Goal: Task Accomplishment & Management: Use online tool/utility

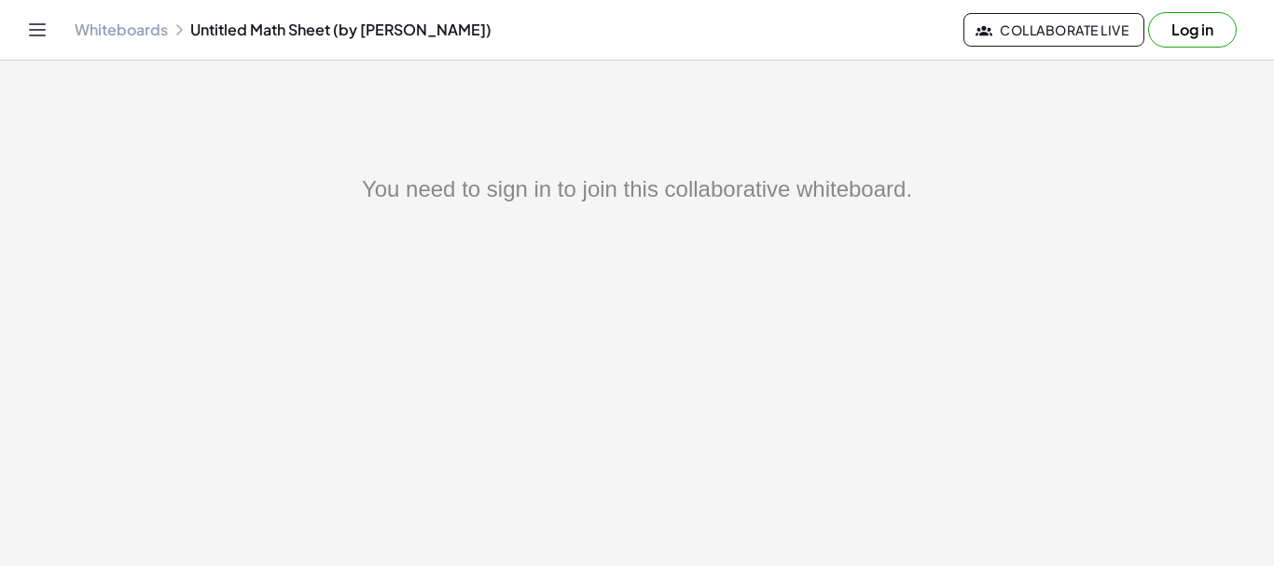
click at [144, 31] on link "Whiteboards" at bounding box center [121, 30] width 93 height 19
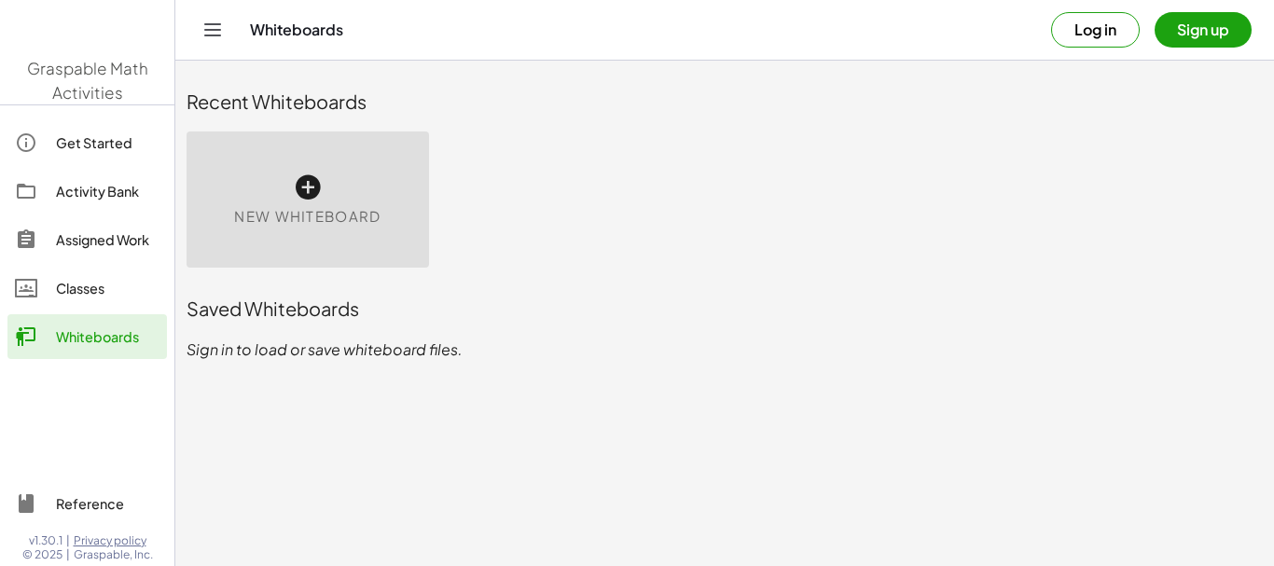
click at [318, 215] on span "New Whiteboard" at bounding box center [307, 216] width 146 height 21
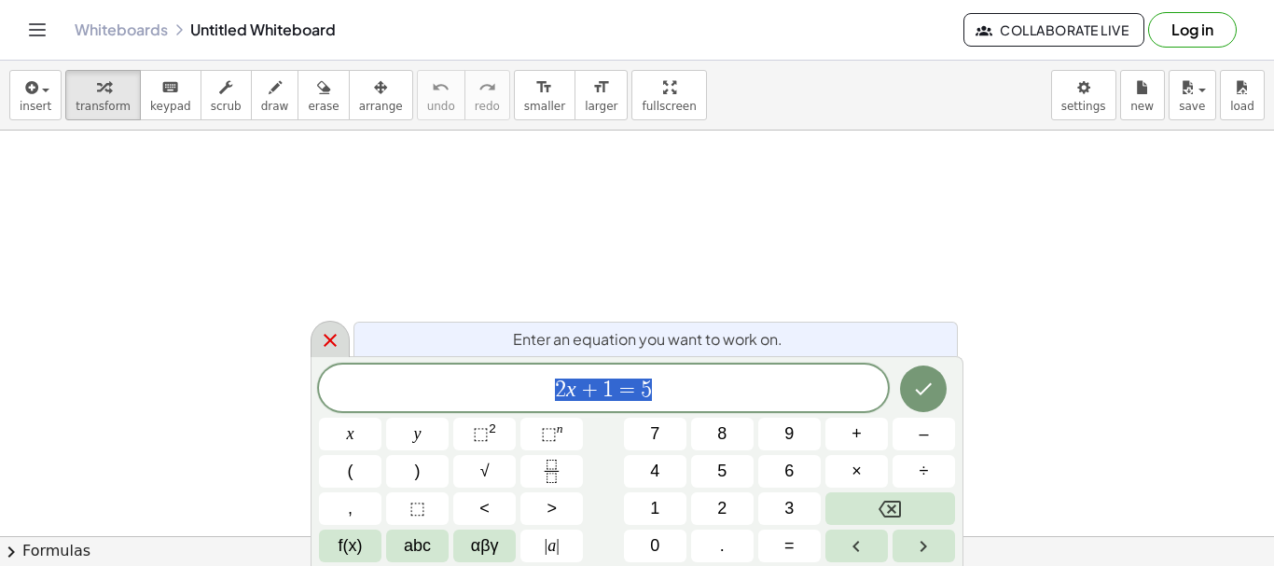
click at [326, 339] on icon at bounding box center [330, 340] width 22 height 22
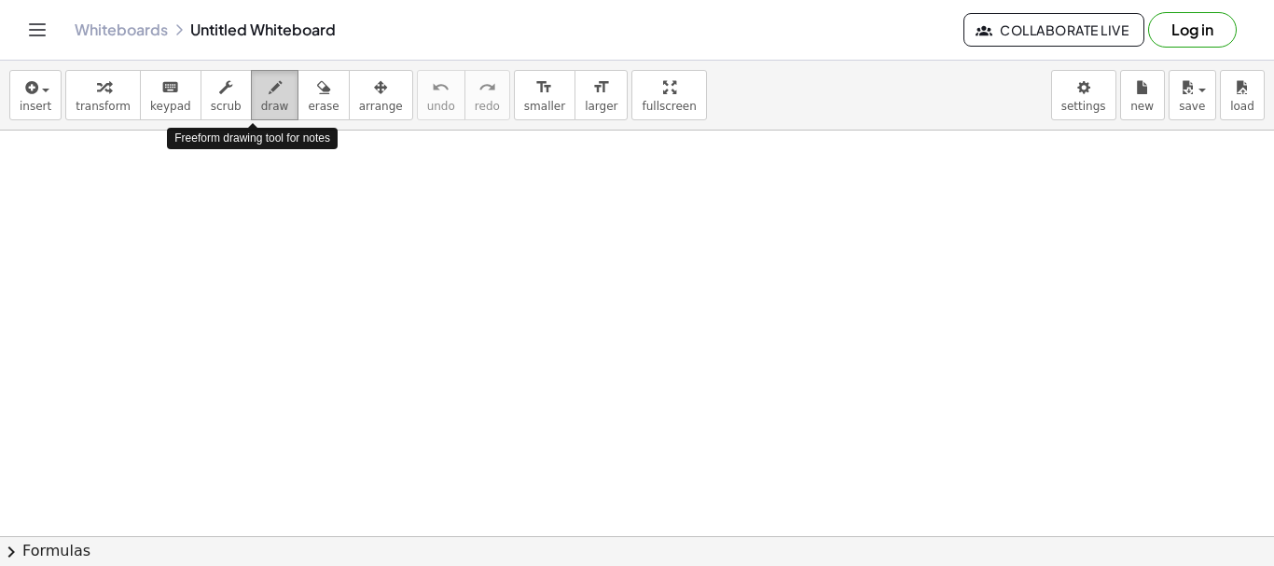
click at [269, 93] on icon "button" at bounding box center [275, 88] width 13 height 22
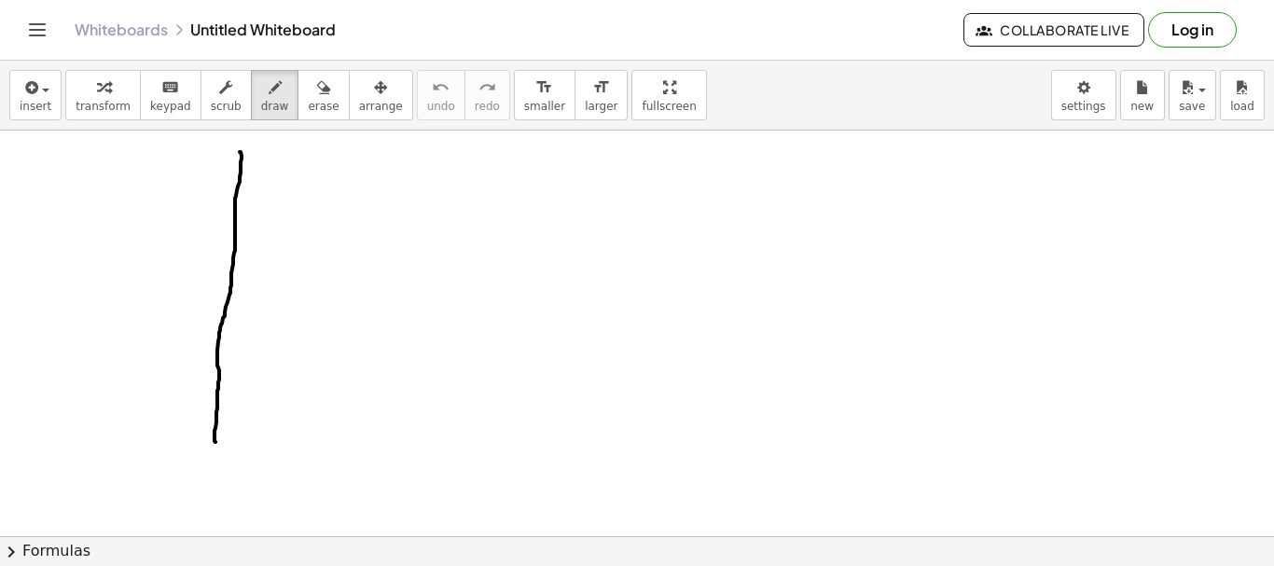
drag, startPoint x: 242, startPoint y: 156, endPoint x: 241, endPoint y: 220, distance: 64.4
click at [216, 440] on div at bounding box center [637, 537] width 1274 height 812
drag, startPoint x: 181, startPoint y: 205, endPoint x: 316, endPoint y: 188, distance: 136.4
click at [316, 188] on div at bounding box center [637, 537] width 1274 height 812
drag, startPoint x: 257, startPoint y: 145, endPoint x: 281, endPoint y: 174, distance: 37.7
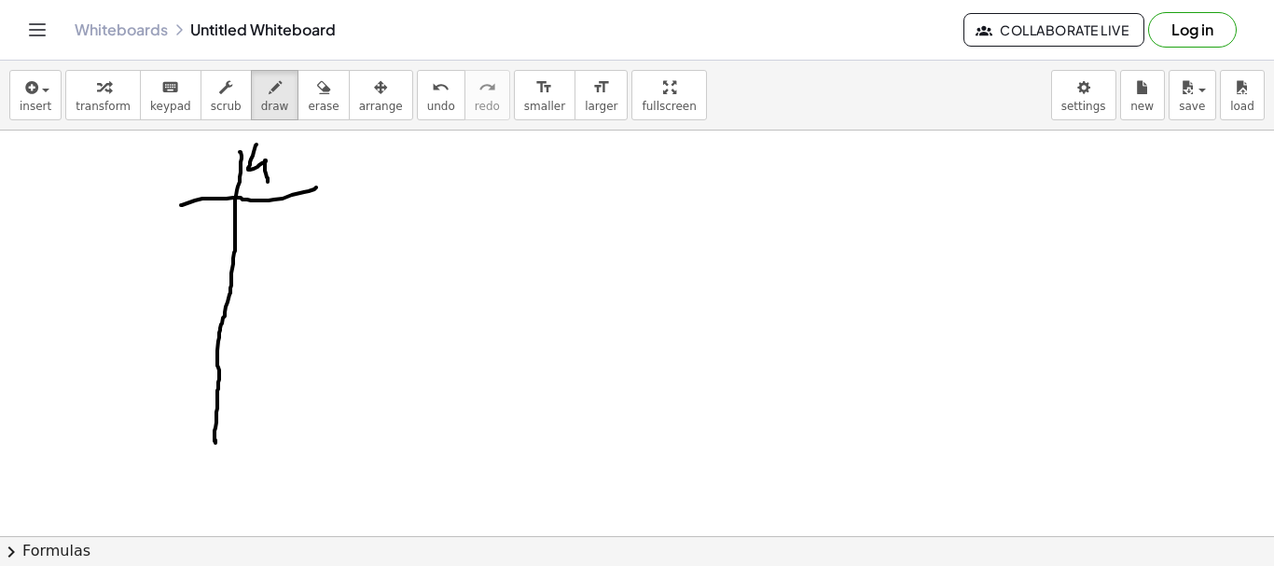
click at [269, 186] on div at bounding box center [637, 537] width 1274 height 812
drag, startPoint x: 285, startPoint y: 154, endPoint x: 285, endPoint y: 174, distance: 20.5
click at [276, 180] on div at bounding box center [637, 537] width 1274 height 812
drag, startPoint x: 313, startPoint y: 152, endPoint x: 308, endPoint y: 190, distance: 38.5
click at [309, 155] on div at bounding box center [637, 537] width 1274 height 812
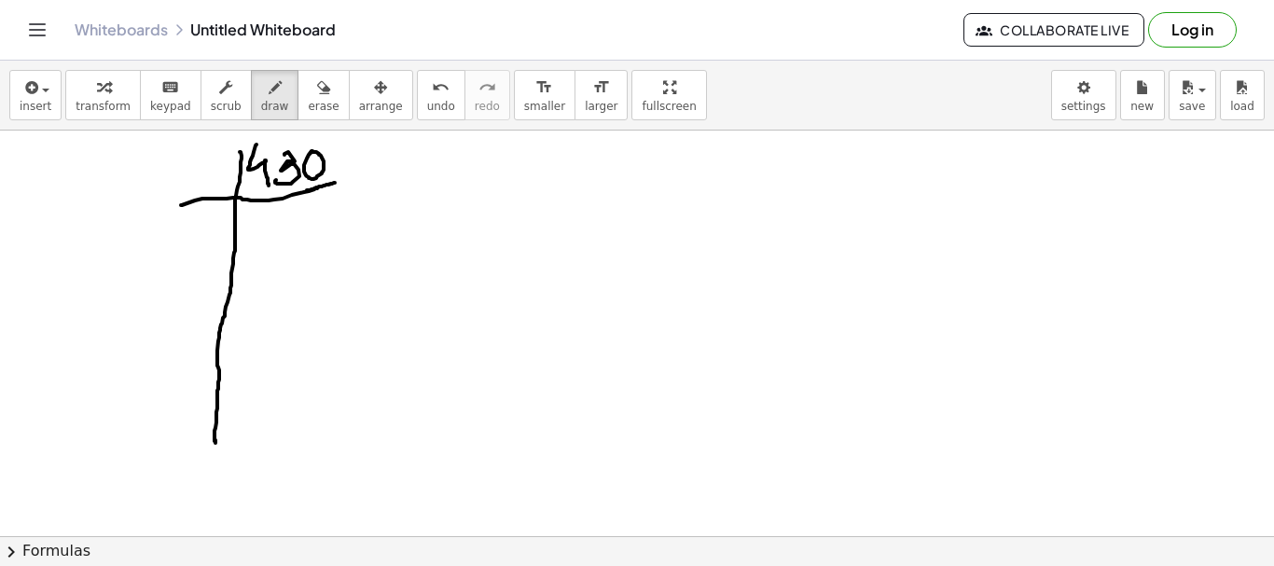
drag, startPoint x: 307, startPoint y: 190, endPoint x: 238, endPoint y: 186, distance: 69.2
click at [336, 183] on div at bounding box center [637, 537] width 1274 height 812
drag, startPoint x: 193, startPoint y: 168, endPoint x: 259, endPoint y: 250, distance: 105.5
click at [238, 180] on div at bounding box center [637, 537] width 1274 height 812
click at [271, 239] on div at bounding box center [637, 537] width 1274 height 812
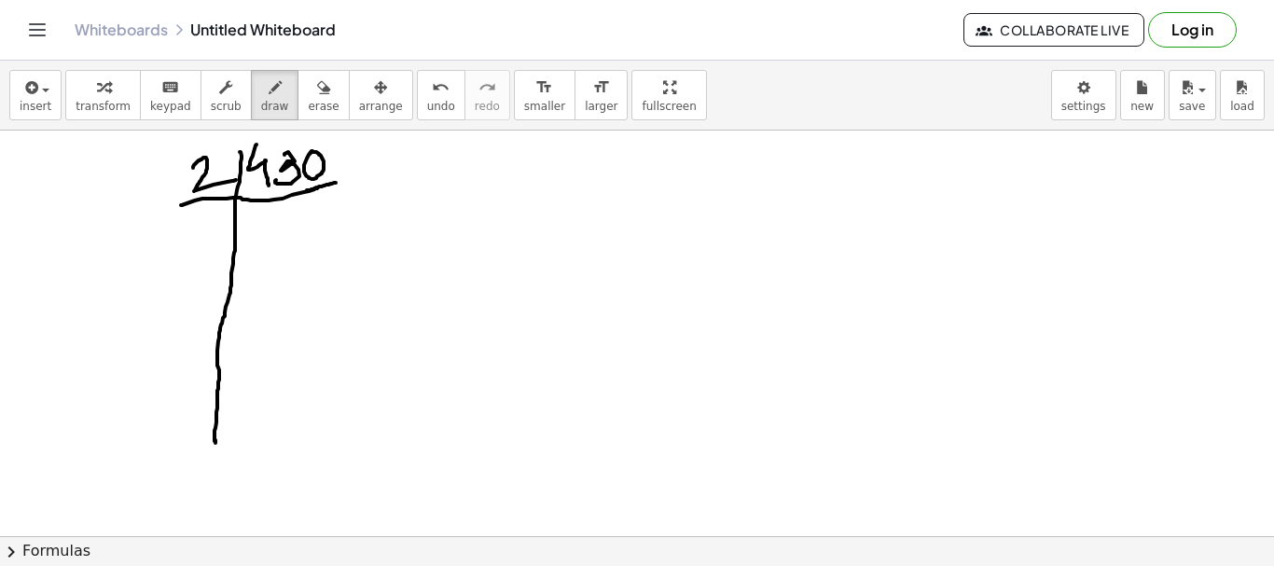
click at [271, 249] on div at bounding box center [637, 537] width 1274 height 812
drag, startPoint x: 259, startPoint y: 250, endPoint x: 328, endPoint y: 223, distance: 74.1
click at [259, 249] on div at bounding box center [637, 537] width 1274 height 812
drag, startPoint x: 292, startPoint y: 112, endPoint x: 289, endPoint y: 127, distance: 15.2
click at [308, 111] on span "erase" at bounding box center [323, 106] width 31 height 13
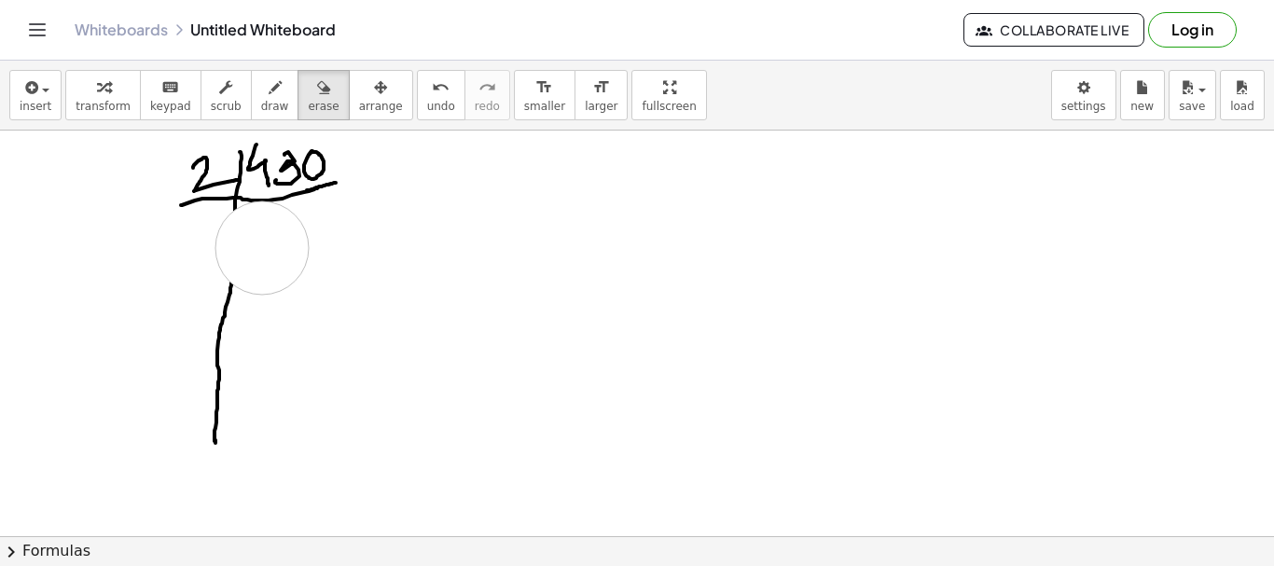
click at [262, 248] on div at bounding box center [637, 537] width 1274 height 812
click at [317, 97] on icon "button" at bounding box center [323, 88] width 13 height 22
click at [264, 93] on div "button" at bounding box center [275, 87] width 28 height 22
drag, startPoint x: 236, startPoint y: 203, endPoint x: 218, endPoint y: 311, distance: 108.7
click at [218, 311] on div at bounding box center [637, 537] width 1274 height 812
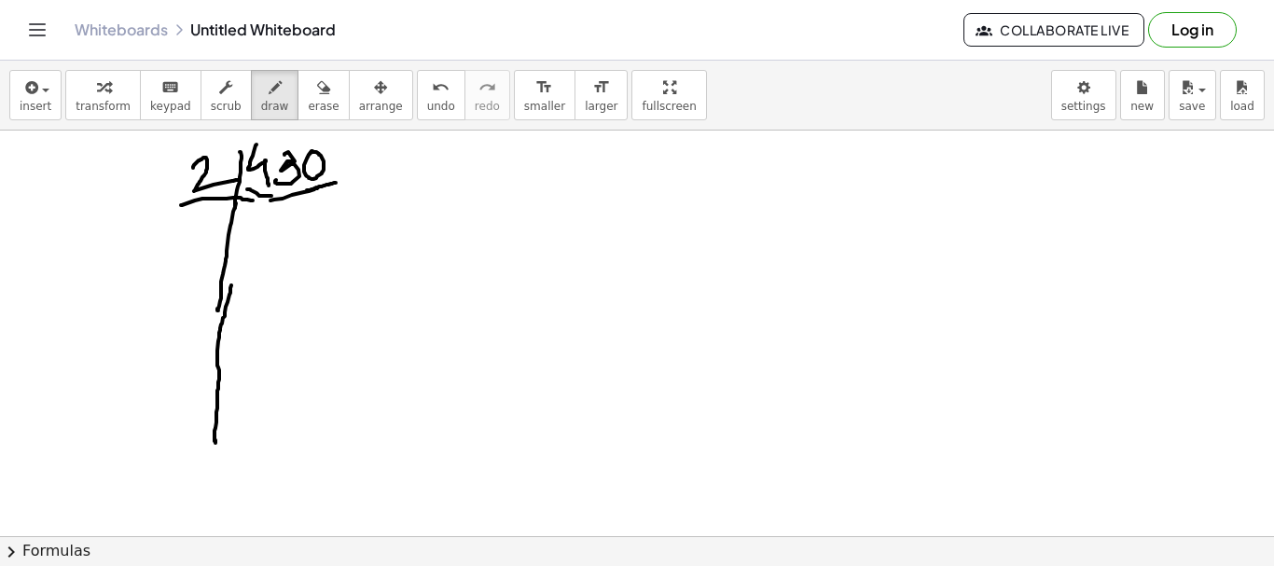
drag, startPoint x: 250, startPoint y: 189, endPoint x: 290, endPoint y: 192, distance: 40.2
click at [290, 192] on div at bounding box center [637, 537] width 1274 height 812
drag, startPoint x: 255, startPoint y: 243, endPoint x: 271, endPoint y: 264, distance: 26.7
click at [271, 264] on div at bounding box center [637, 537] width 1274 height 812
drag, startPoint x: 288, startPoint y: 224, endPoint x: 303, endPoint y: 243, distance: 23.9
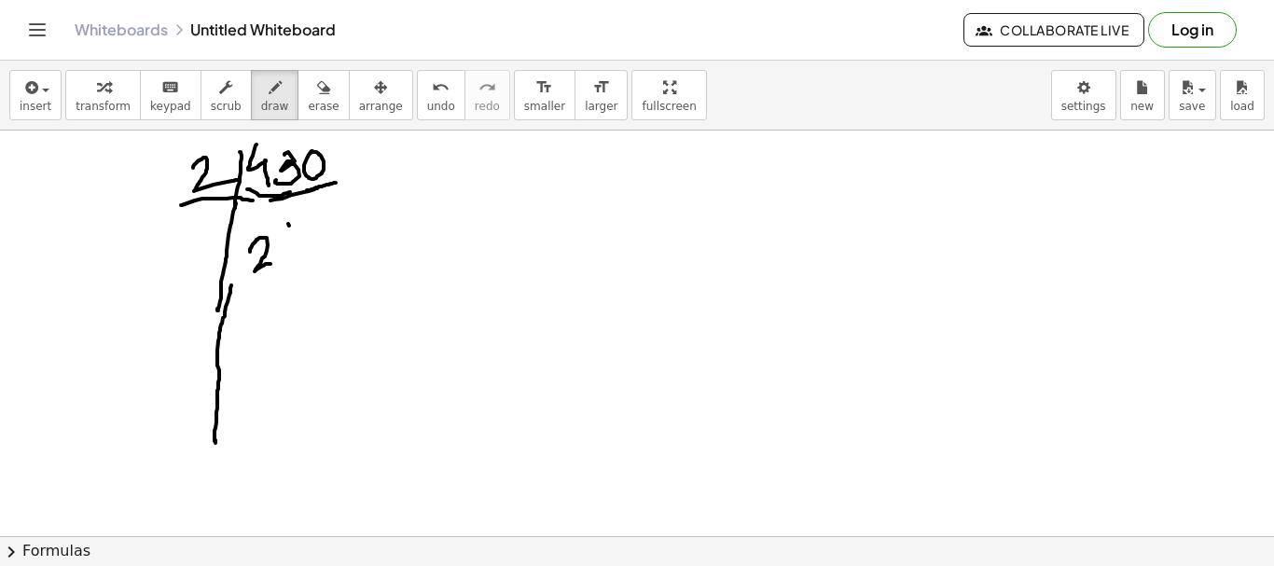
click at [291, 263] on div at bounding box center [637, 537] width 1274 height 812
drag, startPoint x: 319, startPoint y: 219, endPoint x: 313, endPoint y: 247, distance: 28.5
click at [313, 247] on div at bounding box center [637, 537] width 1274 height 812
drag, startPoint x: 144, startPoint y: 291, endPoint x: 361, endPoint y: 275, distance: 218.0
click at [361, 275] on div at bounding box center [637, 537] width 1274 height 812
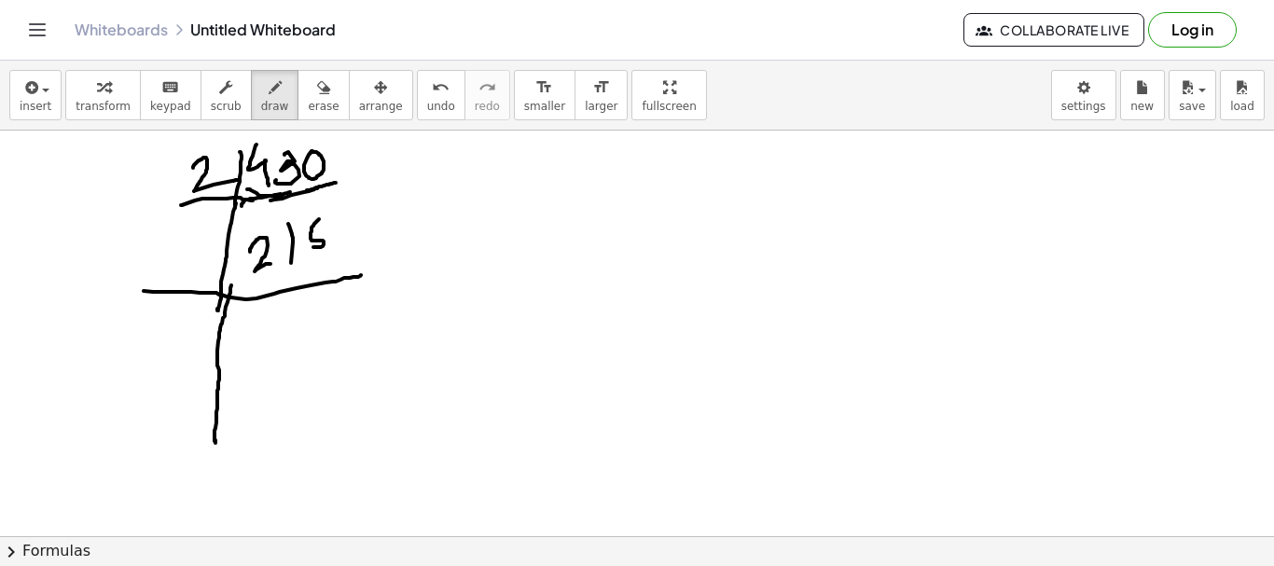
drag, startPoint x: 242, startPoint y: 206, endPoint x: 285, endPoint y: 196, distance: 45.0
click at [286, 194] on div at bounding box center [637, 537] width 1274 height 812
drag, startPoint x: 189, startPoint y: 234, endPoint x: 205, endPoint y: 240, distance: 16.8
click at [216, 231] on div at bounding box center [637, 537] width 1274 height 812
drag, startPoint x: 187, startPoint y: 239, endPoint x: 179, endPoint y: 277, distance: 39.0
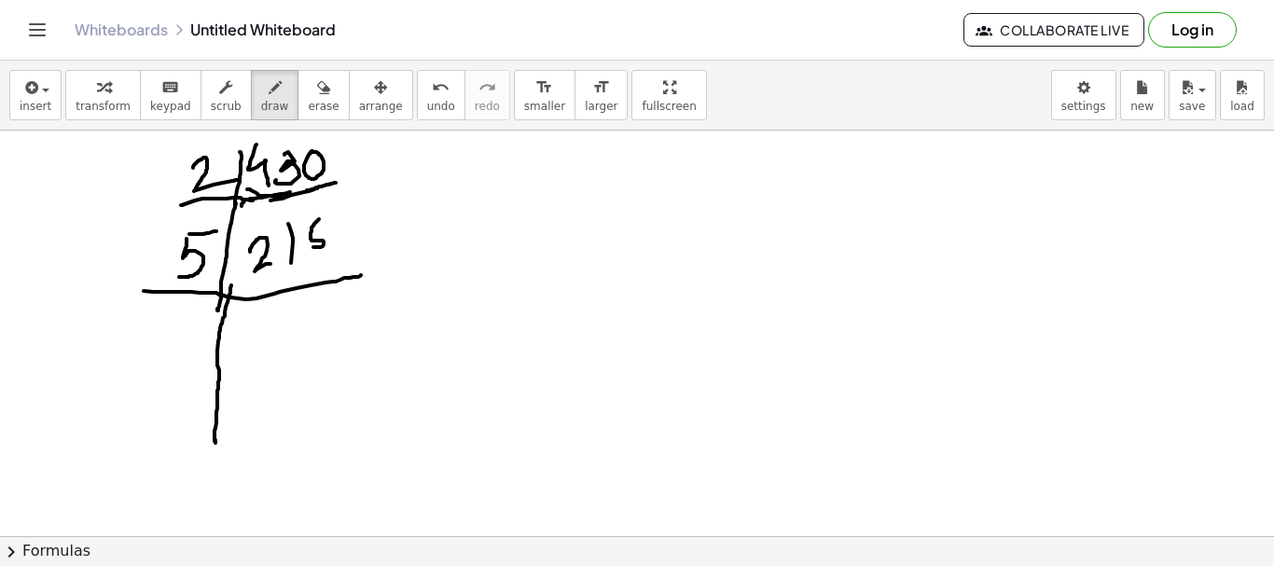
click at [179, 277] on div at bounding box center [637, 537] width 1274 height 812
drag, startPoint x: 268, startPoint y: 317, endPoint x: 282, endPoint y: 355, distance: 40.7
click at [282, 355] on div at bounding box center [637, 537] width 1274 height 812
drag, startPoint x: 300, startPoint y: 320, endPoint x: 408, endPoint y: 351, distance: 111.6
click at [296, 347] on div at bounding box center [637, 537] width 1274 height 812
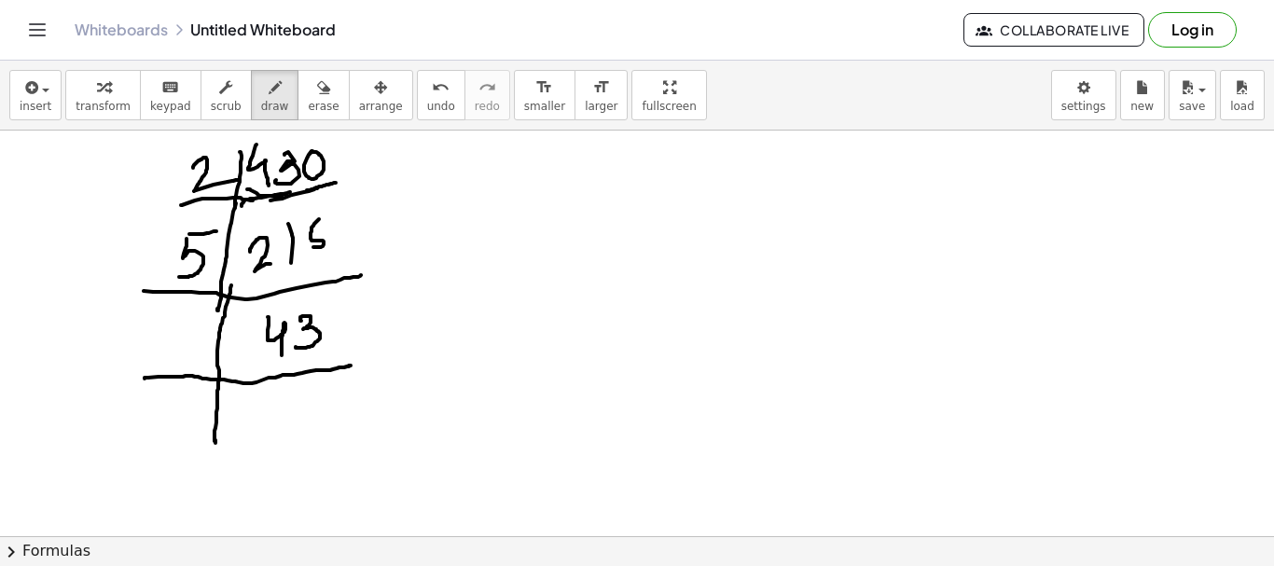
drag, startPoint x: 145, startPoint y: 379, endPoint x: 352, endPoint y: 366, distance: 207.5
click at [352, 366] on div at bounding box center [637, 537] width 1274 height 812
drag, startPoint x: 159, startPoint y: 318, endPoint x: 182, endPoint y: 349, distance: 38.6
click at [163, 370] on div at bounding box center [637, 537] width 1274 height 812
drag, startPoint x: 183, startPoint y: 330, endPoint x: 175, endPoint y: 367, distance: 37.1
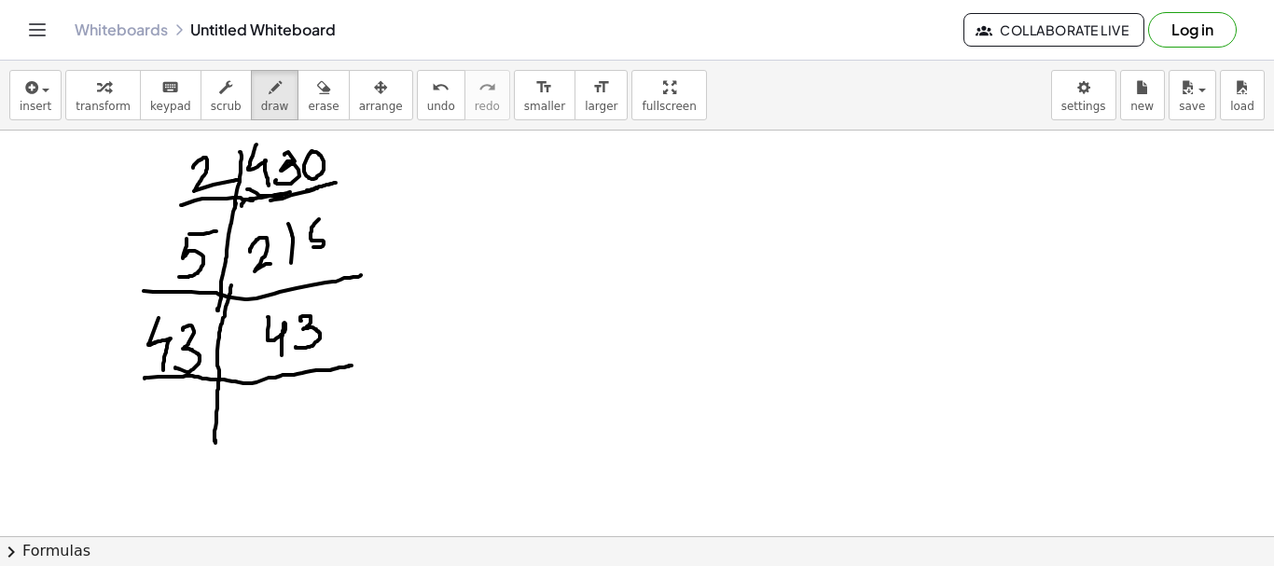
click at [175, 367] on div at bounding box center [637, 537] width 1274 height 812
drag, startPoint x: 272, startPoint y: 402, endPoint x: 277, endPoint y: 438, distance: 36.7
click at [277, 438] on div at bounding box center [637, 537] width 1274 height 812
drag, startPoint x: 568, startPoint y: 152, endPoint x: 571, endPoint y: 471, distance: 319.1
click at [571, 485] on div at bounding box center [637, 537] width 1274 height 812
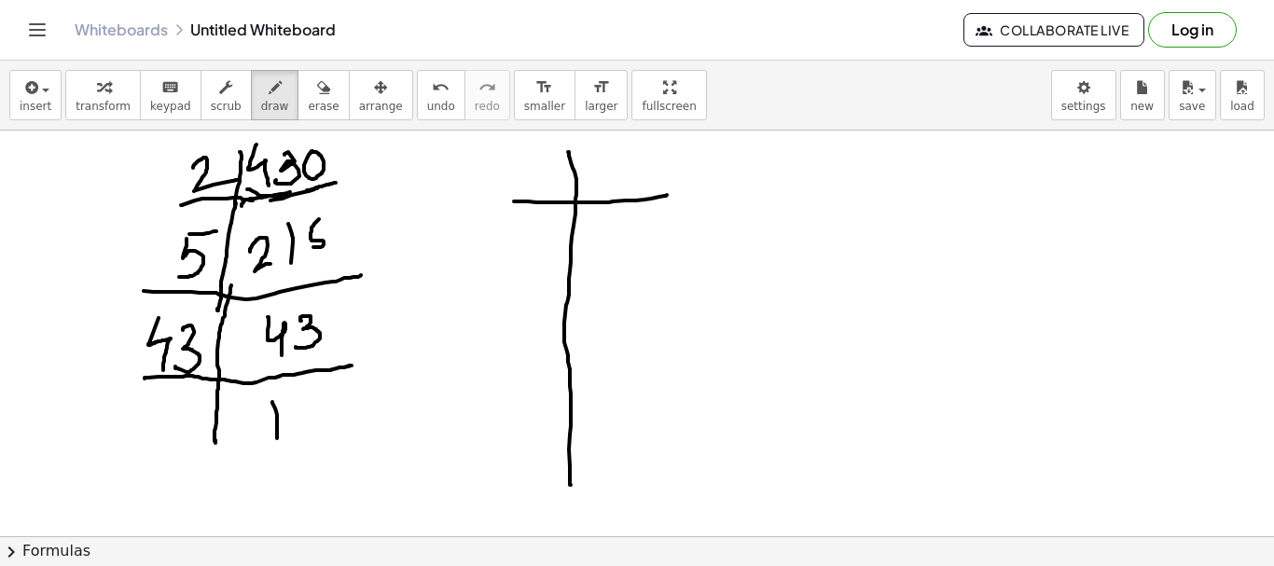
drag, startPoint x: 514, startPoint y: 202, endPoint x: 667, endPoint y: 195, distance: 153.1
click at [667, 195] on div at bounding box center [637, 537] width 1274 height 812
click at [592, 196] on div at bounding box center [637, 537] width 1274 height 812
drag, startPoint x: 606, startPoint y: 161, endPoint x: 619, endPoint y: 166, distance: 13.0
click at [619, 158] on div at bounding box center [637, 537] width 1274 height 812
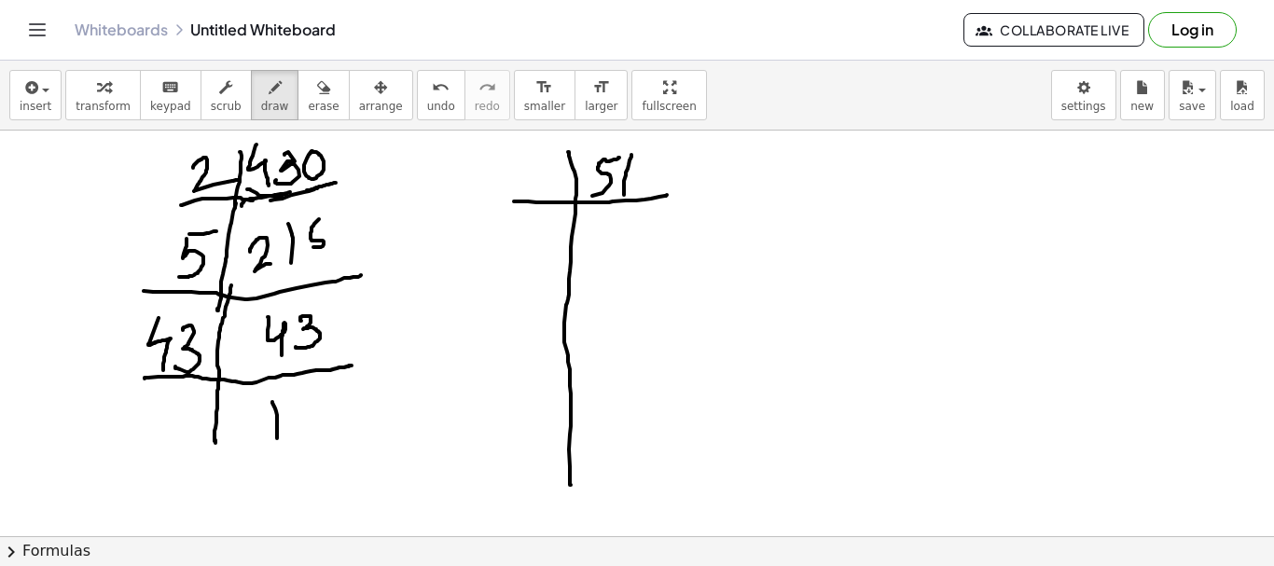
drag, startPoint x: 632, startPoint y: 155, endPoint x: 641, endPoint y: 173, distance: 20.0
click at [624, 194] on div at bounding box center [637, 537] width 1274 height 812
drag, startPoint x: 661, startPoint y: 160, endPoint x: 634, endPoint y: 190, distance: 40.3
click at [638, 186] on div at bounding box center [637, 537] width 1274 height 812
drag, startPoint x: 536, startPoint y: 170, endPoint x: 560, endPoint y: 189, distance: 31.2
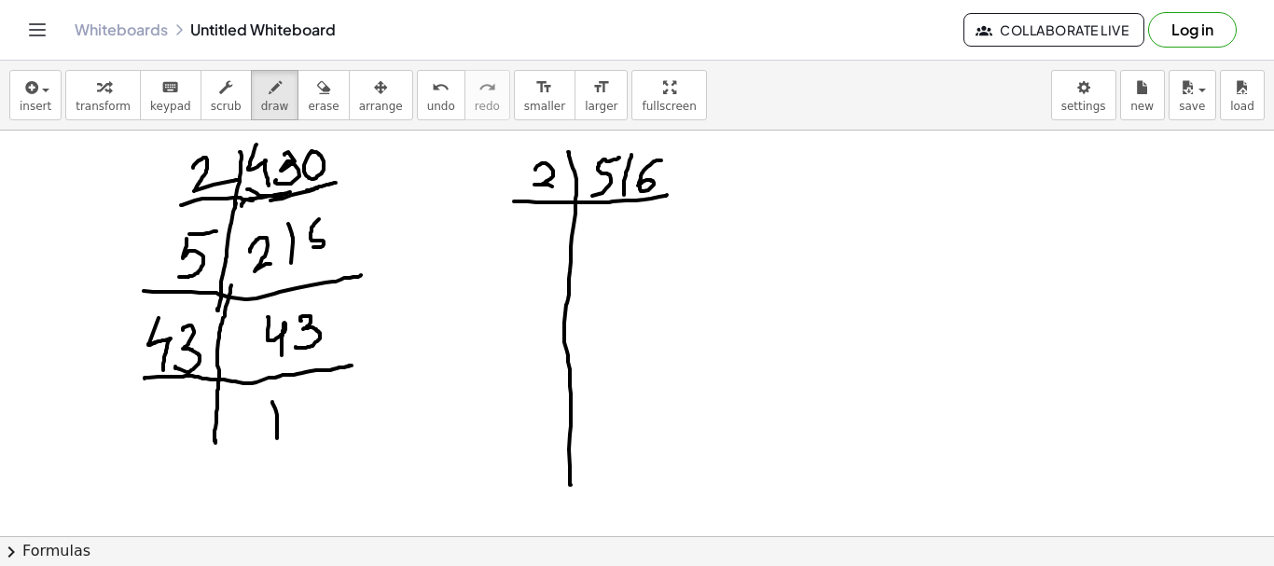
click at [560, 189] on div at bounding box center [637, 537] width 1274 height 812
click at [597, 236] on div at bounding box center [637, 537] width 1274 height 812
drag, startPoint x: 603, startPoint y: 219, endPoint x: 614, endPoint y: 241, distance: 24.2
click at [614, 241] on div at bounding box center [637, 537] width 1274 height 812
drag, startPoint x: 629, startPoint y: 218, endPoint x: 628, endPoint y: 243, distance: 24.3
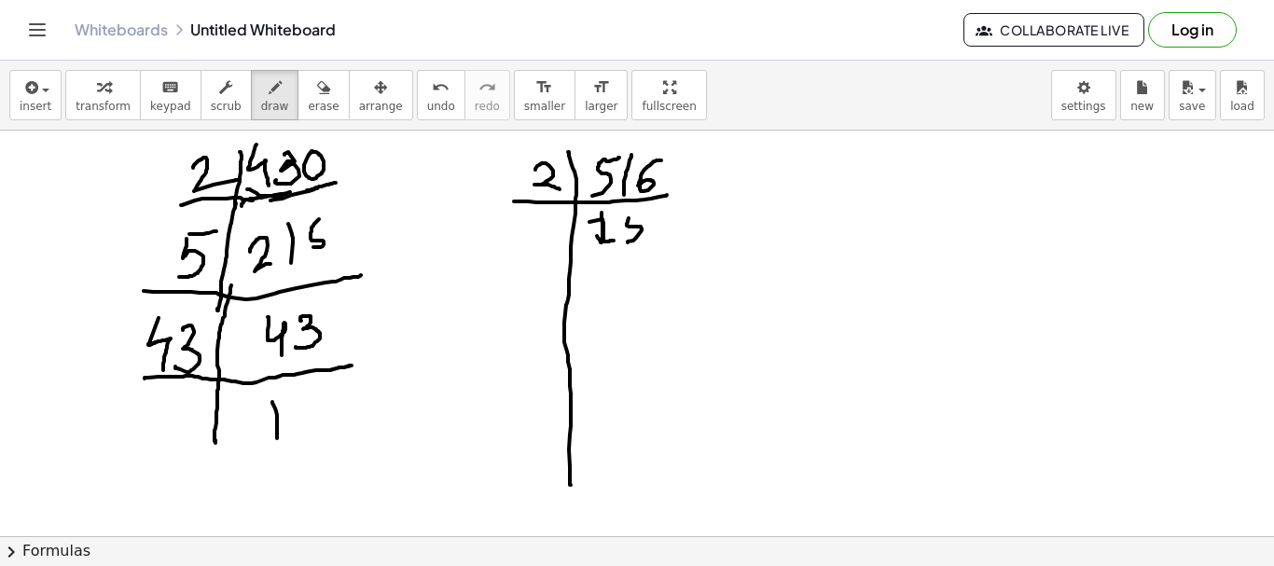
click at [628, 243] on div at bounding box center [637, 537] width 1274 height 812
click at [641, 214] on div at bounding box center [637, 537] width 1274 height 812
click at [662, 209] on div at bounding box center [637, 537] width 1274 height 812
drag, startPoint x: 666, startPoint y: 212, endPoint x: 672, endPoint y: 242, distance: 30.4
click at [672, 242] on div at bounding box center [637, 537] width 1274 height 812
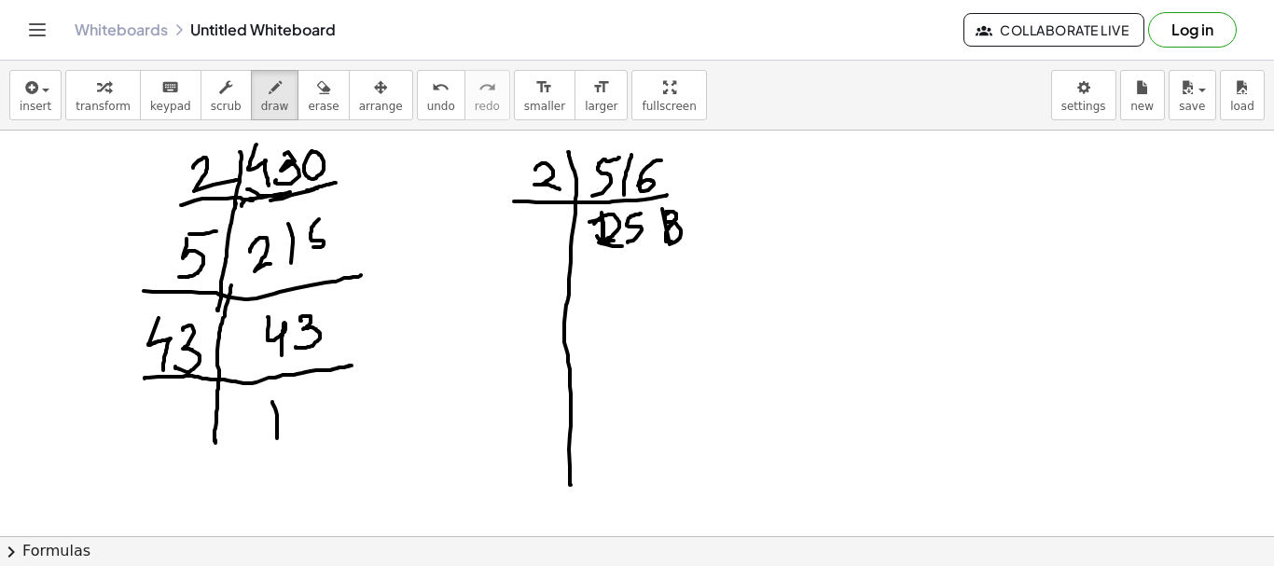
drag, startPoint x: 594, startPoint y: 224, endPoint x: 622, endPoint y: 246, distance: 35.8
click at [622, 246] on div at bounding box center [637, 537] width 1274 height 812
drag, startPoint x: 514, startPoint y: 264, endPoint x: 715, endPoint y: 250, distance: 201.1
click at [715, 250] on div at bounding box center [637, 537] width 1274 height 812
drag, startPoint x: 526, startPoint y: 229, endPoint x: 558, endPoint y: 263, distance: 46.9
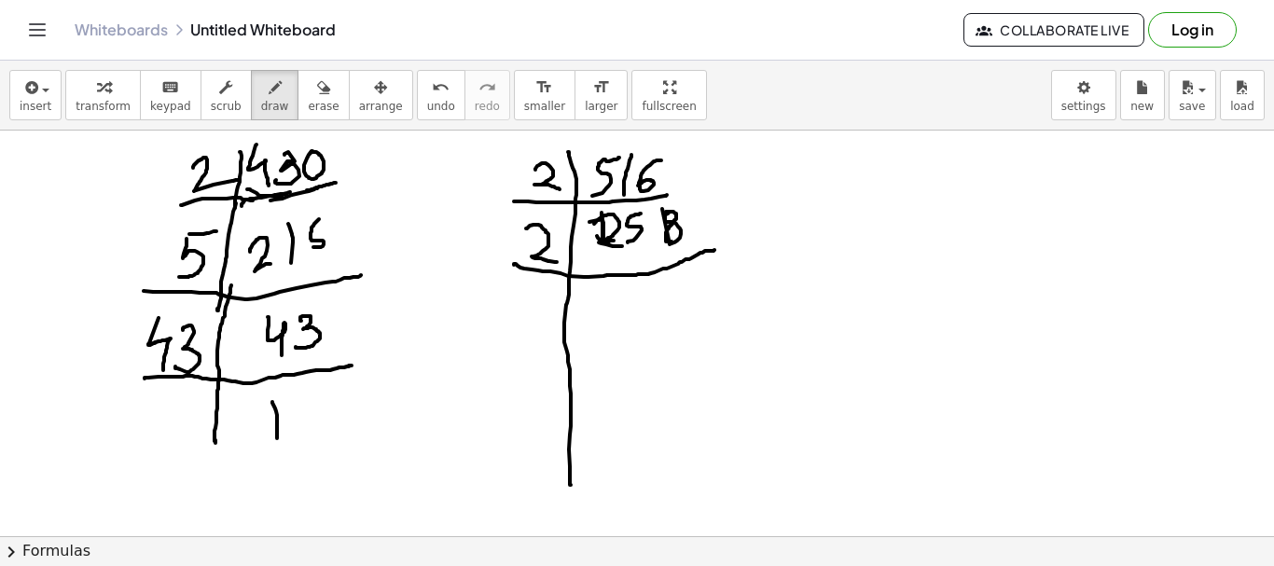
click at [558, 263] on div at bounding box center [637, 537] width 1274 height 812
drag, startPoint x: 597, startPoint y: 289, endPoint x: 595, endPoint y: 338, distance: 48.5
click at [592, 340] on div at bounding box center [637, 537] width 1274 height 812
drag, startPoint x: 611, startPoint y: 299, endPoint x: 642, endPoint y: 325, distance: 40.4
click at [642, 325] on div at bounding box center [637, 537] width 1274 height 812
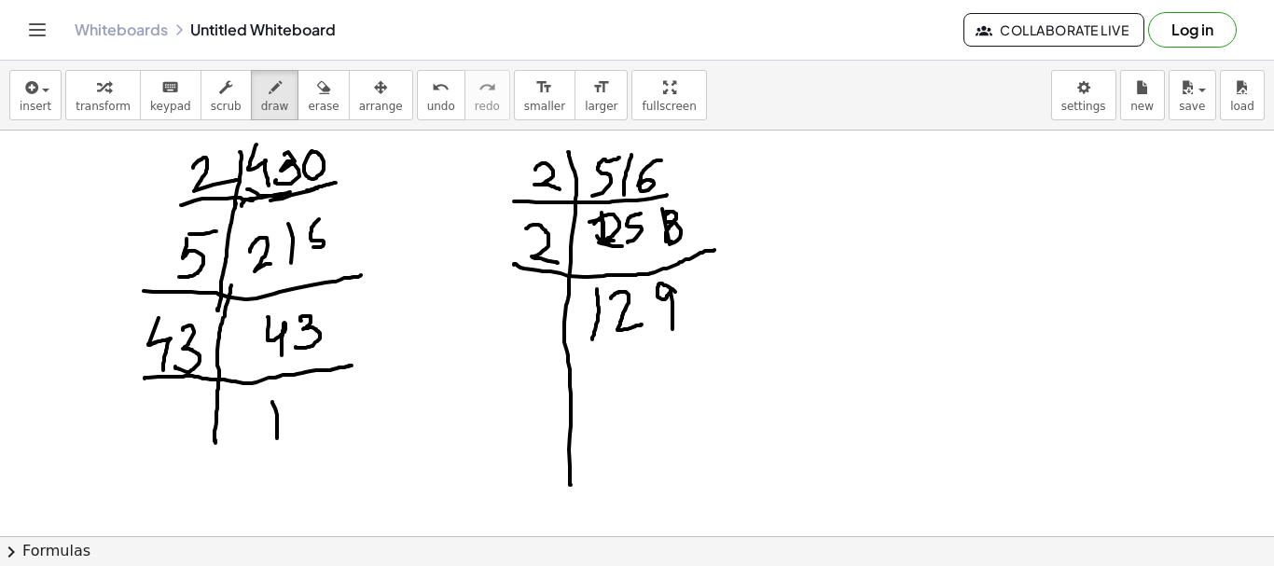
drag, startPoint x: 673, startPoint y: 289, endPoint x: 658, endPoint y: 340, distance: 52.5
click at [672, 330] on div at bounding box center [637, 537] width 1274 height 812
drag, startPoint x: 503, startPoint y: 348, endPoint x: 710, endPoint y: 333, distance: 207.6
click at [709, 334] on div at bounding box center [637, 537] width 1274 height 812
drag, startPoint x: 511, startPoint y: 292, endPoint x: 509, endPoint y: 328, distance: 36.4
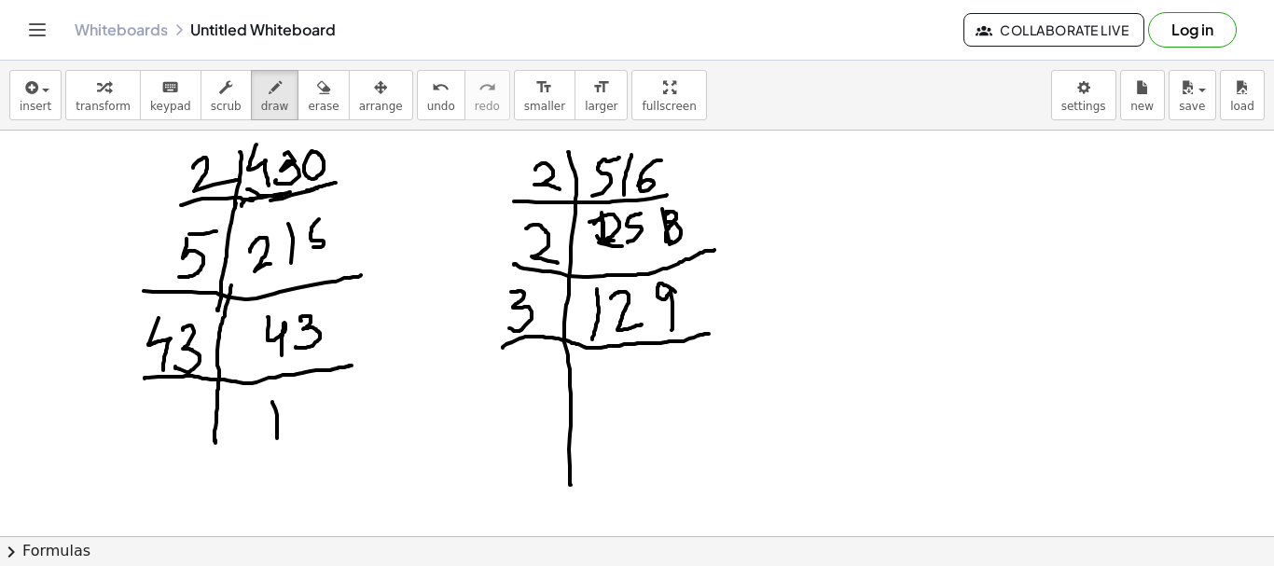
click at [509, 328] on div at bounding box center [637, 537] width 1274 height 812
drag, startPoint x: 608, startPoint y: 357, endPoint x: 616, endPoint y: 411, distance: 54.6
click at [615, 411] on div at bounding box center [637, 537] width 1274 height 812
drag, startPoint x: 640, startPoint y: 364, endPoint x: 646, endPoint y: 419, distance: 55.3
click at [634, 399] on div at bounding box center [637, 537] width 1274 height 812
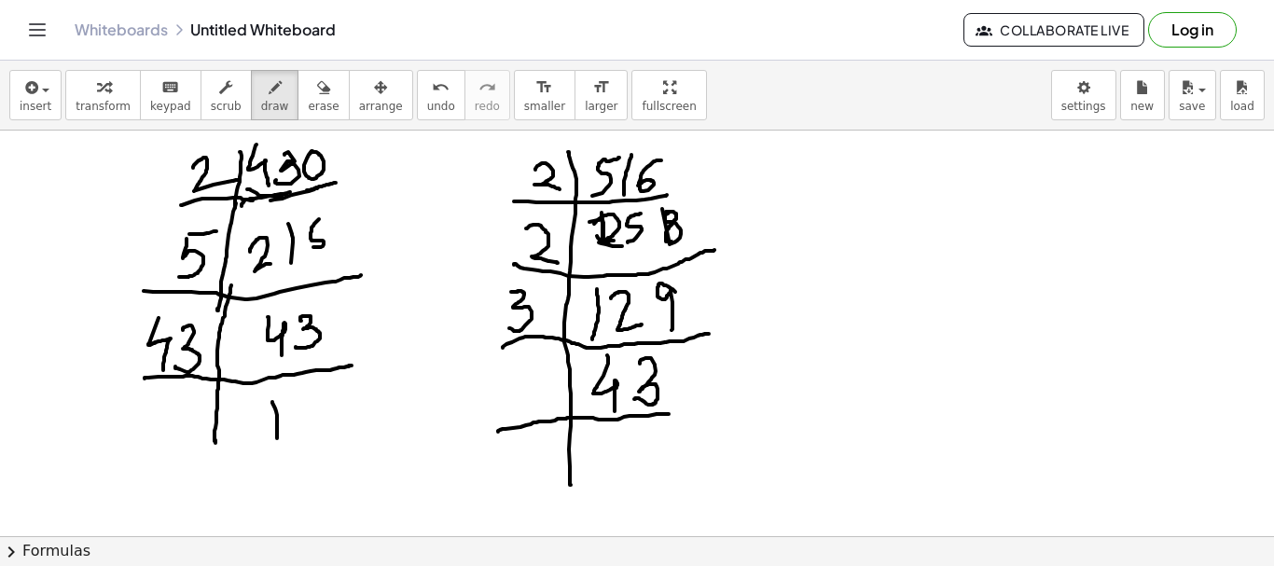
drag, startPoint x: 498, startPoint y: 432, endPoint x: 684, endPoint y: 413, distance: 186.6
click at [684, 413] on div at bounding box center [637, 537] width 1274 height 812
drag, startPoint x: 510, startPoint y: 365, endPoint x: 513, endPoint y: 408, distance: 43.0
click at [513, 408] on div at bounding box center [637, 537] width 1274 height 812
drag, startPoint x: 526, startPoint y: 369, endPoint x: 575, endPoint y: 425, distance: 74.1
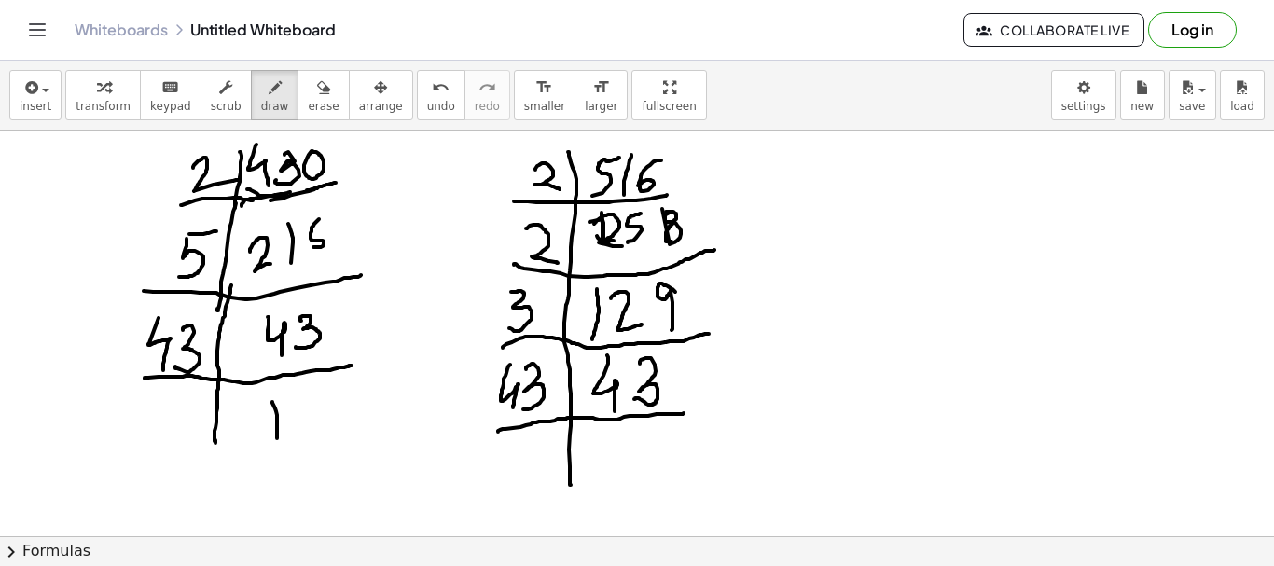
click at [522, 410] on div at bounding box center [637, 537] width 1274 height 812
drag, startPoint x: 621, startPoint y: 449, endPoint x: 622, endPoint y: 468, distance: 19.6
click at [622, 468] on div at bounding box center [637, 537] width 1274 height 812
drag, startPoint x: 115, startPoint y: 467, endPoint x: 143, endPoint y: 489, distance: 35.3
click at [139, 499] on div at bounding box center [637, 537] width 1274 height 812
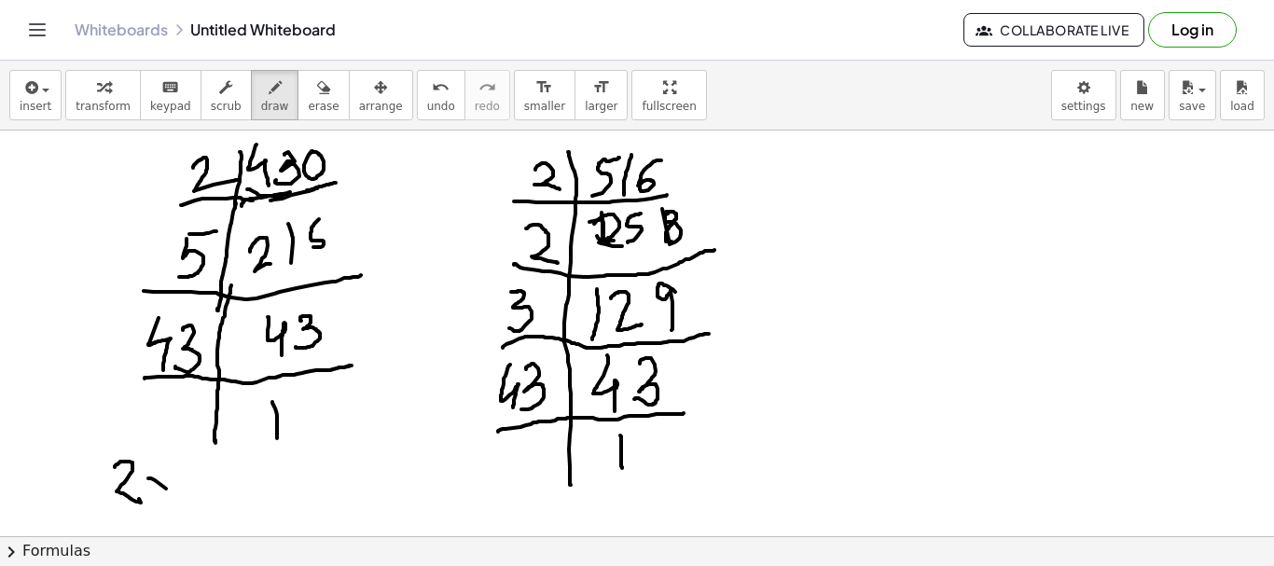
drag, startPoint x: 149, startPoint y: 479, endPoint x: 190, endPoint y: 496, distance: 44.7
click at [198, 511] on div at bounding box center [637, 537] width 1274 height 812
drag, startPoint x: 174, startPoint y: 484, endPoint x: 229, endPoint y: 494, distance: 55.1
click at [165, 510] on div at bounding box center [637, 537] width 1274 height 812
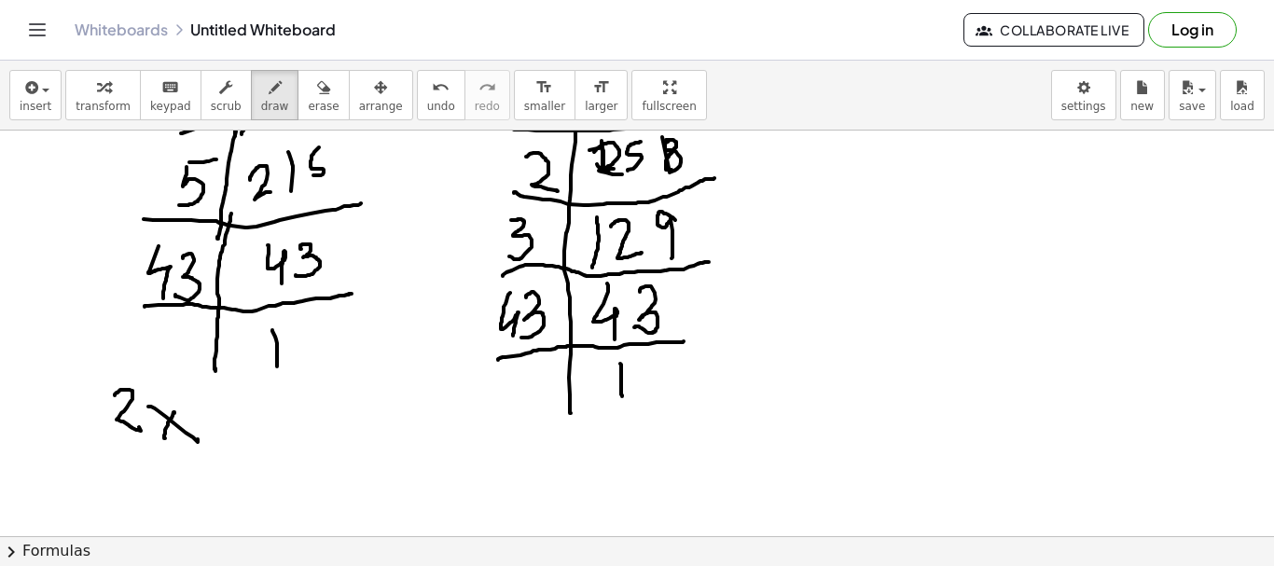
scroll to position [93, 0]
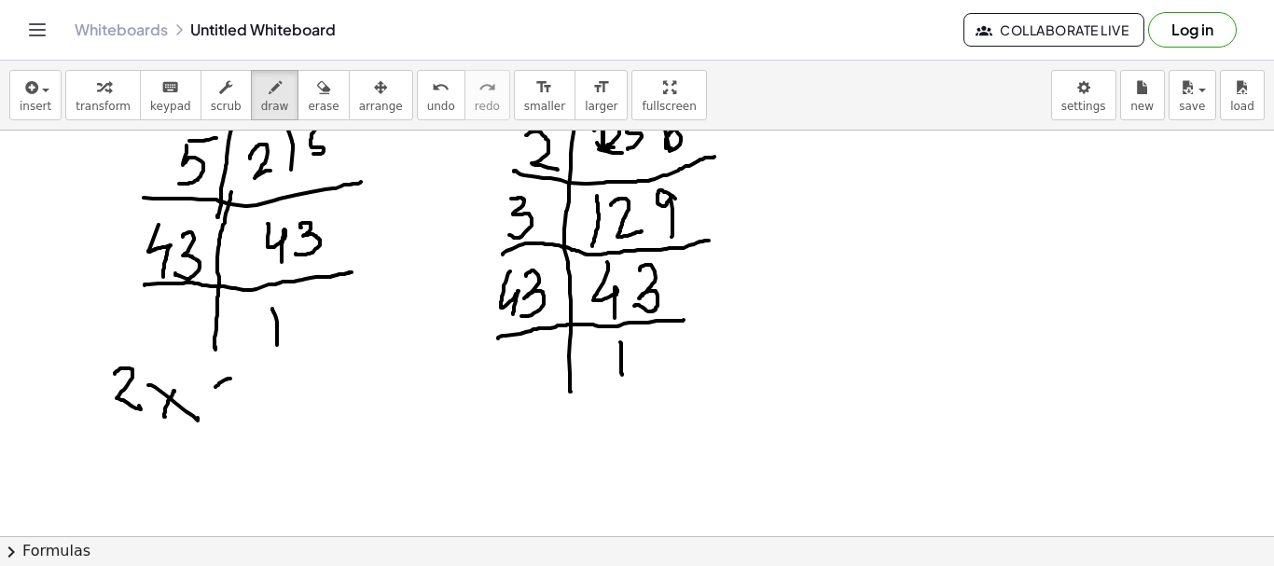
click at [230, 380] on div at bounding box center [637, 443] width 1274 height 812
drag, startPoint x: 210, startPoint y: 390, endPoint x: 244, endPoint y: 426, distance: 50.2
click at [217, 436] on div at bounding box center [637, 443] width 1274 height 812
drag, startPoint x: 280, startPoint y: 409, endPoint x: 293, endPoint y: 405, distance: 13.6
click at [306, 430] on div at bounding box center [637, 443] width 1274 height 812
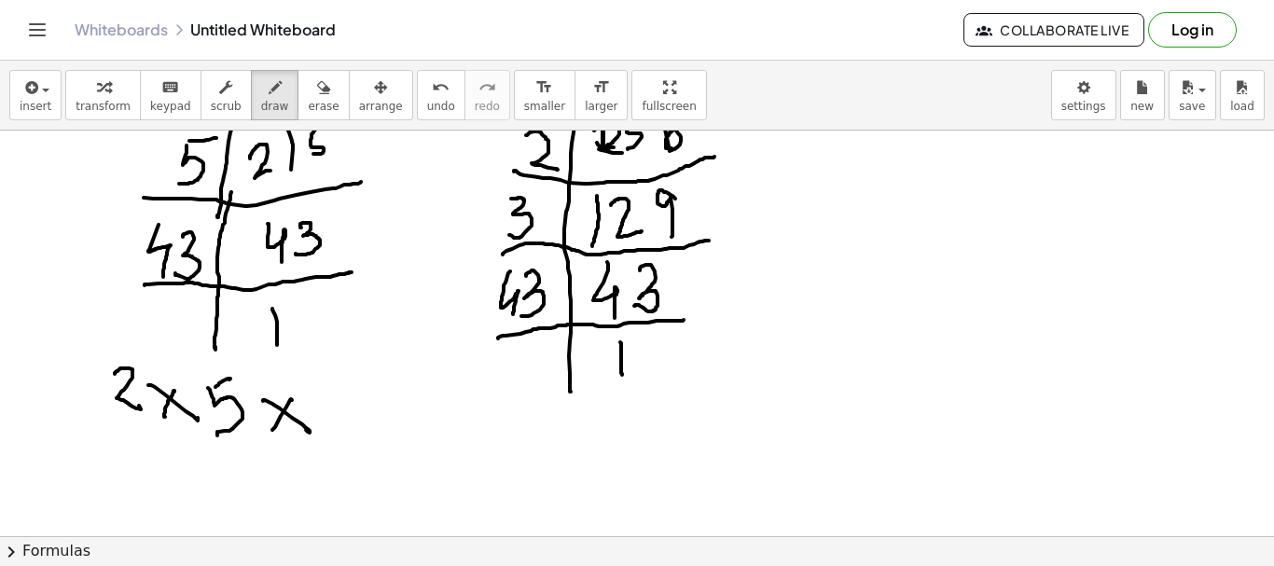
drag, startPoint x: 292, startPoint y: 400, endPoint x: 300, endPoint y: 411, distance: 14.0
click at [265, 443] on div at bounding box center [637, 443] width 1274 height 812
drag, startPoint x: 319, startPoint y: 394, endPoint x: 337, endPoint y: 441, distance: 50.8
click at [329, 453] on div at bounding box center [637, 443] width 1274 height 812
drag, startPoint x: 352, startPoint y: 409, endPoint x: 356, endPoint y: 465, distance: 56.2
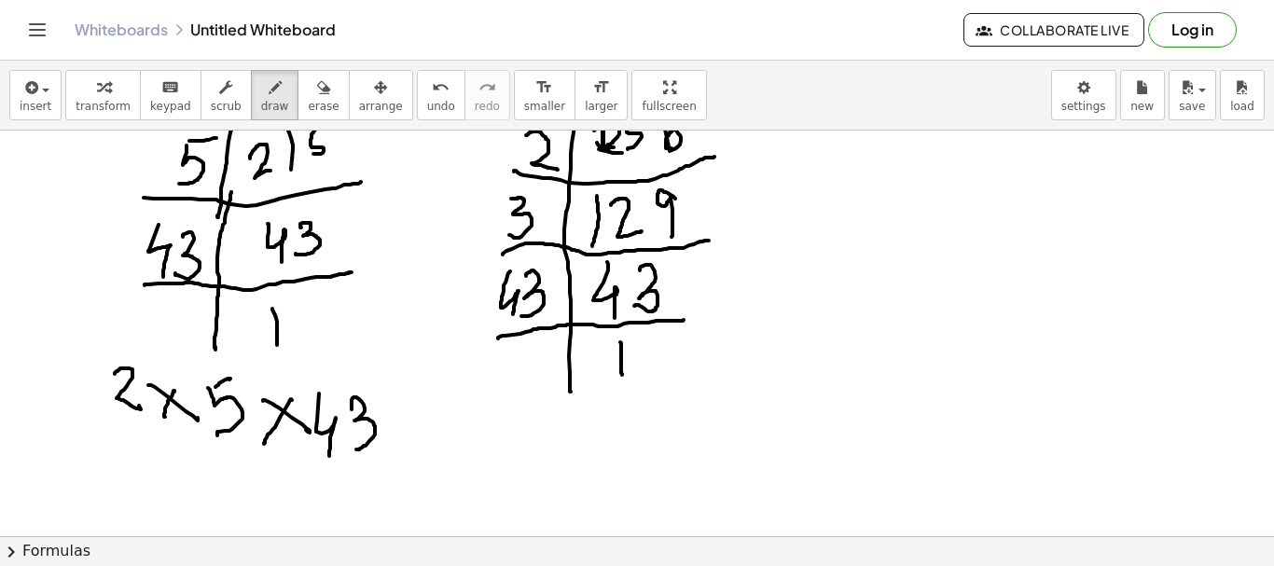
click at [349, 452] on div at bounding box center [637, 443] width 1274 height 812
drag, startPoint x: 510, startPoint y: 411, endPoint x: 559, endPoint y: 431, distance: 52.3
click at [559, 431] on div at bounding box center [637, 443] width 1274 height 812
drag, startPoint x: 564, startPoint y: 414, endPoint x: 591, endPoint y: 427, distance: 30.0
click at [592, 440] on div at bounding box center [637, 443] width 1274 height 812
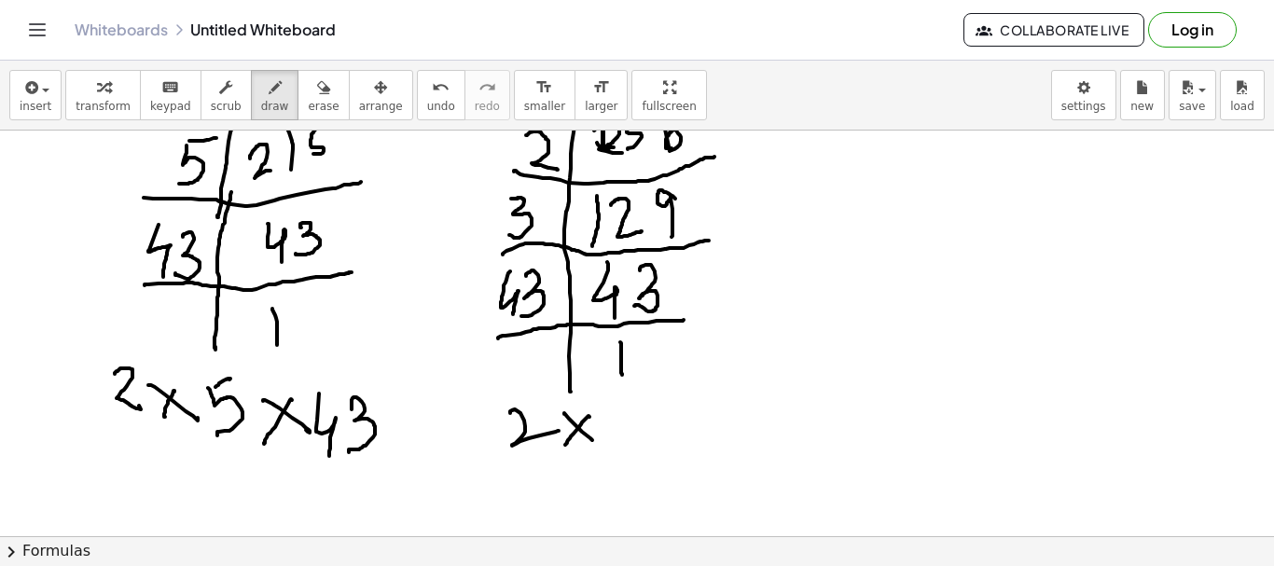
drag, startPoint x: 586, startPoint y: 419, endPoint x: 614, endPoint y: 435, distance: 32.2
click at [566, 447] on div at bounding box center [637, 443] width 1274 height 812
drag, startPoint x: 625, startPoint y: 420, endPoint x: 655, endPoint y: 430, distance: 31.6
click at [639, 440] on div at bounding box center [637, 443] width 1274 height 812
drag, startPoint x: 657, startPoint y: 414, endPoint x: 677, endPoint y: 421, distance: 21.5
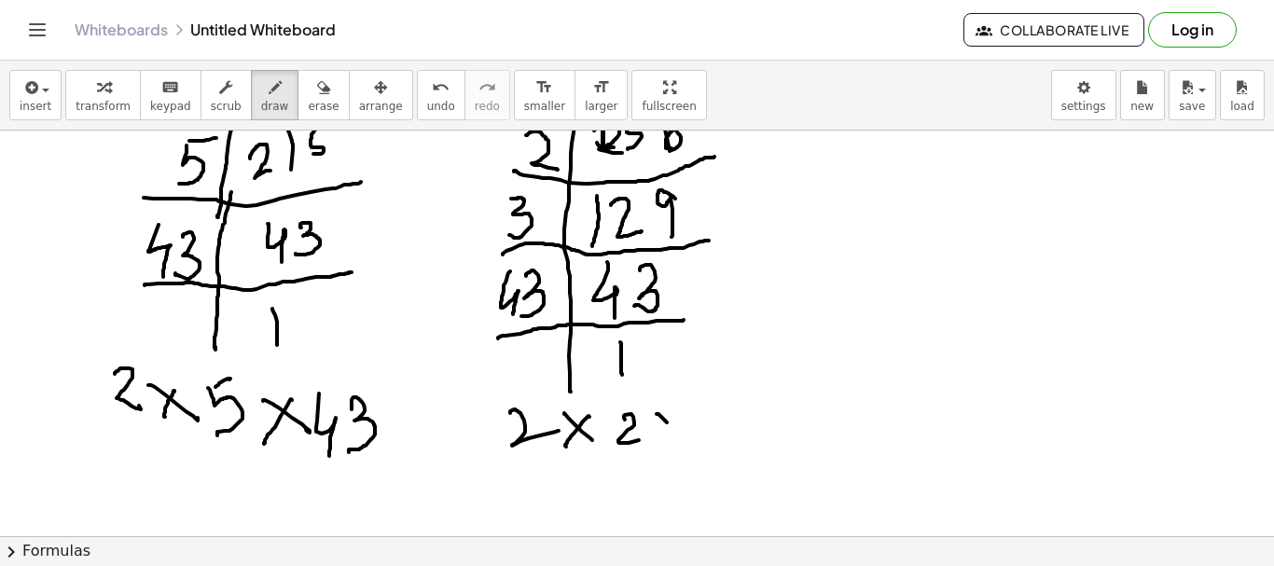
click at [676, 431] on div at bounding box center [637, 443] width 1274 height 812
drag, startPoint x: 680, startPoint y: 409, endPoint x: 708, endPoint y: 433, distance: 37.0
click at [653, 449] on div at bounding box center [637, 443] width 1274 height 812
drag, startPoint x: 707, startPoint y: 418, endPoint x: 720, endPoint y: 442, distance: 27.5
click at [672, 458] on div at bounding box center [637, 443] width 1274 height 812
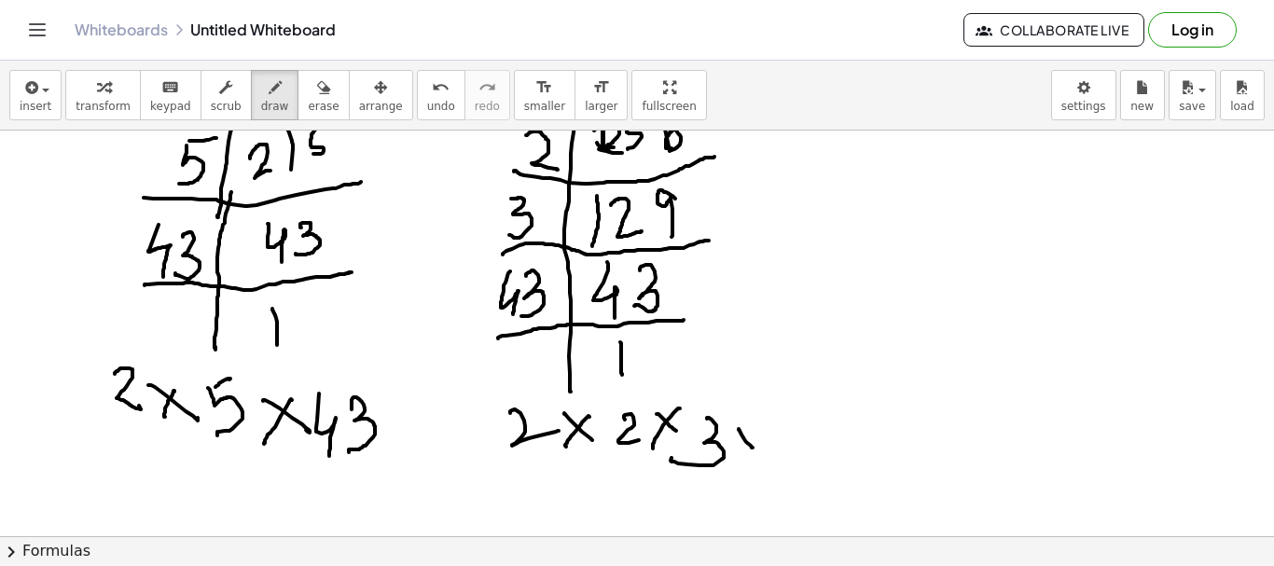
drag, startPoint x: 739, startPoint y: 430, endPoint x: 753, endPoint y: 447, distance: 21.9
click at [753, 449] on div at bounding box center [637, 443] width 1274 height 812
drag, startPoint x: 746, startPoint y: 438, endPoint x: 760, endPoint y: 443, distance: 15.1
click at [741, 452] on div at bounding box center [637, 443] width 1274 height 812
drag, startPoint x: 795, startPoint y: 421, endPoint x: 808, endPoint y: 454, distance: 36.0
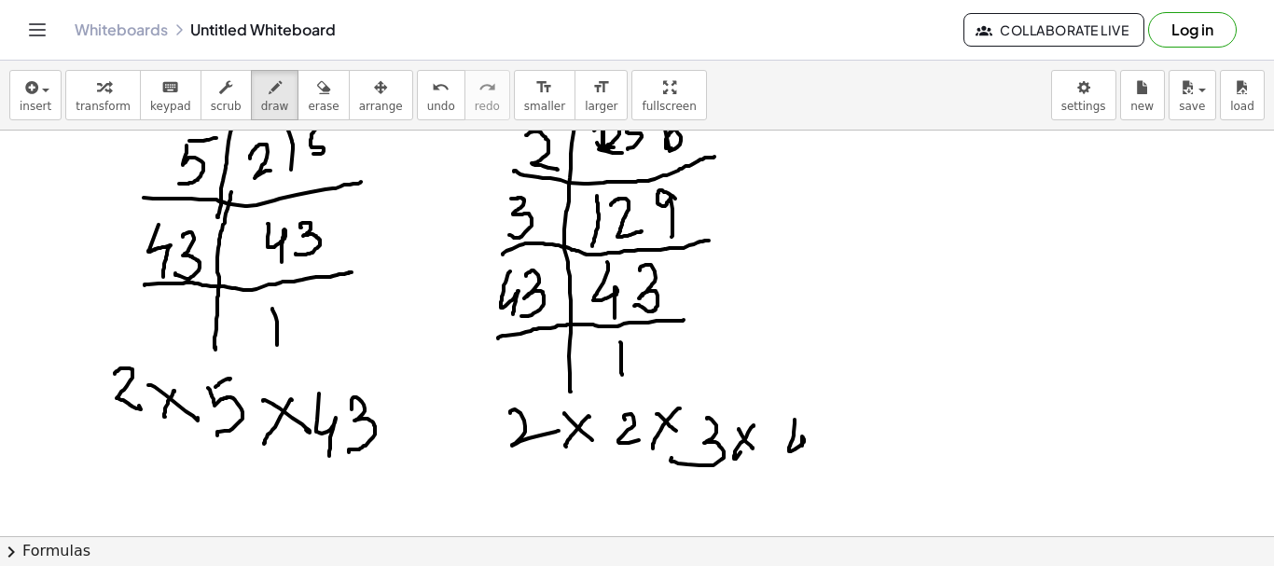
click at [802, 466] on div at bounding box center [637, 443] width 1274 height 812
drag, startPoint x: 825, startPoint y: 426, endPoint x: 813, endPoint y: 465, distance: 40.1
click at [813, 465] on div at bounding box center [637, 443] width 1274 height 812
drag, startPoint x: 138, startPoint y: 352, endPoint x: 121, endPoint y: 360, distance: 18.8
click at [121, 353] on div at bounding box center [637, 443] width 1274 height 812
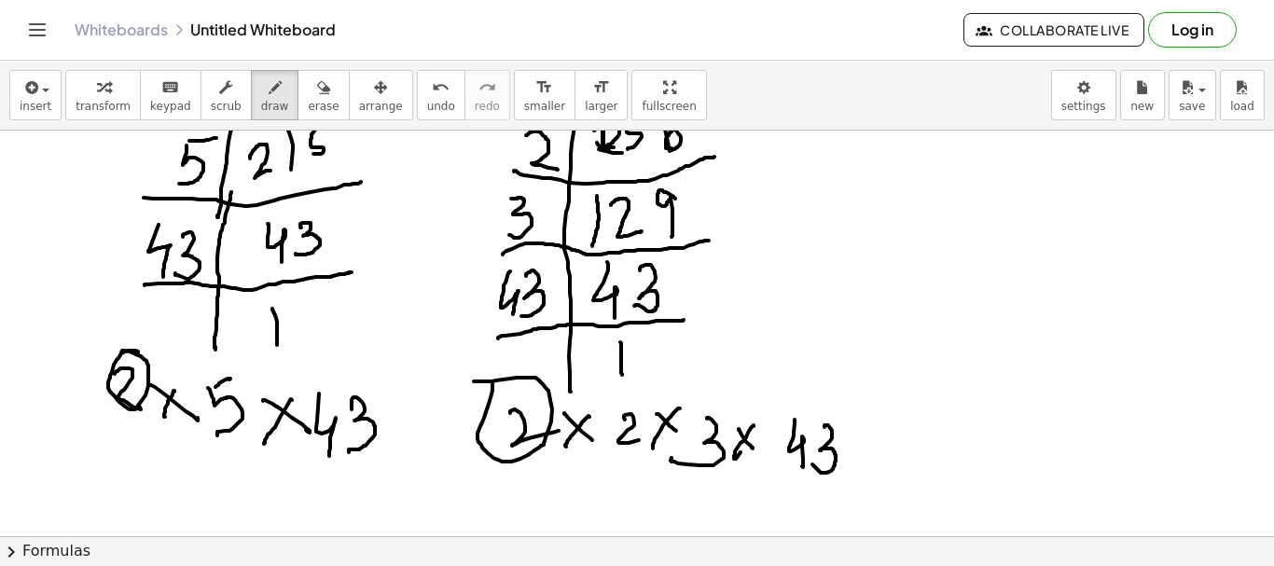
drag, startPoint x: 493, startPoint y: 385, endPoint x: 404, endPoint y: 396, distance: 89.2
click at [471, 385] on div at bounding box center [637, 443] width 1274 height 812
drag, startPoint x: 354, startPoint y: 368, endPoint x: 413, endPoint y: 403, distance: 69.4
click at [337, 369] on div at bounding box center [637, 443] width 1274 height 812
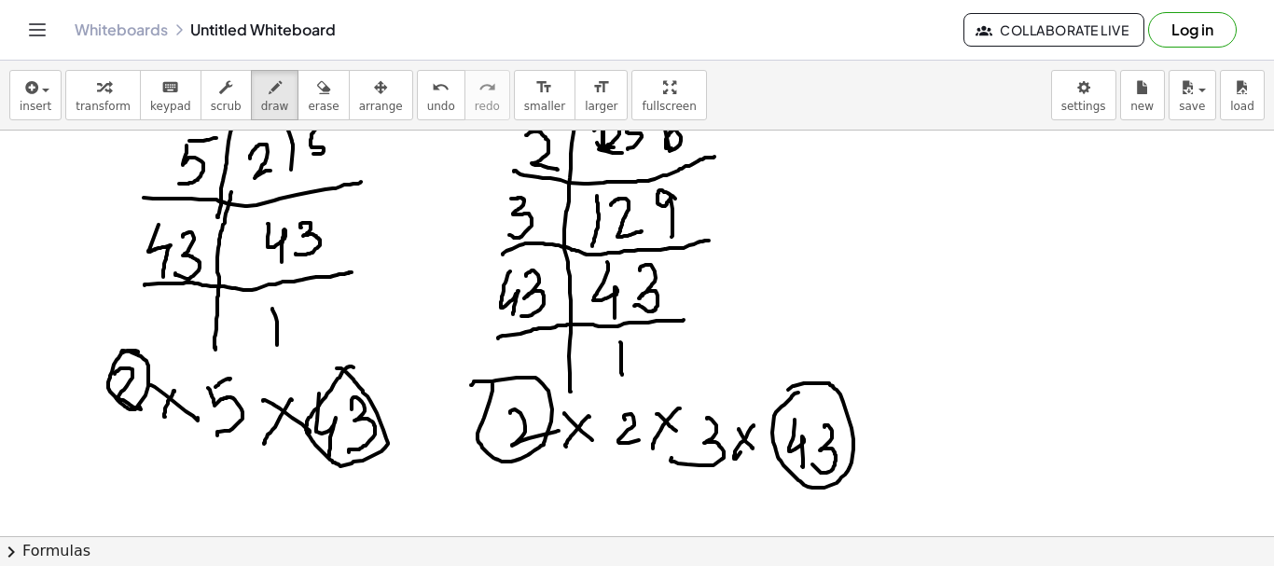
drag, startPoint x: 786, startPoint y: 403, endPoint x: 783, endPoint y: 394, distance: 10.0
click at [784, 393] on div at bounding box center [637, 443] width 1274 height 812
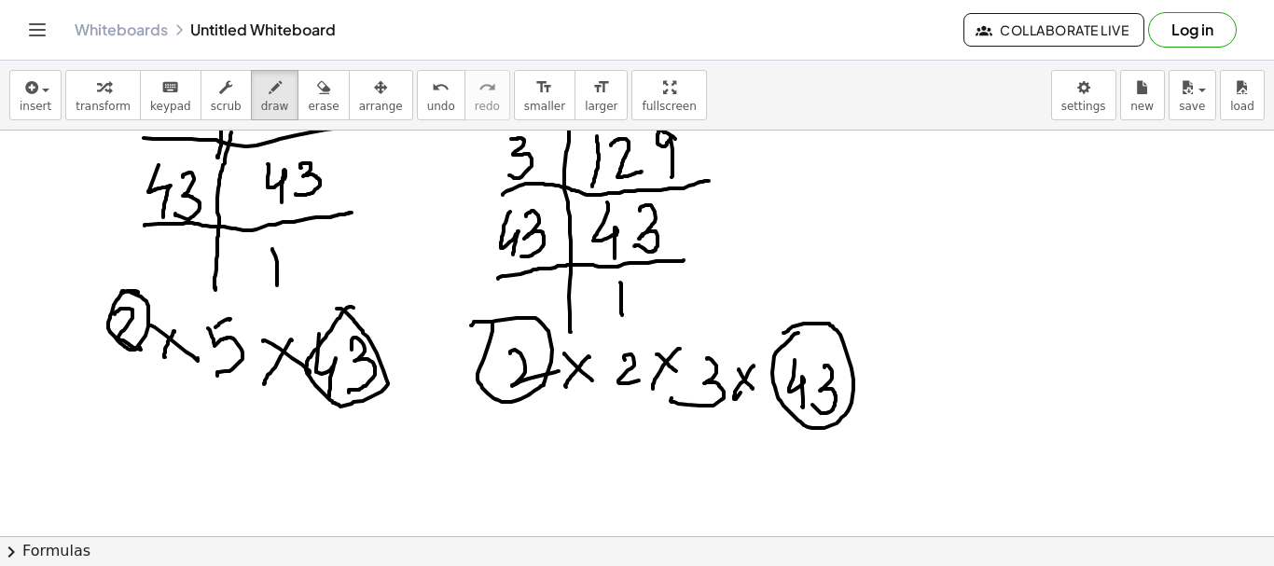
scroll to position [187, 0]
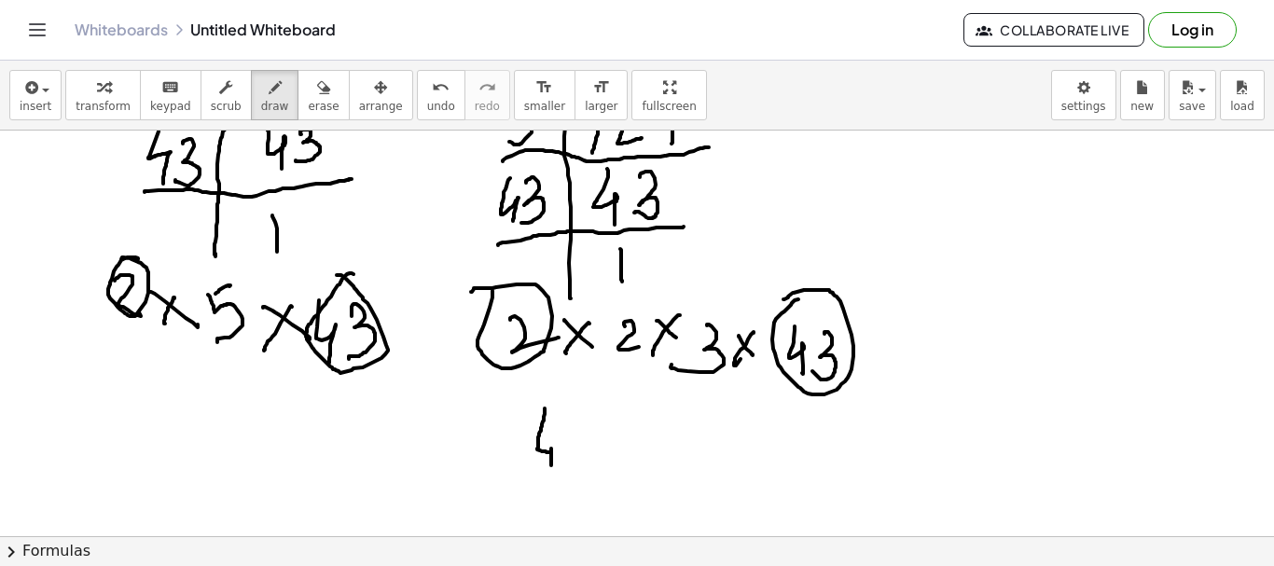
drag, startPoint x: 545, startPoint y: 410, endPoint x: 556, endPoint y: 464, distance: 55.3
click at [551, 468] on div at bounding box center [637, 350] width 1274 height 812
drag, startPoint x: 573, startPoint y: 427, endPoint x: 590, endPoint y: 452, distance: 30.3
click at [578, 460] on div at bounding box center [637, 350] width 1274 height 812
drag, startPoint x: 606, startPoint y: 437, endPoint x: 651, endPoint y: 461, distance: 50.9
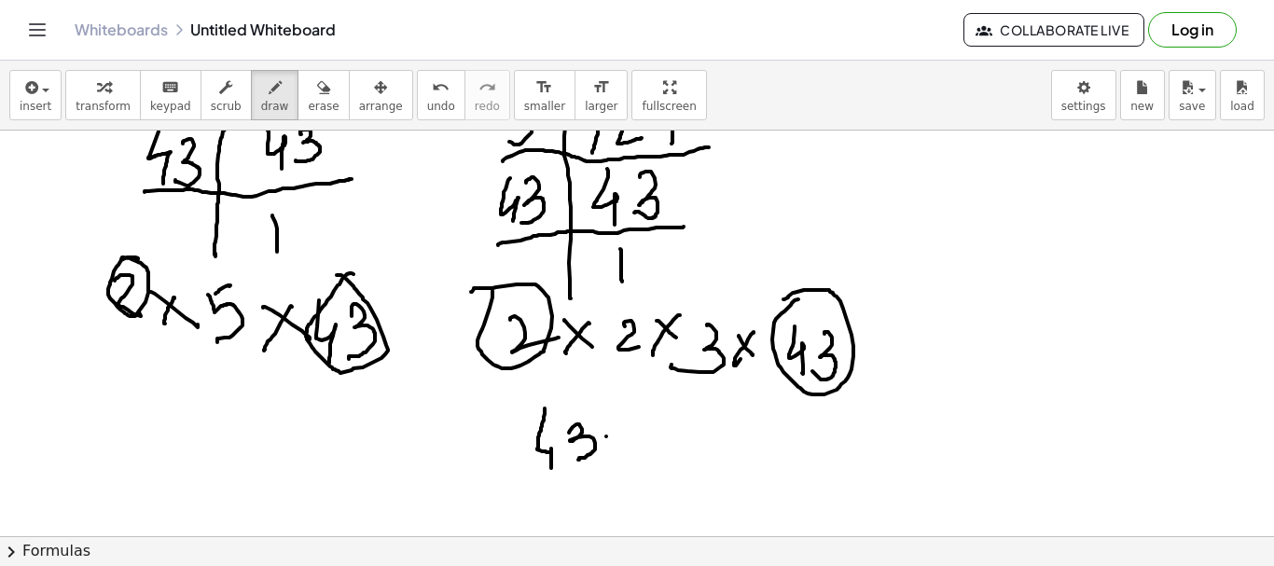
click at [651, 461] on div at bounding box center [637, 350] width 1274 height 812
drag, startPoint x: 634, startPoint y: 437, endPoint x: 619, endPoint y: 461, distance: 28.5
click at [619, 460] on div at bounding box center [637, 350] width 1274 height 812
drag, startPoint x: 673, startPoint y: 435, endPoint x: 718, endPoint y: 458, distance: 51.3
click at [687, 462] on div at bounding box center [637, 350] width 1274 height 812
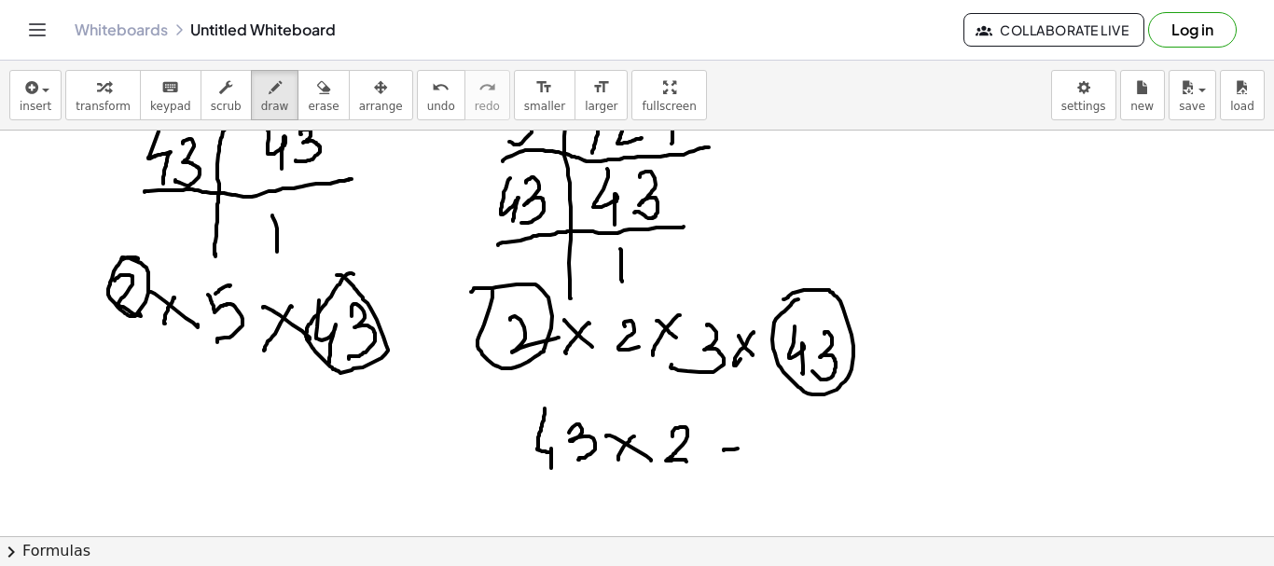
click at [736, 450] on div at bounding box center [637, 350] width 1274 height 812
drag, startPoint x: 722, startPoint y: 439, endPoint x: 734, endPoint y: 434, distance: 13.4
click at [734, 434] on div at bounding box center [637, 350] width 1274 height 812
drag, startPoint x: 859, startPoint y: 413, endPoint x: 850, endPoint y: 450, distance: 37.6
click at [863, 444] on div at bounding box center [637, 350] width 1274 height 812
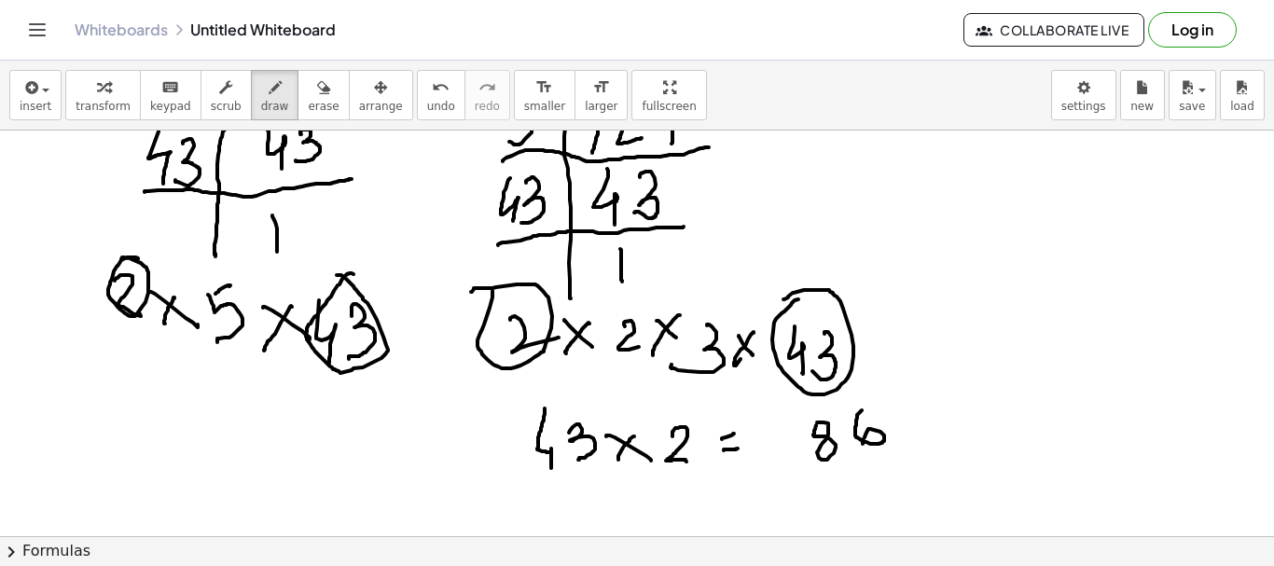
drag, startPoint x: 816, startPoint y: 426, endPoint x: 818, endPoint y: 460, distance: 33.6
click at [814, 426] on div at bounding box center [637, 350] width 1274 height 812
drag, startPoint x: 796, startPoint y: 482, endPoint x: 898, endPoint y: 464, distance: 104.3
click at [891, 464] on div at bounding box center [637, 350] width 1274 height 812
click at [298, 108] on button "erase" at bounding box center [323, 95] width 51 height 50
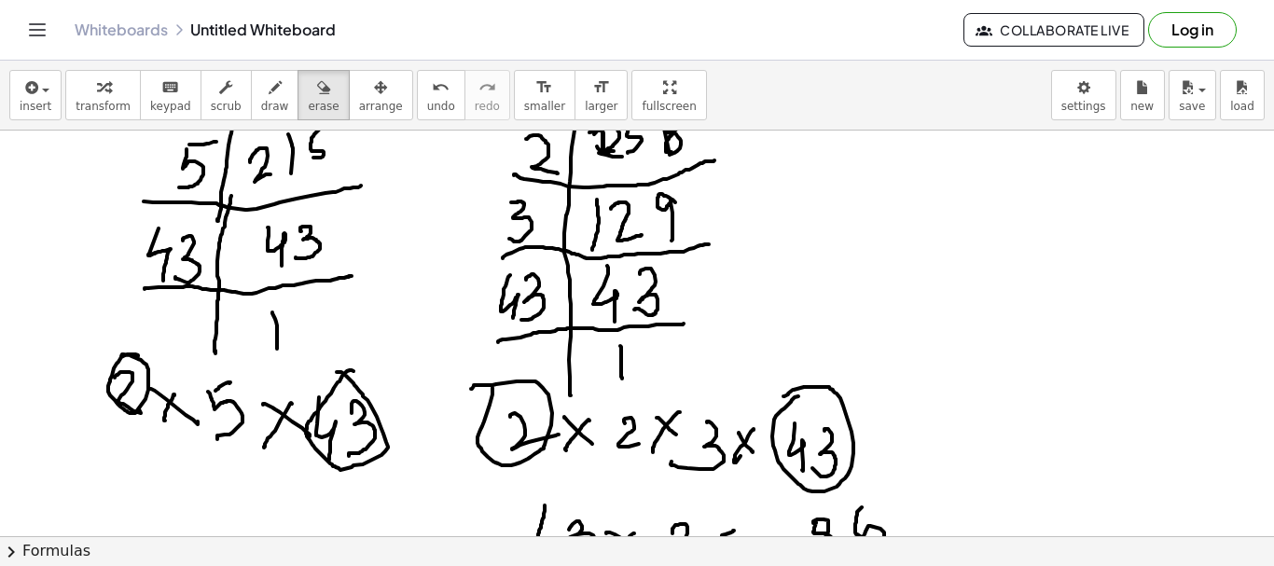
scroll to position [0, 0]
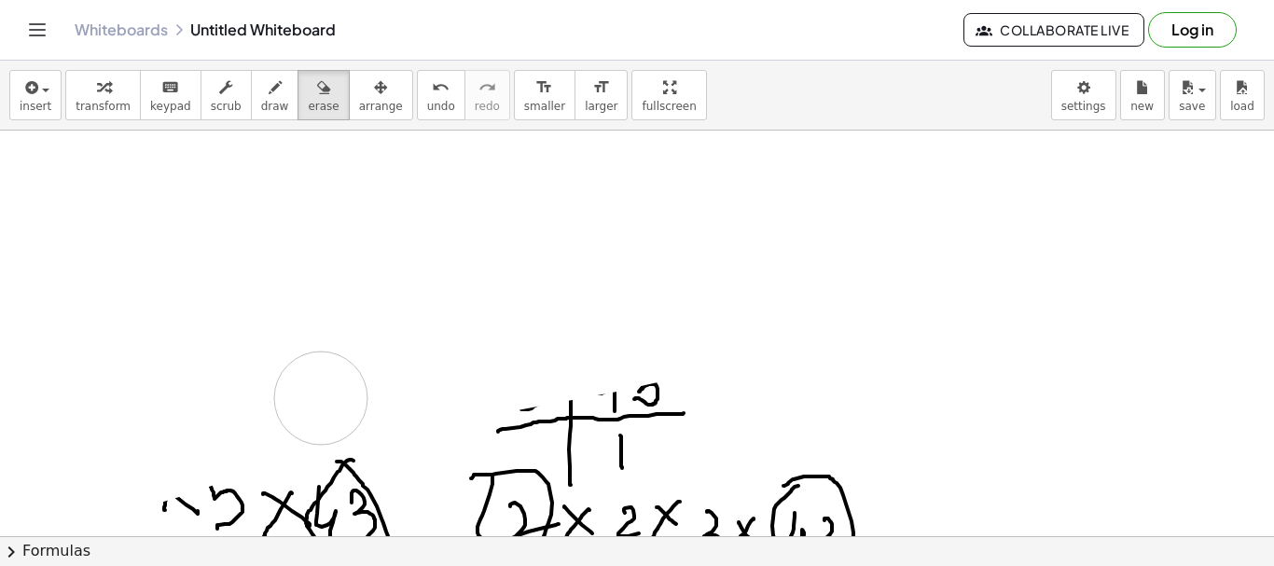
drag, startPoint x: 134, startPoint y: 238, endPoint x: 243, endPoint y: 343, distance: 151.1
click at [397, 377] on div at bounding box center [637, 537] width 1274 height 812
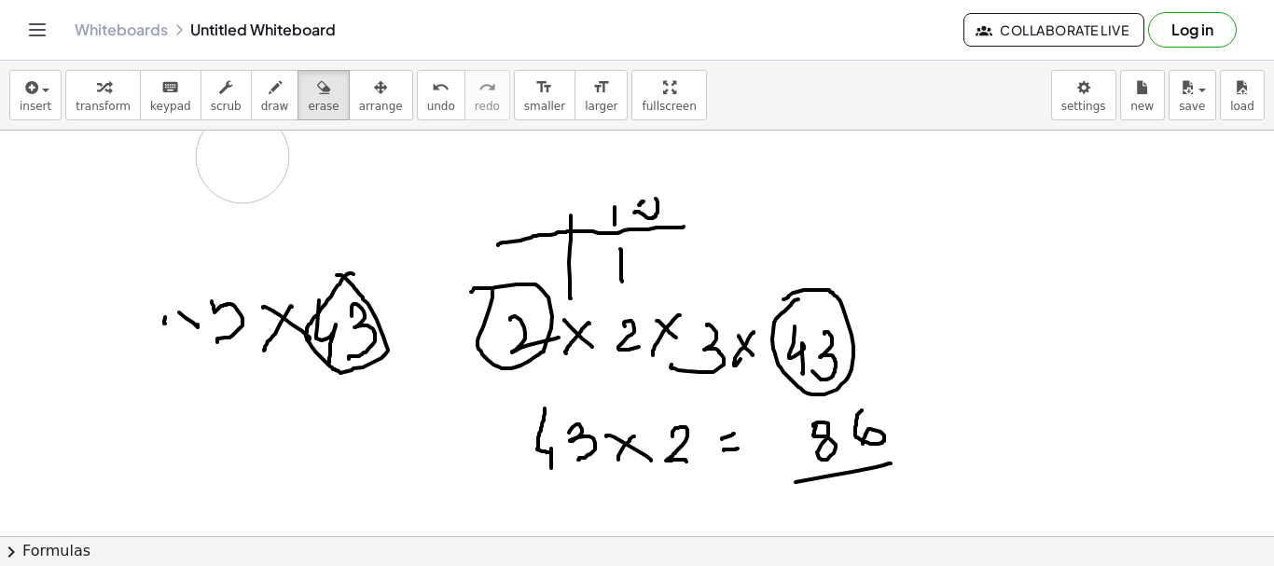
drag, startPoint x: 243, startPoint y: 343, endPoint x: 345, endPoint y: 320, distance: 105.2
click at [338, 321] on div at bounding box center [637, 350] width 1274 height 812
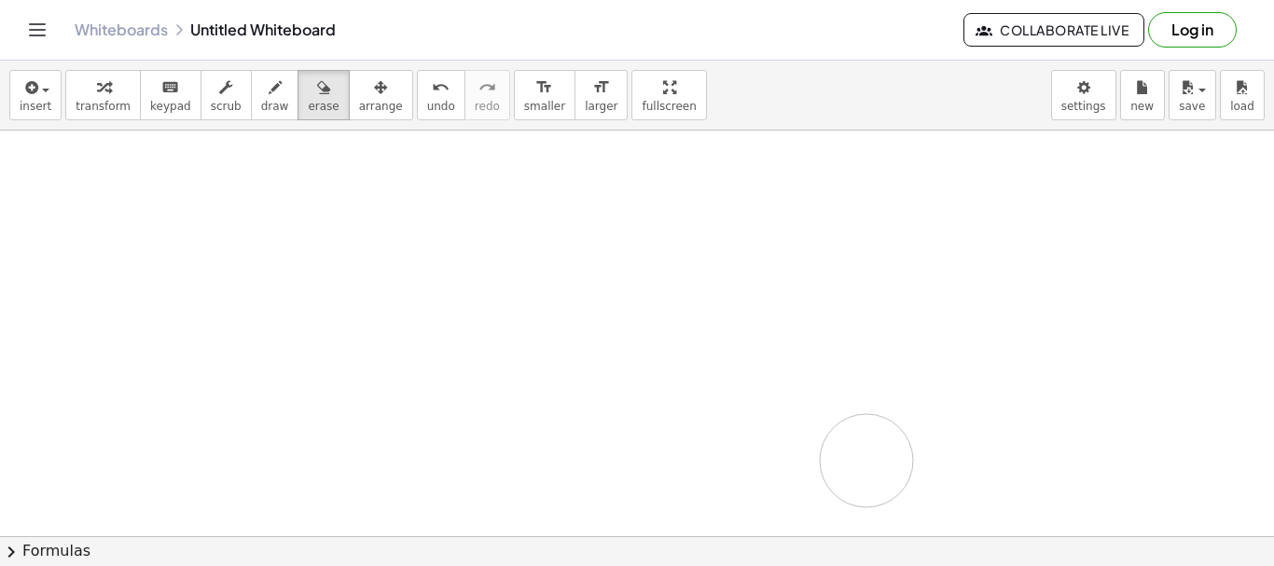
drag, startPoint x: 216, startPoint y: 345, endPoint x: 398, endPoint y: 215, distance: 224.7
click at [596, 361] on div at bounding box center [637, 350] width 1274 height 812
click at [269, 91] on icon "button" at bounding box center [275, 88] width 13 height 22
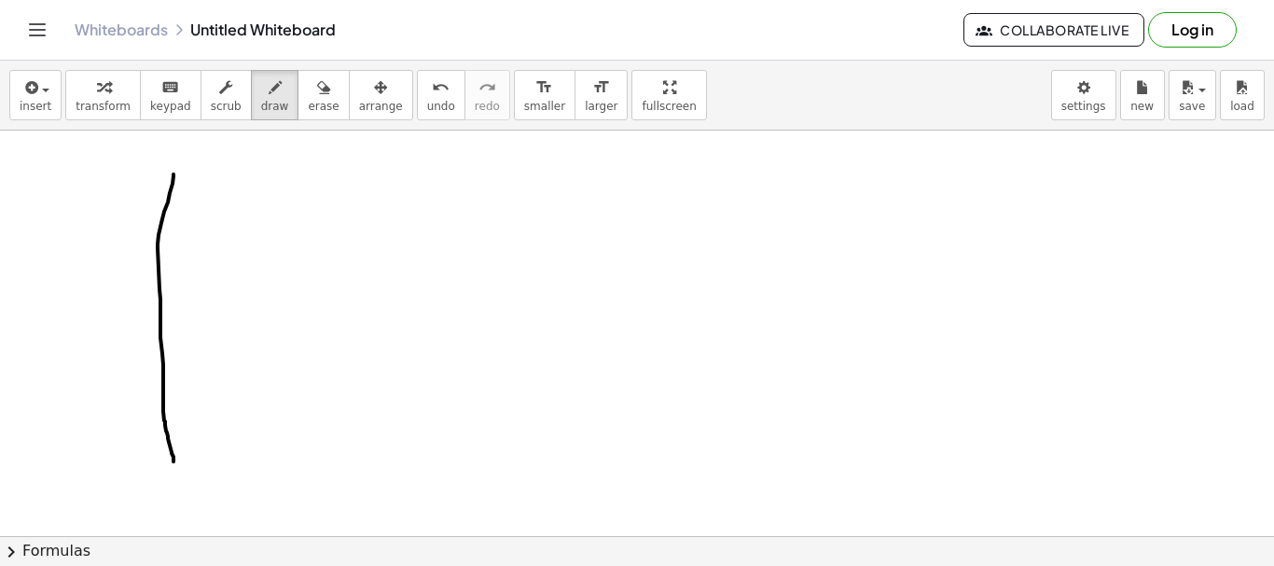
drag, startPoint x: 174, startPoint y: 174, endPoint x: 154, endPoint y: 314, distance: 141.3
click at [176, 459] on div at bounding box center [637, 537] width 1274 height 812
drag, startPoint x: 87, startPoint y: 227, endPoint x: 215, endPoint y: 206, distance: 129.4
click at [250, 218] on div at bounding box center [637, 537] width 1274 height 812
drag, startPoint x: 196, startPoint y: 174, endPoint x: 201, endPoint y: 190, distance: 16.5
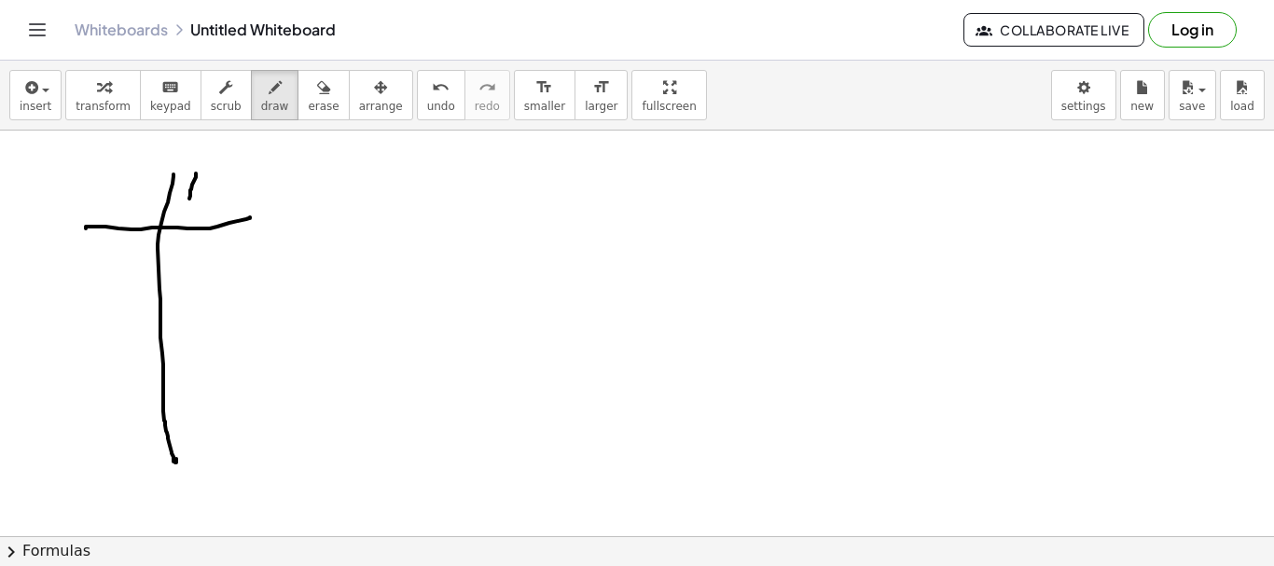
click at [188, 202] on div at bounding box center [637, 537] width 1274 height 812
drag, startPoint x: 218, startPoint y: 174, endPoint x: 183, endPoint y: 199, distance: 43.0
click at [214, 201] on div at bounding box center [637, 537] width 1274 height 812
drag, startPoint x: 130, startPoint y: 190, endPoint x: 196, endPoint y: 249, distance: 88.6
click at [144, 211] on div at bounding box center [637, 537] width 1274 height 812
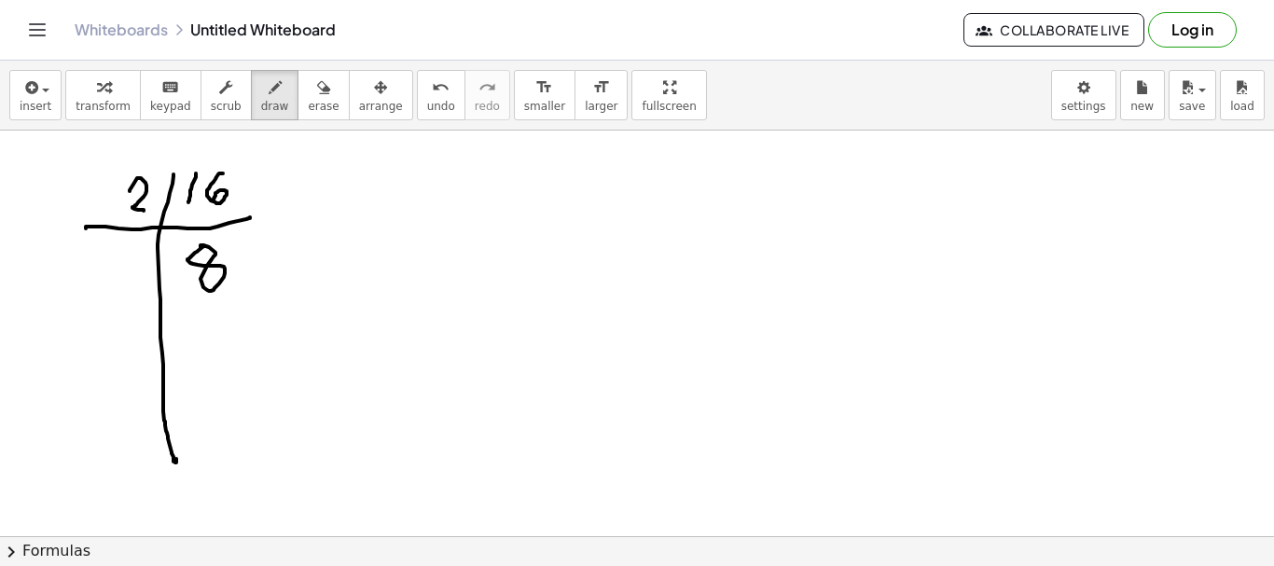
drag, startPoint x: 204, startPoint y: 246, endPoint x: 149, endPoint y: 297, distance: 74.6
click at [196, 257] on div at bounding box center [637, 537] width 1274 height 812
drag, startPoint x: 96, startPoint y: 326, endPoint x: 241, endPoint y: 291, distance: 148.7
click at [244, 290] on div at bounding box center [637, 537] width 1274 height 812
drag, startPoint x: 135, startPoint y: 254, endPoint x: 209, endPoint y: 324, distance: 101.6
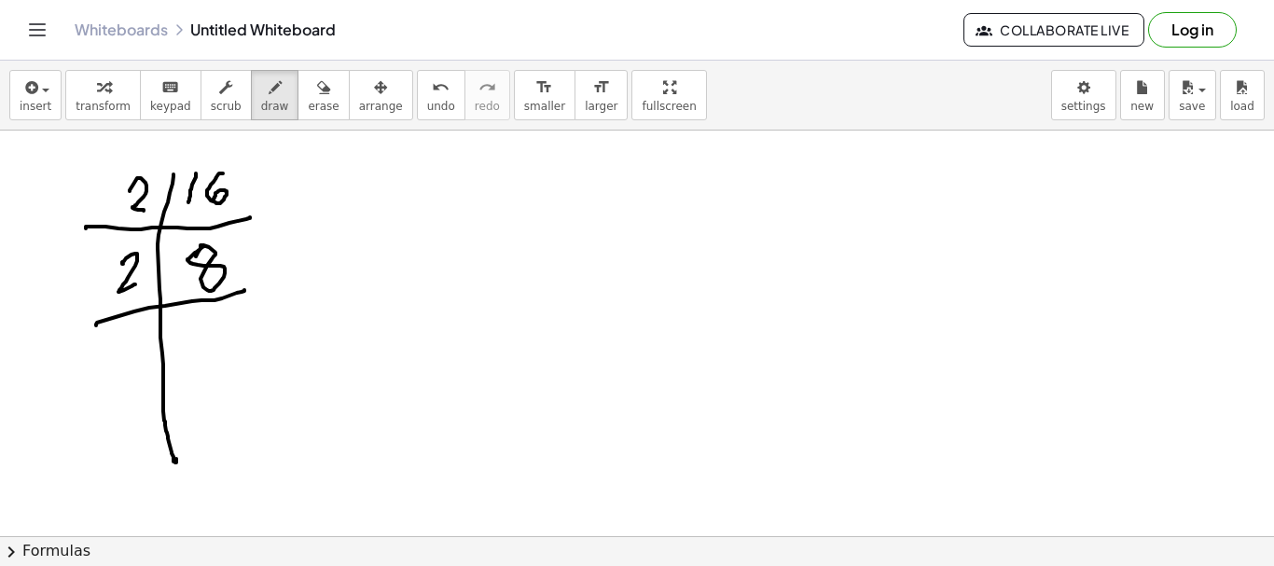
click at [135, 285] on div at bounding box center [637, 537] width 1274 height 812
drag, startPoint x: 207, startPoint y: 318, endPoint x: 162, endPoint y: 386, distance: 81.5
click at [226, 369] on div at bounding box center [637, 537] width 1274 height 812
drag, startPoint x: 105, startPoint y: 384, endPoint x: 145, endPoint y: 361, distance: 45.6
click at [259, 376] on div at bounding box center [637, 537] width 1274 height 812
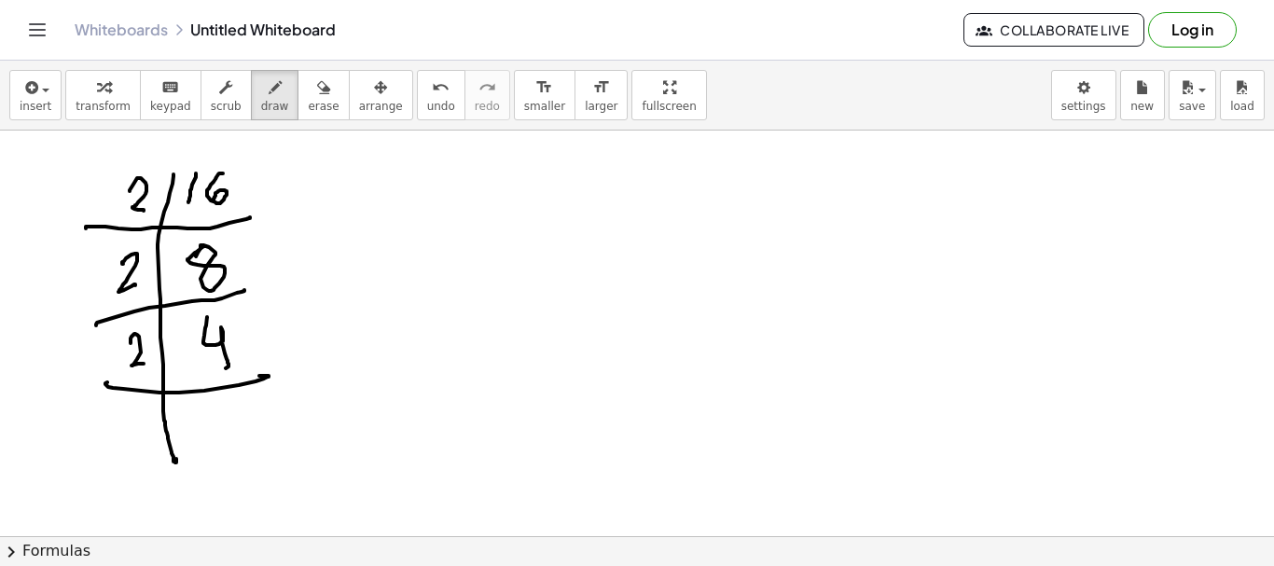
drag, startPoint x: 132, startPoint y: 337, endPoint x: 197, endPoint y: 399, distance: 90.4
click at [145, 369] on div at bounding box center [637, 537] width 1274 height 812
drag, startPoint x: 210, startPoint y: 415, endPoint x: 200, endPoint y: 463, distance: 48.7
click at [235, 438] on div at bounding box center [637, 537] width 1274 height 812
drag, startPoint x: 176, startPoint y: 456, endPoint x: 147, endPoint y: 492, distance: 45.8
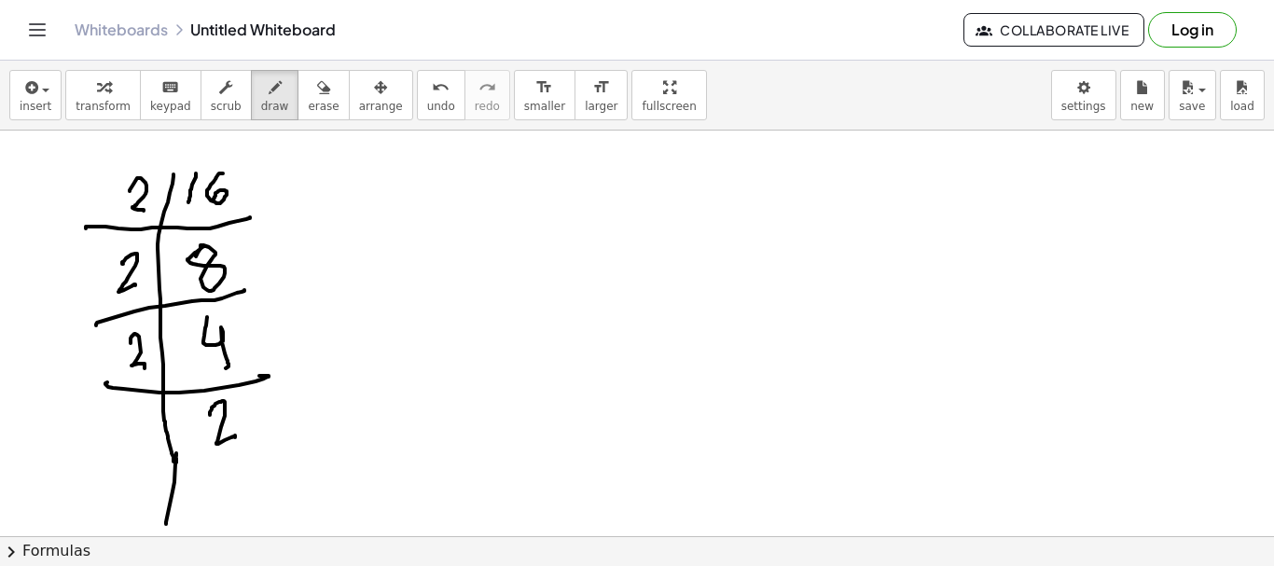
click at [165, 521] on div at bounding box center [637, 537] width 1274 height 812
drag, startPoint x: 123, startPoint y: 478, endPoint x: 140, endPoint y: 463, distance: 22.5
click at [222, 464] on div at bounding box center [637, 537] width 1274 height 812
drag, startPoint x: 128, startPoint y: 434, endPoint x: 198, endPoint y: 482, distance: 85.1
click at [159, 456] on div at bounding box center [637, 537] width 1274 height 812
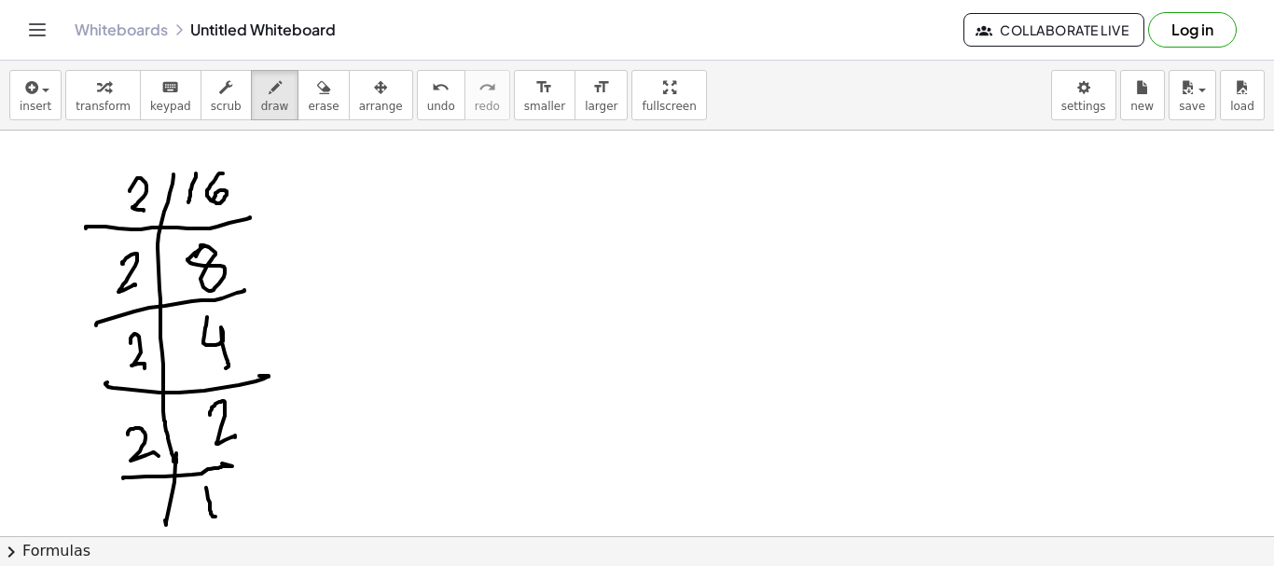
drag, startPoint x: 206, startPoint y: 488, endPoint x: 216, endPoint y: 517, distance: 30.4
click at [216, 517] on div at bounding box center [637, 537] width 1274 height 812
click at [454, 174] on div at bounding box center [637, 537] width 1274 height 812
click at [454, 186] on div at bounding box center [637, 537] width 1274 height 812
click at [451, 465] on div at bounding box center [637, 537] width 1274 height 812
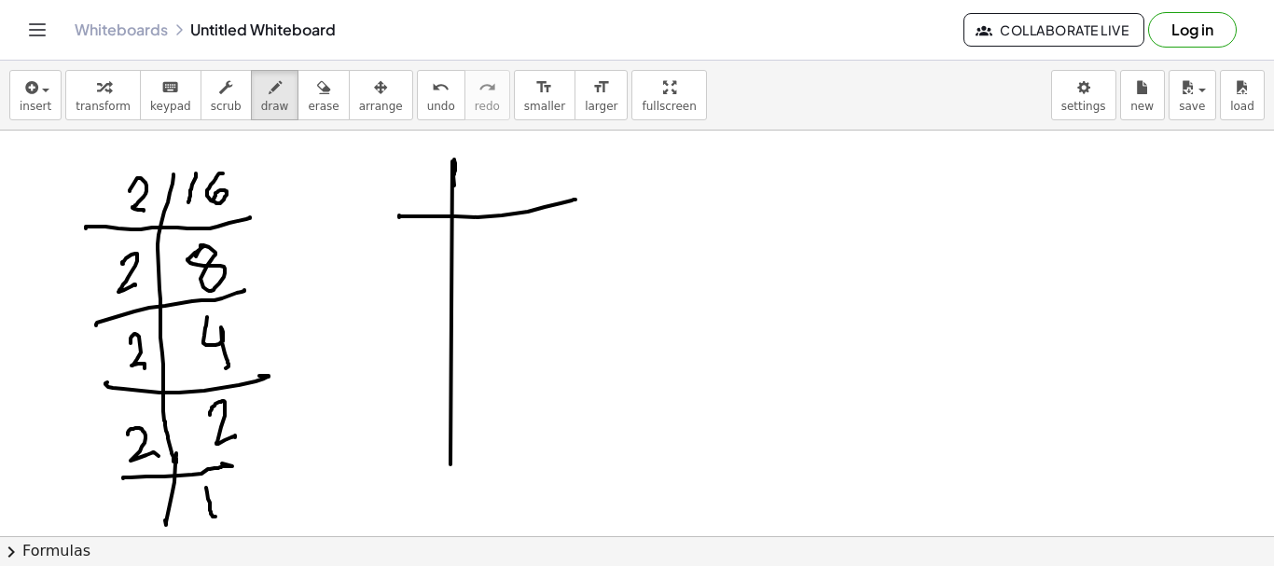
drag, startPoint x: 399, startPoint y: 216, endPoint x: 533, endPoint y: 179, distance: 138.3
click at [591, 193] on div at bounding box center [637, 537] width 1274 height 812
drag, startPoint x: 491, startPoint y: 159, endPoint x: 527, endPoint y: 173, distance: 39.0
click at [511, 191] on div at bounding box center [637, 537] width 1274 height 812
drag, startPoint x: 529, startPoint y: 155, endPoint x: 520, endPoint y: 199, distance: 44.8
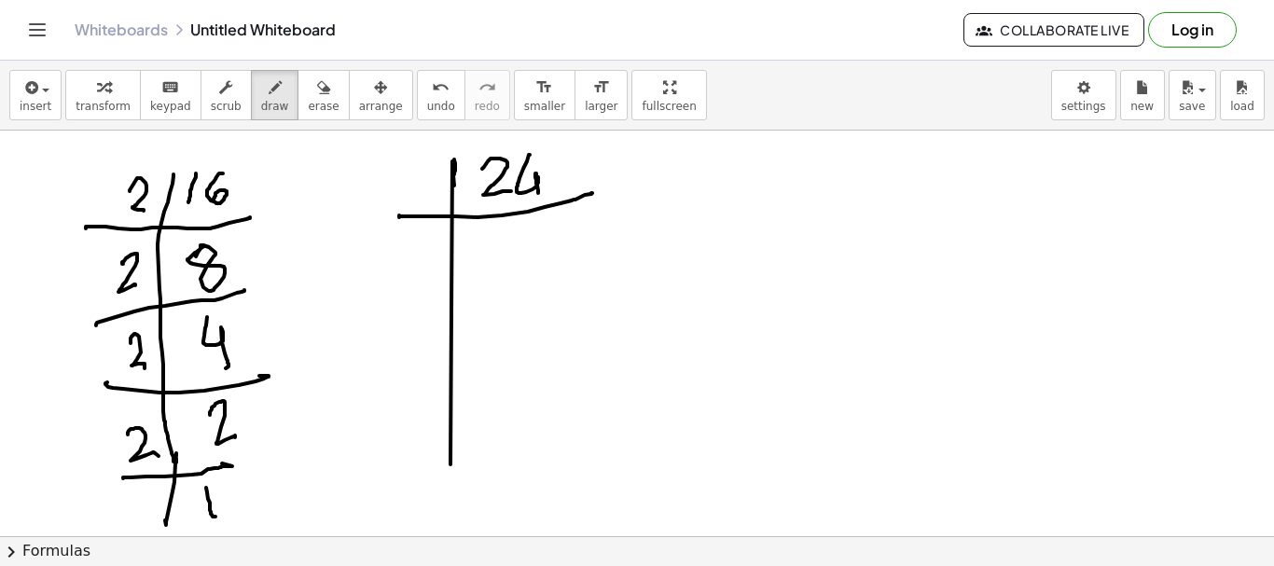
click at [537, 194] on div at bounding box center [637, 537] width 1274 height 812
drag, startPoint x: 407, startPoint y: 166, endPoint x: 525, endPoint y: 253, distance: 146.9
click at [426, 202] on div at bounding box center [637, 537] width 1274 height 812
drag, startPoint x: 500, startPoint y: 233, endPoint x: 522, endPoint y: 253, distance: 29.8
click at [499, 284] on div at bounding box center [637, 537] width 1274 height 812
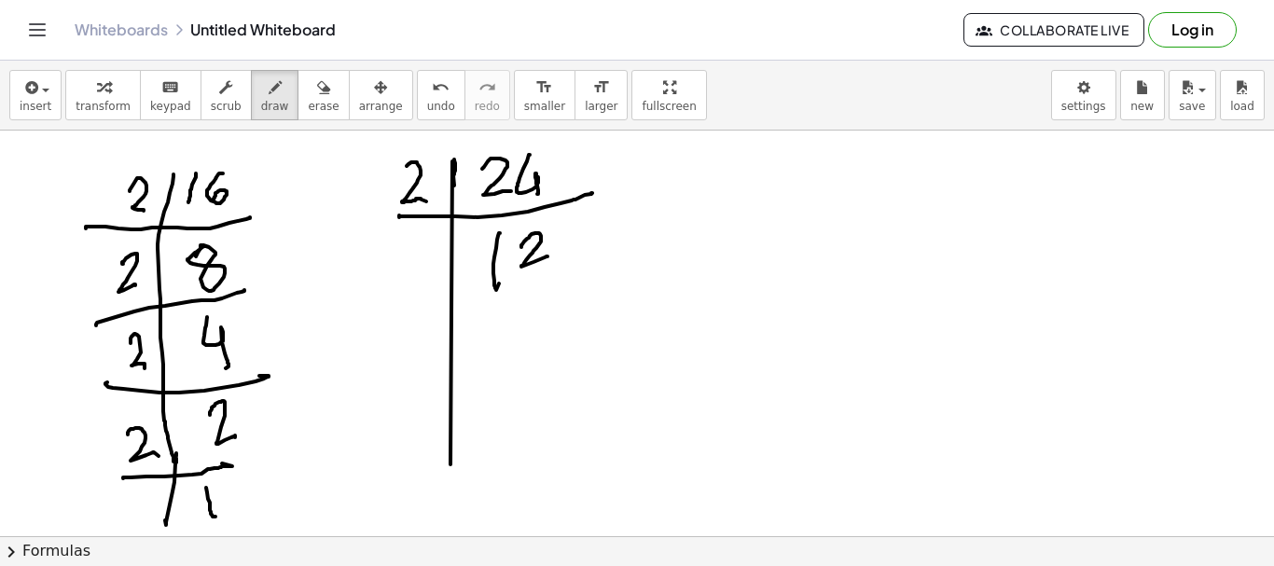
drag, startPoint x: 529, startPoint y: 238, endPoint x: 510, endPoint y: 331, distance: 95.1
click at [548, 257] on div at bounding box center [637, 537] width 1274 height 812
drag, startPoint x: 379, startPoint y: 330, endPoint x: 489, endPoint y: 261, distance: 129.9
click at [640, 273] on div at bounding box center [637, 537] width 1274 height 812
drag, startPoint x: 404, startPoint y: 260, endPoint x: 447, endPoint y: 308, distance: 64.1
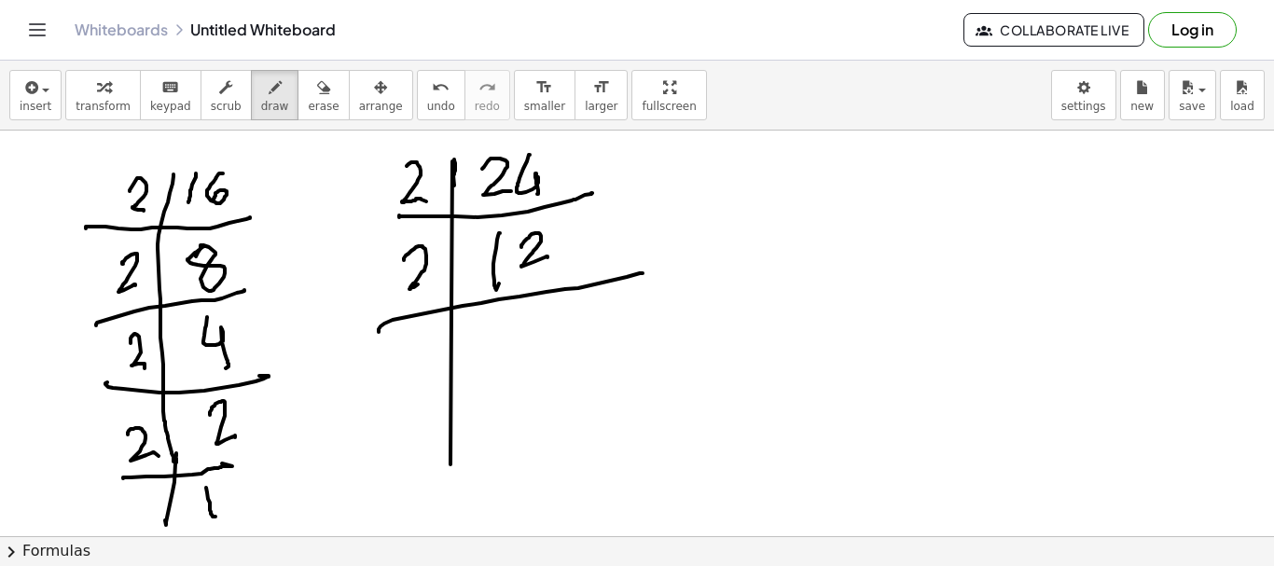
click at [434, 286] on div at bounding box center [637, 537] width 1274 height 812
drag, startPoint x: 536, startPoint y: 313, endPoint x: 508, endPoint y: 361, distance: 56.0
click at [521, 357] on div at bounding box center [637, 537] width 1274 height 812
drag, startPoint x: 391, startPoint y: 389, endPoint x: 479, endPoint y: 366, distance: 90.7
click at [576, 360] on div at bounding box center [637, 537] width 1274 height 812
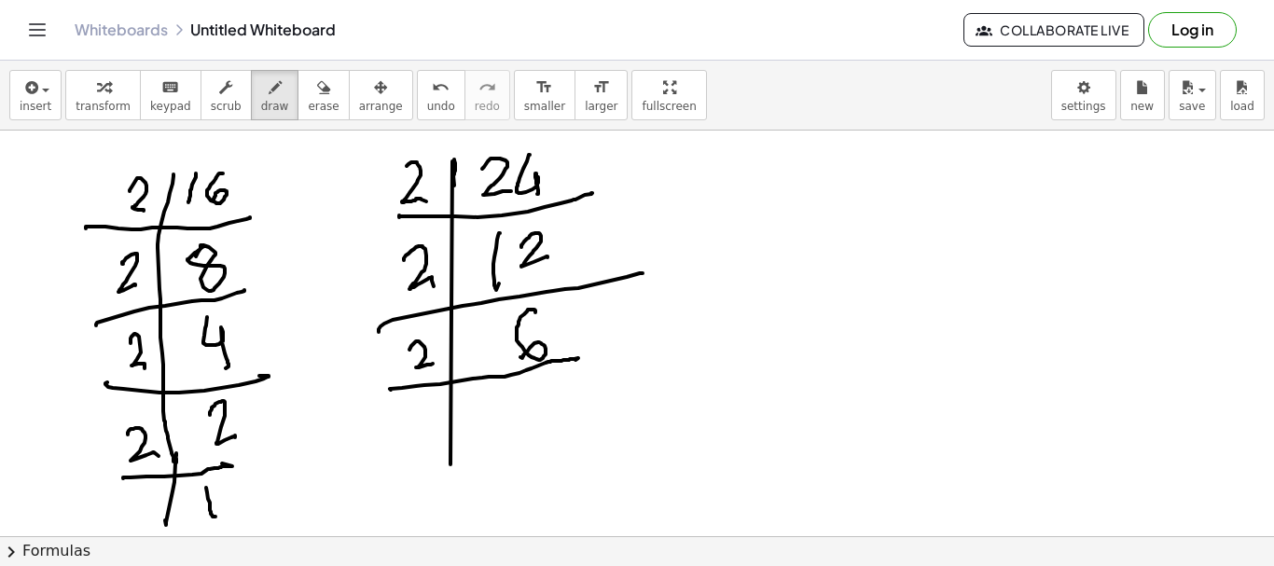
drag, startPoint x: 412, startPoint y: 345, endPoint x: 563, endPoint y: 418, distance: 167.7
click at [443, 380] on div at bounding box center [637, 537] width 1274 height 812
drag
click at [510, 430] on div at bounding box center [637, 537] width 1274 height 812
click at [610, 424] on div at bounding box center [637, 537] width 1274 height 812
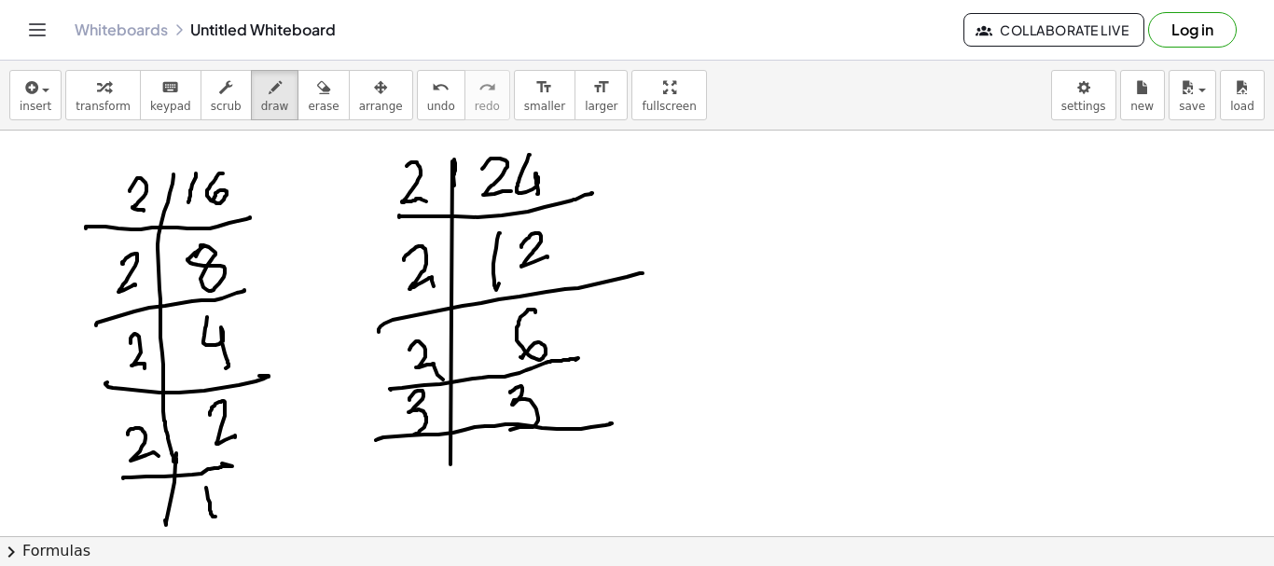
click at [401, 434] on div at bounding box center [637, 537] width 1274 height 812
click at [527, 491] on div at bounding box center [637, 537] width 1274 height 812
click at [443, 361] on div at bounding box center [637, 537] width 1274 height 812
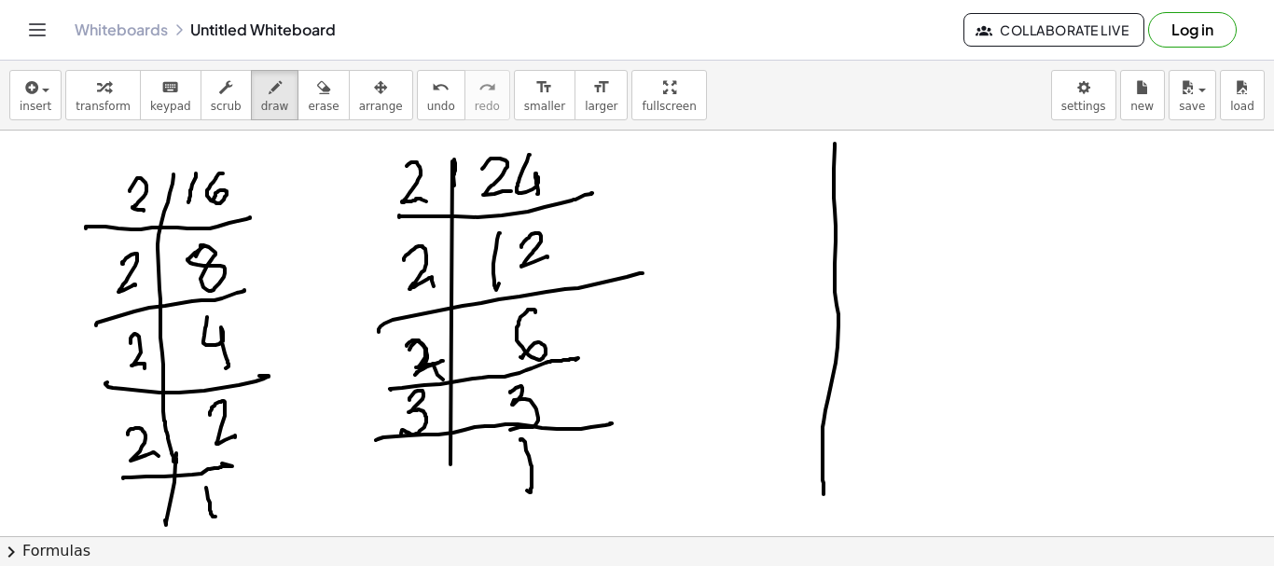
click at [825, 491] on div at bounding box center [637, 537] width 1274 height 812
click at [926, 160] on div at bounding box center [637, 537] width 1274 height 812
click at [859, 169] on div at bounding box center [637, 537] width 1274 height 812
click at [869, 150] on div at bounding box center [637, 537] width 1274 height 812
click at [818, 177] on div at bounding box center [637, 537] width 1274 height 812
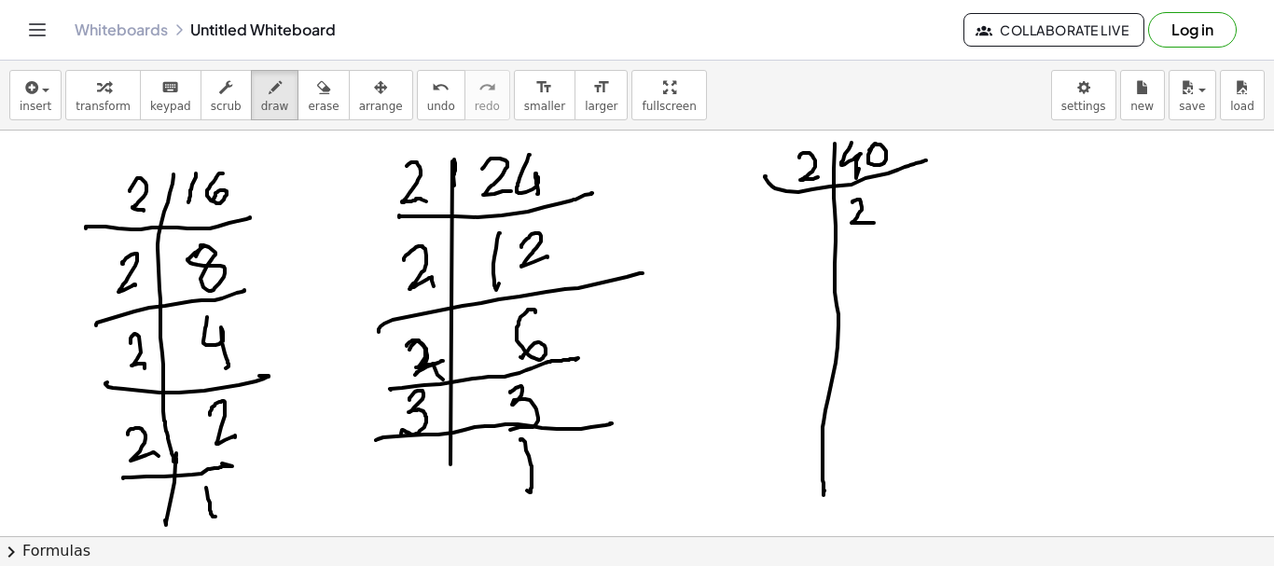
click at [874, 224] on div at bounding box center [637, 537] width 1274 height 812
click at [900, 193] on div at bounding box center [637, 537] width 1274 height 812
click at [889, 193] on div at bounding box center [637, 537] width 1274 height 812
click at [948, 221] on div at bounding box center [637, 537] width 1274 height 812
click at [822, 230] on div at bounding box center [637, 537] width 1274 height 812
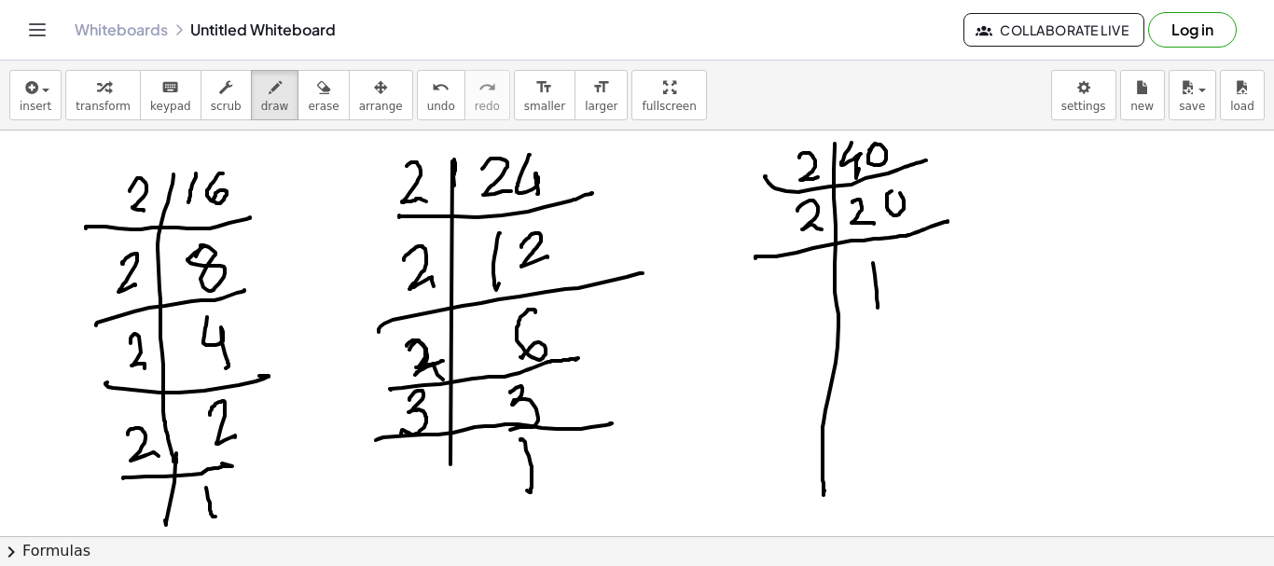
click at [881, 304] on div at bounding box center [637, 537] width 1274 height 812
click at [892, 265] on div at bounding box center [637, 537] width 1274 height 812
click at [932, 306] on div at bounding box center [637, 537] width 1274 height 812
click at [828, 311] on div at bounding box center [637, 537] width 1274 height 812
click at [904, 341] on div at bounding box center [637, 537] width 1274 height 812
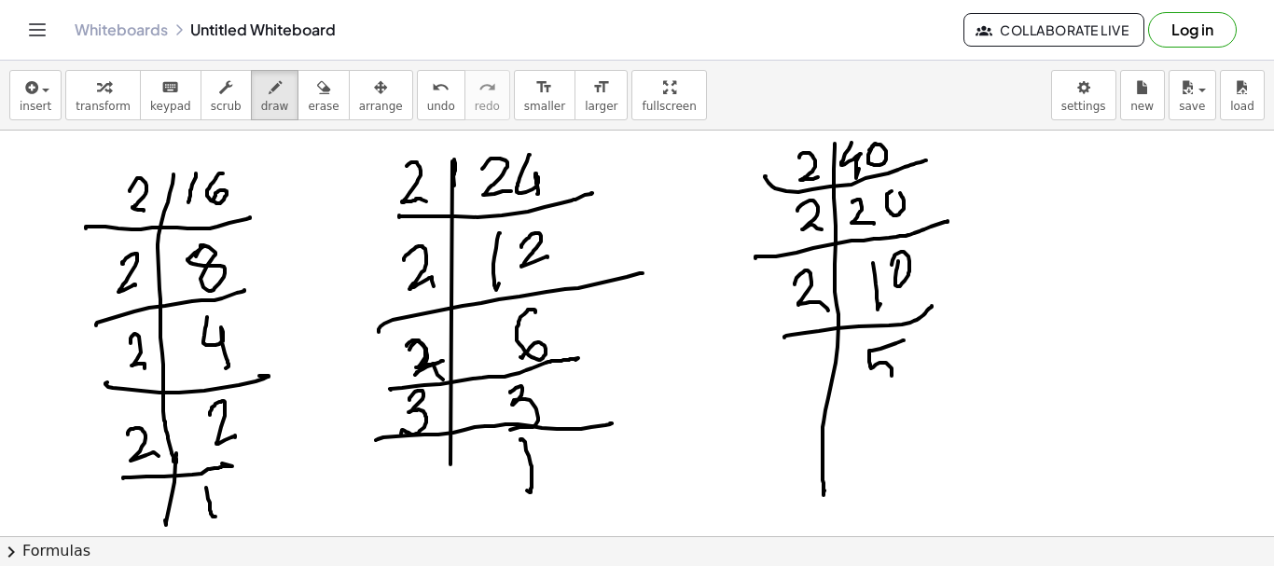
click at [864, 386] on div at bounding box center [637, 537] width 1274 height 812
click at [875, 392] on div at bounding box center [637, 537] width 1274 height 812
click at [914, 394] on div at bounding box center [637, 537] width 1274 height 812
click at [827, 351] on div at bounding box center [637, 537] width 1274 height 812
click at [809, 382] on div at bounding box center [637, 537] width 1274 height 812
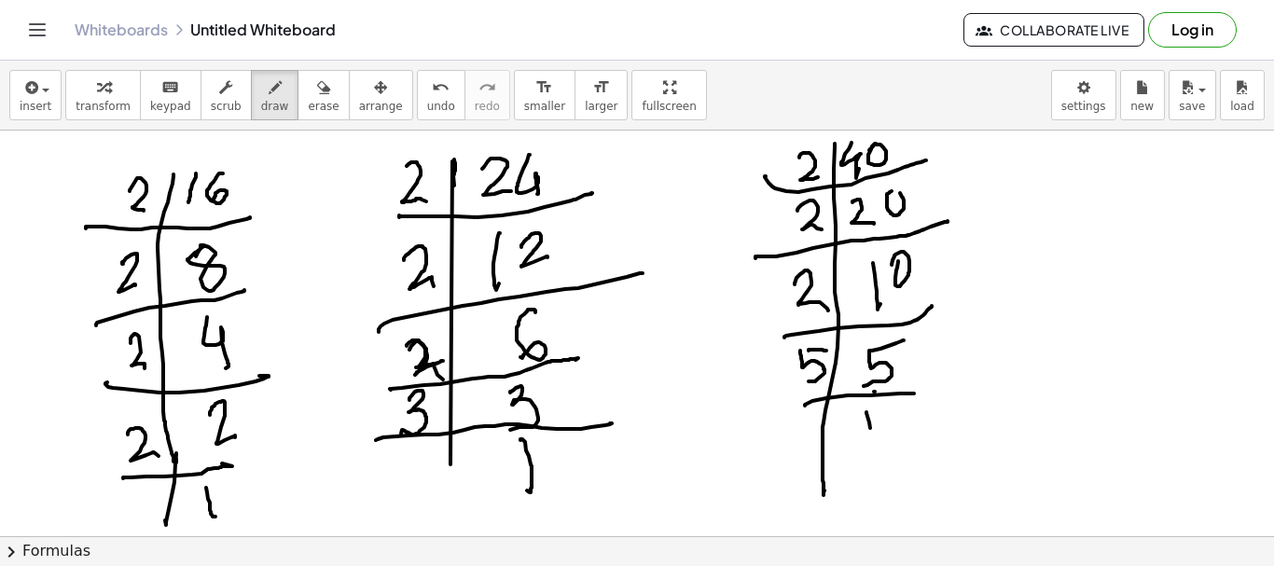
click at [872, 440] on div at bounding box center [637, 537] width 1274 height 812
click at [161, 191] on div at bounding box center [637, 537] width 1274 height 812
click at [136, 158] on div at bounding box center [637, 537] width 1274 height 812
click at [386, 134] on div at bounding box center [637, 537] width 1274 height 812
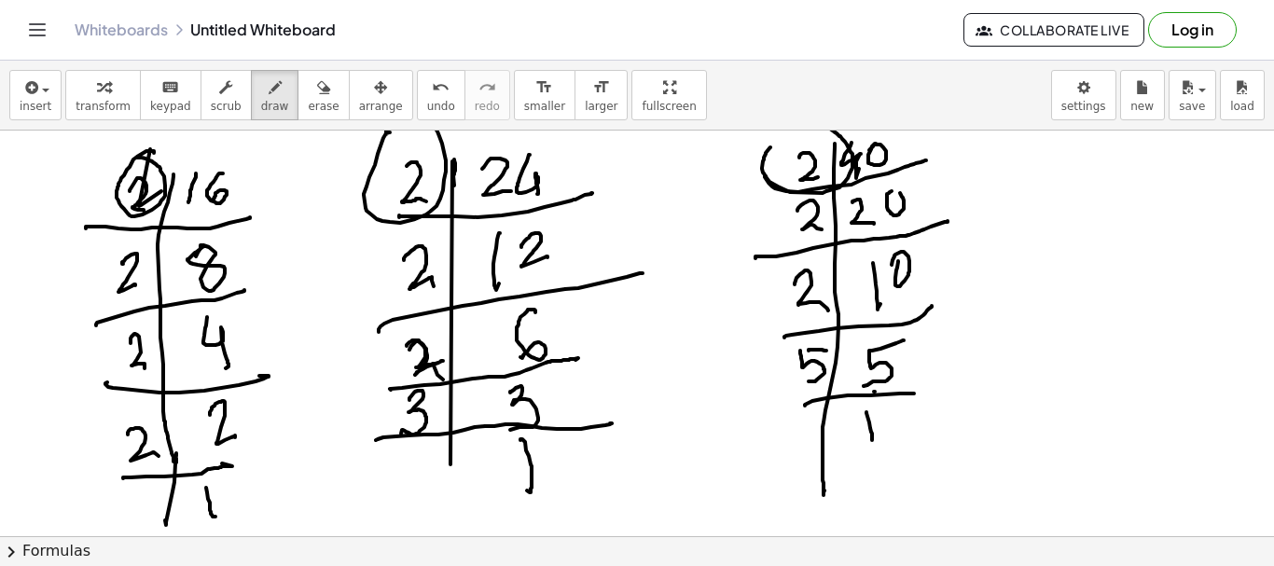
click at [772, 147] on div at bounding box center [637, 537] width 1274 height 812
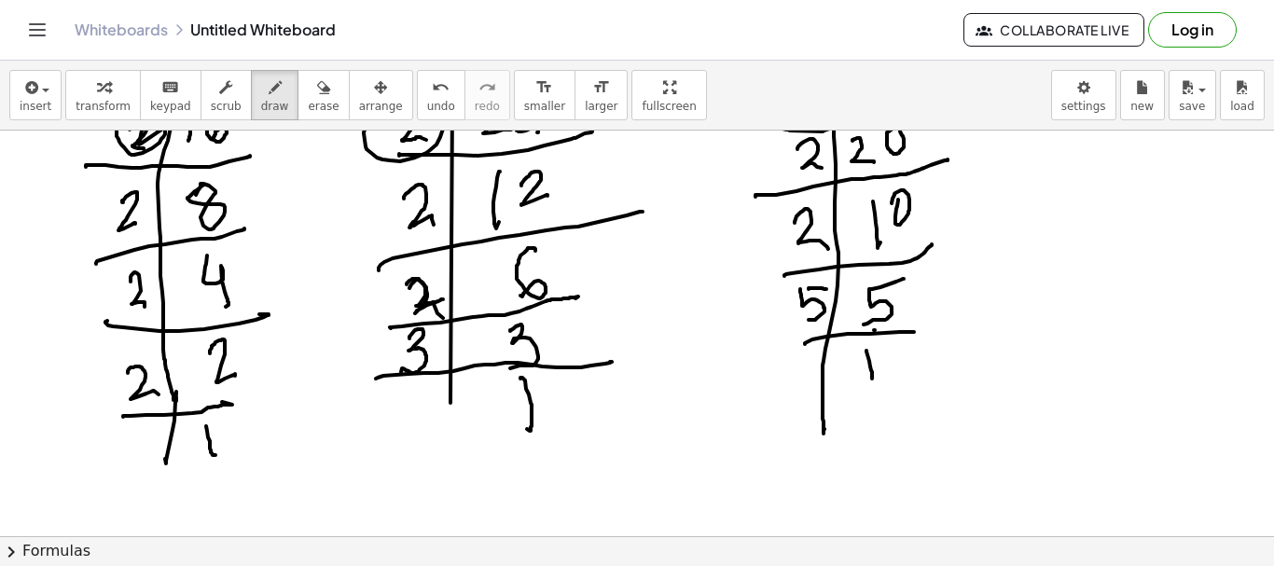
scroll to position [93, 0]
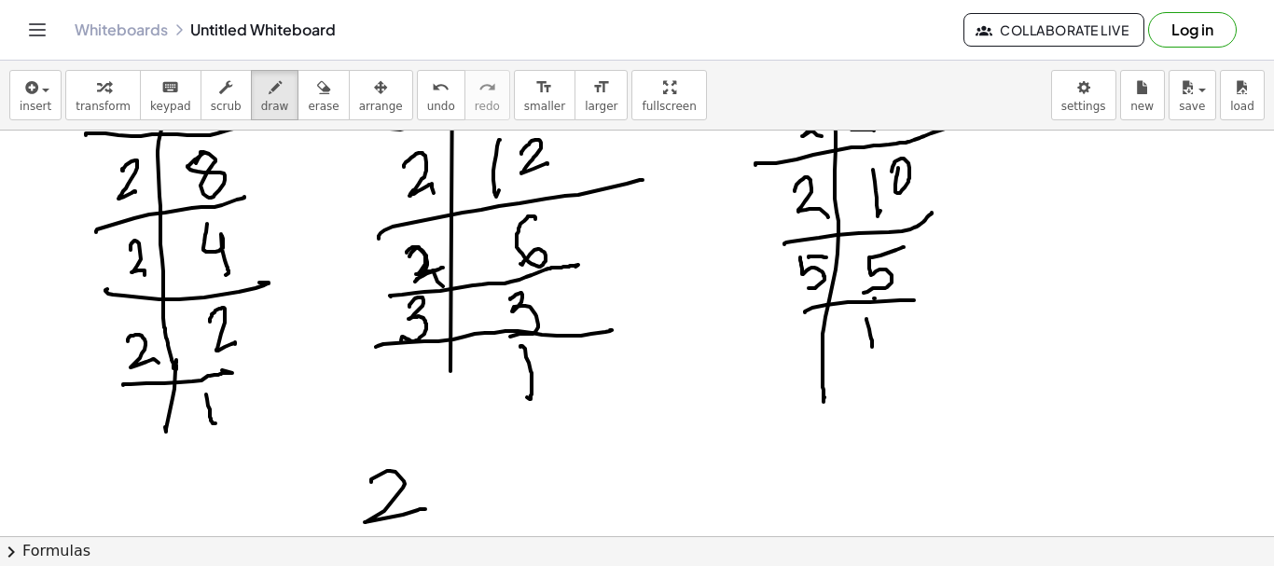
click at [427, 509] on div at bounding box center [637, 443] width 1274 height 812
click at [490, 498] on div at bounding box center [637, 443] width 1274 height 812
click at [438, 533] on div at bounding box center [637, 443] width 1274 height 812
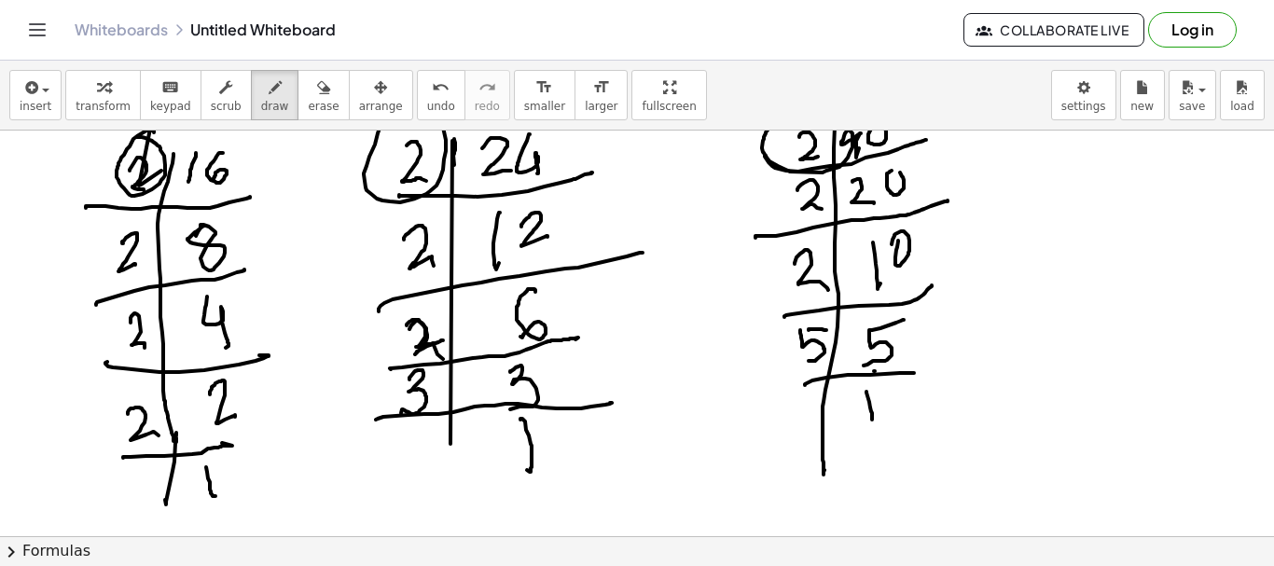
scroll to position [0, 0]
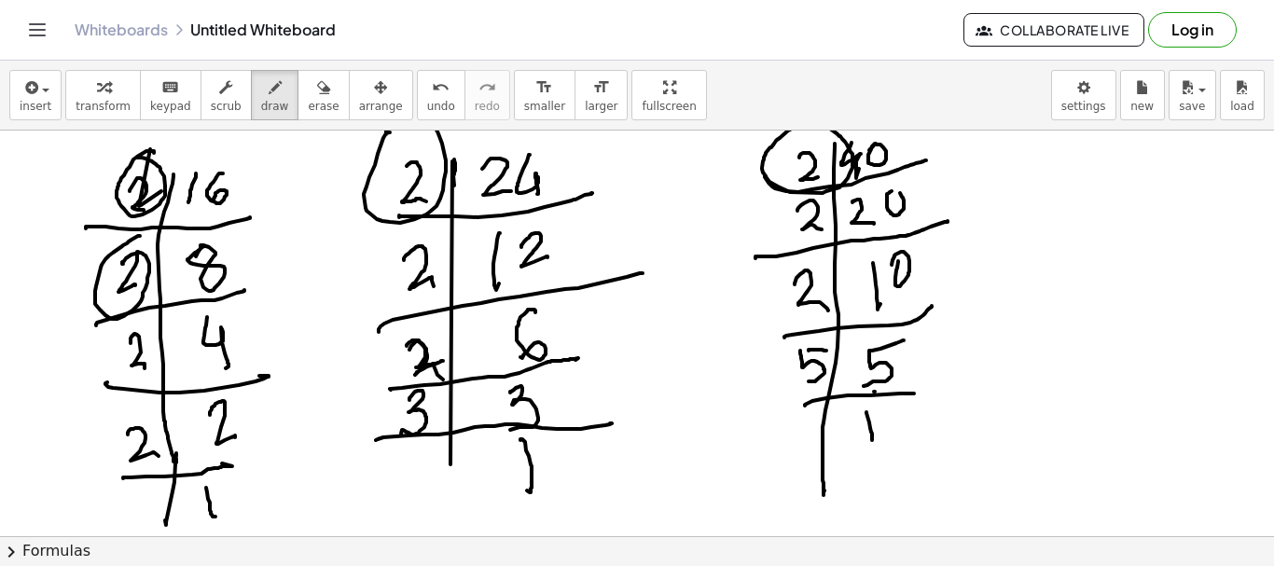
click at [135, 252] on div at bounding box center [637, 537] width 1274 height 812
click at [398, 227] on div at bounding box center [637, 537] width 1274 height 812
click at [800, 184] on div at bounding box center [637, 537] width 1274 height 812
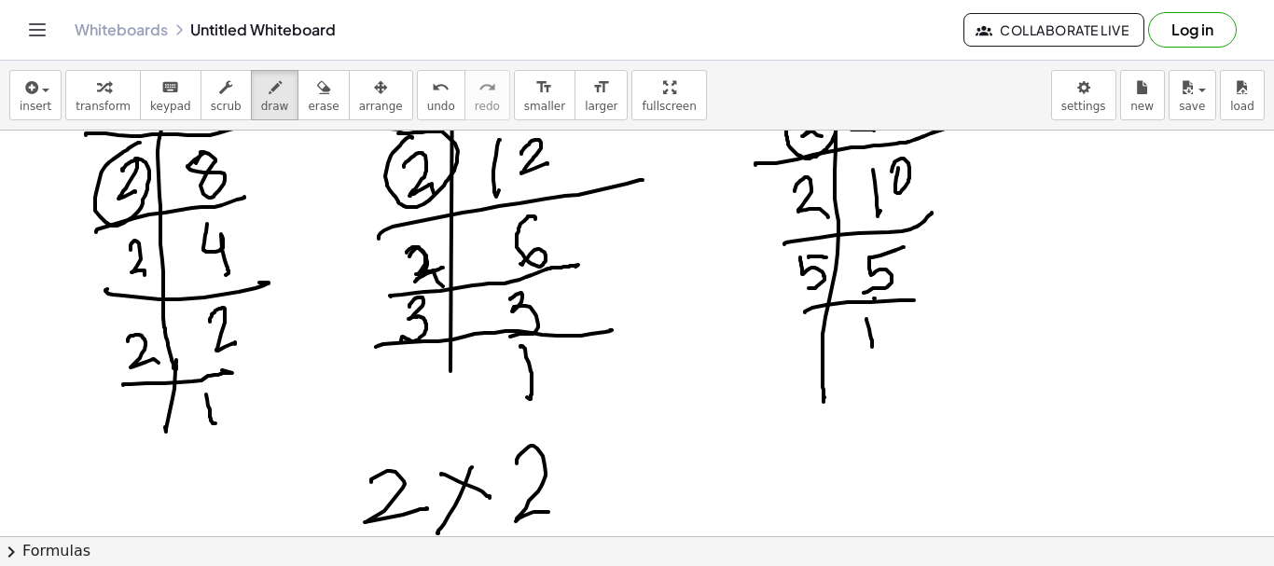
drag, startPoint x: 517, startPoint y: 464, endPoint x: 568, endPoint y: 481, distance: 54.3
click at [553, 508] on div at bounding box center [637, 443] width 1274 height 812
drag, startPoint x: 566, startPoint y: 464, endPoint x: 604, endPoint y: 466, distance: 37.4
click at [614, 496] on div at bounding box center [637, 443] width 1274 height 812
drag, startPoint x: 591, startPoint y: 473, endPoint x: 554, endPoint y: 480, distance: 37.9
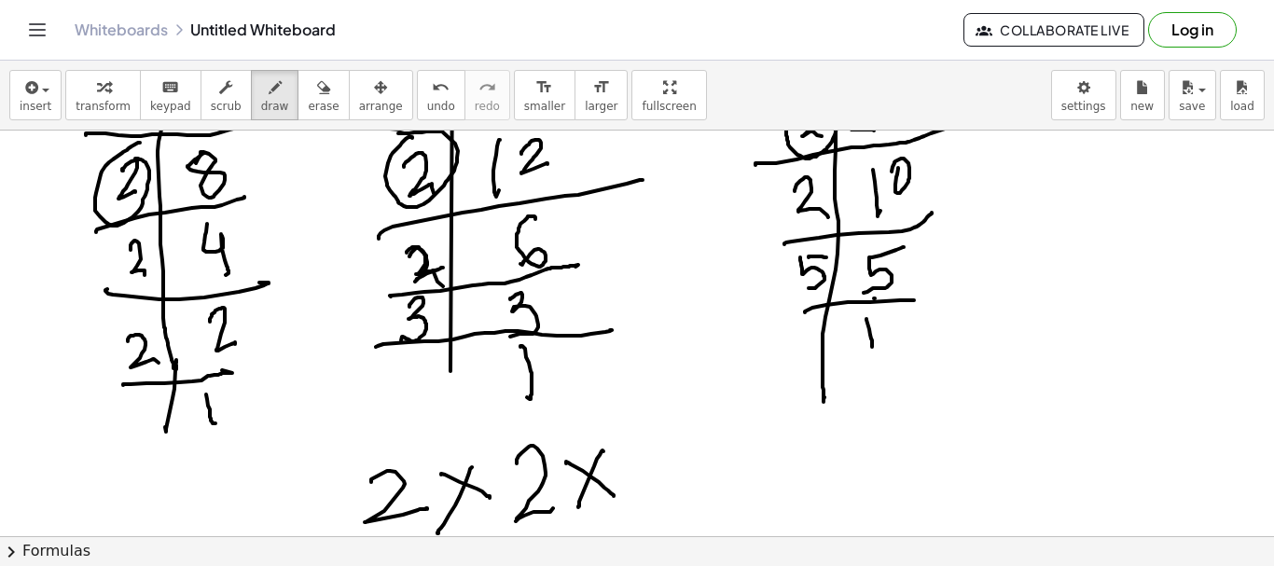
click at [577, 507] on div at bounding box center [637, 443] width 1274 height 812
drag, startPoint x: 132, startPoint y: 223, endPoint x: 300, endPoint y: 257, distance: 172.2
click at [130, 218] on div at bounding box center [637, 443] width 1274 height 812
click at [436, 239] on div at bounding box center [637, 443] width 1274 height 812
drag, startPoint x: 425, startPoint y: 229, endPoint x: 664, endPoint y: 235, distance: 238.9
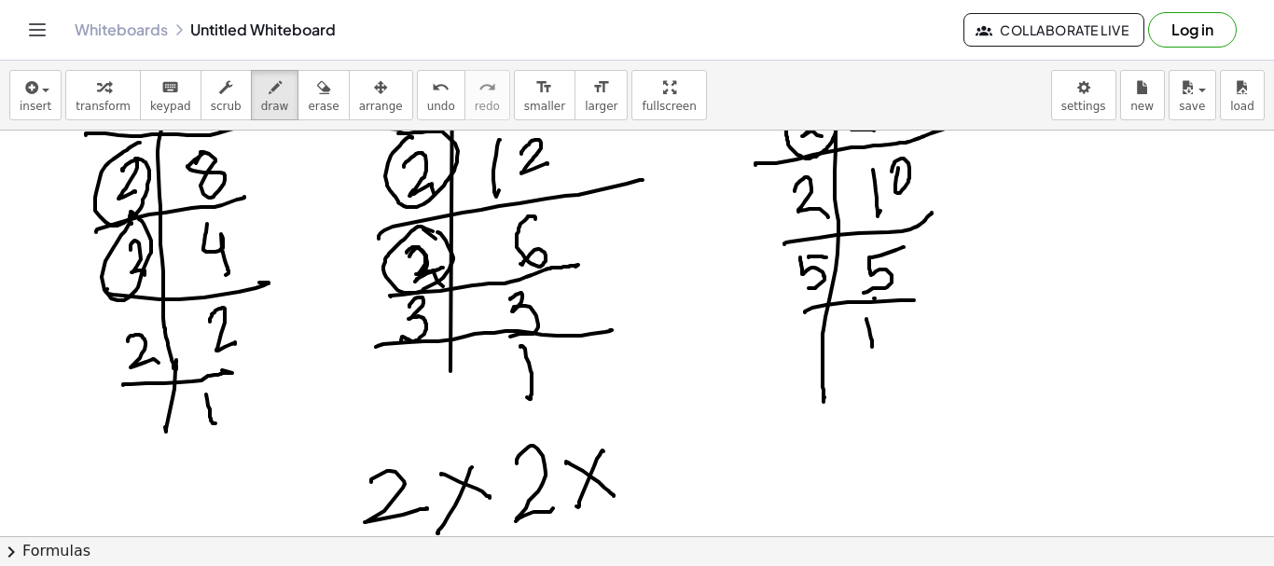
click at [435, 235] on div at bounding box center [637, 443] width 1274 height 812
drag, startPoint x: 788, startPoint y: 168, endPoint x: 786, endPoint y: 180, distance: 12.4
click at [797, 166] on div at bounding box center [637, 443] width 1274 height 812
drag, startPoint x: 269, startPoint y: 486, endPoint x: 327, endPoint y: 494, distance: 58.4
click at [318, 504] on div at bounding box center [637, 443] width 1274 height 812
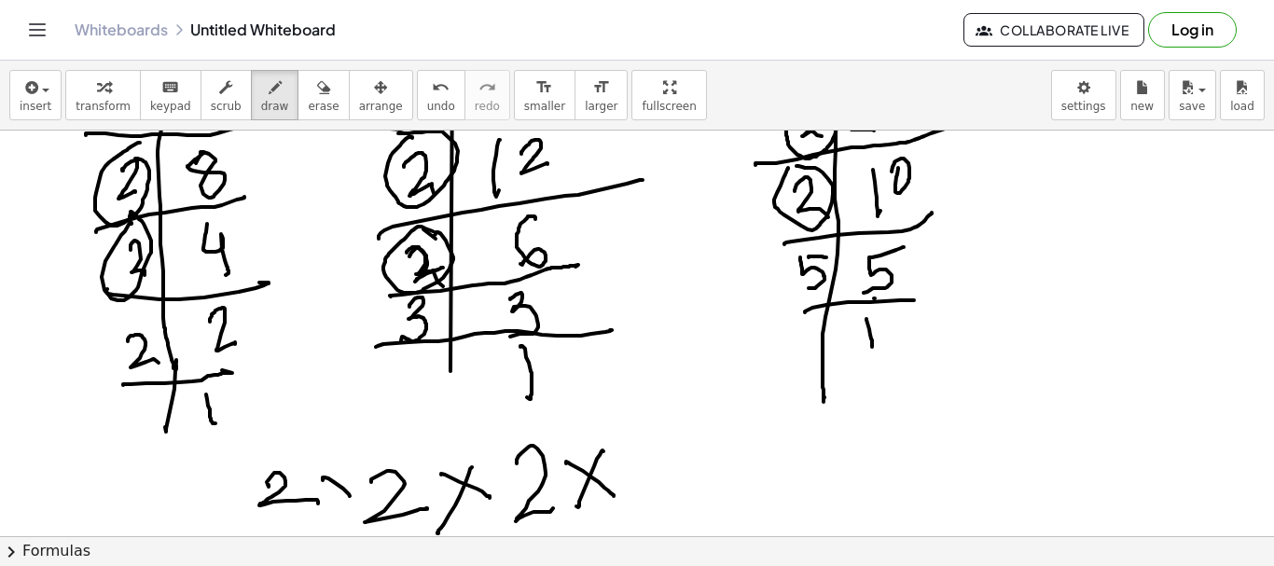
drag, startPoint x: 323, startPoint y: 480, endPoint x: 341, endPoint y: 481, distance: 17.8
click at [349, 497] on div at bounding box center [637, 443] width 1274 height 812
drag, startPoint x: 340, startPoint y: 477, endPoint x: 330, endPoint y: 502, distance: 26.9
click at [330, 503] on div at bounding box center [637, 443] width 1274 height 812
drag, startPoint x: 647, startPoint y: 456, endPoint x: 697, endPoint y: 449, distance: 50.0
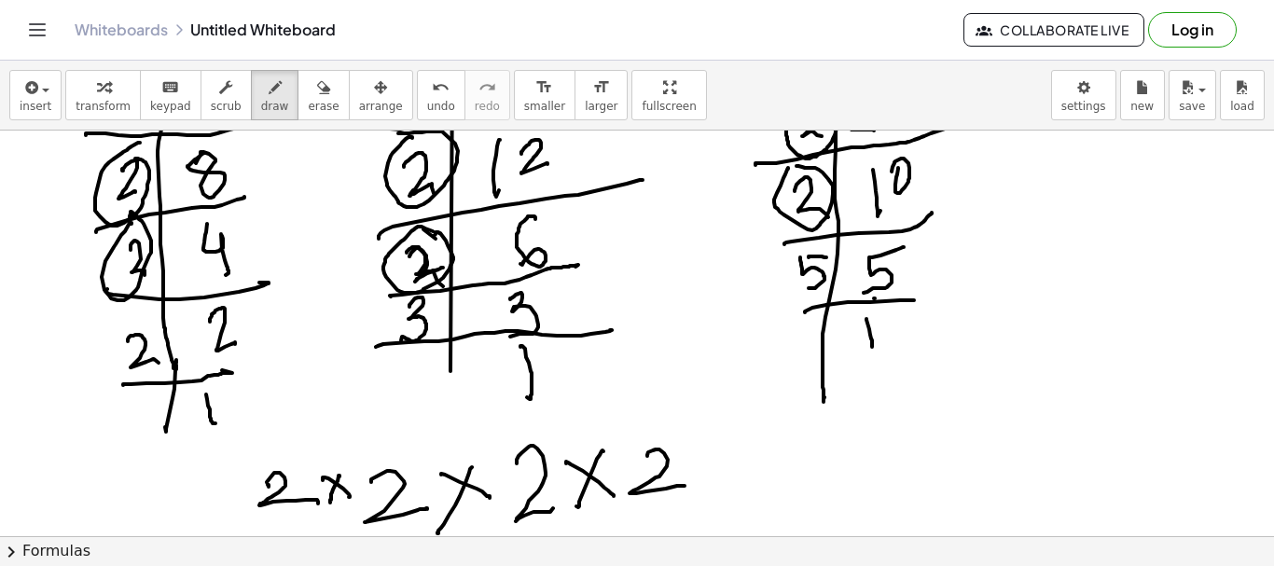
click at [685, 484] on div at bounding box center [637, 443] width 1274 height 812
drag, startPoint x: 723, startPoint y: 469, endPoint x: 728, endPoint y: 438, distance: 32.1
click at [731, 481] on div at bounding box center [637, 443] width 1274 height 812
drag, startPoint x: 728, startPoint y: 438, endPoint x: 745, endPoint y: 447, distance: 20.0
click at [700, 498] on div at bounding box center [637, 443] width 1274 height 812
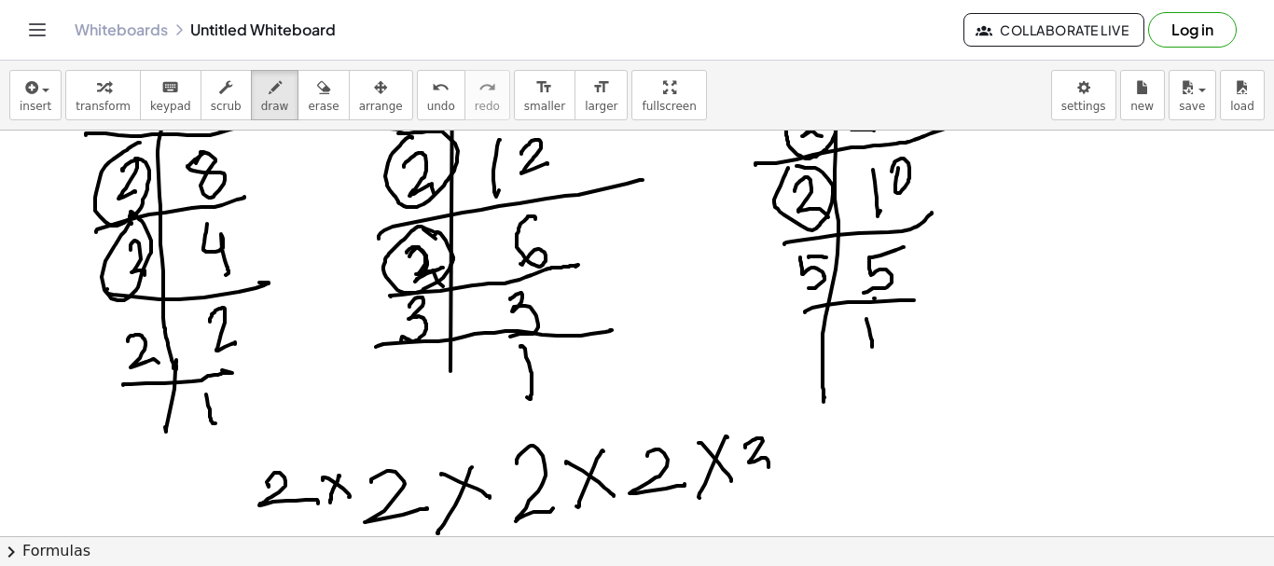
drag, startPoint x: 745, startPoint y: 447, endPoint x: 747, endPoint y: 486, distance: 39.2
click at [747, 486] on div at bounding box center [637, 443] width 1274 height 812
drag, startPoint x: 815, startPoint y: 458, endPoint x: 814, endPoint y: 449, distance: 9.5
click at [823, 467] on div at bounding box center [637, 443] width 1274 height 812
drag, startPoint x: 806, startPoint y: 453, endPoint x: 854, endPoint y: 447, distance: 48.0
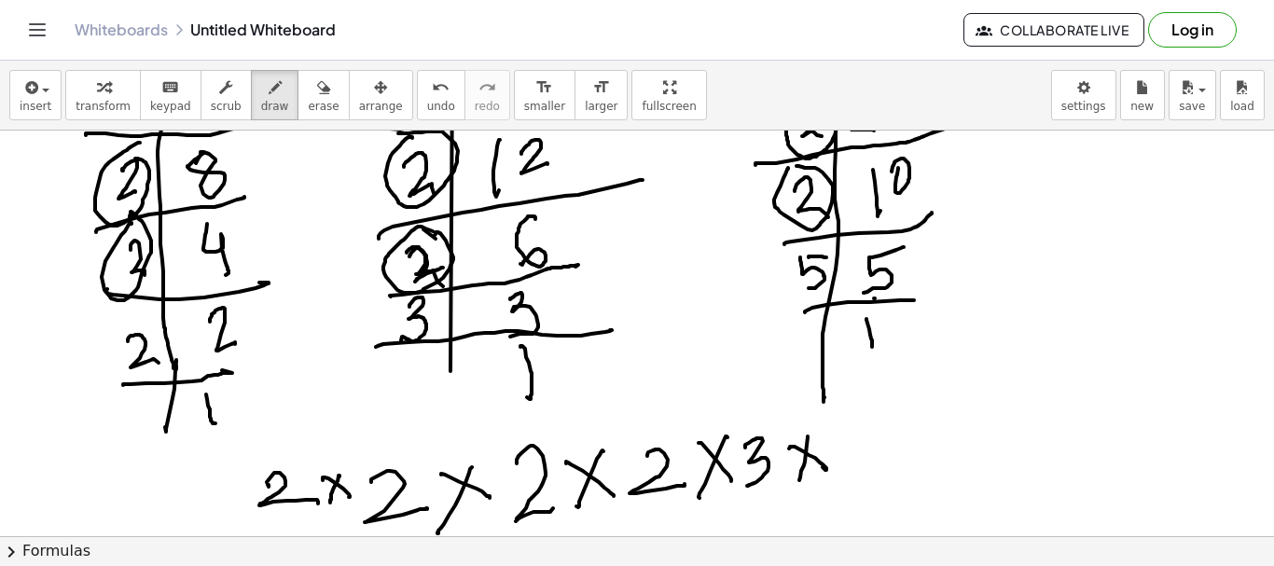
click at [800, 482] on div at bounding box center [637, 443] width 1274 height 812
drag, startPoint x: 853, startPoint y: 430, endPoint x: 870, endPoint y: 431, distance: 17.8
click at [878, 425] on div at bounding box center [637, 443] width 1274 height 812
drag, startPoint x: 851, startPoint y: 434, endPoint x: 849, endPoint y: 484, distance: 50.4
click at [849, 485] on div at bounding box center [637, 443] width 1274 height 812
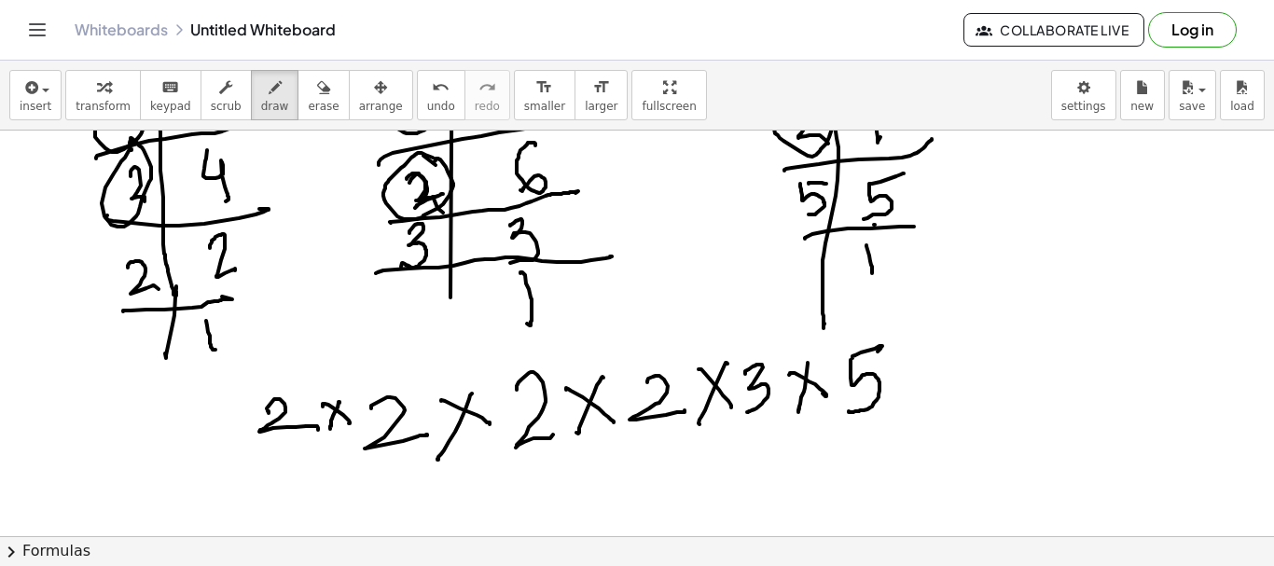
scroll to position [187, 0]
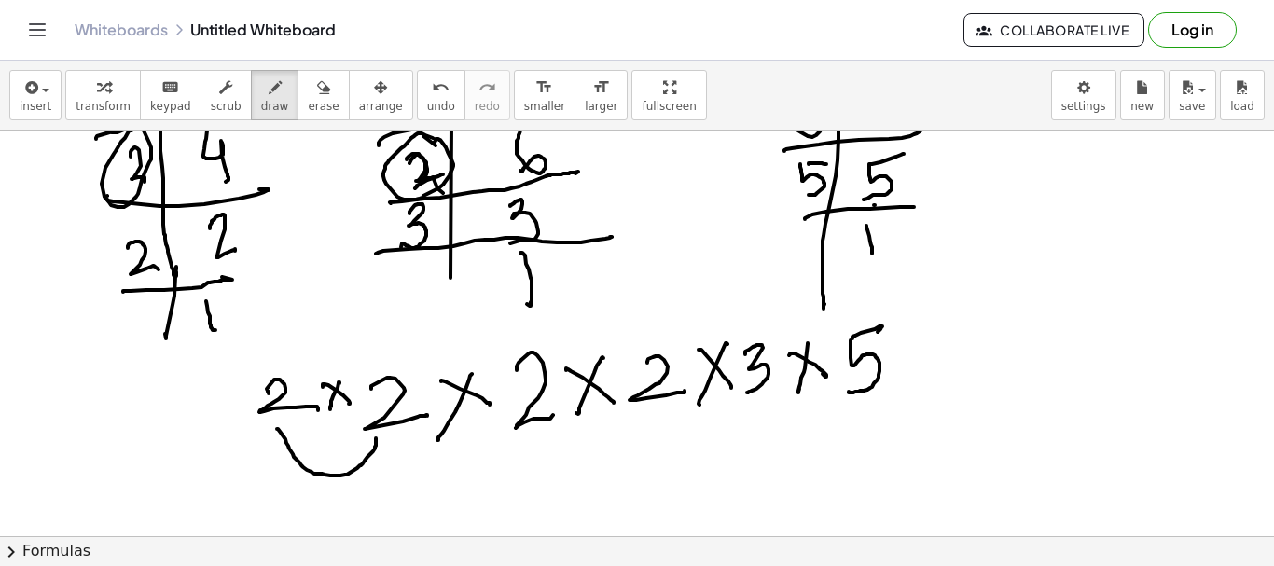
drag, startPoint x: 278, startPoint y: 429, endPoint x: 376, endPoint y: 438, distance: 98.4
click at [376, 438] on div at bounding box center [637, 350] width 1274 height 812
drag, startPoint x: 374, startPoint y: 438, endPoint x: 509, endPoint y: 429, distance: 135.5
click at [509, 429] on div at bounding box center [637, 350] width 1274 height 812
drag, startPoint x: 509, startPoint y: 426, endPoint x: 666, endPoint y: 405, distance: 158.2
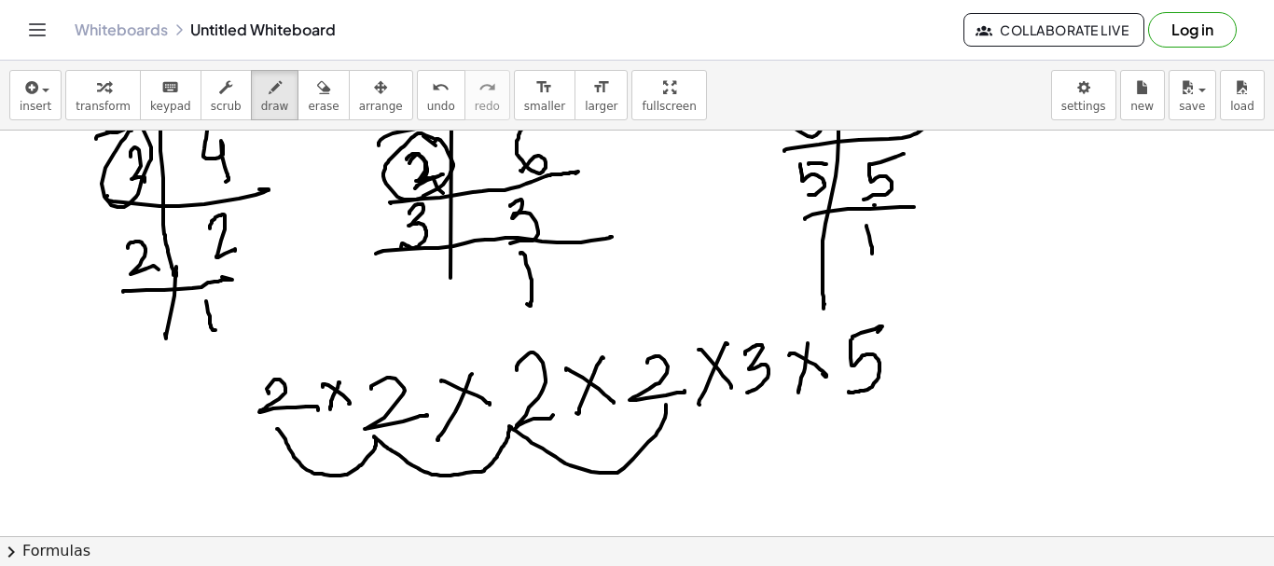
click at [666, 405] on div at bounding box center [637, 350] width 1274 height 812
drag, startPoint x: 670, startPoint y: 406, endPoint x: 760, endPoint y: 403, distance: 90.5
click at [760, 401] on div at bounding box center [637, 350] width 1274 height 812
drag, startPoint x: 763, startPoint y: 396, endPoint x: 869, endPoint y: 403, distance: 106.6
click at [869, 403] on div at bounding box center [637, 350] width 1274 height 812
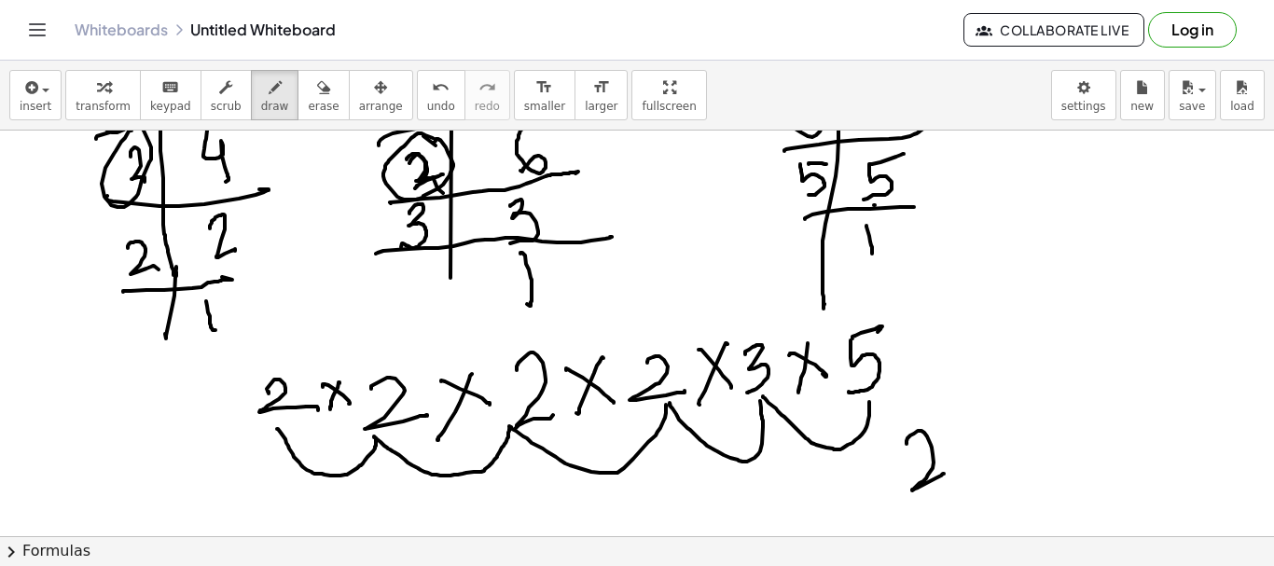
drag, startPoint x: 907, startPoint y: 441, endPoint x: 955, endPoint y: 459, distance: 51.6
click at [953, 470] on div at bounding box center [637, 350] width 1274 height 812
drag, startPoint x: 957, startPoint y: 443, endPoint x: 1005, endPoint y: 442, distance: 47.6
click at [996, 476] on div at bounding box center [637, 350] width 1274 height 812
drag, startPoint x: 1008, startPoint y: 411, endPoint x: 1020, endPoint y: 461, distance: 50.9
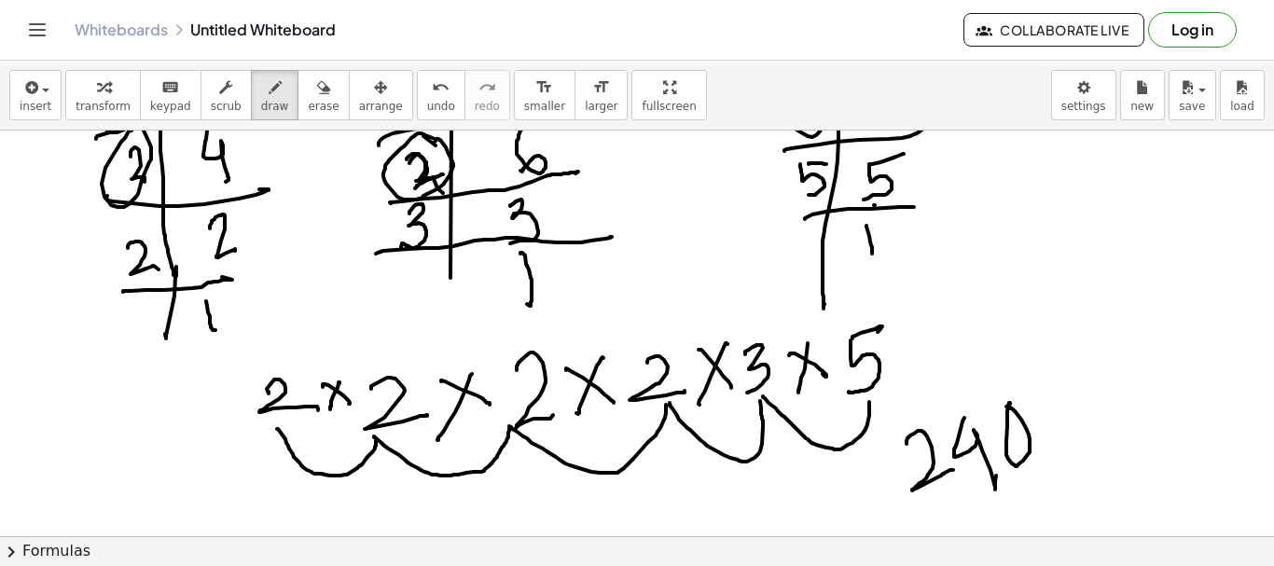
click at [1003, 410] on div at bounding box center [637, 350] width 1274 height 812
drag, startPoint x: 958, startPoint y: 516, endPoint x: 1042, endPoint y: 480, distance: 91.5
click at [1042, 480] on div at bounding box center [637, 350] width 1274 height 812
click at [308, 100] on span "erase" at bounding box center [323, 106] width 31 height 13
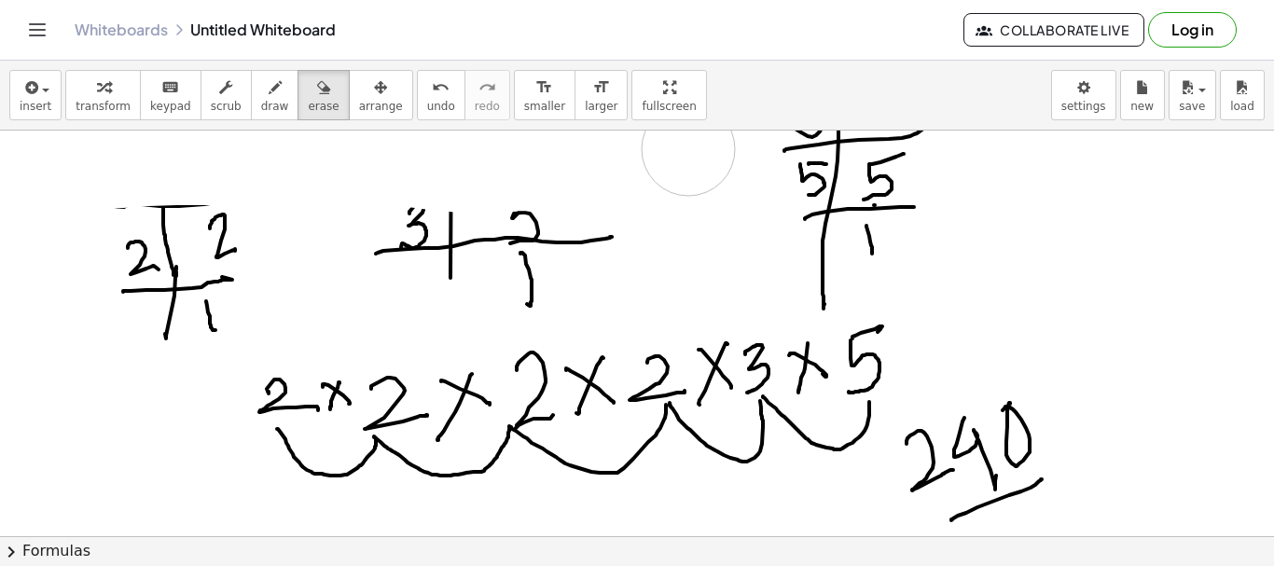
drag, startPoint x: 84, startPoint y: 160, endPoint x: 888, endPoint y: 236, distance: 807.8
click at [650, 348] on div at bounding box center [637, 350] width 1274 height 812
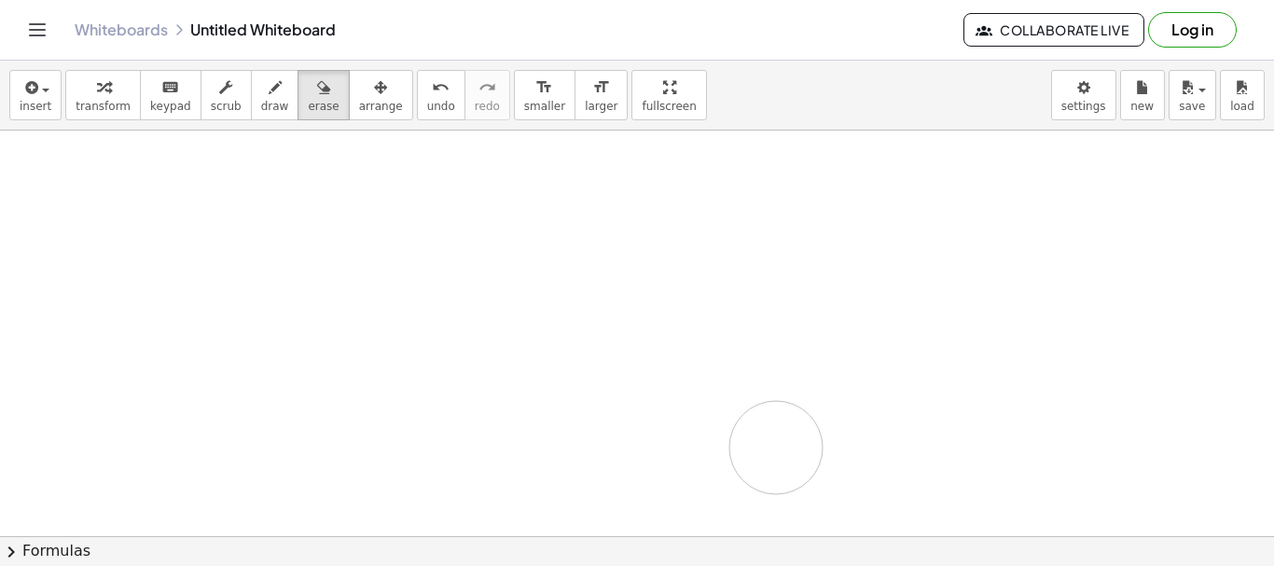
drag, startPoint x: 160, startPoint y: 263, endPoint x: 479, endPoint y: 202, distance: 324.8
click at [342, 424] on div at bounding box center [637, 350] width 1274 height 812
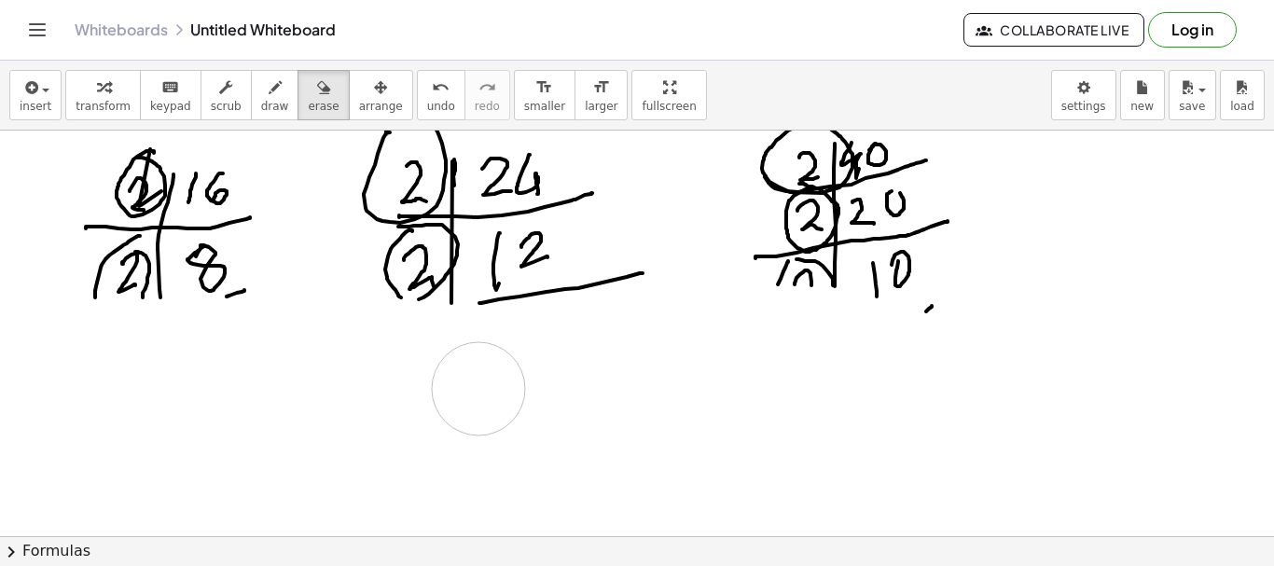
drag, startPoint x: 479, startPoint y: 202, endPoint x: 605, endPoint y: 202, distance: 126.9
click at [616, 195] on div at bounding box center [637, 537] width 1274 height 812
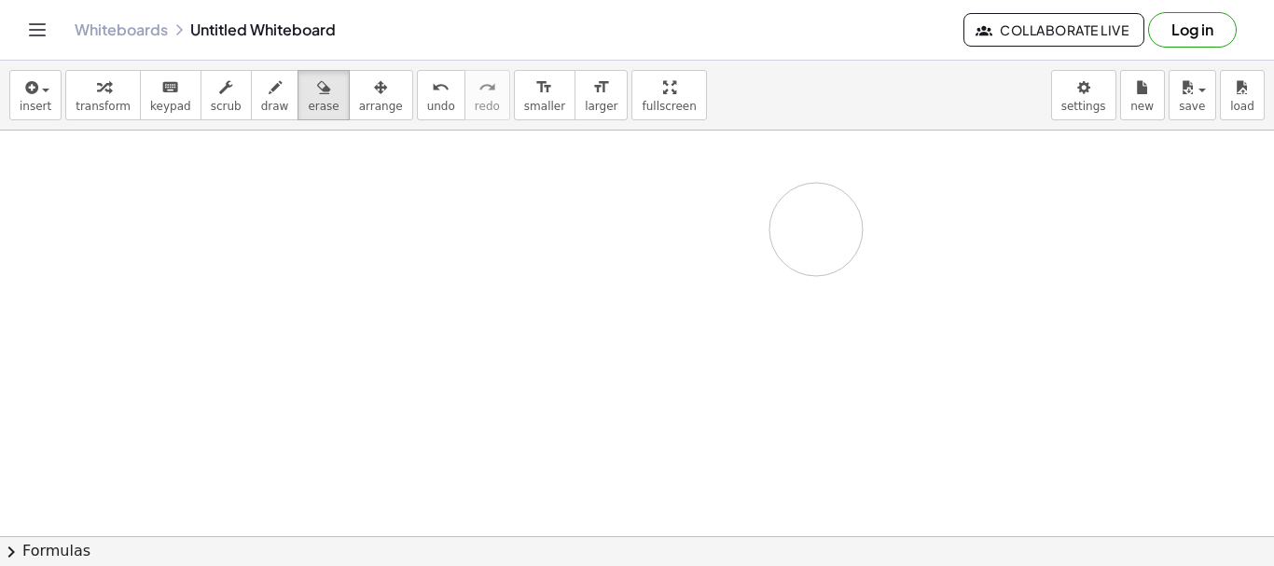
drag, startPoint x: 322, startPoint y: 201, endPoint x: 804, endPoint y: 241, distance: 484.0
click at [814, 229] on div at bounding box center [637, 537] width 1274 height 812
click at [261, 100] on span "draw" at bounding box center [275, 106] width 28 height 13
drag, startPoint x: 204, startPoint y: 148, endPoint x: 199, endPoint y: 392, distance: 243.6
click at [199, 392] on div at bounding box center [637, 537] width 1274 height 812
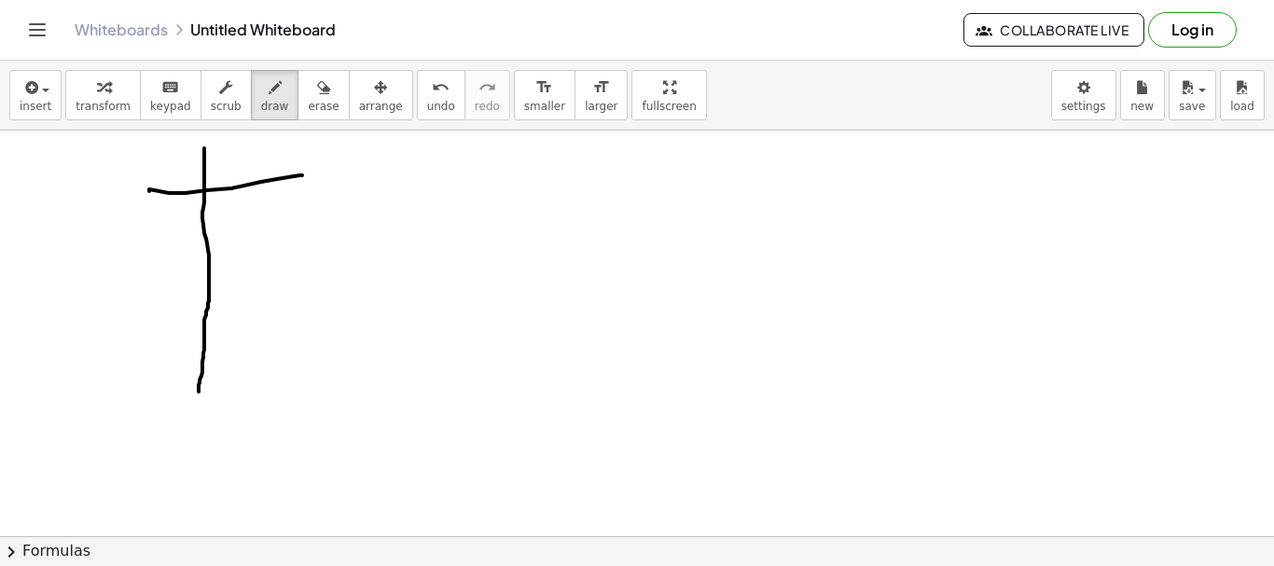
drag, startPoint x: 149, startPoint y: 191, endPoint x: 288, endPoint y: 176, distance: 139.8
click at [306, 176] on div at bounding box center [637, 537] width 1274 height 812
drag, startPoint x: 232, startPoint y: 150, endPoint x: 238, endPoint y: 181, distance: 31.3
click at [238, 181] on div at bounding box center [637, 537] width 1274 height 812
drag, startPoint x: 255, startPoint y: 148, endPoint x: 313, endPoint y: 186, distance: 69.6
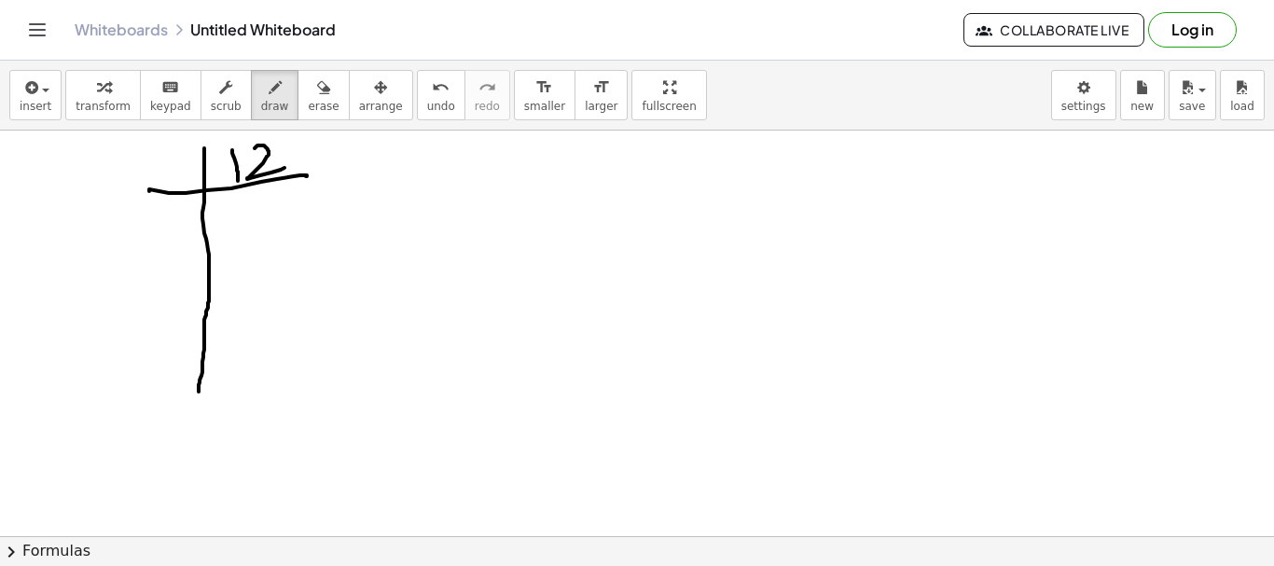
click at [289, 170] on div at bounding box center [637, 537] width 1274 height 812
drag, startPoint x: 438, startPoint y: 151, endPoint x: 451, endPoint y: 270, distance: 119.1
click at [452, 369] on div at bounding box center [637, 537] width 1274 height 812
drag, startPoint x: 385, startPoint y: 189, endPoint x: 492, endPoint y: 161, distance: 110.0
click at [520, 174] on div at bounding box center [637, 537] width 1274 height 812
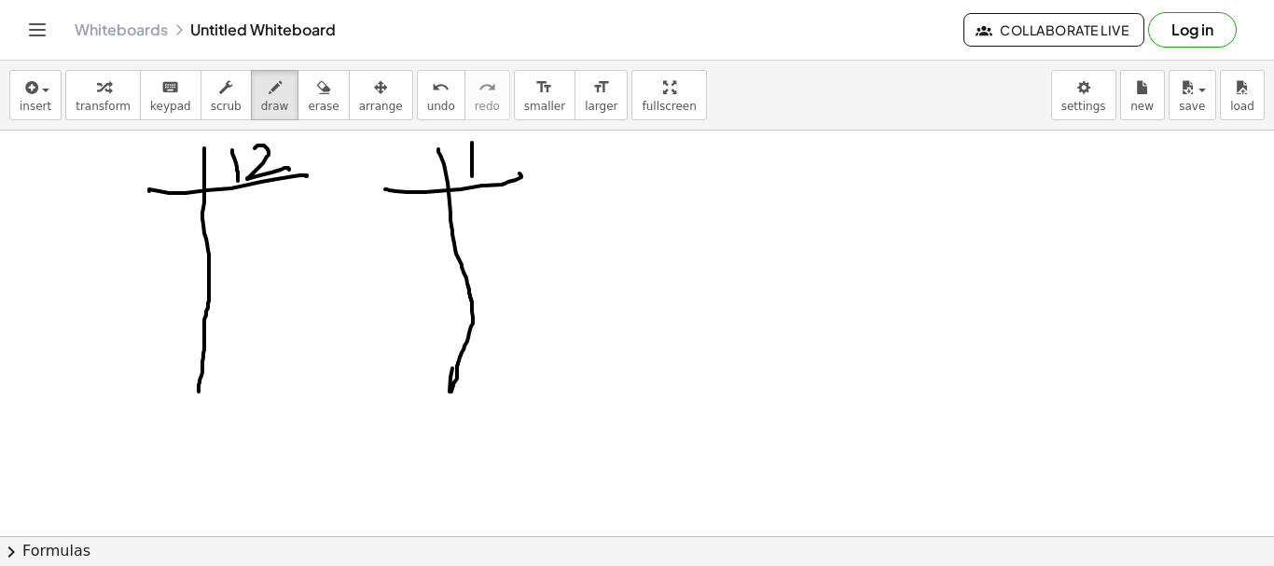
drag, startPoint x: 472, startPoint y: 153, endPoint x: 485, endPoint y: 155, distance: 13.2
click at [472, 173] on div at bounding box center [637, 537] width 1274 height 812
drag, startPoint x: 491, startPoint y: 142, endPoint x: 681, endPoint y: 160, distance: 191.2
click at [502, 180] on div at bounding box center [637, 537] width 1274 height 812
drag, startPoint x: 723, startPoint y: 145, endPoint x: 713, endPoint y: 381, distance: 236.3
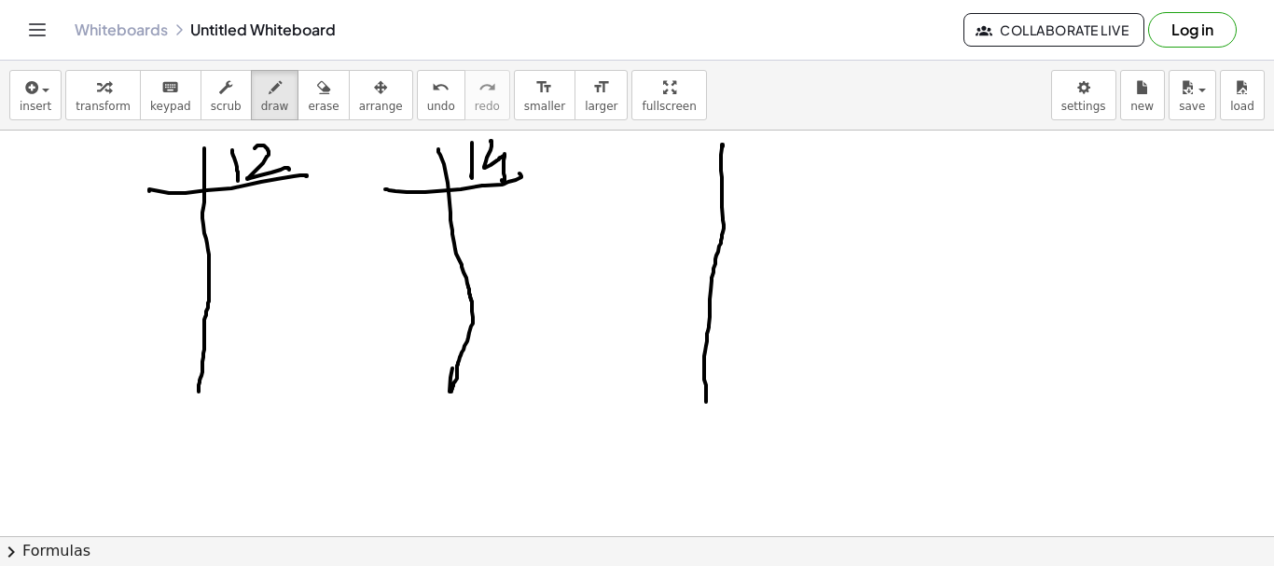
click at [710, 396] on div at bounding box center [637, 537] width 1274 height 812
drag, startPoint x: 723, startPoint y: 176, endPoint x: 753, endPoint y: 155, distance: 36.8
click at [787, 174] on div at bounding box center [637, 537] width 1274 height 812
drag, startPoint x: 749, startPoint y: 147, endPoint x: 770, endPoint y: 147, distance: 20.5
click at [750, 169] on div at bounding box center [637, 537] width 1274 height 812
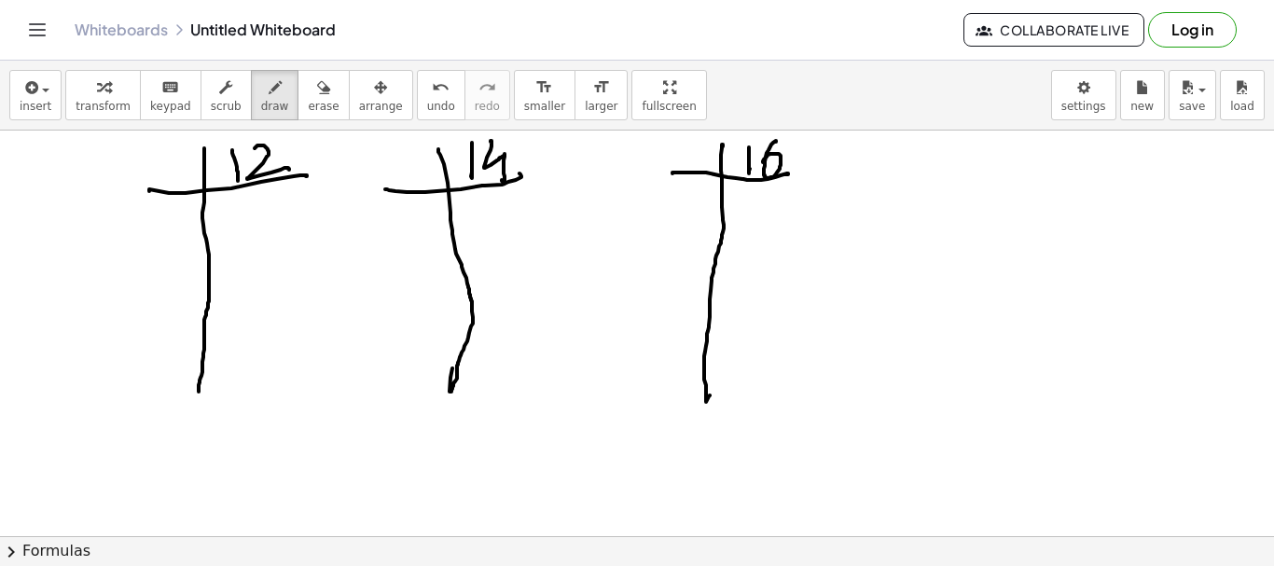
drag, startPoint x: 776, startPoint y: 142, endPoint x: 750, endPoint y: 180, distance: 46.3
click at [763, 166] on div at bounding box center [637, 537] width 1274 height 812
drag, startPoint x: 170, startPoint y: 152, endPoint x: 182, endPoint y: 177, distance: 28.0
click at [182, 177] on div at bounding box center [637, 537] width 1274 height 812
drag, startPoint x: 249, startPoint y: 209, endPoint x: 250, endPoint y: 239, distance: 29.9
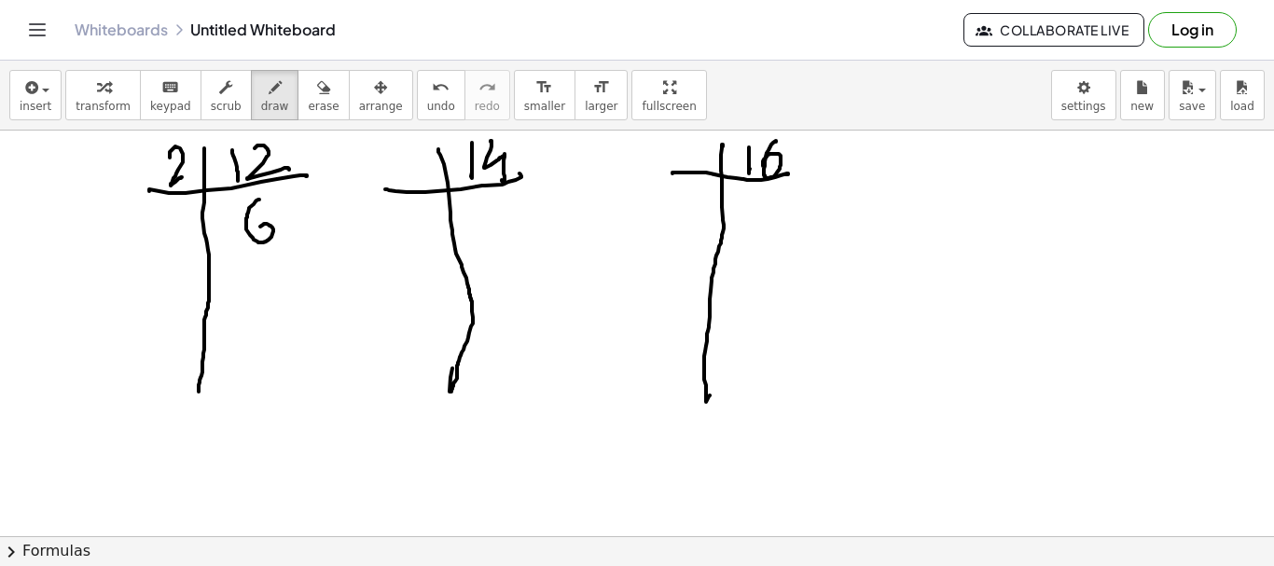
click at [255, 236] on div at bounding box center [637, 537] width 1274 height 812
drag, startPoint x: 148, startPoint y: 268, endPoint x: 250, endPoint y: 257, distance: 102.2
click at [272, 260] on div at bounding box center [637, 537] width 1274 height 812
drag, startPoint x: 149, startPoint y: 217, endPoint x: 207, endPoint y: 271, distance: 78.6
click at [170, 242] on div at bounding box center [637, 537] width 1274 height 812
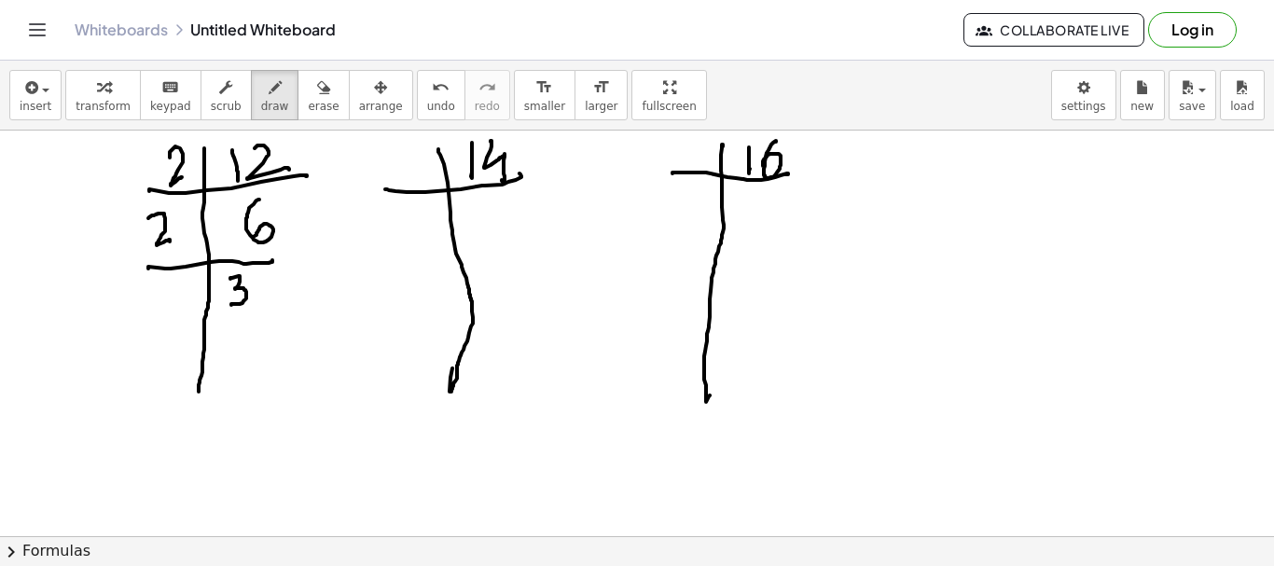
drag, startPoint x: 230, startPoint y: 278, endPoint x: 227, endPoint y: 320, distance: 42.1
click at [230, 307] on div at bounding box center [637, 537] width 1274 height 812
drag, startPoint x: 153, startPoint y: 320, endPoint x: 209, endPoint y: 303, distance: 58.4
click at [262, 311] on div at bounding box center [637, 537] width 1274 height 812
drag, startPoint x: 170, startPoint y: 285, endPoint x: 167, endPoint y: 305, distance: 19.8
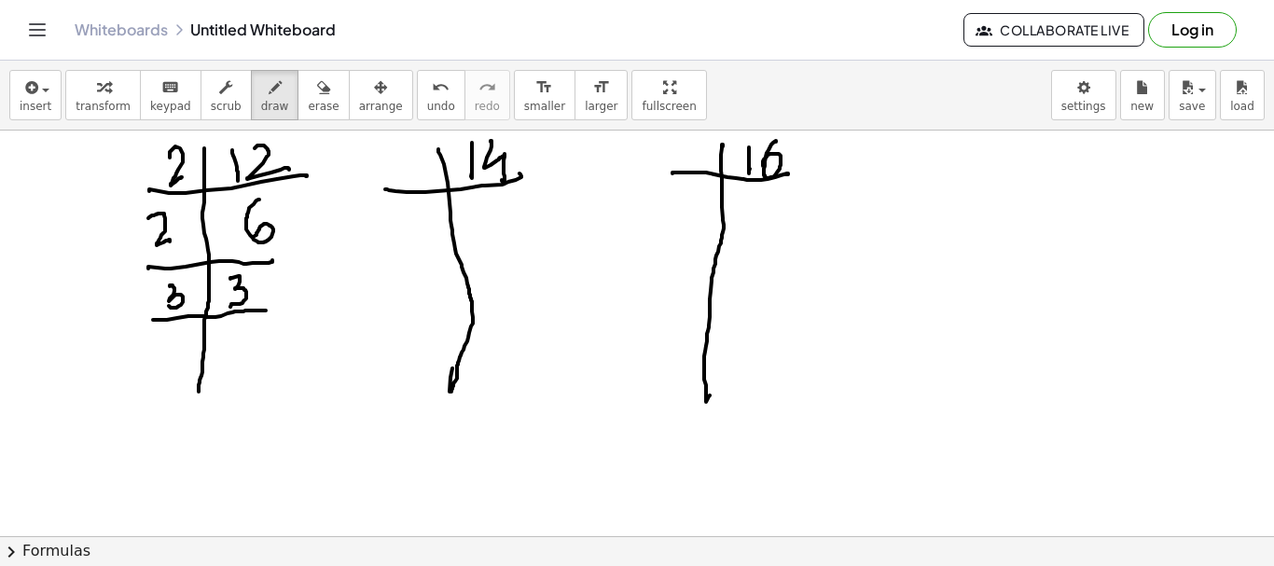
click at [167, 305] on div at bounding box center [637, 537] width 1274 height 812
drag, startPoint x: 229, startPoint y: 330, endPoint x: 231, endPoint y: 352, distance: 21.6
click at [228, 357] on div at bounding box center [637, 537] width 1274 height 812
drag, startPoint x: 396, startPoint y: 155, endPoint x: 460, endPoint y: 222, distance: 92.4
click at [419, 188] on div at bounding box center [637, 537] width 1274 height 812
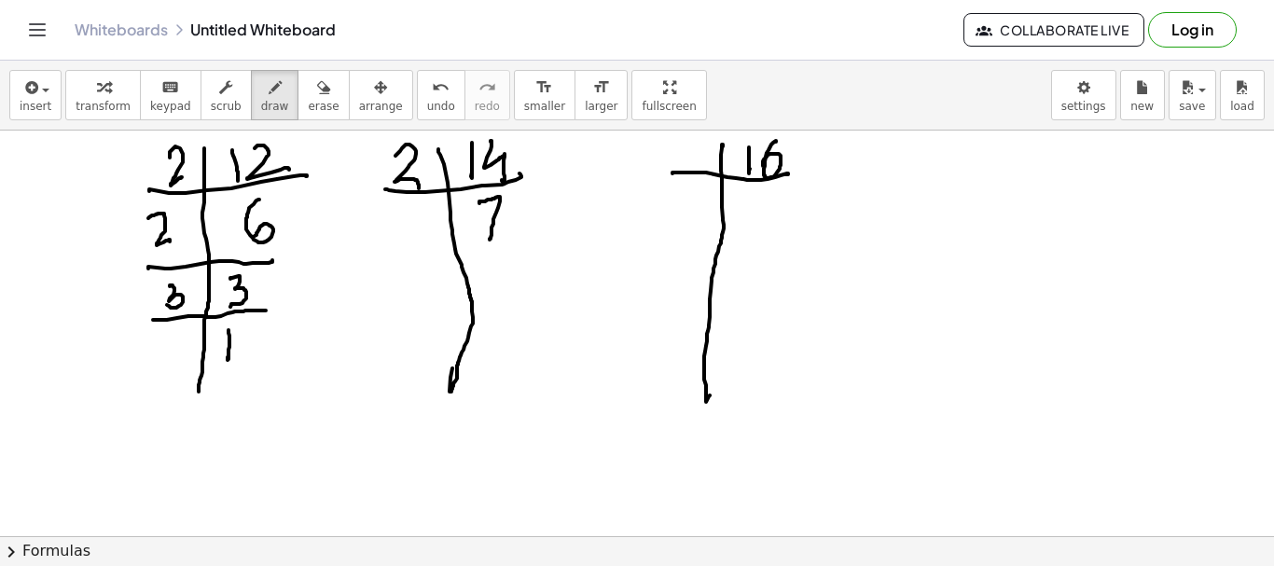
drag, startPoint x: 480, startPoint y: 203, endPoint x: 480, endPoint y: 243, distance: 40.1
click at [486, 243] on div at bounding box center [637, 537] width 1274 height 812
click at [420, 251] on div at bounding box center [637, 537] width 1274 height 812
drag, startPoint x: 410, startPoint y: 210, endPoint x: 424, endPoint y: 207, distance: 13.4
click at [424, 207] on div at bounding box center [637, 537] width 1274 height 812
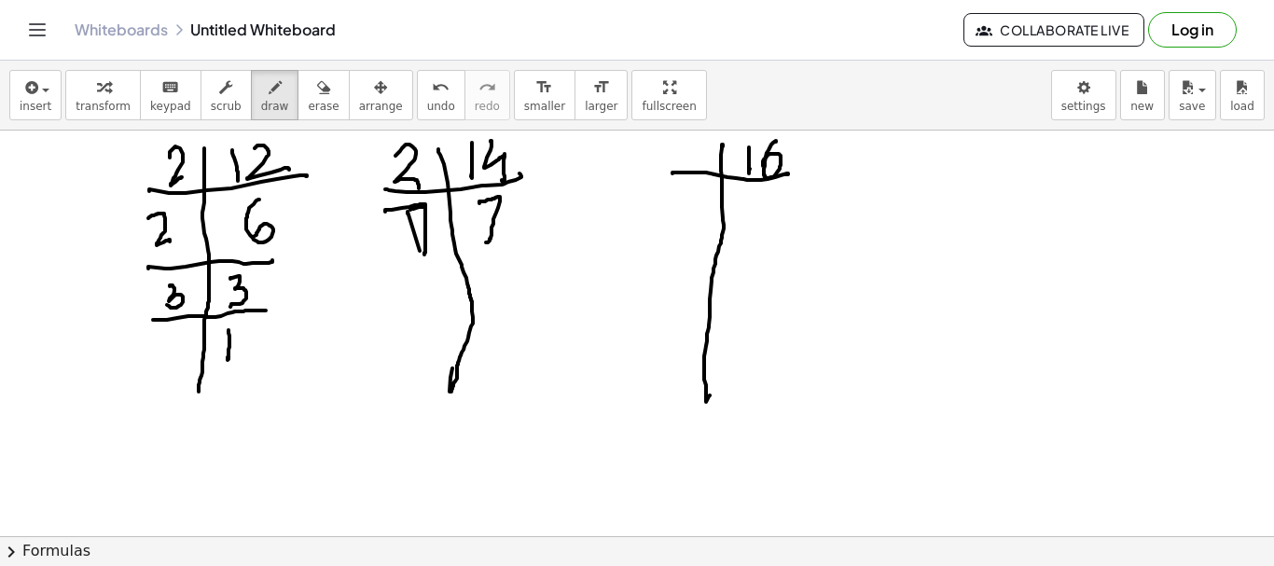
drag, startPoint x: 385, startPoint y: 211, endPoint x: 422, endPoint y: 258, distance: 59.9
click at [424, 255] on div at bounding box center [637, 537] width 1274 height 812
drag, startPoint x: 300, startPoint y: 97, endPoint x: 393, endPoint y: 238, distance: 168.5
click at [317, 97] on icon "button" at bounding box center [323, 88] width 13 height 22
click at [397, 243] on div at bounding box center [637, 537] width 1274 height 812
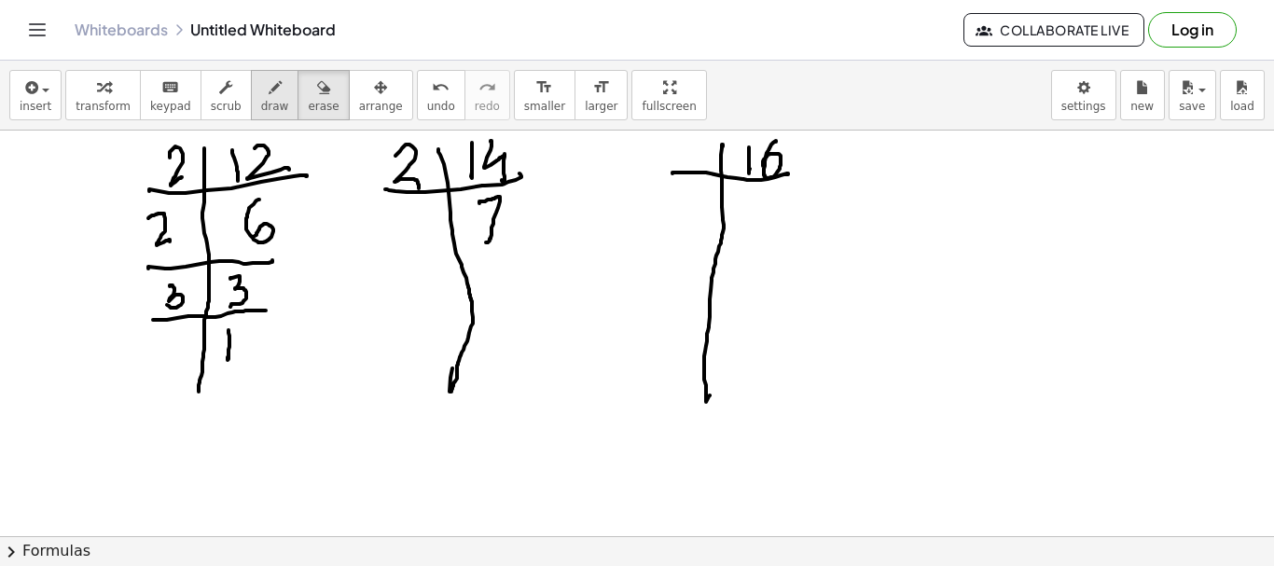
click at [269, 95] on icon "button" at bounding box center [275, 88] width 13 height 22
drag, startPoint x: 410, startPoint y: 206, endPoint x: 410, endPoint y: 274, distance: 68.1
click at [415, 250] on div at bounding box center [637, 537] width 1274 height 812
drag, startPoint x: 382, startPoint y: 270, endPoint x: 508, endPoint y: 271, distance: 126.0
click at [511, 265] on div at bounding box center [637, 537] width 1274 height 812
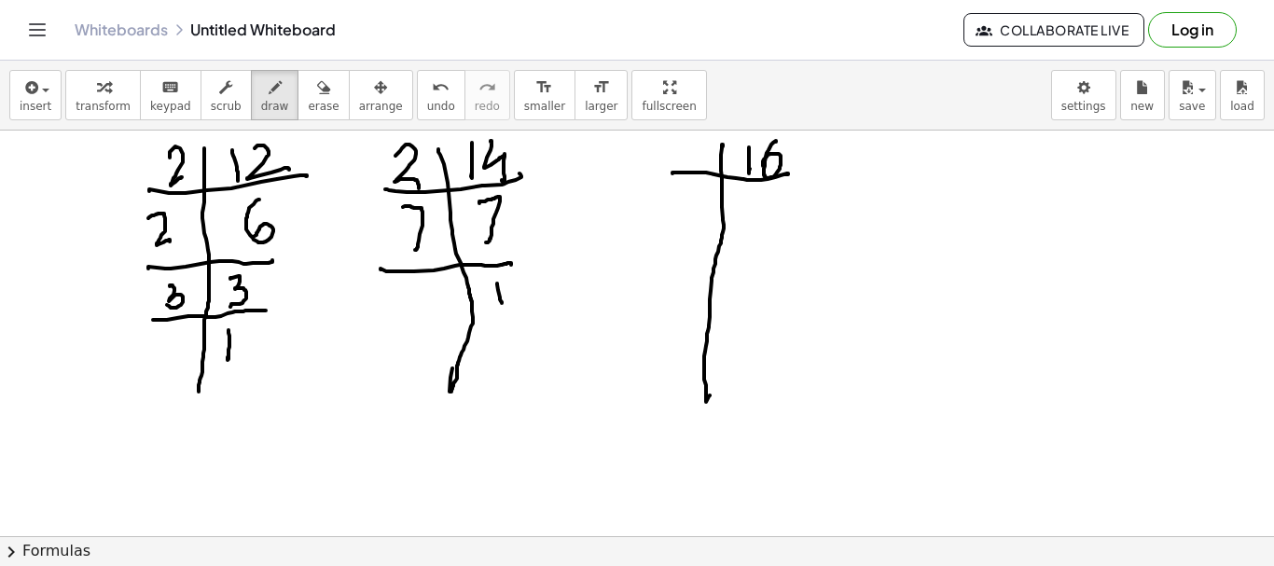
drag, startPoint x: 497, startPoint y: 284, endPoint x: 496, endPoint y: 298, distance: 14.0
click at [498, 299] on div at bounding box center [637, 537] width 1274 height 812
drag, startPoint x: 684, startPoint y: 141, endPoint x: 711, endPoint y: 172, distance: 41.0
click at [702, 163] on div at bounding box center [637, 537] width 1274 height 812
drag, startPoint x: 758, startPoint y: 201, endPoint x: 751, endPoint y: 221, distance: 21.8
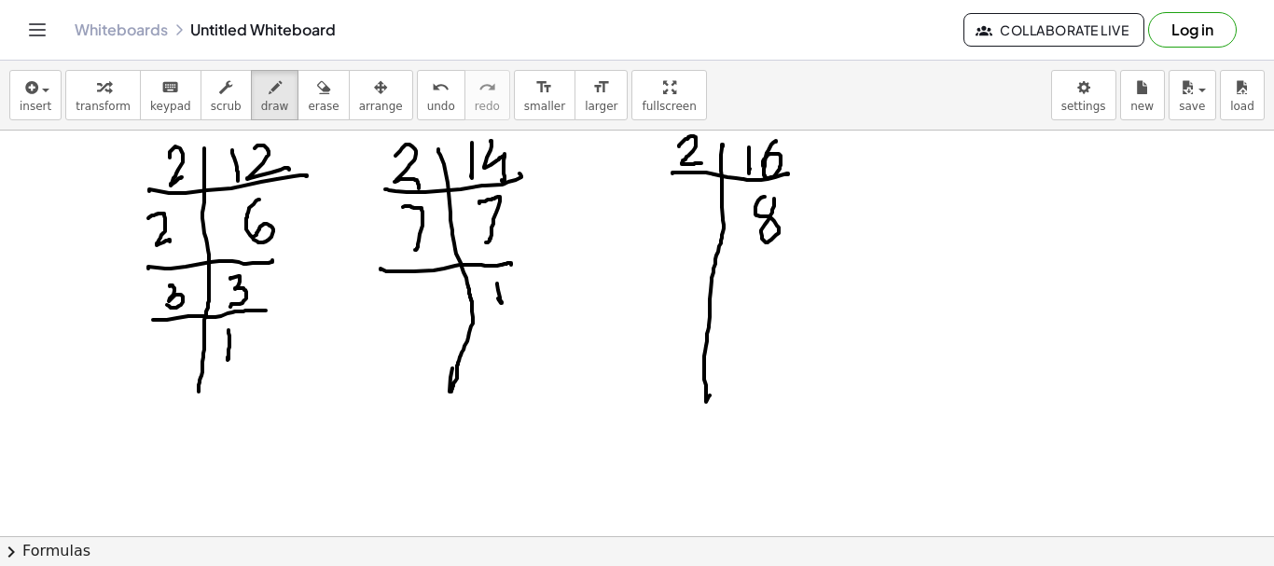
click at [760, 211] on div at bounding box center [637, 537] width 1274 height 812
click at [804, 245] on div at bounding box center [637, 537] width 1274 height 812
click at [724, 232] on div at bounding box center [637, 537] width 1274 height 812
click at [752, 312] on div at bounding box center [637, 537] width 1274 height 812
click at [824, 320] on div at bounding box center [637, 537] width 1274 height 812
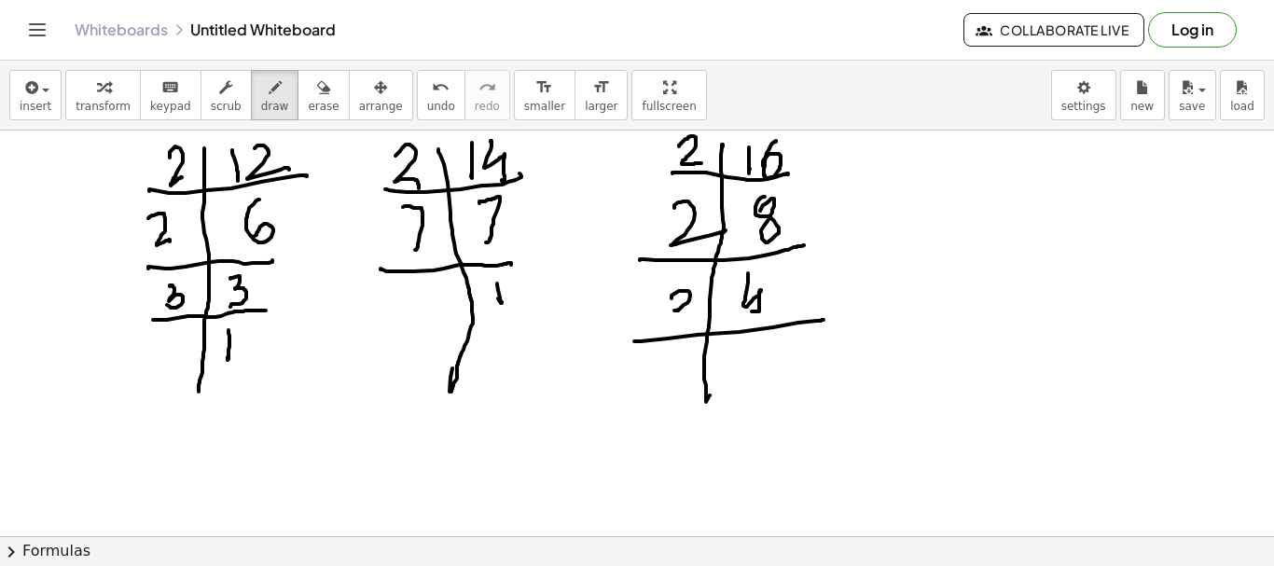
click at [679, 313] on div at bounding box center [637, 537] width 1274 height 812
click at [689, 312] on div at bounding box center [637, 537] width 1274 height 812
click at [778, 366] on div at bounding box center [637, 537] width 1274 height 812
click at [701, 445] on div at bounding box center [637, 537] width 1274 height 812
click at [795, 398] on div at bounding box center [637, 537] width 1274 height 812
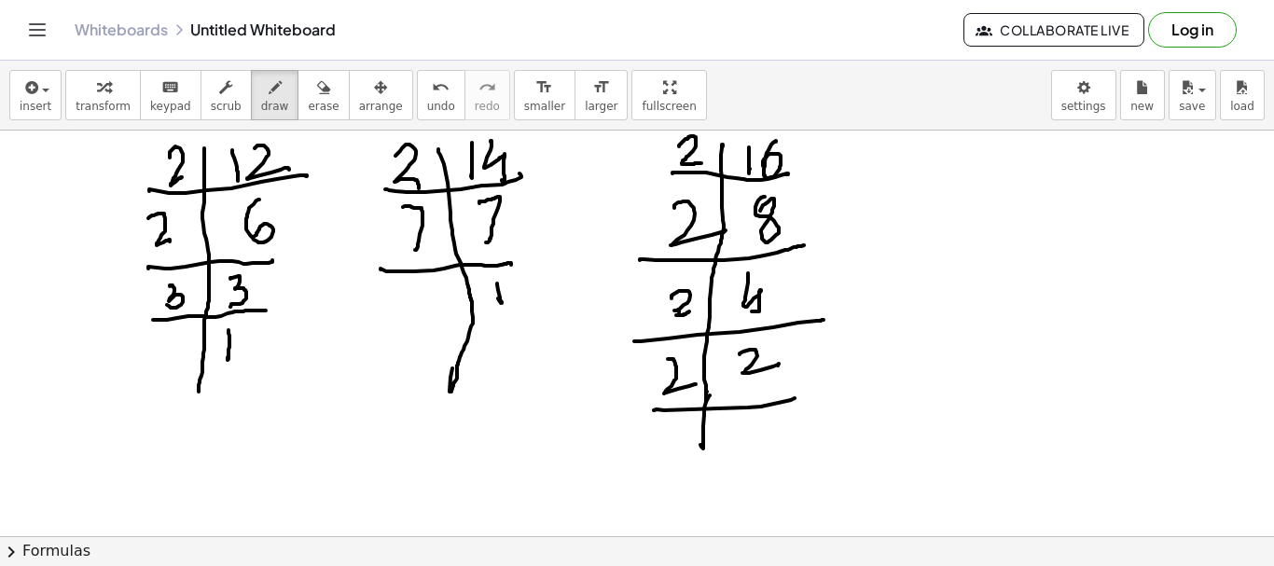
click at [698, 387] on div at bounding box center [637, 537] width 1274 height 812
click at [736, 439] on div at bounding box center [637, 537] width 1274 height 812
click at [709, 306] on div at bounding box center [637, 537] width 1274 height 812
click at [720, 301] on div at bounding box center [637, 537] width 1274 height 812
click at [60, 497] on div at bounding box center [637, 537] width 1274 height 812
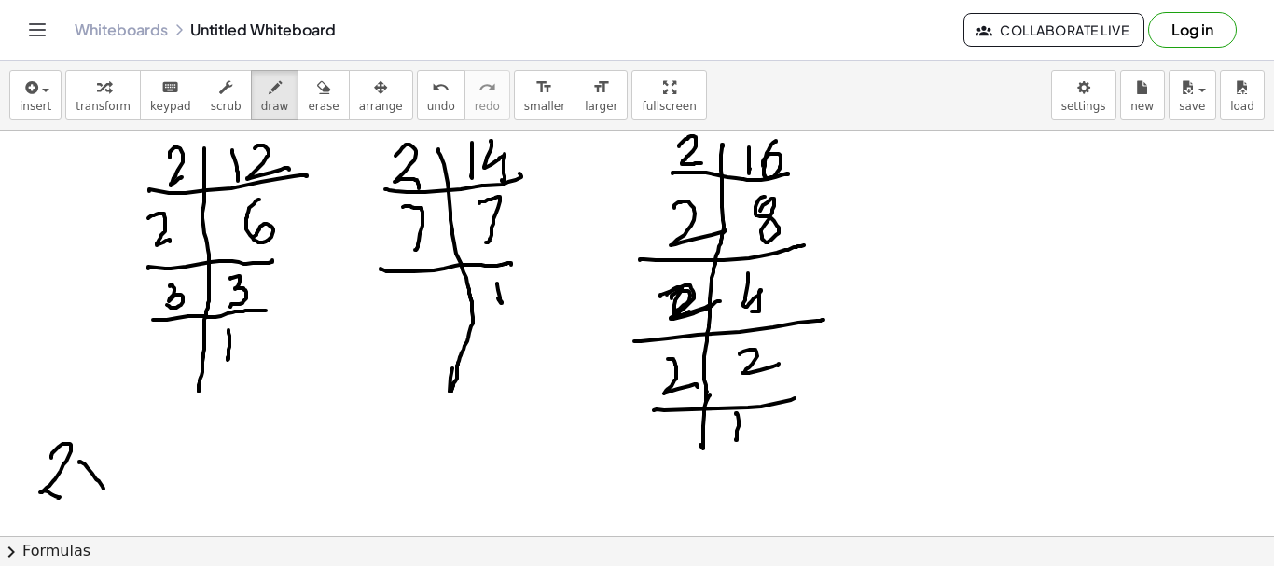
click at [104, 490] on div at bounding box center [637, 537] width 1274 height 812
click at [83, 494] on div at bounding box center [637, 537] width 1274 height 812
click at [150, 476] on div at bounding box center [637, 537] width 1274 height 812
click at [179, 466] on div at bounding box center [637, 537] width 1274 height 812
click at [160, 475] on div at bounding box center [637, 537] width 1274 height 812
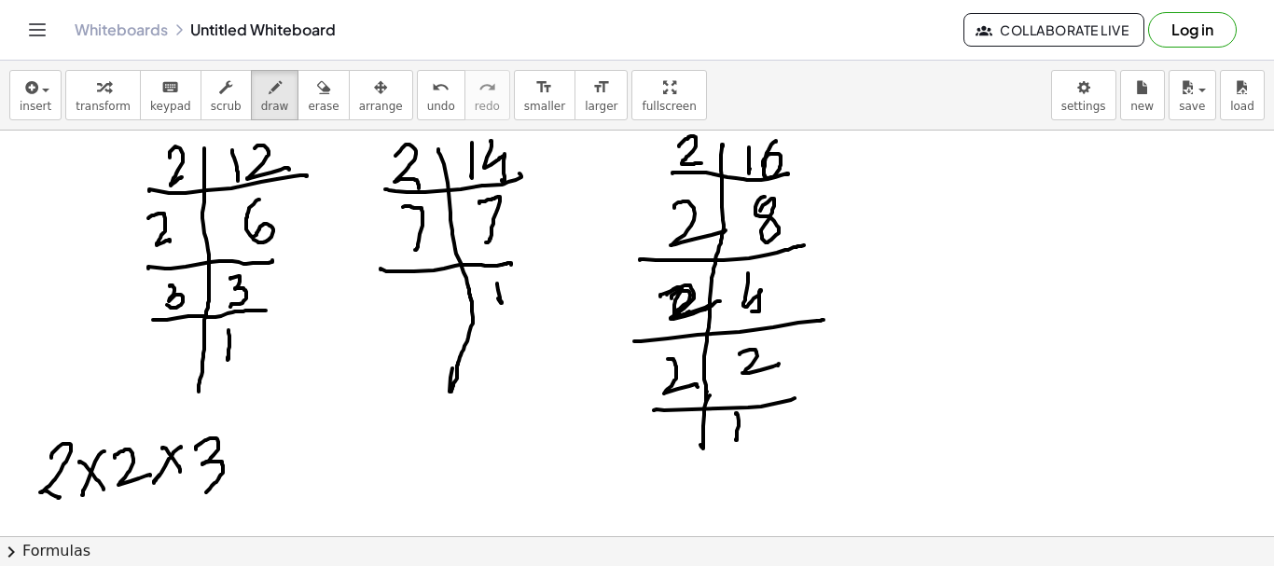
click at [193, 495] on div at bounding box center [637, 537] width 1274 height 812
click at [390, 473] on div at bounding box center [637, 537] width 1274 height 812
click at [417, 466] on div at bounding box center [637, 537] width 1274 height 812
click at [406, 473] on div at bounding box center [637, 537] width 1274 height 812
click at [451, 470] on div at bounding box center [637, 537] width 1274 height 812
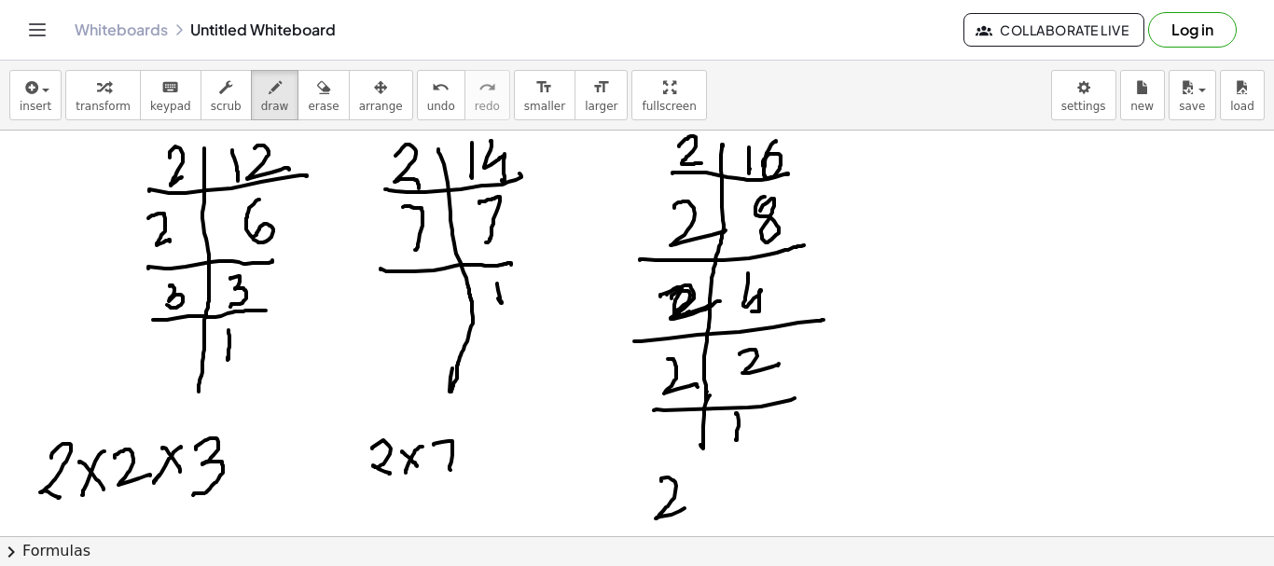
click at [686, 509] on div at bounding box center [637, 537] width 1274 height 812
click at [738, 504] on div at bounding box center [637, 537] width 1274 height 812
click at [708, 506] on div at bounding box center [637, 537] width 1274 height 812
click at [801, 498] on div at bounding box center [637, 537] width 1274 height 812
click at [850, 500] on div at bounding box center [637, 537] width 1274 height 812
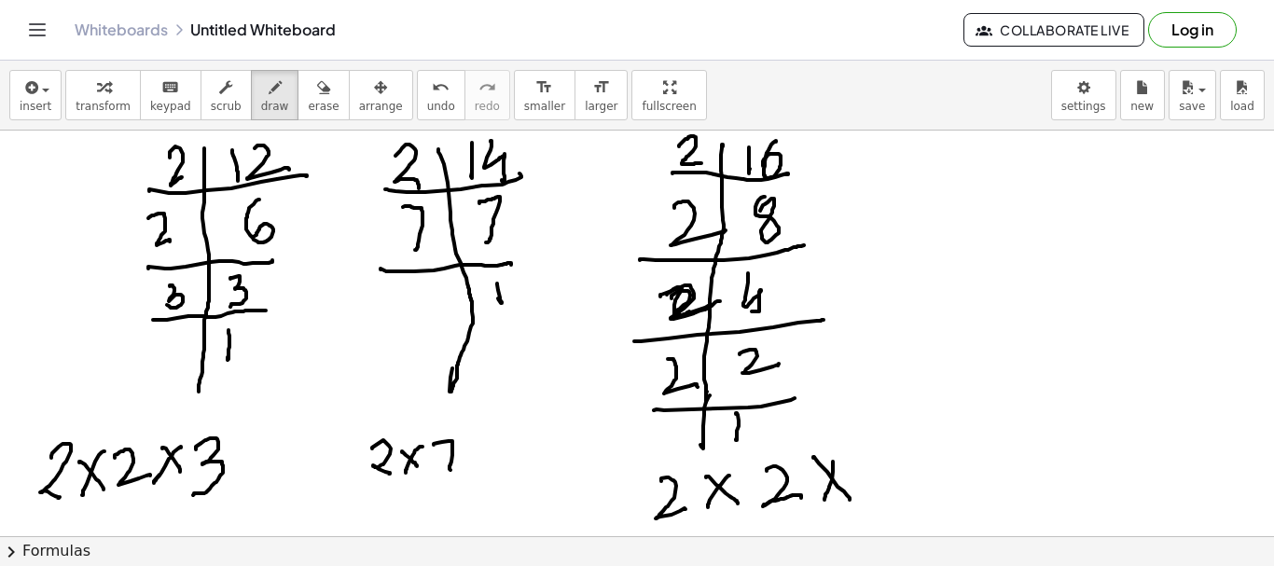
click at [825, 500] on div at bounding box center [637, 537] width 1274 height 812
click at [895, 484] on div at bounding box center [637, 537] width 1274 height 812
click at [626, 516] on div at bounding box center [637, 537] width 1274 height 812
click at [646, 506] on div at bounding box center [637, 537] width 1274 height 812
click at [625, 512] on div at bounding box center [637, 537] width 1274 height 812
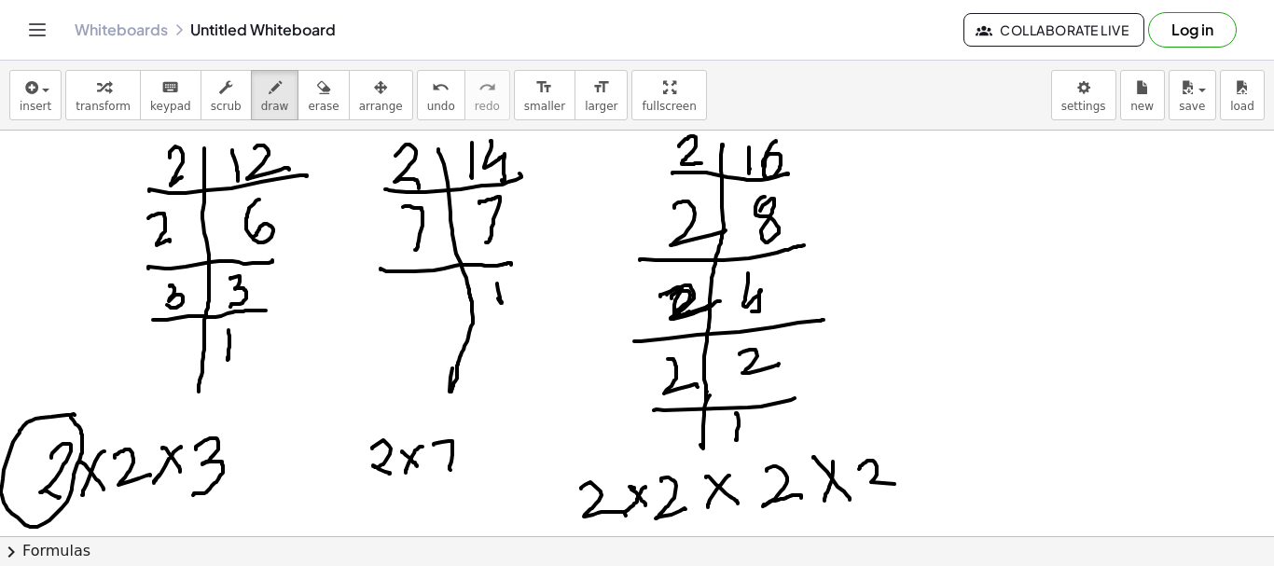
drag, startPoint x: 71, startPoint y: 415, endPoint x: 124, endPoint y: 432, distance: 55.8
click at [68, 416] on div at bounding box center [637, 537] width 1274 height 812
drag, startPoint x: 356, startPoint y: 430, endPoint x: 419, endPoint y: 446, distance: 64.5
click at [365, 416] on div at bounding box center [637, 537] width 1274 height 812
click at [582, 462] on div at bounding box center [637, 537] width 1274 height 812
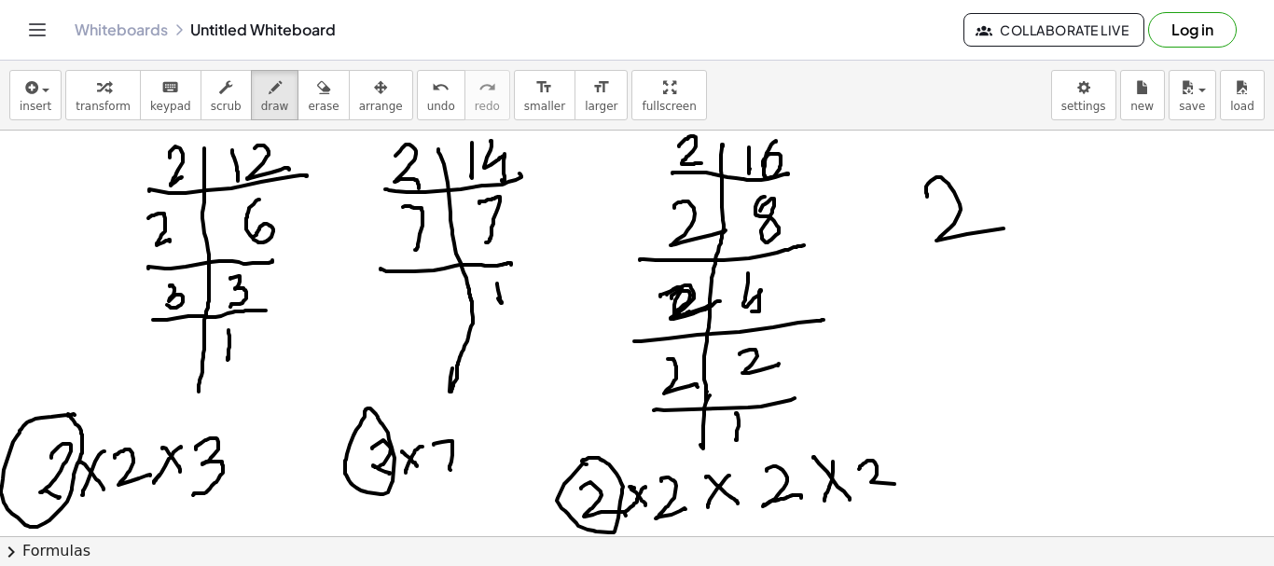
drag, startPoint x: 928, startPoint y: 184, endPoint x: 1022, endPoint y: 224, distance: 102.4
click at [1023, 223] on div at bounding box center [637, 537] width 1274 height 812
drag, startPoint x: 434, startPoint y: 442, endPoint x: 481, endPoint y: 489, distance: 66.6
click at [493, 473] on div at bounding box center [637, 537] width 1274 height 812
drag, startPoint x: 131, startPoint y: 423, endPoint x: 368, endPoint y: 427, distance: 237.0
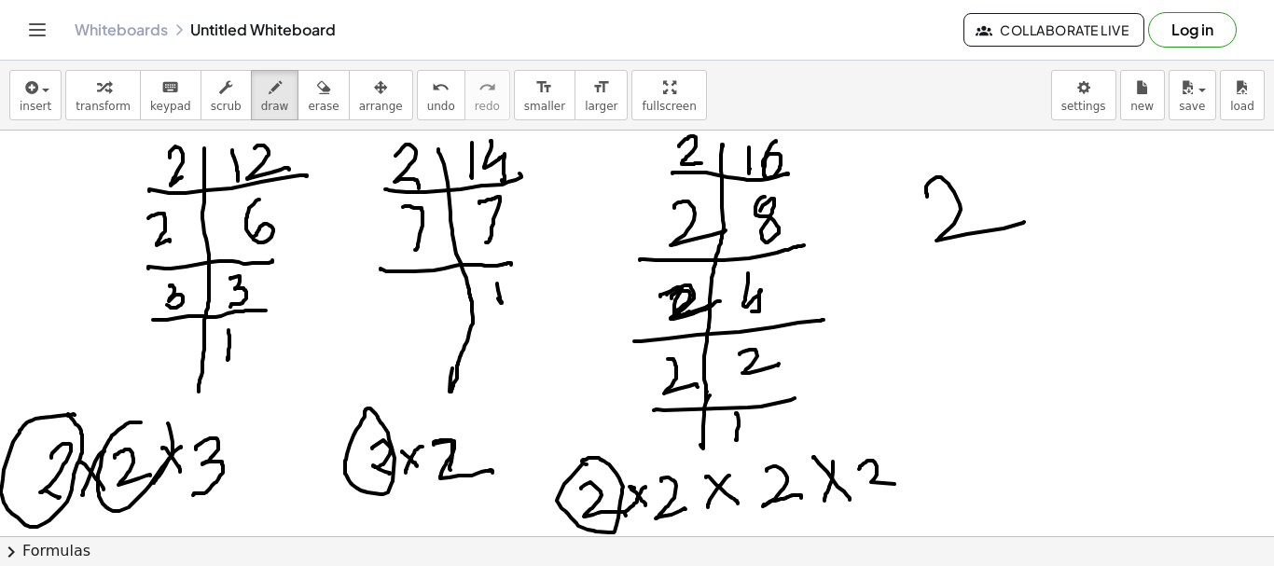
click at [140, 422] on div at bounding box center [637, 537] width 1274 height 812
drag, startPoint x: 424, startPoint y: 459, endPoint x: 541, endPoint y: 474, distance: 117.6
click at [419, 413] on div at bounding box center [637, 537] width 1274 height 812
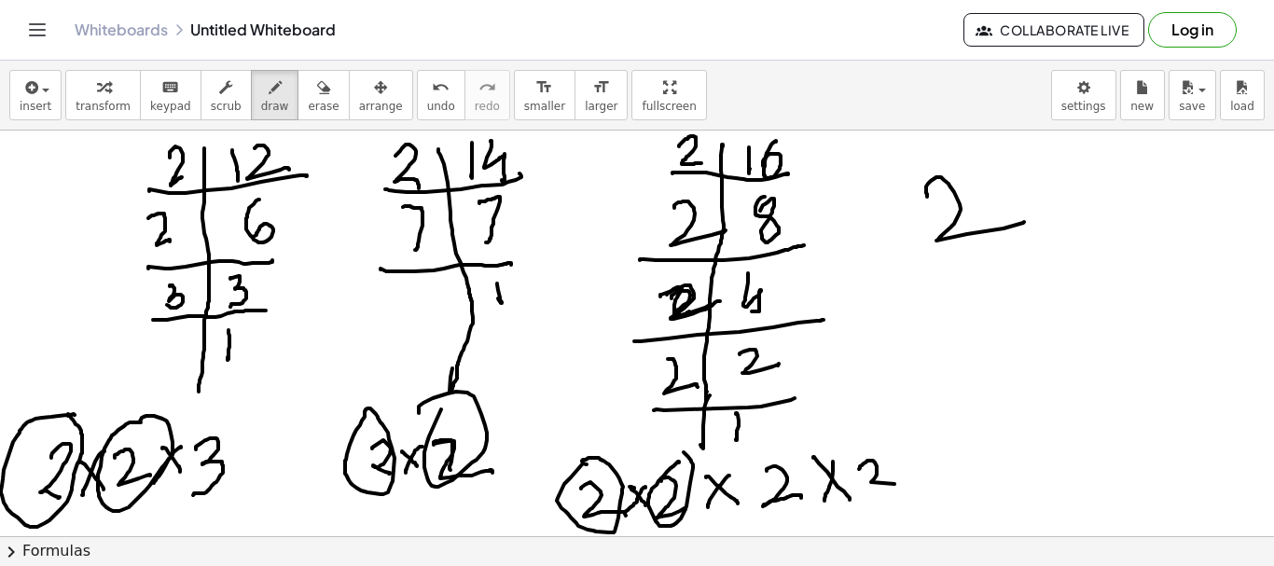
drag, startPoint x: 679, startPoint y: 463, endPoint x: 667, endPoint y: 459, distance: 12.7
click at [669, 449] on div at bounding box center [637, 537] width 1274 height 812
drag, startPoint x: 1015, startPoint y: 181, endPoint x: 1038, endPoint y: 178, distance: 23.5
click at [1041, 209] on div at bounding box center [637, 537] width 1274 height 812
drag, startPoint x: 1025, startPoint y: 195, endPoint x: 1074, endPoint y: 190, distance: 48.7
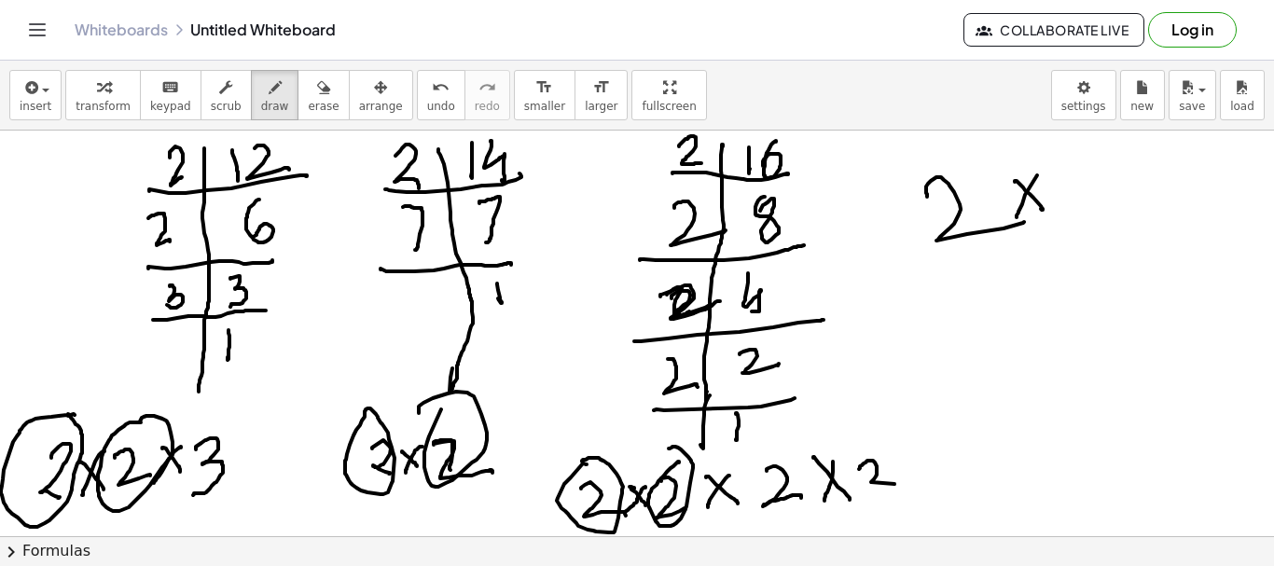
click at [1017, 217] on div at bounding box center [637, 537] width 1274 height 812
drag, startPoint x: 1083, startPoint y: 166, endPoint x: 1147, endPoint y: 191, distance: 68.3
click at [1118, 203] on div at bounding box center [637, 537] width 1274 height 812
drag, startPoint x: 1147, startPoint y: 188, endPoint x: 1185, endPoint y: 178, distance: 39.4
click at [1184, 178] on div at bounding box center [637, 537] width 1274 height 812
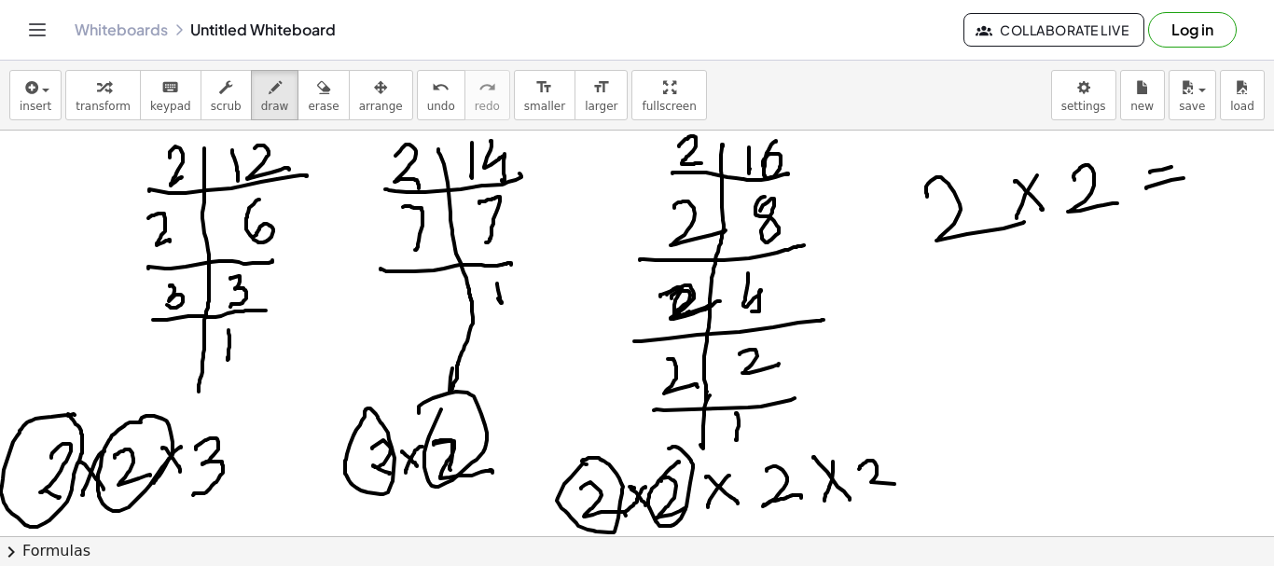
drag, startPoint x: 1150, startPoint y: 173, endPoint x: 1184, endPoint y: 163, distance: 34.9
click at [1184, 163] on div at bounding box center [637, 537] width 1274 height 812
drag, startPoint x: 1207, startPoint y: 159, endPoint x: 1226, endPoint y: 205, distance: 50.2
click at [1226, 205] on div at bounding box center [637, 537] width 1274 height 812
click at [308, 91] on div "button" at bounding box center [323, 87] width 31 height 22
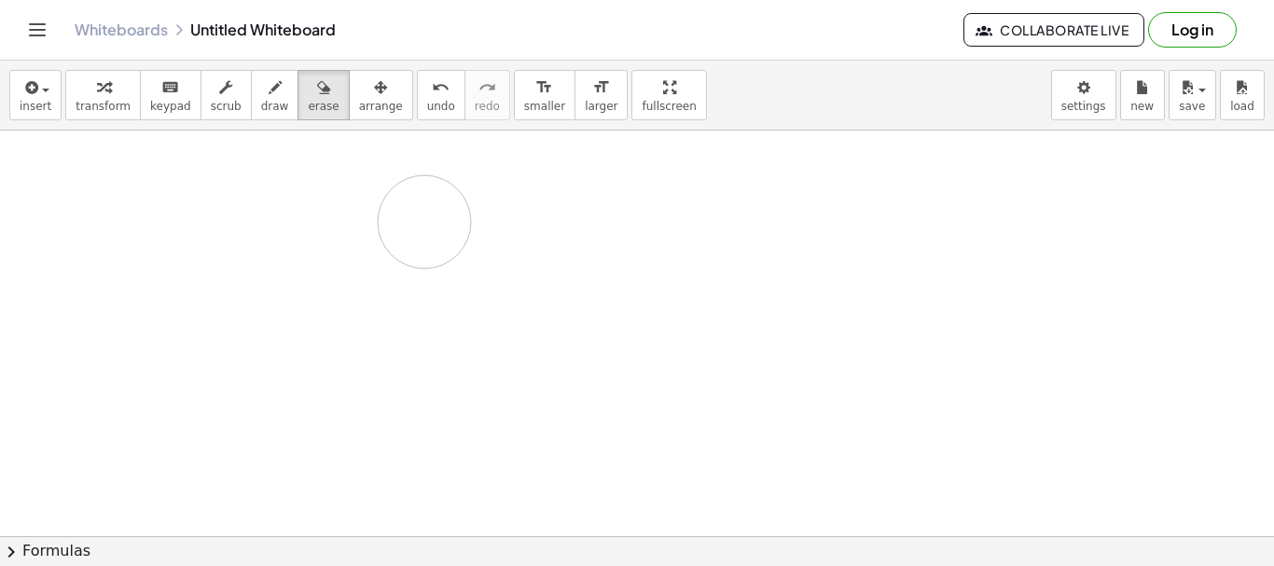
drag, startPoint x: 134, startPoint y: 211, endPoint x: 395, endPoint y: 188, distance: 261.3
click at [395, 188] on div at bounding box center [637, 537] width 1274 height 812
click at [261, 100] on span "draw" at bounding box center [275, 106] width 28 height 13
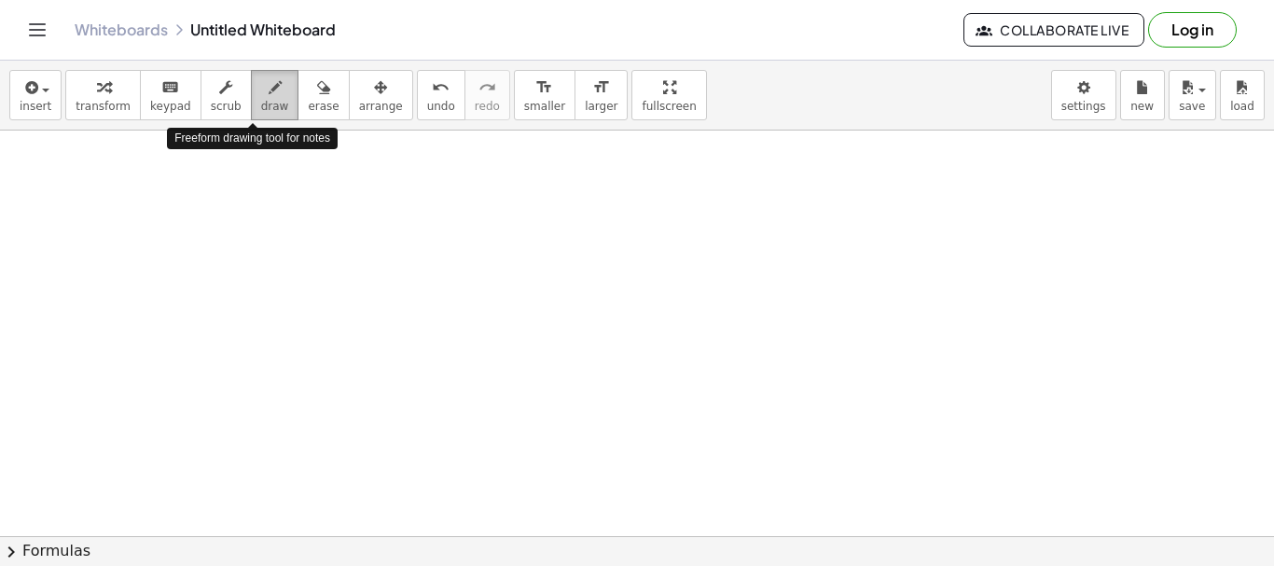
click at [269, 97] on icon "button" at bounding box center [275, 88] width 13 height 22
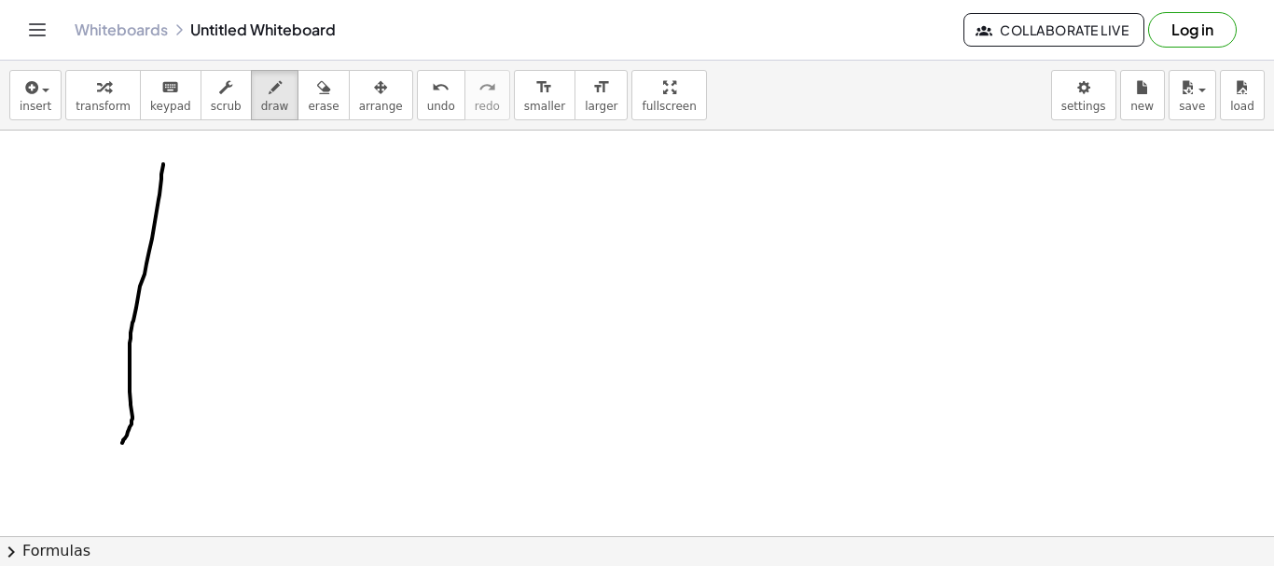
drag, startPoint x: 163, startPoint y: 165, endPoint x: 119, endPoint y: 383, distance: 221.8
click at [122, 444] on div at bounding box center [637, 537] width 1274 height 812
drag, startPoint x: 100, startPoint y: 209, endPoint x: 261, endPoint y: 230, distance: 162.8
click at [261, 230] on div at bounding box center [637, 537] width 1274 height 812
drag, startPoint x: 185, startPoint y: 178, endPoint x: 201, endPoint y: 213, distance: 38.0
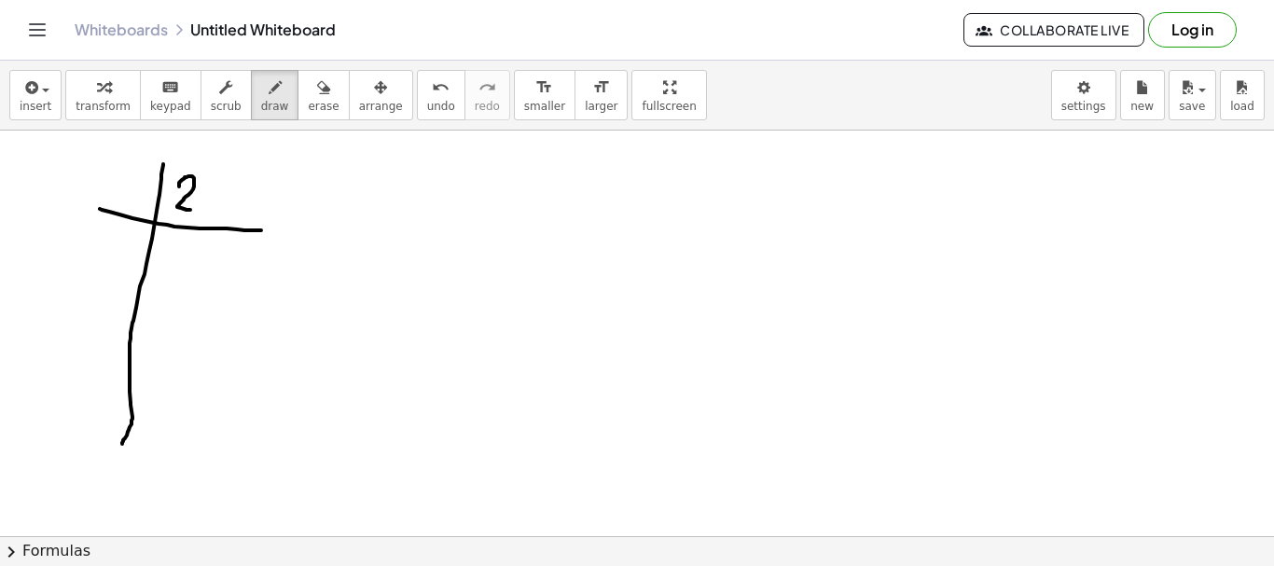
click at [201, 213] on div at bounding box center [637, 537] width 1274 height 812
drag, startPoint x: 214, startPoint y: 178, endPoint x: 208, endPoint y: 202, distance: 24.9
click at [229, 220] on div at bounding box center [637, 537] width 1274 height 812
drag, startPoint x: 211, startPoint y: 198, endPoint x: 240, endPoint y: 200, distance: 29.0
click at [242, 200] on div at bounding box center [637, 537] width 1274 height 812
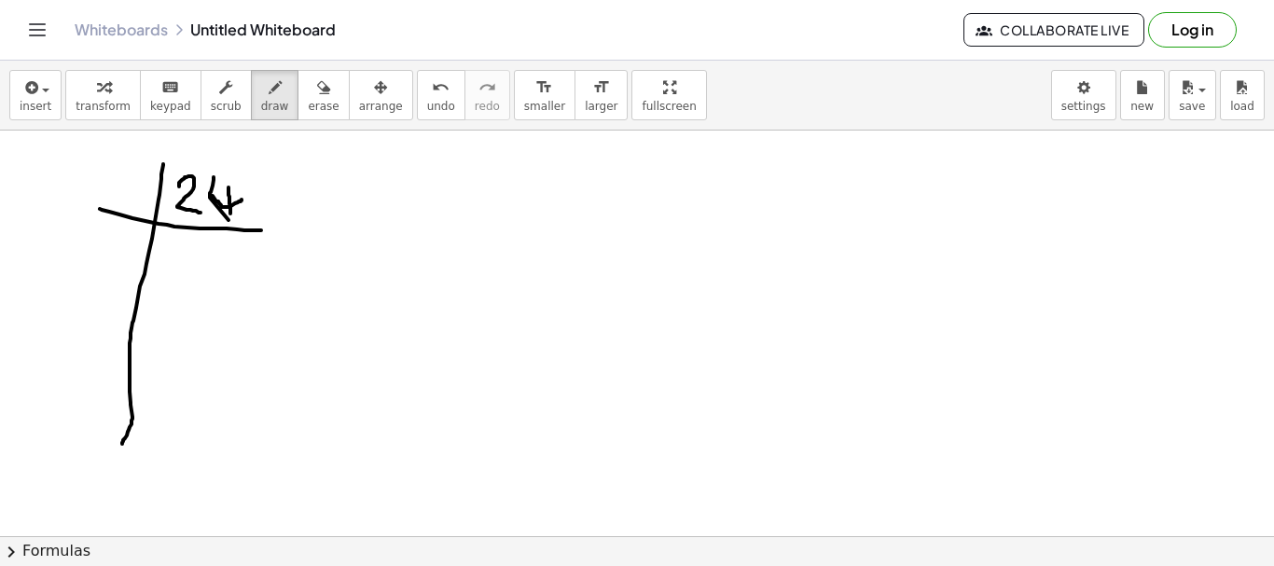
drag, startPoint x: 229, startPoint y: 188, endPoint x: 230, endPoint y: 221, distance: 33.6
click at [230, 221] on div at bounding box center [637, 537] width 1274 height 812
drag, startPoint x: 114, startPoint y: 174, endPoint x: 143, endPoint y: 212, distance: 48.0
click at [136, 201] on div at bounding box center [637, 537] width 1274 height 812
drag, startPoint x: 180, startPoint y: 254, endPoint x: 205, endPoint y: 266, distance: 28.0
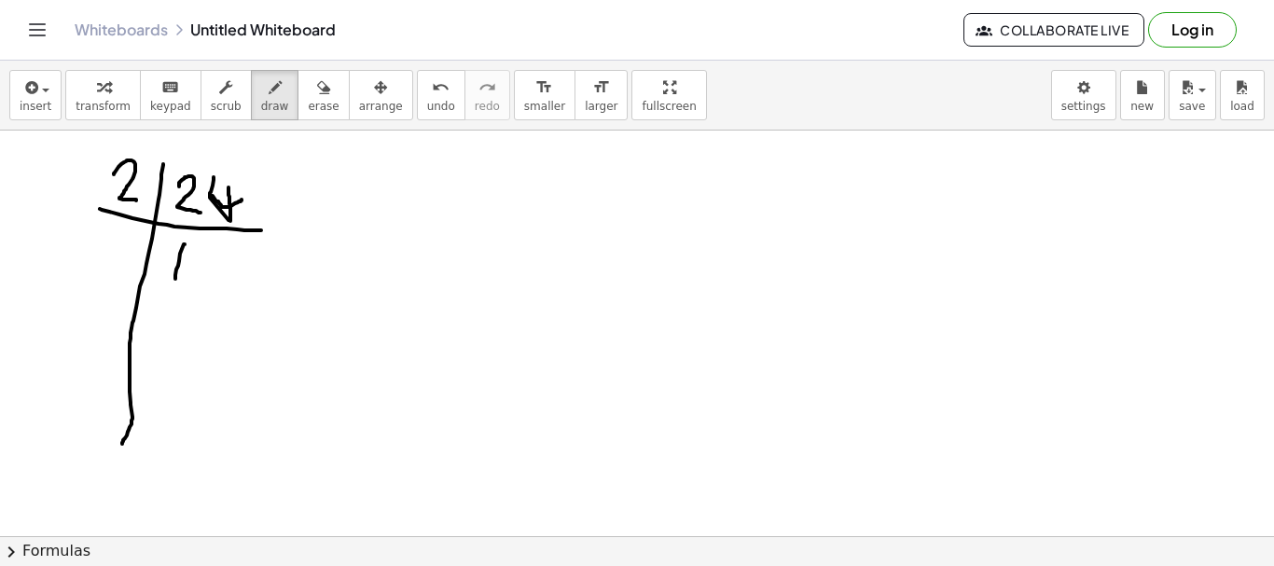
click at [175, 282] on div at bounding box center [637, 537] width 1274 height 812
drag, startPoint x: 204, startPoint y: 253, endPoint x: 139, endPoint y: 295, distance: 77.6
click at [226, 280] on div at bounding box center [637, 537] width 1274 height 812
drag, startPoint x: 91, startPoint y: 296, endPoint x: 191, endPoint y: 284, distance: 100.6
click at [237, 296] on div at bounding box center [637, 537] width 1274 height 812
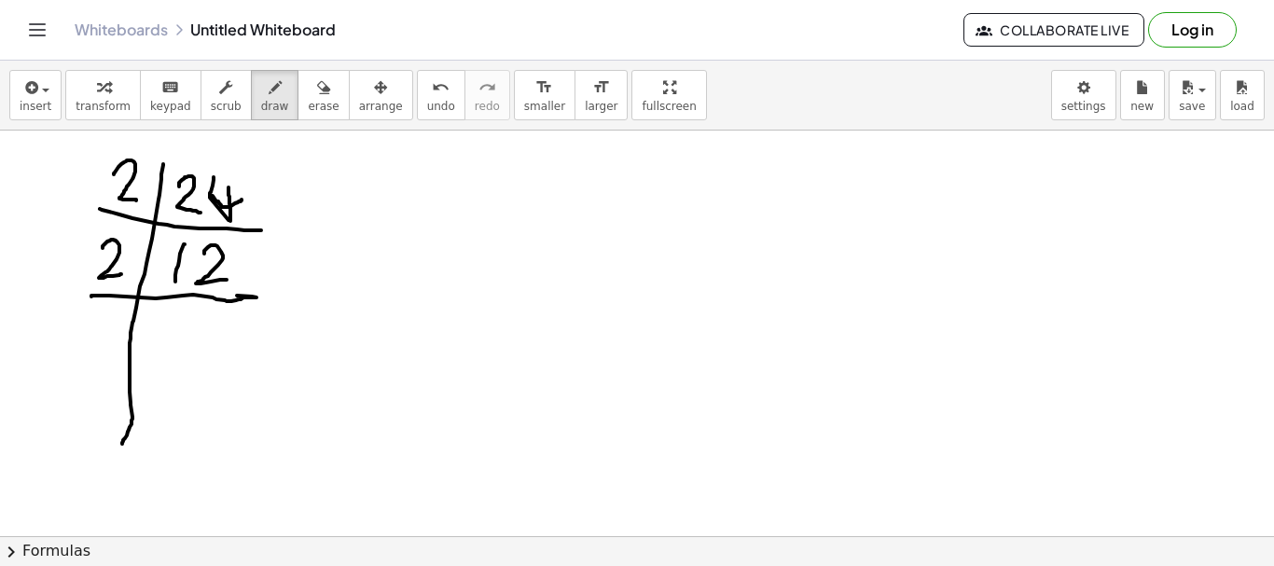
drag, startPoint x: 103, startPoint y: 247, endPoint x: 121, endPoint y: 274, distance: 32.9
click at [121, 274] on div at bounding box center [637, 537] width 1274 height 812
drag, startPoint x: 186, startPoint y: 316, endPoint x: 133, endPoint y: 357, distance: 66.4
click at [176, 351] on div at bounding box center [637, 537] width 1274 height 812
drag, startPoint x: 158, startPoint y: 370, endPoint x: 198, endPoint y: 378, distance: 40.8
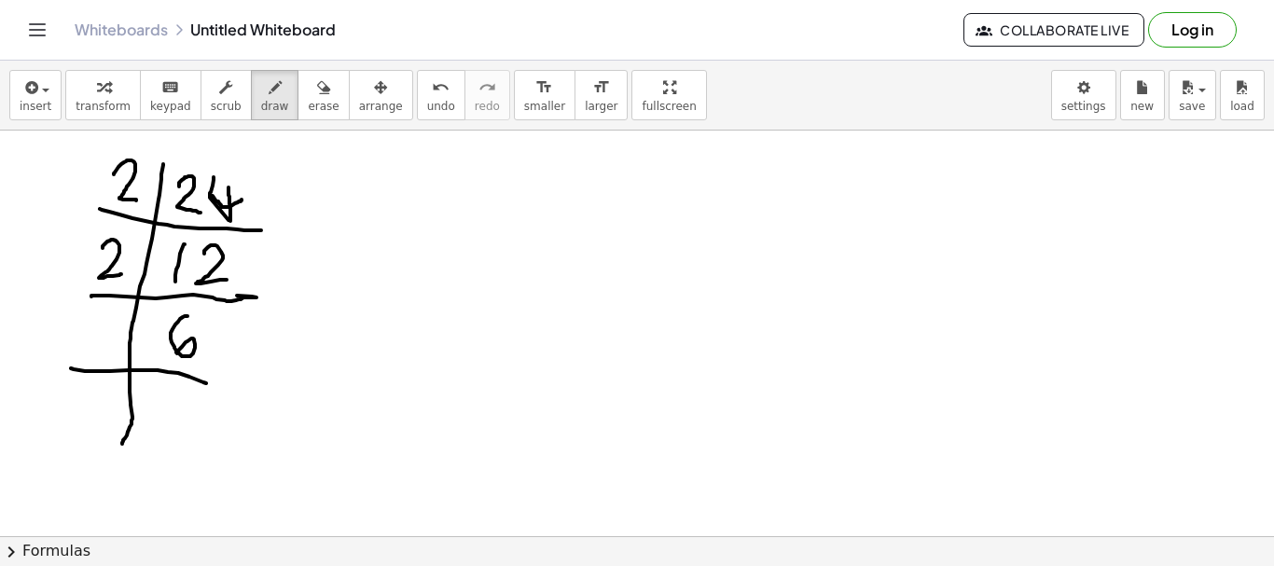
click at [216, 383] on div at bounding box center [637, 537] width 1274 height 812
drag, startPoint x: 95, startPoint y: 327, endPoint x: 104, endPoint y: 358, distance: 32.8
click at [99, 359] on div at bounding box center [637, 537] width 1274 height 812
drag, startPoint x: 104, startPoint y: 358, endPoint x: 114, endPoint y: 363, distance: 11.3
click at [117, 355] on div at bounding box center [637, 537] width 1274 height 812
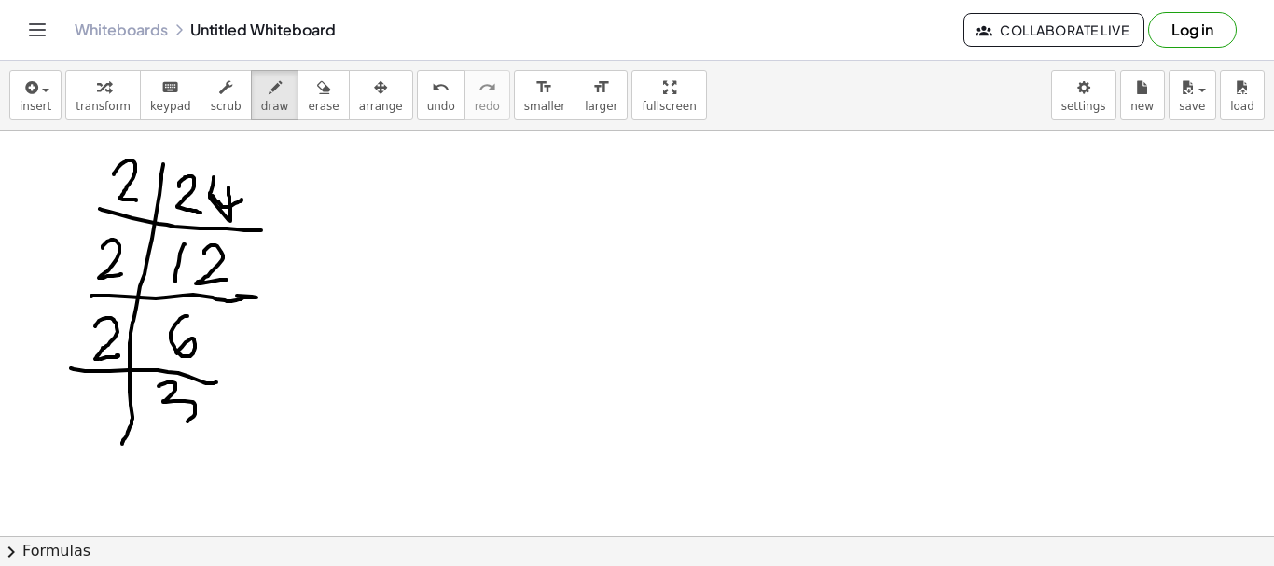
drag, startPoint x: 169, startPoint y: 383, endPoint x: 149, endPoint y: 436, distance: 56.7
click at [149, 424] on div at bounding box center [637, 537] width 1274 height 812
drag, startPoint x: 120, startPoint y: 443, endPoint x: 68, endPoint y: 432, distance: 53.4
click at [102, 485] on div at bounding box center [637, 537] width 1274 height 812
drag, startPoint x: 68, startPoint y: 431, endPoint x: 87, endPoint y: 423, distance: 20.5
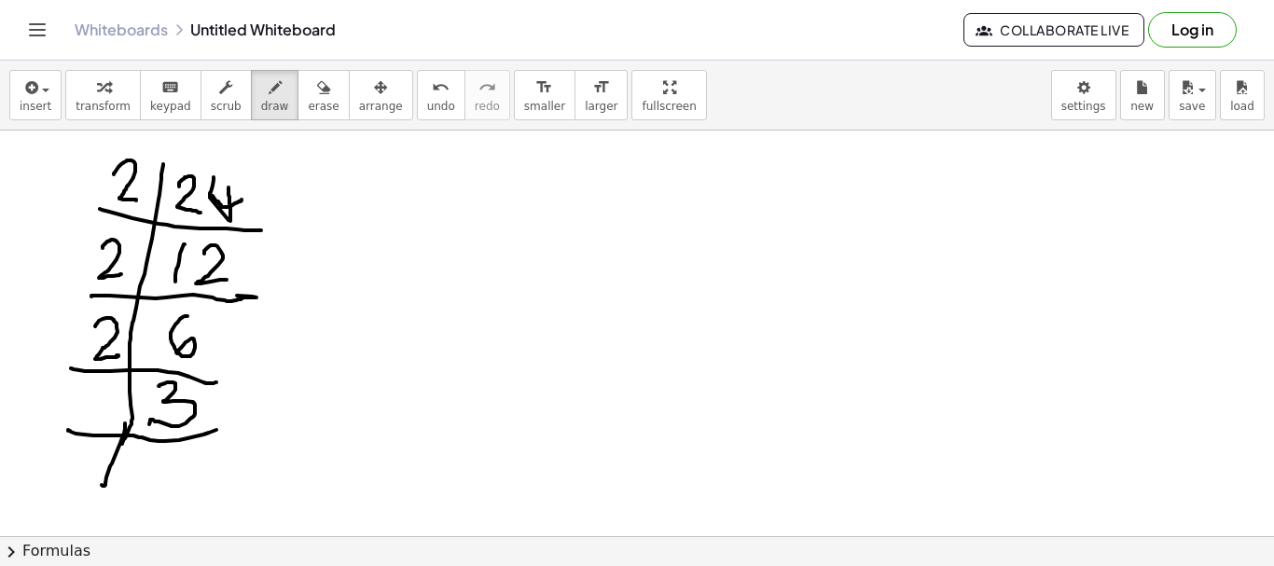
click at [213, 430] on div at bounding box center [637, 537] width 1274 height 812
drag, startPoint x: 99, startPoint y: 388, endPoint x: 148, endPoint y: 478, distance: 102.3
click at [86, 431] on div at bounding box center [637, 537] width 1274 height 812
drag, startPoint x: 156, startPoint y: 445, endPoint x: 160, endPoint y: 482, distance: 37.5
click at [160, 482] on div at bounding box center [637, 537] width 1274 height 812
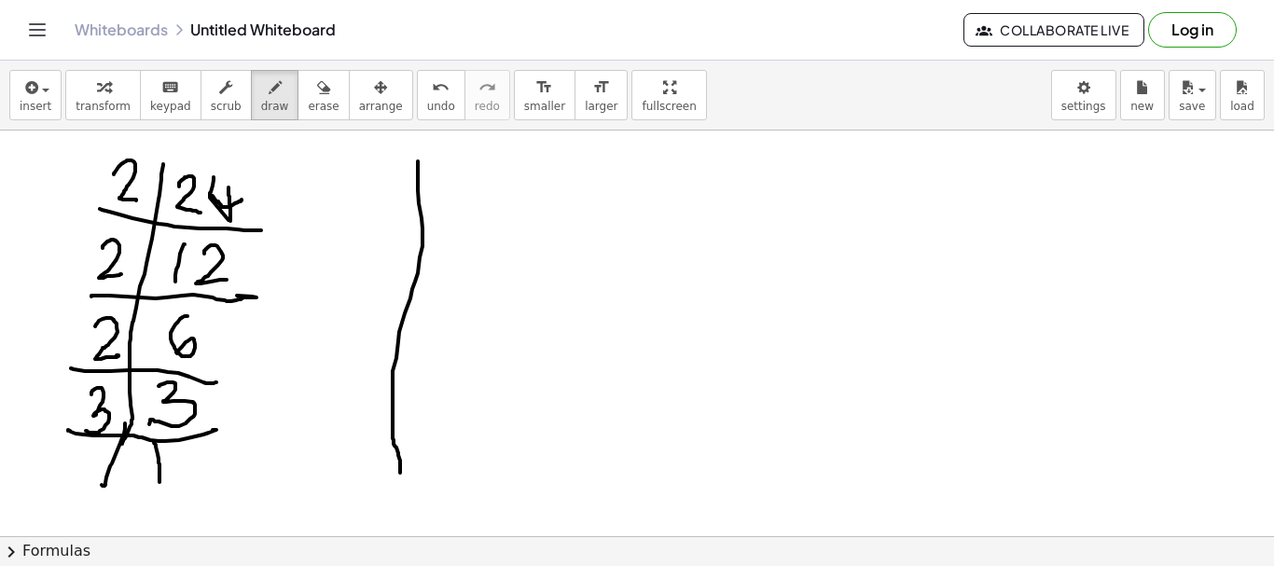
drag, startPoint x: 419, startPoint y: 203, endPoint x: 388, endPoint y: 328, distance: 128.7
click at [385, 447] on div at bounding box center [637, 537] width 1274 height 812
drag, startPoint x: 362, startPoint y: 202, endPoint x: 475, endPoint y: 188, distance: 113.6
click at [475, 188] on div at bounding box center [637, 537] width 1274 height 812
drag, startPoint x: 436, startPoint y: 164, endPoint x: 479, endPoint y: 180, distance: 45.8
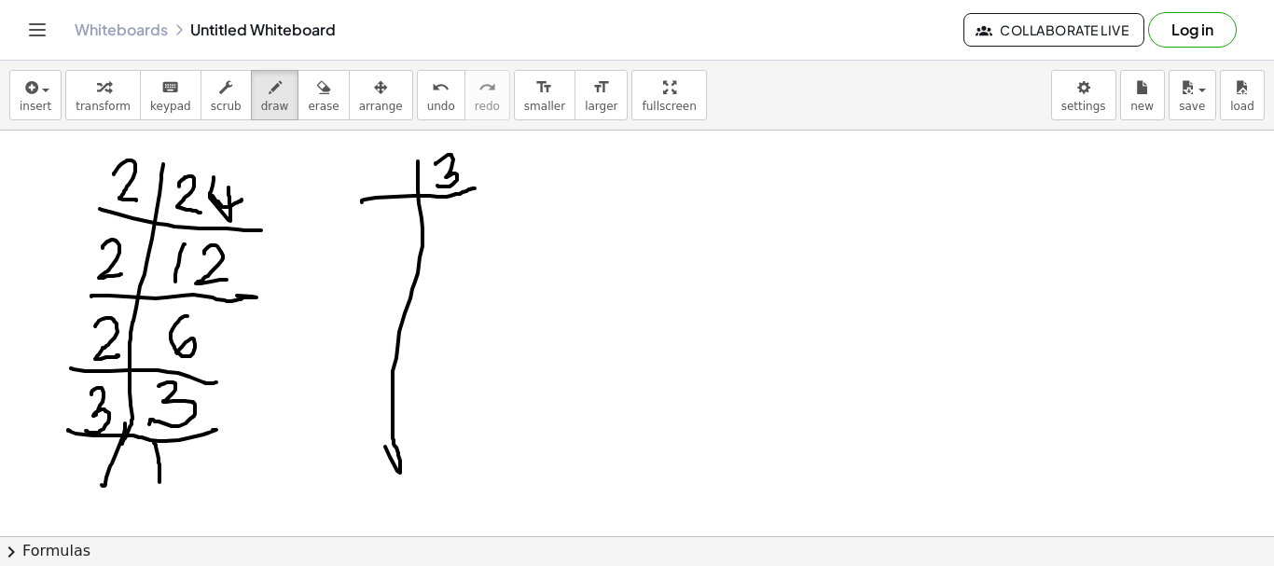
click at [438, 187] on div at bounding box center [637, 537] width 1274 height 812
click at [474, 161] on div at bounding box center [637, 537] width 1274 height 812
drag, startPoint x: 471, startPoint y: 188, endPoint x: 493, endPoint y: 184, distance: 21.8
click at [493, 184] on div at bounding box center [637, 537] width 1274 height 812
drag, startPoint x: 376, startPoint y: 168, endPoint x: 425, endPoint y: 181, distance: 51.1
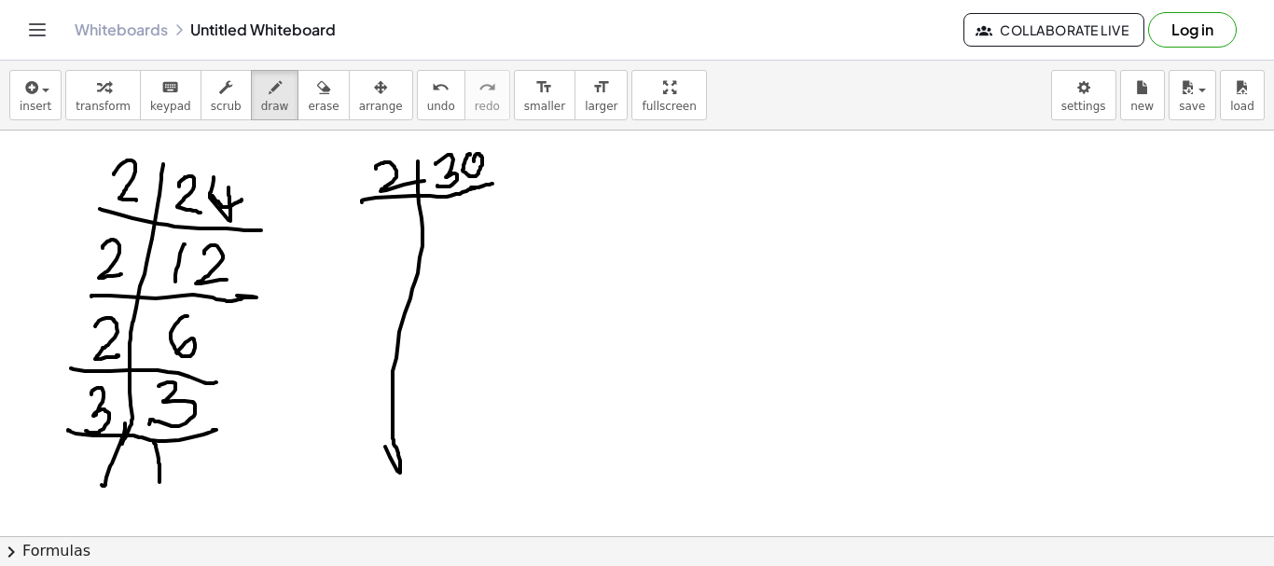
click at [425, 181] on div at bounding box center [637, 537] width 1274 height 812
drag, startPoint x: 440, startPoint y: 216, endPoint x: 440, endPoint y: 244, distance: 28.9
click at [440, 244] on div at bounding box center [637, 537] width 1274 height 812
click at [453, 247] on div at bounding box center [637, 537] width 1274 height 812
drag, startPoint x: 466, startPoint y: 212, endPoint x: 433, endPoint y: 285, distance: 80.6
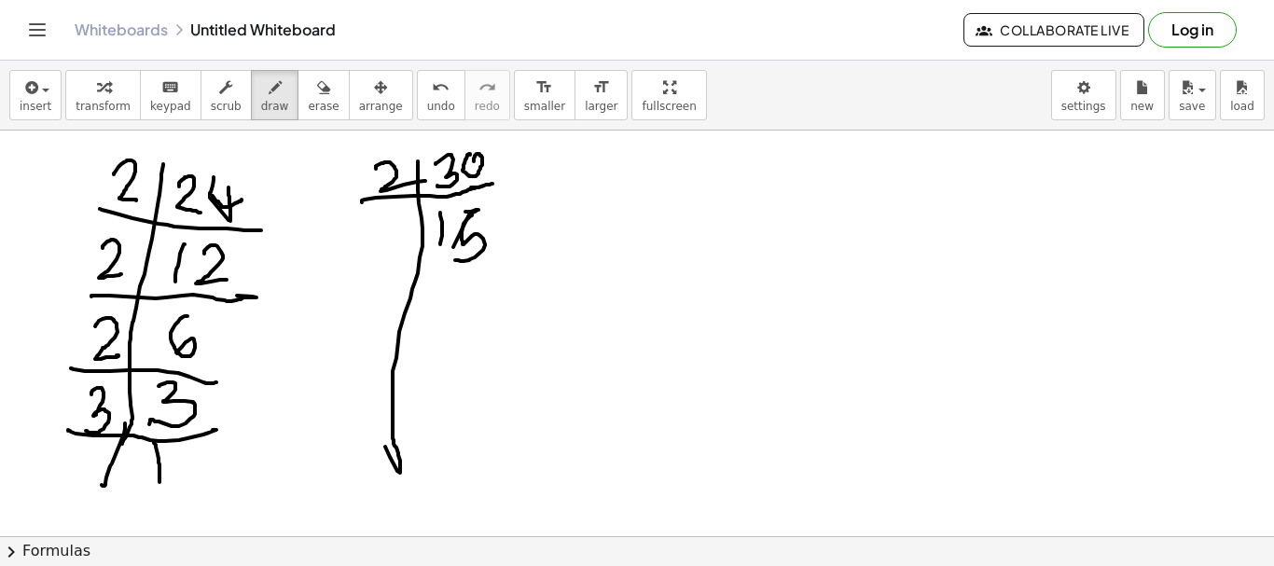
click at [453, 260] on div at bounding box center [637, 537] width 1274 height 812
drag, startPoint x: 346, startPoint y: 288, endPoint x: 397, endPoint y: 257, distance: 60.3
click at [529, 280] on div at bounding box center [637, 537] width 1274 height 812
drag, startPoint x: 377, startPoint y: 241, endPoint x: 395, endPoint y: 263, distance: 28.6
click at [395, 263] on div at bounding box center [637, 537] width 1274 height 812
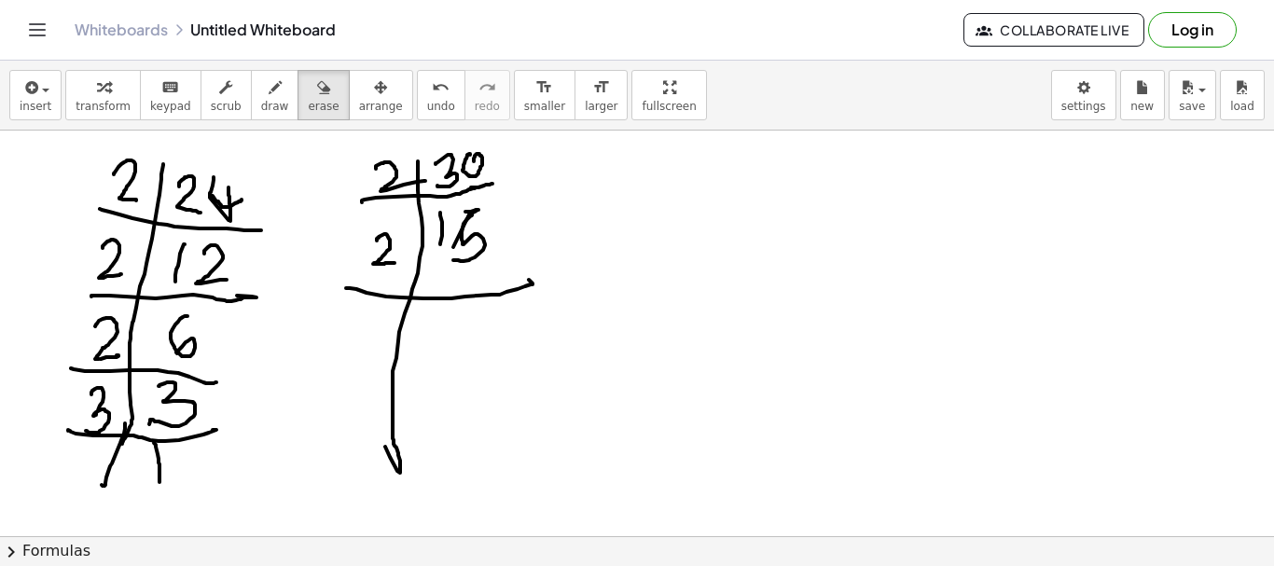
drag, startPoint x: 298, startPoint y: 94, endPoint x: 355, endPoint y: 170, distance: 94.6
click at [317, 95] on icon "button" at bounding box center [323, 88] width 13 height 22
drag, startPoint x: 257, startPoint y: 91, endPoint x: 349, endPoint y: 181, distance: 128.7
click at [269, 93] on icon "button" at bounding box center [275, 88] width 13 height 22
drag, startPoint x: 378, startPoint y: 267, endPoint x: 362, endPoint y: 271, distance: 16.3
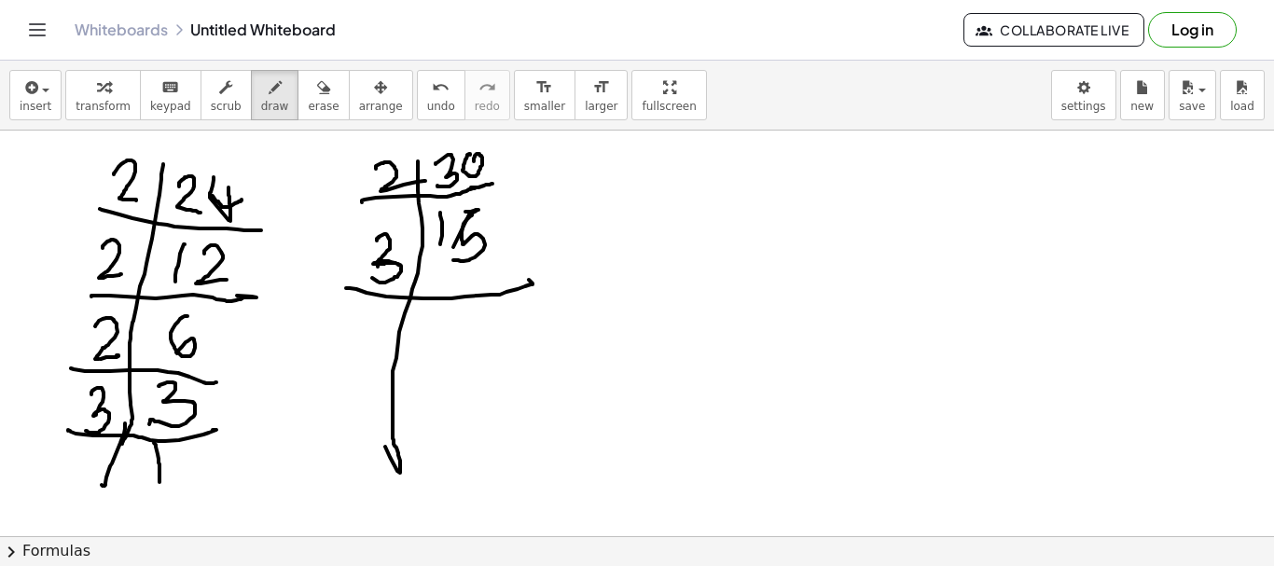
click at [362, 271] on div at bounding box center [637, 537] width 1274 height 812
drag, startPoint x: 458, startPoint y: 330, endPoint x: 414, endPoint y: 378, distance: 64.7
click at [446, 364] on div at bounding box center [637, 537] width 1274 height 812
drag, startPoint x: 328, startPoint y: 387, endPoint x: 501, endPoint y: 376, distance: 173.0
click at [501, 376] on div at bounding box center [637, 537] width 1274 height 812
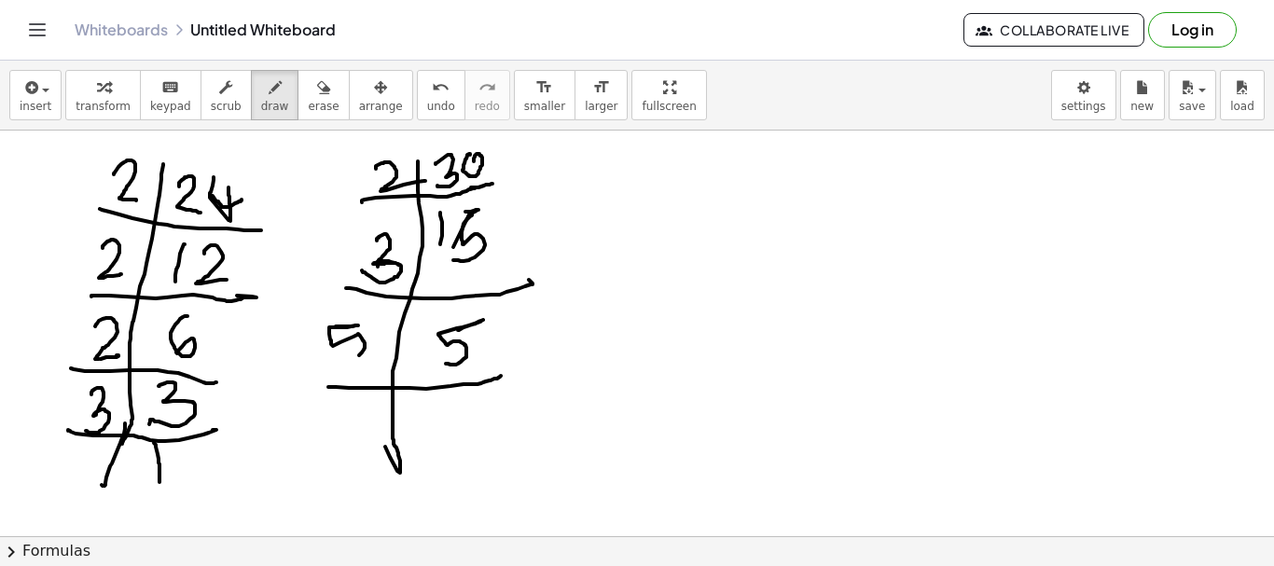
drag, startPoint x: 336, startPoint y: 327, endPoint x: 349, endPoint y: 364, distance: 39.5
click at [337, 359] on div at bounding box center [637, 537] width 1274 height 812
drag, startPoint x: 435, startPoint y: 409, endPoint x: 439, endPoint y: 443, distance: 34.8
click at [439, 443] on div at bounding box center [637, 537] width 1274 height 812
drag, startPoint x: 121, startPoint y: 142, endPoint x: 174, endPoint y: 161, distance: 56.7
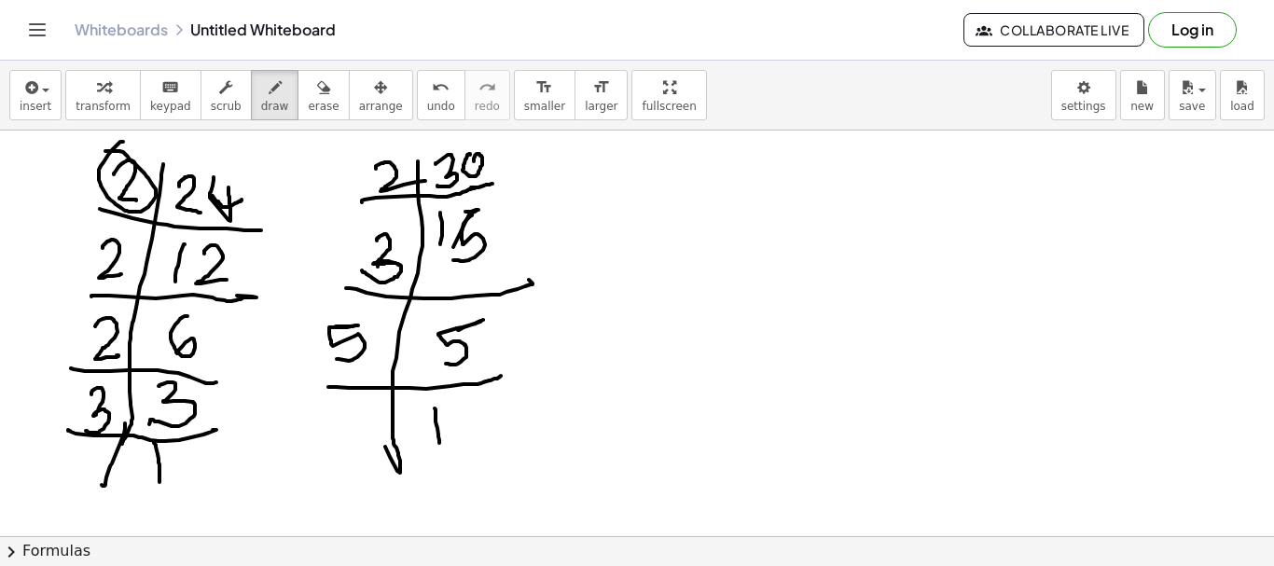
click at [104, 151] on div at bounding box center [637, 537] width 1274 height 812
drag, startPoint x: 376, startPoint y: 134, endPoint x: 365, endPoint y: 165, distance: 32.8
click at [360, 154] on div at bounding box center [637, 537] width 1274 height 812
drag, startPoint x: 374, startPoint y: 213, endPoint x: 383, endPoint y: 222, distance: 12.6
click at [383, 218] on div at bounding box center [637, 537] width 1274 height 812
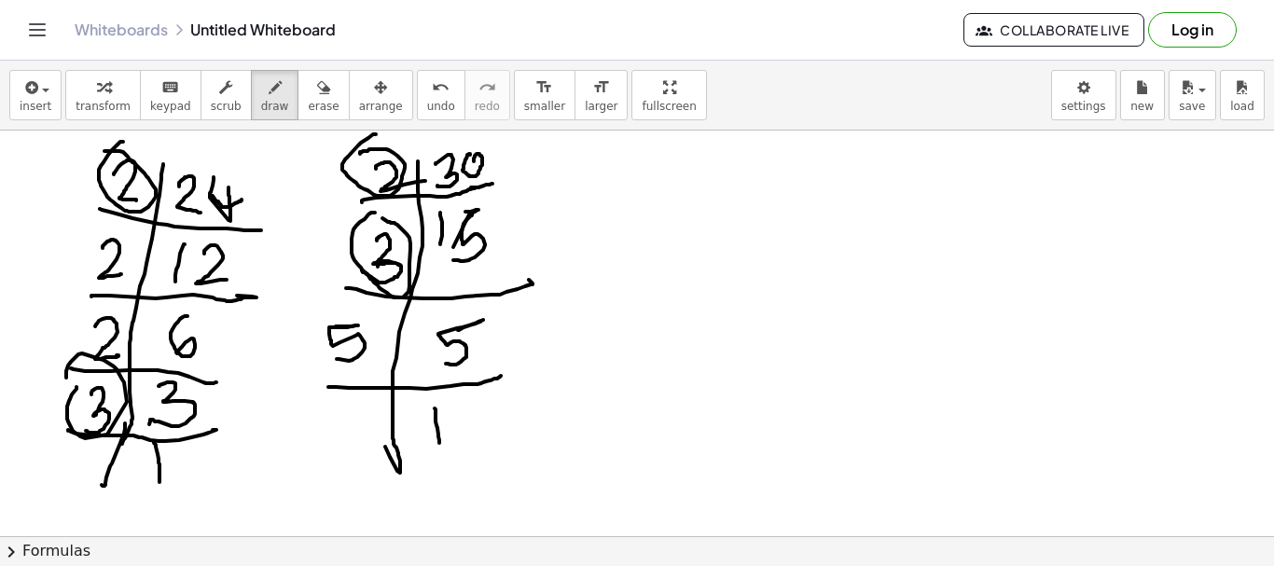
drag, startPoint x: 77, startPoint y: 387, endPoint x: 66, endPoint y: 378, distance: 13.9
click at [66, 378] on div at bounding box center [637, 537] width 1274 height 812
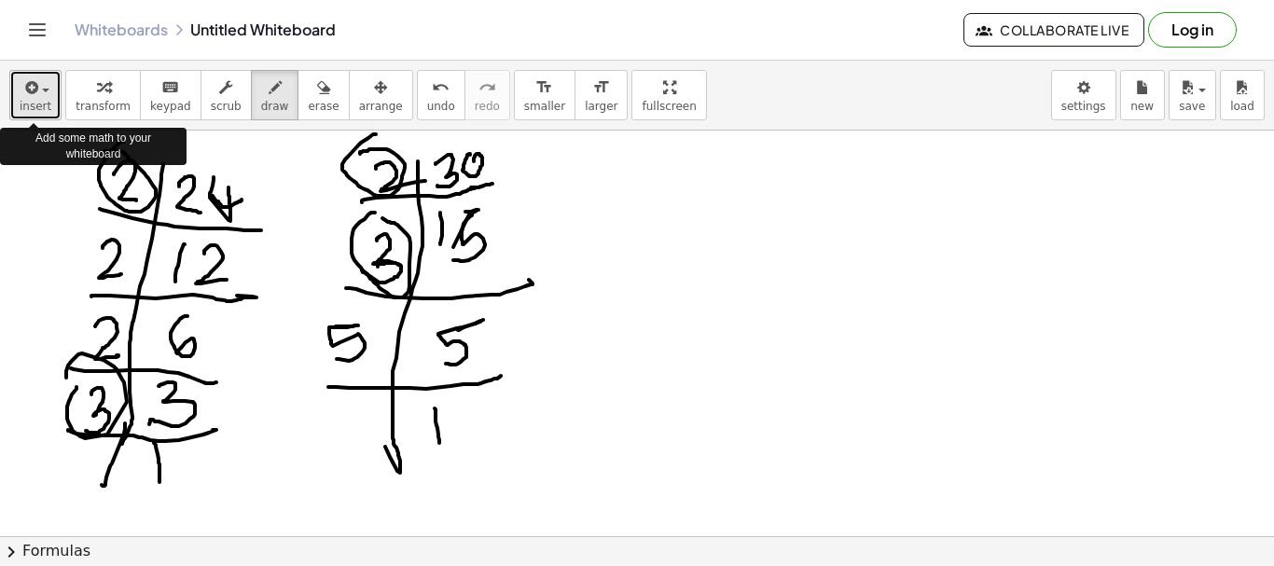
click at [45, 113] on span "insert" at bounding box center [36, 106] width 32 height 13
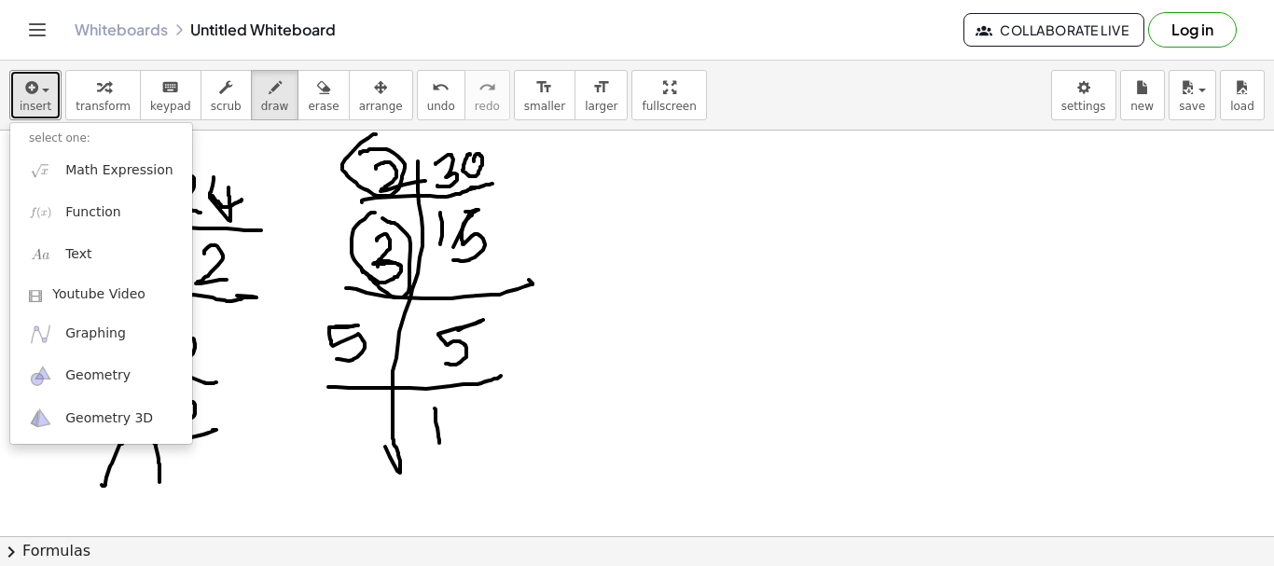
click at [605, 264] on div at bounding box center [637, 537] width 1274 height 812
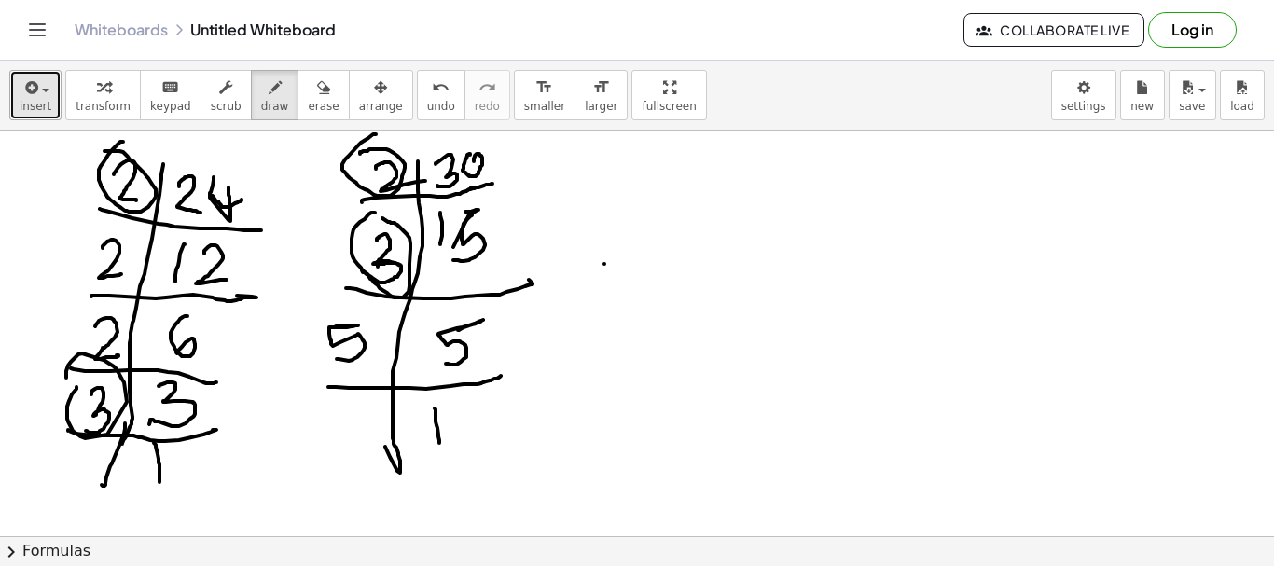
click at [49, 97] on button "insert" at bounding box center [35, 95] width 52 height 50
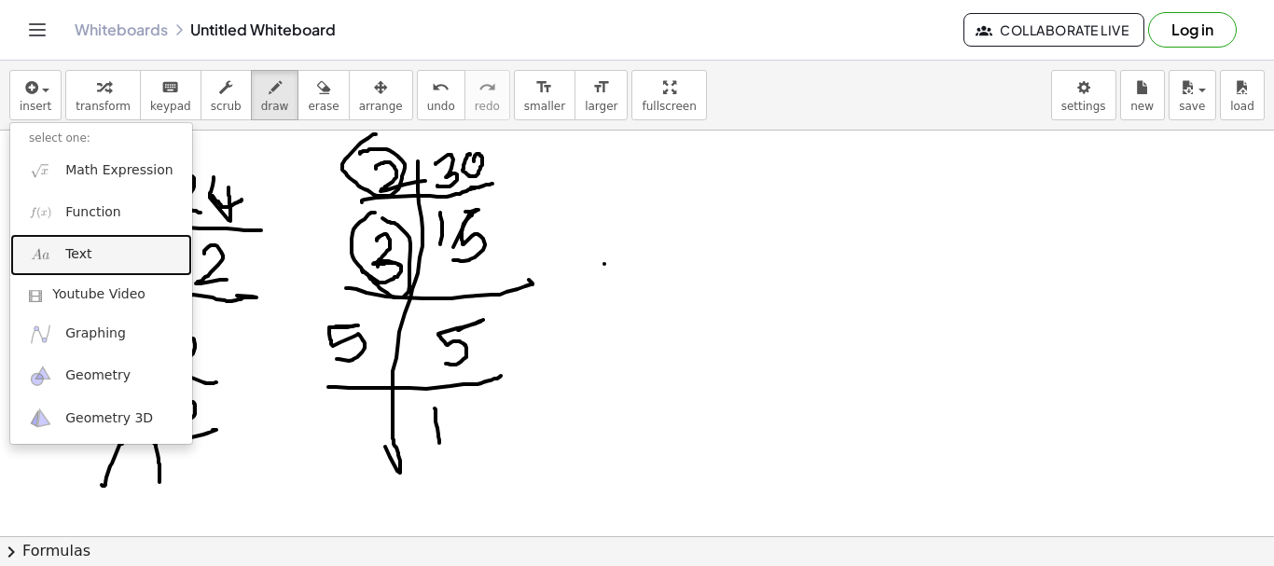
click at [77, 257] on span "Text" at bounding box center [78, 254] width 26 height 19
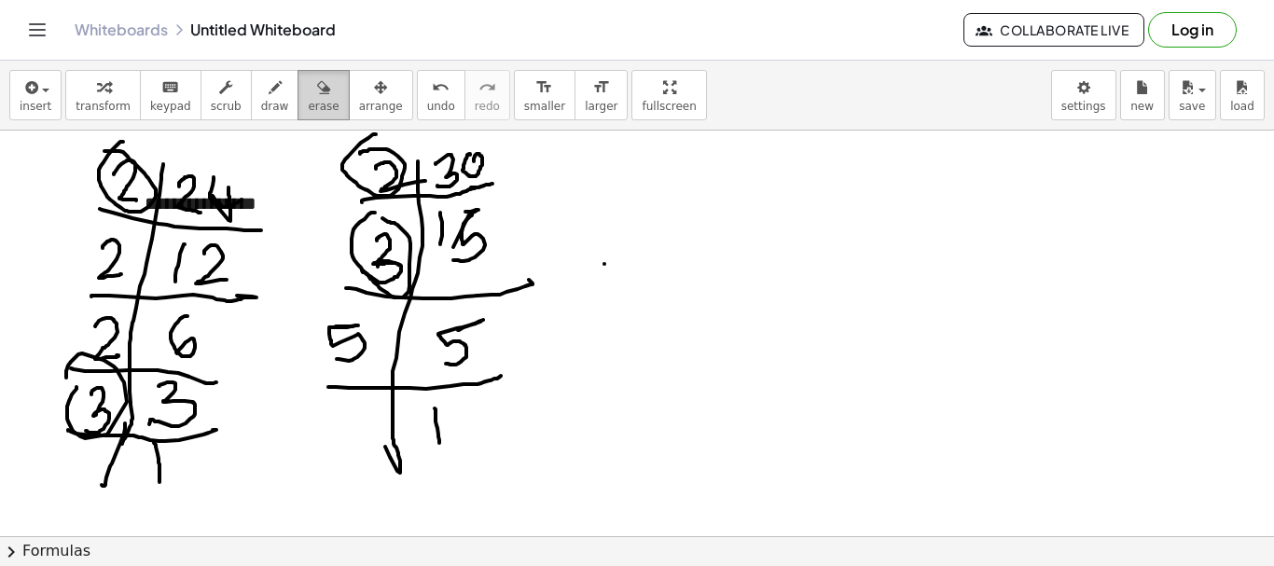
click at [317, 92] on icon "button" at bounding box center [323, 88] width 13 height 22
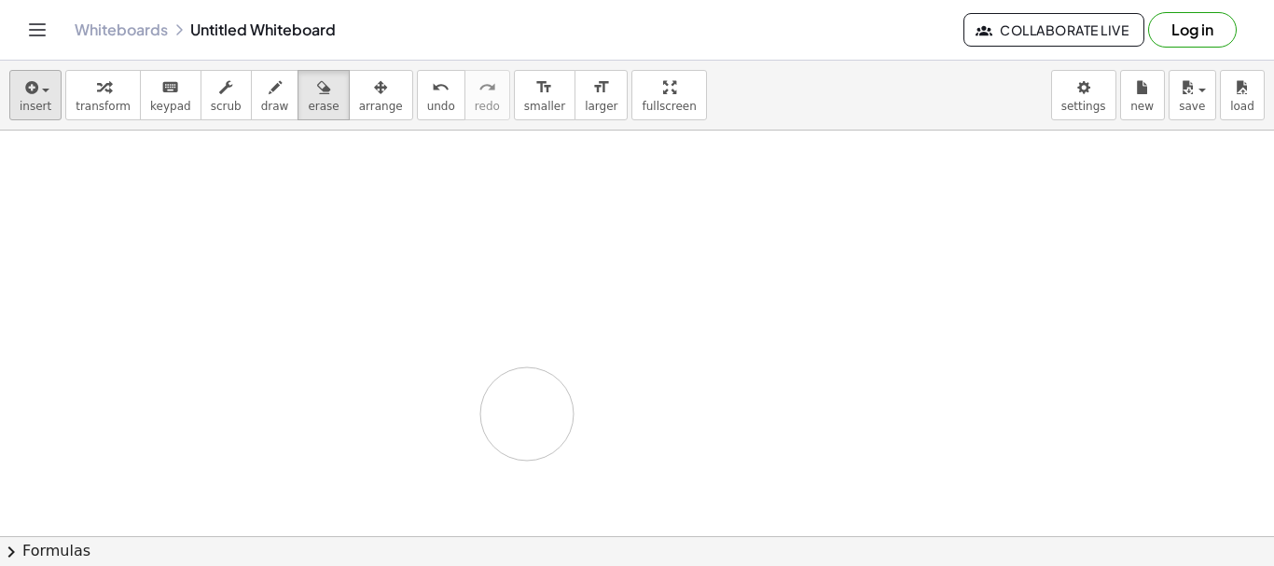
drag, startPoint x: 142, startPoint y: 190, endPoint x: 54, endPoint y: 99, distance: 126.7
click at [538, 396] on div at bounding box center [637, 537] width 1274 height 812
click at [54, 99] on button "insert" at bounding box center [35, 95] width 52 height 50
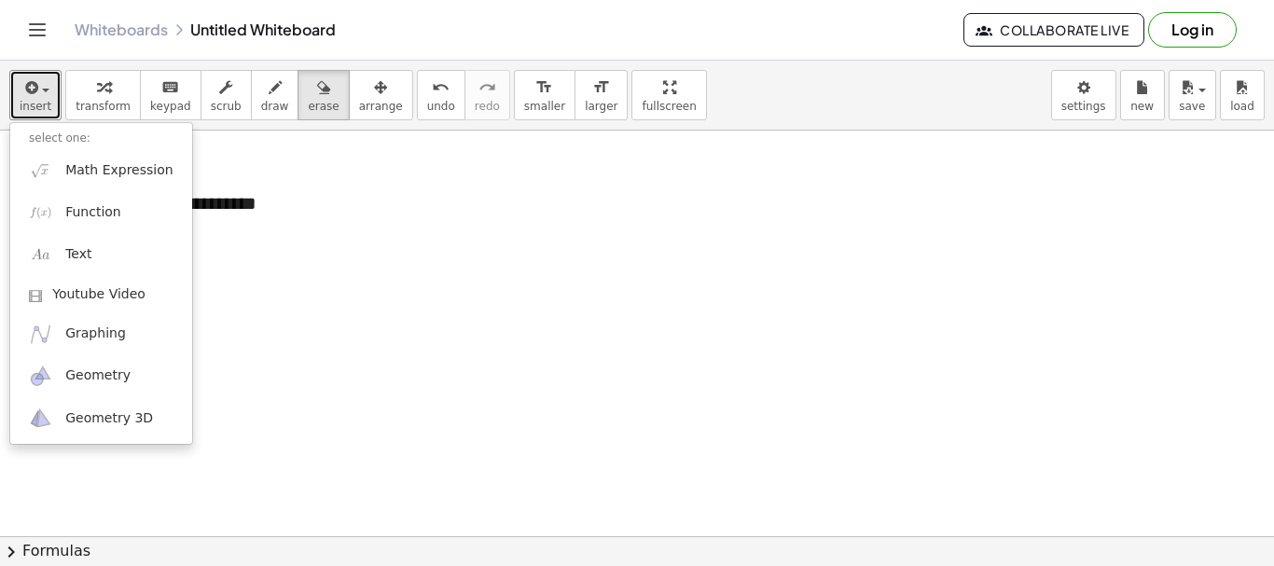
click at [250, 202] on div at bounding box center [637, 537] width 1274 height 812
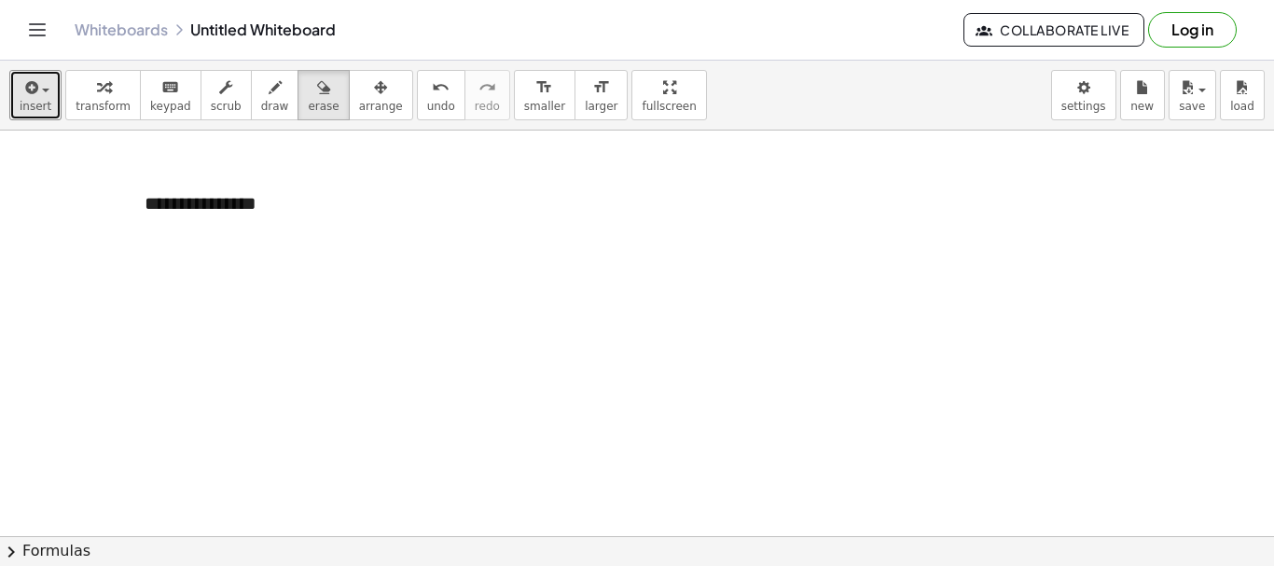
click at [202, 201] on div at bounding box center [637, 537] width 1274 height 812
click at [174, 210] on div at bounding box center [637, 537] width 1274 height 812
click at [156, 216] on div at bounding box center [637, 537] width 1274 height 812
drag, startPoint x: 247, startPoint y: 106, endPoint x: 221, endPoint y: 154, distance: 54.3
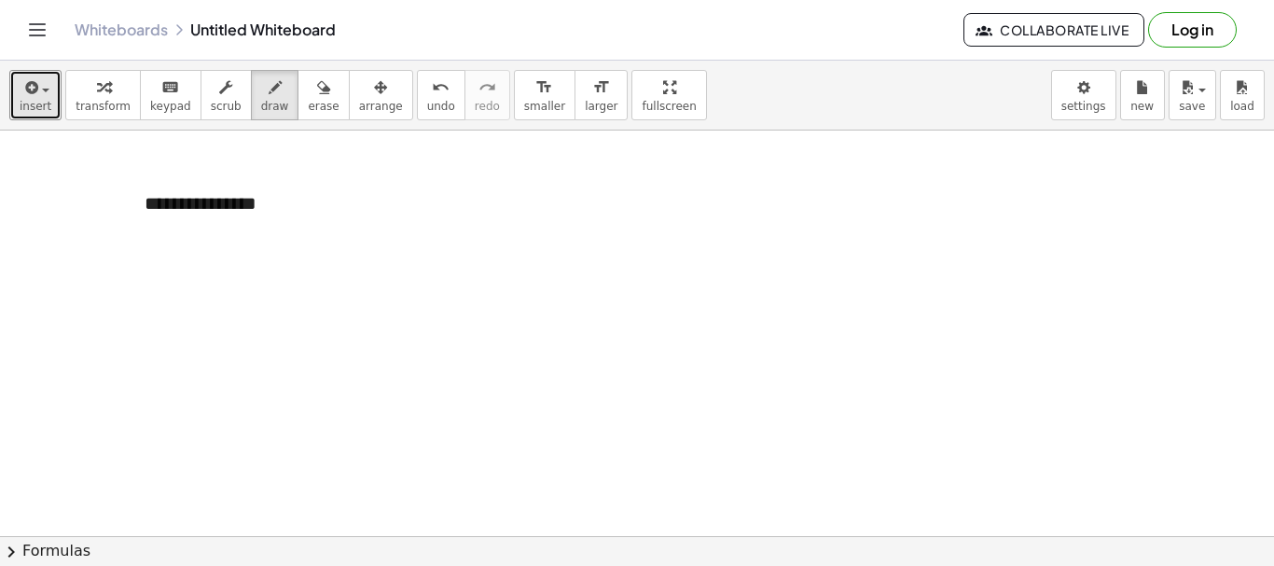
click at [261, 107] on span "draw" at bounding box center [275, 106] width 28 height 13
click at [39, 94] on span "button" at bounding box center [40, 89] width 4 height 13
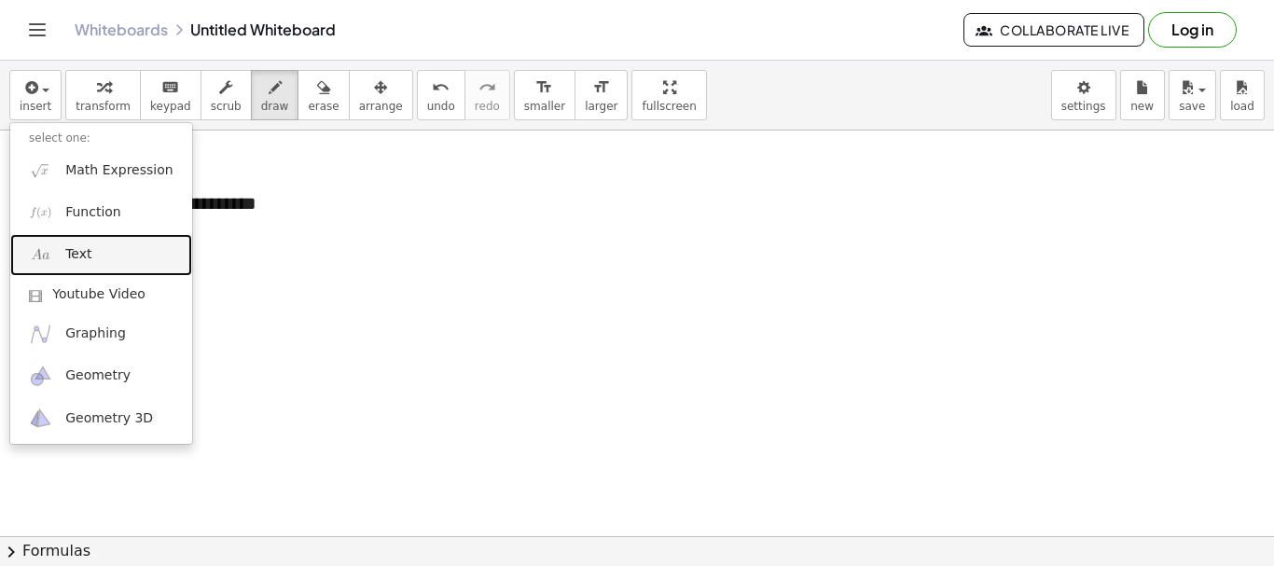
click at [82, 252] on span "Text" at bounding box center [78, 254] width 26 height 19
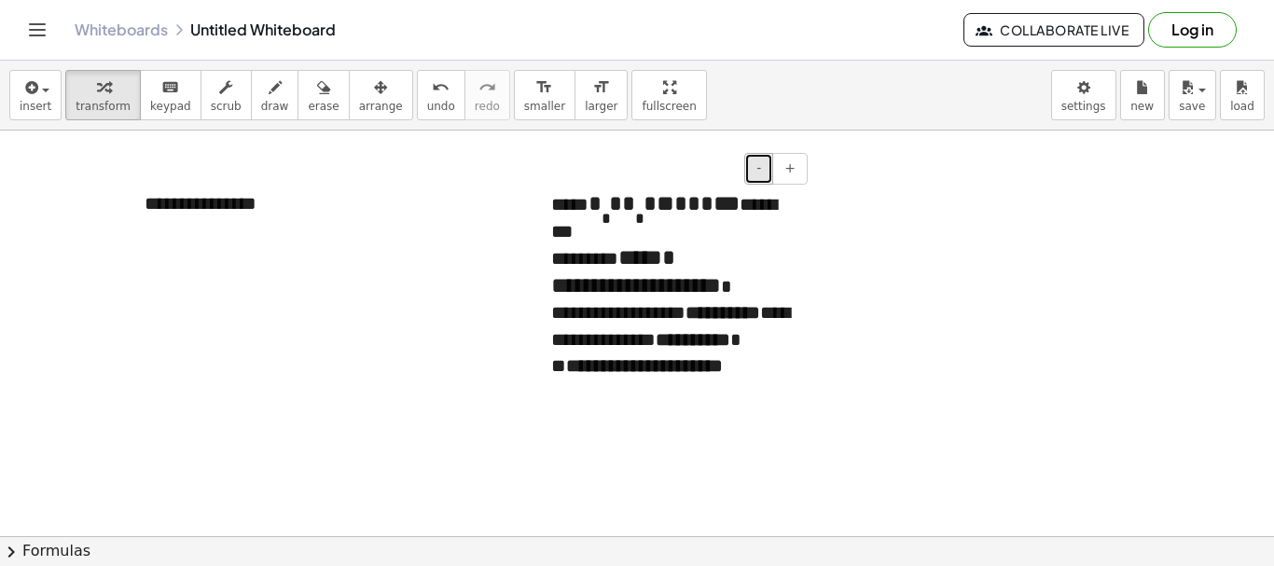
click at [765, 167] on button "-" at bounding box center [758, 169] width 29 height 32
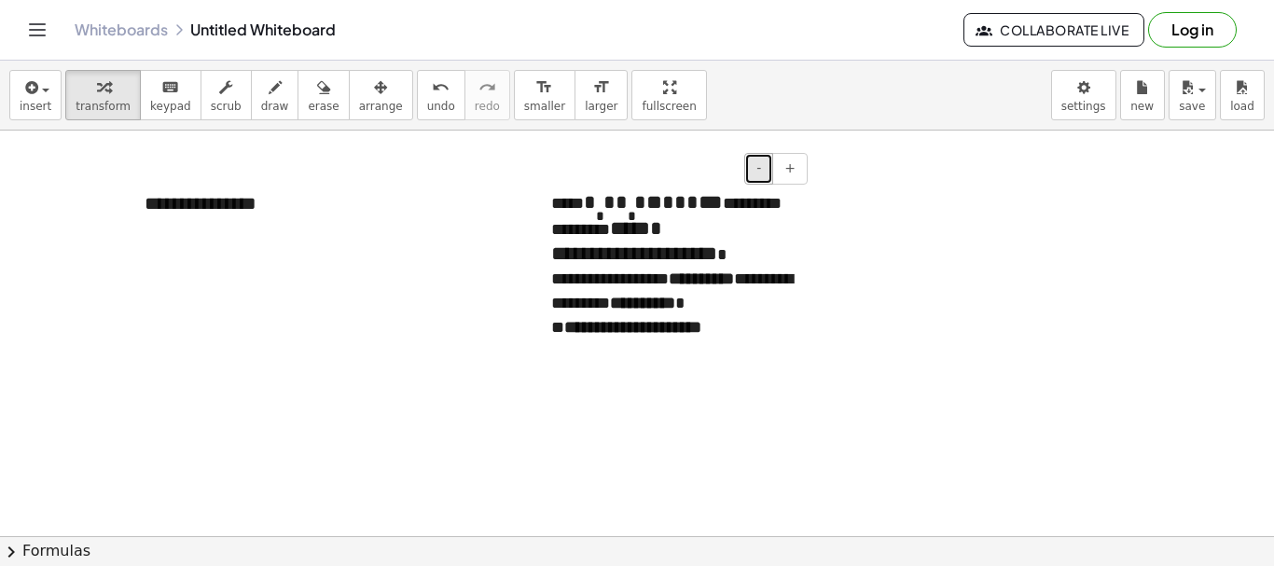
click at [765, 167] on button "-" at bounding box center [758, 169] width 29 height 32
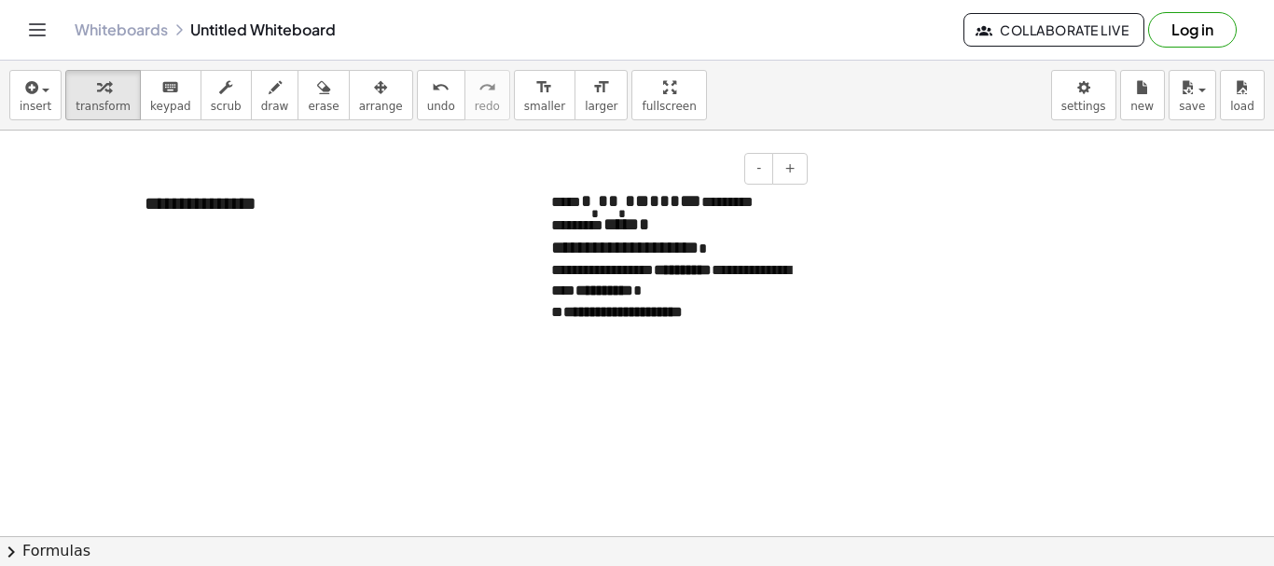
click at [570, 257] on span "*******" at bounding box center [595, 248] width 60 height 18
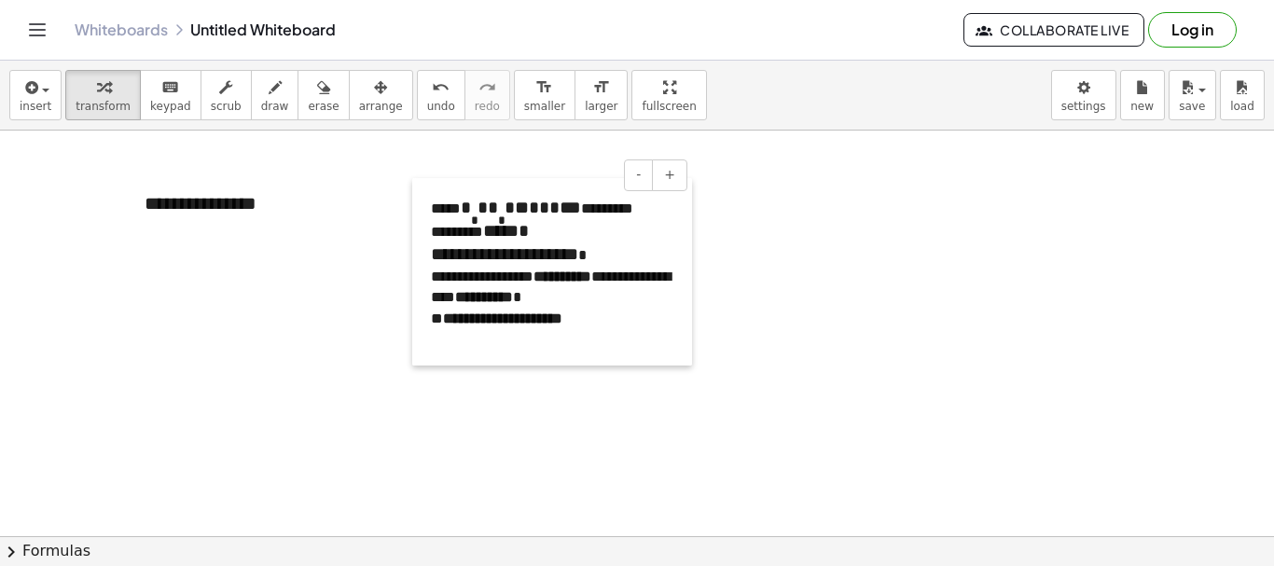
drag, startPoint x: 533, startPoint y: 274, endPoint x: 411, endPoint y: 281, distance: 121.5
click at [412, 281] on div at bounding box center [421, 272] width 19 height 188
drag, startPoint x: 194, startPoint y: 237, endPoint x: 206, endPoint y: 224, distance: 17.8
click at [194, 238] on div at bounding box center [637, 537] width 1274 height 812
click at [218, 205] on div "**********" at bounding box center [266, 204] width 280 height 64
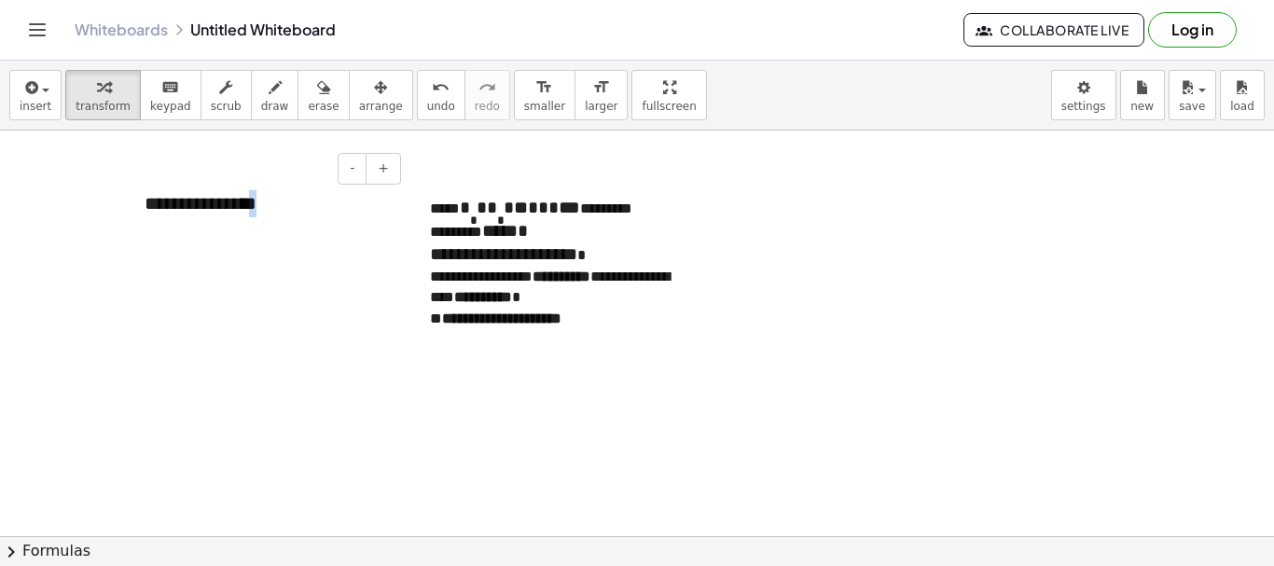
drag, startPoint x: 275, startPoint y: 201, endPoint x: 115, endPoint y: 228, distance: 162.7
click at [116, 229] on div "**********" at bounding box center [637, 537] width 1274 height 812
click at [753, 335] on div at bounding box center [637, 537] width 1274 height 812
click at [628, 179] on button "-" at bounding box center [637, 176] width 29 height 32
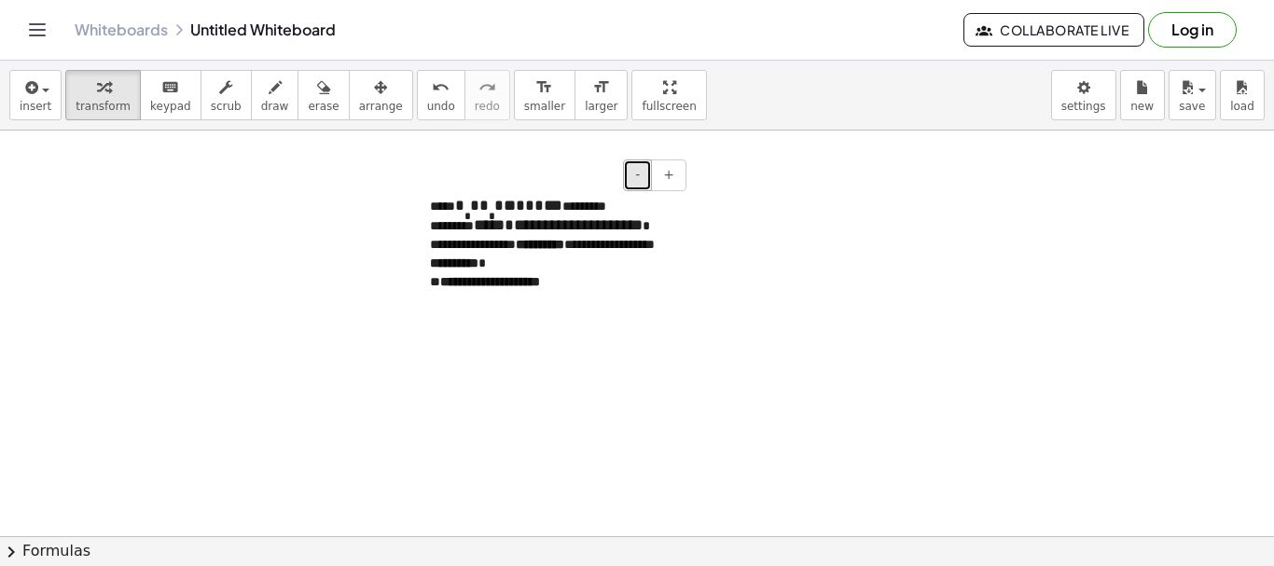
click at [640, 179] on span "-" at bounding box center [637, 174] width 5 height 15
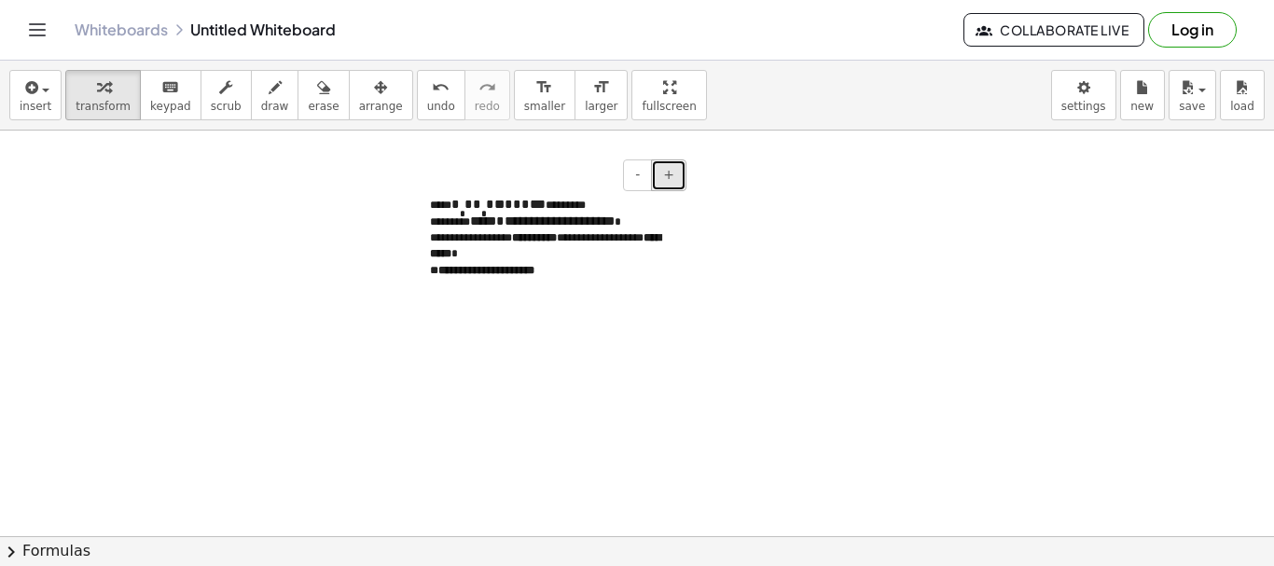
click at [668, 180] on span "+" at bounding box center [668, 174] width 11 height 15
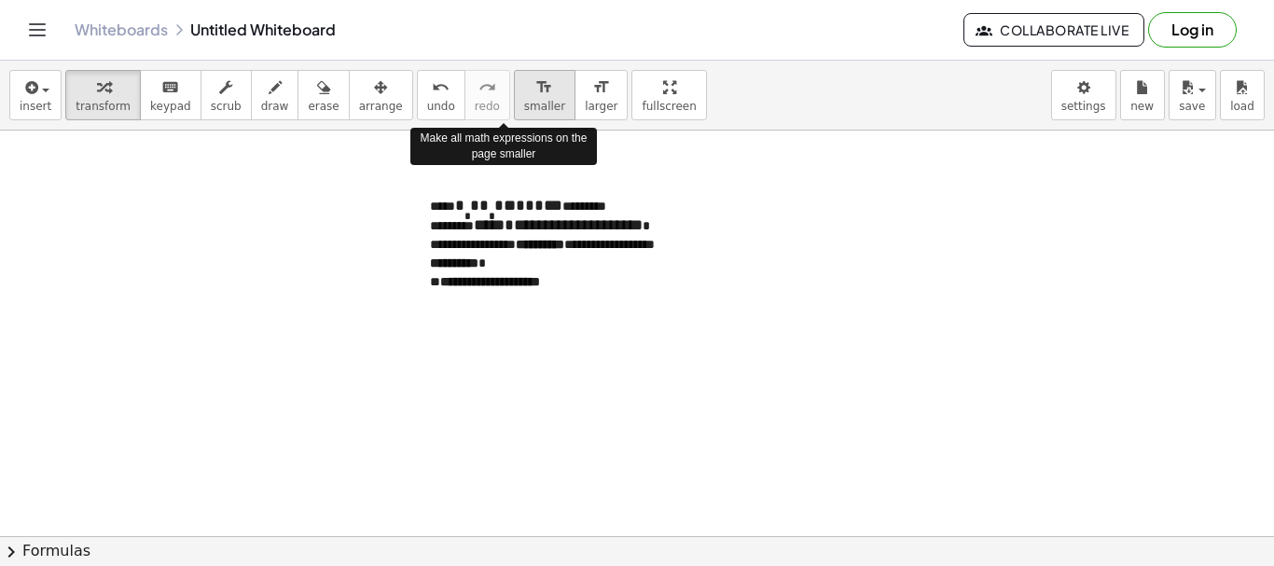
click at [524, 100] on span "smaller" at bounding box center [544, 106] width 41 height 13
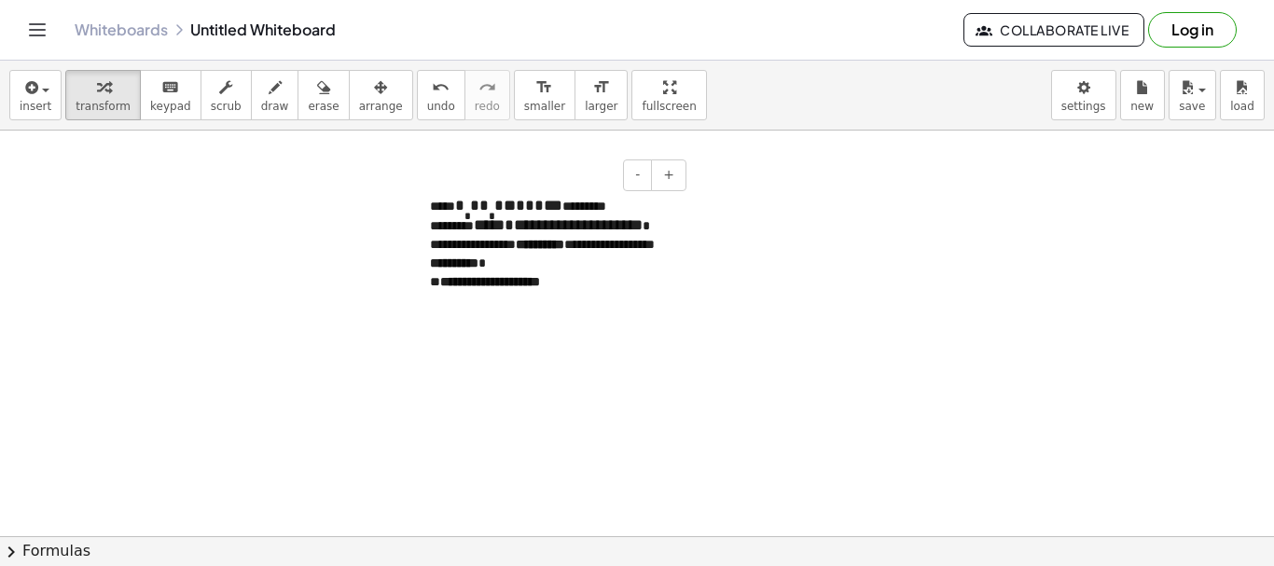
click at [559, 251] on strong "**********" at bounding box center [540, 244] width 49 height 13
drag, startPoint x: 414, startPoint y: 184, endPoint x: 353, endPoint y: 206, distance: 65.5
click at [353, 206] on div "**********" at bounding box center [637, 537] width 1274 height 812
drag, startPoint x: 275, startPoint y: 203, endPoint x: 562, endPoint y: 307, distance: 304.6
click at [540, 288] on strong "**********" at bounding box center [490, 281] width 100 height 13
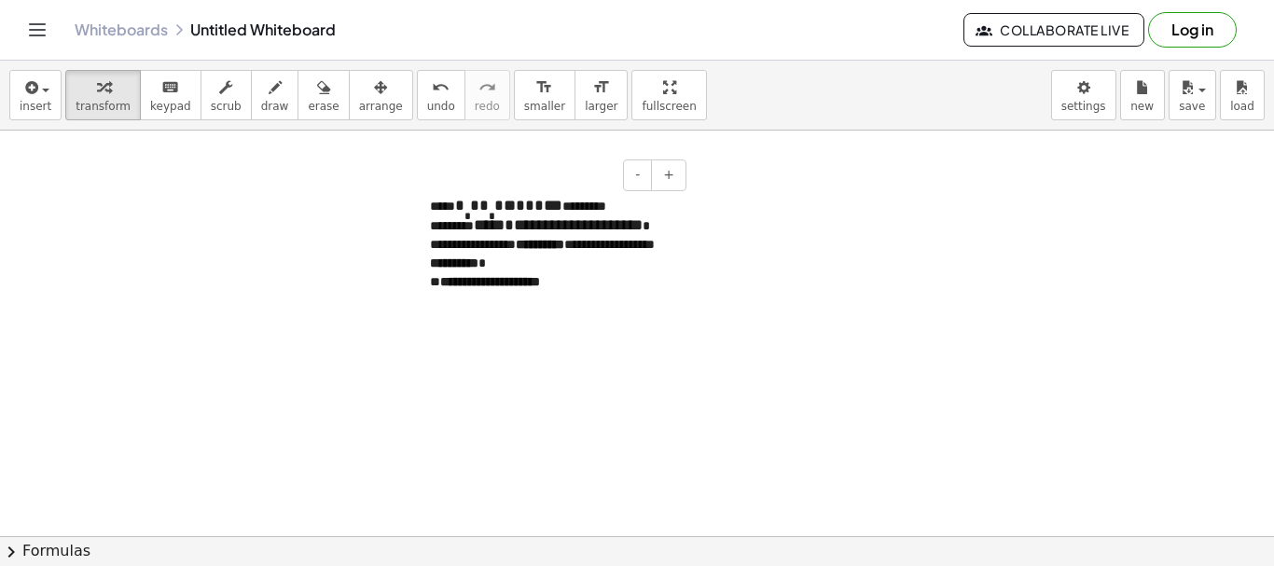
click at [637, 235] on div "**********" at bounding box center [551, 253] width 280 height 150
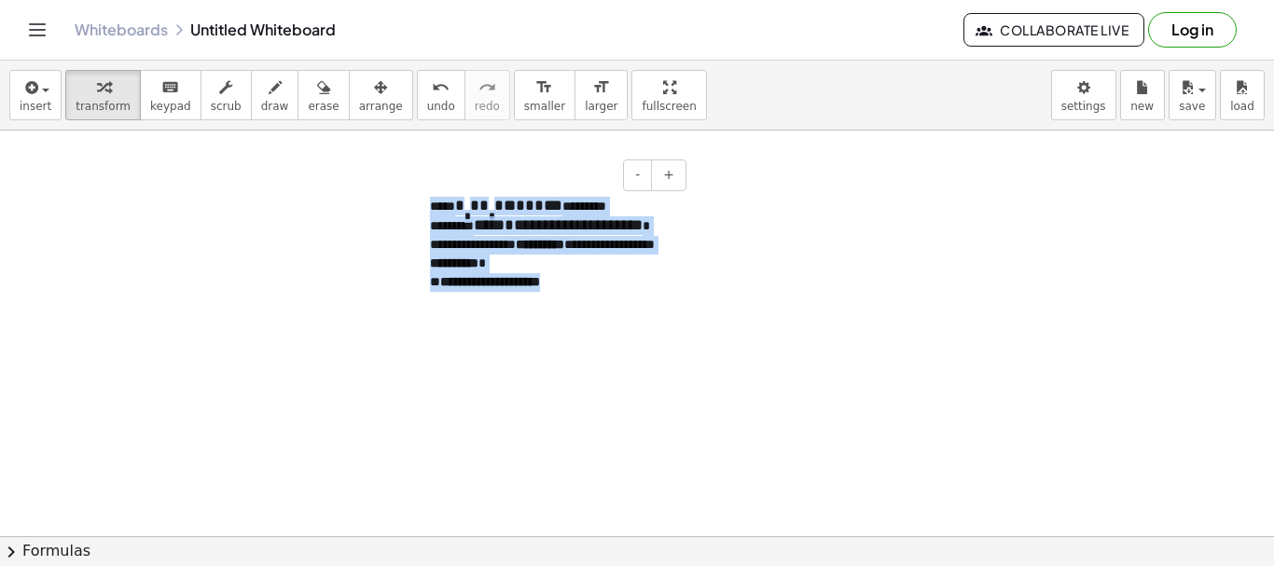
drag, startPoint x: 429, startPoint y: 204, endPoint x: 631, endPoint y: 300, distance: 223.3
click at [625, 305] on div "**********" at bounding box center [551, 253] width 280 height 150
click at [640, 259] on div "**********" at bounding box center [551, 253] width 280 height 150
drag, startPoint x: 662, startPoint y: 285, endPoint x: 730, endPoint y: 281, distance: 68.2
click at [662, 285] on div "**********" at bounding box center [551, 253] width 280 height 150
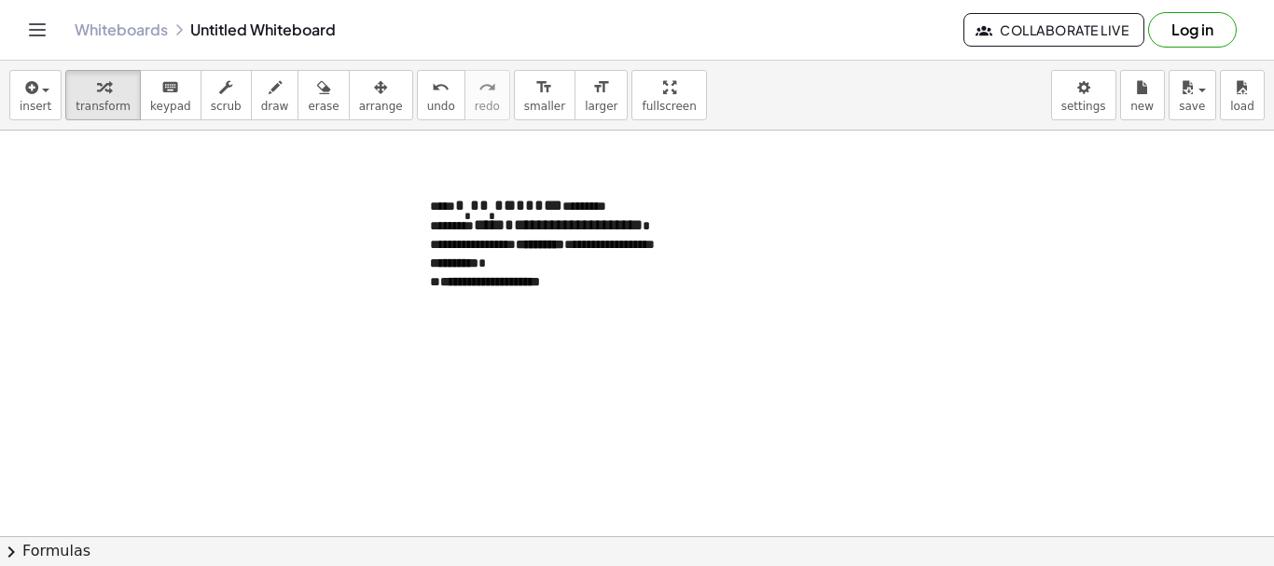
click at [752, 277] on div at bounding box center [637, 537] width 1274 height 812
click at [670, 179] on span "+" at bounding box center [668, 174] width 11 height 15
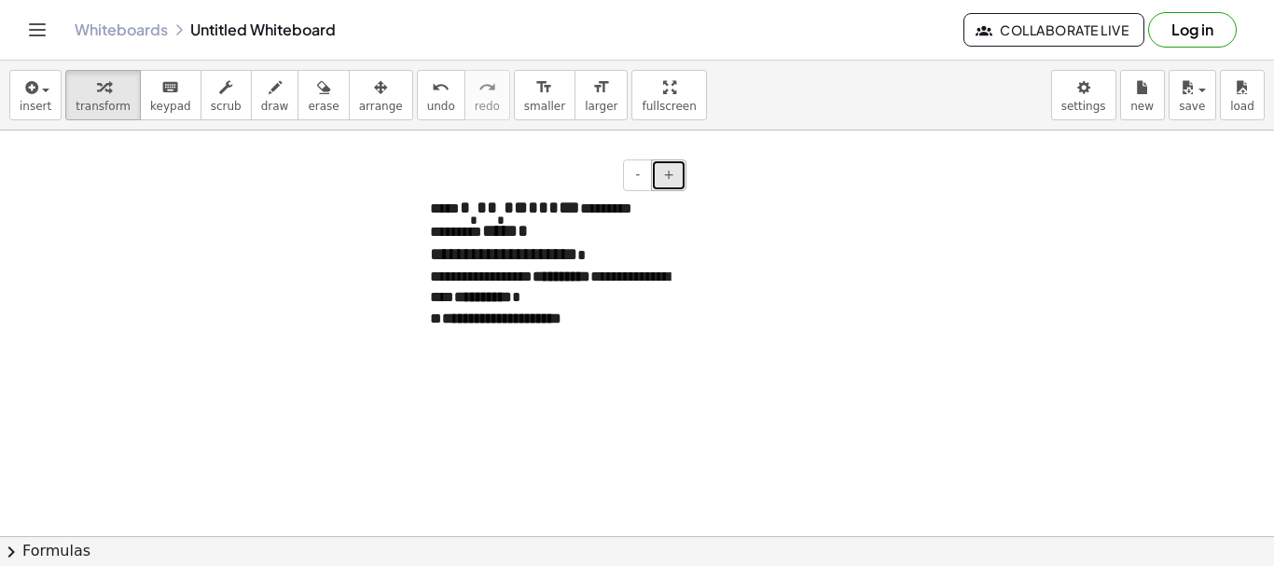
click at [670, 178] on span "+" at bounding box center [668, 174] width 11 height 15
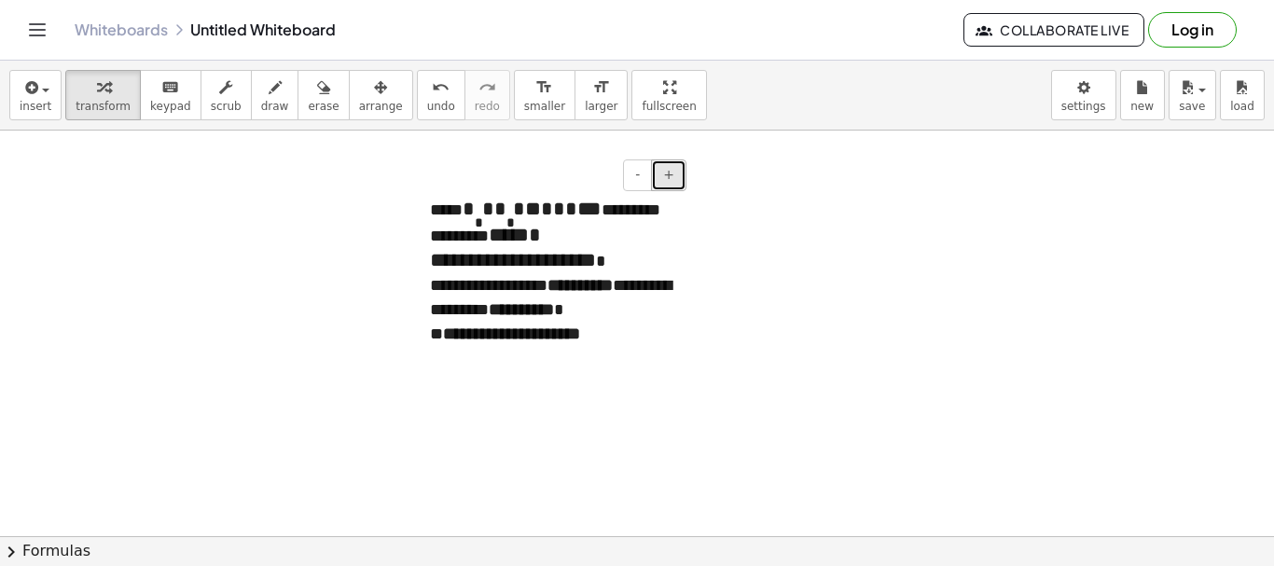
click at [670, 178] on span "+" at bounding box center [668, 174] width 11 height 15
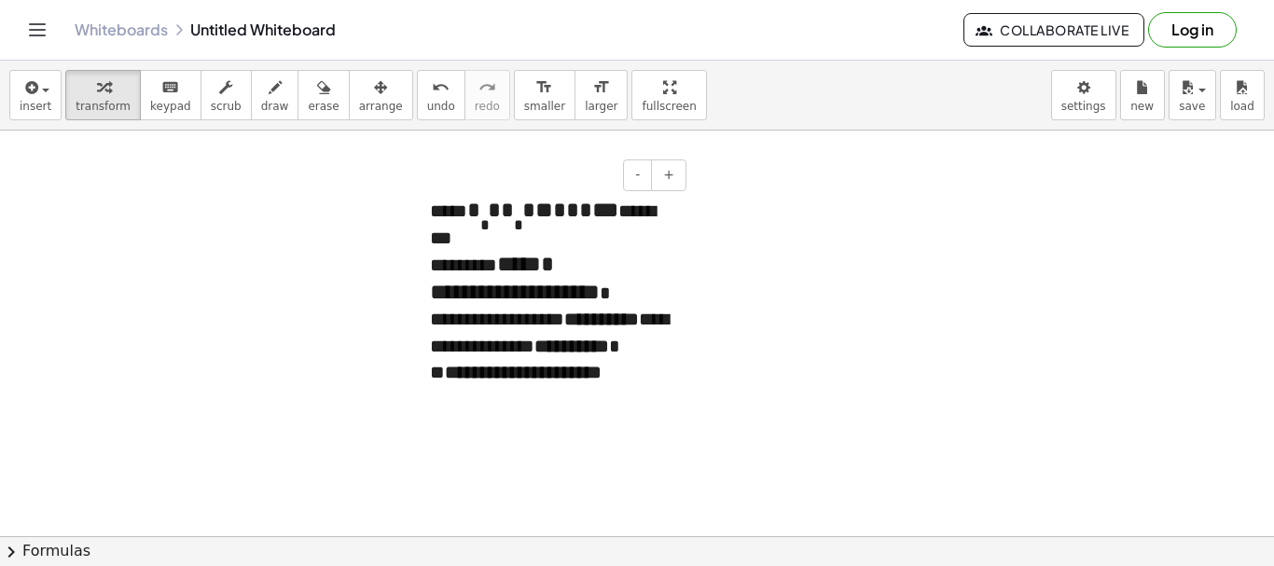
click at [441, 198] on div "**********" at bounding box center [551, 304] width 280 height 252
click at [397, 213] on div at bounding box center [266, 204] width 280 height 64
click at [428, 230] on div at bounding box center [421, 304] width 19 height 252
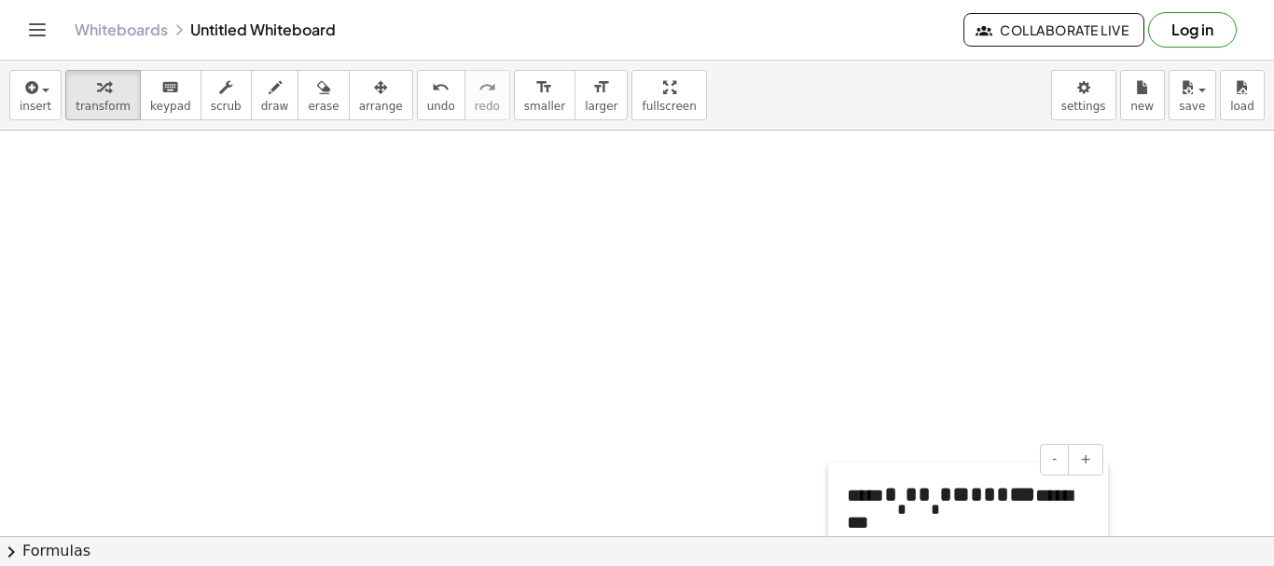
drag, startPoint x: 429, startPoint y: 235, endPoint x: 844, endPoint y: 515, distance: 500.7
click at [147, 266] on div at bounding box center [637, 537] width 1274 height 812
click at [269, 92] on icon "button" at bounding box center [275, 88] width 13 height 22
drag, startPoint x: 884, startPoint y: 491, endPoint x: 773, endPoint y: 404, distance: 140.9
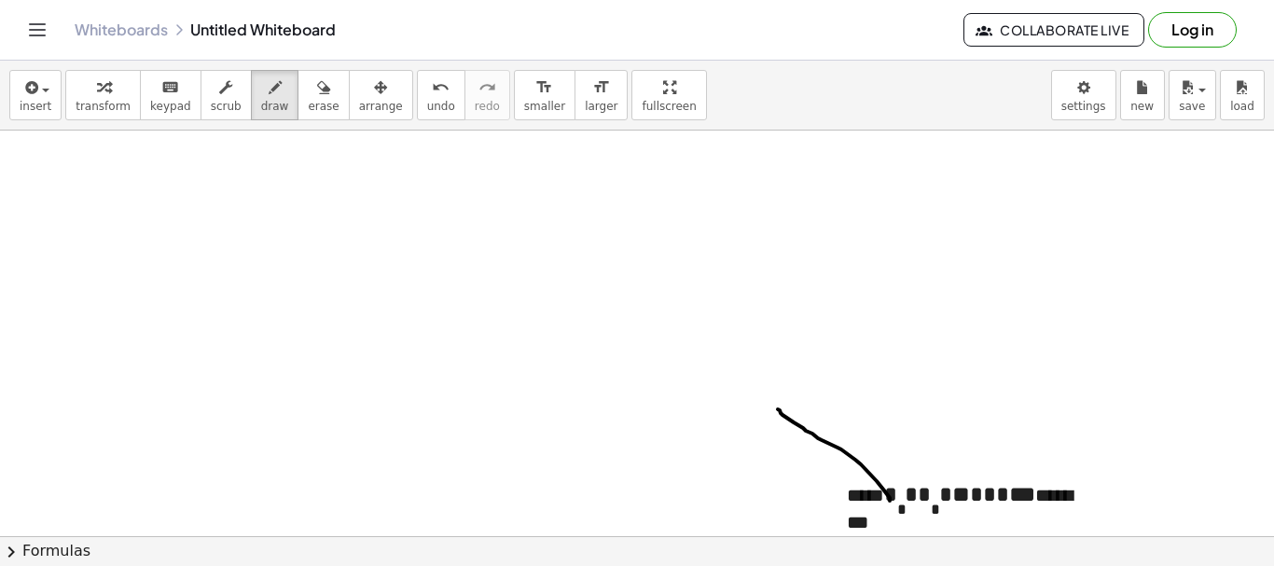
click at [773, 404] on div at bounding box center [637, 537] width 1274 height 812
click at [28, 97] on icon "button" at bounding box center [29, 88] width 17 height 22
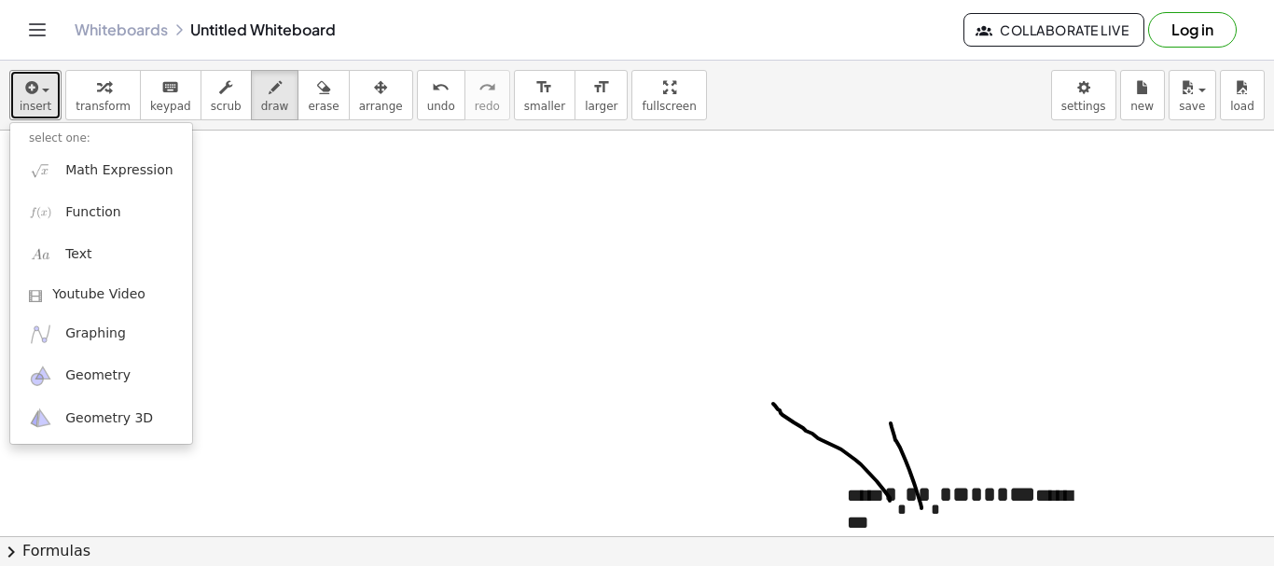
drag, startPoint x: 922, startPoint y: 508, endPoint x: 887, endPoint y: 415, distance: 99.5
click at [887, 415] on div at bounding box center [637, 537] width 1274 height 812
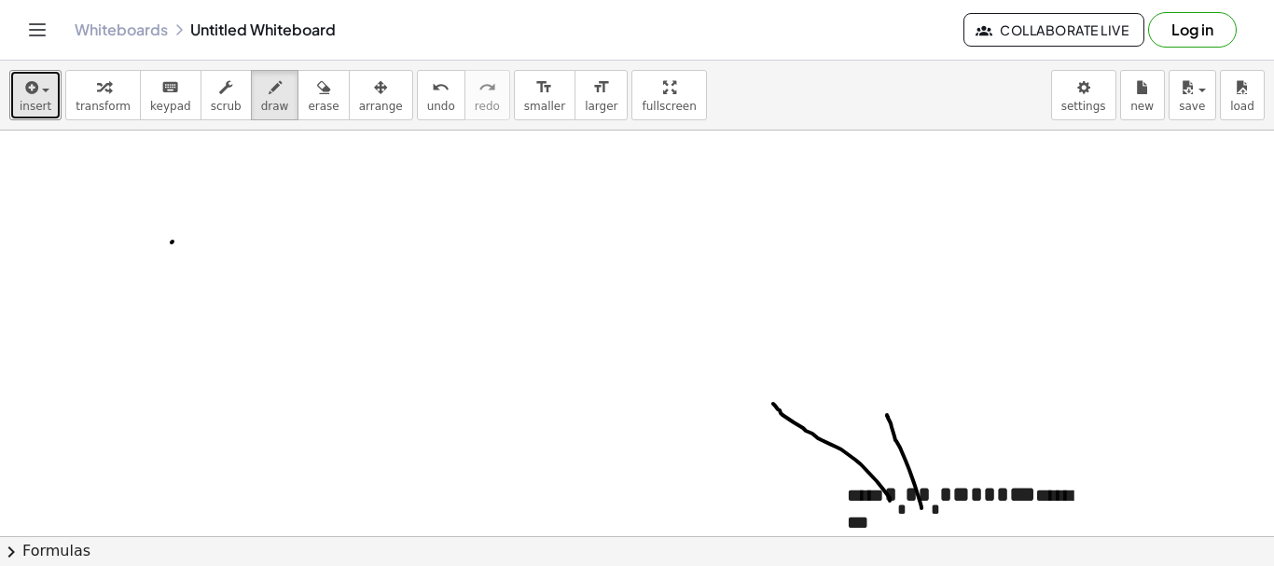
drag, startPoint x: 173, startPoint y: 242, endPoint x: 679, endPoint y: 322, distance: 512.9
click at [177, 244] on div at bounding box center [637, 537] width 1274 height 812
drag, startPoint x: 298, startPoint y: 100, endPoint x: 275, endPoint y: 155, distance: 59.4
click at [308, 102] on span "erase" at bounding box center [323, 106] width 31 height 13
click at [30, 105] on span "insert" at bounding box center [36, 106] width 32 height 13
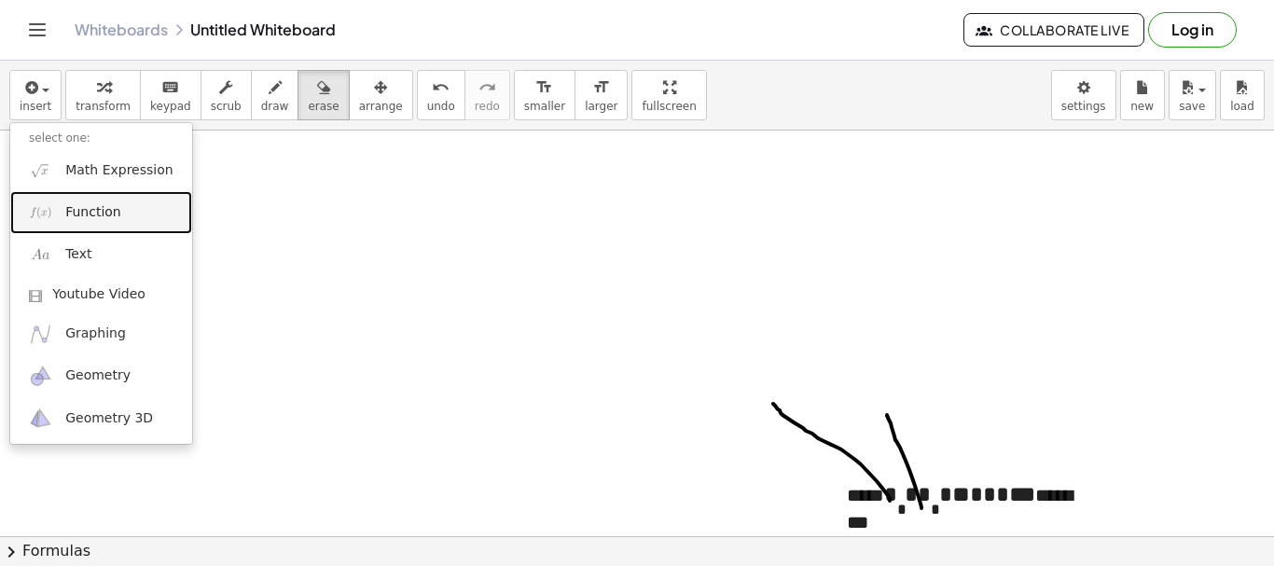
click at [120, 202] on link "Function" at bounding box center [101, 212] width 182 height 42
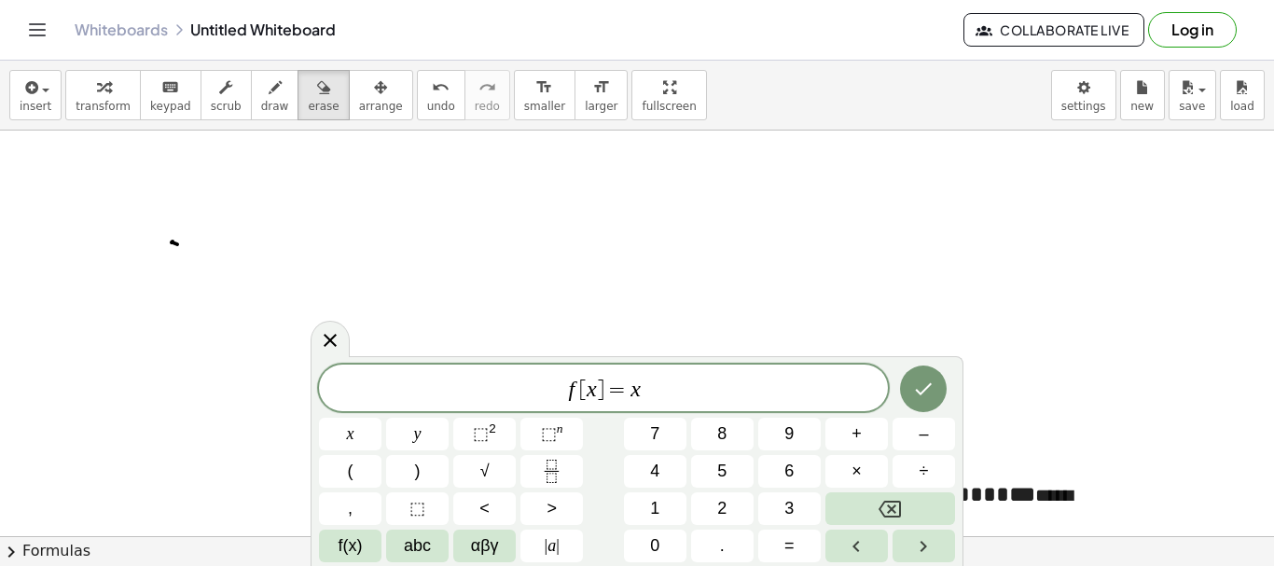
drag, startPoint x: 325, startPoint y: 340, endPoint x: 681, endPoint y: 423, distance: 365.9
click at [326, 340] on icon at bounding box center [330, 340] width 22 height 22
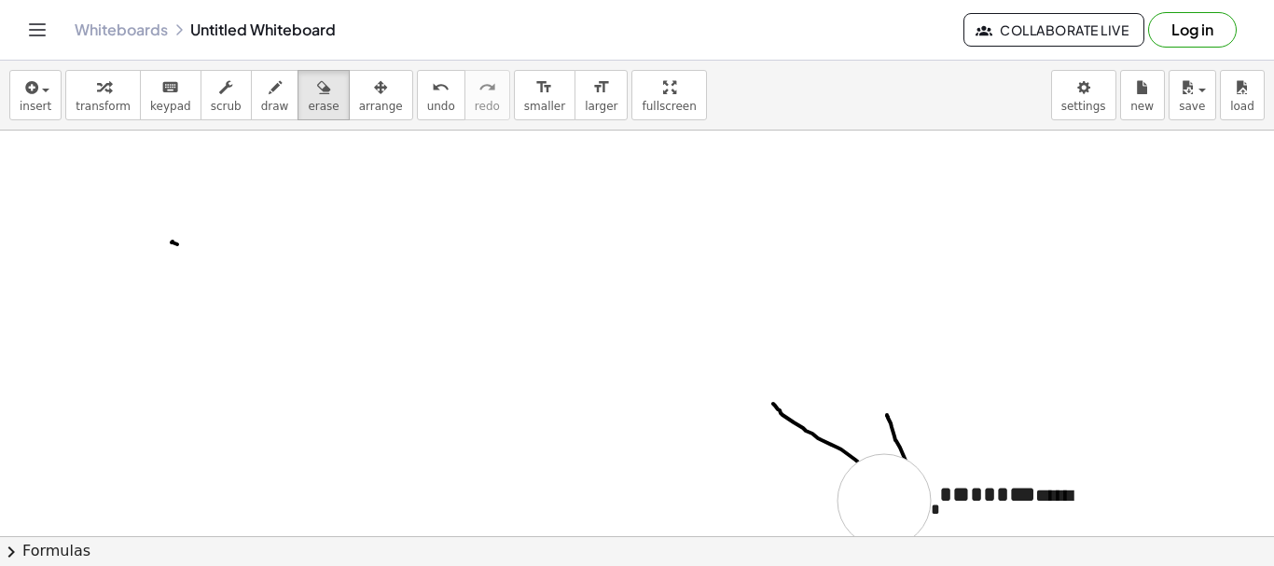
drag, startPoint x: 884, startPoint y: 501, endPoint x: 869, endPoint y: 505, distance: 15.4
click at [871, 505] on div at bounding box center [637, 537] width 1274 height 812
drag, startPoint x: 909, startPoint y: 440, endPoint x: 851, endPoint y: 327, distance: 126.8
click at [910, 357] on div at bounding box center [637, 537] width 1274 height 812
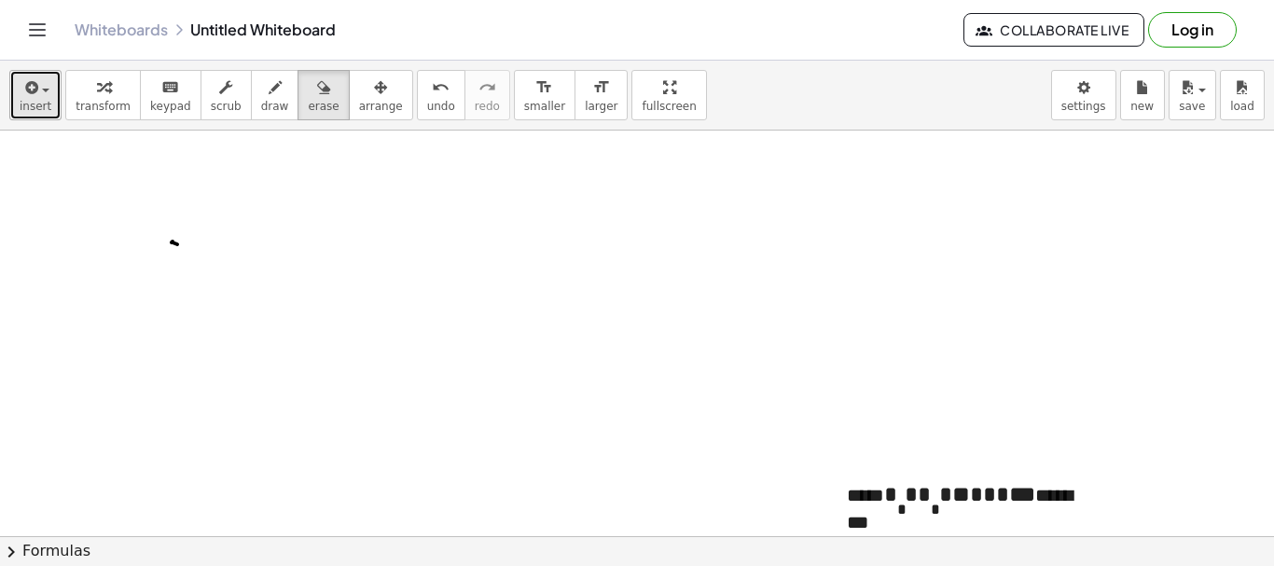
click at [38, 92] on span "button" at bounding box center [40, 89] width 4 height 13
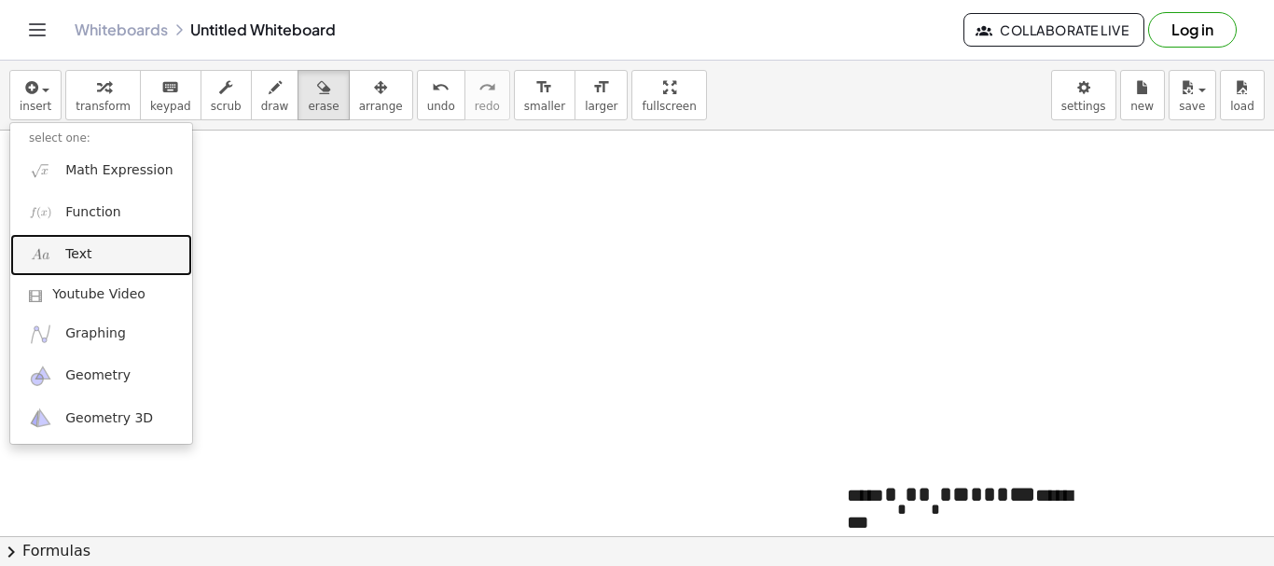
click at [76, 257] on span "Text" at bounding box center [78, 254] width 26 height 19
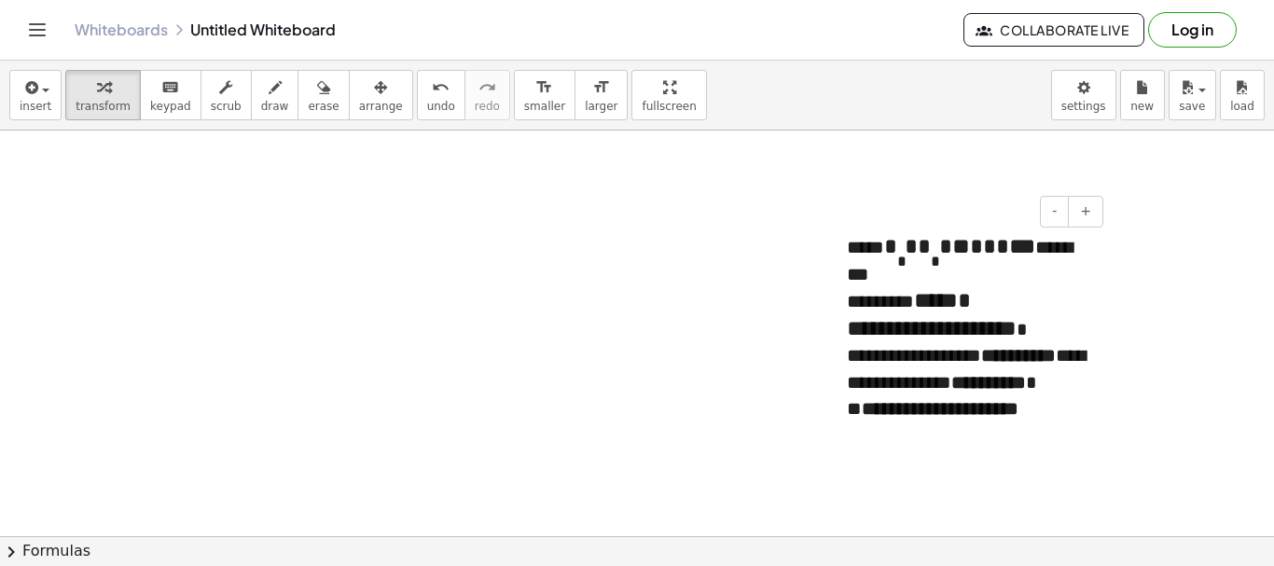
scroll to position [280, 0]
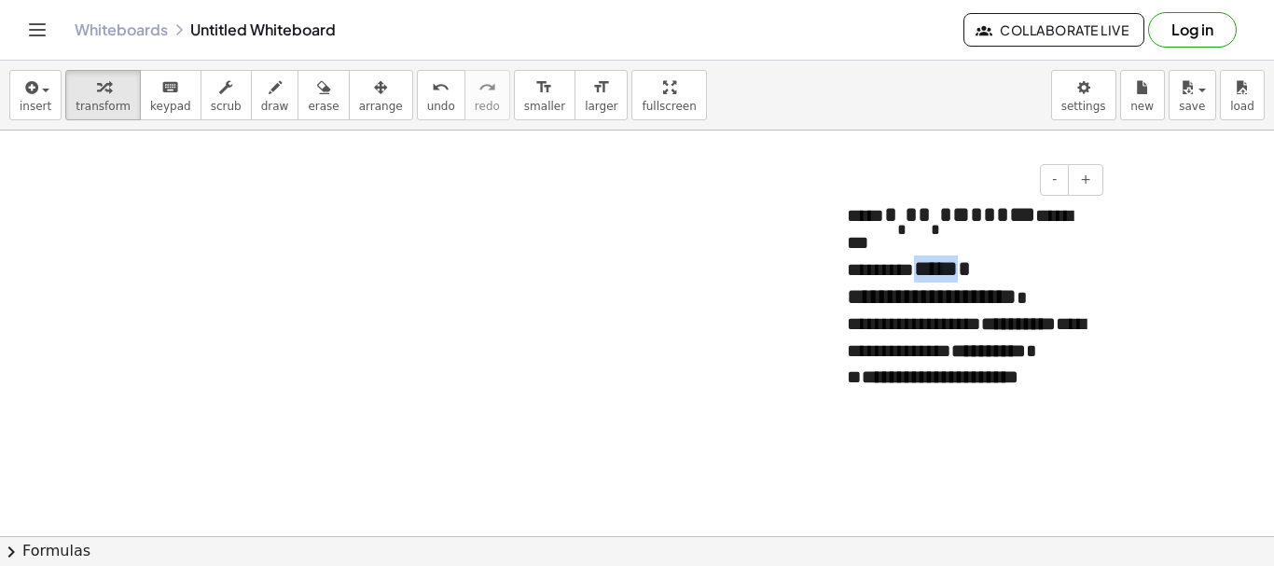
drag, startPoint x: 924, startPoint y: 266, endPoint x: 970, endPoint y: 271, distance: 47.0
click at [970, 271] on span "*** * *" at bounding box center [942, 269] width 57 height 27
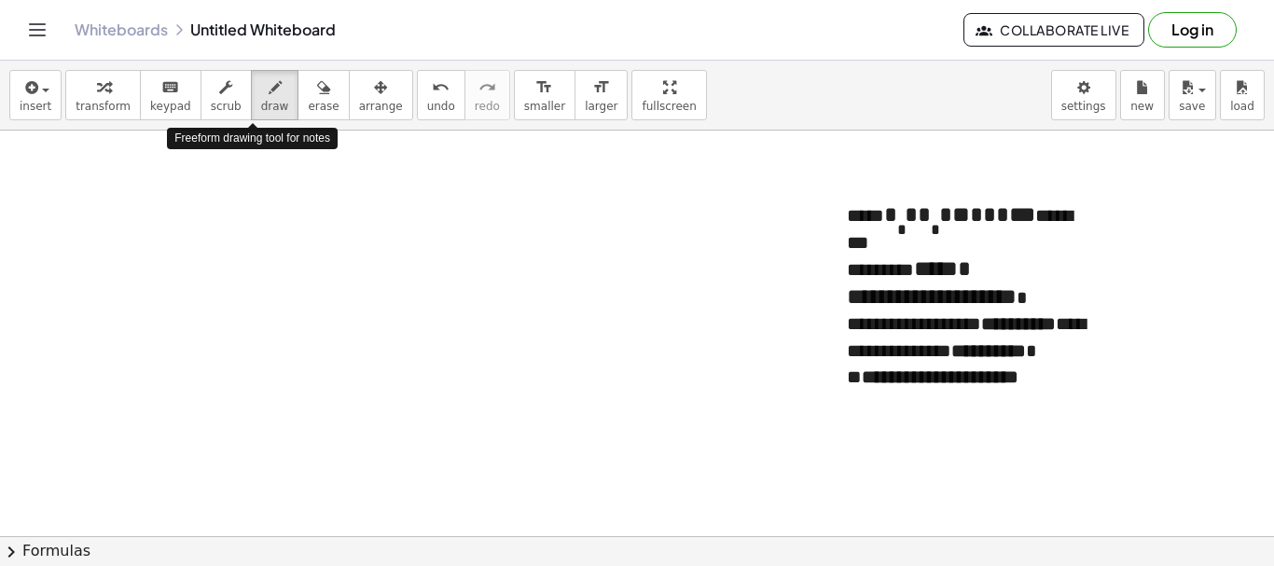
drag, startPoint x: 247, startPoint y: 97, endPoint x: 199, endPoint y: 188, distance: 103.5
click at [251, 99] on button "draw" at bounding box center [275, 95] width 49 height 50
drag, startPoint x: 103, startPoint y: 206, endPoint x: 126, endPoint y: 220, distance: 27.2
click at [90, 276] on div at bounding box center [637, 257] width 1274 height 812
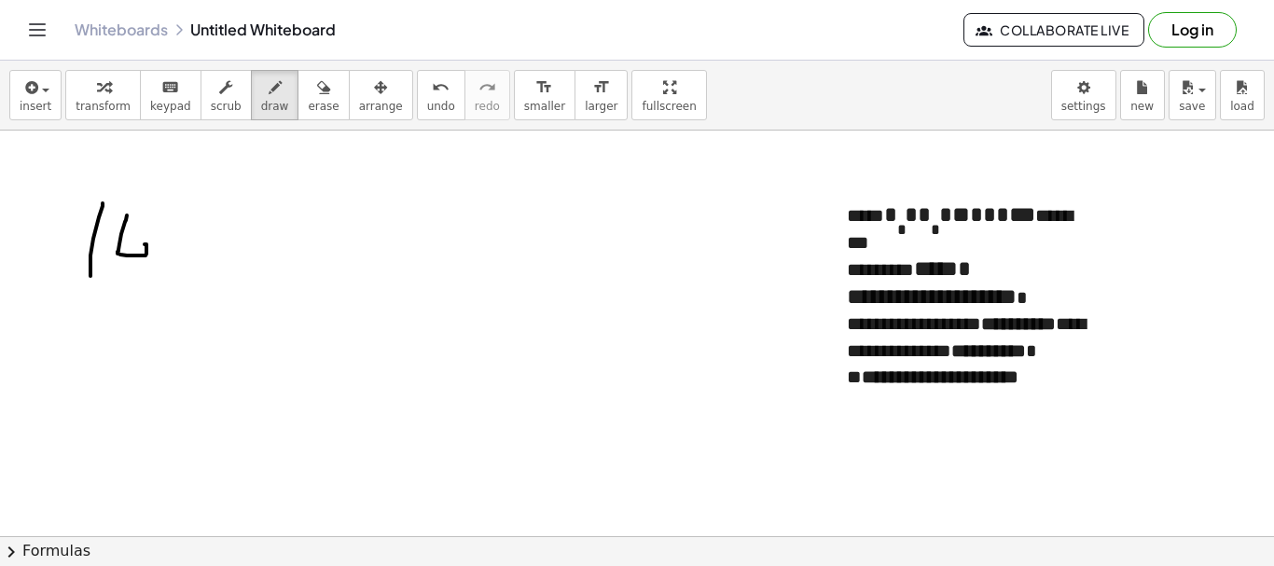
drag, startPoint x: 126, startPoint y: 220, endPoint x: 183, endPoint y: 213, distance: 57.4
click at [140, 285] on div at bounding box center [637, 257] width 1274 height 812
drag, startPoint x: 183, startPoint y: 213, endPoint x: 202, endPoint y: 284, distance: 73.3
click at [202, 284] on div at bounding box center [637, 257] width 1274 height 812
drag, startPoint x: 104, startPoint y: 353, endPoint x: 121, endPoint y: 387, distance: 38.4
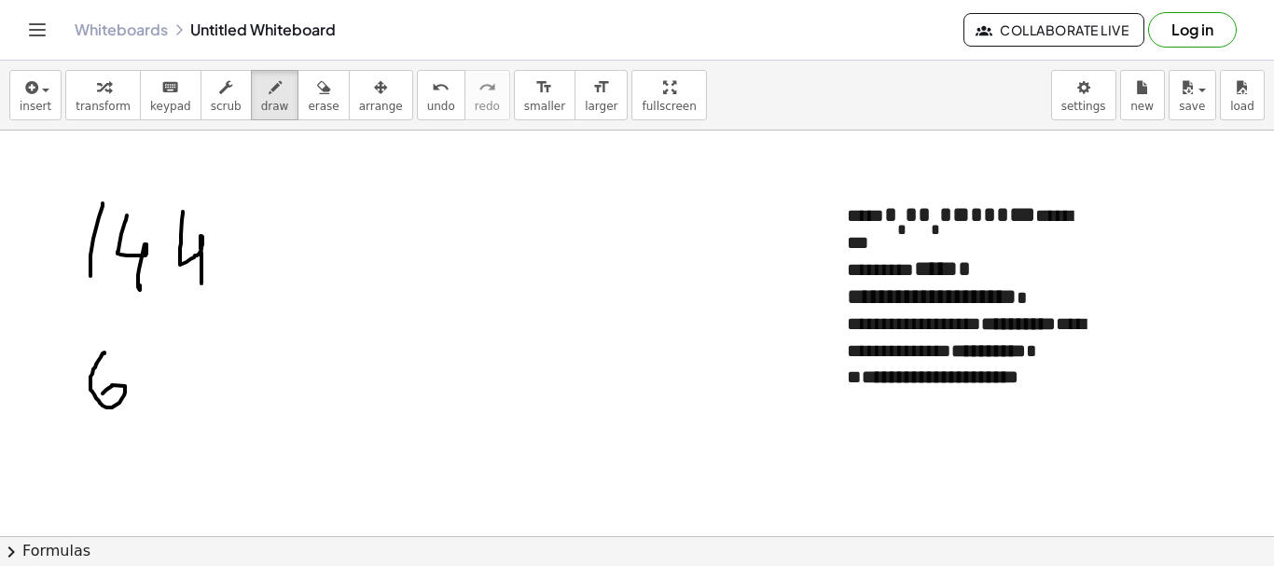
click at [101, 397] on div at bounding box center [637, 257] width 1274 height 812
click at [308, 101] on span "erase" at bounding box center [323, 106] width 31 height 13
click at [93, 384] on div at bounding box center [637, 257] width 1274 height 812
click at [261, 100] on span "draw" at bounding box center [275, 106] width 28 height 13
drag, startPoint x: 142, startPoint y: 328, endPoint x: 132, endPoint y: 360, distance: 33.3
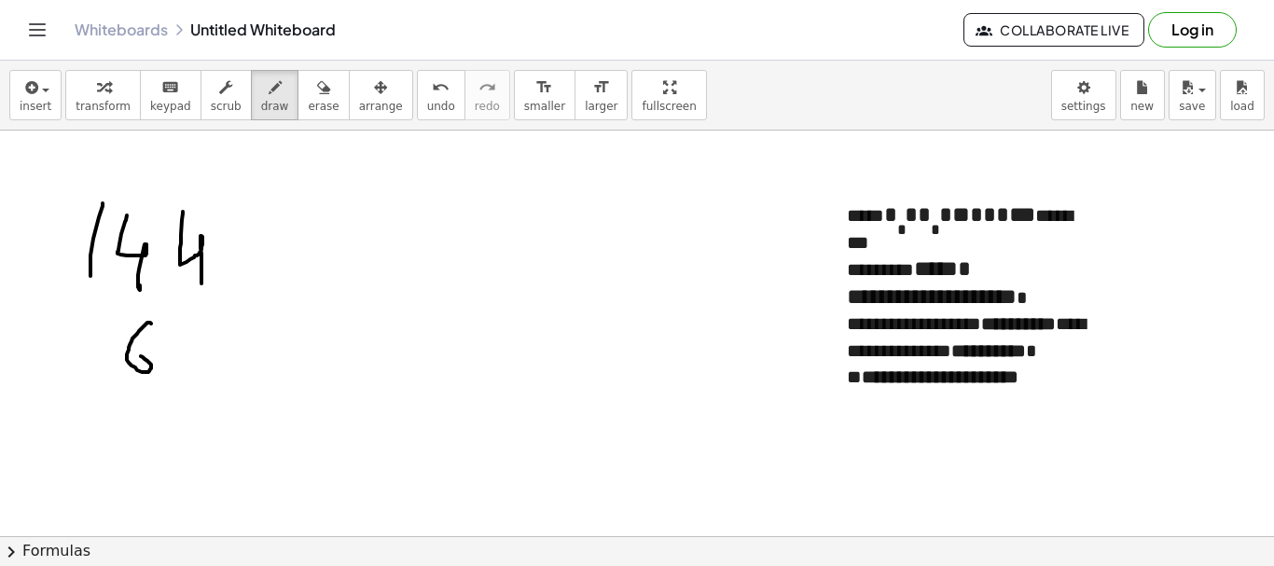
click at [130, 360] on div at bounding box center [637, 257] width 1274 height 812
drag, startPoint x: 185, startPoint y: 322, endPoint x: 128, endPoint y: 382, distance: 82.5
click at [188, 319] on div at bounding box center [637, 257] width 1274 height 812
drag, startPoint x: 50, startPoint y: 391, endPoint x: 138, endPoint y: 356, distance: 94.2
click at [257, 385] on div at bounding box center [637, 257] width 1274 height 812
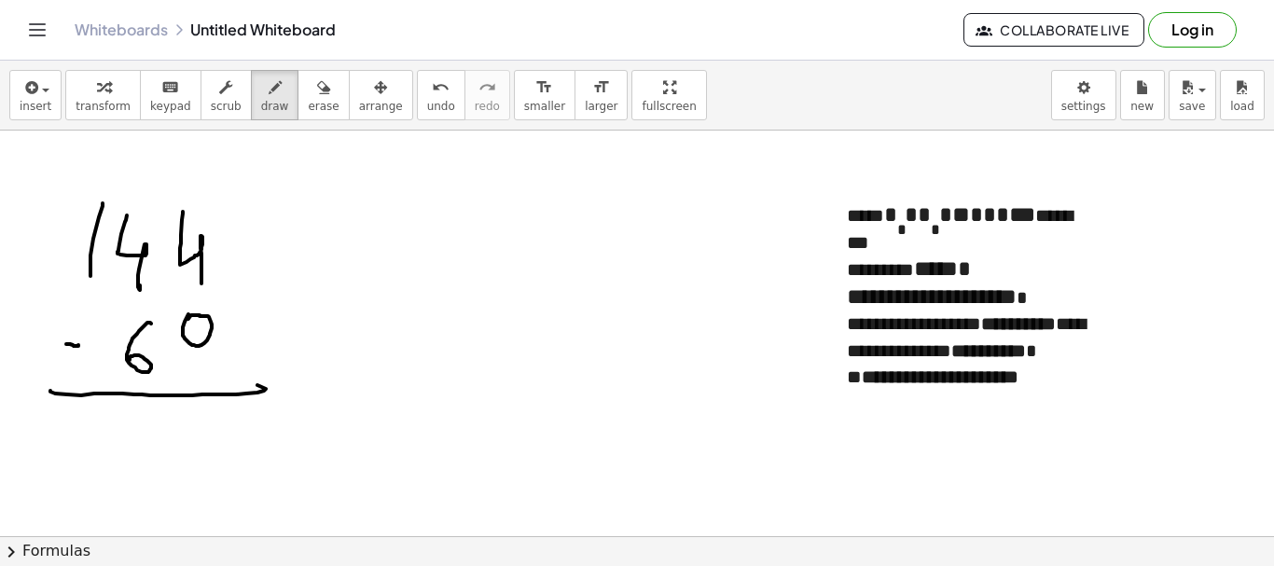
drag, startPoint x: 66, startPoint y: 344, endPoint x: 78, endPoint y: 345, distance: 12.2
click at [78, 345] on div at bounding box center [637, 257] width 1274 height 812
drag, startPoint x: 216, startPoint y: 415, endPoint x: 162, endPoint y: 361, distance: 76.5
click at [213, 456] on div at bounding box center [637, 257] width 1274 height 812
drag, startPoint x: 108, startPoint y: 209, endPoint x: 106, endPoint y: 230, distance: 20.6
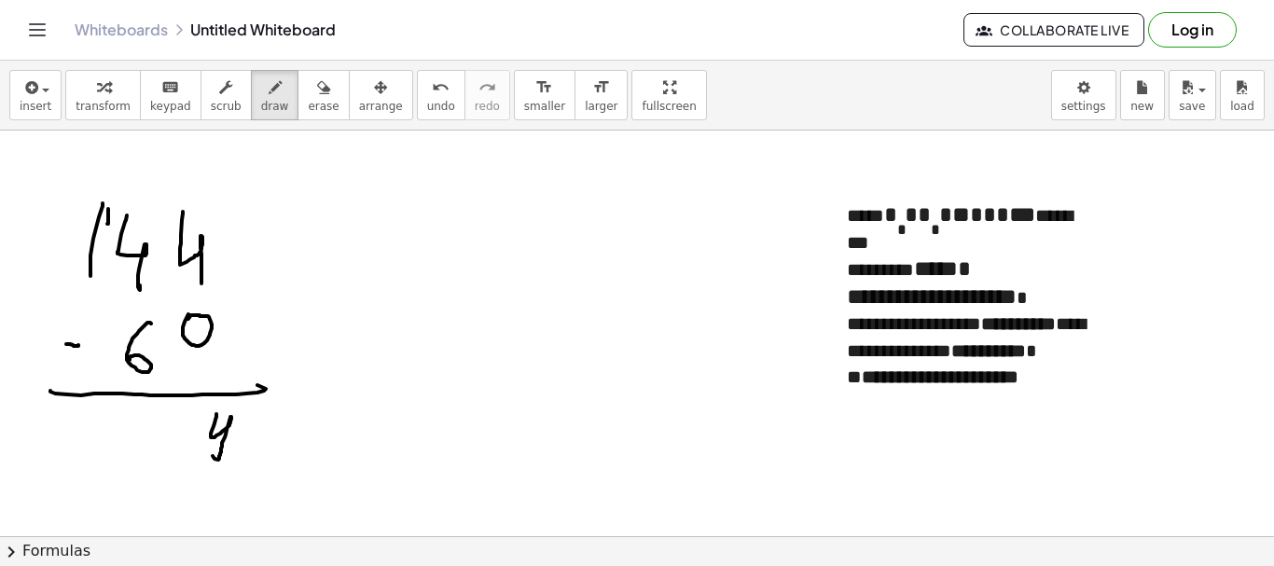
click at [106, 225] on div at bounding box center [637, 257] width 1274 height 812
drag, startPoint x: 143, startPoint y: 418, endPoint x: 162, endPoint y: 431, distance: 23.5
click at [149, 406] on div at bounding box center [637, 257] width 1274 height 812
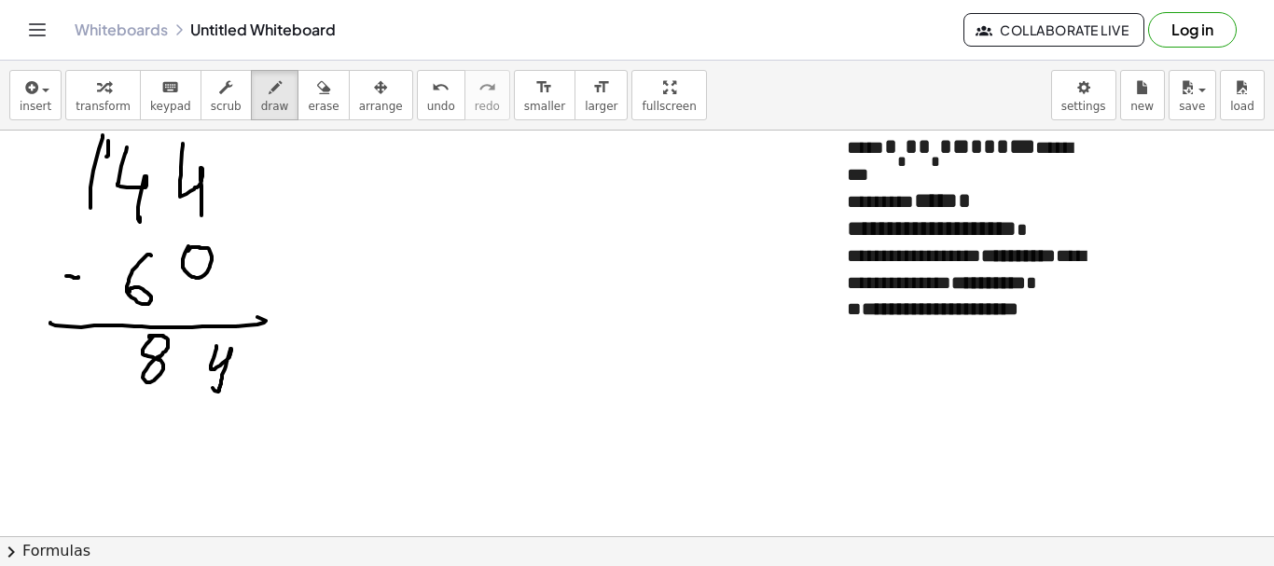
scroll to position [373, 0]
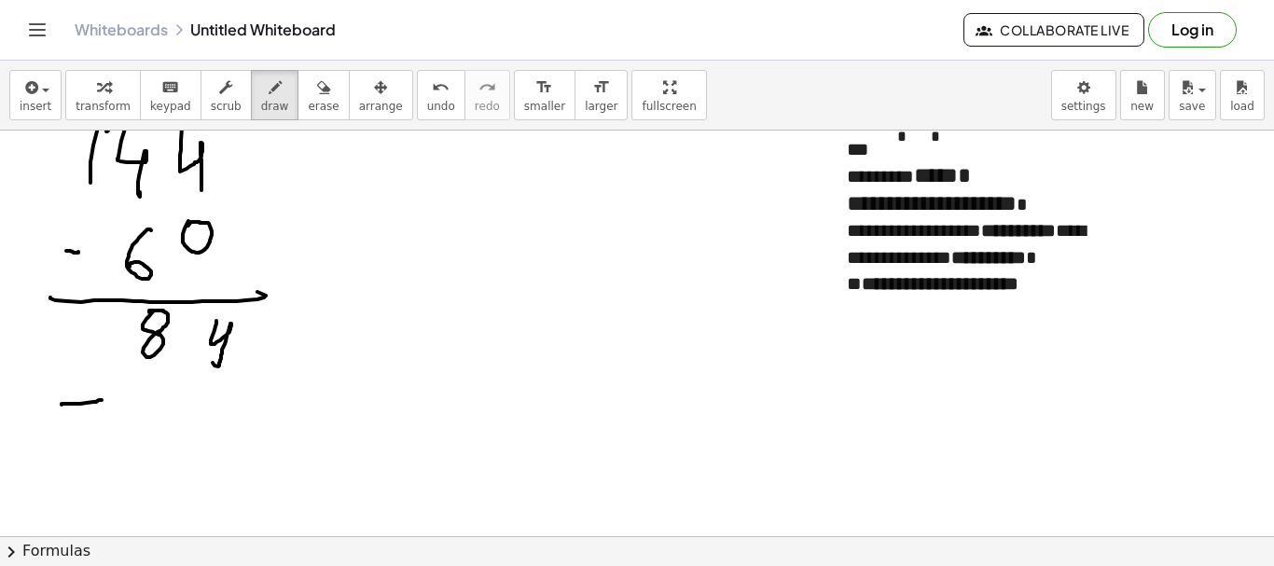
drag, startPoint x: 62, startPoint y: 404, endPoint x: 102, endPoint y: 400, distance: 40.3
click at [102, 400] on div at bounding box center [637, 163] width 1274 height 812
drag, startPoint x: 156, startPoint y: 382, endPoint x: 151, endPoint y: 421, distance: 39.5
click at [143, 422] on div at bounding box center [637, 163] width 1274 height 812
drag, startPoint x: 209, startPoint y: 389, endPoint x: 194, endPoint y: 432, distance: 45.4
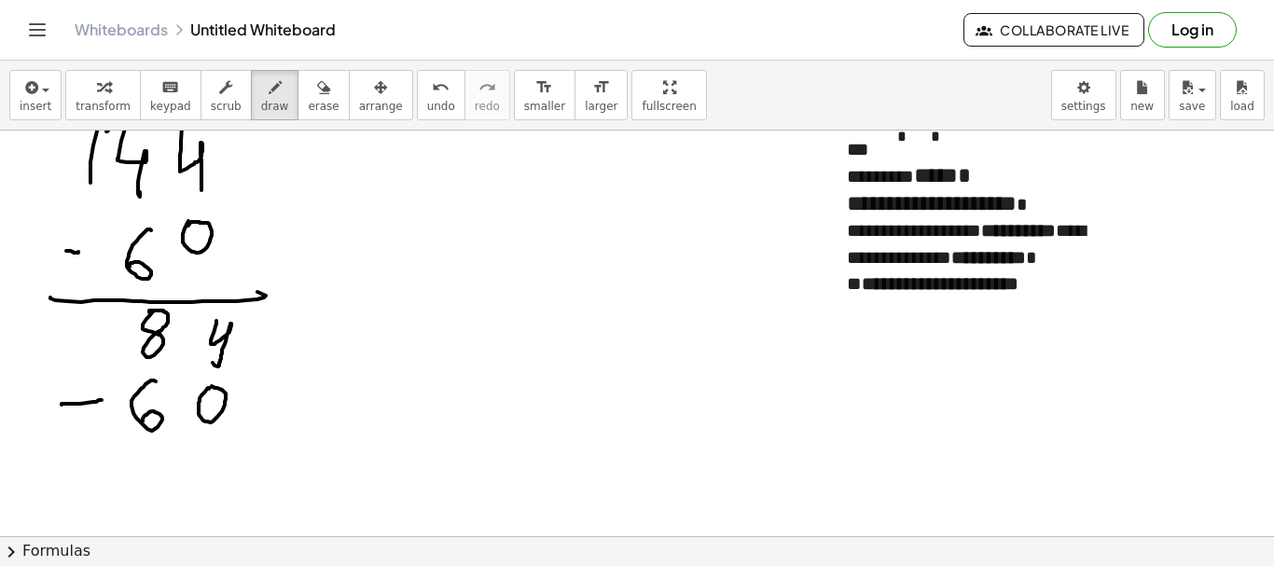
click at [209, 388] on div at bounding box center [637, 163] width 1274 height 812
drag, startPoint x: 81, startPoint y: 448, endPoint x: 243, endPoint y: 446, distance: 162.3
click at [258, 432] on div at bounding box center [637, 163] width 1274 height 812
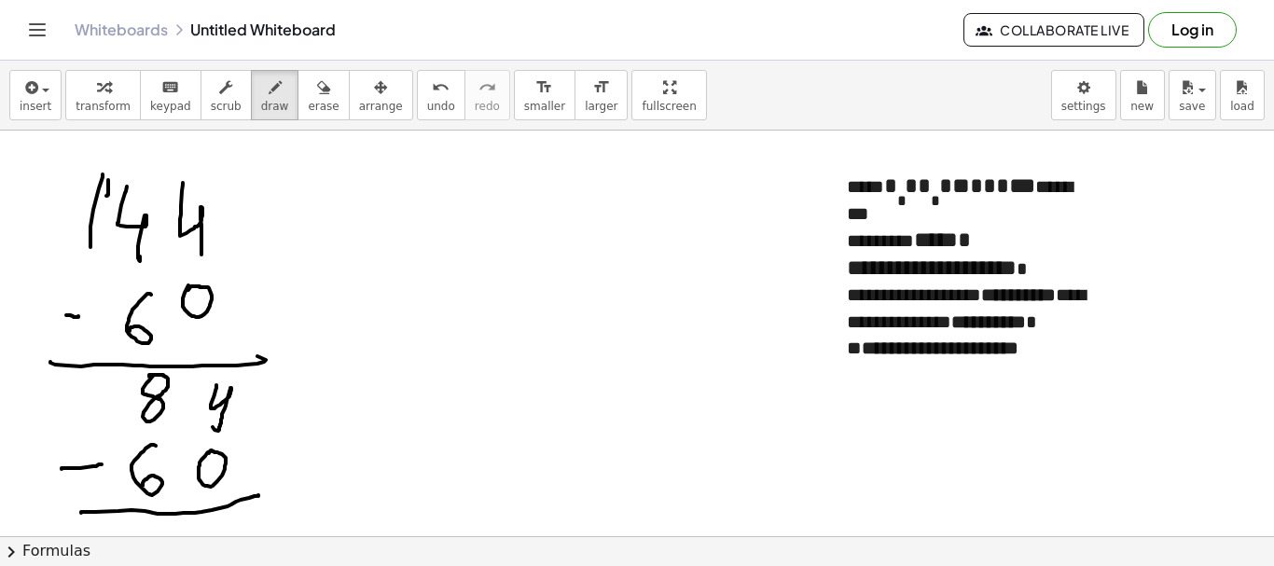
scroll to position [280, 0]
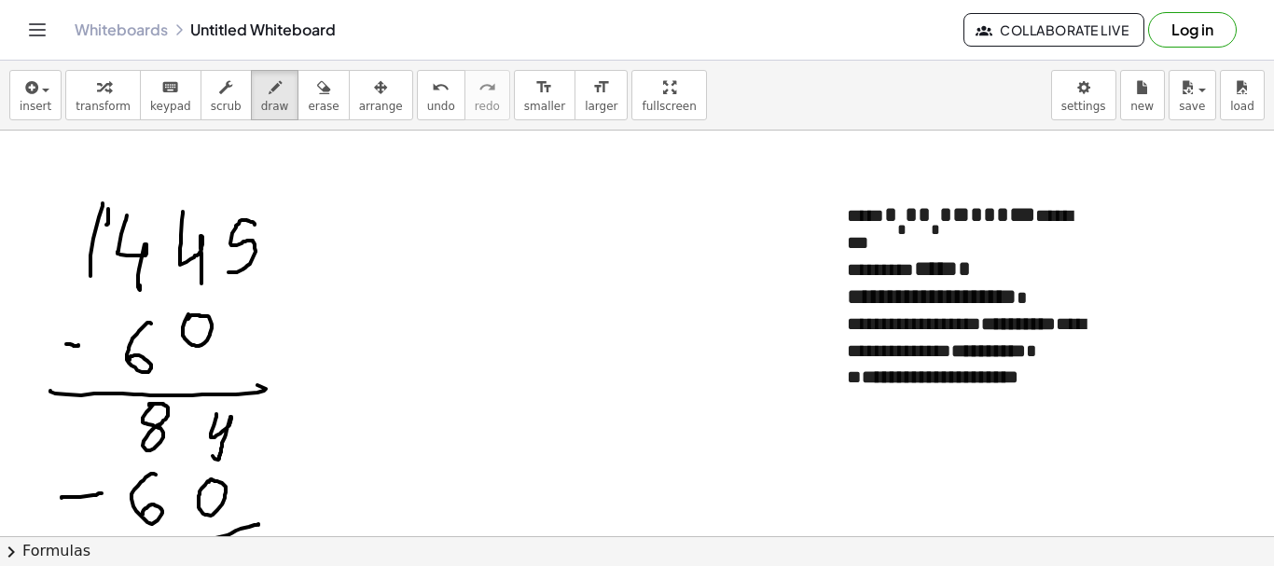
drag, startPoint x: 255, startPoint y: 225, endPoint x: 231, endPoint y: 289, distance: 68.5
click at [225, 272] on div at bounding box center [637, 257] width 1274 height 812
drag, startPoint x: 257, startPoint y: 315, endPoint x: 232, endPoint y: 354, distance: 45.3
click at [232, 354] on div at bounding box center [637, 257] width 1274 height 812
drag, startPoint x: 293, startPoint y: 327, endPoint x: 318, endPoint y: 337, distance: 26.9
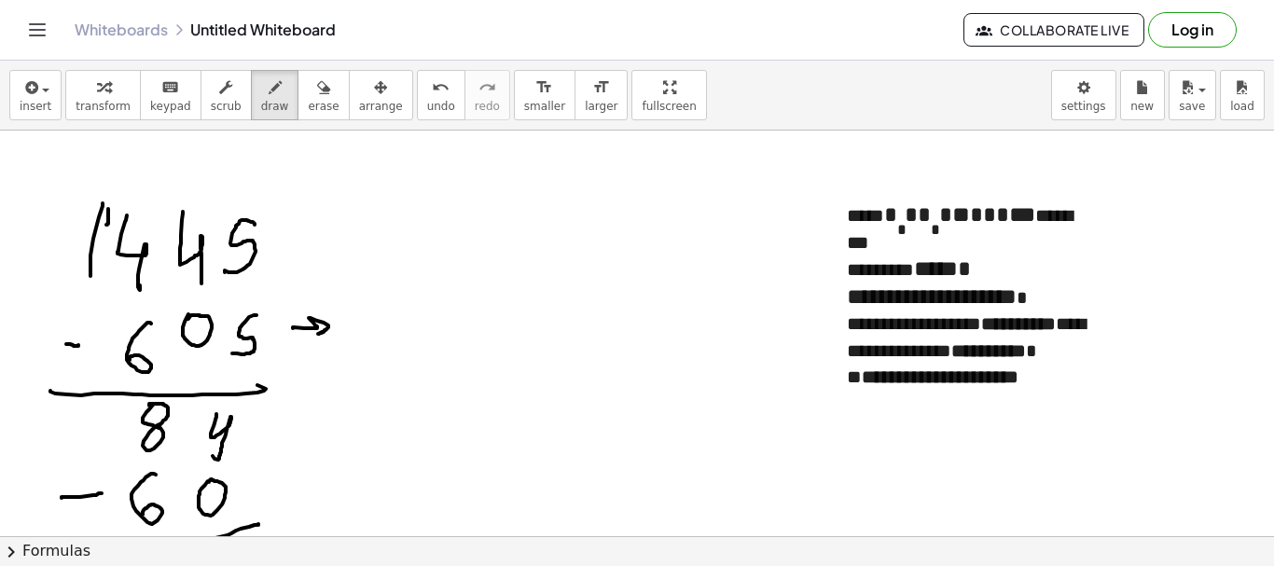
click at [318, 337] on div at bounding box center [637, 257] width 1274 height 812
drag, startPoint x: 360, startPoint y: 313, endPoint x: 363, endPoint y: 342, distance: 30.0
click at [360, 346] on div at bounding box center [637, 257] width 1274 height 812
drag, startPoint x: 379, startPoint y: 326, endPoint x: 414, endPoint y: 329, distance: 35.6
click at [408, 339] on div at bounding box center [637, 257] width 1274 height 812
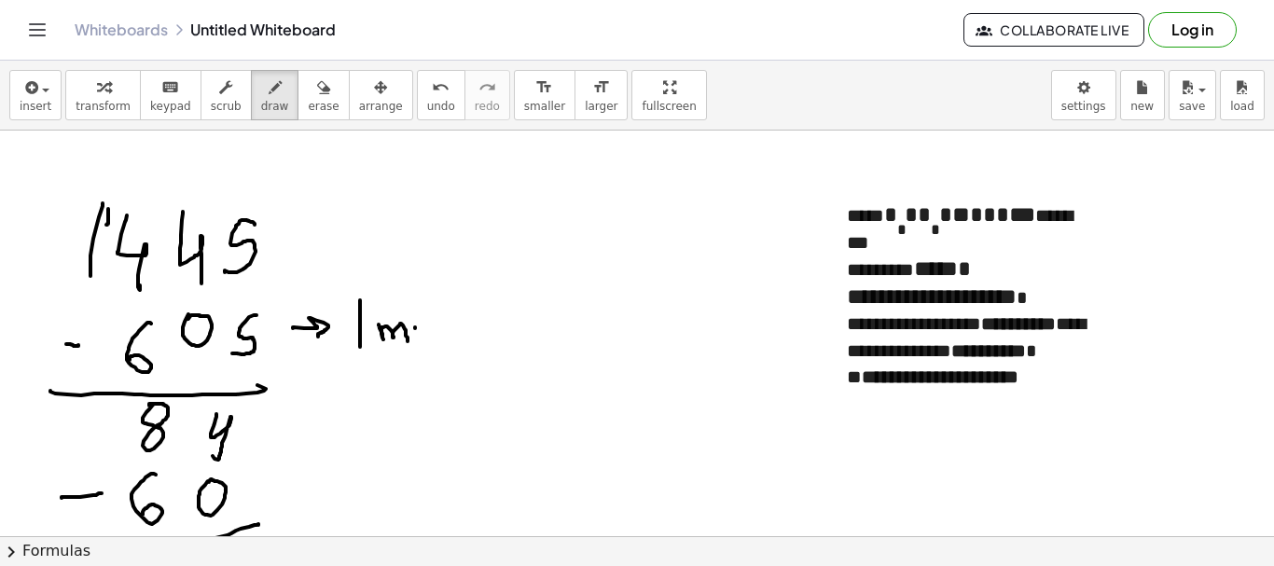
click at [418, 335] on div at bounding box center [637, 257] width 1274 height 812
drag, startPoint x: 407, startPoint y: 310, endPoint x: 414, endPoint y: 316, distance: 9.9
click at [407, 310] on div at bounding box center [637, 257] width 1274 height 812
drag, startPoint x: 433, startPoint y: 327, endPoint x: 446, endPoint y: 338, distance: 17.2
click at [447, 341] on div at bounding box center [637, 257] width 1274 height 812
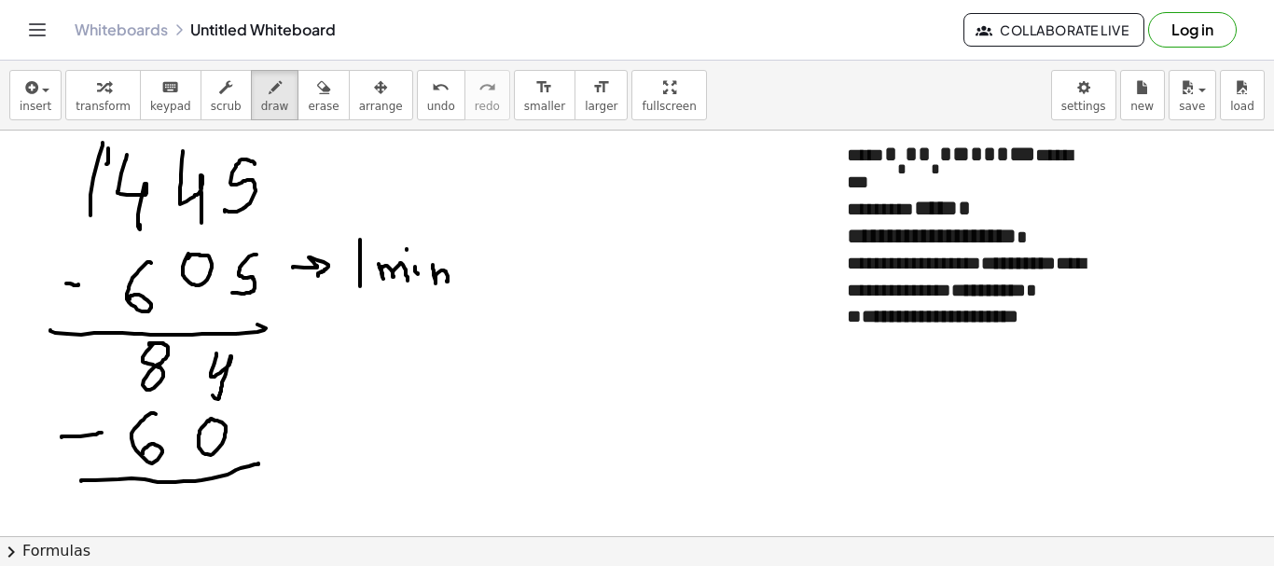
scroll to position [373, 0]
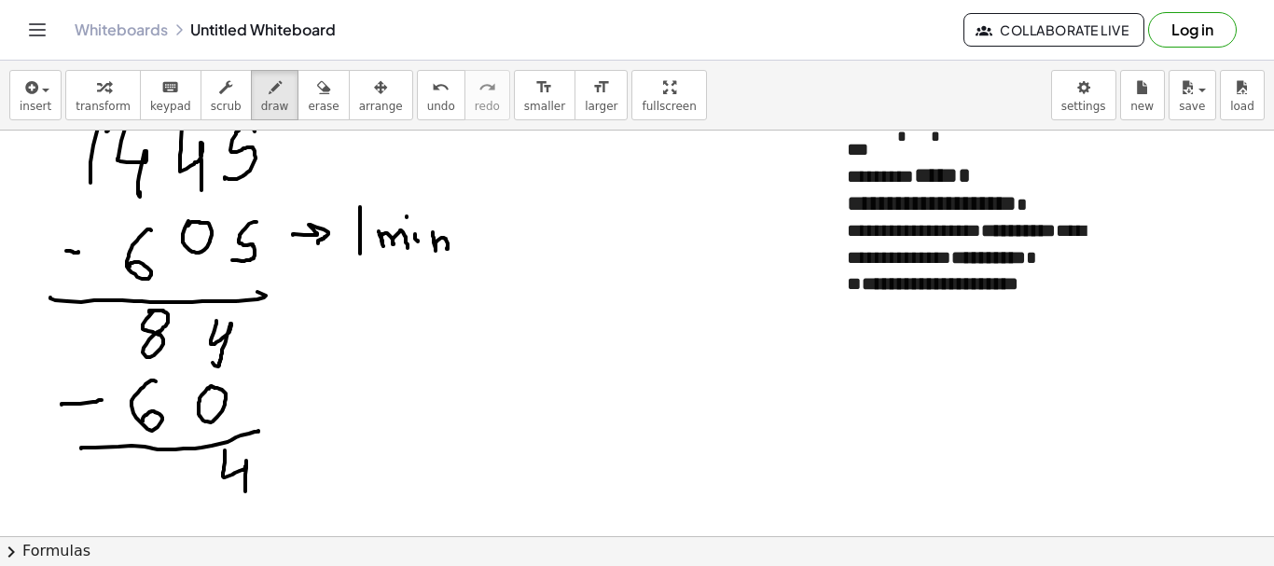
drag, startPoint x: 225, startPoint y: 451, endPoint x: 242, endPoint y: 490, distance: 42.6
click at [244, 493] on div at bounding box center [637, 163] width 1274 height 812
drag, startPoint x: 159, startPoint y: 475, endPoint x: 194, endPoint y: 492, distance: 39.2
click at [194, 490] on div at bounding box center [637, 163] width 1274 height 812
drag, startPoint x: 281, startPoint y: 396, endPoint x: 308, endPoint y: 387, distance: 28.3
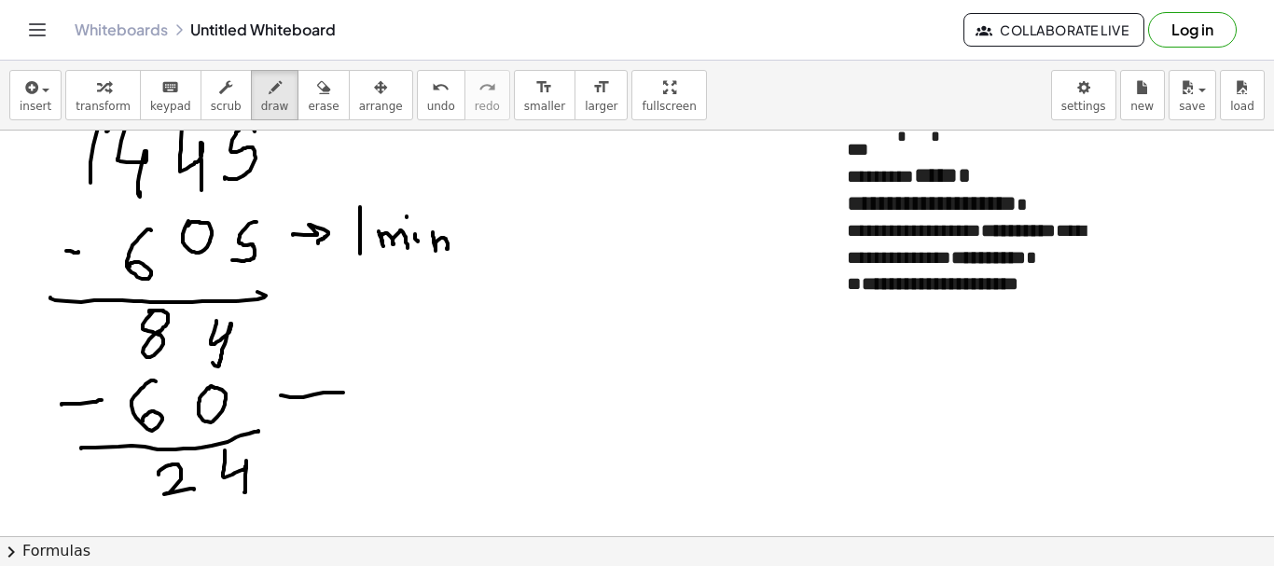
click at [341, 393] on div at bounding box center [637, 163] width 1274 height 812
drag, startPoint x: 292, startPoint y: 380, endPoint x: 340, endPoint y: 408, distance: 55.2
click at [298, 416] on div at bounding box center [637, 163] width 1274 height 812
drag, startPoint x: 372, startPoint y: 383, endPoint x: 391, endPoint y: 407, distance: 30.6
click at [378, 414] on div at bounding box center [637, 163] width 1274 height 812
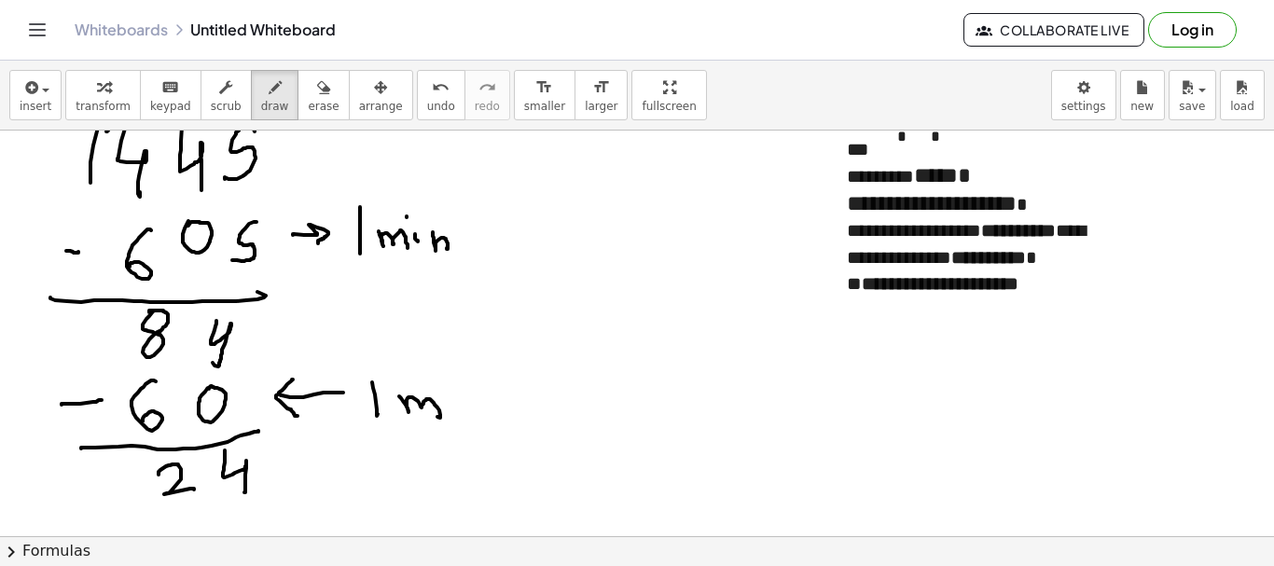
drag, startPoint x: 399, startPoint y: 396, endPoint x: 438, endPoint y: 410, distance: 41.3
click at [438, 414] on div at bounding box center [637, 163] width 1274 height 812
drag, startPoint x: 449, startPoint y: 396, endPoint x: 438, endPoint y: 383, distance: 17.2
click at [445, 410] on div at bounding box center [637, 163] width 1274 height 812
drag, startPoint x: 438, startPoint y: 379, endPoint x: 456, endPoint y: 392, distance: 22.8
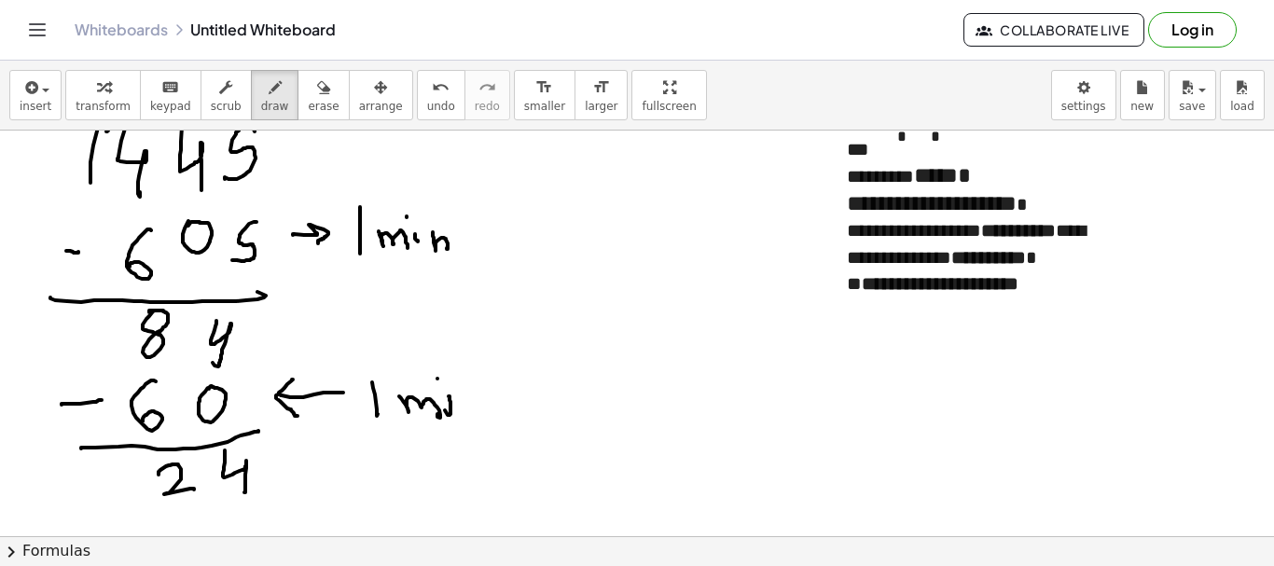
click at [438, 379] on div at bounding box center [637, 163] width 1274 height 812
drag, startPoint x: 460, startPoint y: 400, endPoint x: 477, endPoint y: 411, distance: 20.2
click at [469, 407] on div at bounding box center [637, 163] width 1274 height 812
drag, startPoint x: 309, startPoint y: 475, endPoint x: 319, endPoint y: 476, distance: 10.3
click at [339, 476] on div at bounding box center [637, 163] width 1274 height 812
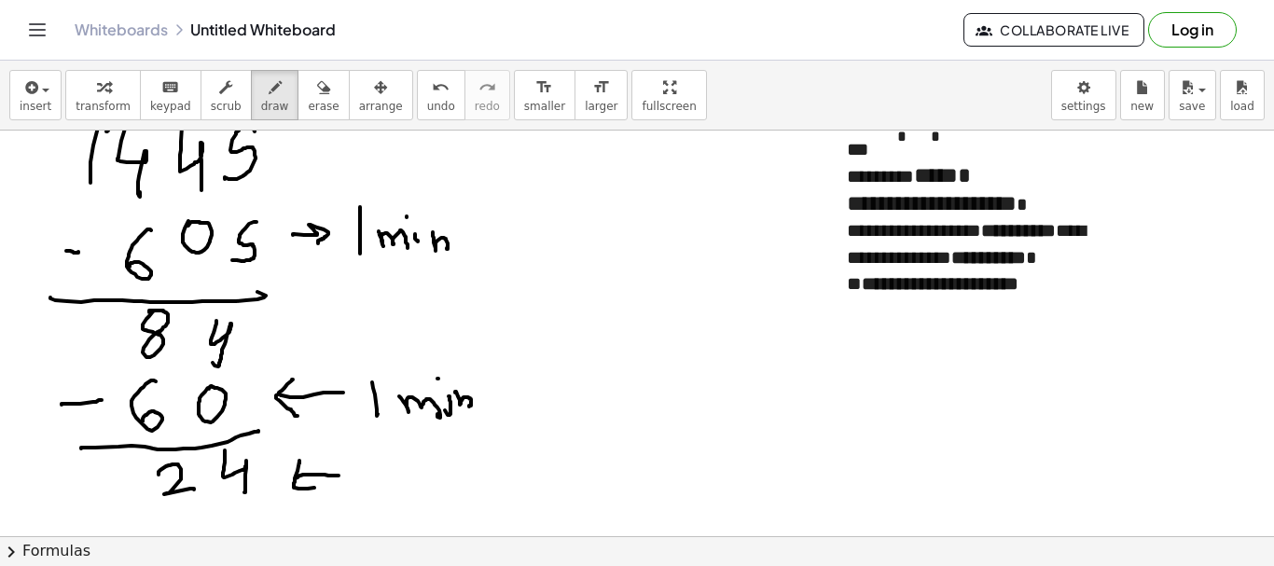
drag, startPoint x: 299, startPoint y: 462, endPoint x: 419, endPoint y: 472, distance: 119.9
click at [353, 486] on div at bounding box center [637, 163] width 1274 height 812
drag, startPoint x: 410, startPoint y: 457, endPoint x: 824, endPoint y: 384, distance: 420.6
click at [401, 484] on div at bounding box center [637, 163] width 1274 height 812
drag, startPoint x: 727, startPoint y: 395, endPoint x: 745, endPoint y: 428, distance: 38.4
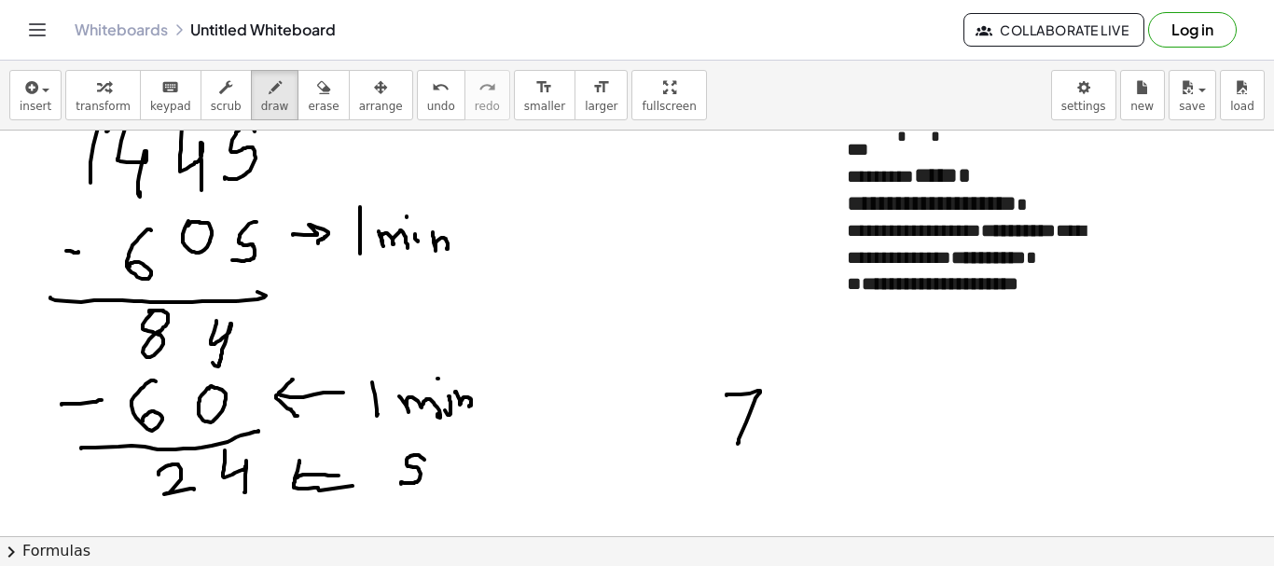
click at [738, 442] on div at bounding box center [637, 163] width 1274 height 812
drag, startPoint x: 785, startPoint y: 387, endPoint x: 782, endPoint y: 421, distance: 33.7
click at [783, 392] on div at bounding box center [637, 163] width 1274 height 812
drag, startPoint x: 779, startPoint y: 441, endPoint x: 793, endPoint y: 433, distance: 16.3
click at [782, 438] on div at bounding box center [637, 163] width 1274 height 812
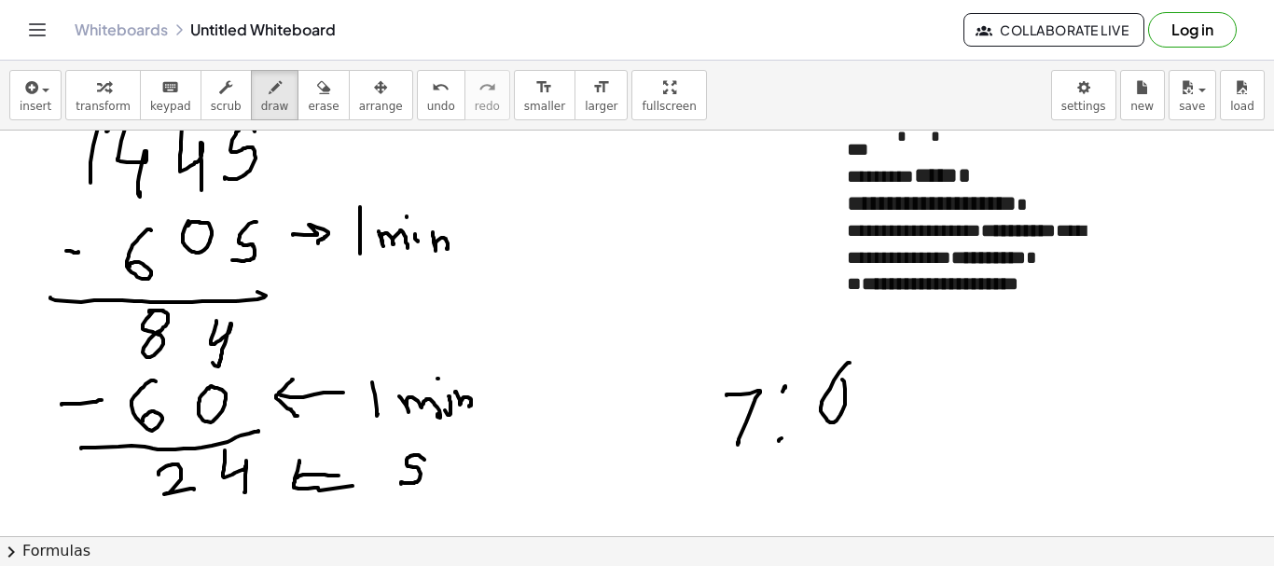
drag, startPoint x: 849, startPoint y: 363, endPoint x: 831, endPoint y: 385, distance: 28.6
click at [818, 380] on div at bounding box center [637, 163] width 1274 height 812
click at [861, 396] on div at bounding box center [637, 163] width 1274 height 812
drag, startPoint x: 361, startPoint y: 266, endPoint x: 354, endPoint y: 416, distance: 150.4
click at [402, 273] on div at bounding box center [637, 163] width 1274 height 812
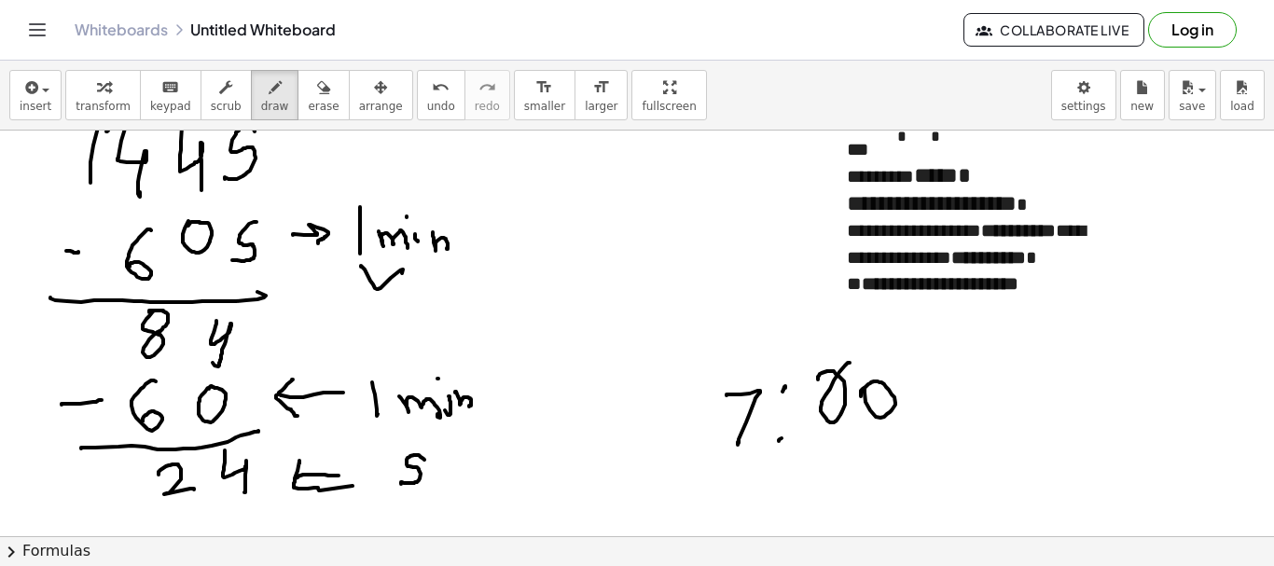
click at [744, 484] on div at bounding box center [637, 163] width 1274 height 812
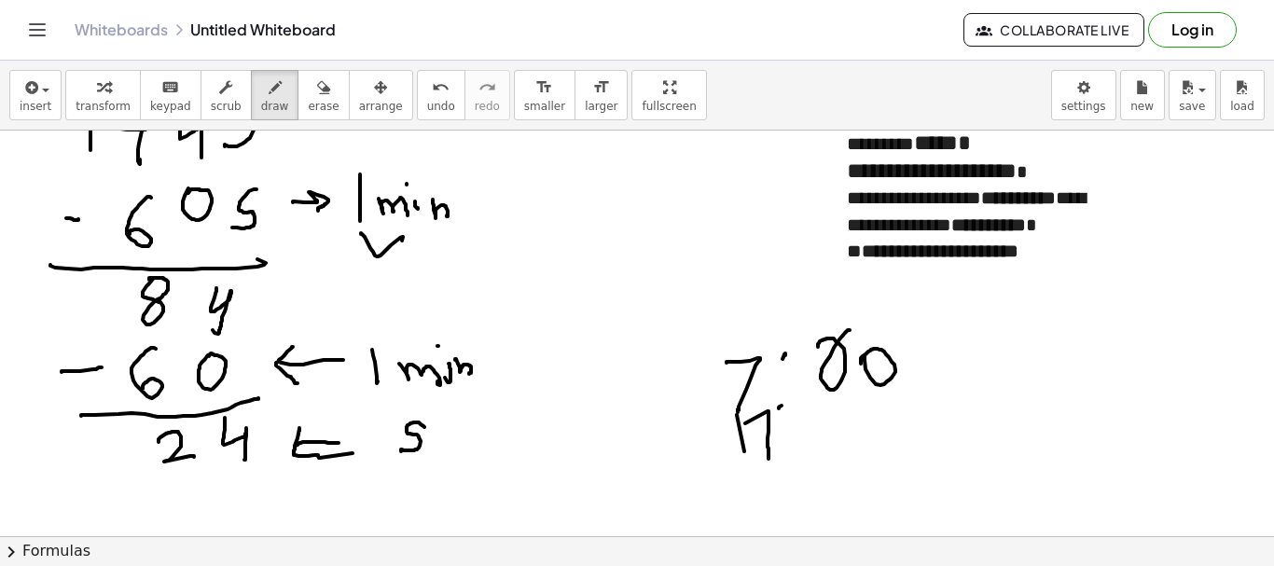
drag, startPoint x: 768, startPoint y: 444, endPoint x: 769, endPoint y: 492, distance: 47.6
click at [769, 492] on div at bounding box center [637, 333] width 1274 height 1217
drag, startPoint x: 858, startPoint y: 463, endPoint x: 879, endPoint y: 477, distance: 24.8
click at [871, 494] on div at bounding box center [637, 333] width 1274 height 1217
drag, startPoint x: 894, startPoint y: 448, endPoint x: 896, endPoint y: 478, distance: 29.9
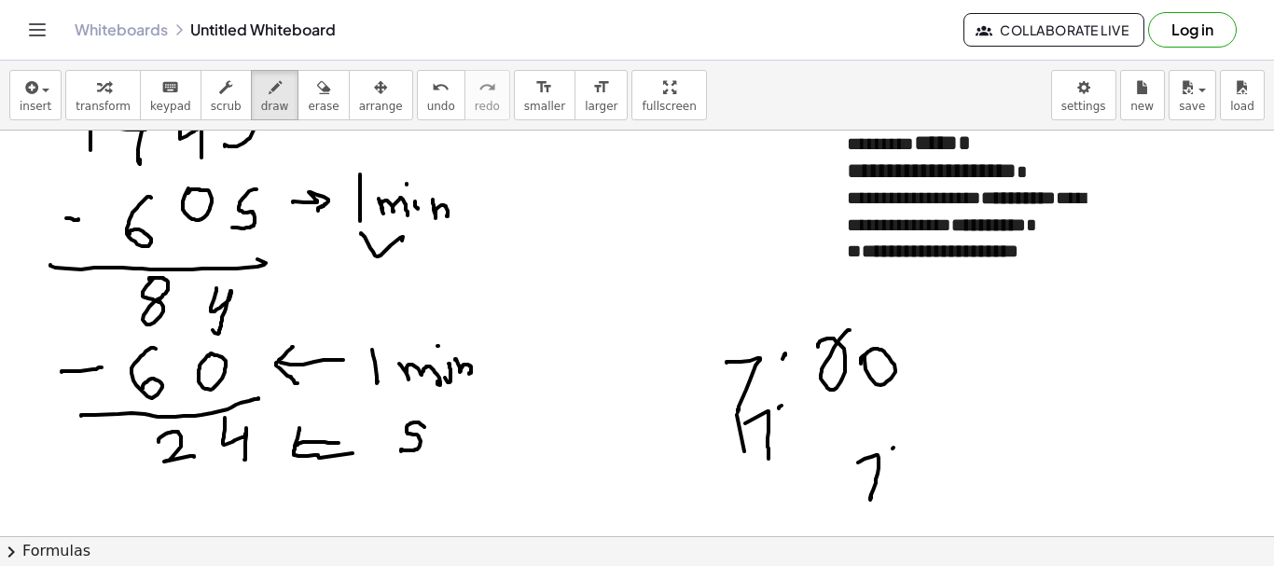
click at [897, 454] on div at bounding box center [637, 333] width 1274 height 1217
drag, startPoint x: 894, startPoint y: 487, endPoint x: 916, endPoint y: 478, distance: 24.3
click at [893, 485] on div at bounding box center [637, 333] width 1274 height 1217
drag, startPoint x: 930, startPoint y: 445, endPoint x: 952, endPoint y: 447, distance: 21.5
click at [929, 448] on div at bounding box center [637, 333] width 1274 height 1217
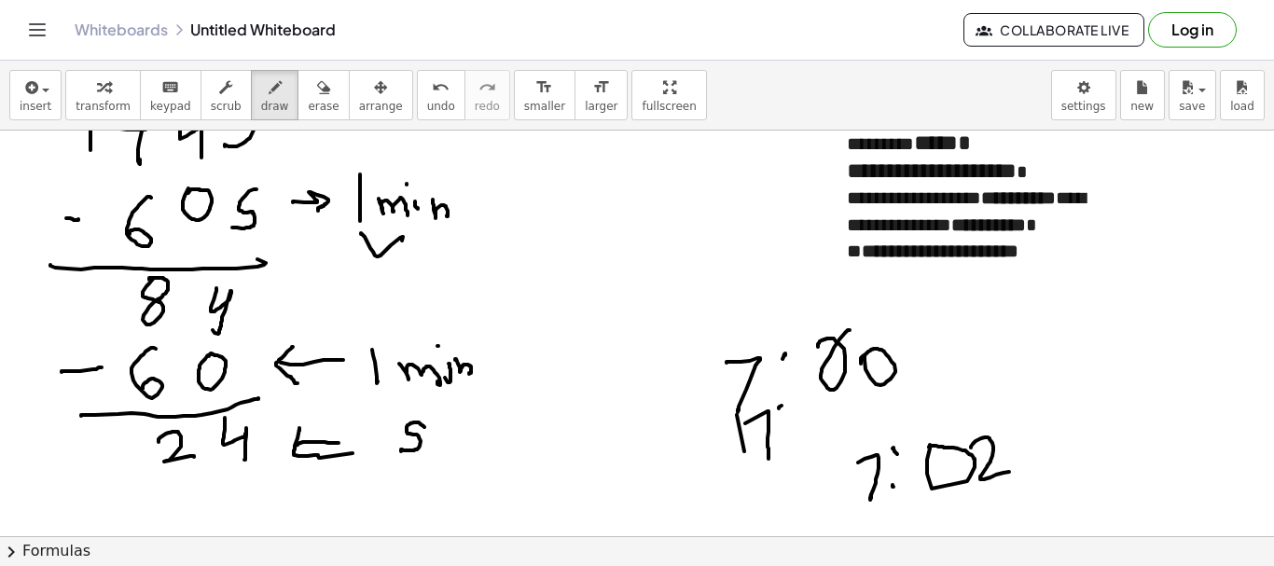
drag, startPoint x: 971, startPoint y: 448, endPoint x: 1024, endPoint y: 452, distance: 53.4
click at [1016, 468] on div at bounding box center [637, 333] width 1274 height 1217
click at [1026, 424] on div at bounding box center [637, 333] width 1274 height 1217
click at [1039, 466] on div at bounding box center [637, 333] width 1274 height 1217
click at [1116, 452] on div at bounding box center [637, 333] width 1274 height 1217
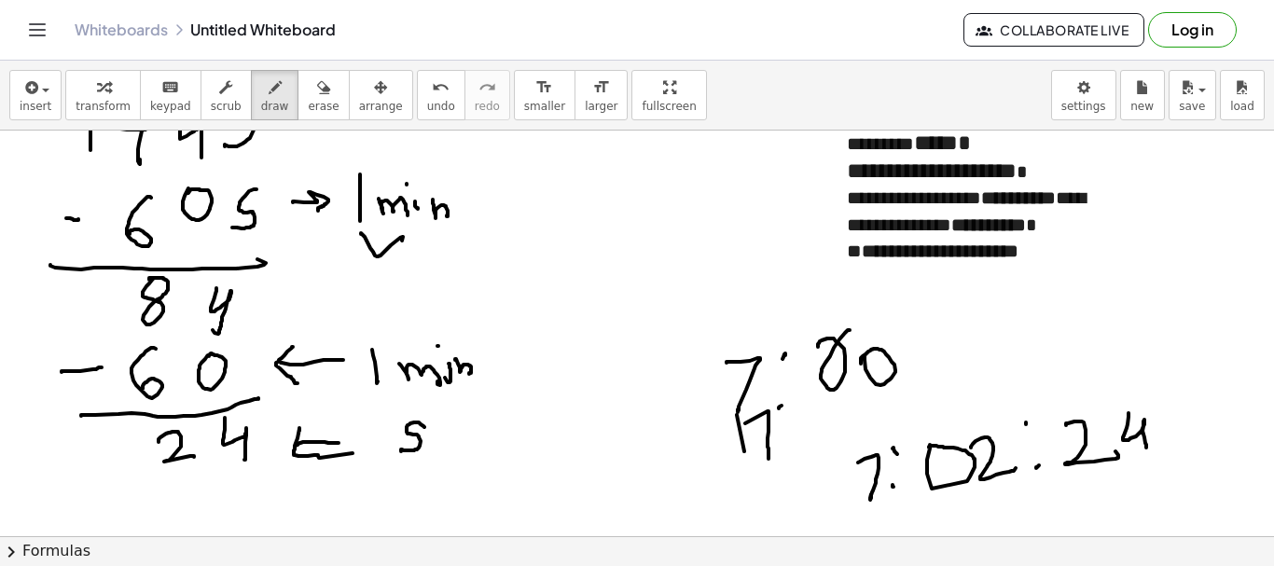
click at [1146, 452] on div at bounding box center [637, 333] width 1274 height 1217
click at [1085, 291] on div at bounding box center [637, 333] width 1274 height 1217
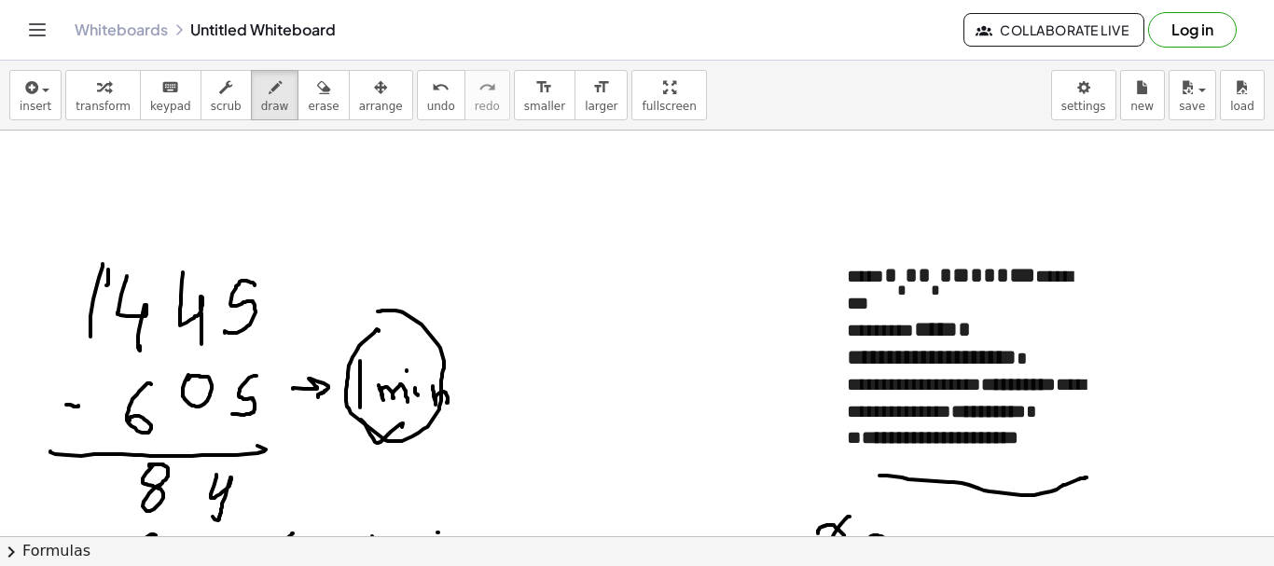
drag, startPoint x: 379, startPoint y: 330, endPoint x: 366, endPoint y: 309, distance: 25.1
click at [366, 309] on div at bounding box center [637, 519] width 1274 height 1217
drag, startPoint x: 136, startPoint y: 434, endPoint x: 219, endPoint y: 421, distance: 84.1
click at [219, 421] on div at bounding box center [637, 519] width 1274 height 1217
drag, startPoint x: 250, startPoint y: 295, endPoint x: 137, endPoint y: 430, distance: 176.2
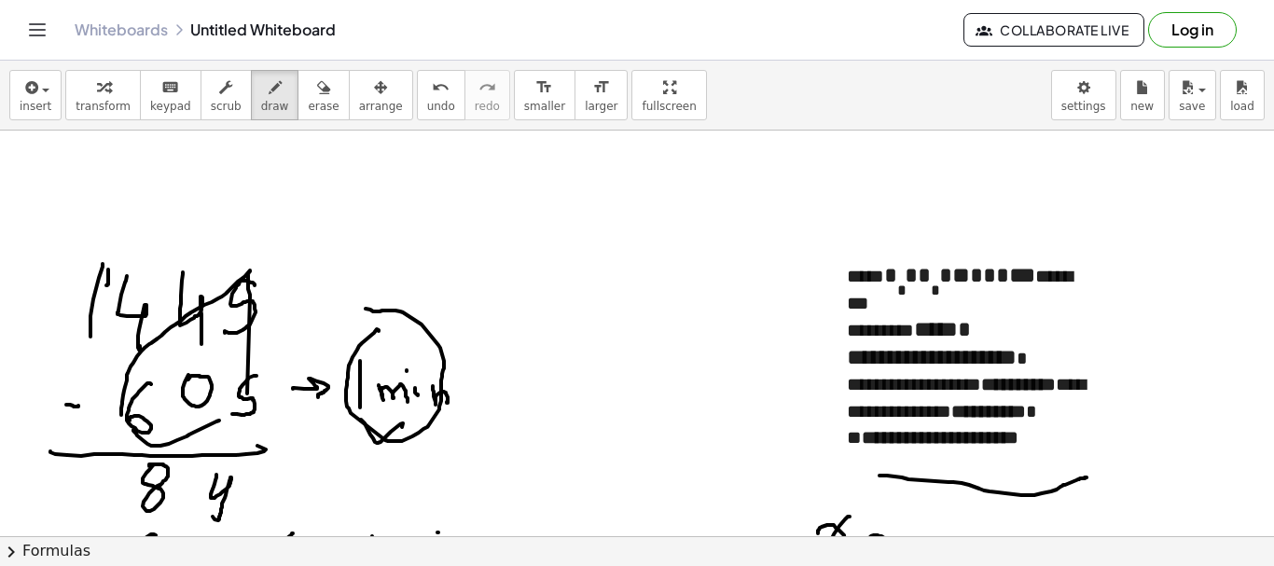
click at [132, 431] on div at bounding box center [637, 519] width 1274 height 1217
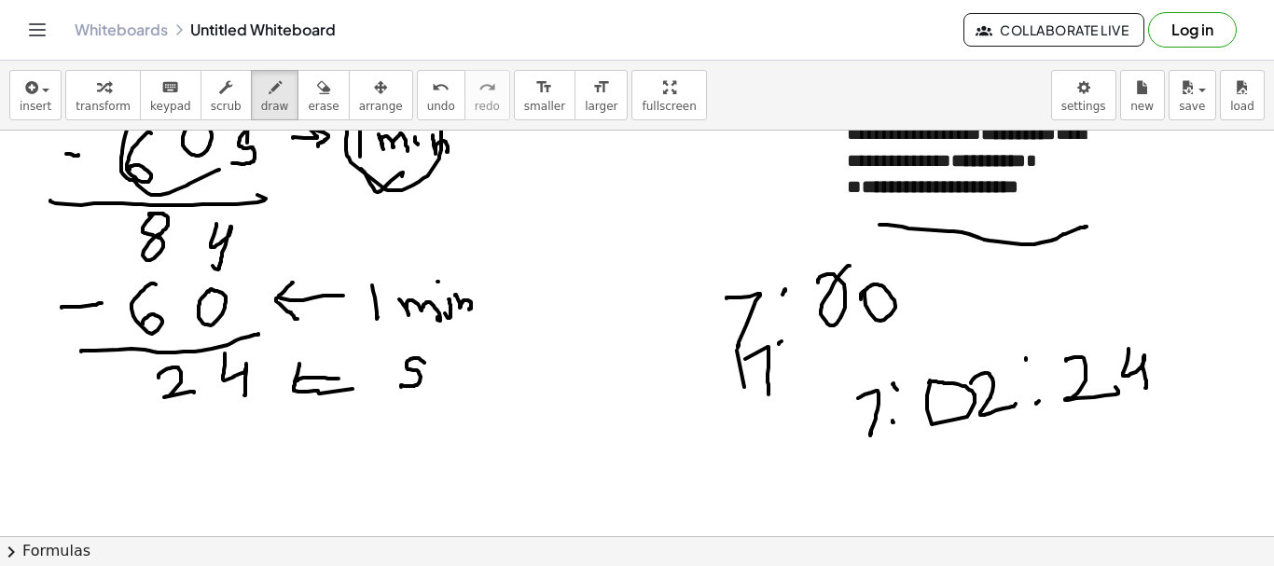
scroll to position [499, 0]
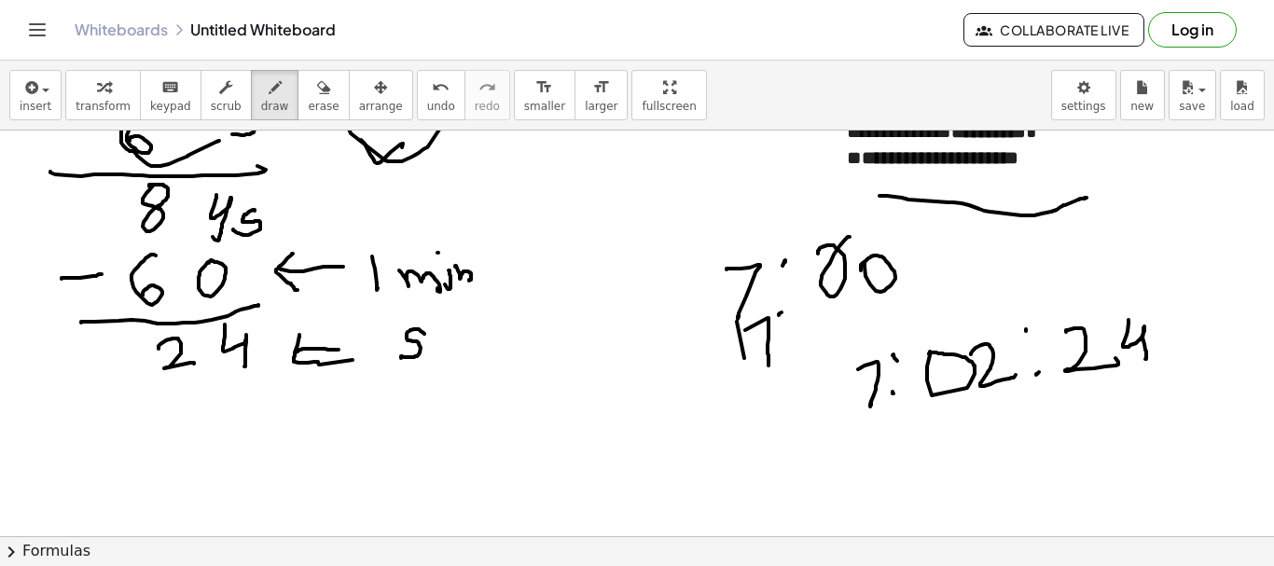
drag, startPoint x: 255, startPoint y: 211, endPoint x: 271, endPoint y: 266, distance: 57.3
click at [231, 230] on div at bounding box center [637, 239] width 1274 height 1217
drag, startPoint x: 252, startPoint y: 264, endPoint x: 252, endPoint y: 308, distance: 43.8
click at [234, 290] on div at bounding box center [637, 239] width 1274 height 1217
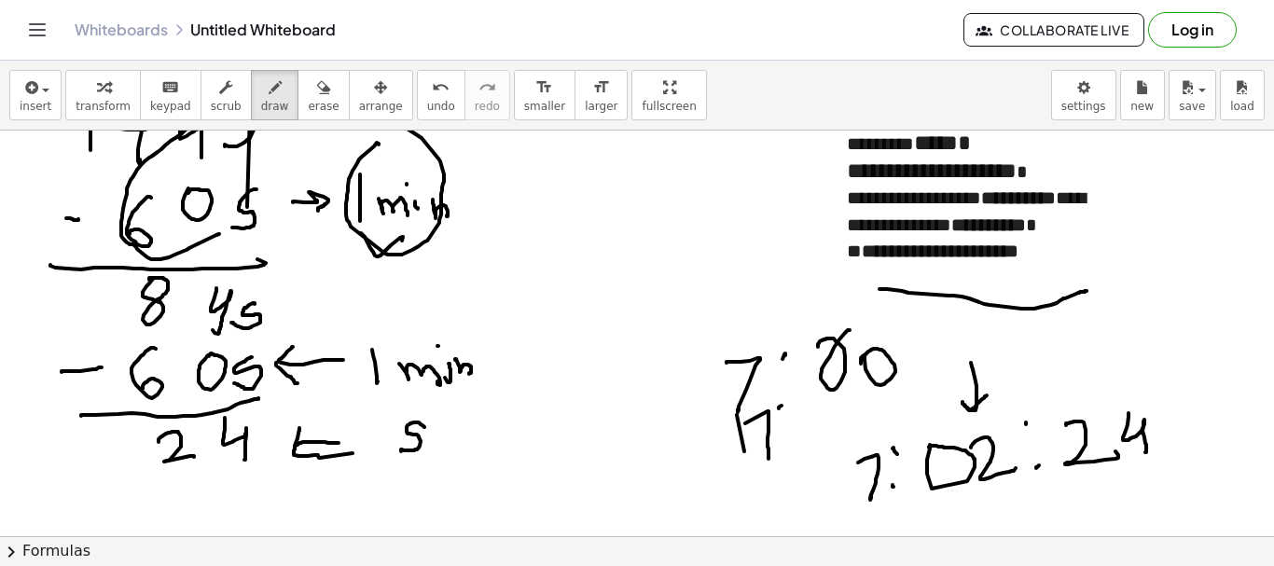
drag, startPoint x: 971, startPoint y: 363, endPoint x: 994, endPoint y: 400, distance: 43.5
click at [989, 395] on div at bounding box center [637, 333] width 1274 height 1217
drag, startPoint x: 153, startPoint y: 432, endPoint x: 369, endPoint y: 455, distance: 216.8
click at [189, 428] on div at bounding box center [637, 333] width 1274 height 1217
drag, startPoint x: 1084, startPoint y: 341, endPoint x: 1106, endPoint y: 370, distance: 37.3
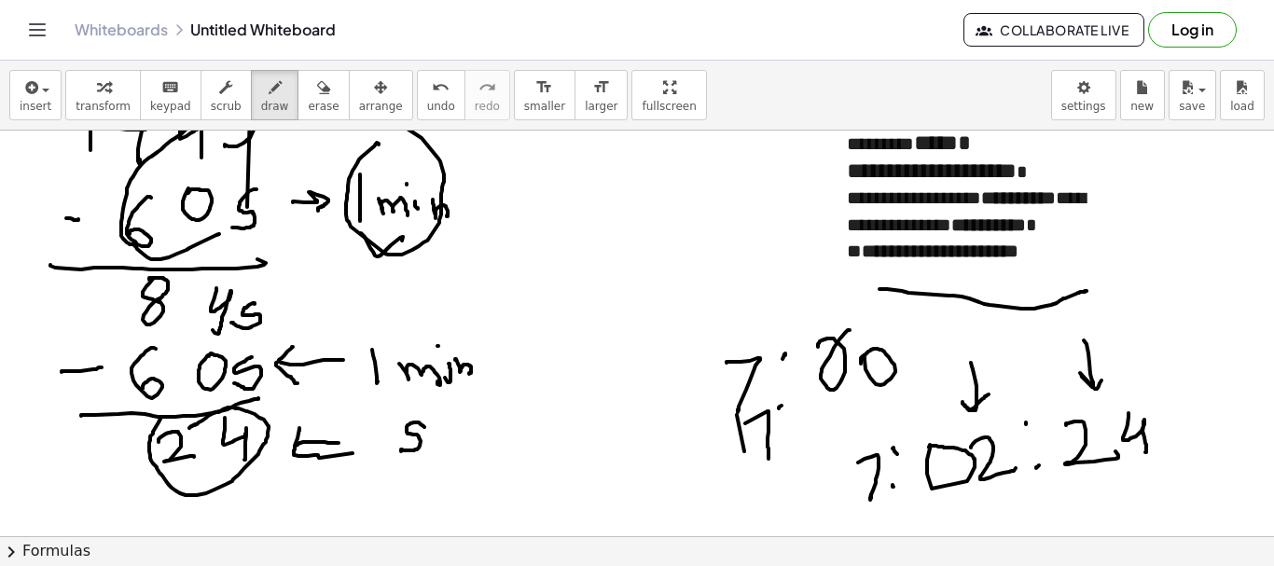
click at [1107, 369] on div at bounding box center [637, 333] width 1274 height 1217
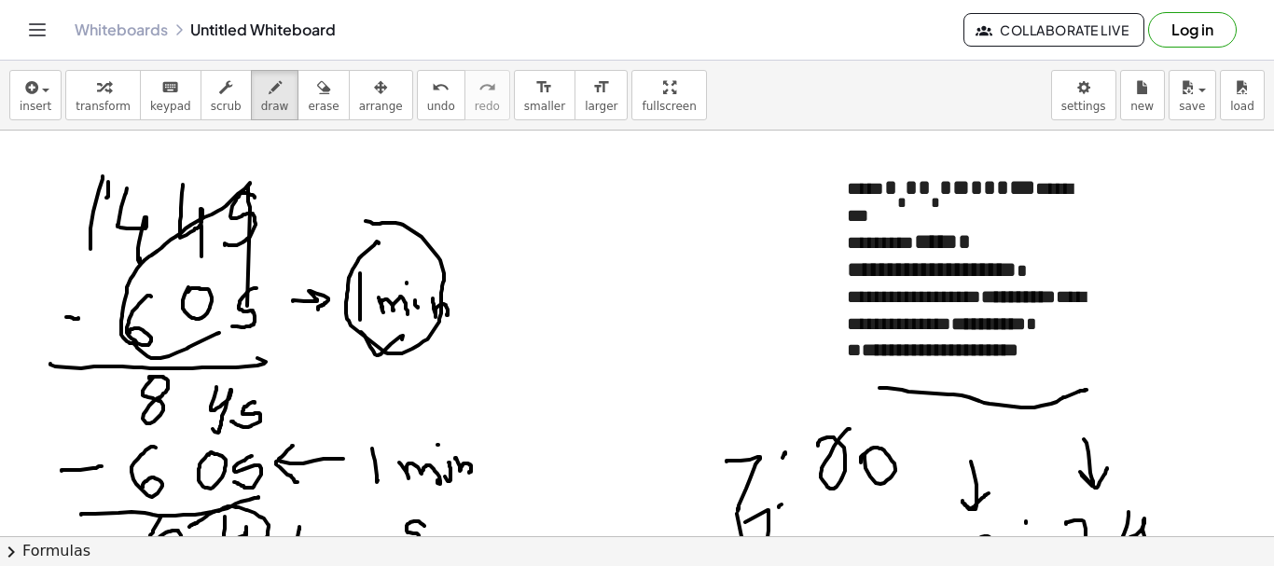
scroll to position [219, 0]
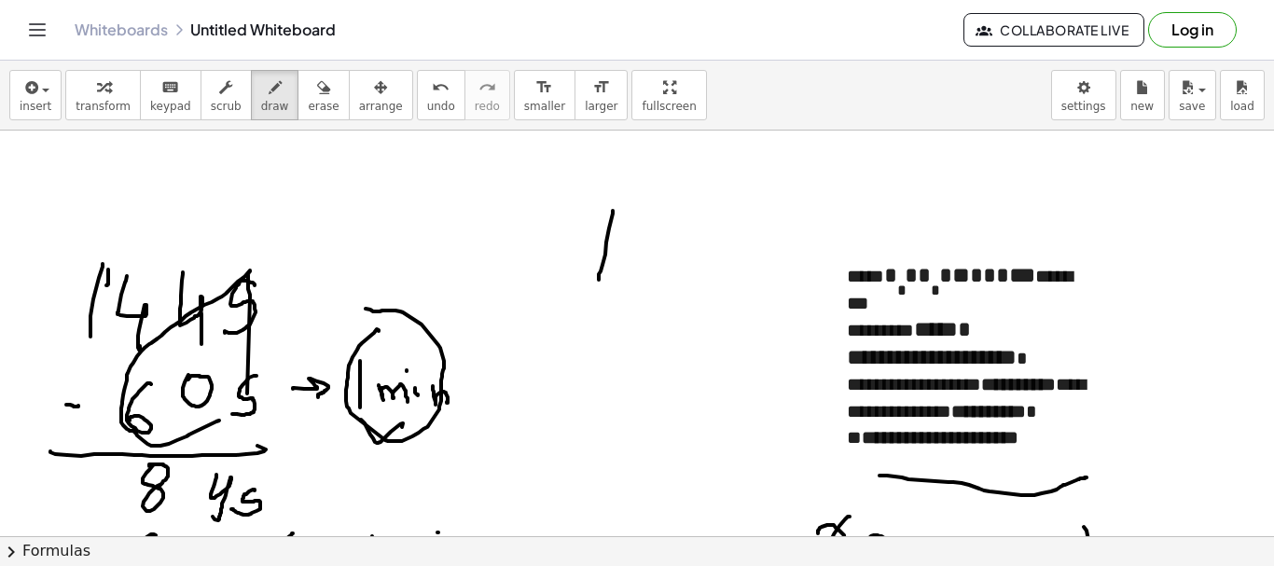
drag, startPoint x: 613, startPoint y: 211, endPoint x: 632, endPoint y: 218, distance: 20.1
click at [600, 277] on div at bounding box center [637, 519] width 1274 height 1217
drag, startPoint x: 633, startPoint y: 210, endPoint x: 656, endPoint y: 236, distance: 35.0
click at [643, 265] on div at bounding box center [637, 519] width 1274 height 1217
drag, startPoint x: 663, startPoint y: 242, endPoint x: 691, endPoint y: 246, distance: 28.4
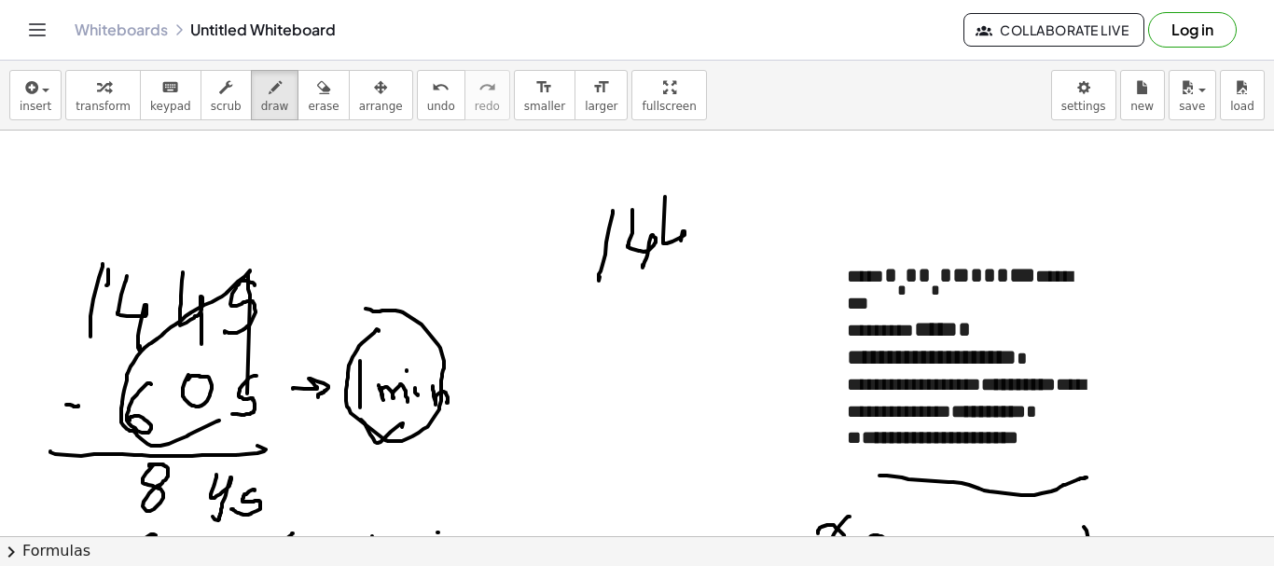
click at [683, 255] on div at bounding box center [637, 519] width 1274 height 1217
drag, startPoint x: 709, startPoint y: 232, endPoint x: 670, endPoint y: 293, distance: 72.2
click at [692, 269] on div at bounding box center [637, 519] width 1274 height 1217
drag, startPoint x: 558, startPoint y: 330, endPoint x: 769, endPoint y: 288, distance: 215.0
click at [768, 288] on div at bounding box center [637, 519] width 1274 height 1217
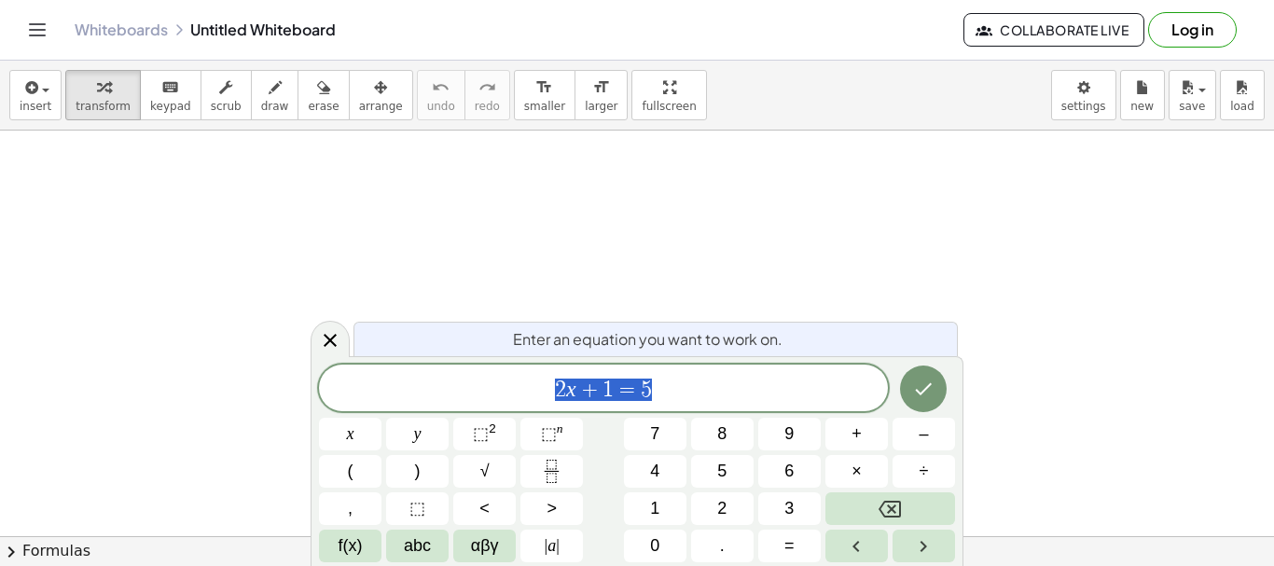
click at [331, 336] on icon at bounding box center [330, 340] width 22 height 22
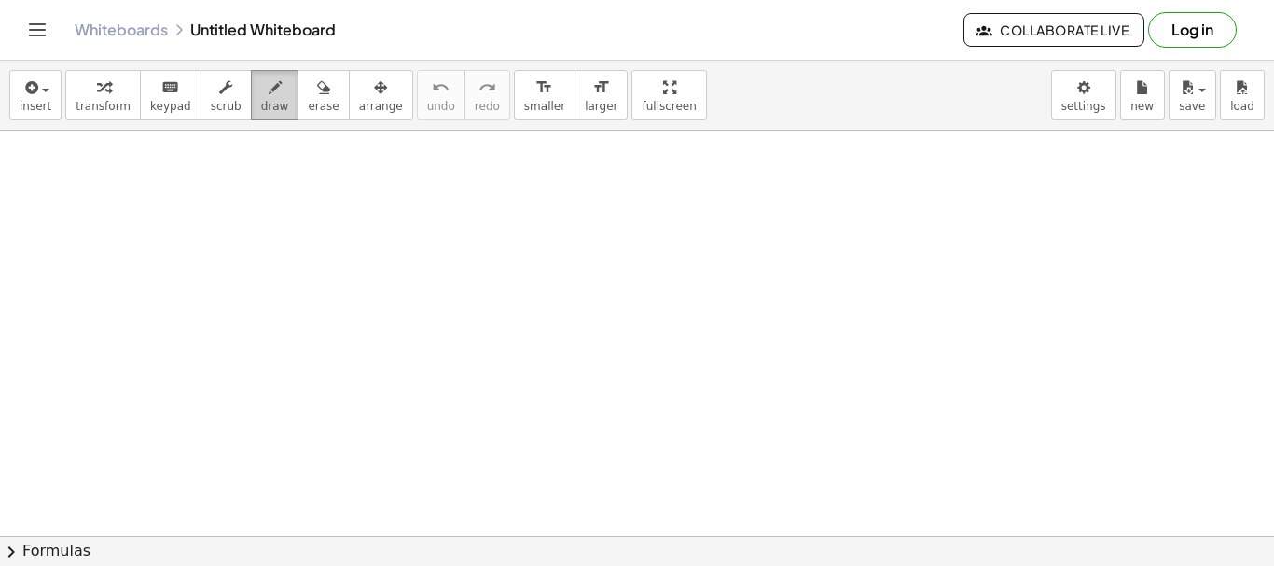
click at [263, 105] on span "draw" at bounding box center [275, 106] width 28 height 13
drag, startPoint x: 188, startPoint y: 151, endPoint x: 162, endPoint y: 239, distance: 91.5
drag, startPoint x: 135, startPoint y: 188, endPoint x: 268, endPoint y: 203, distance: 133.4
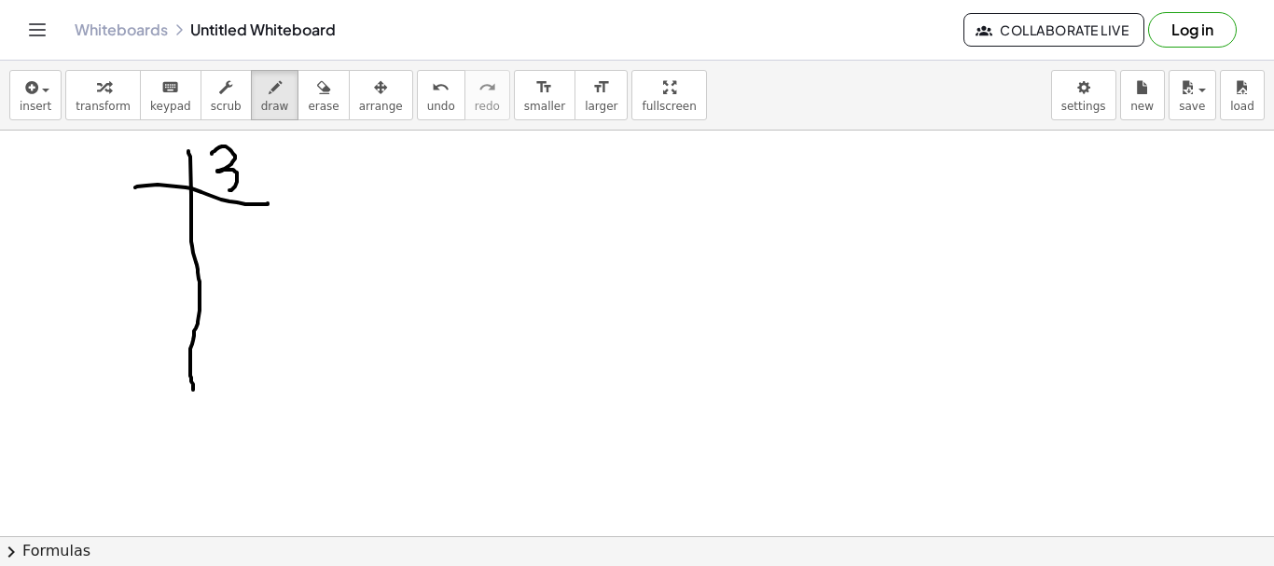
drag, startPoint x: 212, startPoint y: 154, endPoint x: 237, endPoint y: 175, distance: 33.1
drag, startPoint x: 264, startPoint y: 151, endPoint x: 364, endPoint y: 196, distance: 109.4
drag, startPoint x: 464, startPoint y: 155, endPoint x: 438, endPoint y: 281, distance: 128.4
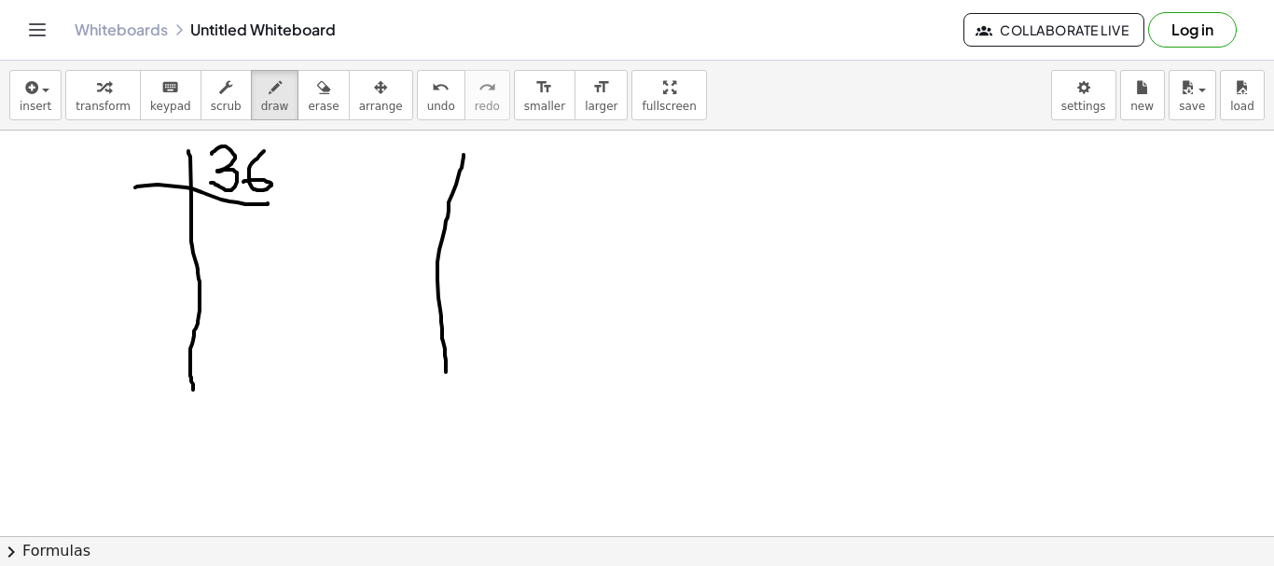
drag, startPoint x: 410, startPoint y: 205, endPoint x: 512, endPoint y: 191, distance: 103.6
drag, startPoint x: 477, startPoint y: 147, endPoint x: 480, endPoint y: 186, distance: 38.4
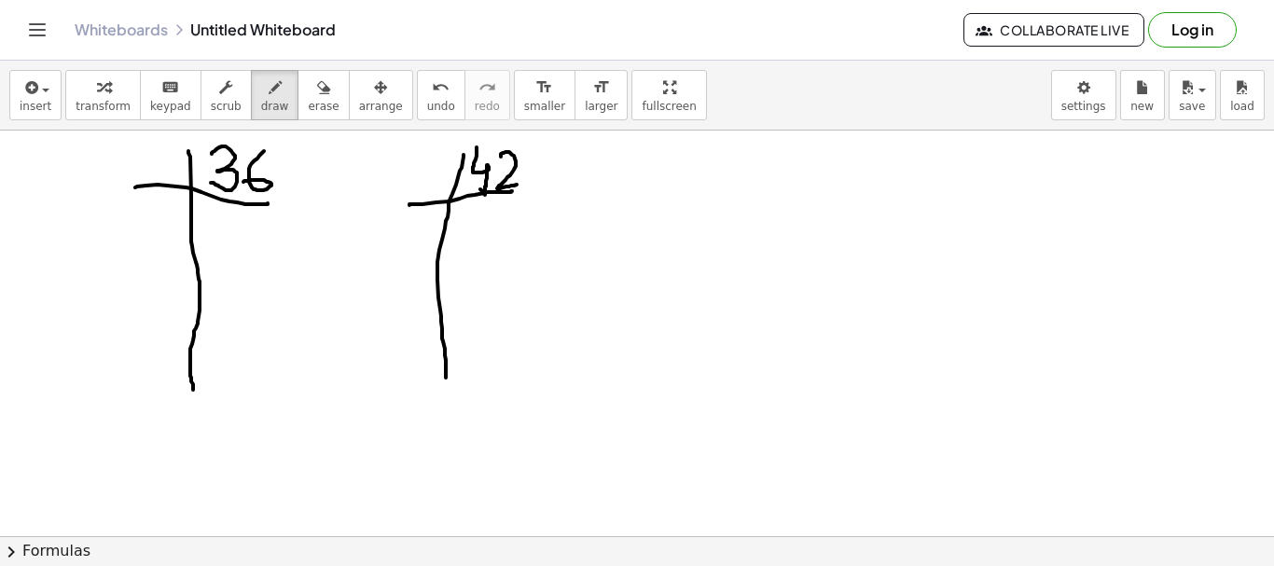
drag, startPoint x: 501, startPoint y: 154, endPoint x: 522, endPoint y: 178, distance: 31.8
drag, startPoint x: 716, startPoint y: 156, endPoint x: 713, endPoint y: 303, distance: 147.5
drag, startPoint x: 654, startPoint y: 189, endPoint x: 761, endPoint y: 168, distance: 109.4
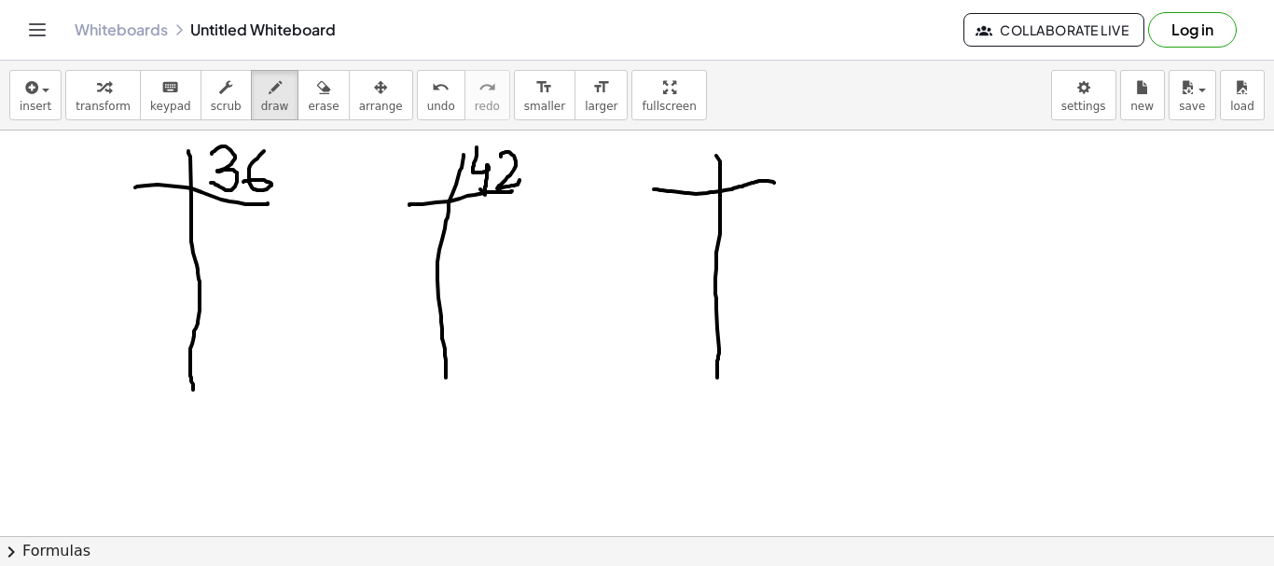
drag, startPoint x: 745, startPoint y: 150, endPoint x: 756, endPoint y: 174, distance: 26.3
drag, startPoint x: 154, startPoint y: 148, endPoint x: 166, endPoint y: 174, distance: 28.0
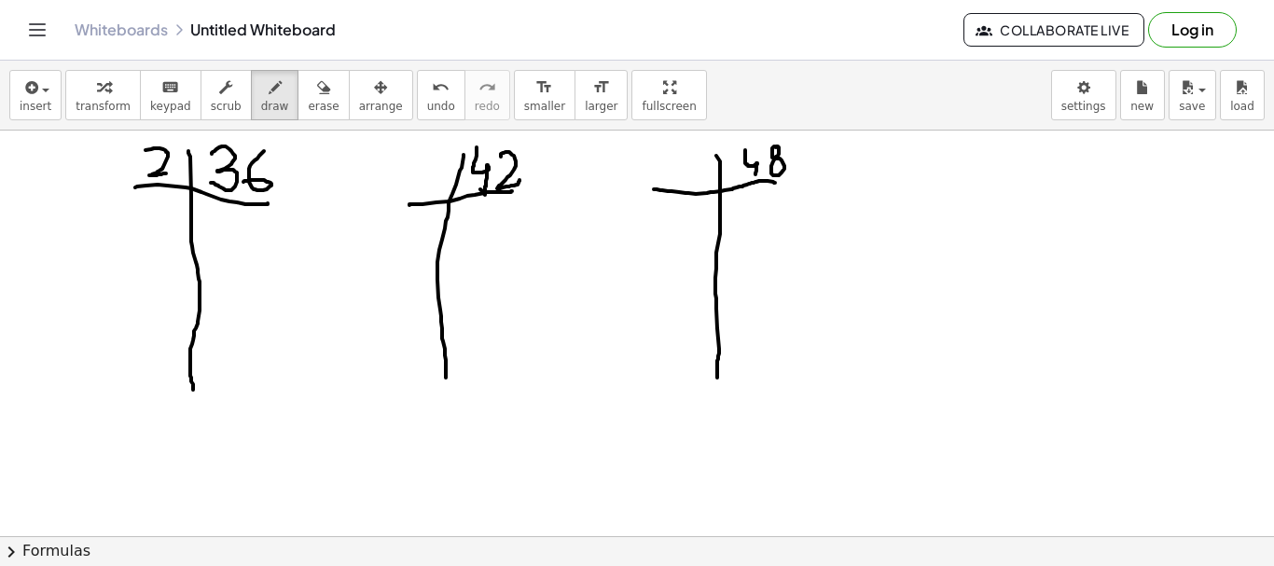
drag, startPoint x: 221, startPoint y: 221, endPoint x: 227, endPoint y: 244, distance: 24.0
drag, startPoint x: 141, startPoint y: 275, endPoint x: 214, endPoint y: 249, distance: 77.3
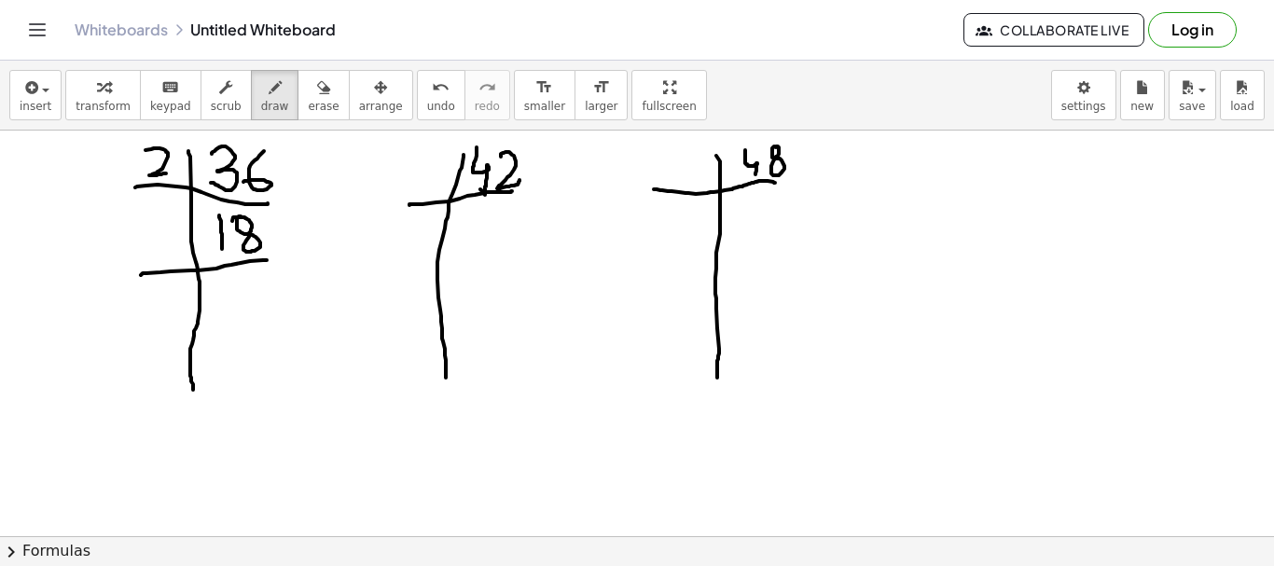
drag, startPoint x: 149, startPoint y: 230, endPoint x: 215, endPoint y: 269, distance: 76.2
drag, startPoint x: 238, startPoint y: 277, endPoint x: 216, endPoint y: 342, distance: 69.0
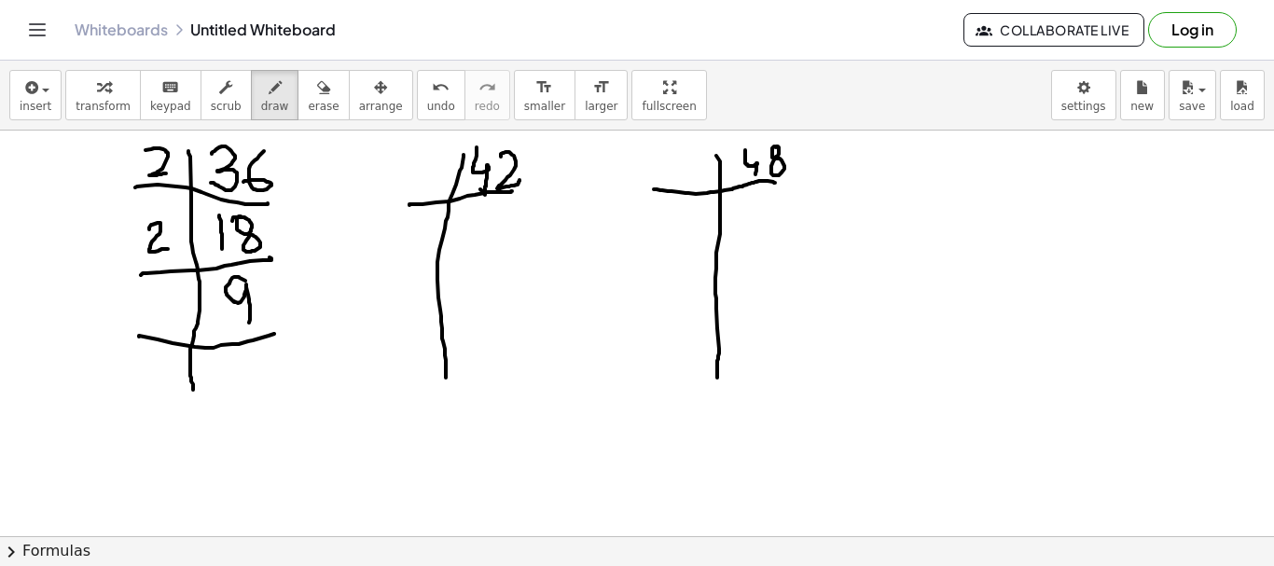
drag, startPoint x: 139, startPoint y: 336, endPoint x: 234, endPoint y: 310, distance: 98.7
drag, startPoint x: 156, startPoint y: 305, endPoint x: 160, endPoint y: 327, distance: 21.8
drag, startPoint x: 191, startPoint y: 359, endPoint x: 228, endPoint y: 376, distance: 40.1
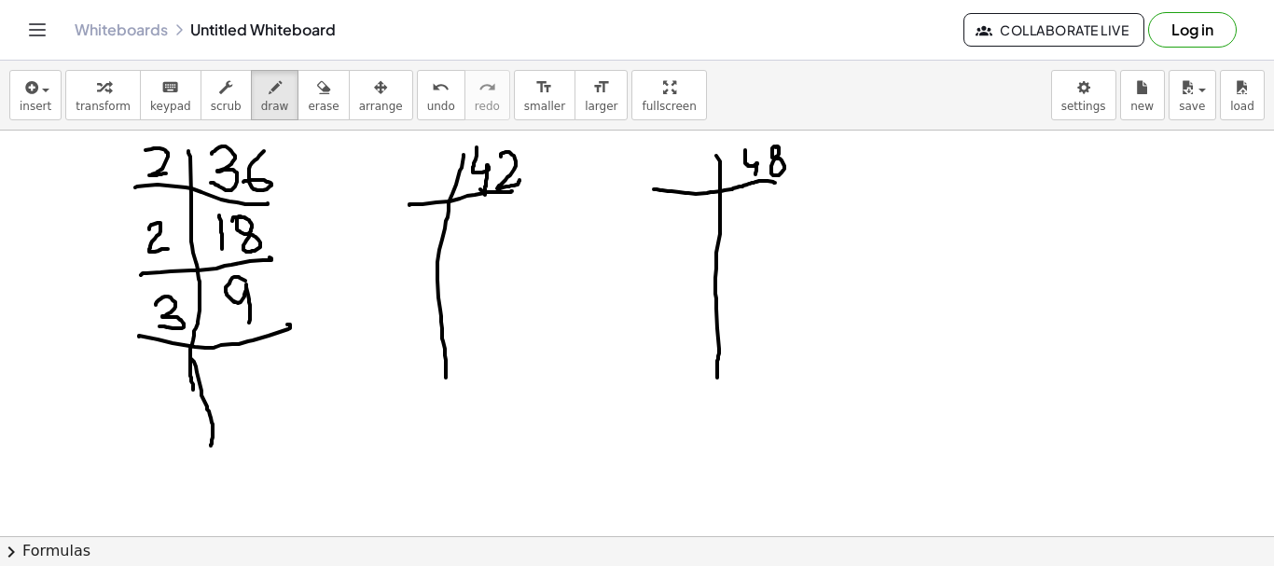
drag, startPoint x: 233, startPoint y: 364, endPoint x: 192, endPoint y: 413, distance: 64.3
drag, startPoint x: 158, startPoint y: 412, endPoint x: 235, endPoint y: 394, distance: 79.6
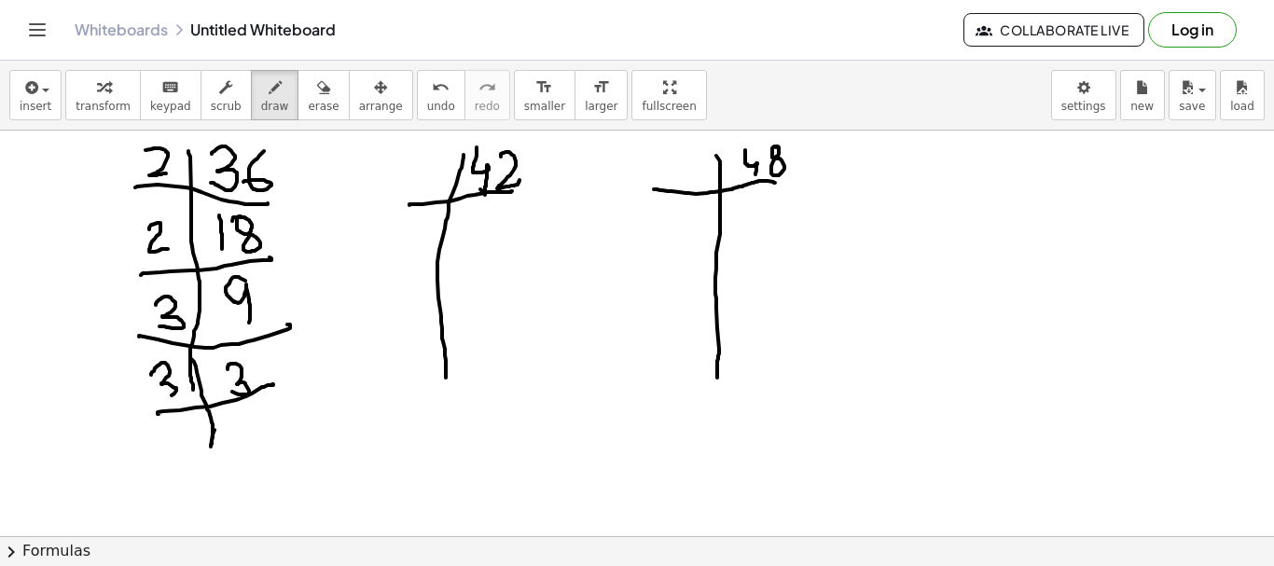
drag, startPoint x: 160, startPoint y: 365, endPoint x: 202, endPoint y: 419, distance: 69.1
drag, startPoint x: 244, startPoint y: 416, endPoint x: 262, endPoint y: 424, distance: 19.2
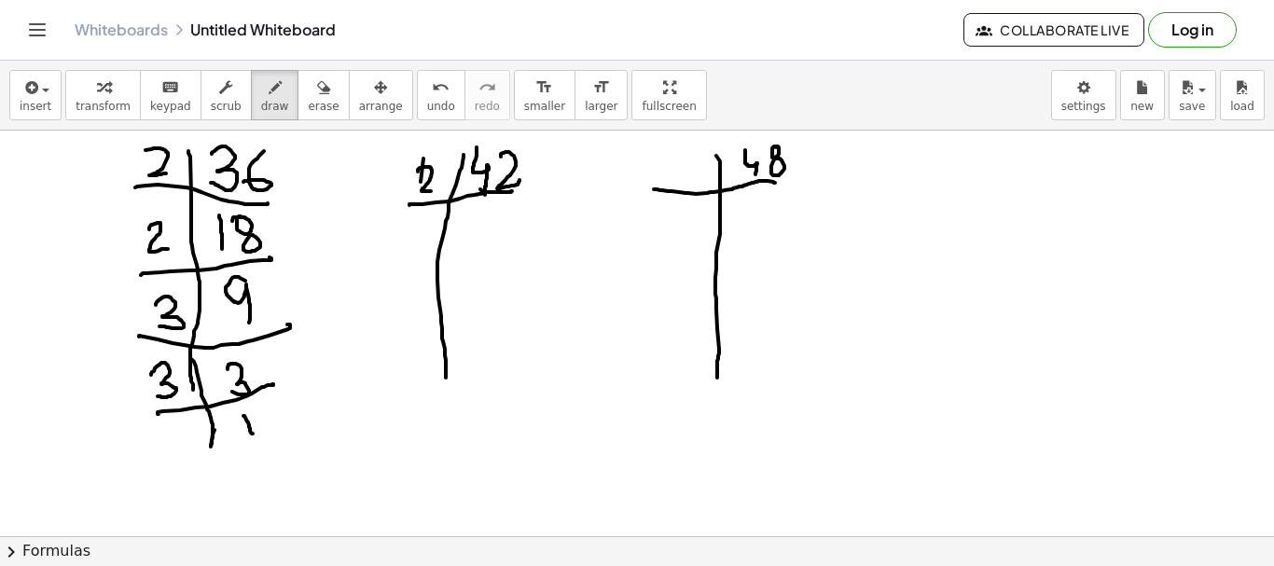
drag, startPoint x: 418, startPoint y: 172, endPoint x: 455, endPoint y: 204, distance: 49.6
drag, startPoint x: 462, startPoint y: 216, endPoint x: 496, endPoint y: 221, distance: 35.0
drag, startPoint x: 498, startPoint y: 215, endPoint x: 498, endPoint y: 246, distance: 31.7
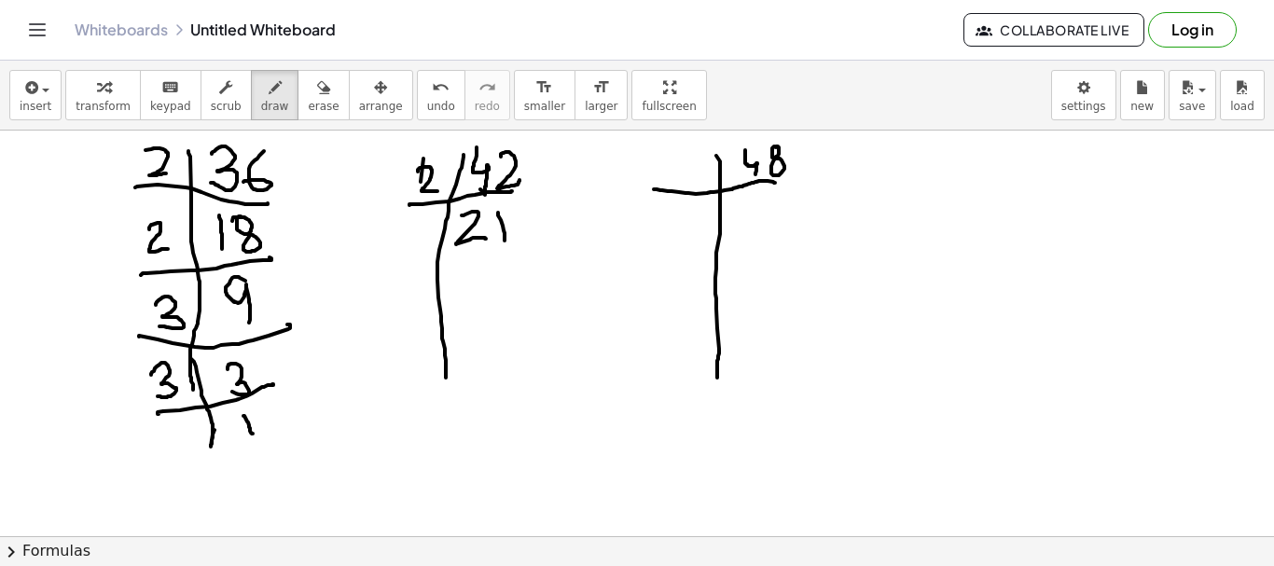
drag, startPoint x: 393, startPoint y: 260, endPoint x: 460, endPoint y: 267, distance: 67.5
drag, startPoint x: 405, startPoint y: 228, endPoint x: 441, endPoint y: 271, distance: 57.0
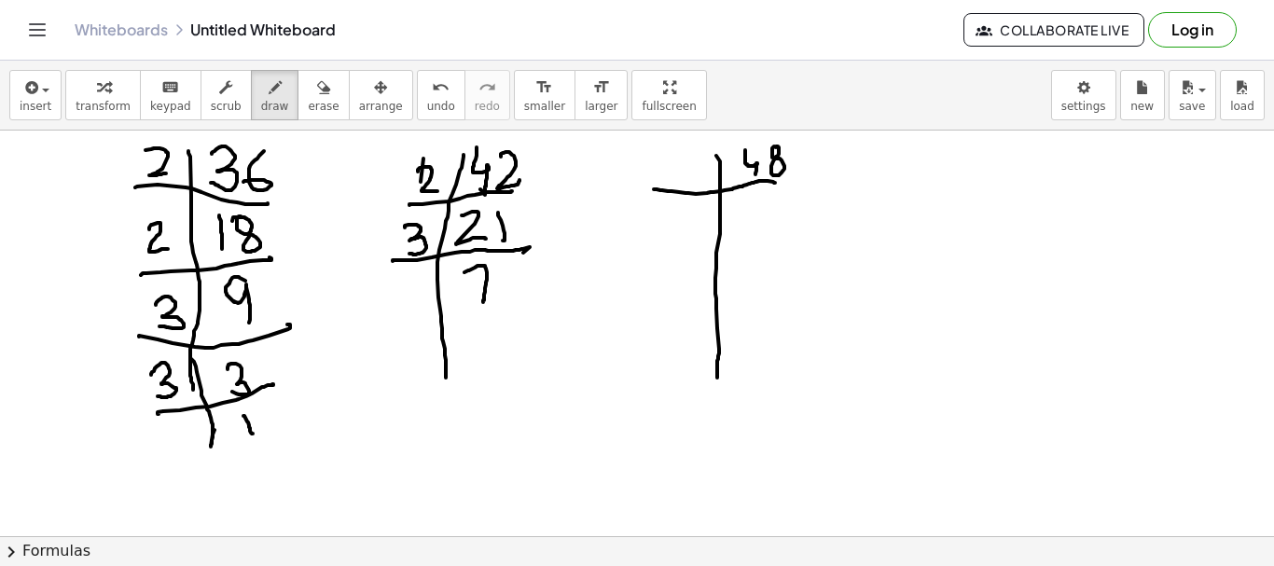
drag, startPoint x: 465, startPoint y: 272, endPoint x: 457, endPoint y: 331, distance: 59.2
drag, startPoint x: 389, startPoint y: 321, endPoint x: 483, endPoint y: 294, distance: 98.0
drag, startPoint x: 401, startPoint y: 276, endPoint x: 422, endPoint y: 301, distance: 32.5
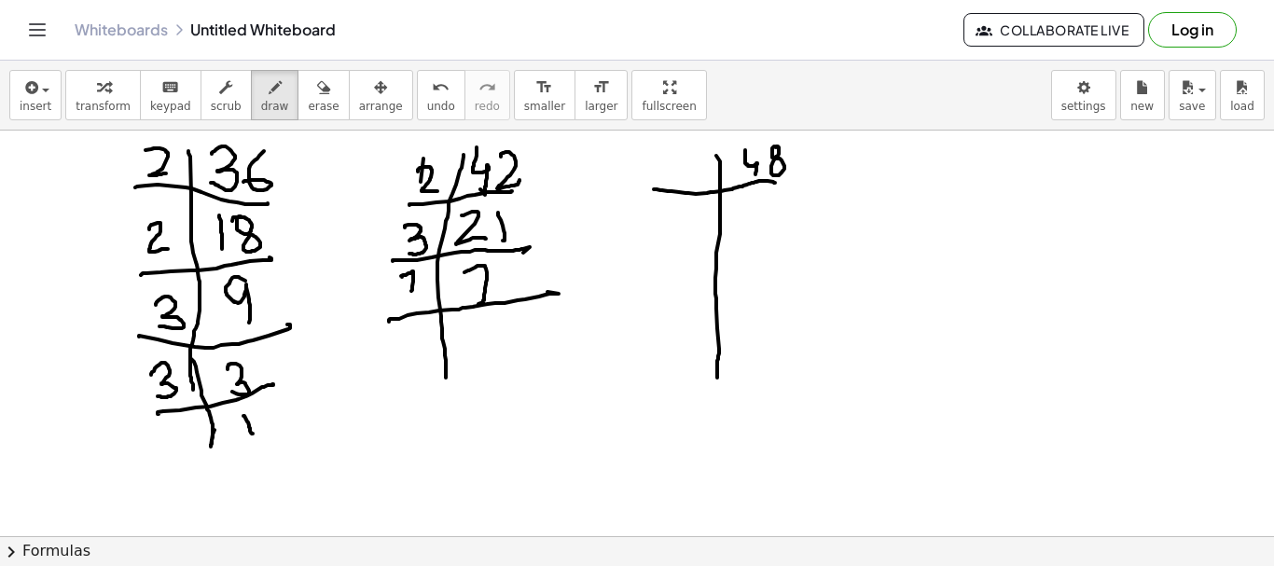
drag, startPoint x: 486, startPoint y: 330, endPoint x: 492, endPoint y: 353, distance: 23.1
drag, startPoint x: 675, startPoint y: 164, endPoint x: 726, endPoint y: 193, distance: 58.9
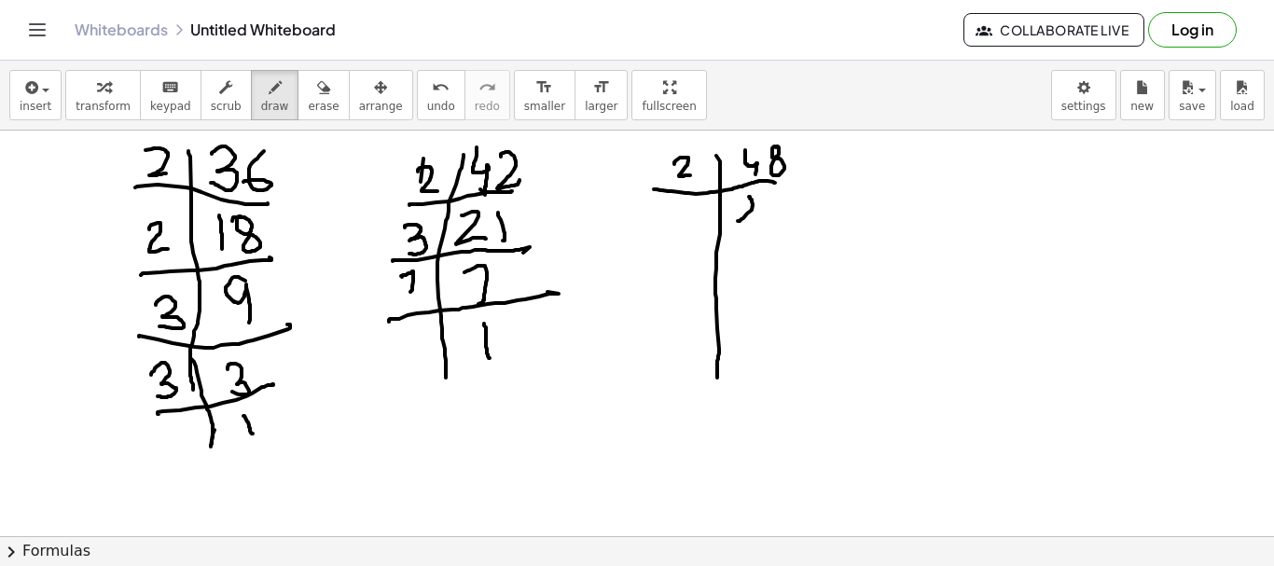
drag, startPoint x: 750, startPoint y: 198, endPoint x: 768, endPoint y: 222, distance: 30.0
drag, startPoint x: 778, startPoint y: 198, endPoint x: 744, endPoint y: 255, distance: 66.1
drag, startPoint x: 744, startPoint y: 251, endPoint x: 704, endPoint y: 226, distance: 46.6
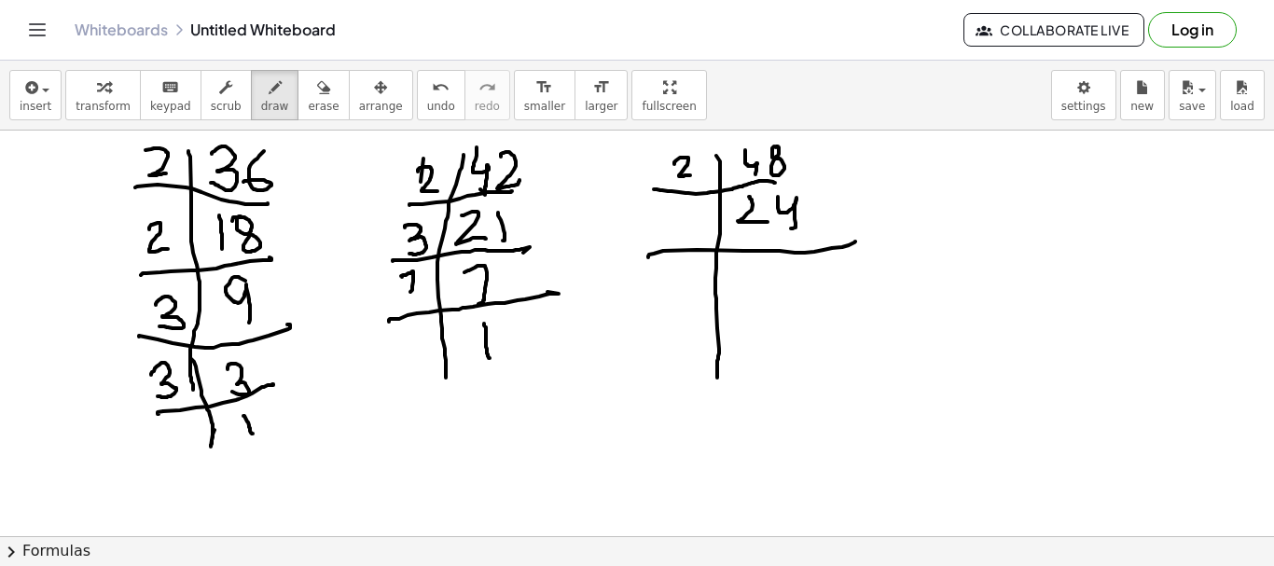
drag, startPoint x: 677, startPoint y: 218, endPoint x: 697, endPoint y: 233, distance: 24.6
drag, startPoint x: 753, startPoint y: 261, endPoint x: 762, endPoint y: 292, distance: 32.2
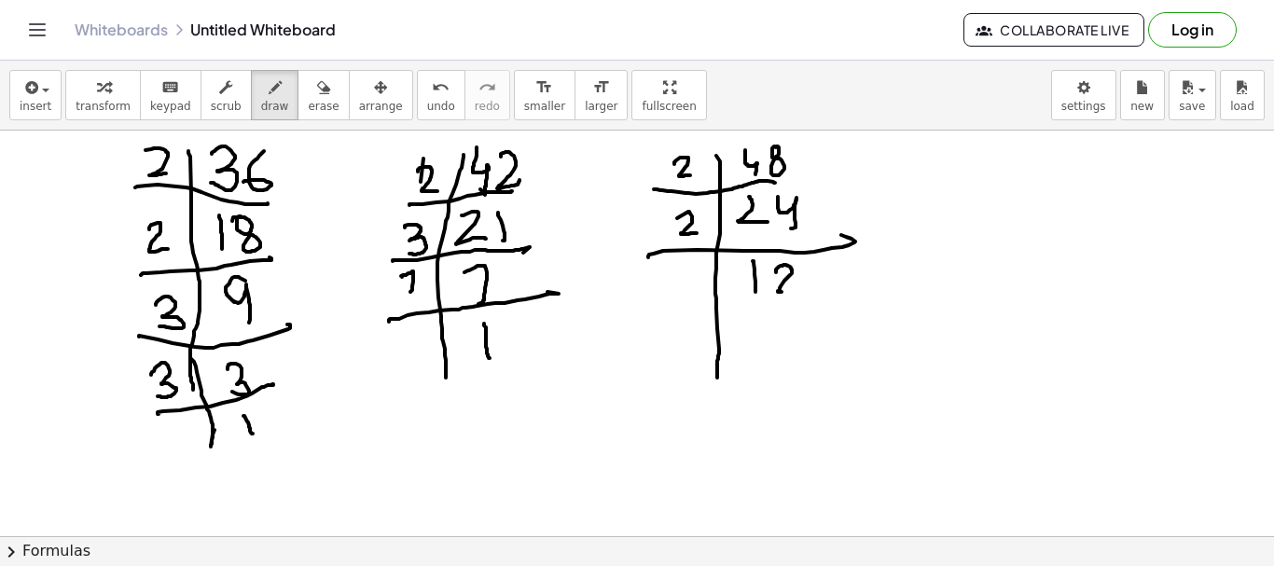
drag, startPoint x: 776, startPoint y: 272, endPoint x: 735, endPoint y: 328, distance: 69.4
drag, startPoint x: 786, startPoint y: 292, endPoint x: 795, endPoint y: 289, distance: 9.7
drag, startPoint x: 659, startPoint y: 330, endPoint x: 743, endPoint y: 300, distance: 89.1
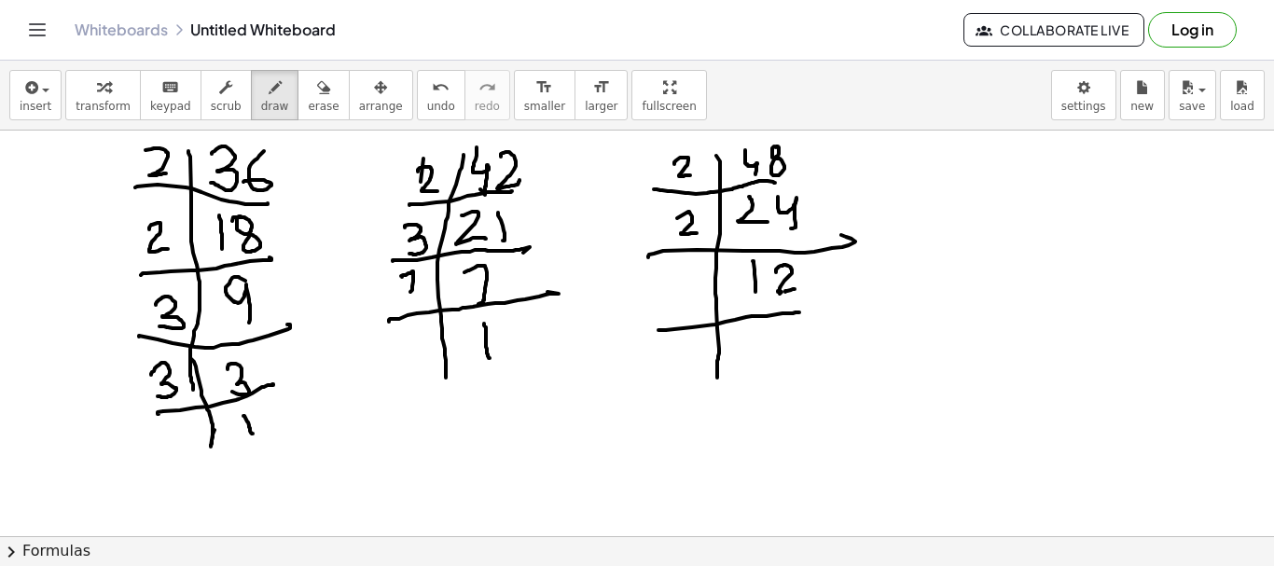
drag
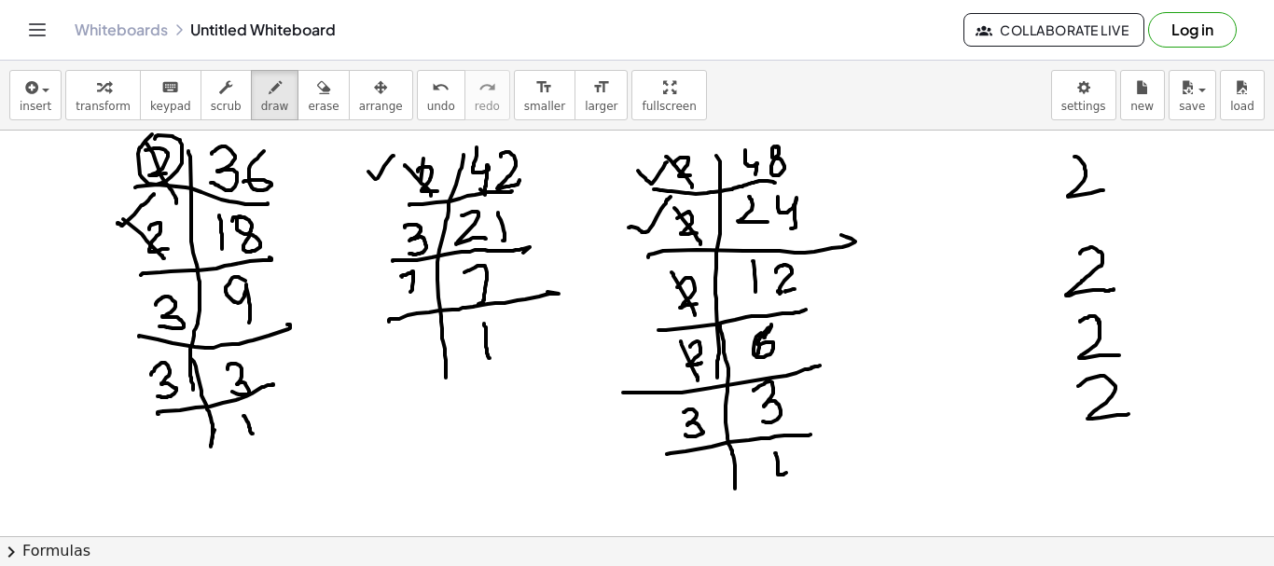
drag, startPoint x: 137, startPoint y: 296, endPoint x: 279, endPoint y: 265, distance: 145.1
drag, startPoint x: 396, startPoint y: 216, endPoint x: 416, endPoint y: 241, distance: 32.5
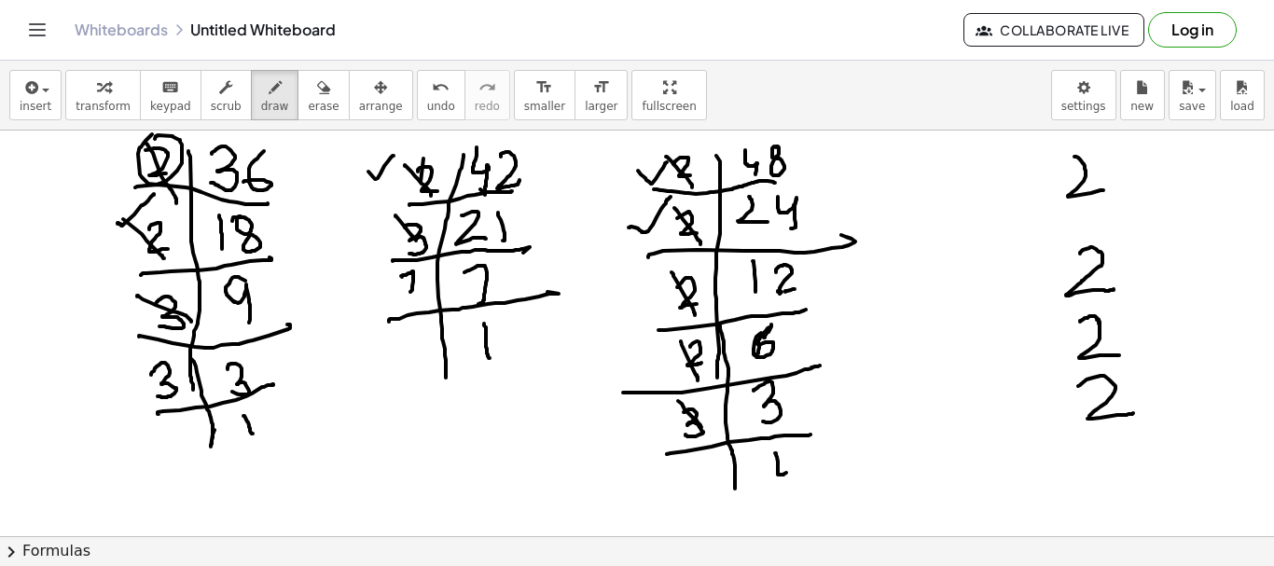
drag, startPoint x: 678, startPoint y: 401, endPoint x: 716, endPoint y: 432, distance: 49.1
drag, startPoint x: 1104, startPoint y: 450, endPoint x: 1119, endPoint y: 505, distance: 57.0
drag, startPoint x: 140, startPoint y: 366, endPoint x: 185, endPoint y: 396, distance: 54.3
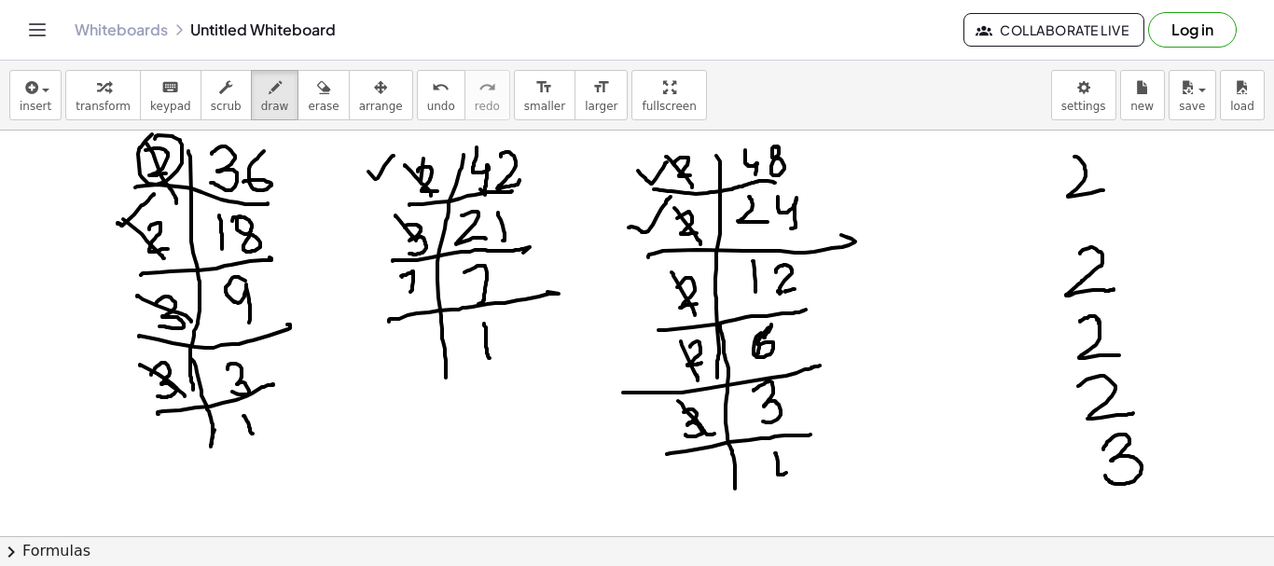
drag, startPoint x: 391, startPoint y: 277, endPoint x: 732, endPoint y: 396, distance: 361.4
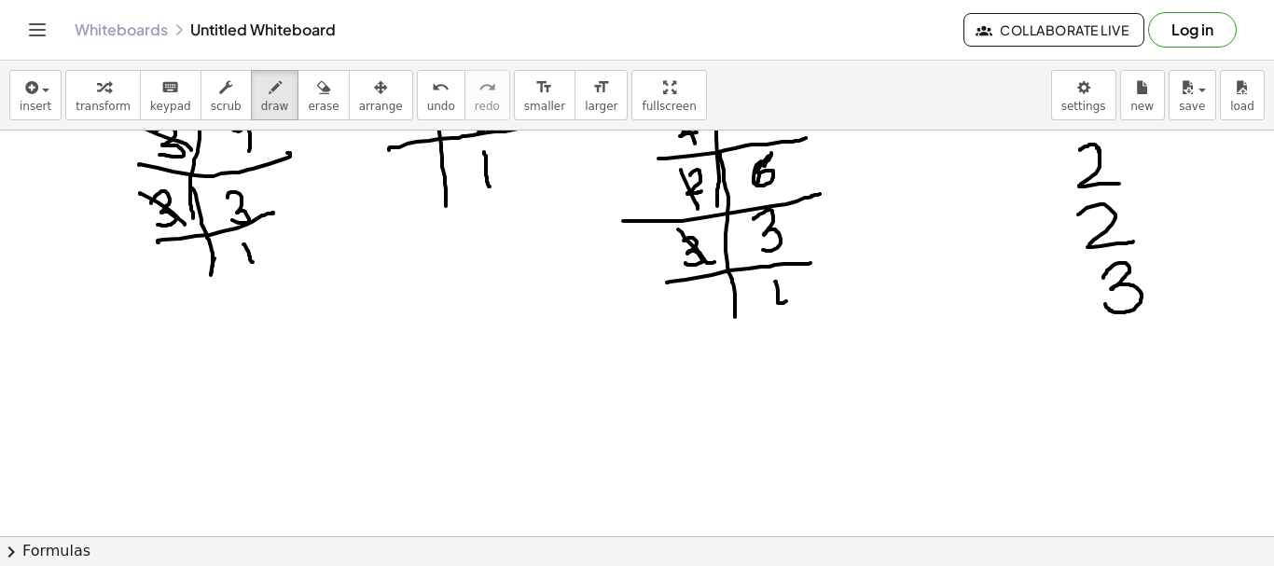
scroll to position [187, 0]
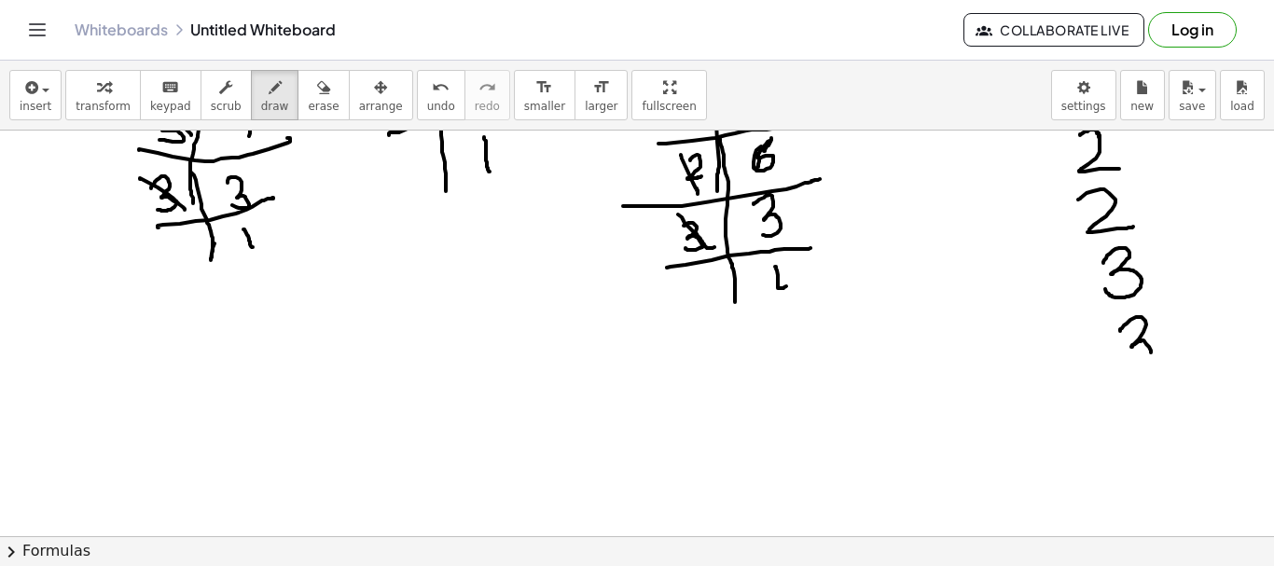
drag, startPoint x: 1120, startPoint y: 331, endPoint x: 1126, endPoint y: 379, distance: 47.9
click at [1125, 371] on div at bounding box center [637, 410] width 1274 height 933
drag, startPoint x: 1134, startPoint y: 391, endPoint x: 1144, endPoint y: 428, distance: 38.5
click at [1146, 416] on div at bounding box center [637, 410] width 1274 height 933
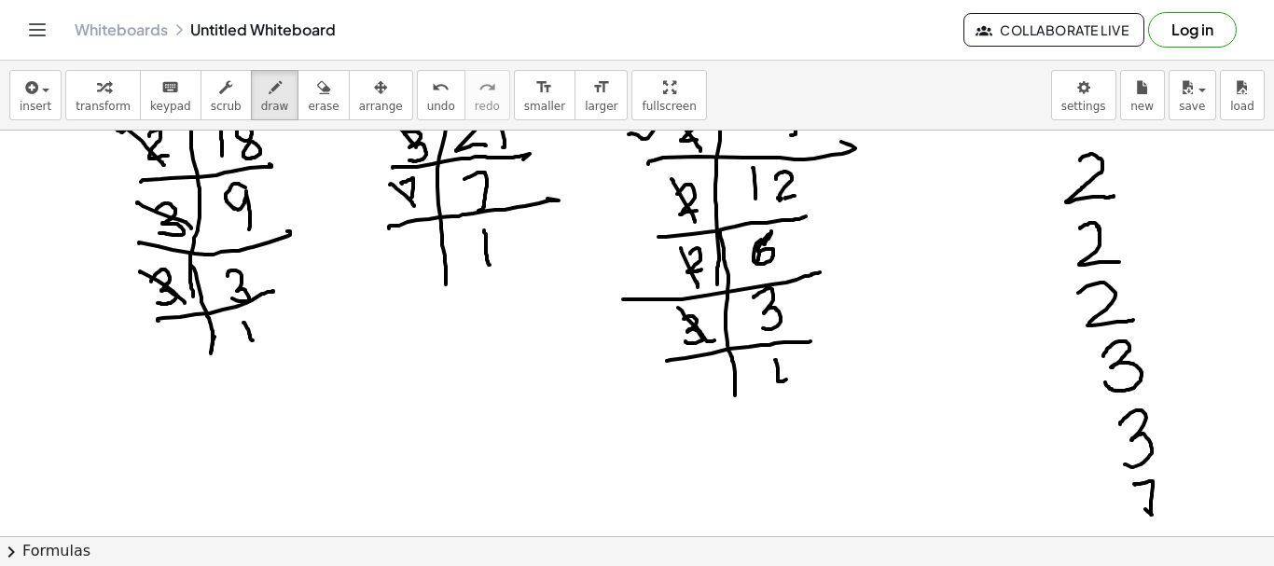
scroll to position [0, 0]
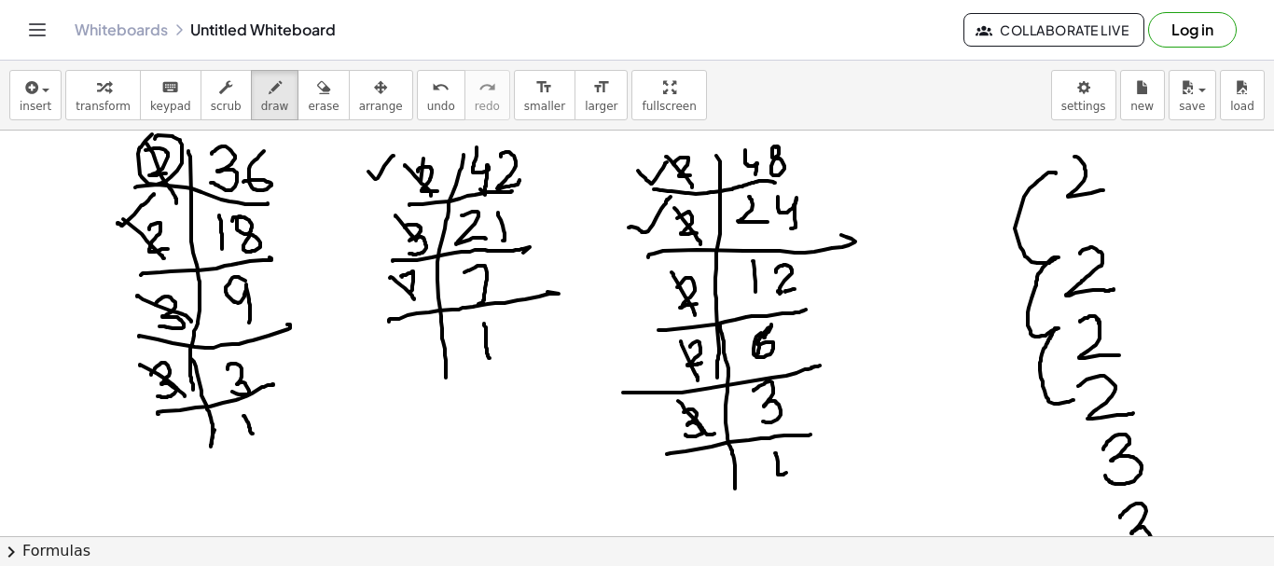
drag, startPoint x: 1051, startPoint y: 173, endPoint x: 1074, endPoint y: 400, distance: 228.7
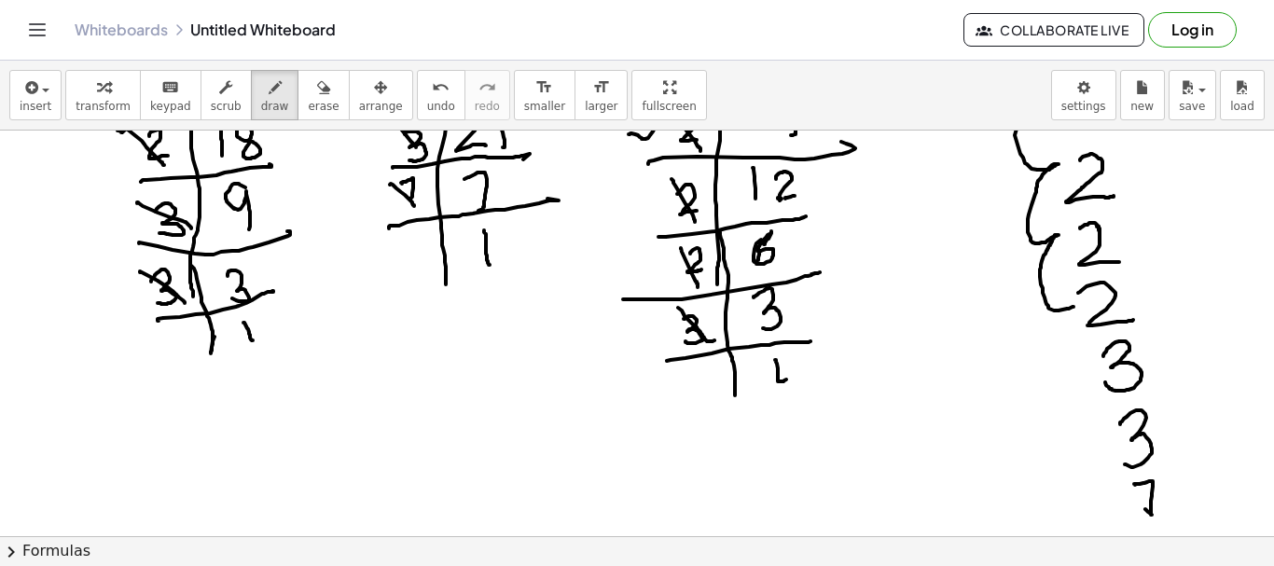
scroll to position [187, 0]
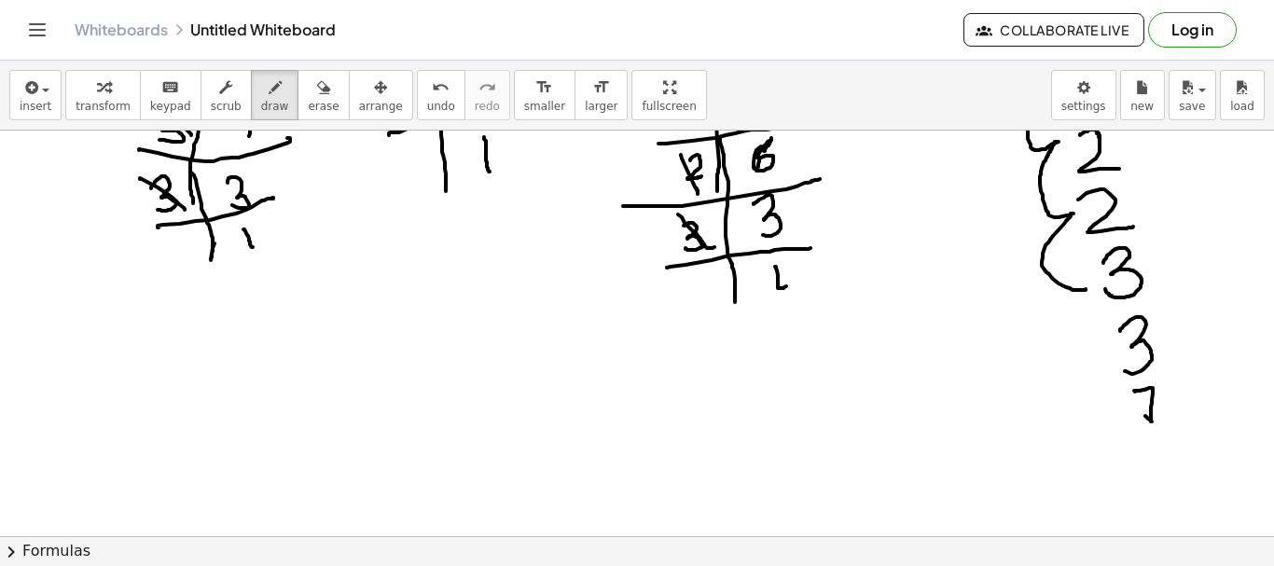
drag, startPoint x: 1071, startPoint y: 214, endPoint x: 1087, endPoint y: 287, distance: 75.4
click at [1087, 287] on div at bounding box center [637, 410] width 1274 height 933
drag, startPoint x: 1088, startPoint y: 294, endPoint x: 1105, endPoint y: 345, distance: 54.0
click at [1105, 345] on div at bounding box center [637, 410] width 1274 height 933
drag, startPoint x: 926, startPoint y: 317, endPoint x: 928, endPoint y: 349, distance: 31.8
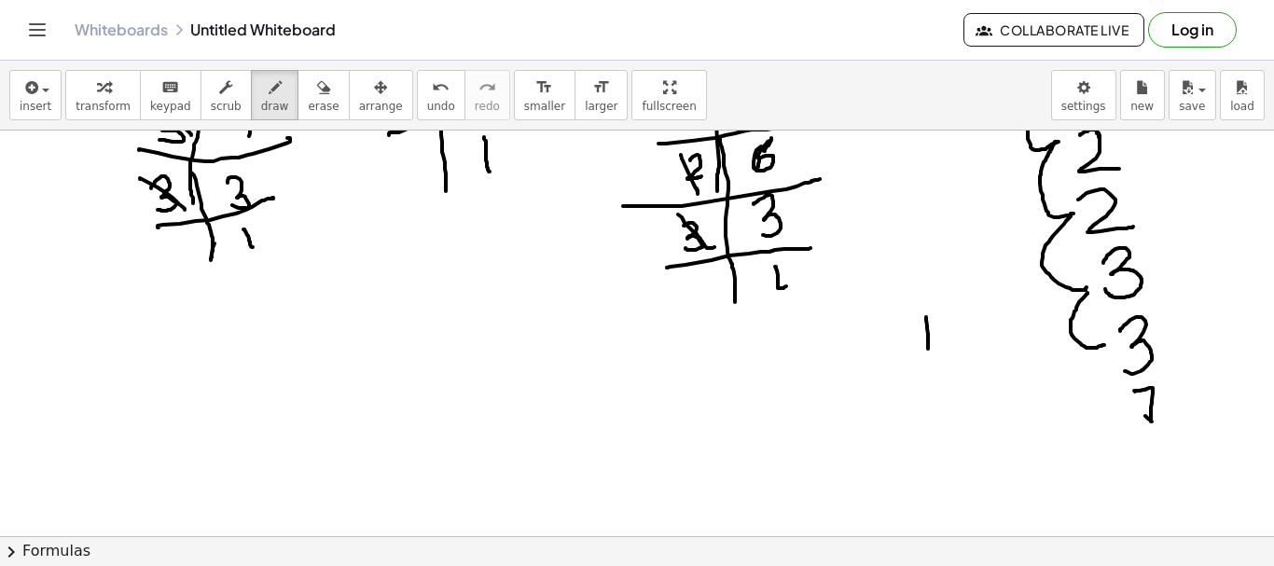
click at [928, 349] on div at bounding box center [637, 410] width 1274 height 933
drag, startPoint x: 948, startPoint y: 313, endPoint x: 974, endPoint y: 313, distance: 26.1
click at [956, 337] on div at bounding box center [637, 410] width 1274 height 933
drag, startPoint x: 975, startPoint y: 308, endPoint x: 990, endPoint y: 339, distance: 34.2
click at [985, 334] on div at bounding box center [637, 410] width 1274 height 933
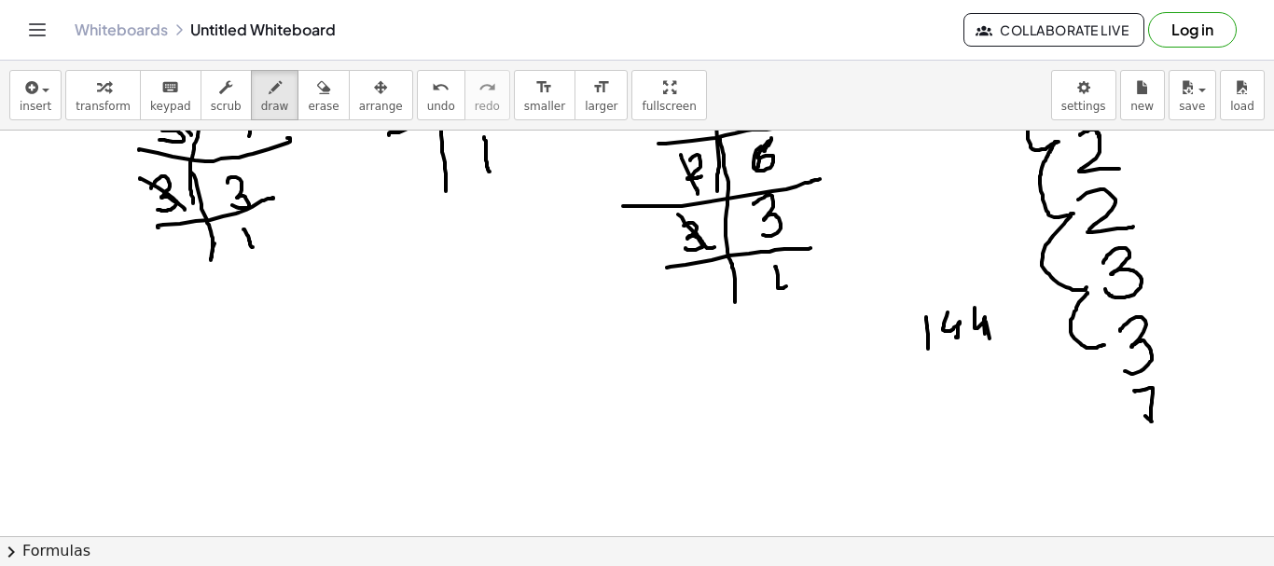
click at [988, 336] on div at bounding box center [637, 410] width 1274 height 933
drag, startPoint x: 1103, startPoint y: 352, endPoint x: 924, endPoint y: 355, distance: 179.2
click at [1108, 399] on div at bounding box center [637, 410] width 1274 height 933
drag, startPoint x: 876, startPoint y: 379, endPoint x: 909, endPoint y: 390, distance: 34.5
click at [910, 400] on div at bounding box center [637, 410] width 1274 height 933
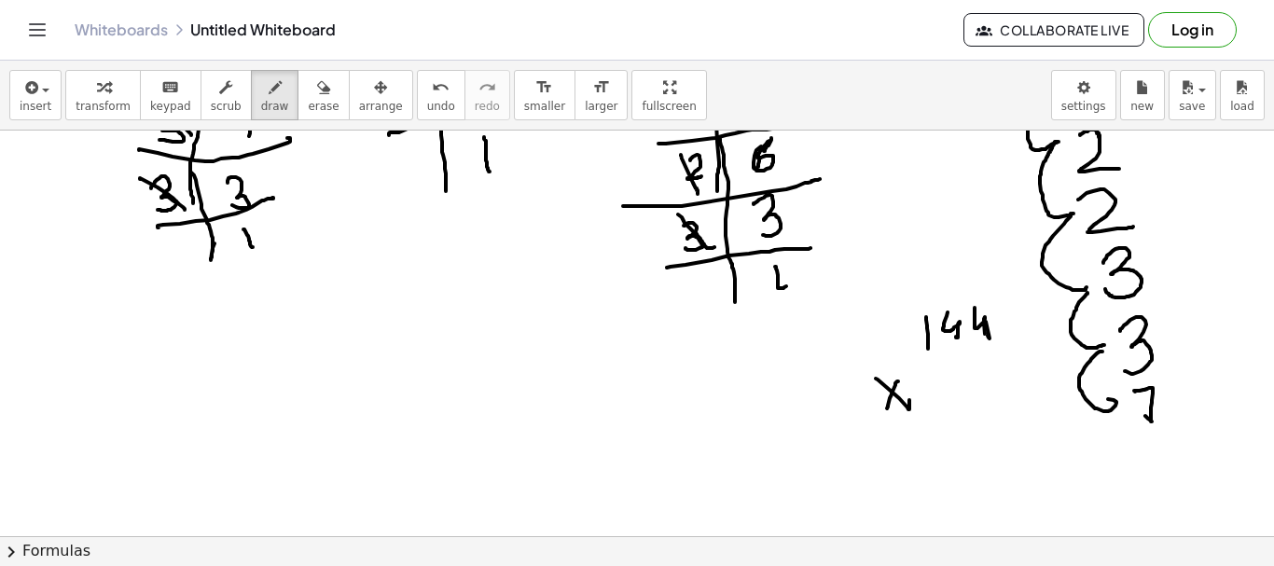
drag, startPoint x: 898, startPoint y: 382, endPoint x: 887, endPoint y: 409, distance: 29.3
click at [887, 409] on div at bounding box center [637, 410] width 1274 height 933
drag, startPoint x: 989, startPoint y: 369, endPoint x: 1002, endPoint y: 402, distance: 35.2
click at [1003, 394] on div at bounding box center [637, 410] width 1274 height 933
drag, startPoint x: 897, startPoint y: 437, endPoint x: 1051, endPoint y: 389, distance: 162.0
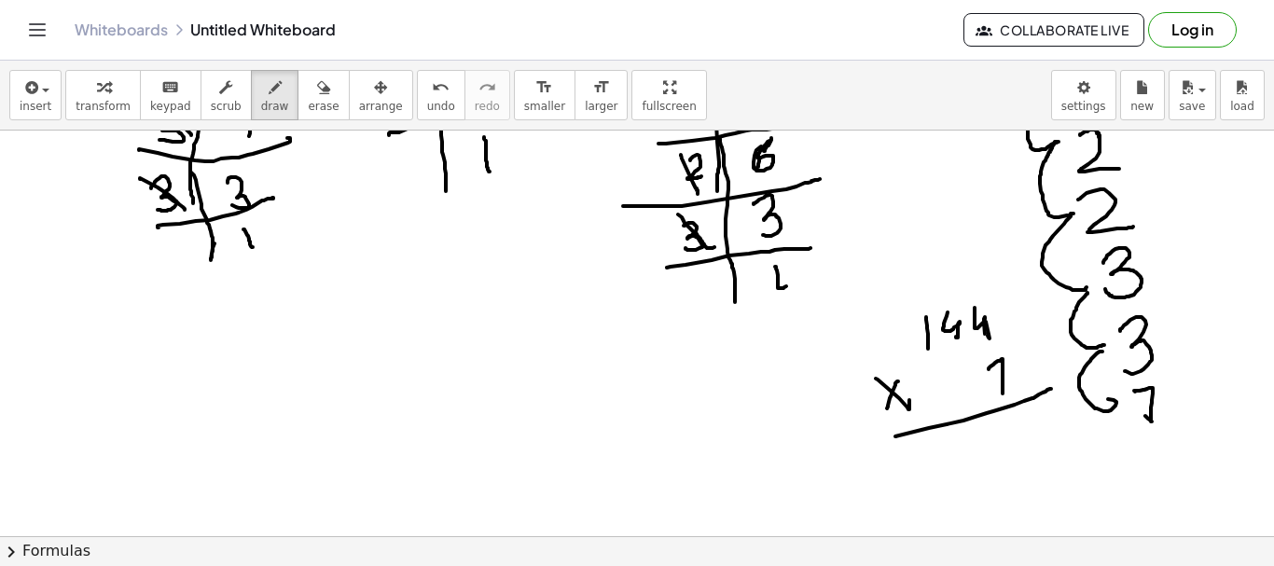
click at [1051, 389] on div at bounding box center [637, 410] width 1274 height 933
drag, startPoint x: 1014, startPoint y: 421, endPoint x: 1015, endPoint y: 408, distance: 13.1
click at [1015, 423] on div at bounding box center [637, 410] width 1274 height 933
drag, startPoint x: 939, startPoint y: 293, endPoint x: 956, endPoint y: 299, distance: 17.7
click at [956, 299] on div at bounding box center [637, 410] width 1274 height 933
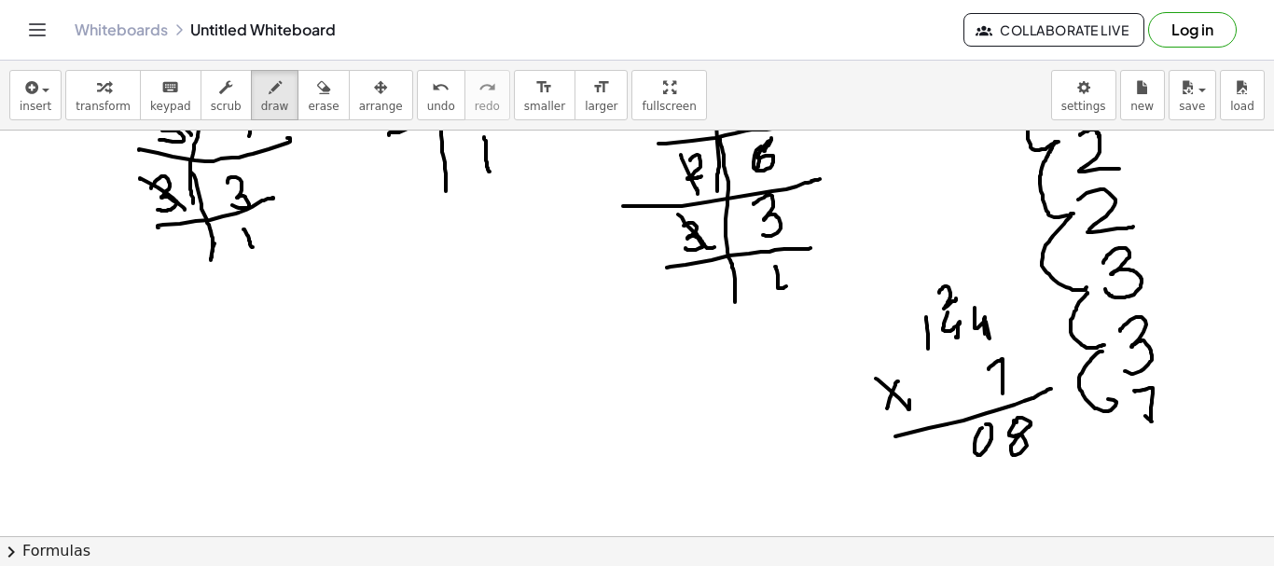
click at [985, 426] on div at bounding box center [637, 410] width 1274 height 933
drag, startPoint x: 899, startPoint y: 303, endPoint x: 904, endPoint y: 336, distance: 33.0
click at [890, 320] on div at bounding box center [637, 410] width 1274 height 933
drag, startPoint x: 914, startPoint y: 468, endPoint x: 941, endPoint y: 435, distance: 43.1
click at [916, 476] on div at bounding box center [637, 410] width 1274 height 933
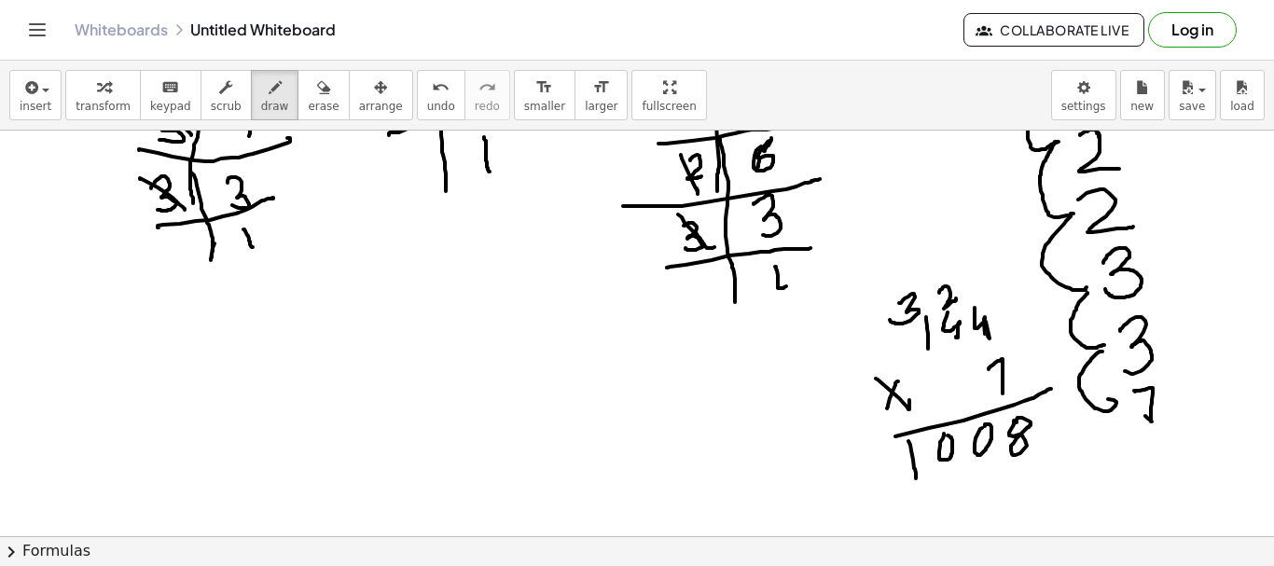
drag, startPoint x: 944, startPoint y: 434, endPoint x: 956, endPoint y: 492, distance: 59.1
click at [941, 435] on div at bounding box center [637, 410] width 1274 height 933
drag, startPoint x: 278, startPoint y: 363, endPoint x: 282, endPoint y: 432, distance: 69.1
click at [283, 438] on div at bounding box center [637, 410] width 1274 height 933
click at [329, 361] on div at bounding box center [637, 410] width 1274 height 933
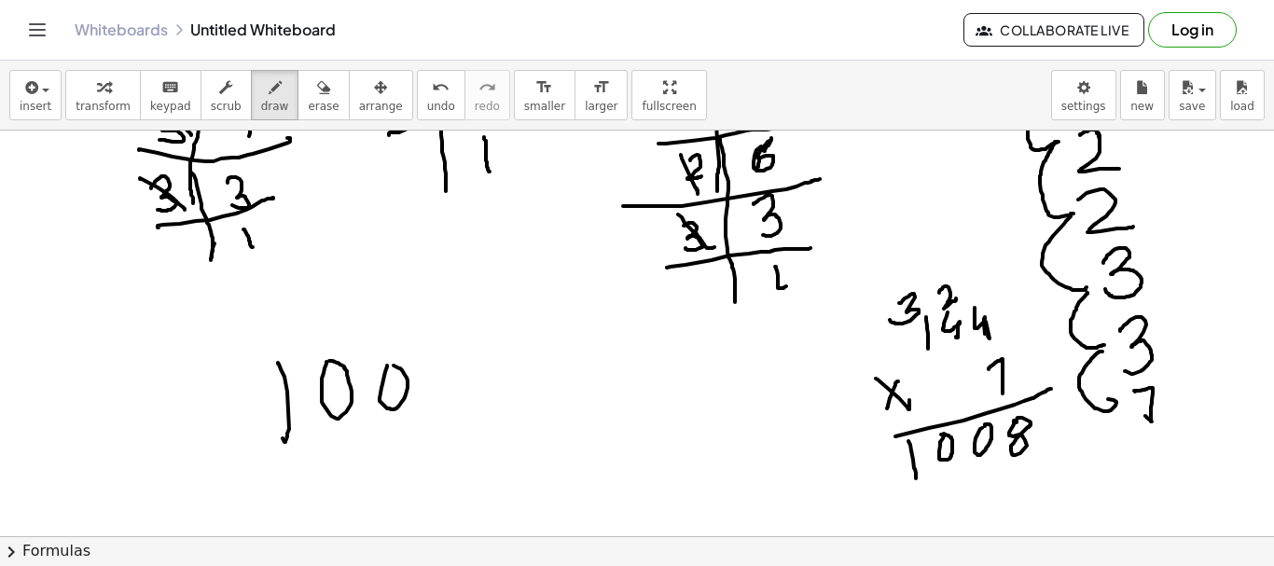
drag, startPoint x: 387, startPoint y: 366, endPoint x: 451, endPoint y: 396, distance: 70.5
click at [389, 368] on div at bounding box center [637, 410] width 1274 height 933
drag, startPoint x: 451, startPoint y: 396, endPoint x: 437, endPoint y: 378, distance: 23.3
click at [438, 371] on div at bounding box center [637, 410] width 1274 height 933
drag, startPoint x: 488, startPoint y: 372, endPoint x: 527, endPoint y: 379, distance: 39.7
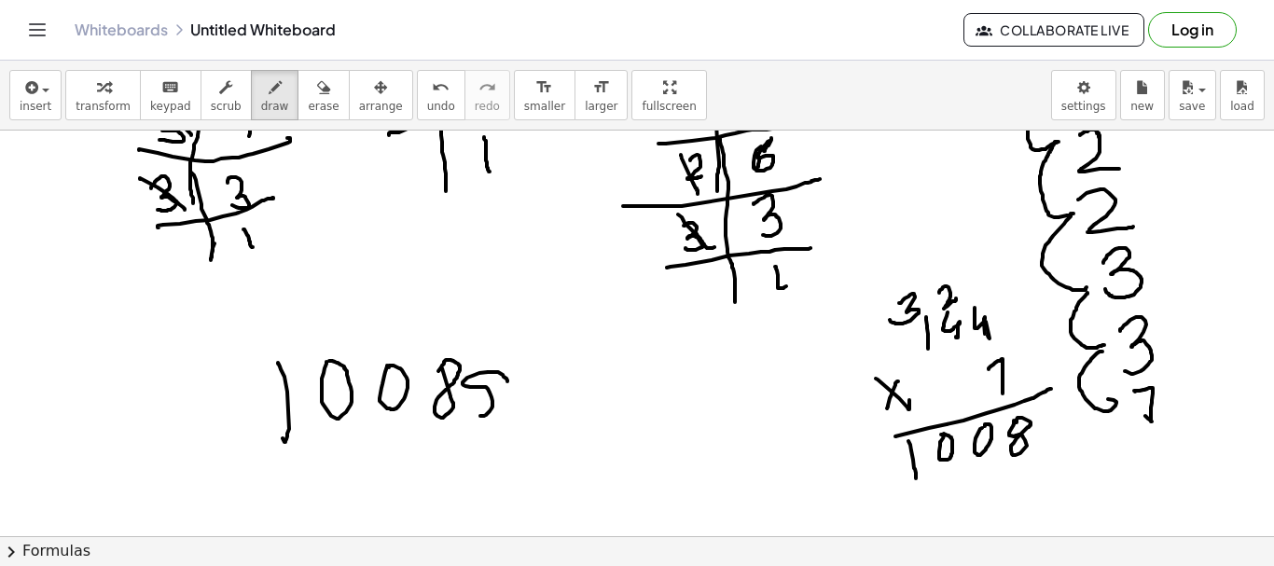
click at [473, 414] on div at bounding box center [637, 410] width 1274 height 933
drag, startPoint x: 527, startPoint y: 379, endPoint x: 552, endPoint y: 379, distance: 25.2
click at [533, 402] on div at bounding box center [637, 410] width 1274 height 933
drag, startPoint x: 552, startPoint y: 371, endPoint x: 570, endPoint y: 392, distance: 27.1
click at [570, 392] on div at bounding box center [637, 410] width 1274 height 933
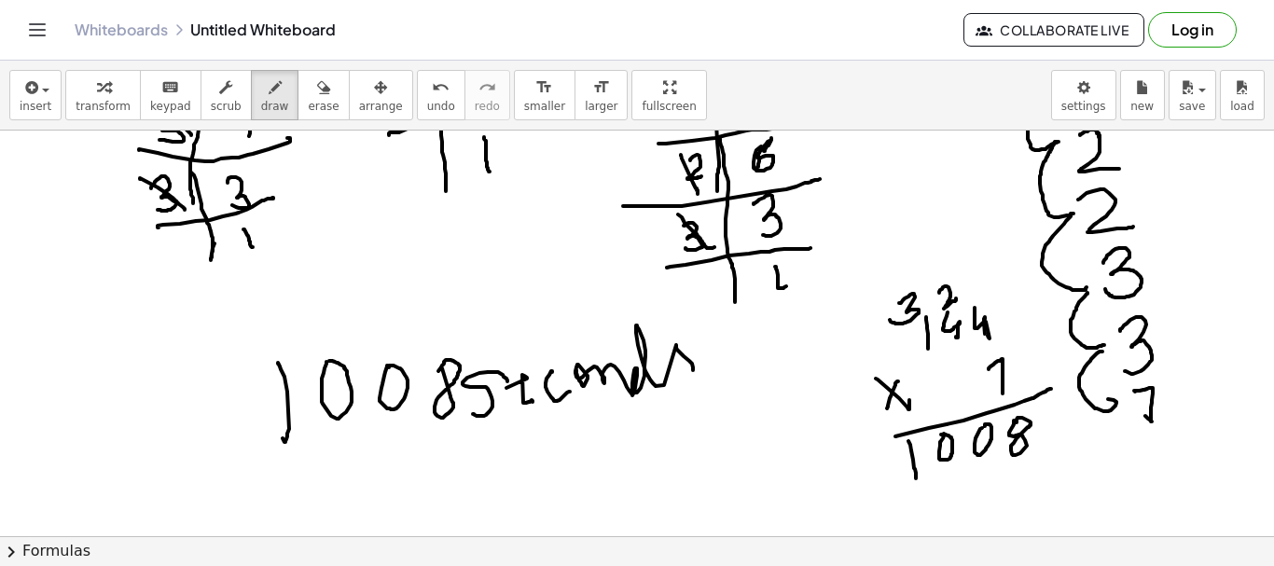
drag, startPoint x: 576, startPoint y: 371, endPoint x: 687, endPoint y: 384, distance: 111.8
click at [684, 374] on div at bounding box center [637, 410] width 1274 height 933
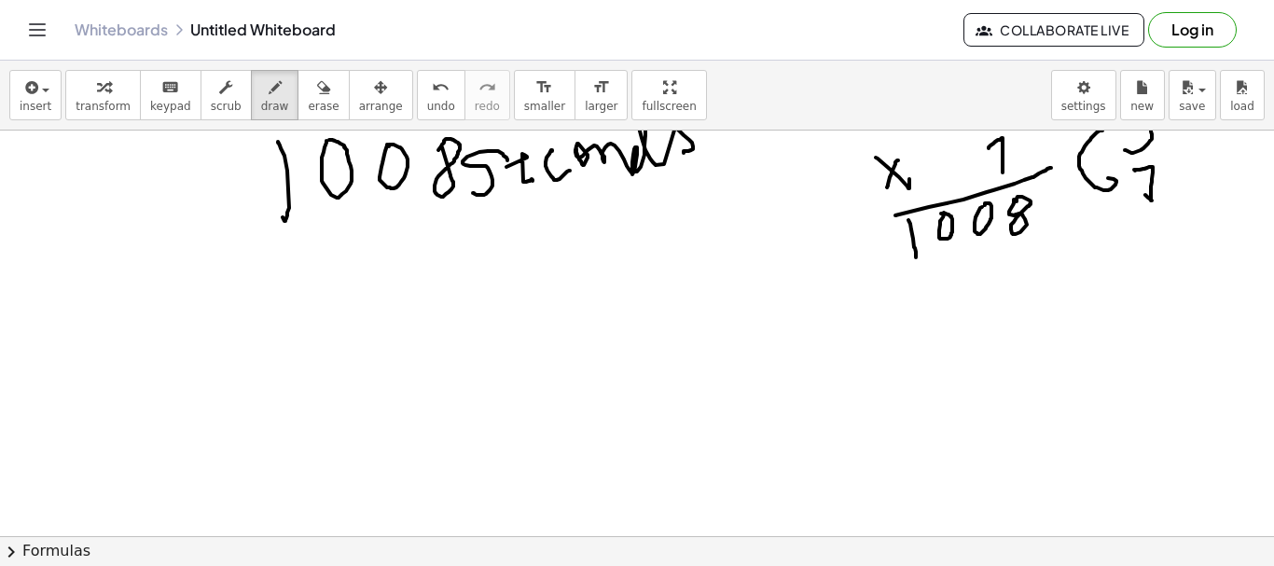
scroll to position [466, 0]
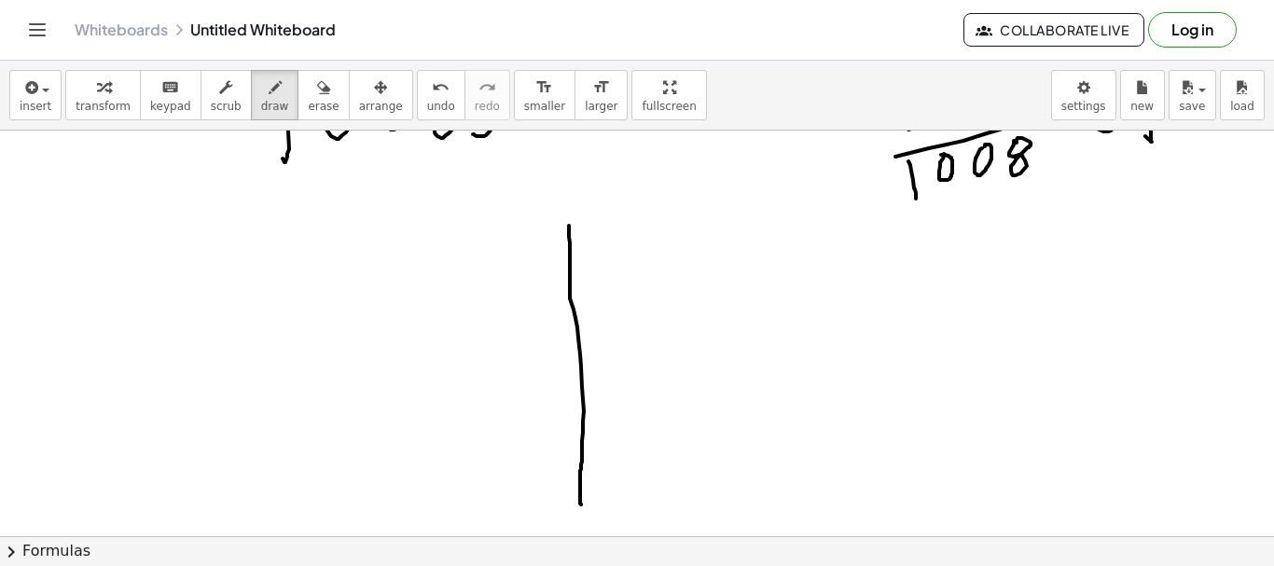
drag, startPoint x: 569, startPoint y: 227, endPoint x: 587, endPoint y: 417, distance: 191.1
click at [577, 494] on div at bounding box center [637, 130] width 1274 height 933
drag, startPoint x: 298, startPoint y: 109, endPoint x: 300, endPoint y: 118, distance: 9.7
click at [308, 109] on span "erase" at bounding box center [323, 106] width 31 height 13
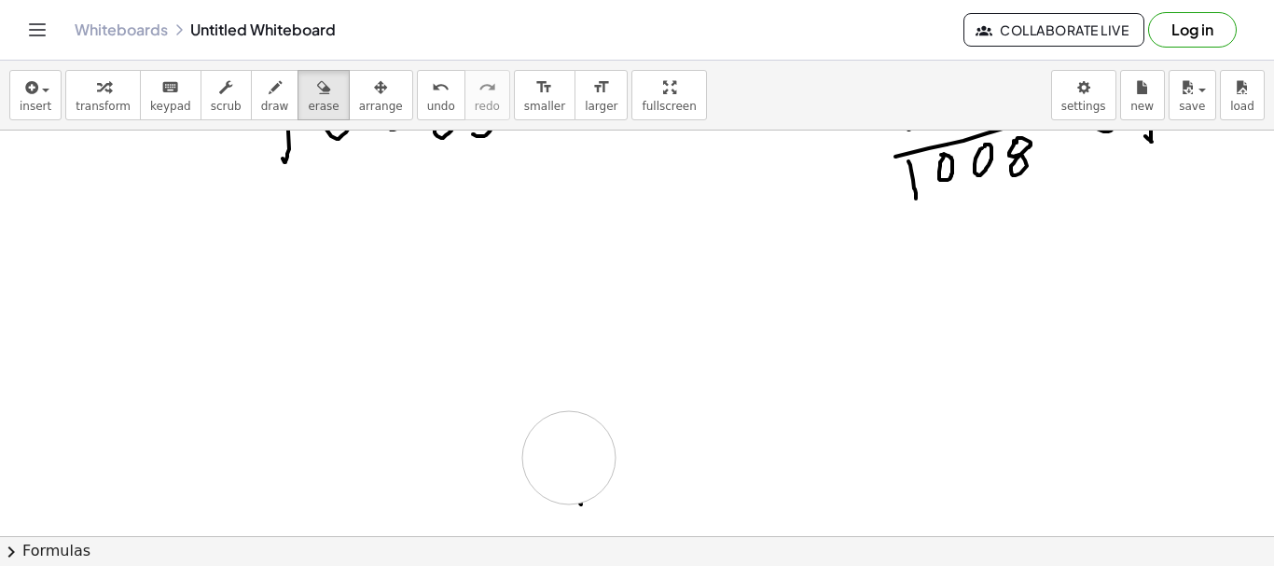
drag, startPoint x: 555, startPoint y: 216, endPoint x: 275, endPoint y: 146, distance: 288.3
click at [575, 489] on div at bounding box center [637, 130] width 1274 height 933
click at [269, 93] on icon "button" at bounding box center [275, 88] width 13 height 22
click at [508, 291] on div at bounding box center [637, 130] width 1274 height 933
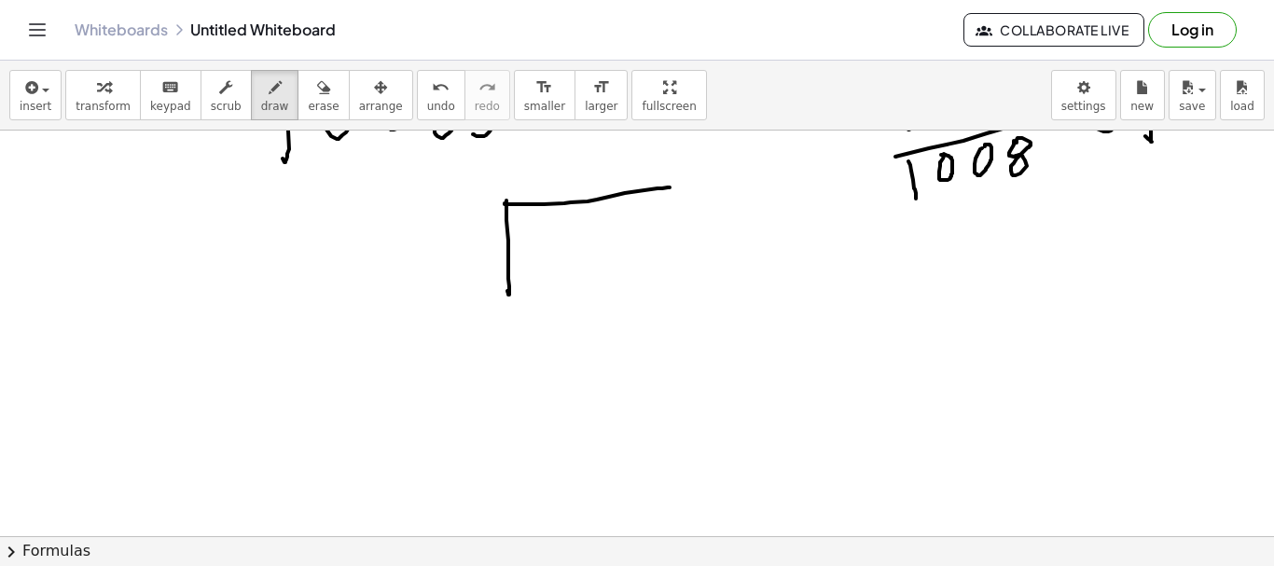
drag, startPoint x: 505, startPoint y: 203, endPoint x: 559, endPoint y: 233, distance: 61.8
click at [671, 188] on div at bounding box center [637, 130] width 1274 height 933
drag, startPoint x: 552, startPoint y: 226, endPoint x: 557, endPoint y: 257, distance: 32.1
click at [555, 260] on div at bounding box center [637, 130] width 1274 height 933
drag, startPoint x: 582, startPoint y: 231, endPoint x: 610, endPoint y: 230, distance: 28.0
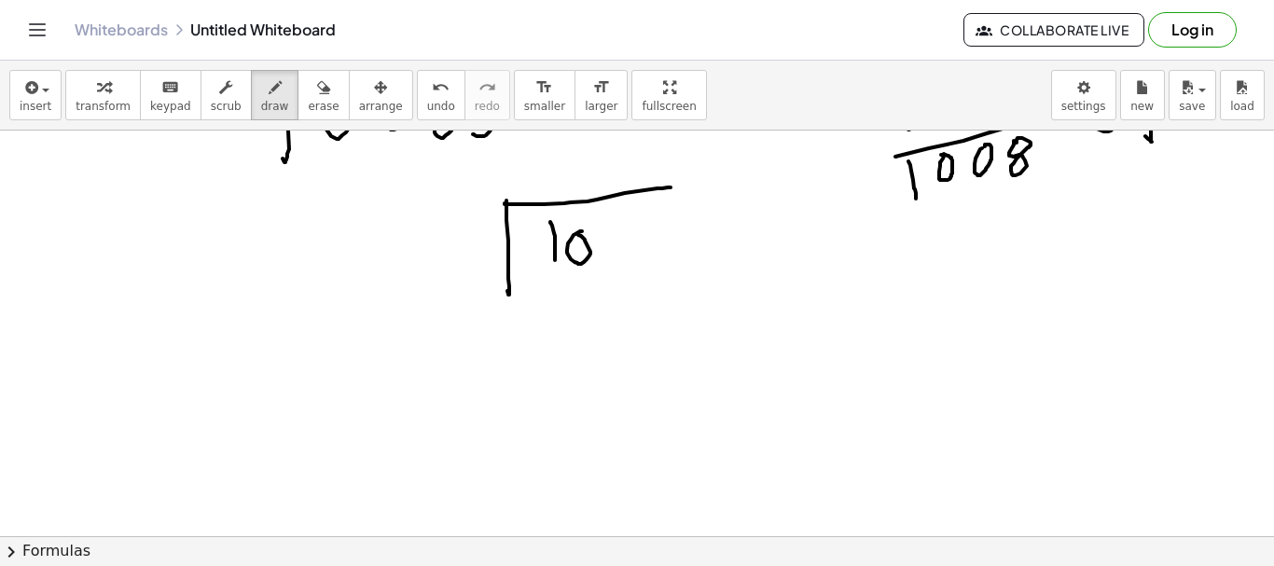
click at [574, 235] on div at bounding box center [637, 130] width 1274 height 933
drag, startPoint x: 610, startPoint y: 230, endPoint x: 645, endPoint y: 226, distance: 34.8
click at [604, 224] on div at bounding box center [637, 130] width 1274 height 933
drag, startPoint x: 655, startPoint y: 219, endPoint x: 633, endPoint y: 234, distance: 26.1
click at [658, 221] on div at bounding box center [637, 130] width 1274 height 933
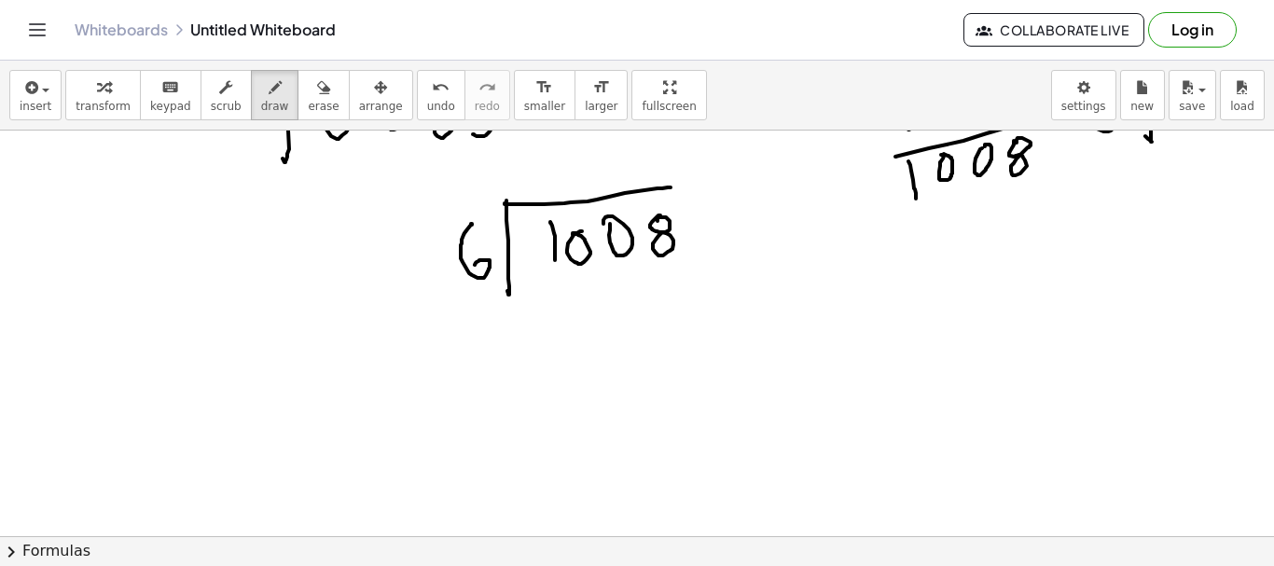
drag, startPoint x: 472, startPoint y: 225, endPoint x: 467, endPoint y: 254, distance: 29.3
click at [465, 271] on div at bounding box center [637, 130] width 1274 height 933
drag, startPoint x: 488, startPoint y: 229, endPoint x: 566, endPoint y: 250, distance: 81.3
click at [487, 223] on div at bounding box center [637, 130] width 1274 height 933
drag, startPoint x: 451, startPoint y: 301, endPoint x: 513, endPoint y: 296, distance: 62.8
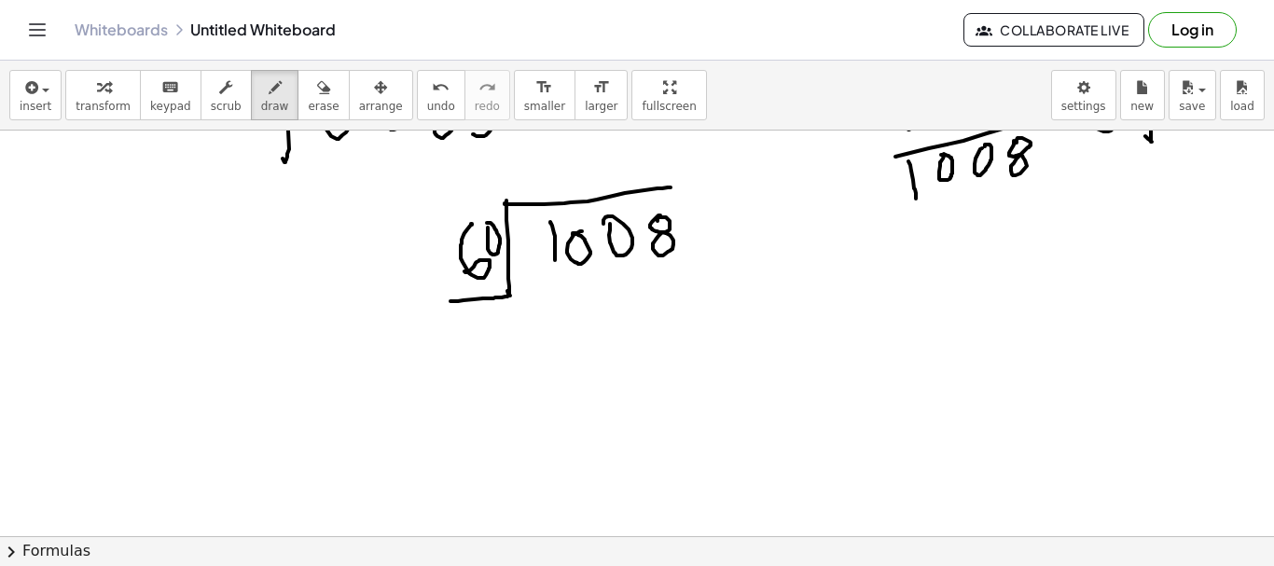
click at [513, 296] on div at bounding box center [637, 130] width 1274 height 933
drag, startPoint x: 561, startPoint y: 149, endPoint x: 563, endPoint y: 190, distance: 41.1
click at [563, 188] on div at bounding box center [637, 130] width 1274 height 933
drag, startPoint x: 591, startPoint y: 277, endPoint x: 611, endPoint y: 306, distance: 34.9
click at [577, 321] on div at bounding box center [637, 130] width 1274 height 933
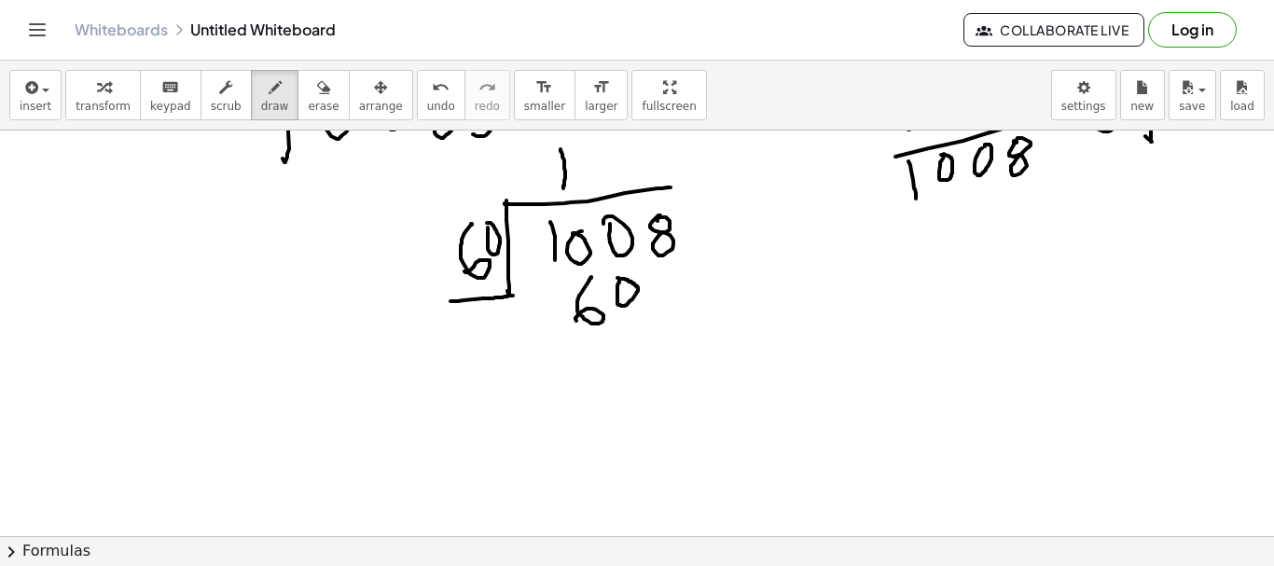
click at [616, 283] on div at bounding box center [637, 130] width 1274 height 933
drag, startPoint x: 548, startPoint y: 350, endPoint x: 705, endPoint y: 324, distance: 159.8
click at [726, 313] on div at bounding box center [637, 130] width 1274 height 933
drag, startPoint x: 605, startPoint y: 354, endPoint x: 630, endPoint y: 400, distance: 52.6
click at [630, 406] on div at bounding box center [637, 130] width 1274 height 933
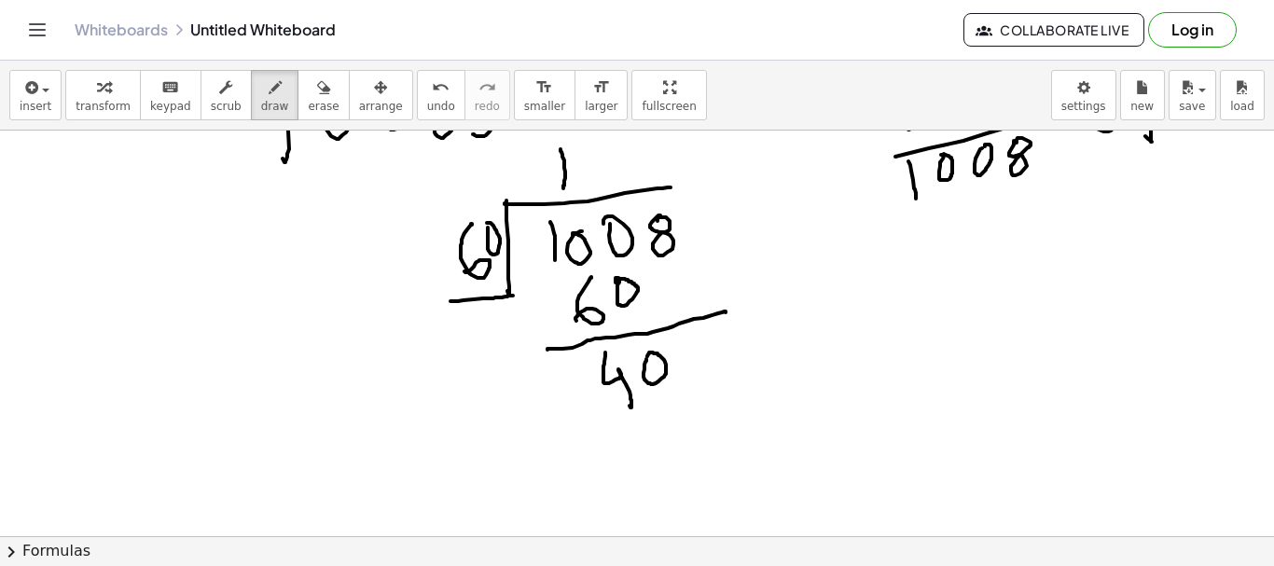
drag, startPoint x: 647, startPoint y: 359, endPoint x: 694, endPoint y: 403, distance: 64.7
click at [647, 361] on div at bounding box center [637, 130] width 1274 height 933
drag, startPoint x: 533, startPoint y: 309, endPoint x: 553, endPoint y: 303, distance: 21.3
click at [554, 303] on div at bounding box center [637, 130] width 1274 height 933
drag, startPoint x: 548, startPoint y: 270, endPoint x: 643, endPoint y: 262, distance: 95.5
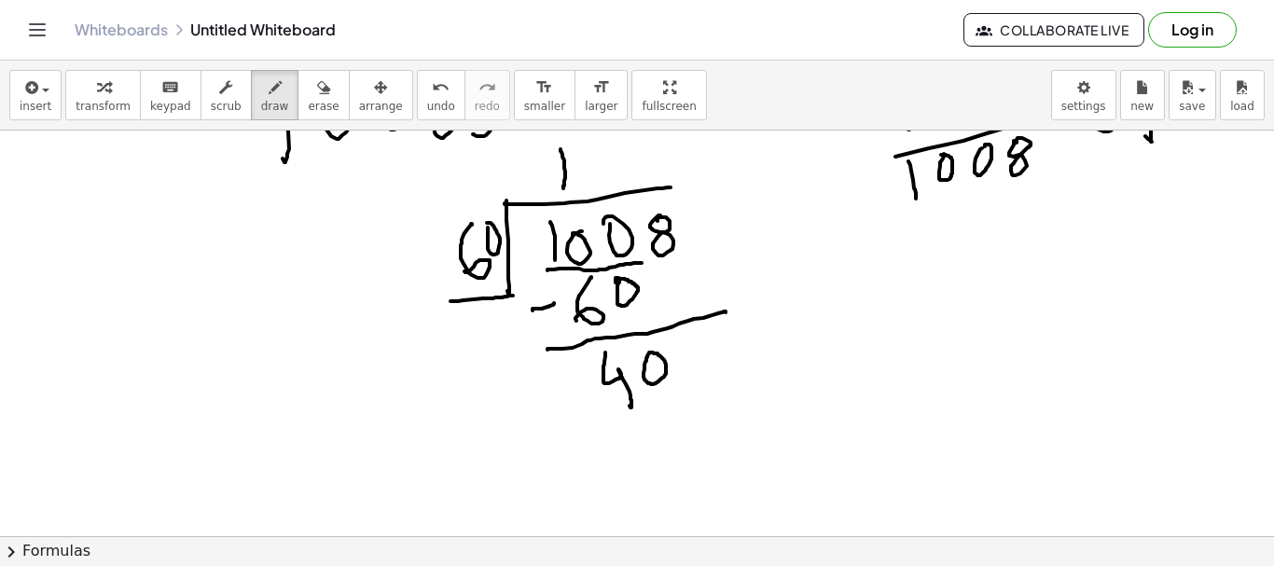
click at [643, 262] on div at bounding box center [637, 130] width 1274 height 933
click at [692, 343] on div at bounding box center [637, 130] width 1274 height 933
drag, startPoint x: 667, startPoint y: 257, endPoint x: 692, endPoint y: 307, distance: 55.5
click at [692, 307] on div at bounding box center [637, 130] width 1274 height 933
drag, startPoint x: 910, startPoint y: 298, endPoint x: 948, endPoint y: 309, distance: 39.9
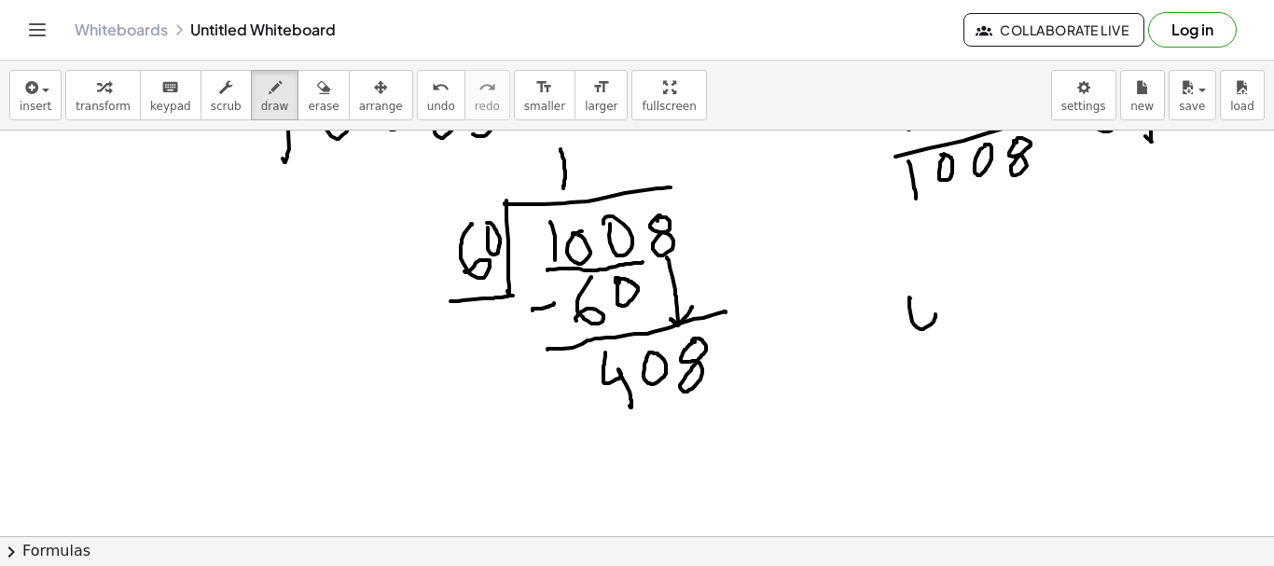
click at [939, 333] on div at bounding box center [637, 130] width 1274 height 933
drag, startPoint x: 951, startPoint y: 302, endPoint x: 987, endPoint y: 287, distance: 39.3
click at [978, 306] on div at bounding box center [637, 130] width 1274 height 933
click at [992, 282] on div at bounding box center [637, 130] width 1274 height 933
drag, startPoint x: 842, startPoint y: 276, endPoint x: 899, endPoint y: 239, distance: 68.1
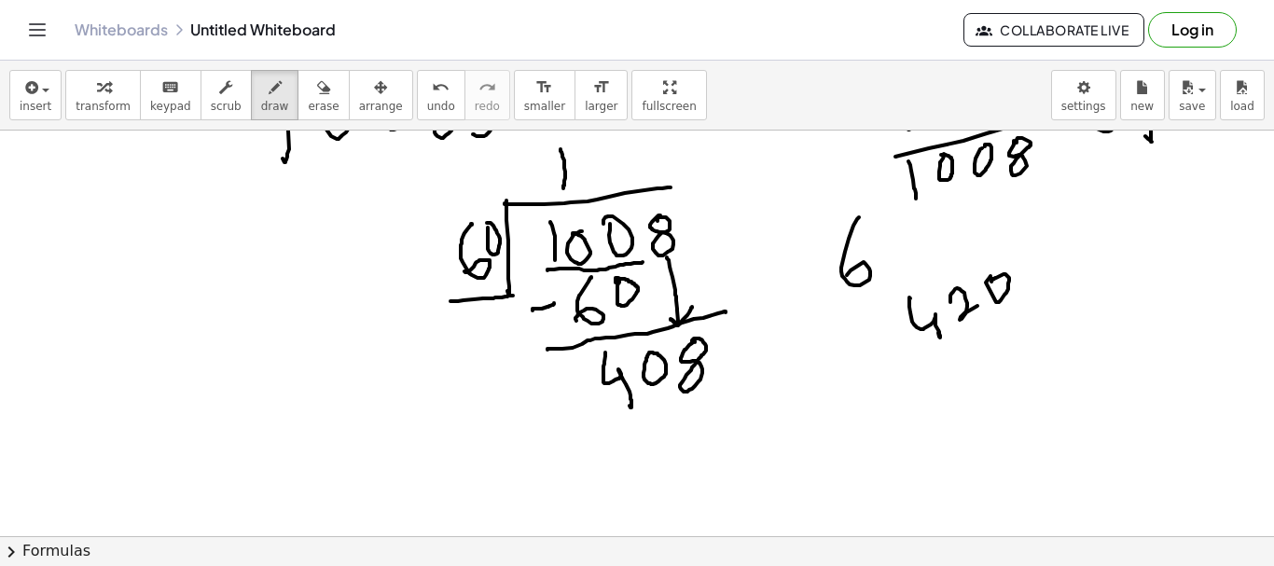
click at [855, 271] on div at bounding box center [637, 130] width 1274 height 933
drag, startPoint x: 897, startPoint y: 242, endPoint x: 942, endPoint y: 234, distance: 45.4
click at [901, 240] on div at bounding box center [637, 130] width 1274 height 933
drag, startPoint x: 958, startPoint y: 240, endPoint x: 965, endPoint y: 220, distance: 20.7
click at [976, 255] on div at bounding box center [637, 130] width 1274 height 933
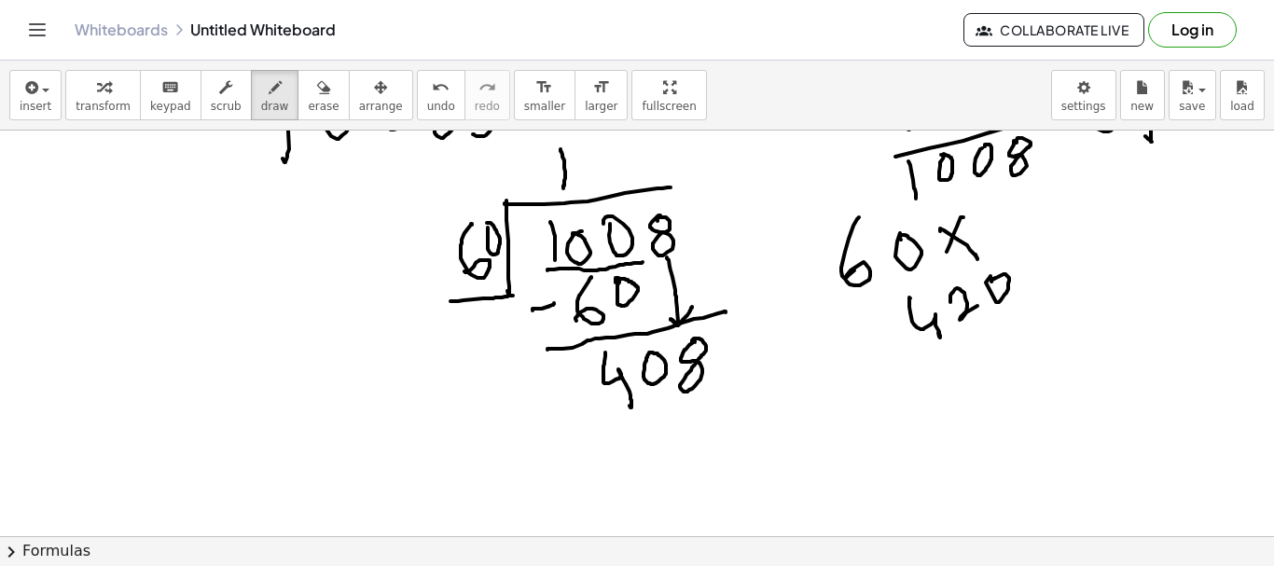
drag, startPoint x: 959, startPoint y: 222, endPoint x: 984, endPoint y: 227, distance: 25.6
click at [949, 264] on div at bounding box center [637, 130] width 1274 height 933
drag, startPoint x: 985, startPoint y: 215, endPoint x: 1011, endPoint y: 295, distance: 84.4
click at [1014, 236] on div at bounding box center [637, 130] width 1274 height 933
drag, startPoint x: 981, startPoint y: 347, endPoint x: 1000, endPoint y: 366, distance: 27.1
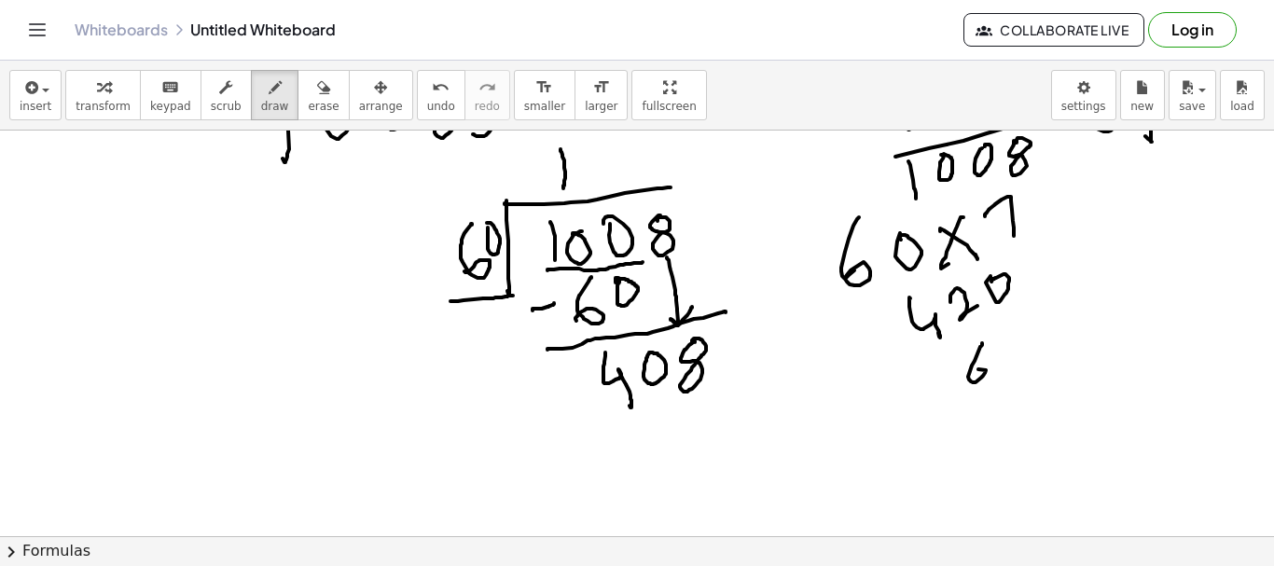
click at [974, 377] on div at bounding box center [637, 130] width 1274 height 933
drag, startPoint x: 1013, startPoint y: 357, endPoint x: 1061, endPoint y: 354, distance: 47.7
click at [1013, 363] on div at bounding box center [637, 130] width 1274 height 933
click at [1069, 369] on div at bounding box center [637, 130] width 1274 height 933
drag, startPoint x: 1061, startPoint y: 354, endPoint x: 1082, endPoint y: 355, distance: 21.5
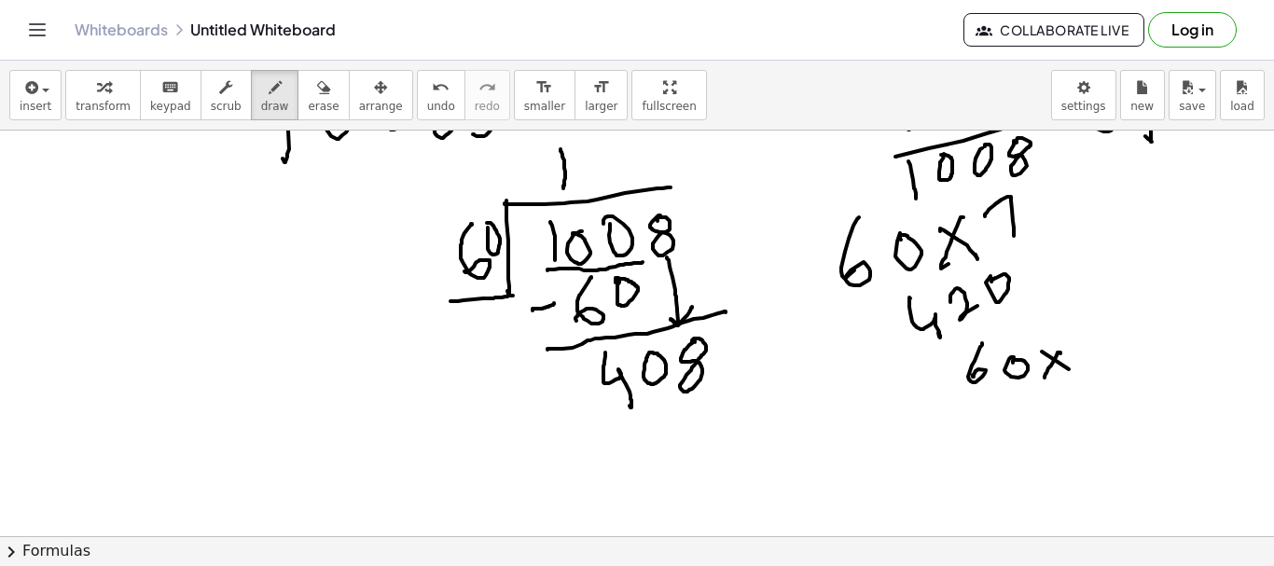
click at [1044, 377] on div at bounding box center [637, 130] width 1274 height 933
drag, startPoint x: 1097, startPoint y: 341, endPoint x: 1024, endPoint y: 388, distance: 86.9
click at [1100, 371] on div at bounding box center [637, 130] width 1274 height 933
drag, startPoint x: 967, startPoint y: 382, endPoint x: 1088, endPoint y: 381, distance: 120.4
click at [1088, 381] on div at bounding box center [637, 130] width 1274 height 933
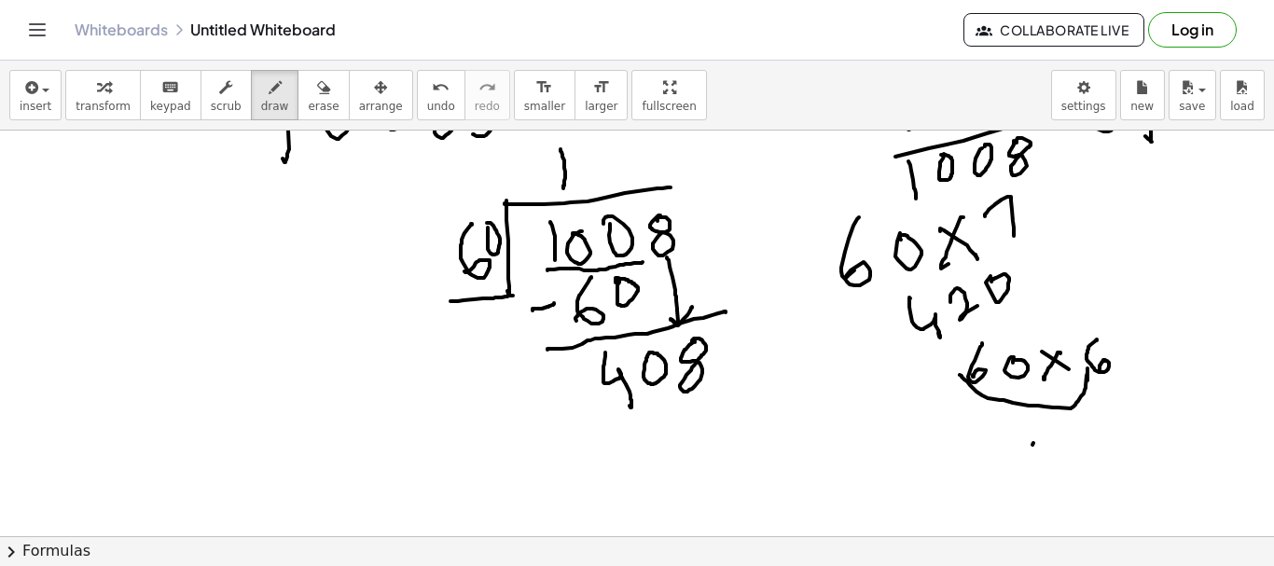
click at [1026, 473] on div at bounding box center [637, 130] width 1274 height 933
click at [1035, 445] on div at bounding box center [637, 130] width 1274 height 933
drag, startPoint x: 1021, startPoint y: 442, endPoint x: 1058, endPoint y: 470, distance: 46.6
click at [1007, 485] on div at bounding box center [637, 130] width 1274 height 933
drag, startPoint x: 1066, startPoint y: 440, endPoint x: 1065, endPoint y: 457, distance: 16.8
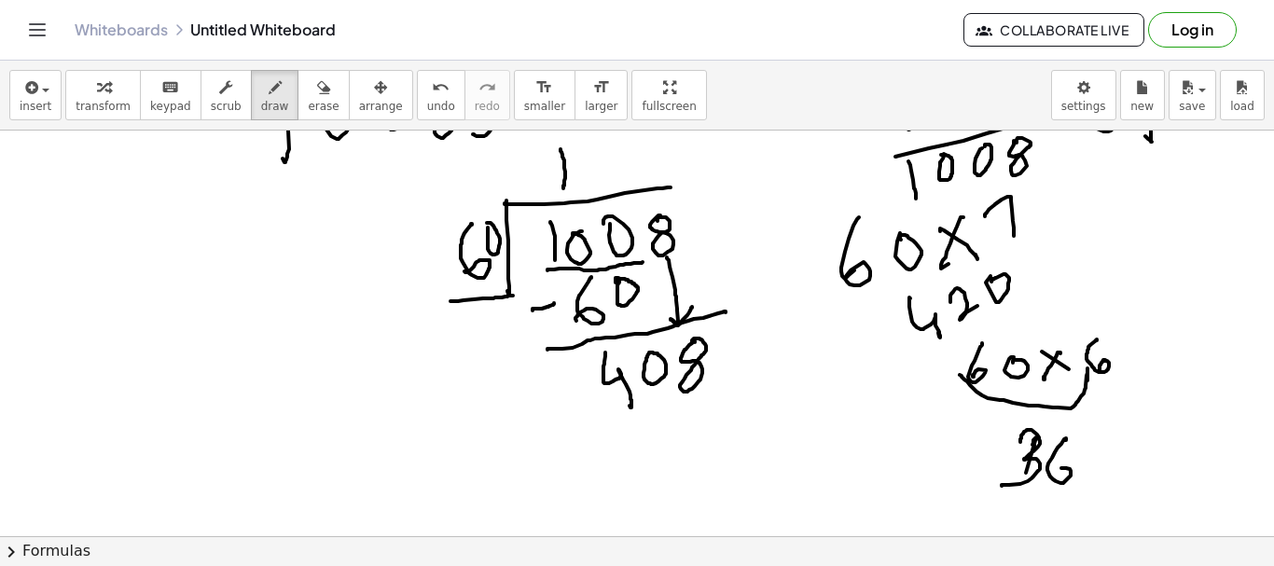
click at [1054, 473] on div at bounding box center [637, 130] width 1274 height 933
drag, startPoint x: 1028, startPoint y: 389, endPoint x: 1104, endPoint y: 453, distance: 99.3
click at [1107, 431] on div at bounding box center [637, 130] width 1274 height 933
drag, startPoint x: 1103, startPoint y: 450, endPoint x: 1102, endPoint y: 480, distance: 29.9
click at [1095, 461] on div at bounding box center [637, 130] width 1274 height 933
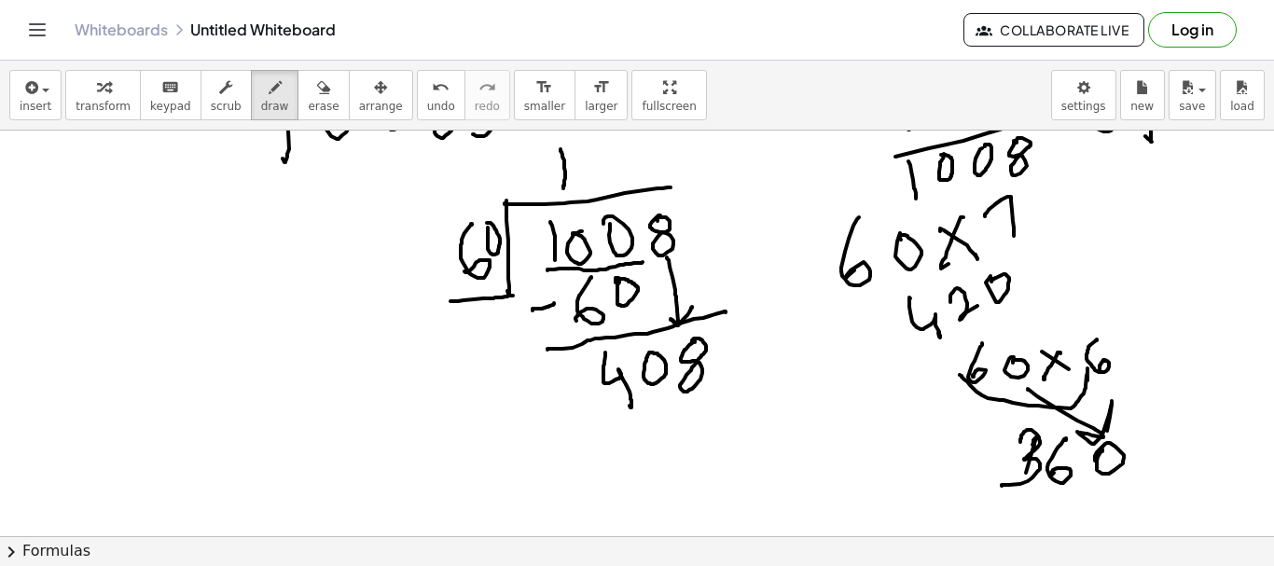
click at [591, 152] on div at bounding box center [637, 130] width 1274 height 933
drag, startPoint x: 591, startPoint y: 149, endPoint x: 616, endPoint y: 151, distance: 24.3
click at [591, 183] on div at bounding box center [637, 130] width 1274 height 933
drag, startPoint x: 618, startPoint y: 140, endPoint x: 591, endPoint y: 178, distance: 46.9
click at [590, 175] on div at bounding box center [637, 130] width 1274 height 933
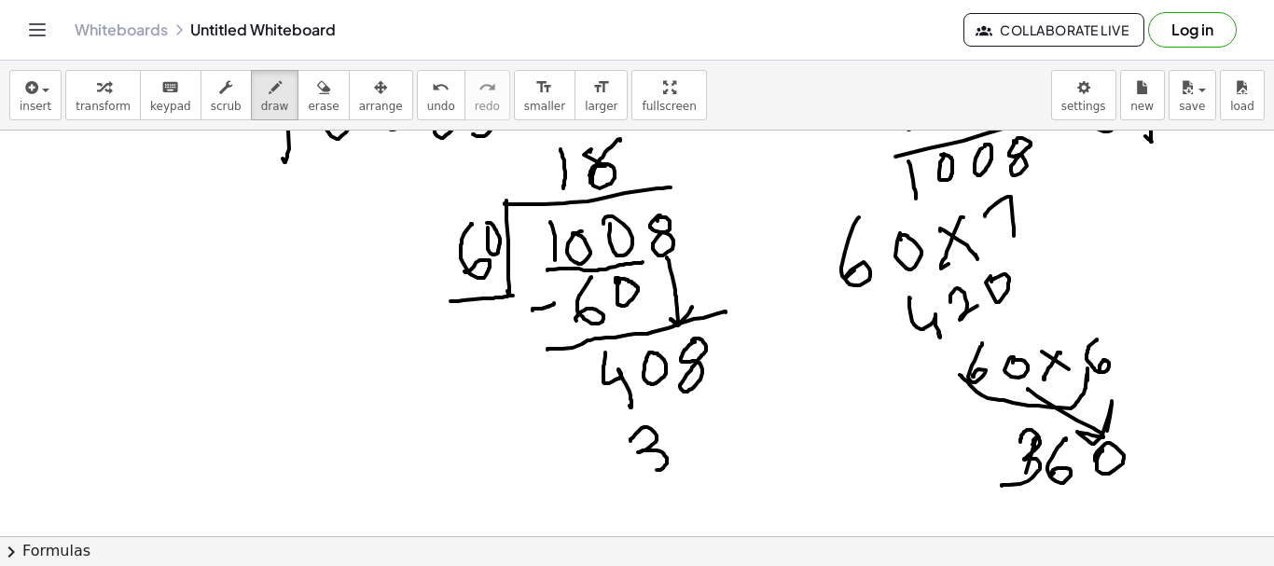
drag, startPoint x: 631, startPoint y: 441, endPoint x: 703, endPoint y: 428, distance: 73.9
click at [641, 465] on div at bounding box center [637, 130] width 1274 height 933
drag, startPoint x: 706, startPoint y: 413, endPoint x: 709, endPoint y: 437, distance: 23.5
click at [689, 447] on div at bounding box center [637, 130] width 1274 height 933
drag, startPoint x: 724, startPoint y: 418, endPoint x: 702, endPoint y: 461, distance: 48.0
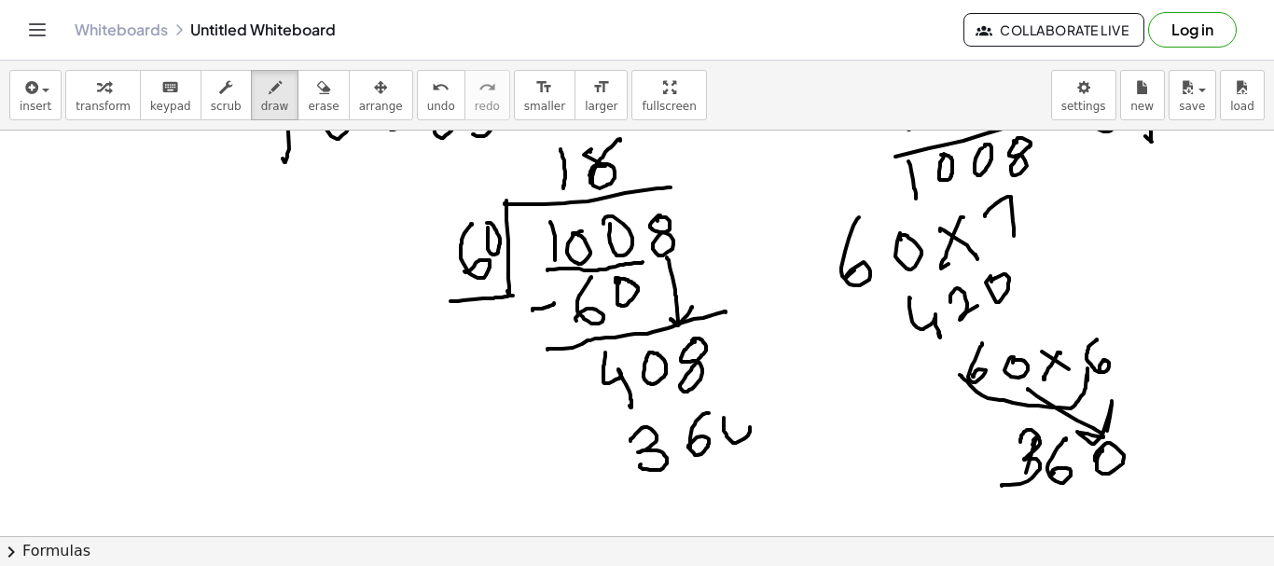
click at [717, 423] on div at bounding box center [637, 130] width 1274 height 933
drag, startPoint x: 627, startPoint y: 501, endPoint x: 818, endPoint y: 440, distance: 200.6
click at [818, 439] on div at bounding box center [637, 130] width 1274 height 933
drag, startPoint x: 792, startPoint y: 477, endPoint x: 779, endPoint y: 488, distance: 17.2
click at [792, 471] on div at bounding box center [637, 130] width 1274 height 933
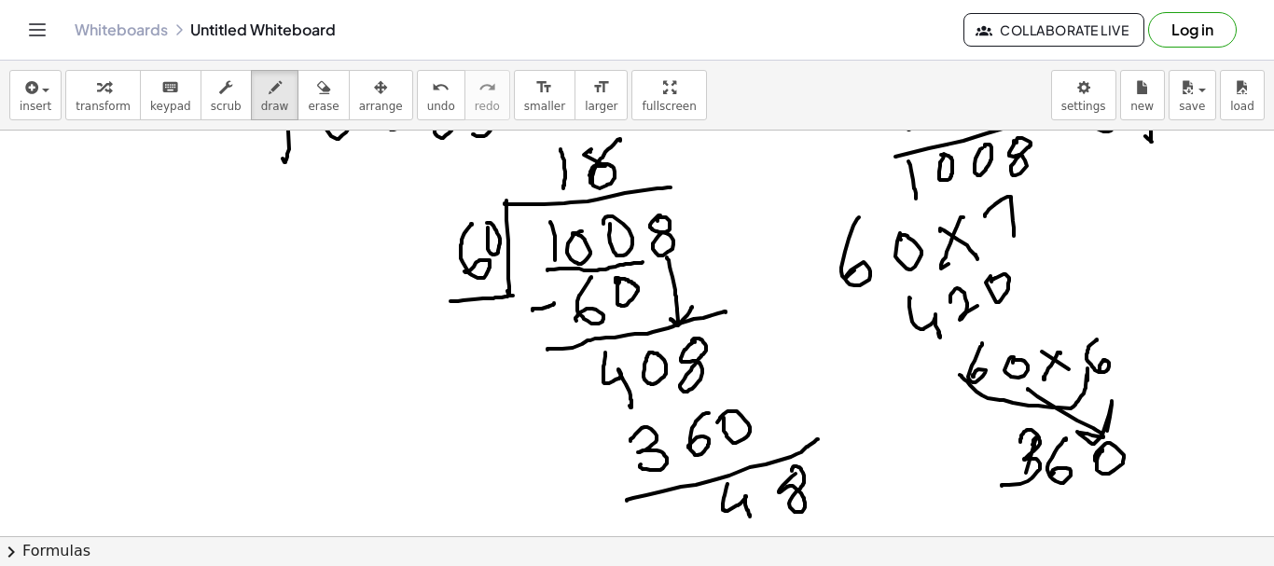
drag, startPoint x: 728, startPoint y: 484, endPoint x: 750, endPoint y: 519, distance: 41.1
click at [750, 519] on div at bounding box center [637, 130] width 1274 height 933
click at [317, 97] on icon "button" at bounding box center [323, 88] width 13 height 22
click at [585, 149] on div at bounding box center [637, 130] width 1274 height 933
click at [266, 100] on button "draw" at bounding box center [275, 95] width 49 height 50
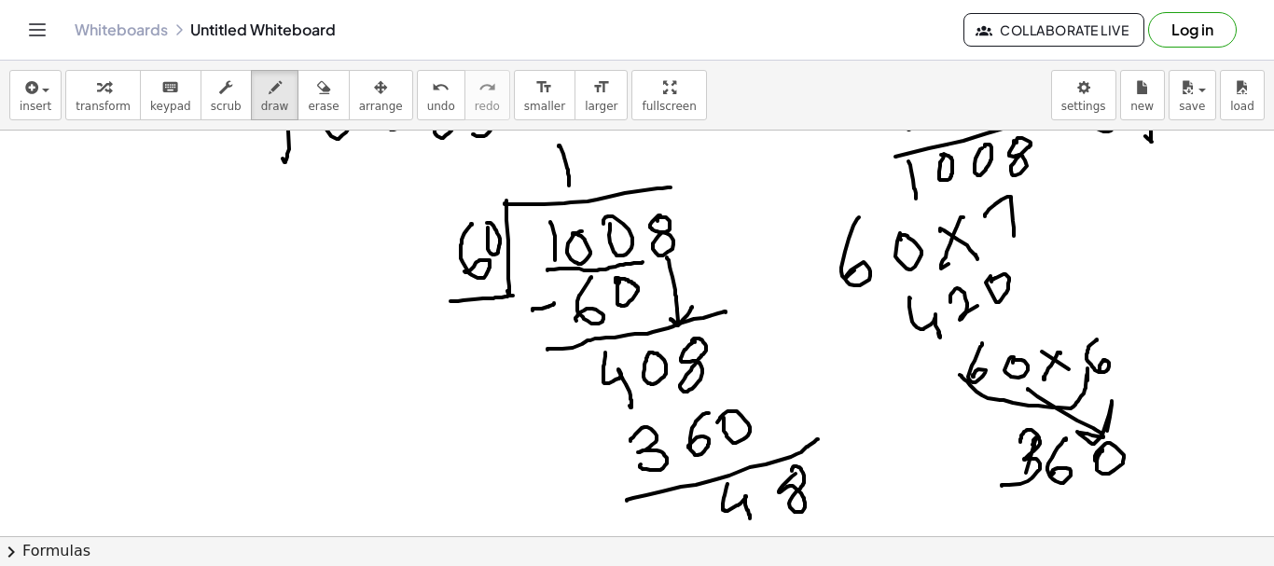
drag, startPoint x: 559, startPoint y: 146, endPoint x: 577, endPoint y: 177, distance: 36.8
click at [569, 188] on div at bounding box center [637, 130] width 1274 height 933
drag, startPoint x: 598, startPoint y: 142, endPoint x: 861, endPoint y: 275, distance: 295.0
click at [598, 182] on div at bounding box center [637, 130] width 1274 height 933
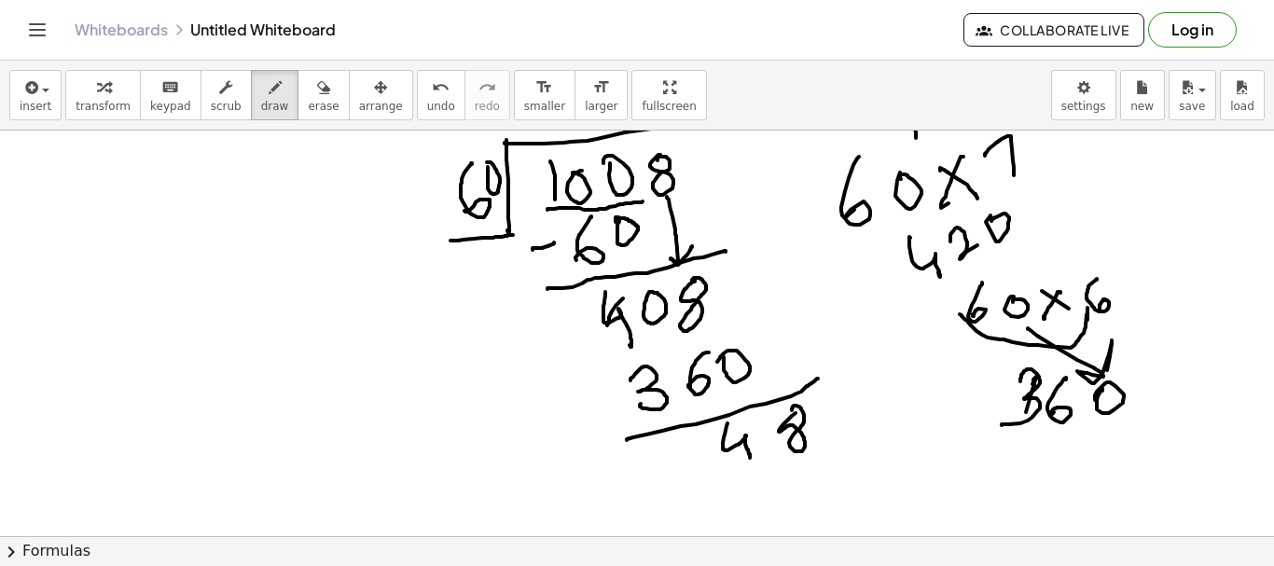
drag, startPoint x: 623, startPoint y: 299, endPoint x: 587, endPoint y: 330, distance: 48.3
click at [606, 327] on div at bounding box center [637, 212] width 1274 height 1217
drag, startPoint x: 569, startPoint y: 317, endPoint x: 646, endPoint y: 313, distance: 76.6
click at [582, 339] on div at bounding box center [637, 212] width 1274 height 1217
drag, startPoint x: 644, startPoint y: 280, endPoint x: 659, endPoint y: 272, distance: 16.7
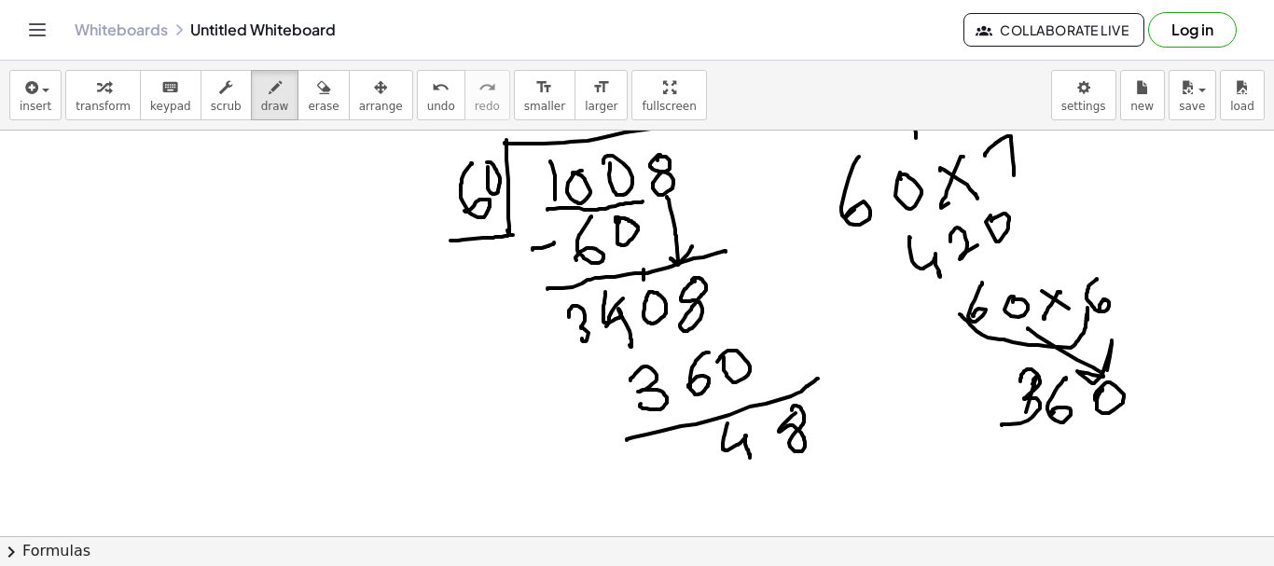
click at [646, 288] on div at bounding box center [637, 212] width 1274 height 1217
drag, startPoint x: 656, startPoint y: 282, endPoint x: 654, endPoint y: 306, distance: 24.3
click at [652, 280] on div at bounding box center [637, 212] width 1274 height 1217
drag, startPoint x: 647, startPoint y: 297, endPoint x: 667, endPoint y: 322, distance: 31.9
click at [667, 322] on div at bounding box center [637, 212] width 1274 height 1217
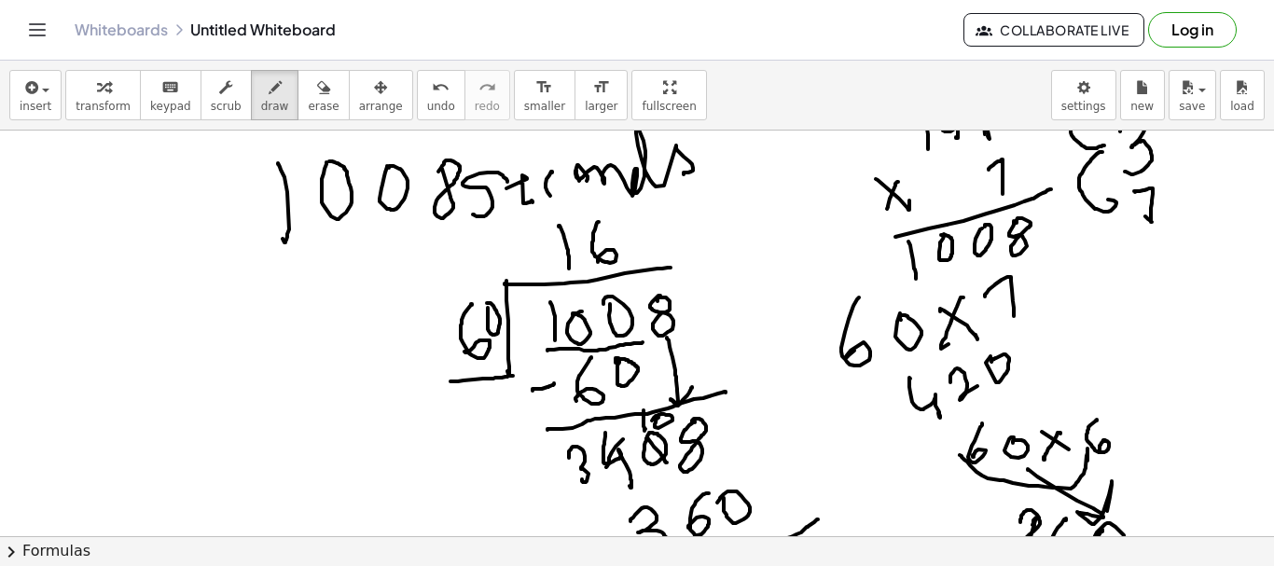
scroll to position [247, 0]
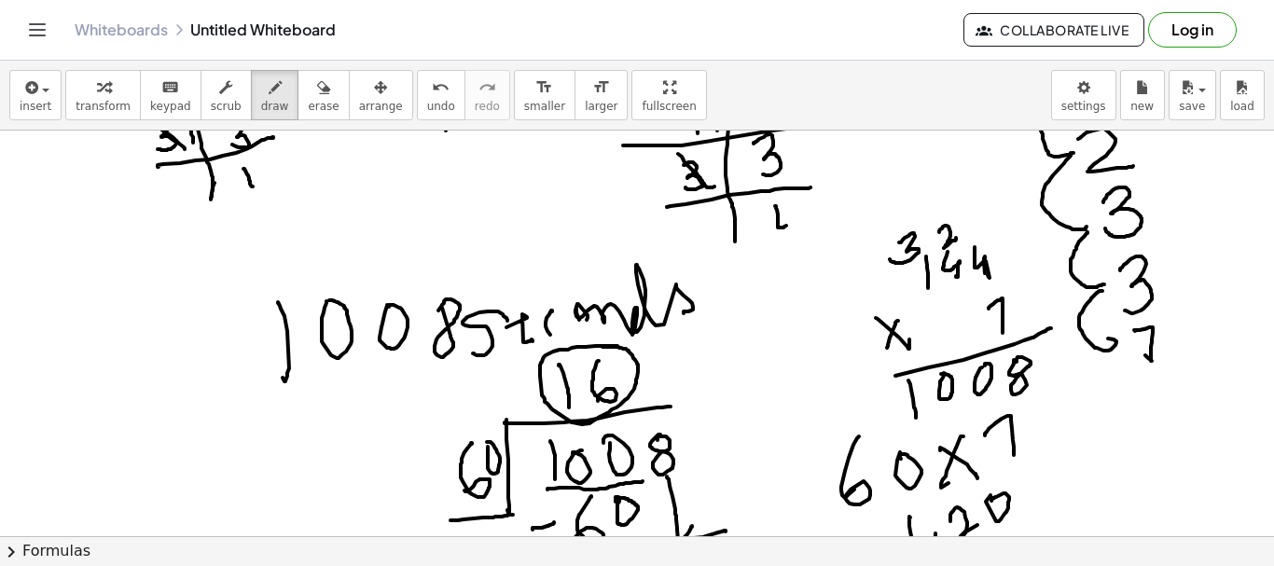
drag, startPoint x: 618, startPoint y: 346, endPoint x: 654, endPoint y: 374, distance: 45.9
click at [601, 348] on div at bounding box center [637, 491] width 1274 height 1217
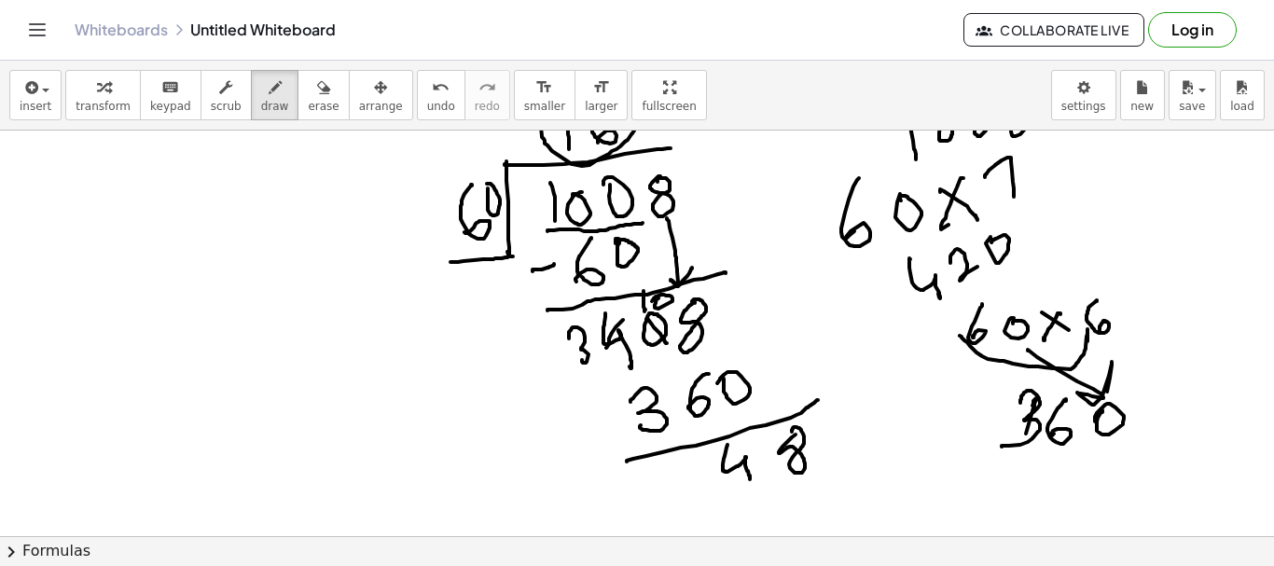
scroll to position [620, 0]
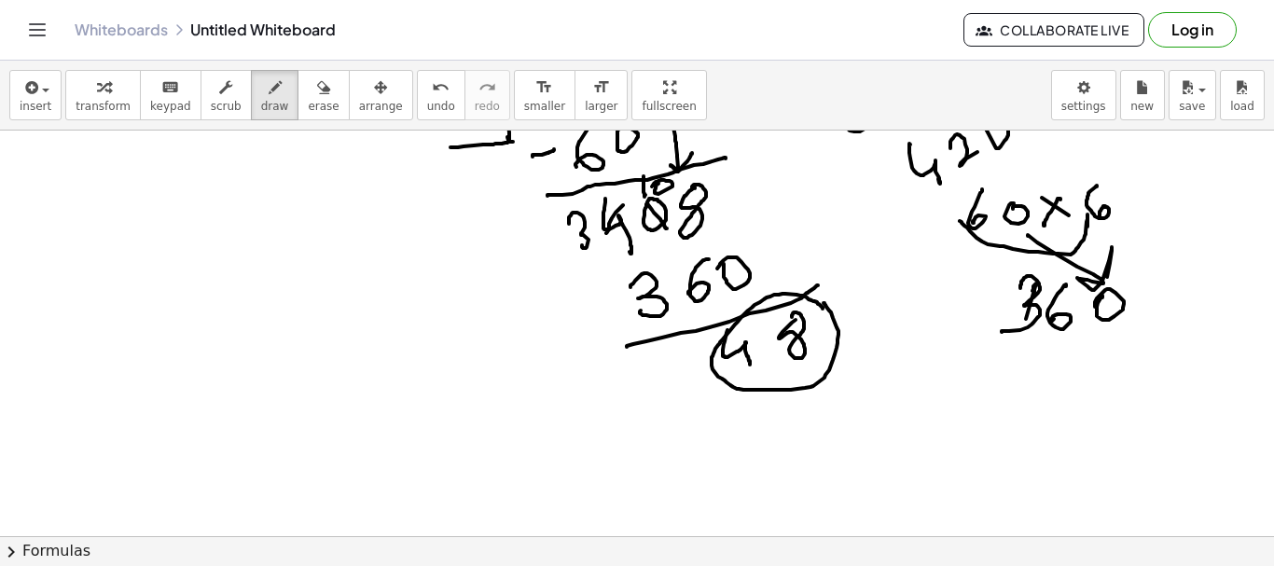
drag, startPoint x: 823, startPoint y: 308, endPoint x: 984, endPoint y: 380, distance: 176.7
click at [813, 305] on div at bounding box center [637, 118] width 1274 height 1217
drag, startPoint x: 53, startPoint y: 372, endPoint x: 73, endPoint y: 387, distance: 24.6
click at [54, 418] on div at bounding box center [637, 118] width 1274 height 1217
drag, startPoint x: 79, startPoint y: 372, endPoint x: 125, endPoint y: 368, distance: 46.0
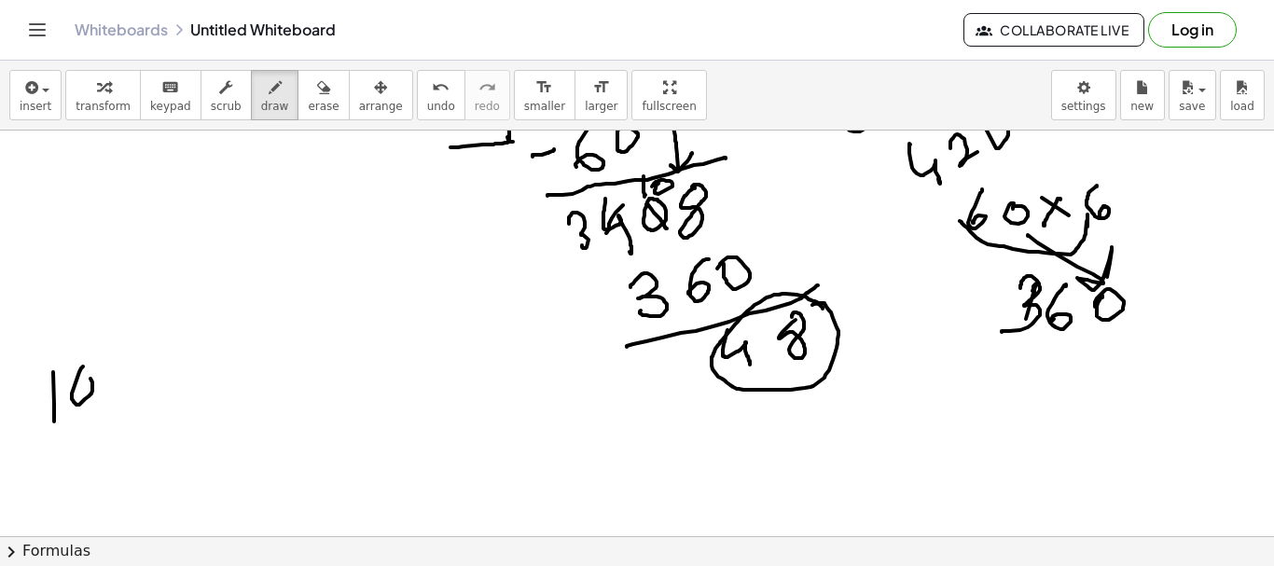
click at [77, 375] on div at bounding box center [637, 118] width 1274 height 1217
drag, startPoint x: 127, startPoint y: 364, endPoint x: 152, endPoint y: 365, distance: 25.2
click at [107, 370] on div at bounding box center [637, 118] width 1274 height 1217
drag, startPoint x: 158, startPoint y: 361, endPoint x: 198, endPoint y: 393, distance: 51.1
click at [146, 384] on div at bounding box center [637, 118] width 1274 height 1217
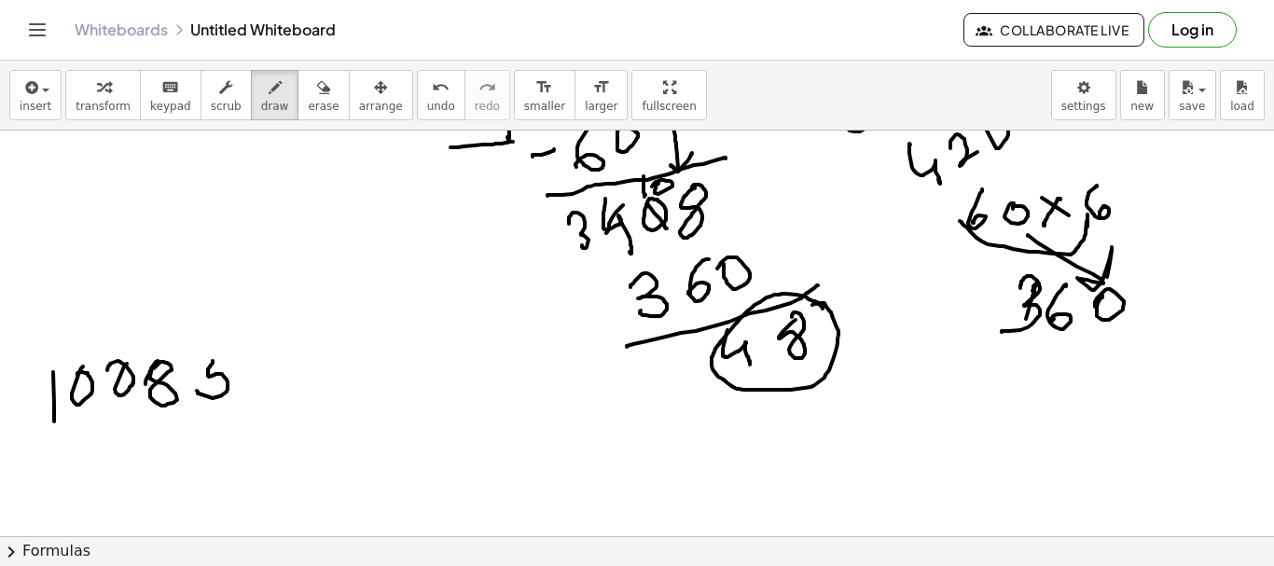
drag, startPoint x: 213, startPoint y: 361, endPoint x: 253, endPoint y: 390, distance: 49.5
click at [197, 391] on div at bounding box center [637, 118] width 1274 height 1217
drag, startPoint x: 251, startPoint y: 380, endPoint x: 271, endPoint y: 370, distance: 21.7
click at [281, 369] on div at bounding box center [637, 118] width 1274 height 1217
drag, startPoint x: 246, startPoint y: 368, endPoint x: 279, endPoint y: 357, distance: 34.2
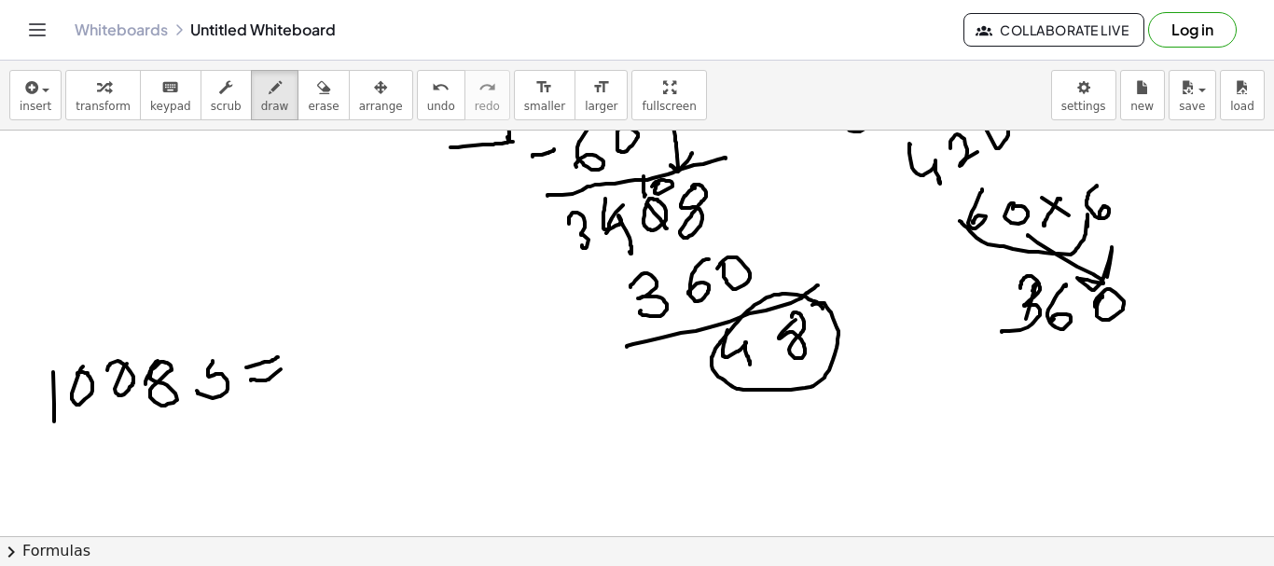
click at [279, 357] on div at bounding box center [637, 118] width 1274 height 1217
drag, startPoint x: 215, startPoint y: 424, endPoint x: 230, endPoint y: 454, distance: 34.6
click at [215, 464] on div at bounding box center [637, 118] width 1274 height 1217
drag, startPoint x: 246, startPoint y: 434, endPoint x: 296, endPoint y: 452, distance: 52.5
click at [229, 464] on div at bounding box center [637, 118] width 1274 height 1217
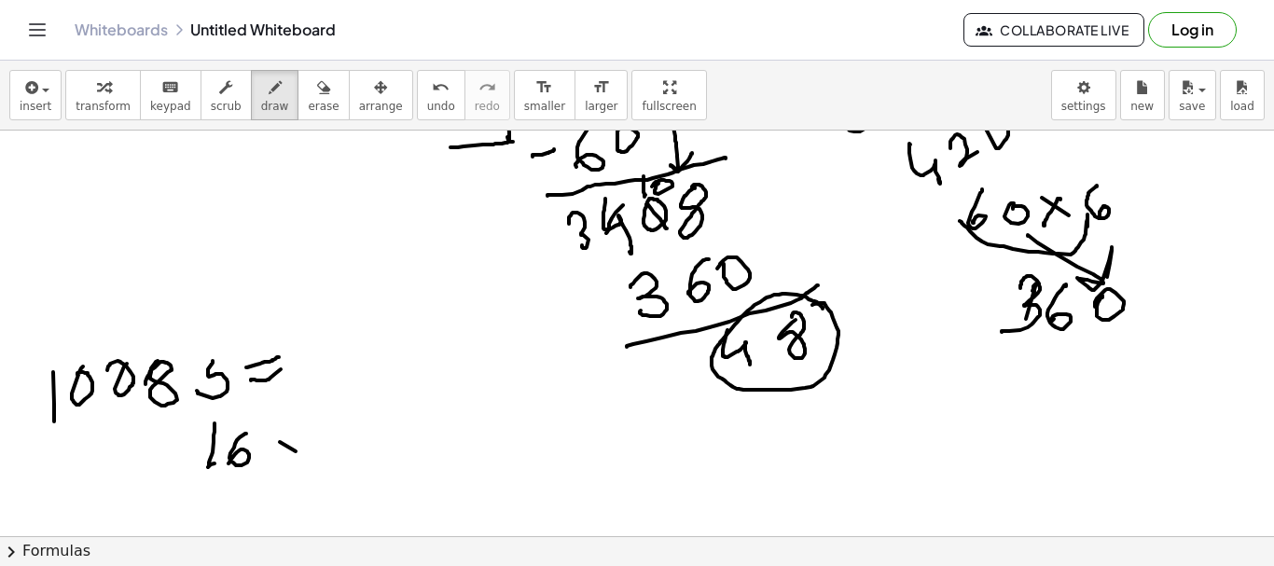
drag, startPoint x: 296, startPoint y: 452, endPoint x: 325, endPoint y: 459, distance: 29.9
click at [323, 459] on div at bounding box center [637, 118] width 1274 height 1217
drag, startPoint x: 290, startPoint y: 446, endPoint x: 407, endPoint y: 452, distance: 116.8
click at [344, 461] on div at bounding box center [637, 118] width 1274 height 1217
drag, startPoint x: 399, startPoint y: 410, endPoint x: 437, endPoint y: 422, distance: 39.0
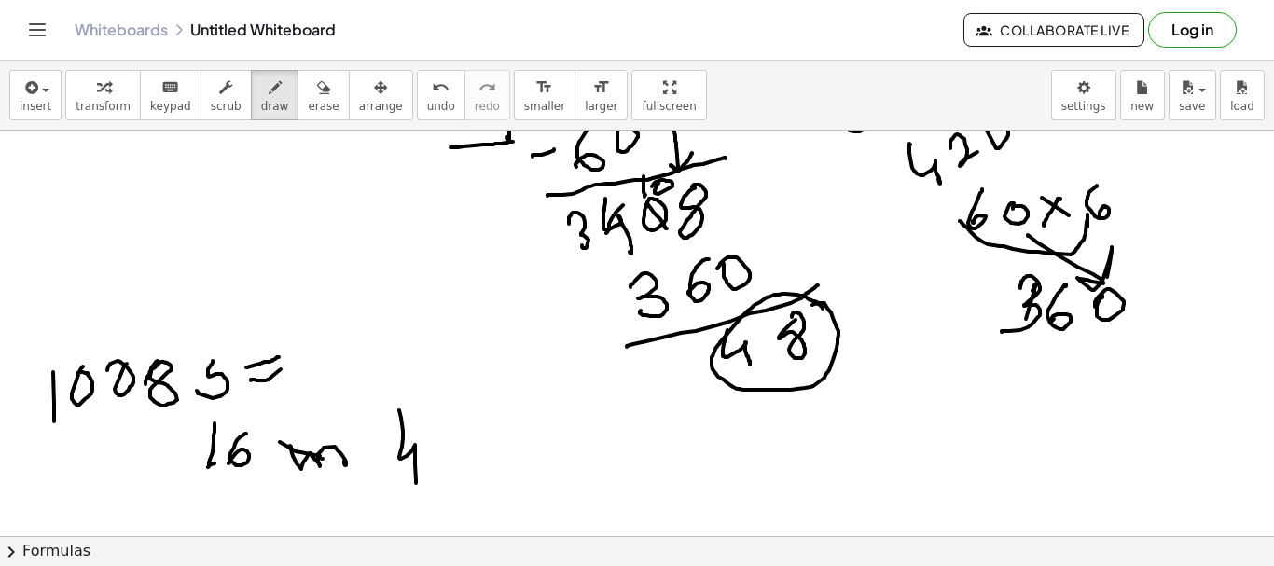
click at [416, 462] on div at bounding box center [637, 118] width 1274 height 1217
drag, startPoint x: 437, startPoint y: 422, endPoint x: 490, endPoint y: 432, distance: 54.2
click at [436, 429] on div at bounding box center [637, 118] width 1274 height 1217
drag, startPoint x: 490, startPoint y: 432, endPoint x: 511, endPoint y: 437, distance: 22.0
click at [469, 453] on div at bounding box center [637, 118] width 1274 height 1217
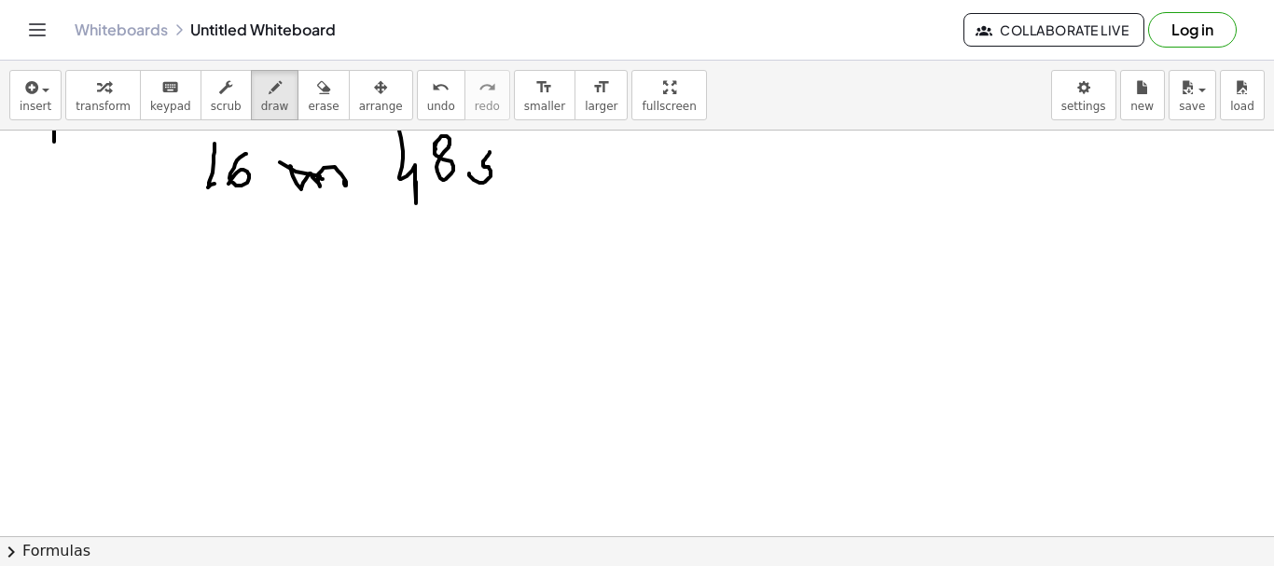
scroll to position [994, 0]
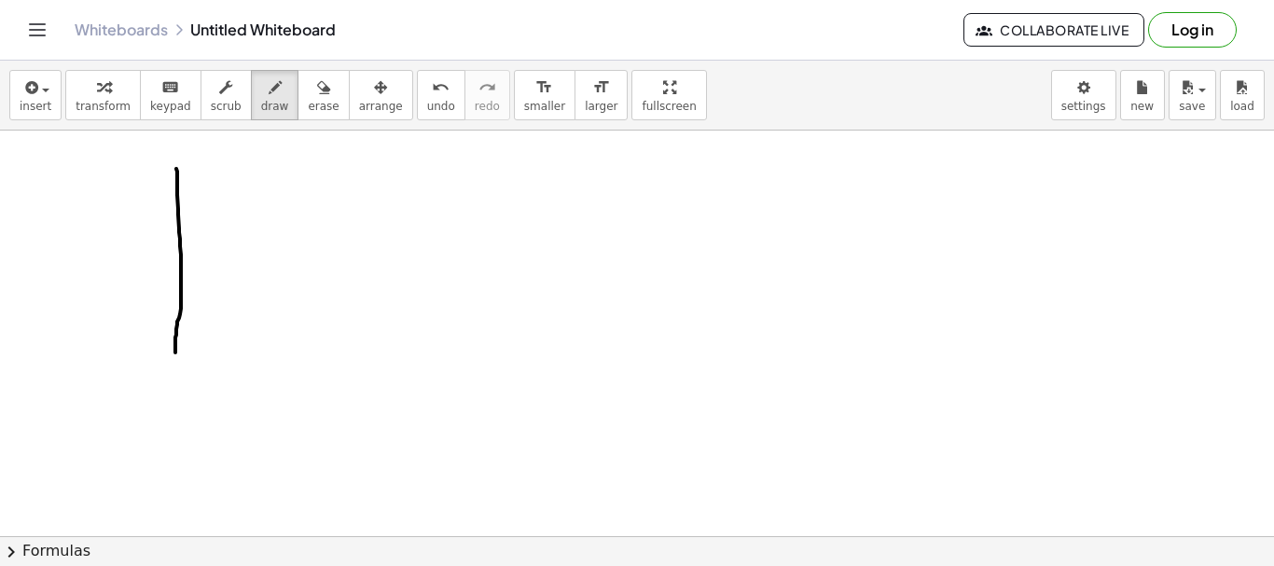
drag, startPoint x: 176, startPoint y: 169, endPoint x: 175, endPoint y: 353, distance: 183.8
drag, startPoint x: 146, startPoint y: 209, endPoint x: 235, endPoint y: 193, distance: 90.0
drag, startPoint x: 190, startPoint y: 165, endPoint x: 194, endPoint y: 193, distance: 28.2
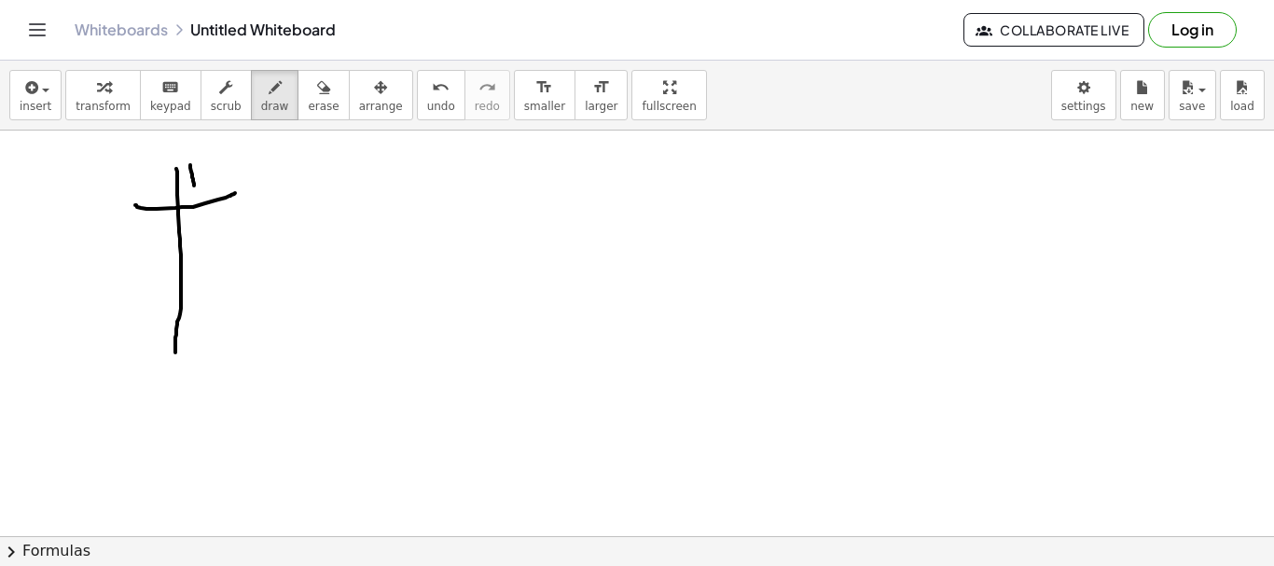
drag, startPoint x: 204, startPoint y: 163, endPoint x: 223, endPoint y: 188, distance: 30.6
drag, startPoint x: 139, startPoint y: 182, endPoint x: 163, endPoint y: 200, distance: 30.0
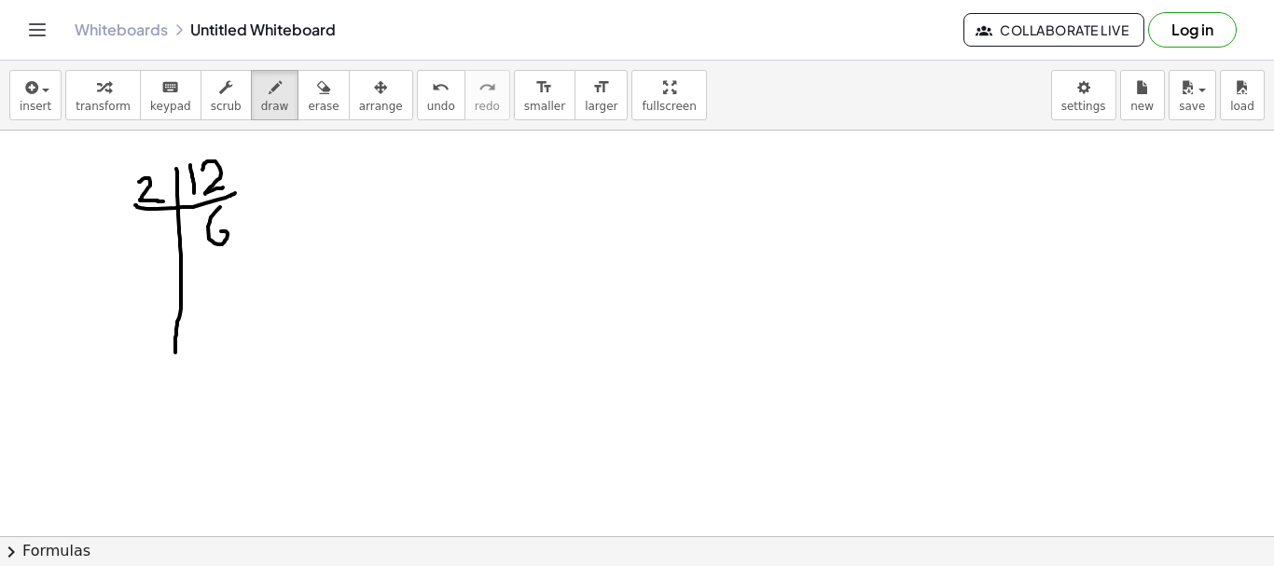
drag, startPoint x: 216, startPoint y: 211, endPoint x: 191, endPoint y: 262, distance: 57.2
drag, startPoint x: 136, startPoint y: 263, endPoint x: 214, endPoint y: 256, distance: 77.8
drag, startPoint x: 147, startPoint y: 241, endPoint x: 172, endPoint y: 254, distance: 27.5
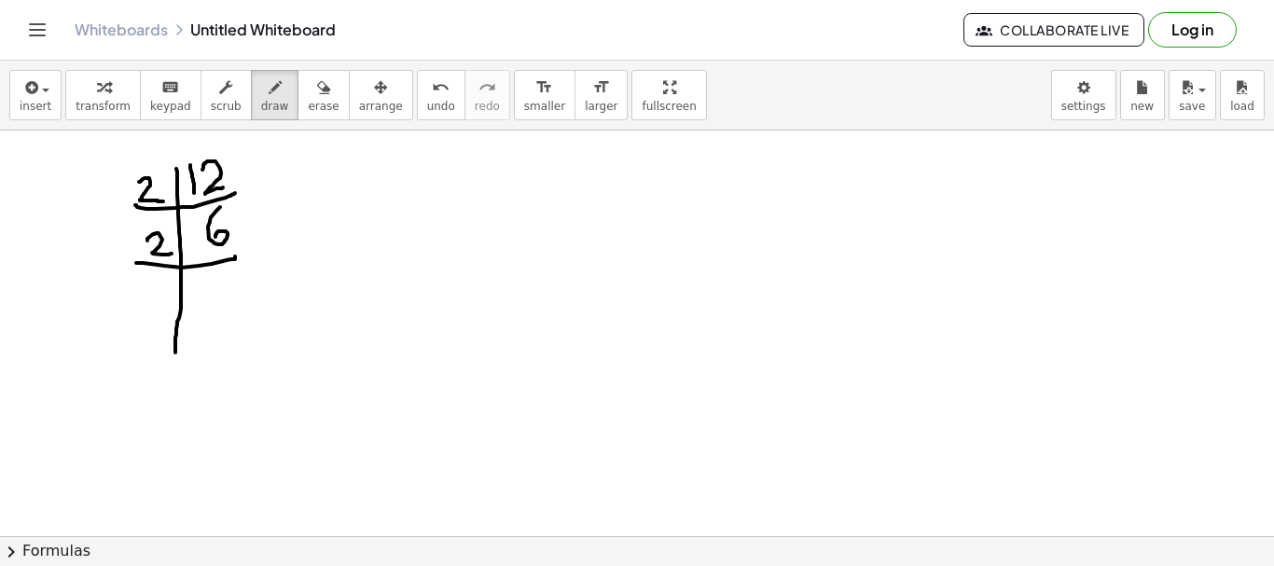
drag, startPoint x: 197, startPoint y: 285, endPoint x: 159, endPoint y: 331, distance: 60.3
drag, startPoint x: 134, startPoint y: 326, endPoint x: 223, endPoint y: 311, distance: 89.9
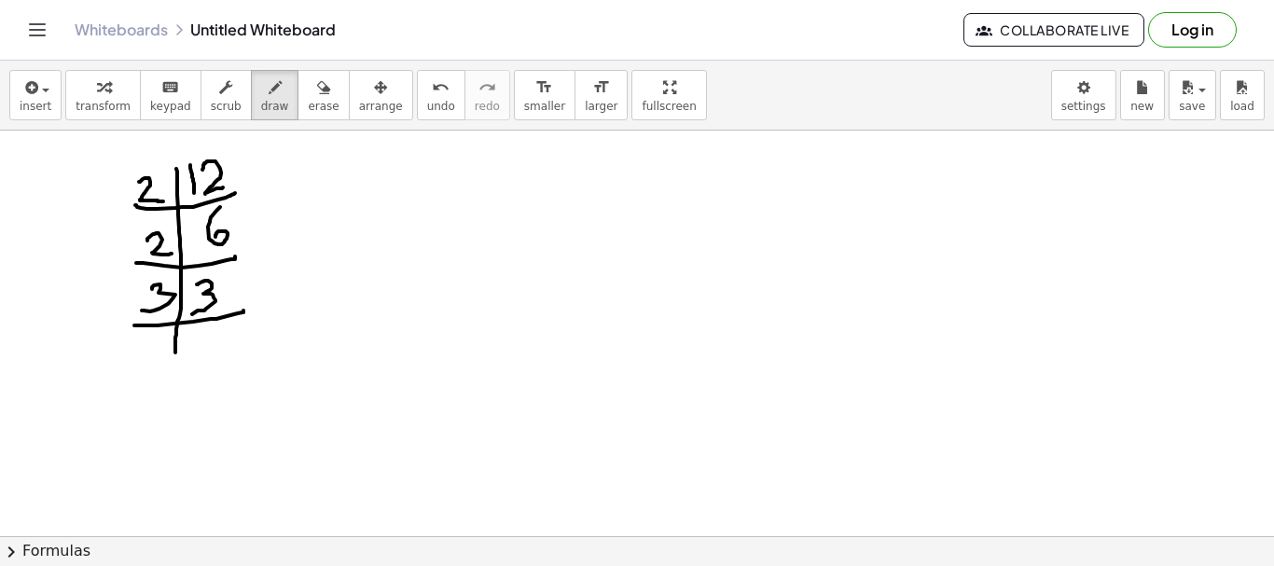
drag, startPoint x: 152, startPoint y: 288, endPoint x: 141, endPoint y: 306, distance: 21.0
drag, startPoint x: 202, startPoint y: 320, endPoint x: 208, endPoint y: 339, distance: 19.8
drag, startPoint x: 382, startPoint y: 160, endPoint x: 381, endPoint y: 285, distance: 125.0
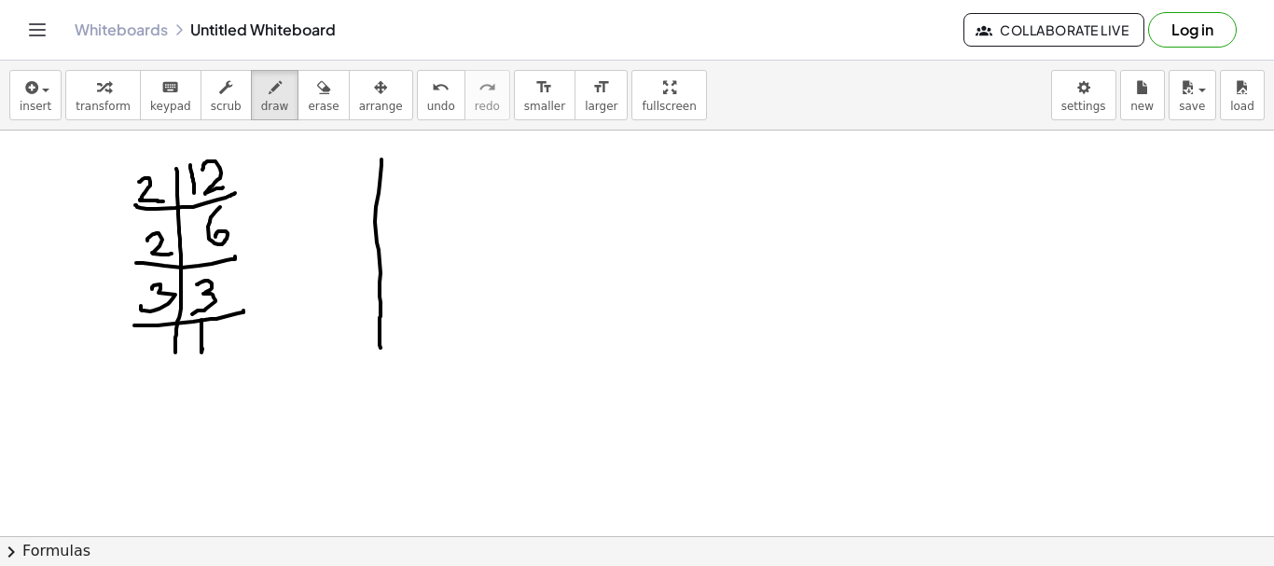
drag, startPoint x: 354, startPoint y: 190, endPoint x: 440, endPoint y: 186, distance: 86.9
drag, startPoint x: 401, startPoint y: 155, endPoint x: 425, endPoint y: 159, distance: 24.5
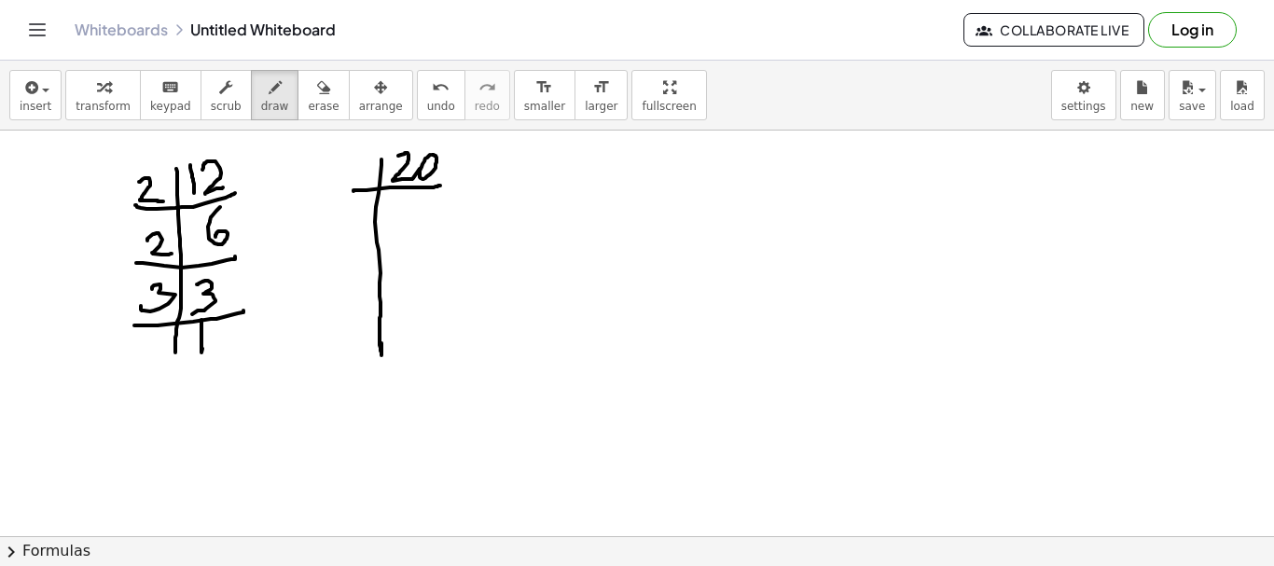
drag, startPoint x: 425, startPoint y: 159, endPoint x: 409, endPoint y: 177, distance: 25.1
drag, startPoint x: 347, startPoint y: 160, endPoint x: 390, endPoint y: 205, distance: 62.7
drag, startPoint x: 399, startPoint y: 202, endPoint x: 414, endPoint y: 201, distance: 15.0
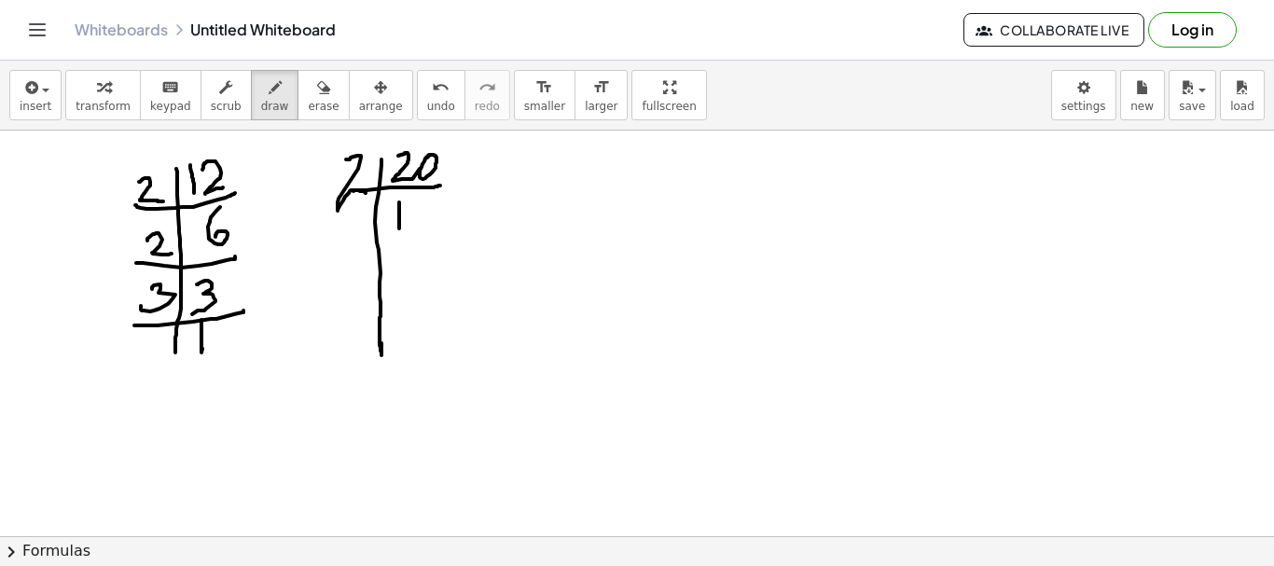
drag, startPoint x: 417, startPoint y: 204, endPoint x: 420, endPoint y: 234, distance: 30.0
drag, startPoint x: 331, startPoint y: 250, endPoint x: 445, endPoint y: 233, distance: 115.0
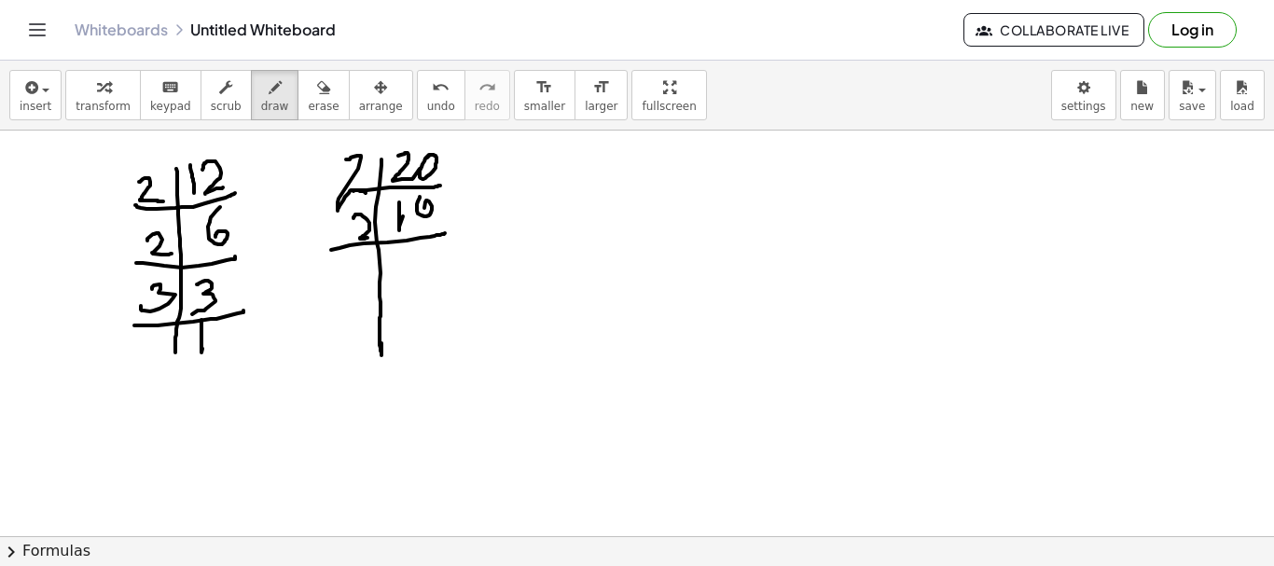
drag, startPoint x: 354, startPoint y: 218, endPoint x: 415, endPoint y: 262, distance: 75.6
drag, startPoint x: 406, startPoint y: 257, endPoint x: 405, endPoint y: 285, distance: 28.9
drag, startPoint x: 409, startPoint y: 254, endPoint x: 403, endPoint y: 294, distance: 40.5
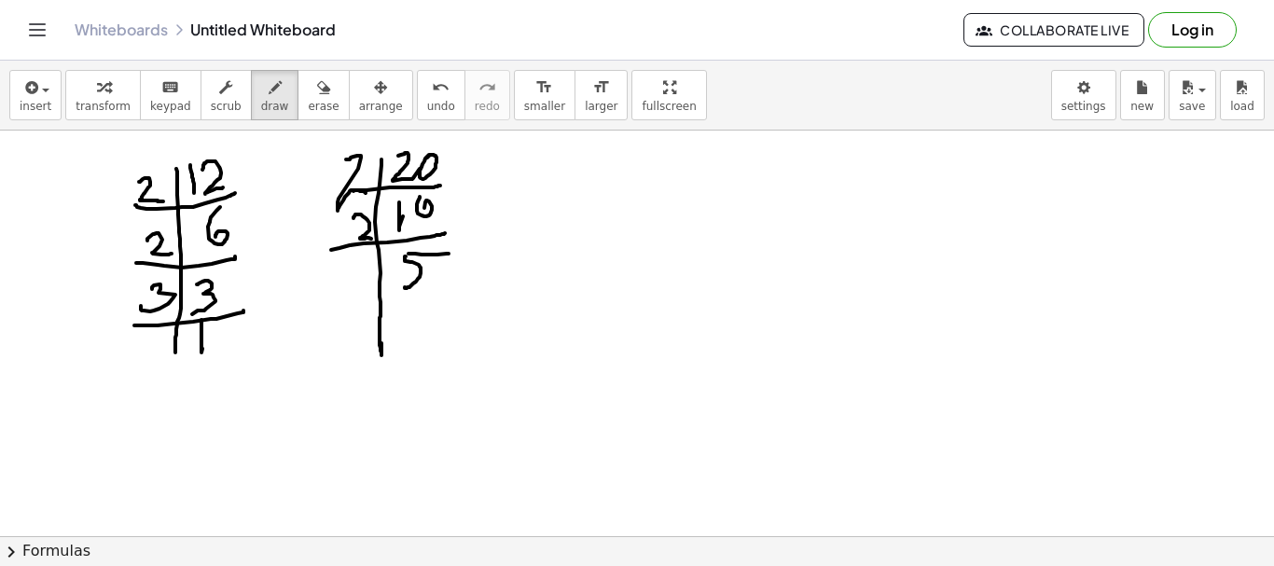
drag, startPoint x: 318, startPoint y: 315, endPoint x: 487, endPoint y: 299, distance: 169.7
drag, startPoint x: 354, startPoint y: 274, endPoint x: 369, endPoint y: 269, distance: 16.8
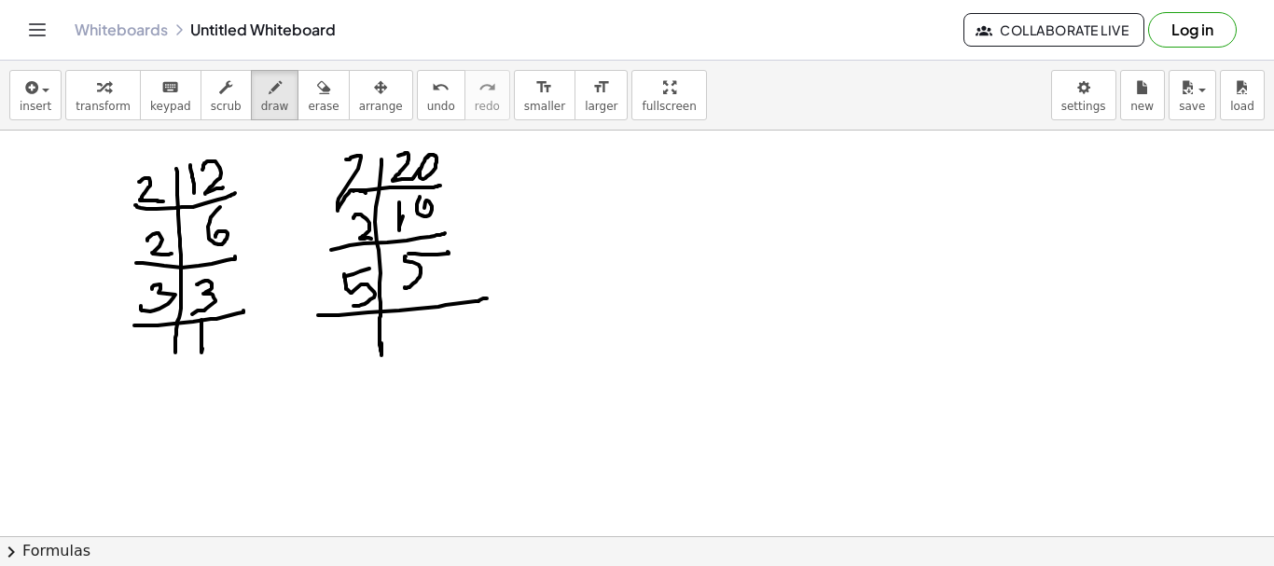
drag, startPoint x: 345, startPoint y: 279, endPoint x: 424, endPoint y: 337, distance: 98.2
drag, startPoint x: 137, startPoint y: 165, endPoint x: 282, endPoint y: 192, distance: 147.1
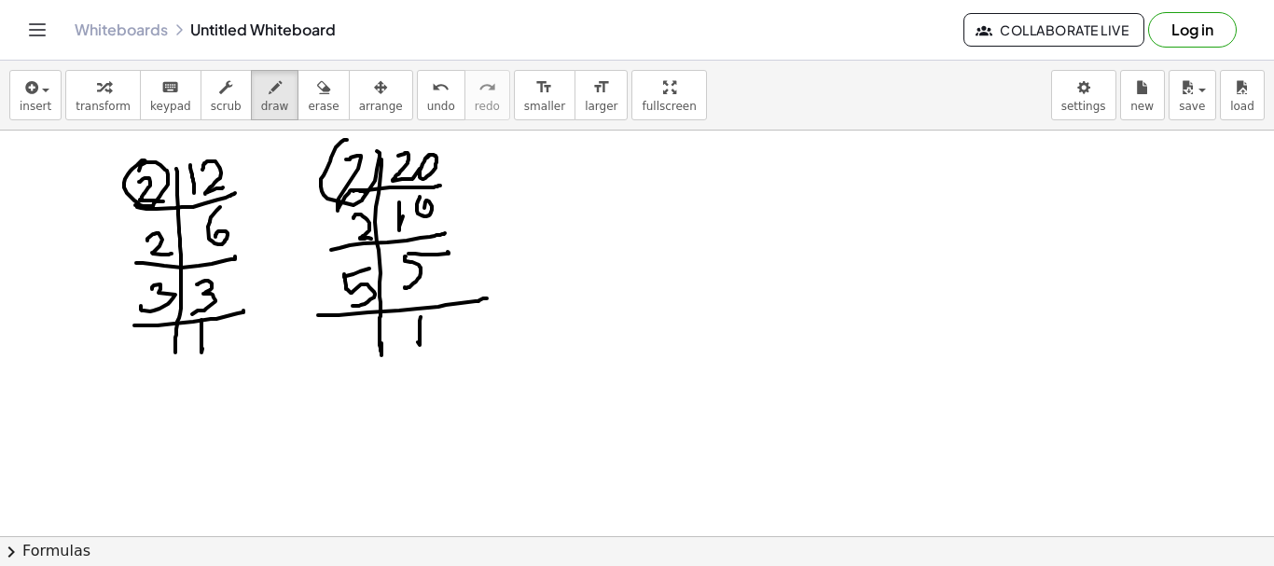
drag, startPoint x: 336, startPoint y: 147, endPoint x: 281, endPoint y: 214, distance: 86.1
drag, startPoint x: 158, startPoint y: 221, endPoint x: 337, endPoint y: 232, distance: 179.5
drag, startPoint x: 337, startPoint y: 232, endPoint x: 598, endPoint y: 290, distance: 267.5
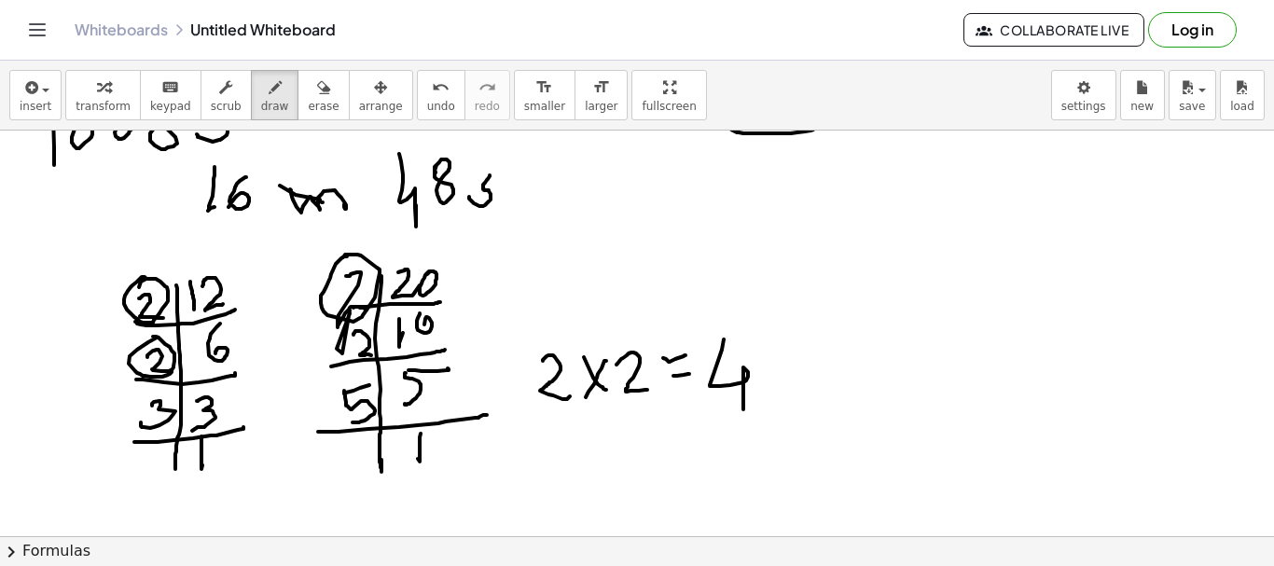
scroll to position [844, 0]
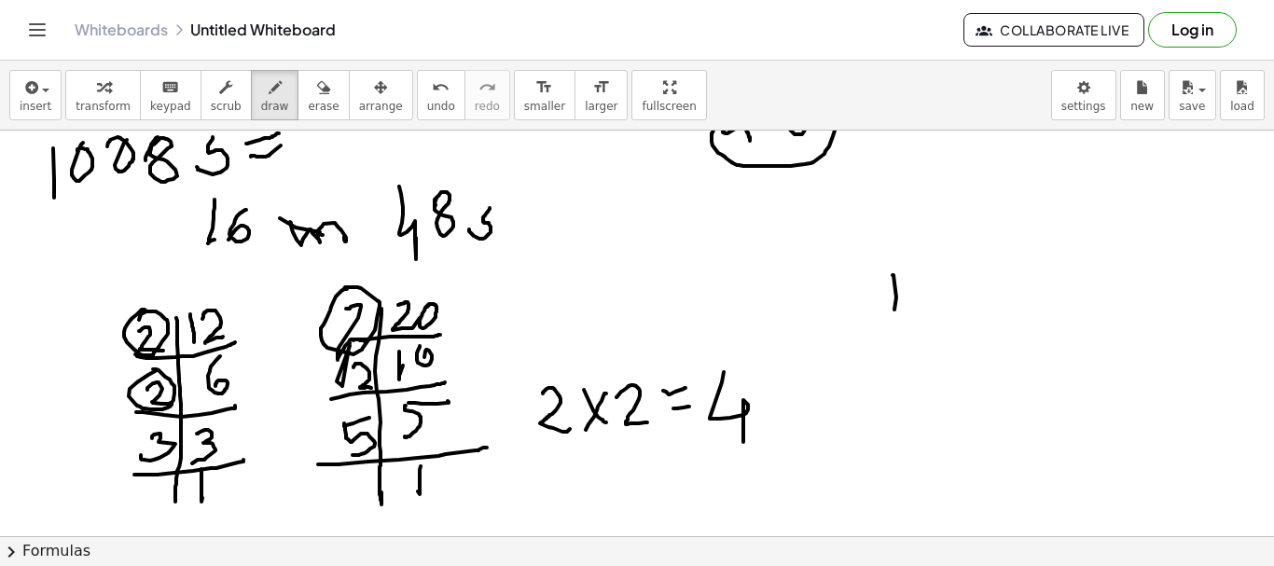
drag, startPoint x: 893, startPoint y: 275, endPoint x: 923, endPoint y: 290, distance: 33.4
click at [895, 335] on div at bounding box center [637, 97] width 1274 height 1623
drag, startPoint x: 925, startPoint y: 283, endPoint x: 974, endPoint y: 313, distance: 58.2
click at [974, 313] on div at bounding box center [637, 97] width 1274 height 1623
drag, startPoint x: 995, startPoint y: 271, endPoint x: 1043, endPoint y: 317, distance: 66.7
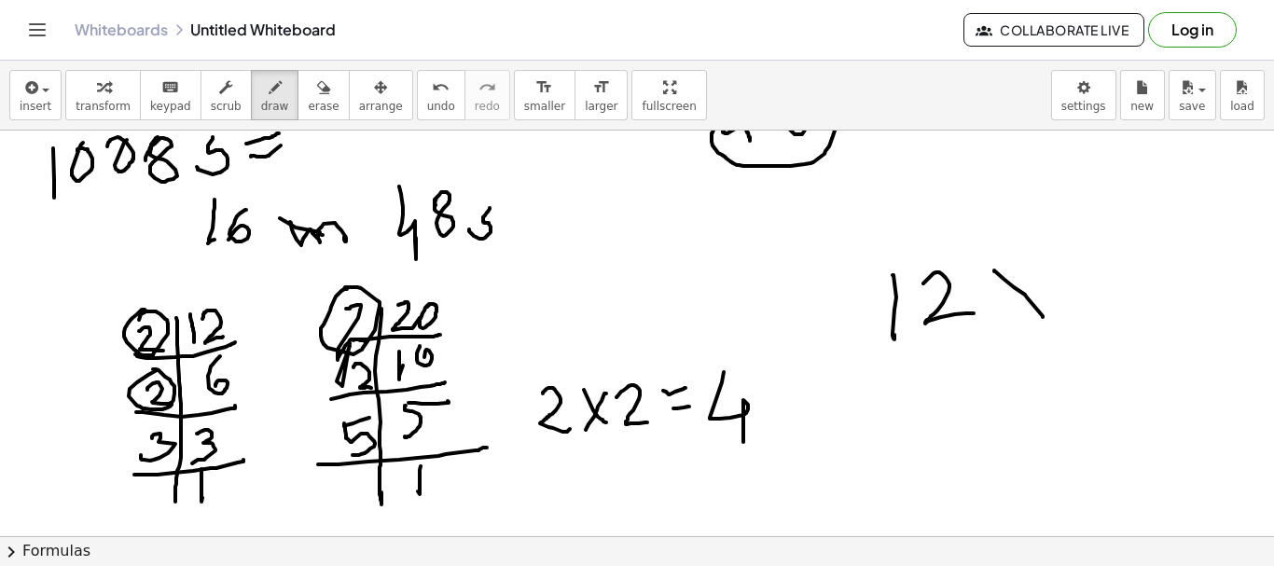
click at [1043, 317] on div at bounding box center [637, 97] width 1274 height 1623
drag, startPoint x: 1007, startPoint y: 304, endPoint x: 1005, endPoint y: 313, distance: 9.5
click at [1005, 313] on div at bounding box center [637, 97] width 1274 height 1623
drag, startPoint x: 1070, startPoint y: 282, endPoint x: 1119, endPoint y: 279, distance: 48.6
click at [1103, 305] on div at bounding box center [637, 97] width 1274 height 1623
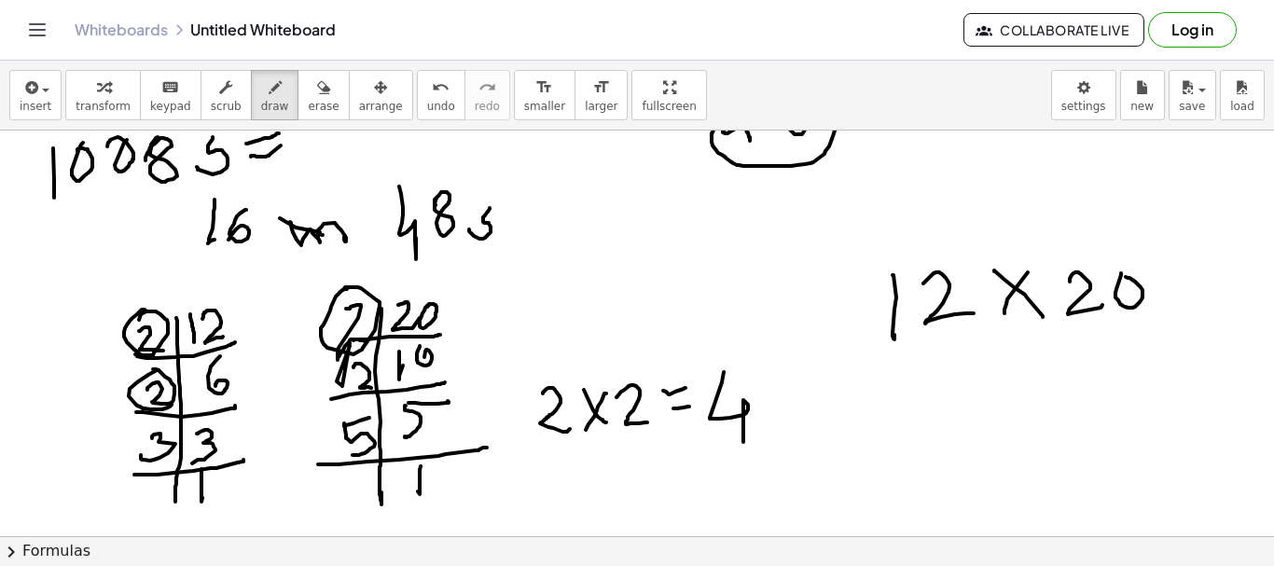
drag, startPoint x: 1121, startPoint y: 273, endPoint x: 1063, endPoint y: 313, distance: 70.6
click at [1120, 280] on div at bounding box center [637, 97] width 1274 height 1623
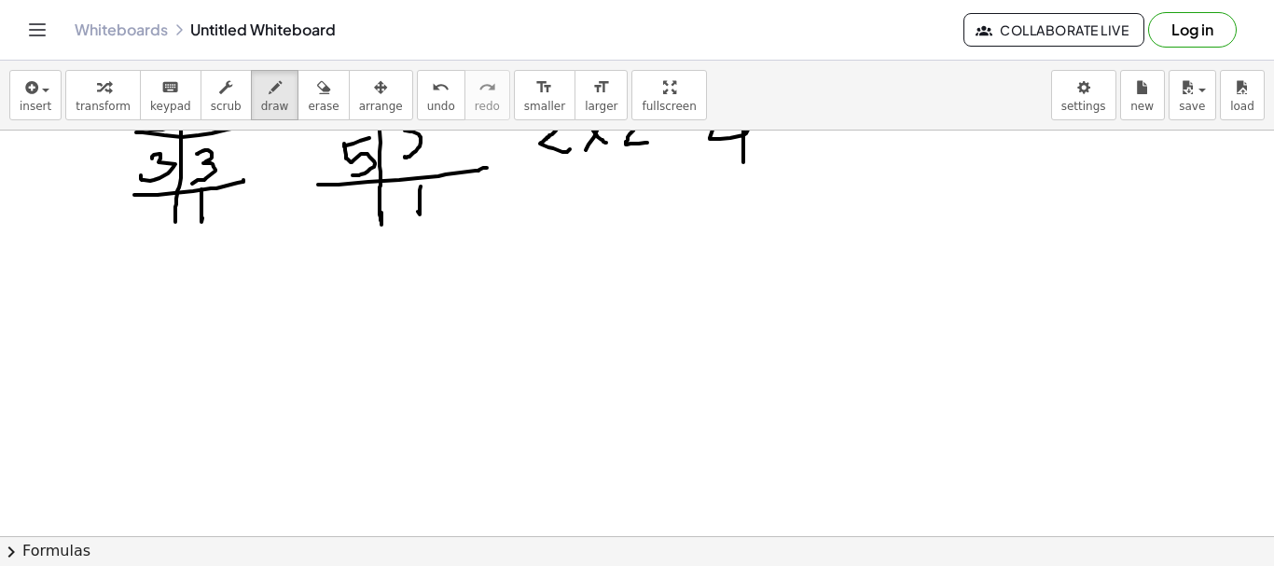
scroll to position [1217, 0]
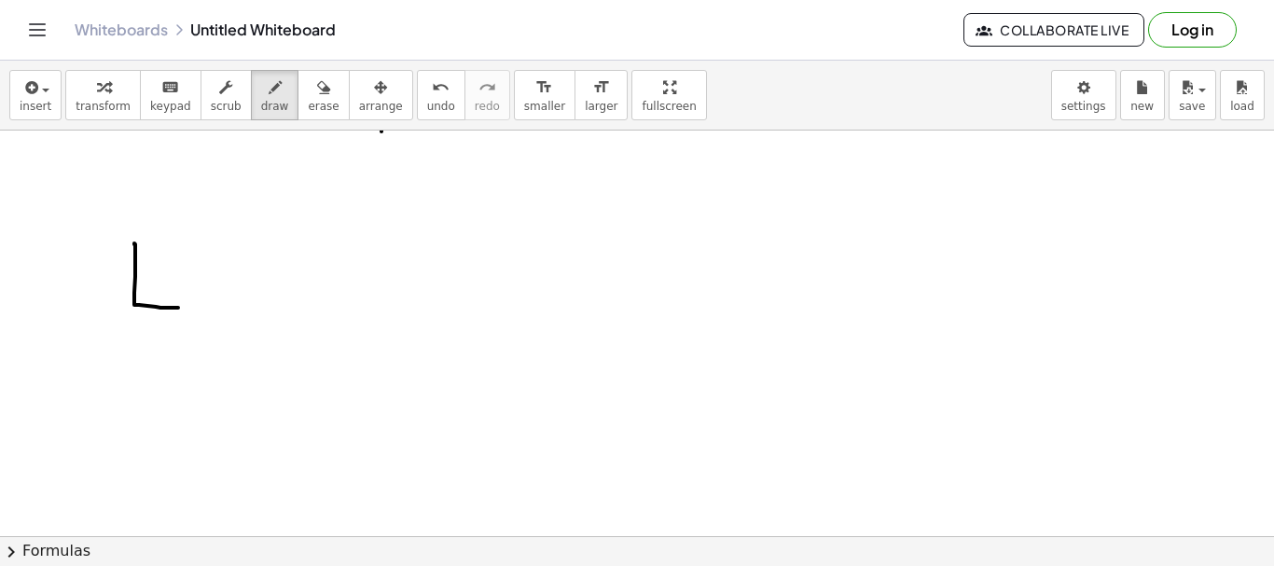
drag, startPoint x: 134, startPoint y: 244, endPoint x: 199, endPoint y: 266, distance: 67.9
drag, startPoint x: 207, startPoint y: 294, endPoint x: 226, endPoint y: 295, distance: 18.7
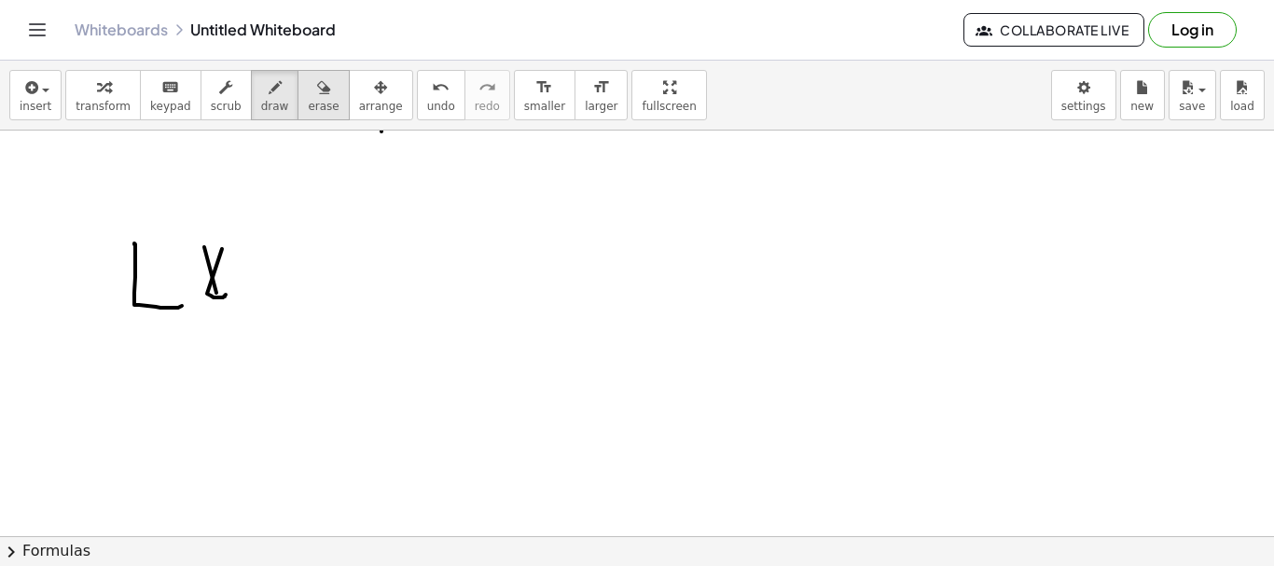
click at [308, 100] on span "erase" at bounding box center [323, 106] width 31 height 13
drag, startPoint x: 97, startPoint y: 285, endPoint x: 239, endPoint y: 101, distance: 232.9
click at [261, 109] on span "draw" at bounding box center [275, 106] width 28 height 13
drag, startPoint x: 144, startPoint y: 243, endPoint x: 175, endPoint y: 299, distance: 63.5
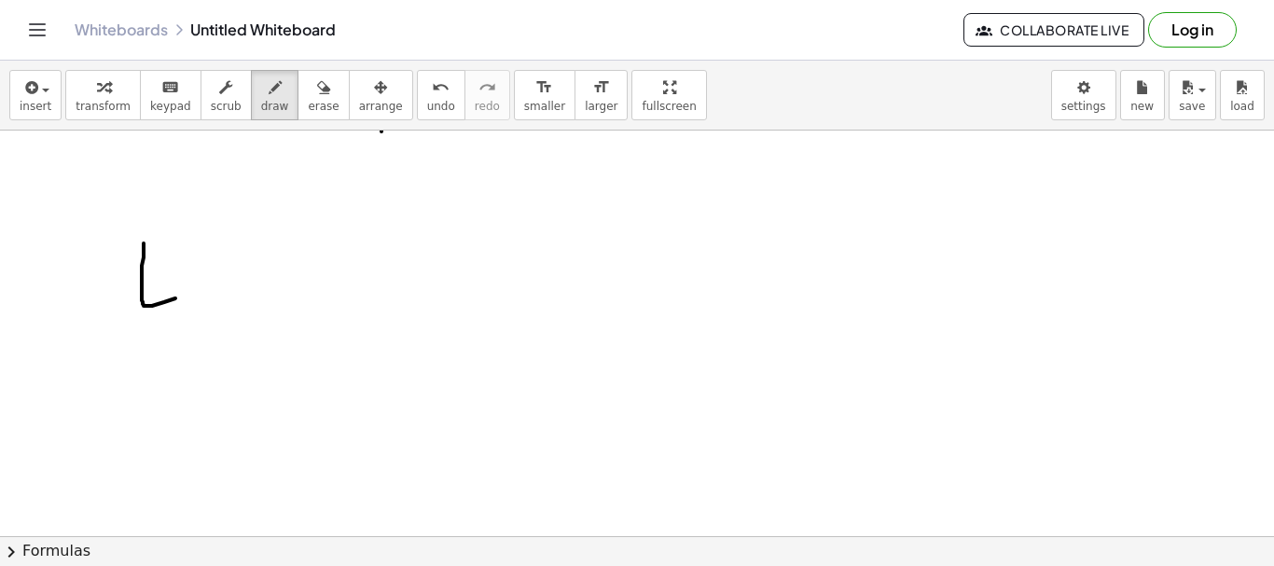
drag, startPoint x: 213, startPoint y: 246, endPoint x: 243, endPoint y: 265, distance: 36.0
drag, startPoint x: 258, startPoint y: 239, endPoint x: 299, endPoint y: 264, distance: 47.4
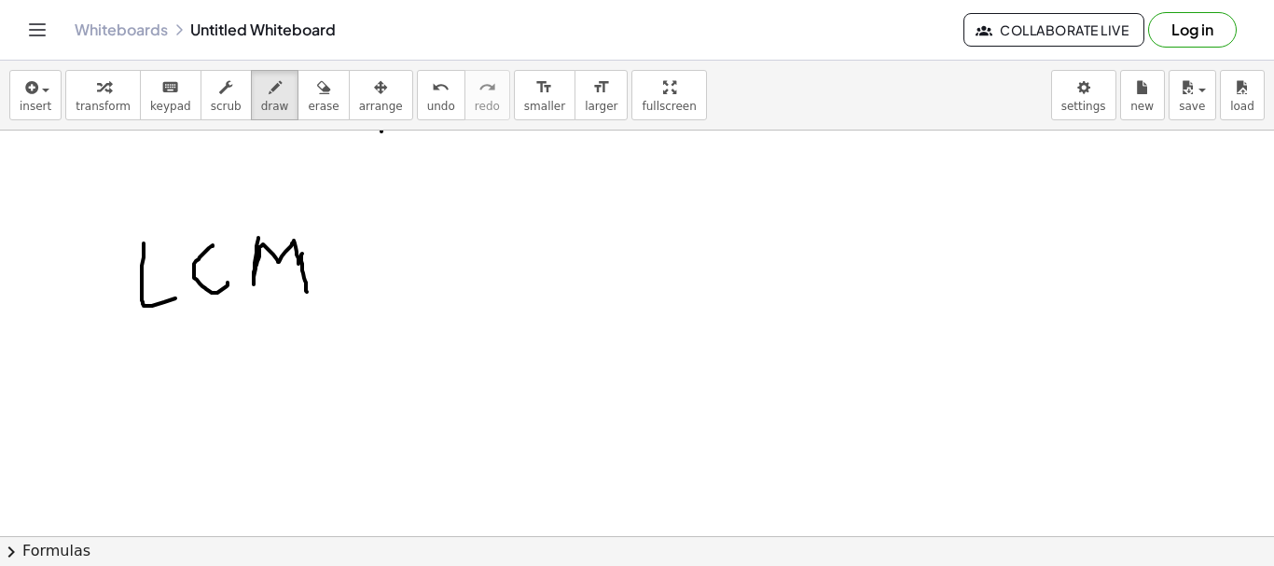
drag, startPoint x: 302, startPoint y: 254, endPoint x: 333, endPoint y: 278, distance: 39.2
drag, startPoint x: 335, startPoint y: 270, endPoint x: 355, endPoint y: 271, distance: 19.6
drag, startPoint x: 339, startPoint y: 248, endPoint x: 364, endPoint y: 243, distance: 25.6
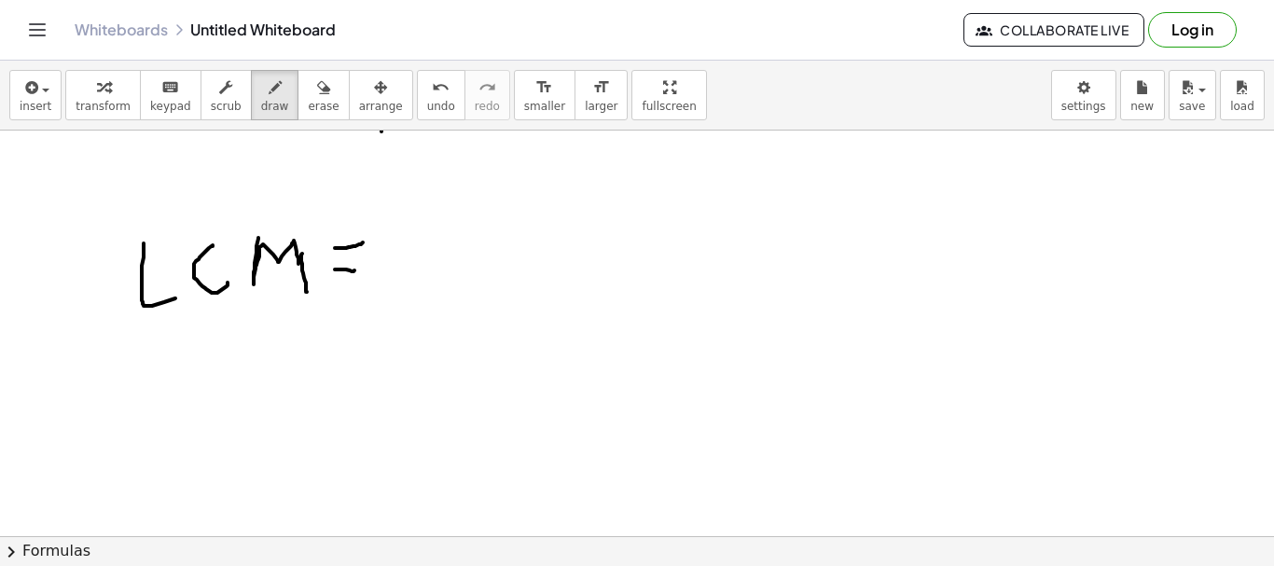
drag, startPoint x: 418, startPoint y: 207, endPoint x: 412, endPoint y: 261, distance: 54.4
drag, startPoint x: 438, startPoint y: 217, endPoint x: 493, endPoint y: 239, distance: 59.1
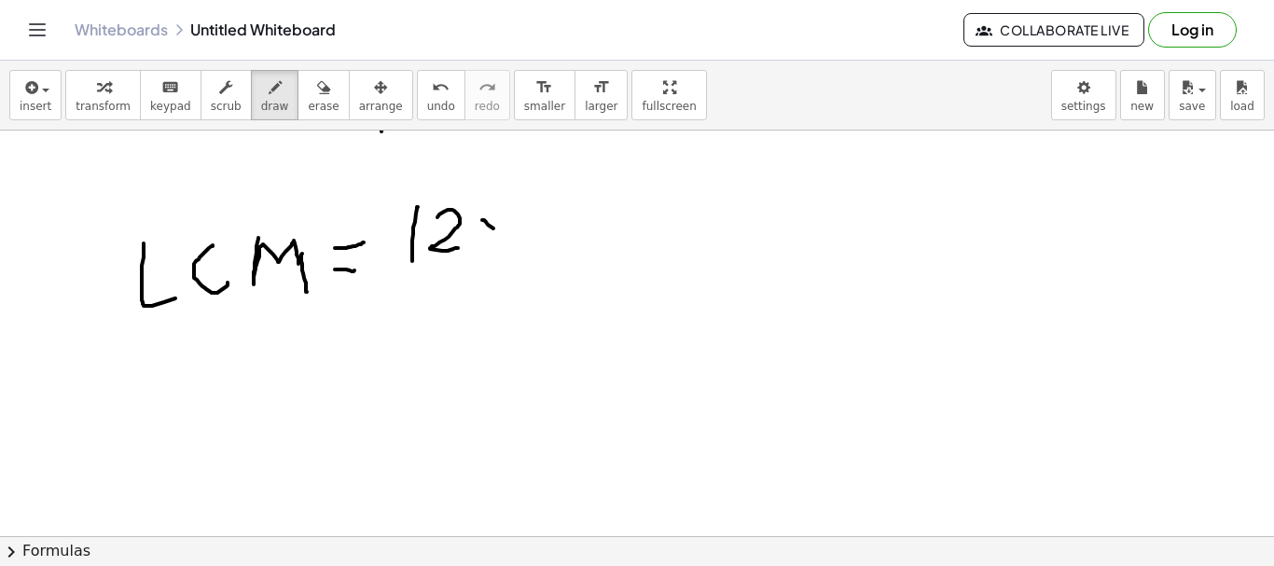
drag, startPoint x: 482, startPoint y: 220, endPoint x: 504, endPoint y: 207, distance: 25.1
drag, startPoint x: 501, startPoint y: 216, endPoint x: 520, endPoint y: 221, distance: 19.5
drag, startPoint x: 529, startPoint y: 213, endPoint x: 569, endPoint y: 239, distance: 47.9
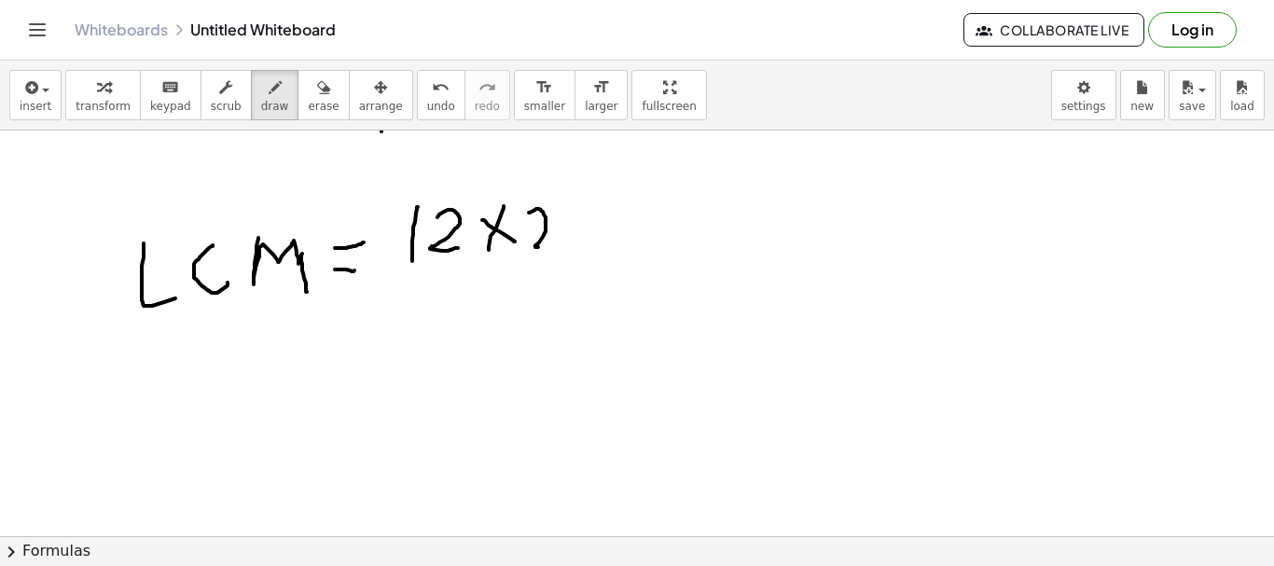
drag, startPoint x: 579, startPoint y: 217, endPoint x: 545, endPoint y: 257, distance: 52.9
drag, startPoint x: 410, startPoint y: 277, endPoint x: 546, endPoint y: 338, distance: 148.2
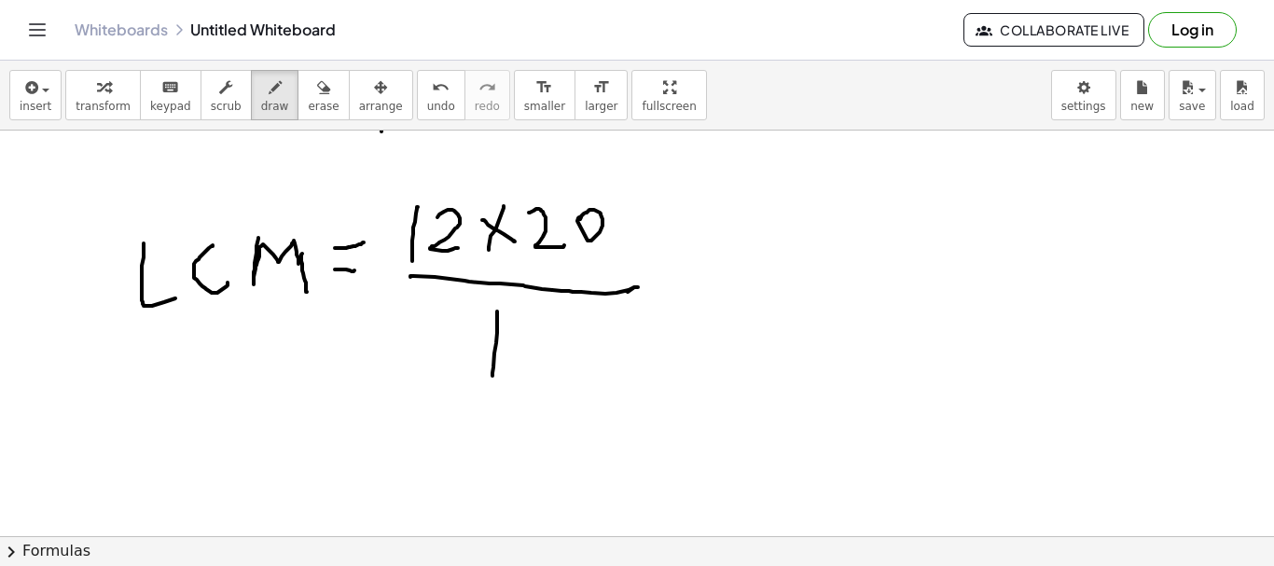
drag, startPoint x: 494, startPoint y: 354, endPoint x: 480, endPoint y: 358, distance: 15.6
drag, startPoint x: 516, startPoint y: 343, endPoint x: 556, endPoint y: 360, distance: 43.5
drag, startPoint x: 571, startPoint y: 330, endPoint x: 576, endPoint y: 366, distance: 35.8
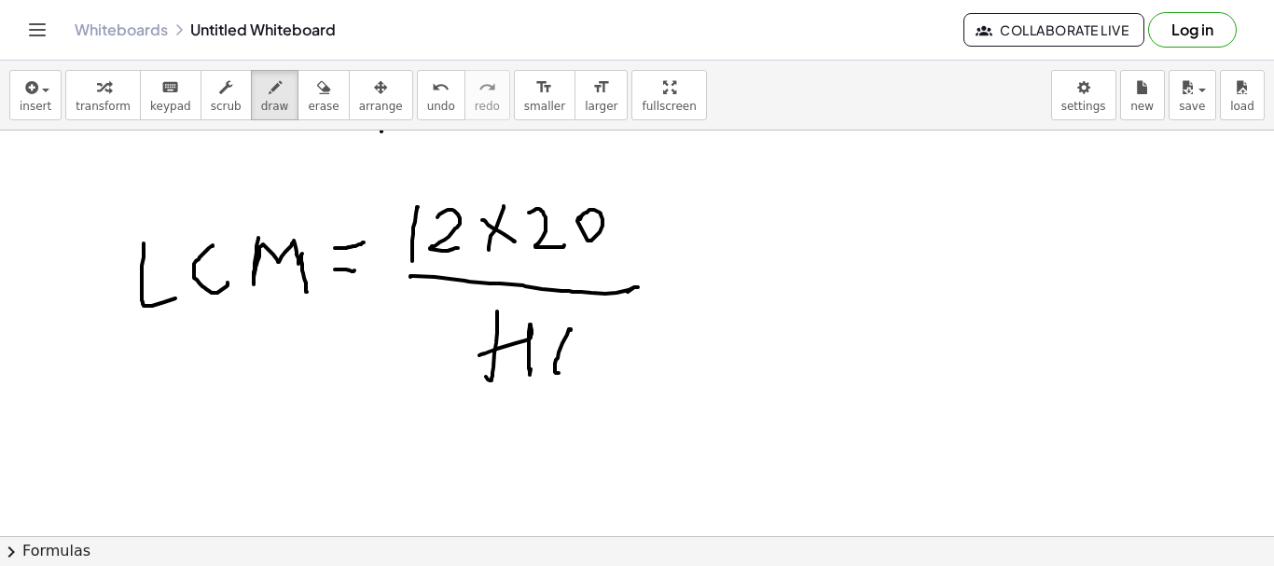
drag, startPoint x: 597, startPoint y: 332, endPoint x: 606, endPoint y: 347, distance: 17.6
drag, startPoint x: 601, startPoint y: 334, endPoint x: 612, endPoint y: 365, distance: 32.8
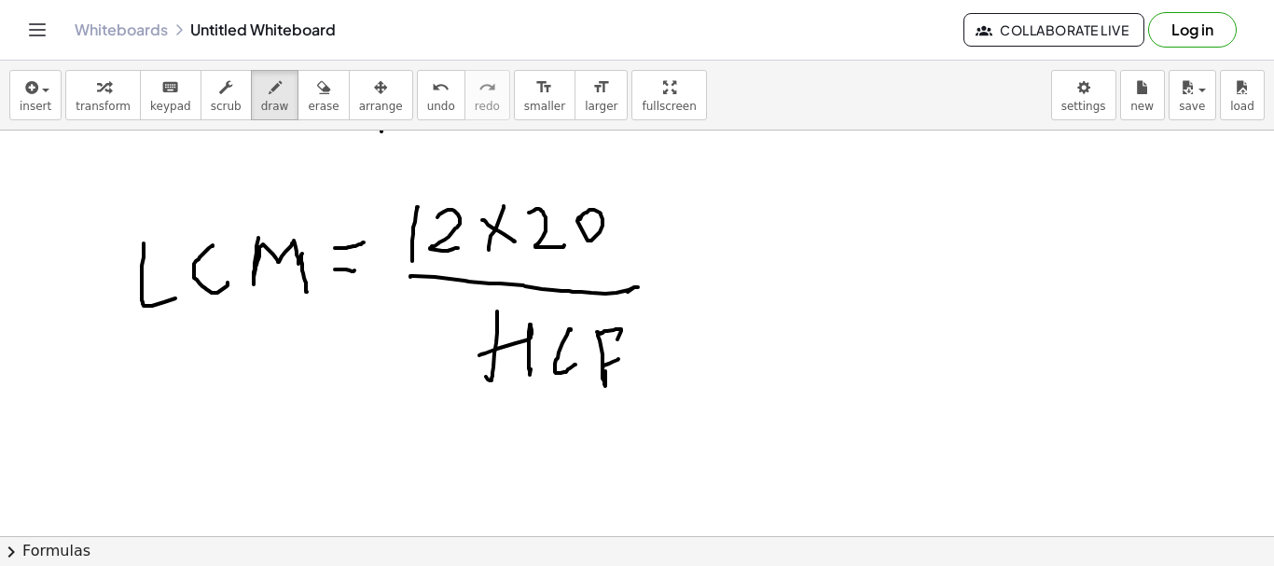
drag, startPoint x: 609, startPoint y: 364, endPoint x: 626, endPoint y: 352, distance: 20.7
drag, startPoint x: 667, startPoint y: 296, endPoint x: 689, endPoint y: 290, distance: 23.1
drag, startPoint x: 667, startPoint y: 272, endPoint x: 700, endPoint y: 267, distance: 33.1
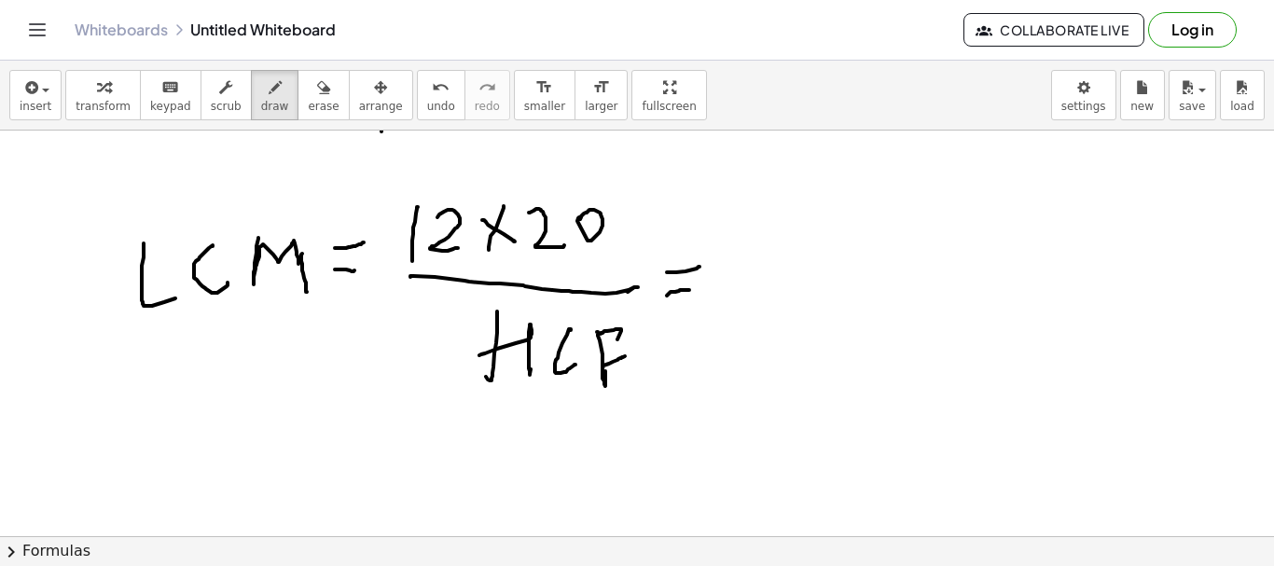
drag, startPoint x: 430, startPoint y: 178, endPoint x: 556, endPoint y: 182, distance: 126.0
drag, startPoint x: 752, startPoint y: 230, endPoint x: 761, endPoint y: 259, distance: 30.4
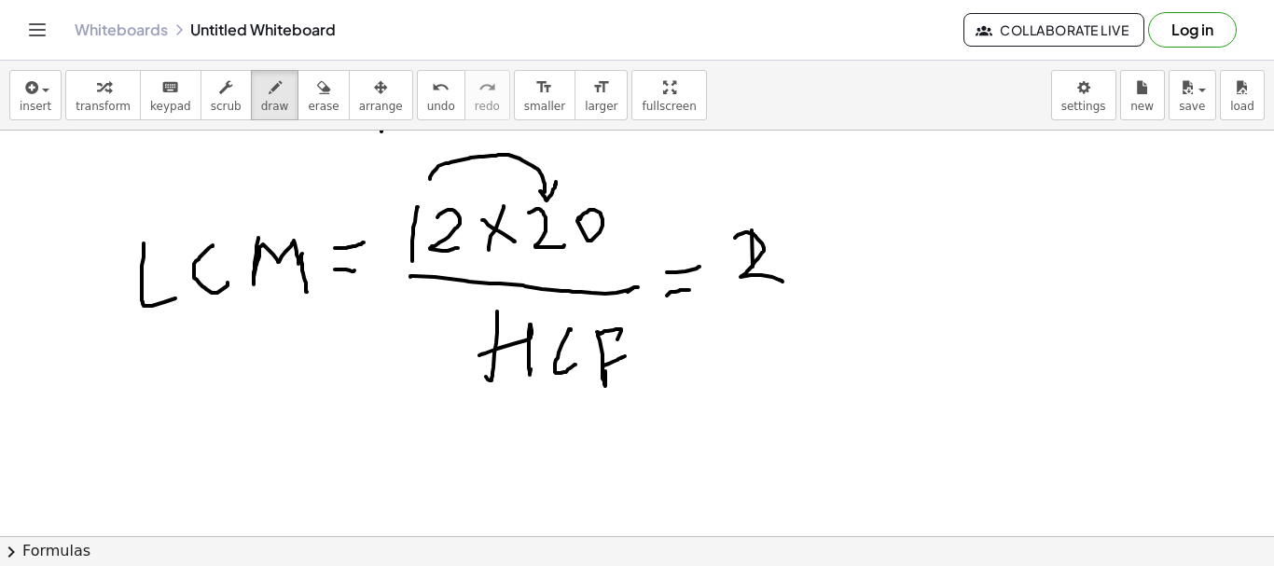
drag, startPoint x: 735, startPoint y: 238, endPoint x: 790, endPoint y: 254, distance: 57.3
drag, startPoint x: 793, startPoint y: 245, endPoint x: 736, endPoint y: 226, distance: 60.2
drag, startPoint x: 594, startPoint y: 205, endPoint x: 843, endPoint y: 216, distance: 249.3
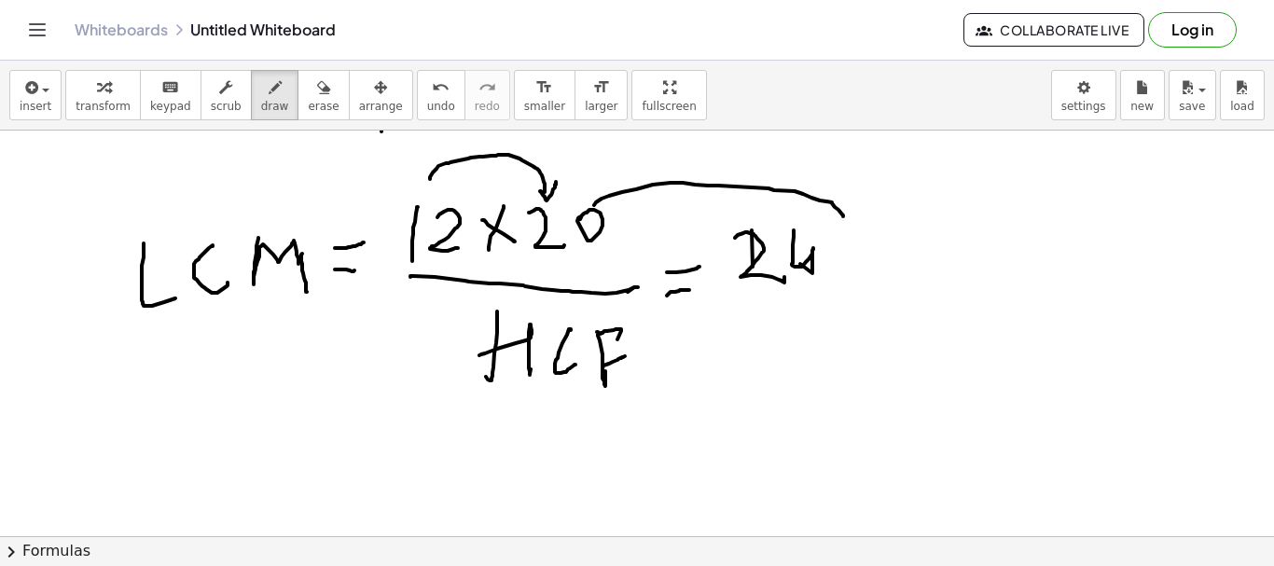
drag, startPoint x: 841, startPoint y: 245, endPoint x: 876, endPoint y: 259, distance: 38.1
drag, startPoint x: 734, startPoint y: 313, endPoint x: 916, endPoint y: 275, distance: 185.7
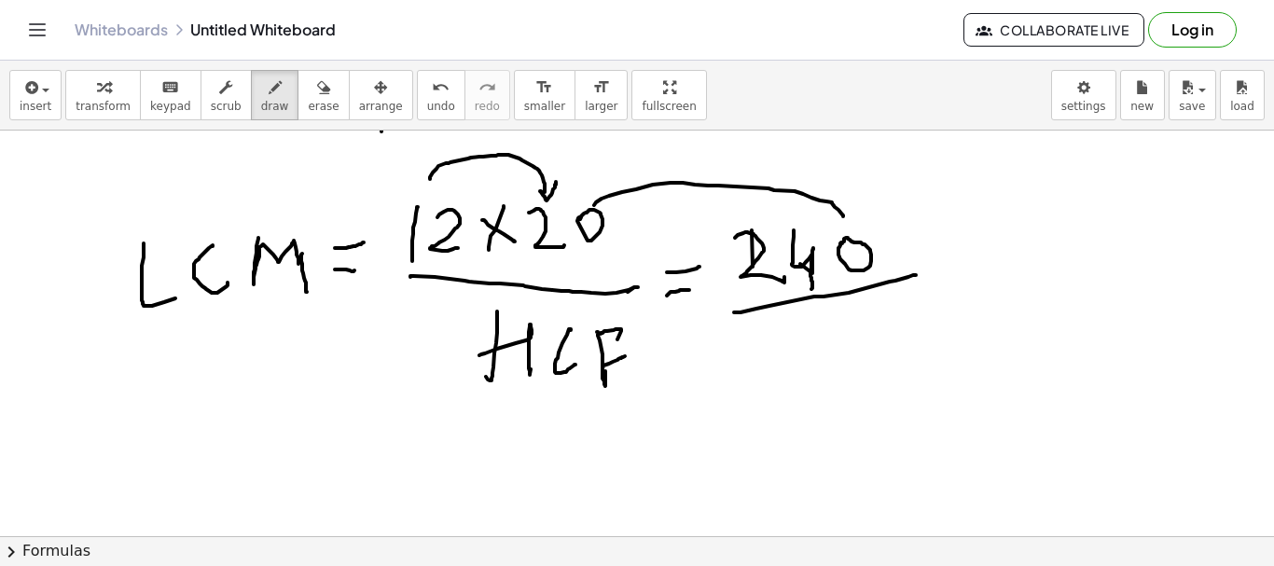
drag, startPoint x: 812, startPoint y: 261, endPoint x: 823, endPoint y: 278, distance: 20.2
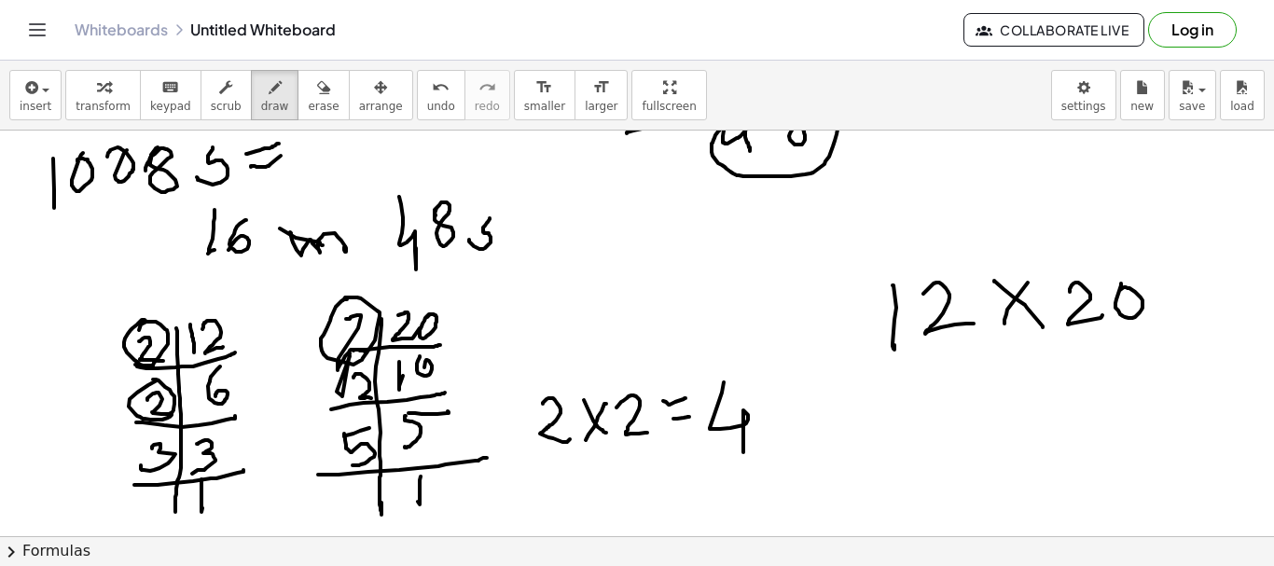
scroll to position [938, 0]
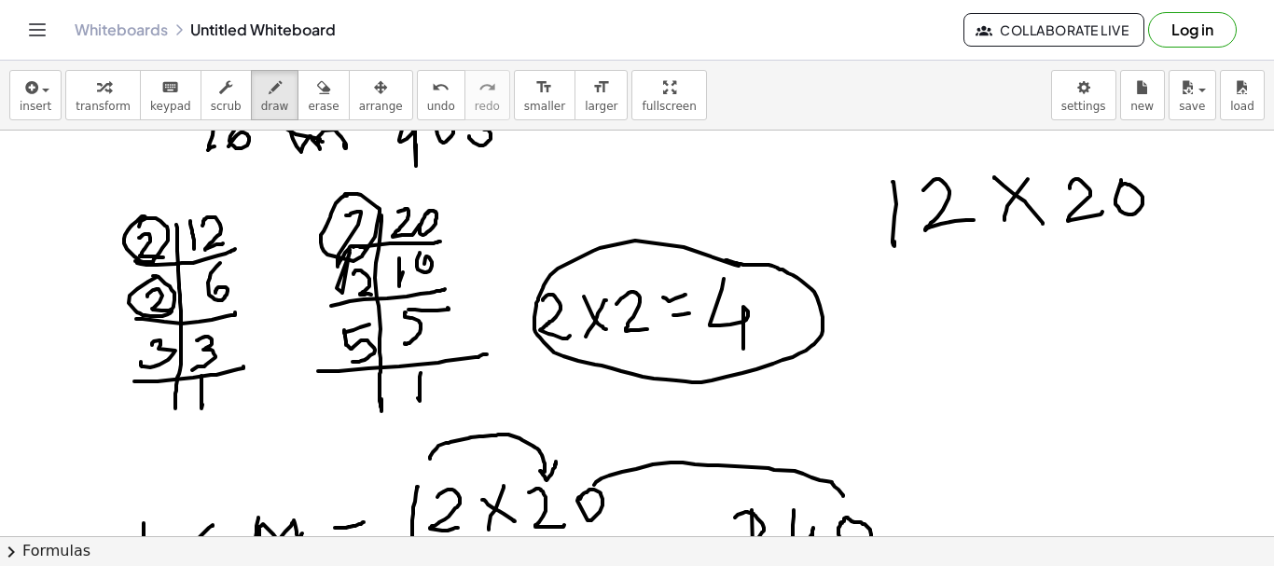
drag, startPoint x: 735, startPoint y: 265, endPoint x: 726, endPoint y: 260, distance: 10.4
click at [726, 260] on div at bounding box center [637, 207] width 1274 height 2029
drag, startPoint x: 728, startPoint y: 359, endPoint x: 770, endPoint y: 348, distance: 43.4
click at [770, 348] on div at bounding box center [637, 207] width 1274 height 2029
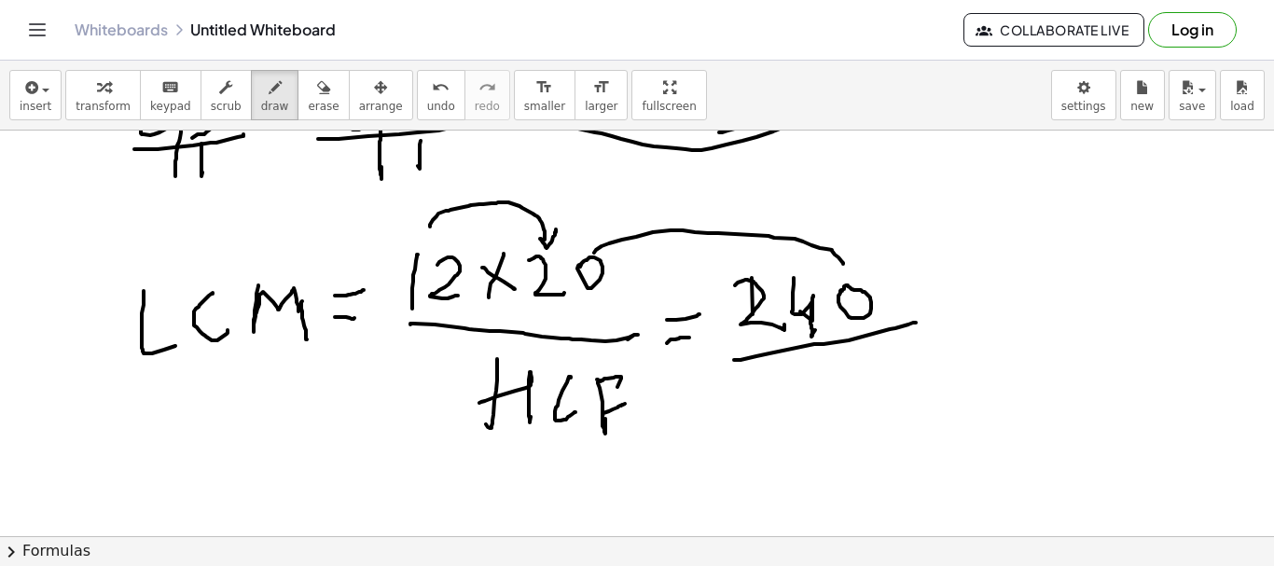
scroll to position [1217, 0]
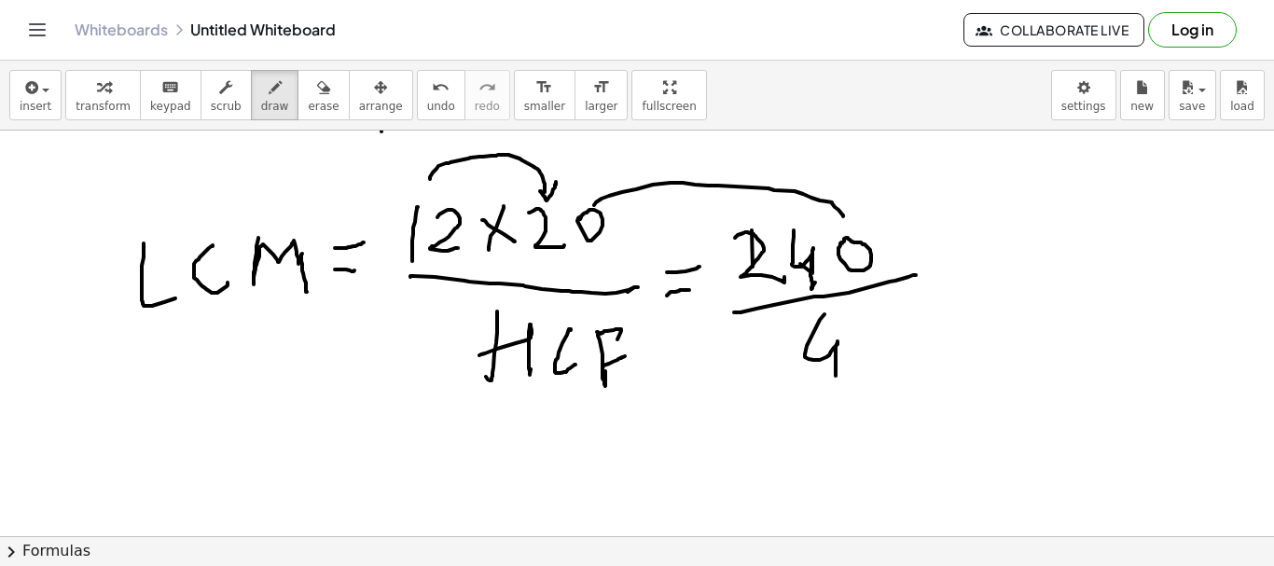
drag, startPoint x: 825, startPoint y: 314, endPoint x: 714, endPoint y: 272, distance: 118.7
drag, startPoint x: 605, startPoint y: 403, endPoint x: 787, endPoint y: 390, distance: 182.4
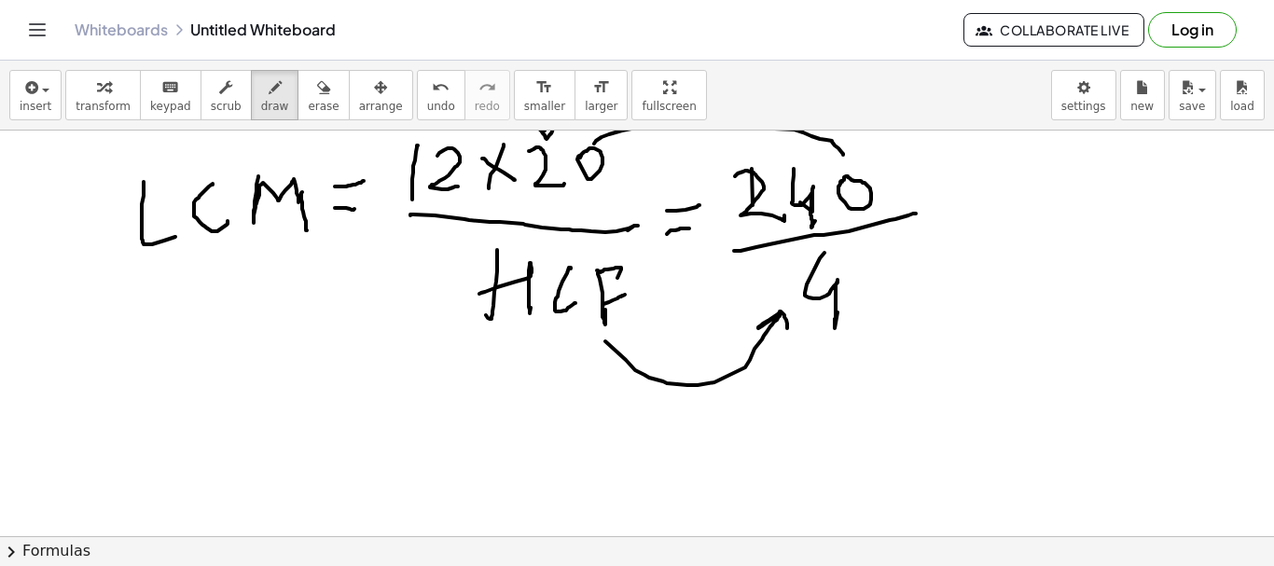
scroll to position [1311, 0]
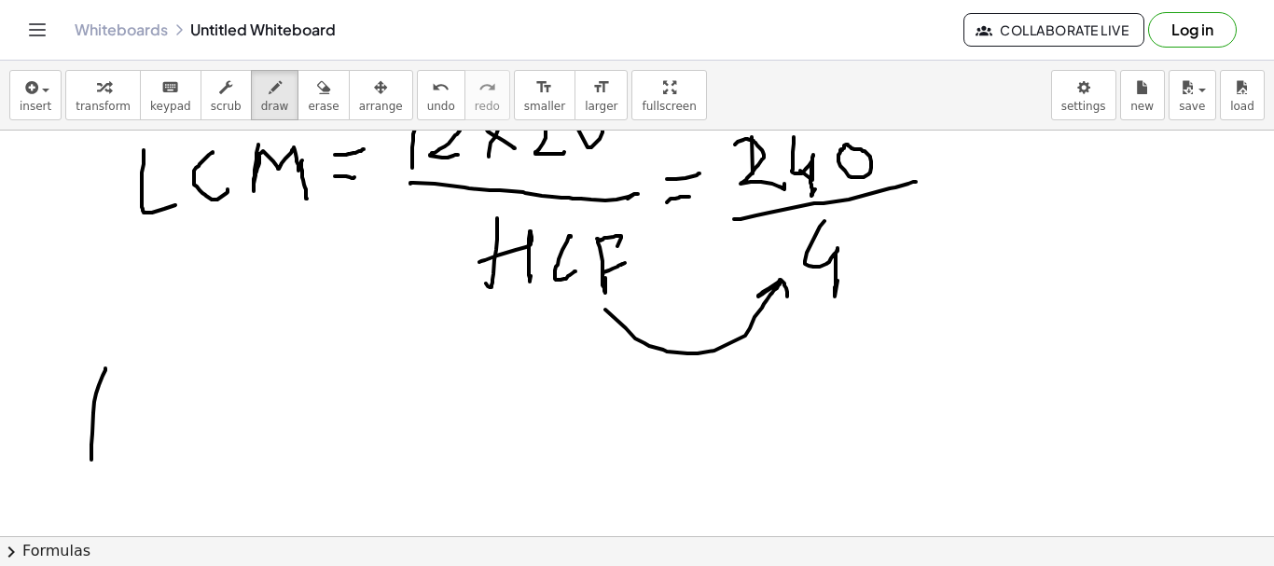
drag, startPoint x: 105, startPoint y: 369, endPoint x: 90, endPoint y: 464, distance: 96.3
drag, startPoint x: 106, startPoint y: 368, endPoint x: 156, endPoint y: 385, distance: 52.5
drag, startPoint x: 127, startPoint y: 403, endPoint x: 198, endPoint y: 373, distance: 76.9
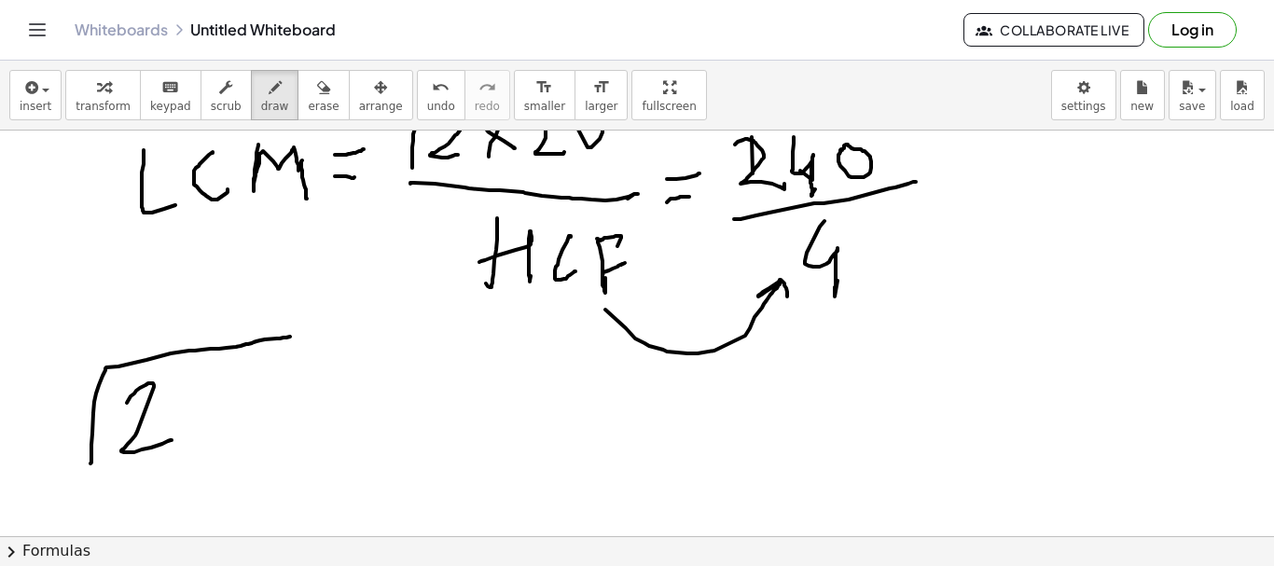
drag, startPoint x: 191, startPoint y: 378, endPoint x: 231, endPoint y: 380, distance: 40.2
drag, startPoint x: 232, startPoint y: 396, endPoint x: 241, endPoint y: 373, distance: 23.9
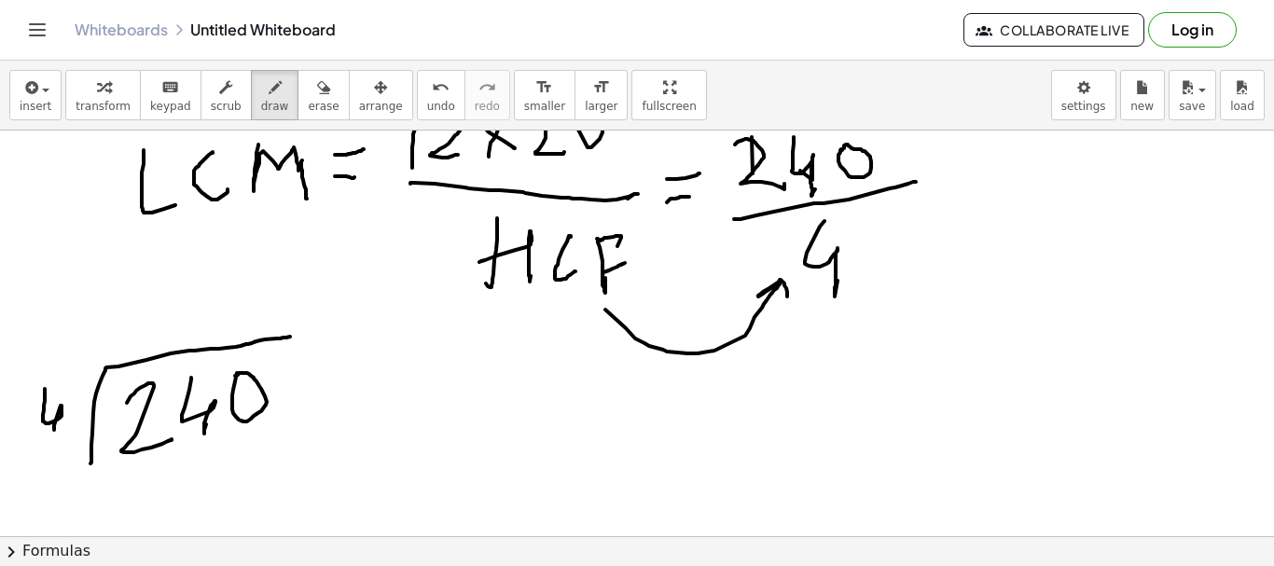
drag, startPoint x: 45, startPoint y: 389, endPoint x: 58, endPoint y: 443, distance: 55.7
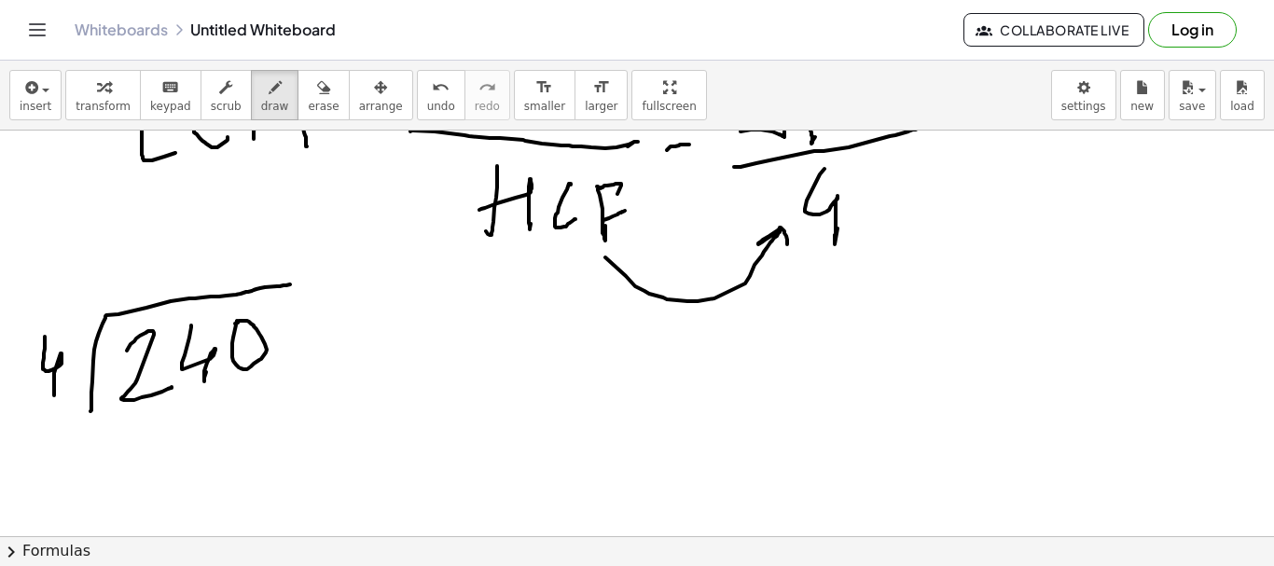
scroll to position [1404, 0]
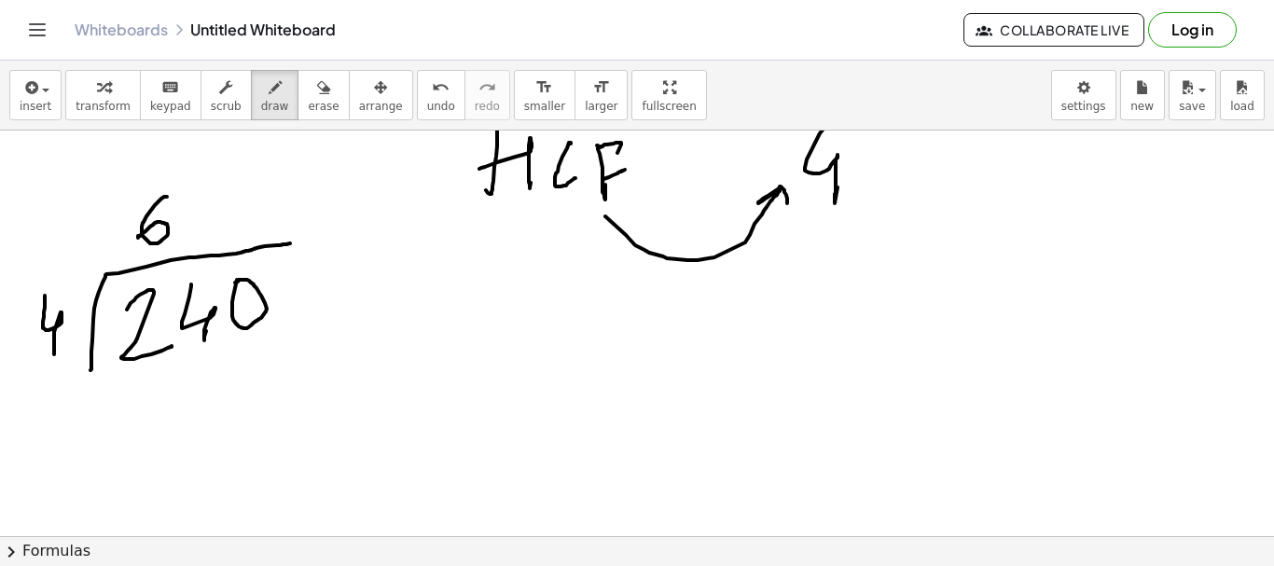
drag, startPoint x: 161, startPoint y: 199, endPoint x: 138, endPoint y: 238, distance: 45.6
drag, startPoint x: 121, startPoint y: 410, endPoint x: 190, endPoint y: 389, distance: 72.0
drag, startPoint x: 194, startPoint y: 383, endPoint x: 202, endPoint y: 442, distance: 60.3
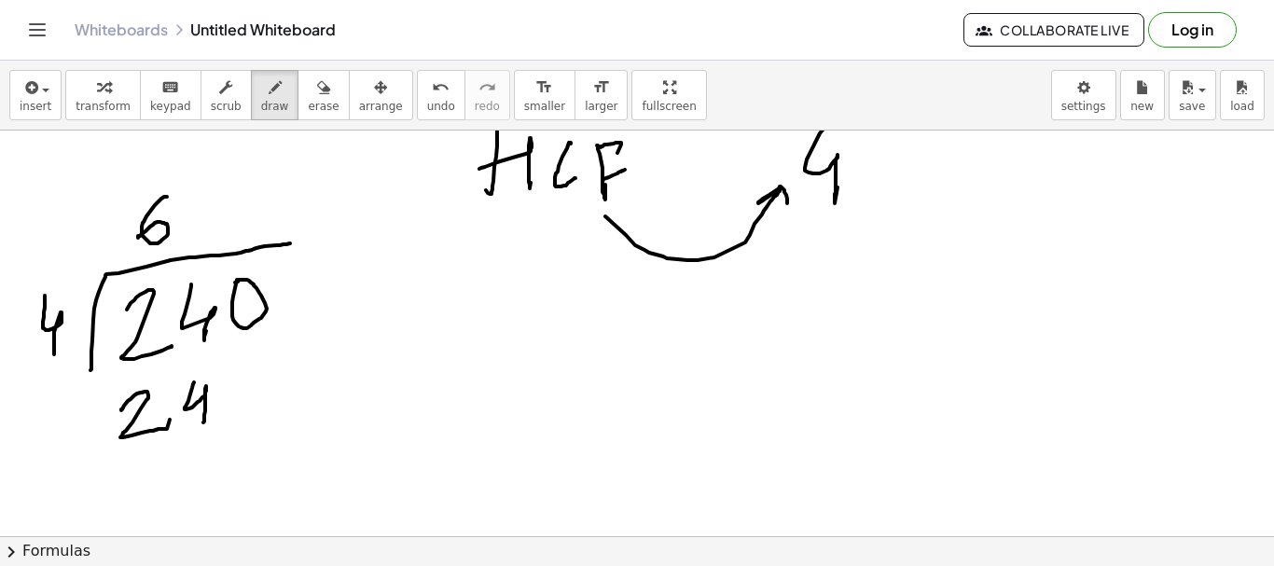
drag, startPoint x: 59, startPoint y: 457, endPoint x: 108, endPoint y: 425, distance: 58.7
drag, startPoint x: 88, startPoint y: 427, endPoint x: 132, endPoint y: 426, distance: 43.9
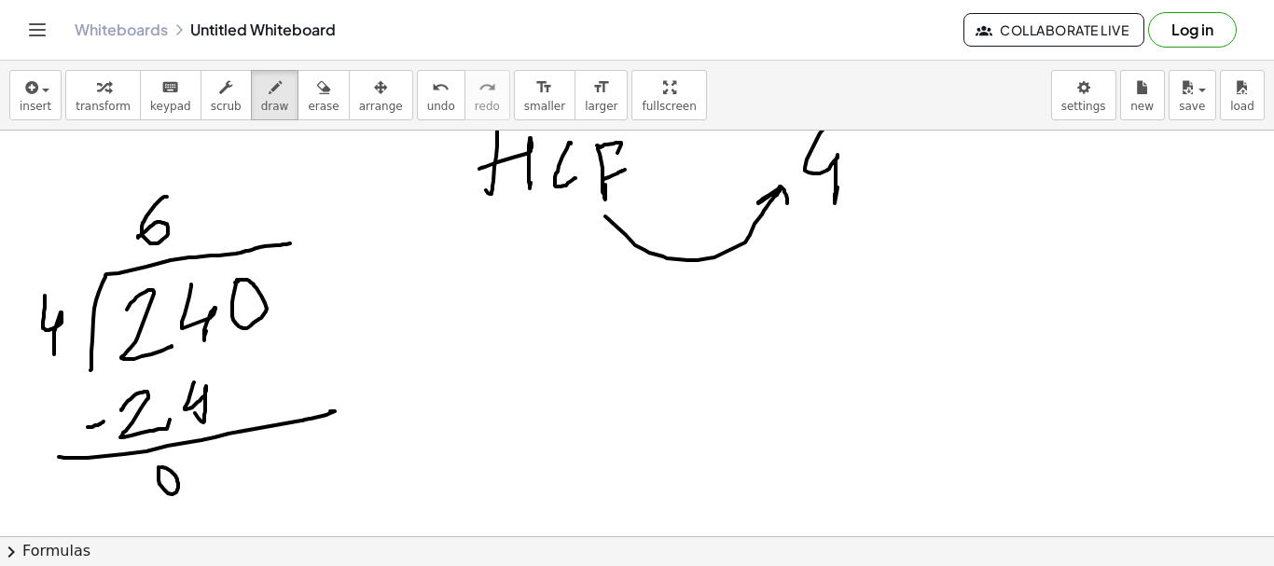
drag, startPoint x: 193, startPoint y: 454, endPoint x: 248, endPoint y: 411, distance: 69.8
drag, startPoint x: 263, startPoint y: 344, endPoint x: 269, endPoint y: 452, distance: 107.4
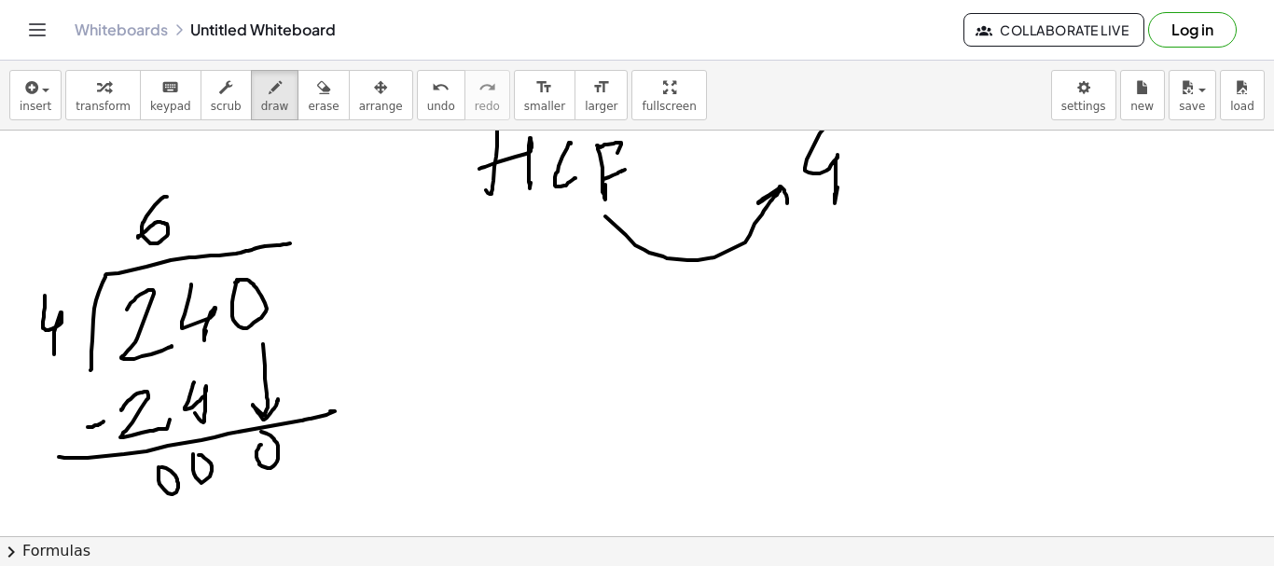
drag, startPoint x: 202, startPoint y: 191, endPoint x: 327, endPoint y: 248, distance: 138.2
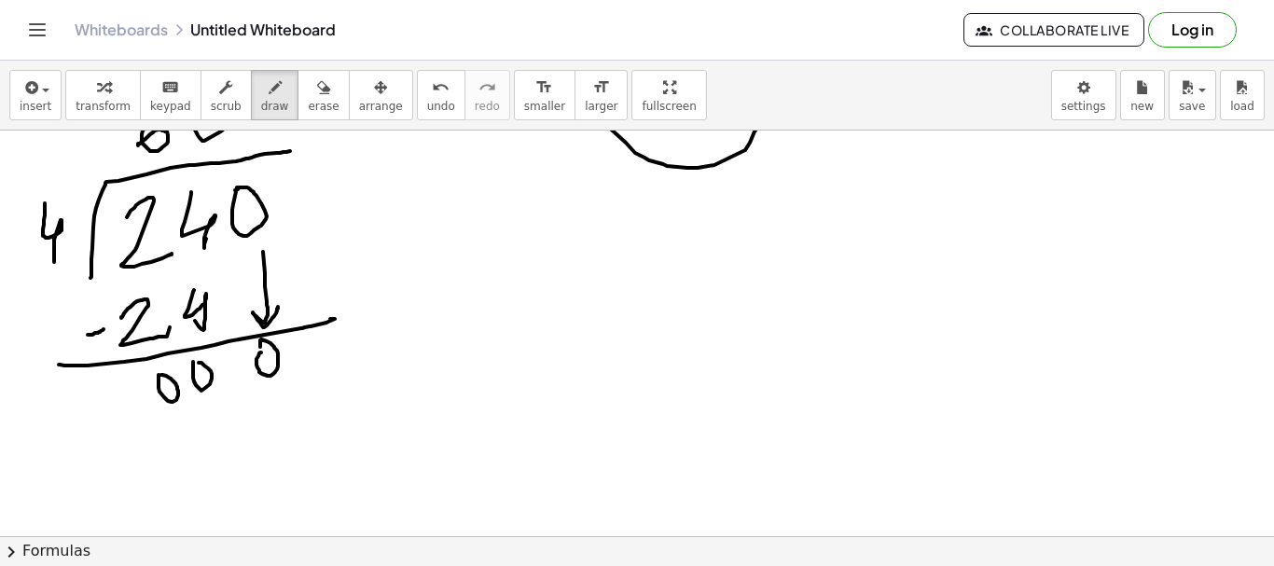
scroll to position [1497, 0]
drag, startPoint x: 280, startPoint y: 392, endPoint x: 197, endPoint y: 444, distance: 98.1
drag, startPoint x: 136, startPoint y: 487, endPoint x: 381, endPoint y: 425, distance: 252.1
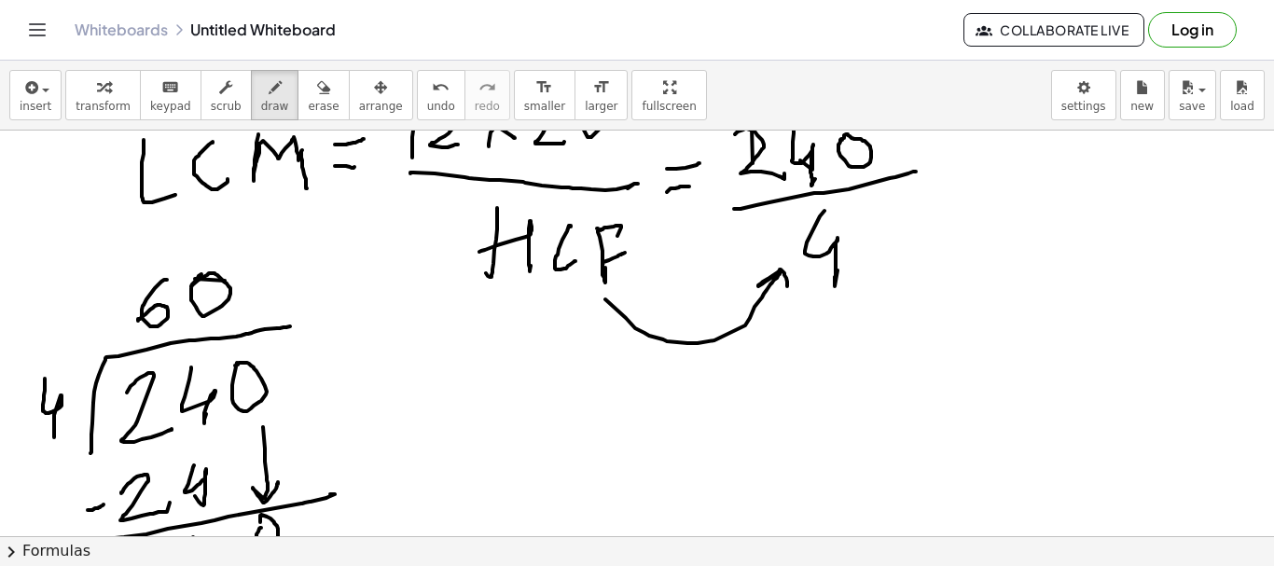
scroll to position [1311, 0]
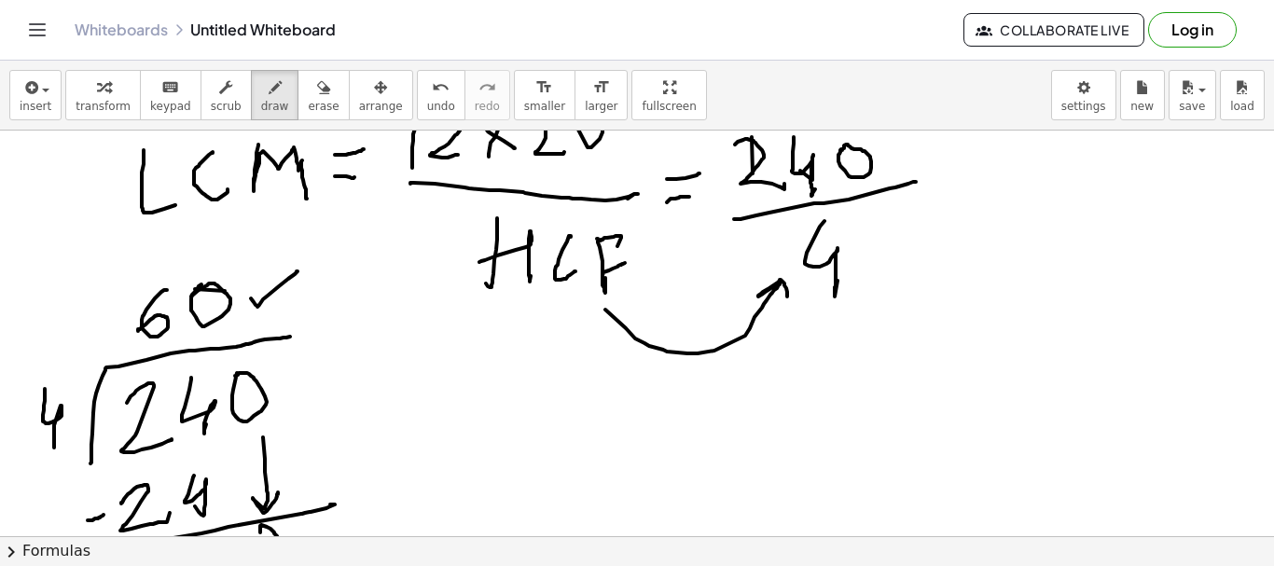
drag, startPoint x: 251, startPoint y: 299, endPoint x: 298, endPoint y: 271, distance: 53.9
drag, startPoint x: 525, startPoint y: 422, endPoint x: 576, endPoint y: 476, distance: 73.9
drag, startPoint x: 639, startPoint y: 408, endPoint x: 684, endPoint y: 426, distance: 48.5
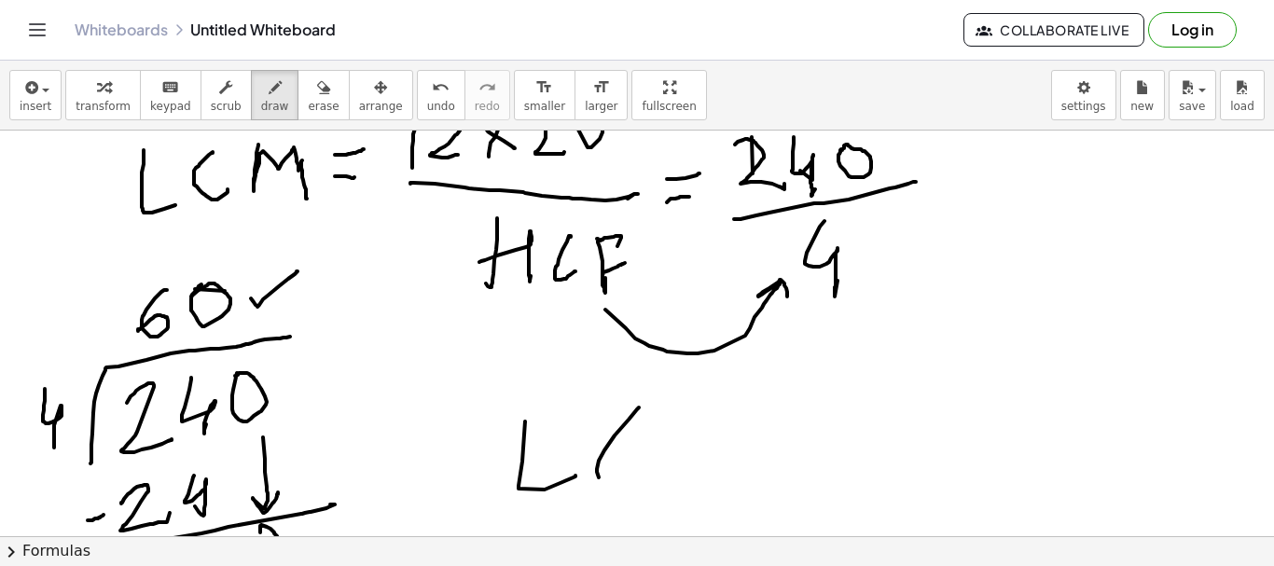
drag, startPoint x: 695, startPoint y: 394, endPoint x: 762, endPoint y: 461, distance: 95.0
drag, startPoint x: 773, startPoint y: 441, endPoint x: 778, endPoint y: 419, distance: 22.9
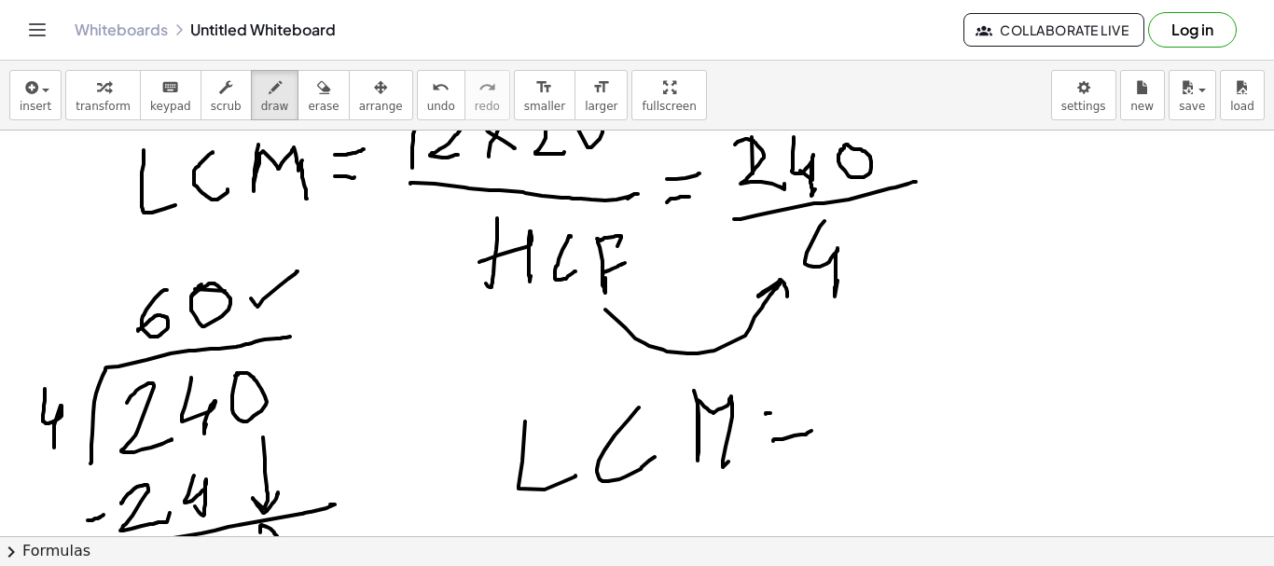
drag, startPoint x: 766, startPoint y: 414, endPoint x: 814, endPoint y: 409, distance: 47.9
drag, startPoint x: 888, startPoint y: 386, endPoint x: 1022, endPoint y: 326, distance: 146.5
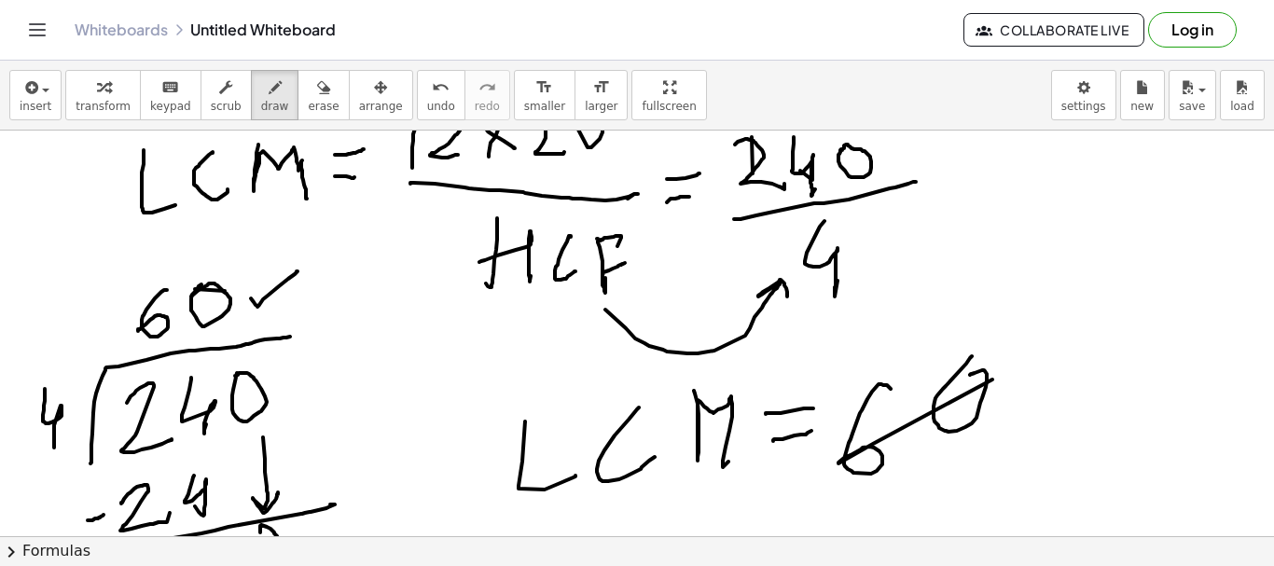
drag, startPoint x: 970, startPoint y: 358, endPoint x: 970, endPoint y: 375, distance: 16.8
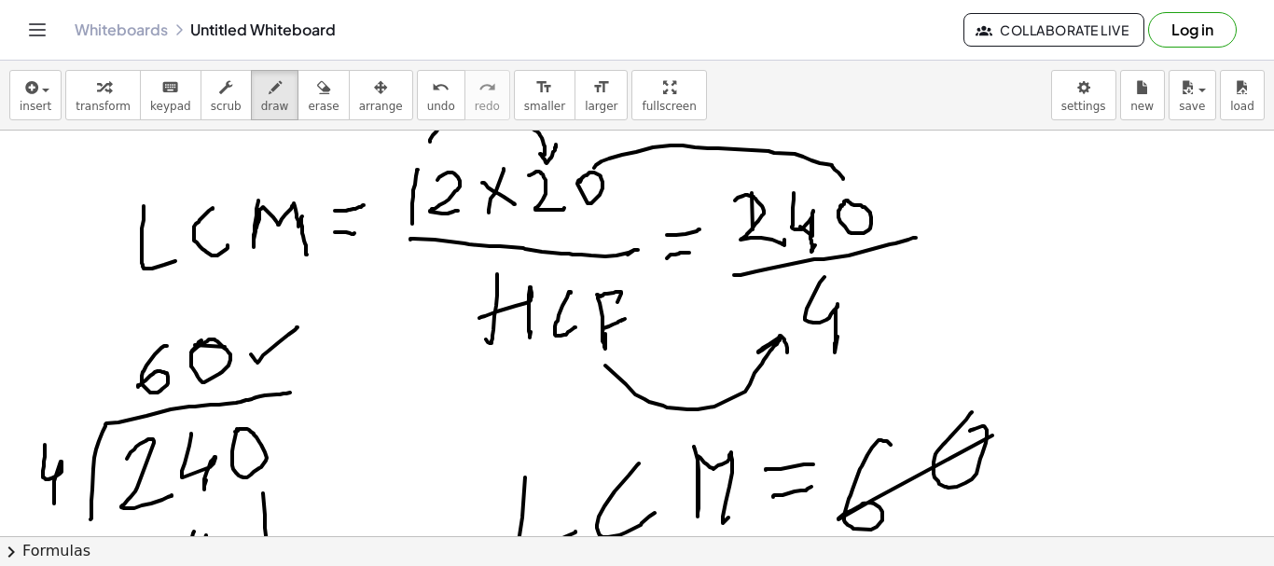
scroll to position [1217, 0]
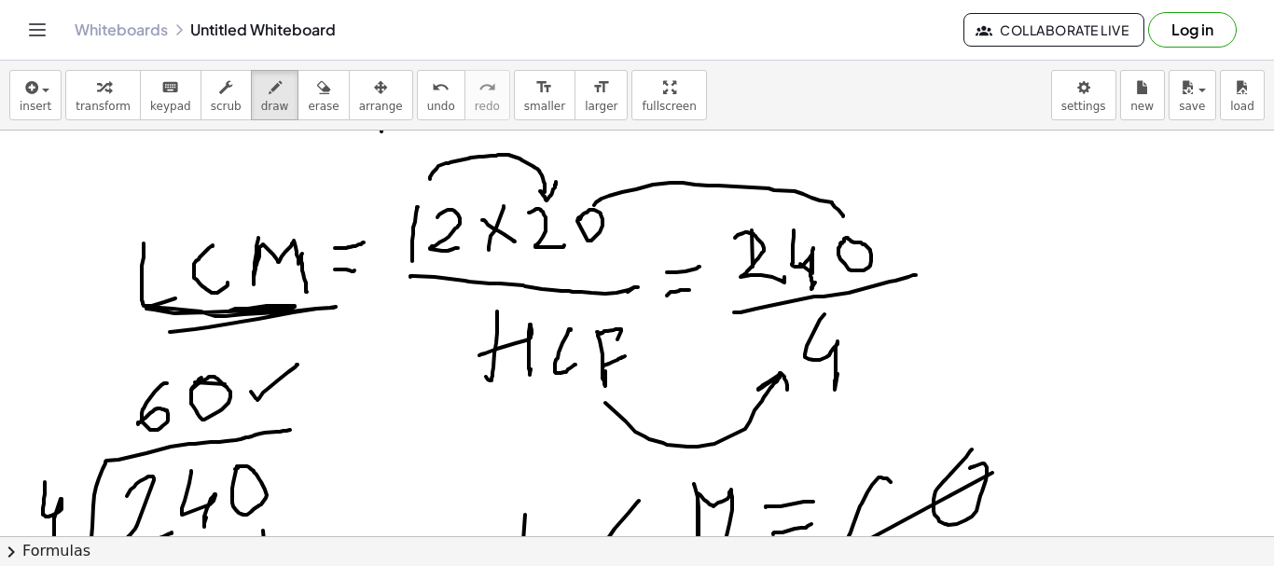
drag, startPoint x: 170, startPoint y: 332, endPoint x: 230, endPoint y: 312, distance: 63.1
drag, startPoint x: 483, startPoint y: 400, endPoint x: 589, endPoint y: 406, distance: 105.6
drag, startPoint x: 315, startPoint y: 334, endPoint x: 355, endPoint y: 334, distance: 39.2
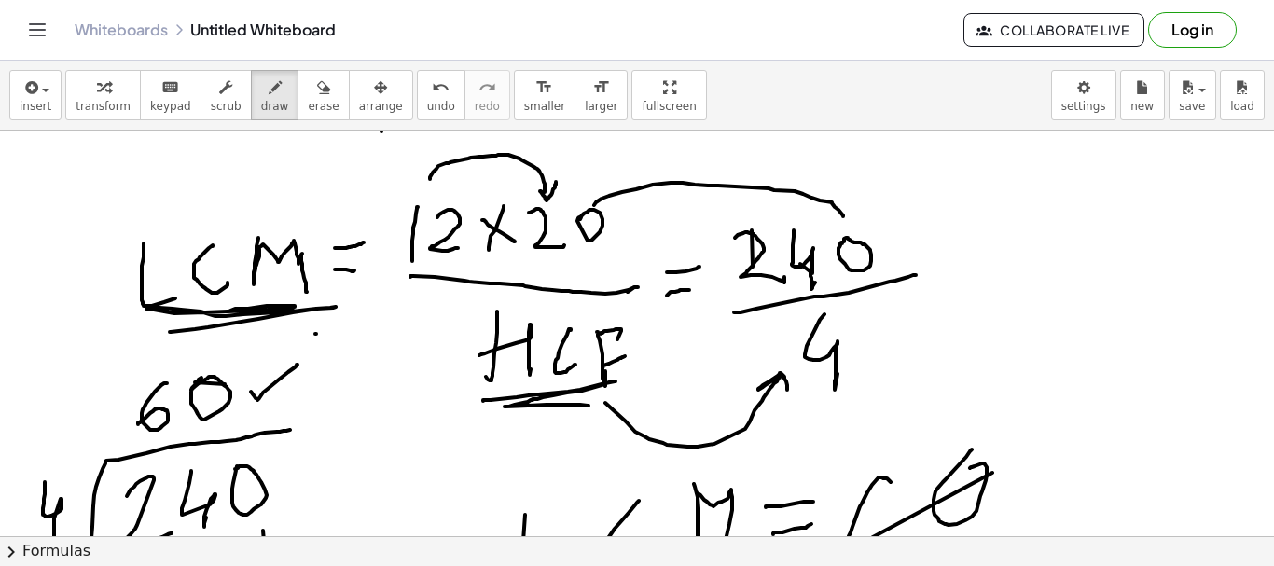
drag, startPoint x: 314, startPoint y: 343, endPoint x: 438, endPoint y: 383, distance: 129.2
drag, startPoint x: 390, startPoint y: 375, endPoint x: 431, endPoint y: 369, distance: 41.6
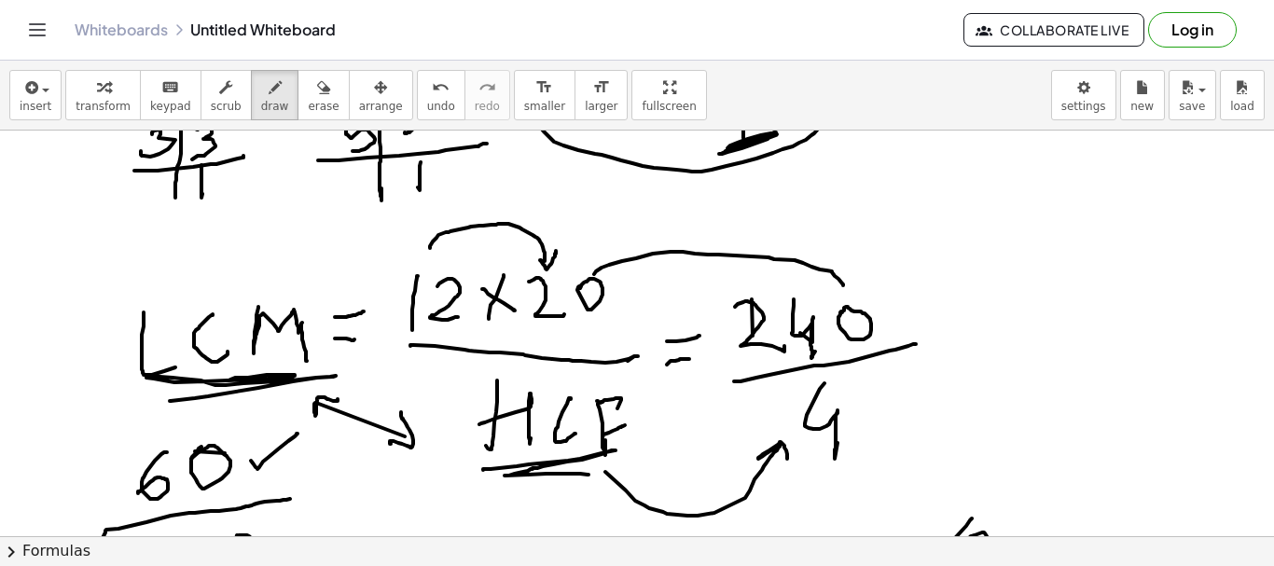
scroll to position [970, 0]
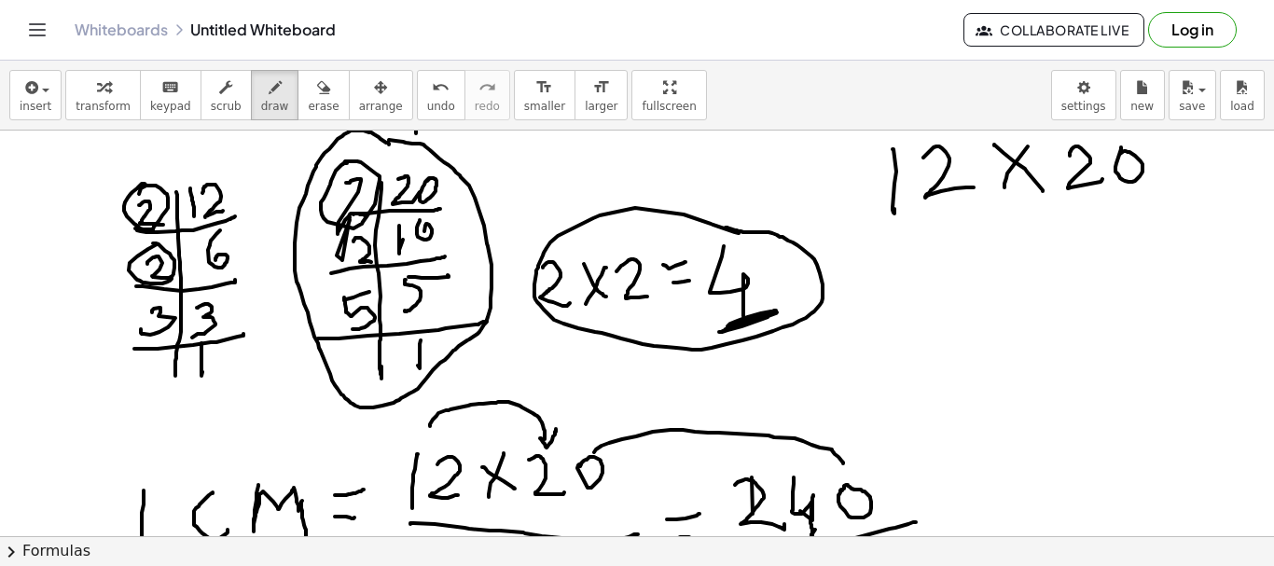
drag, startPoint x: 389, startPoint y: 144, endPoint x: 403, endPoint y: 154, distance: 17.4
click at [378, 136] on div at bounding box center [637, 377] width 1274 height 2435
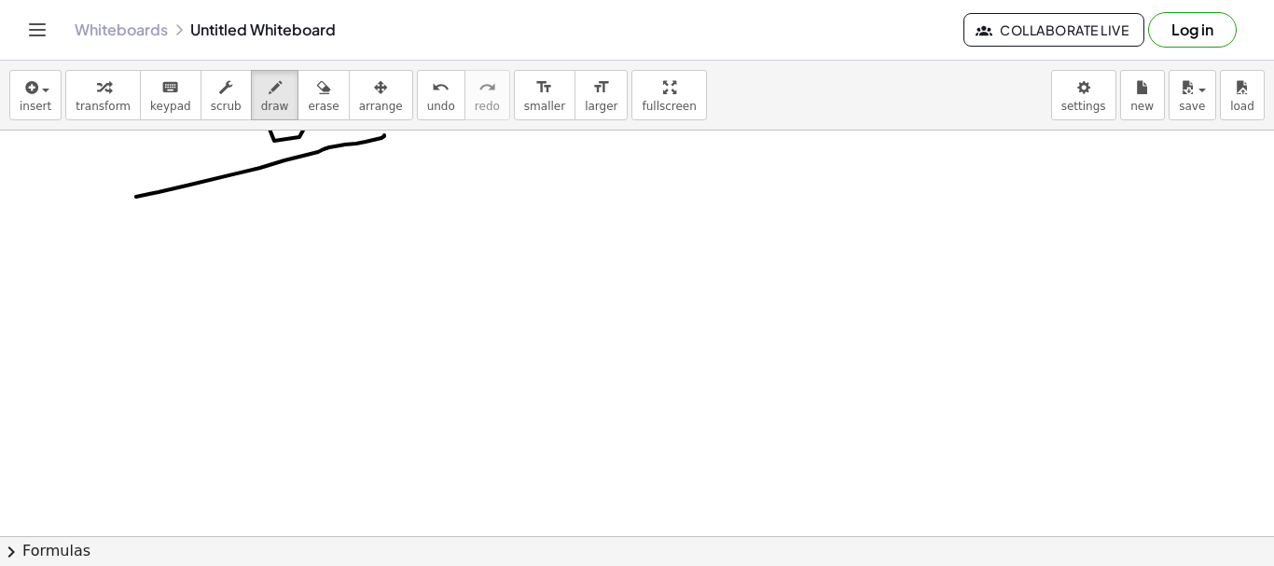
scroll to position [1810, 0]
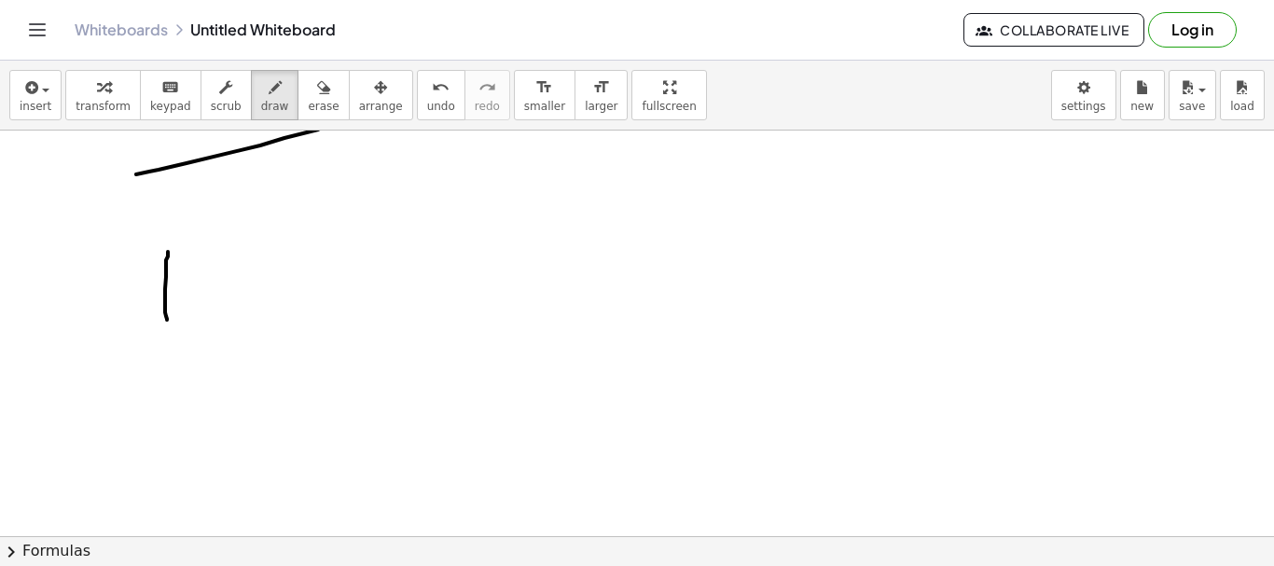
drag, startPoint x: 168, startPoint y: 257, endPoint x: 182, endPoint y: 295, distance: 40.7
drag, startPoint x: 205, startPoint y: 257, endPoint x: 222, endPoint y: 271, distance: 21.9
drag, startPoint x: 278, startPoint y: 285, endPoint x: 278, endPoint y: 269, distance: 15.9
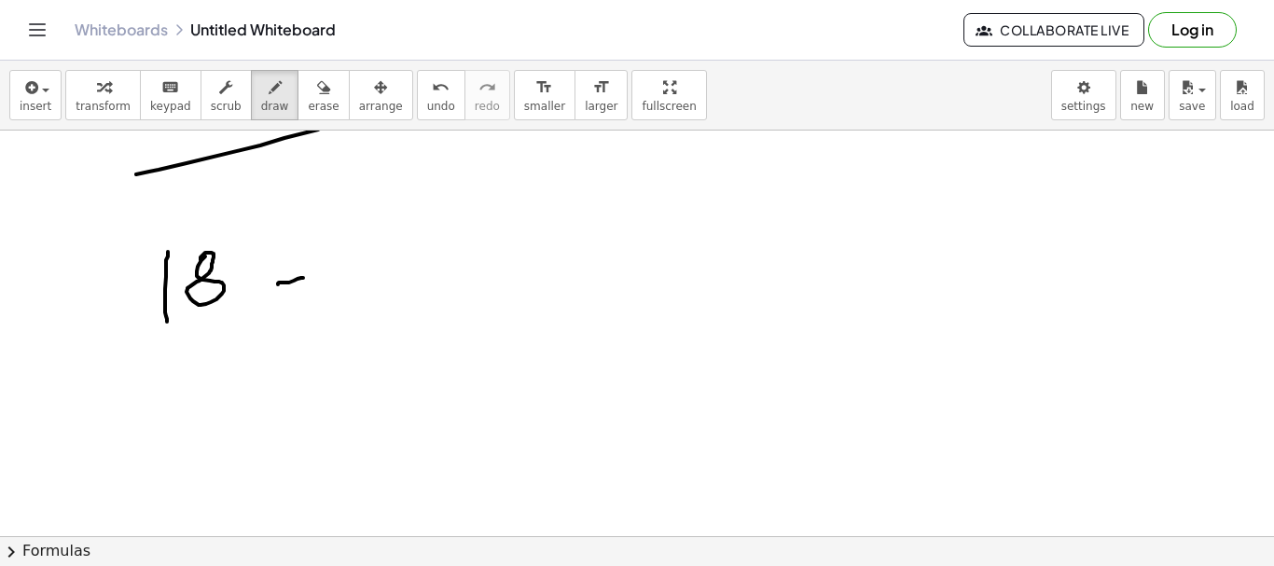
drag, startPoint x: 279, startPoint y: 264, endPoint x: 294, endPoint y: 263, distance: 15.0
drag, startPoint x: 172, startPoint y: 363, endPoint x: 212, endPoint y: 372, distance: 41.2
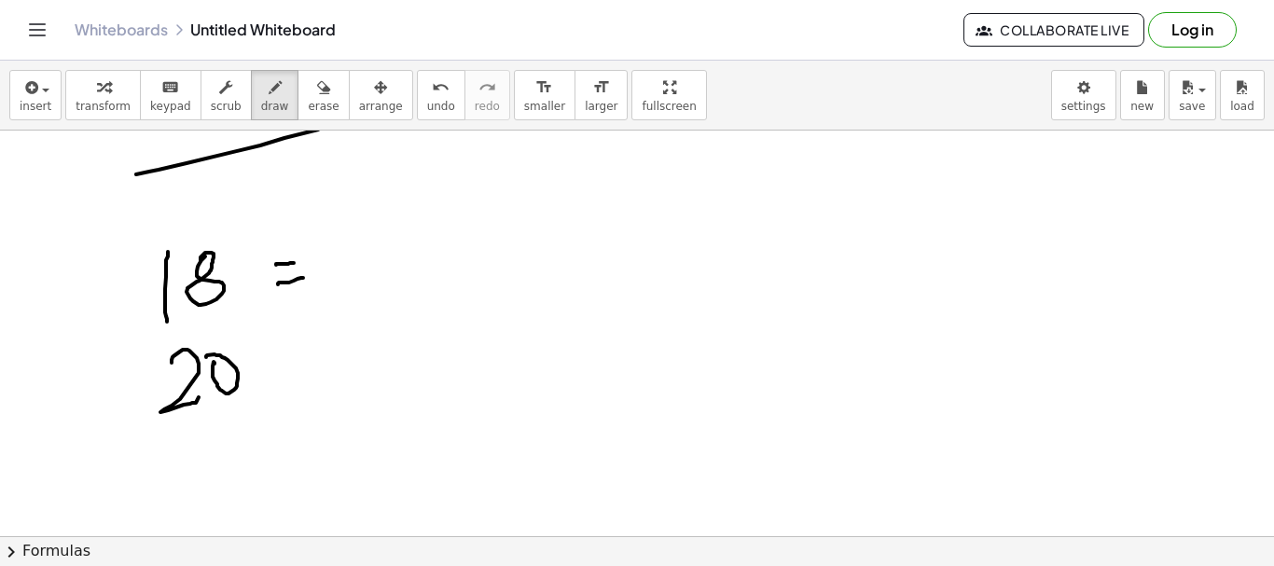
drag, startPoint x: 214, startPoint y: 363, endPoint x: 258, endPoint y: 373, distance: 45.9
drag, startPoint x: 294, startPoint y: 362, endPoint x: 276, endPoint y: 354, distance: 19.6
drag, startPoint x: 266, startPoint y: 347, endPoint x: 299, endPoint y: 346, distance: 32.7
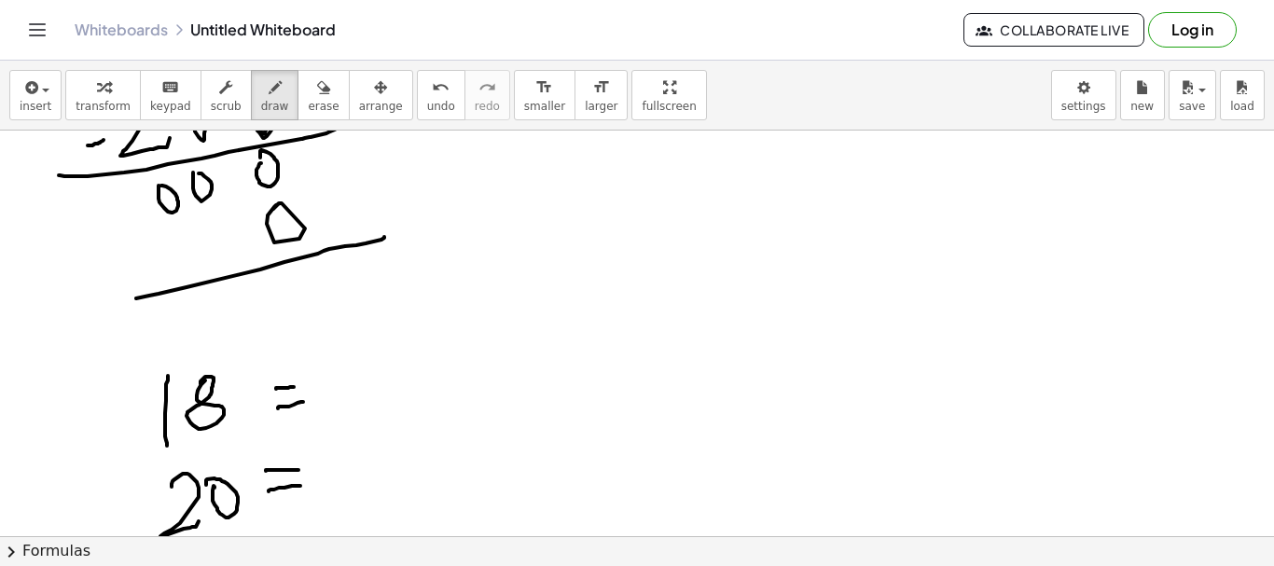
scroll to position [1717, 0]
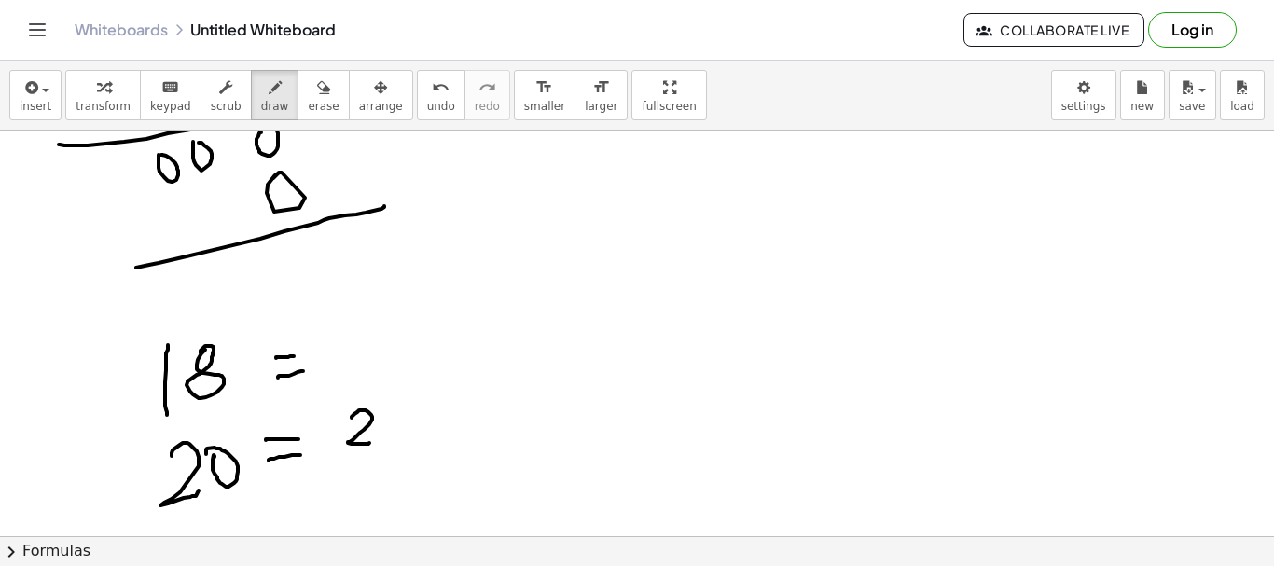
drag, startPoint x: 352, startPoint y: 417, endPoint x: 391, endPoint y: 433, distance: 42.3
drag, startPoint x: 396, startPoint y: 424, endPoint x: 408, endPoint y: 432, distance: 14.2
drag, startPoint x: 396, startPoint y: 427, endPoint x: 383, endPoint y: 444, distance: 21.9
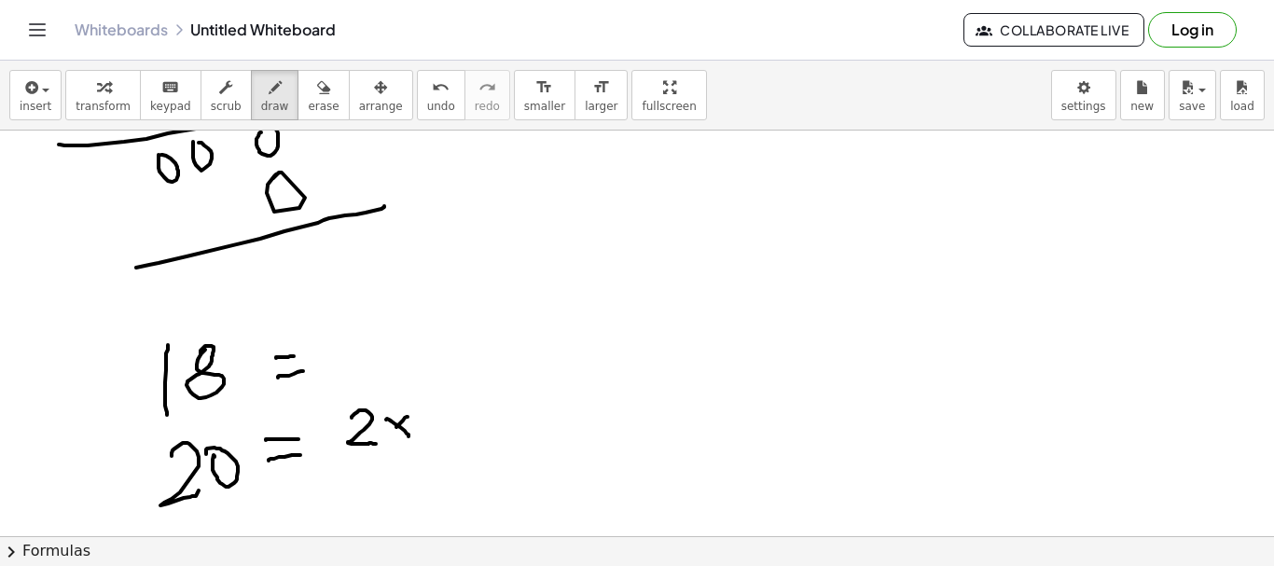
drag, startPoint x: 421, startPoint y: 420, endPoint x: 462, endPoint y: 427, distance: 41.7
drag, startPoint x: 460, startPoint y: 413, endPoint x: 490, endPoint y: 432, distance: 35.2
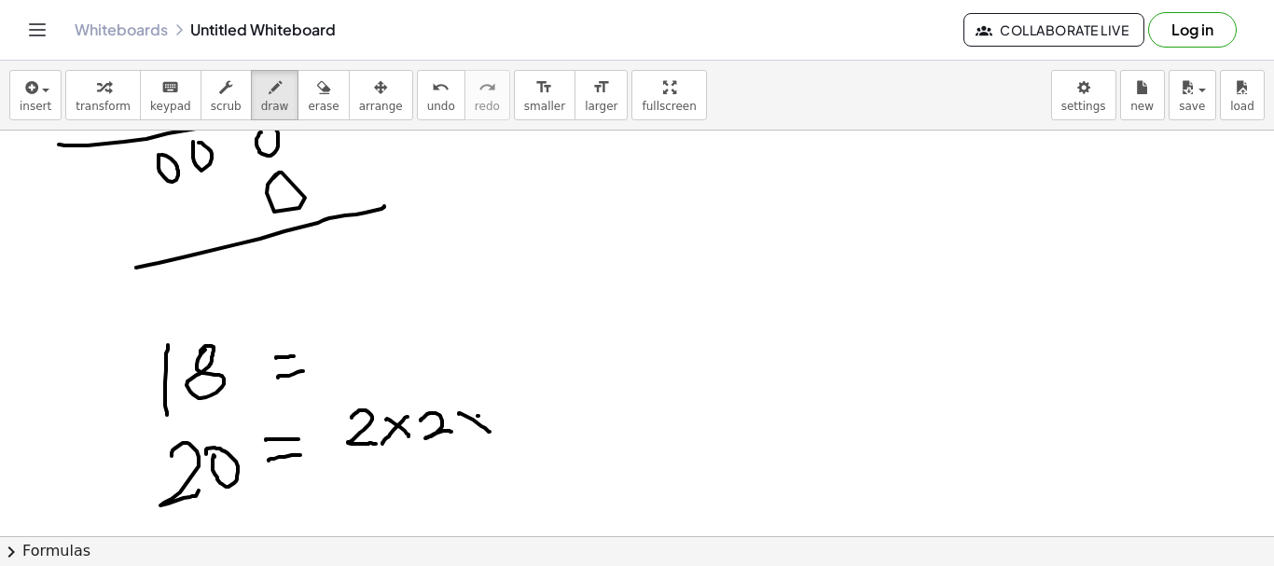
drag, startPoint x: 480, startPoint y: 410, endPoint x: 479, endPoint y: 435, distance: 25.2
drag, startPoint x: 507, startPoint y: 406, endPoint x: 524, endPoint y: 396, distance: 20.0
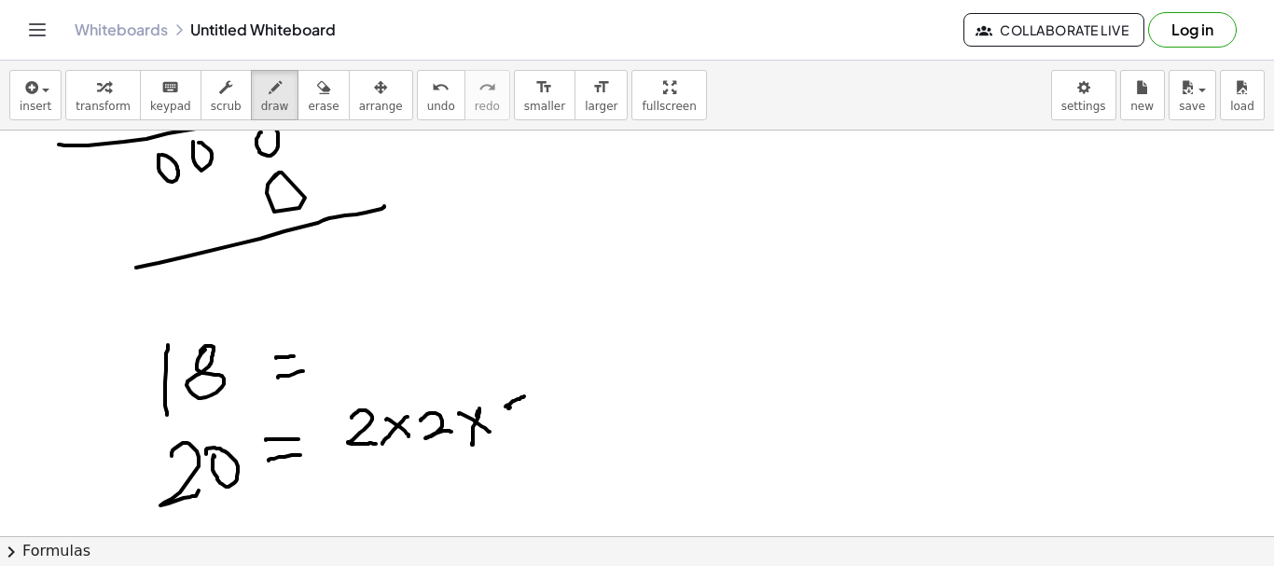
drag, startPoint x: 508, startPoint y: 408, endPoint x: 506, endPoint y: 459, distance: 51.4
drag, startPoint x: 338, startPoint y: 347, endPoint x: 383, endPoint y: 359, distance: 46.4
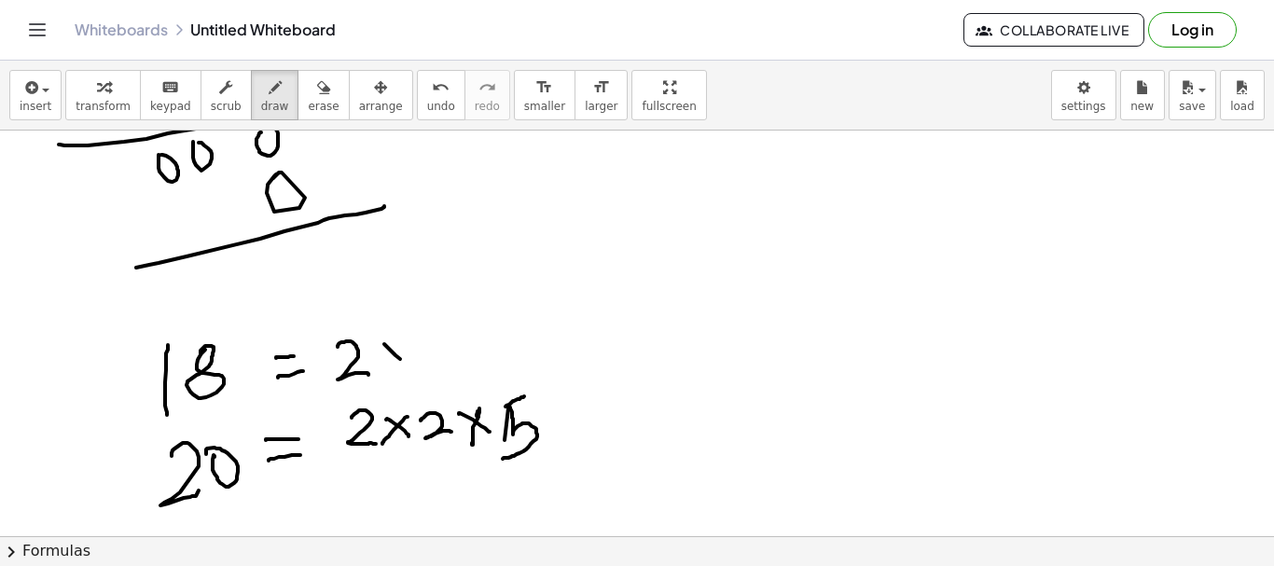
drag, startPoint x: 384, startPoint y: 344, endPoint x: 410, endPoint y: 365, distance: 32.5
drag, startPoint x: 395, startPoint y: 350, endPoint x: 383, endPoint y: 380, distance: 32.2
drag, startPoint x: 430, startPoint y: 337, endPoint x: 427, endPoint y: 375, distance: 38.4
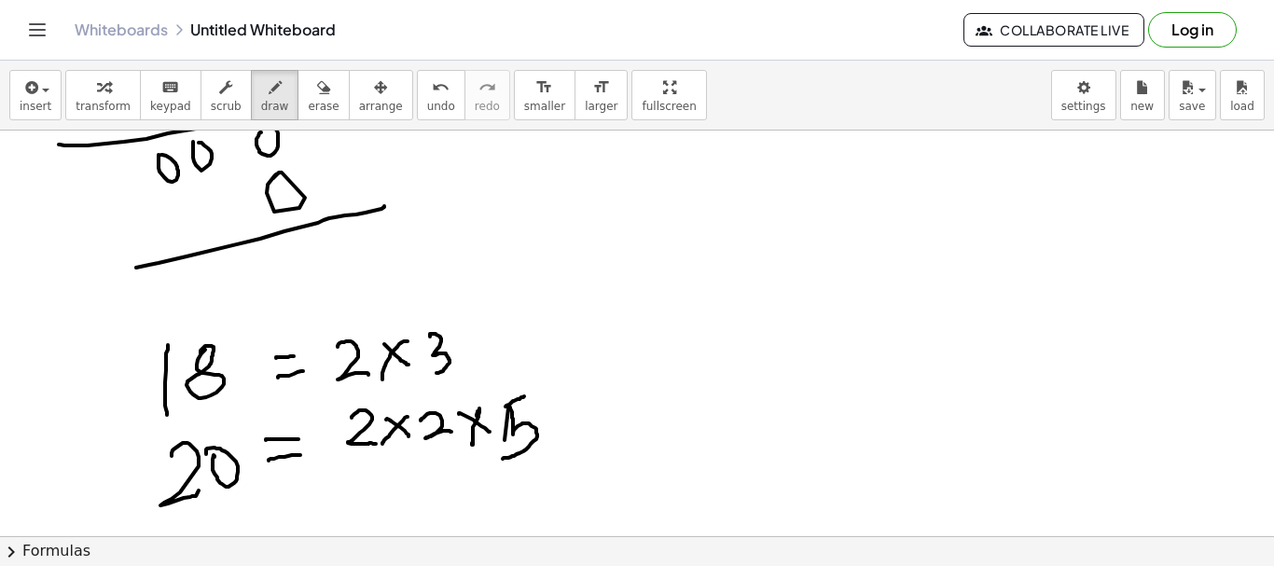
drag, startPoint x: 465, startPoint y: 344, endPoint x: 485, endPoint y: 360, distance: 25.9
drag, startPoint x: 487, startPoint y: 337, endPoint x: 495, endPoint y: 356, distance: 21.3
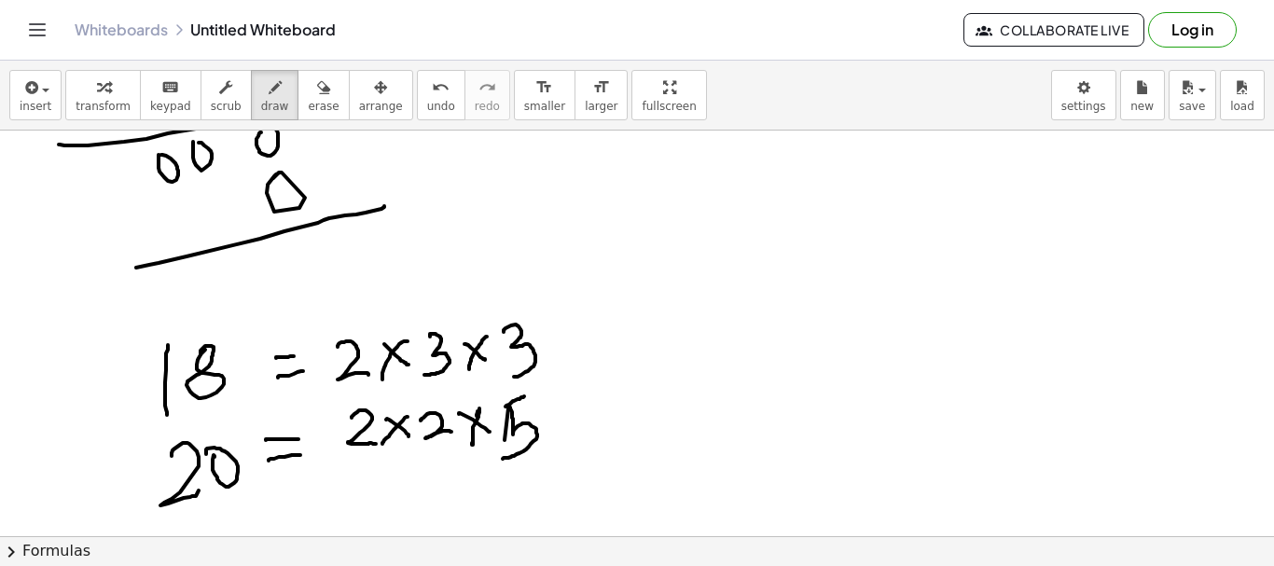
drag, startPoint x: 504, startPoint y: 331, endPoint x: 502, endPoint y: 372, distance: 41.1
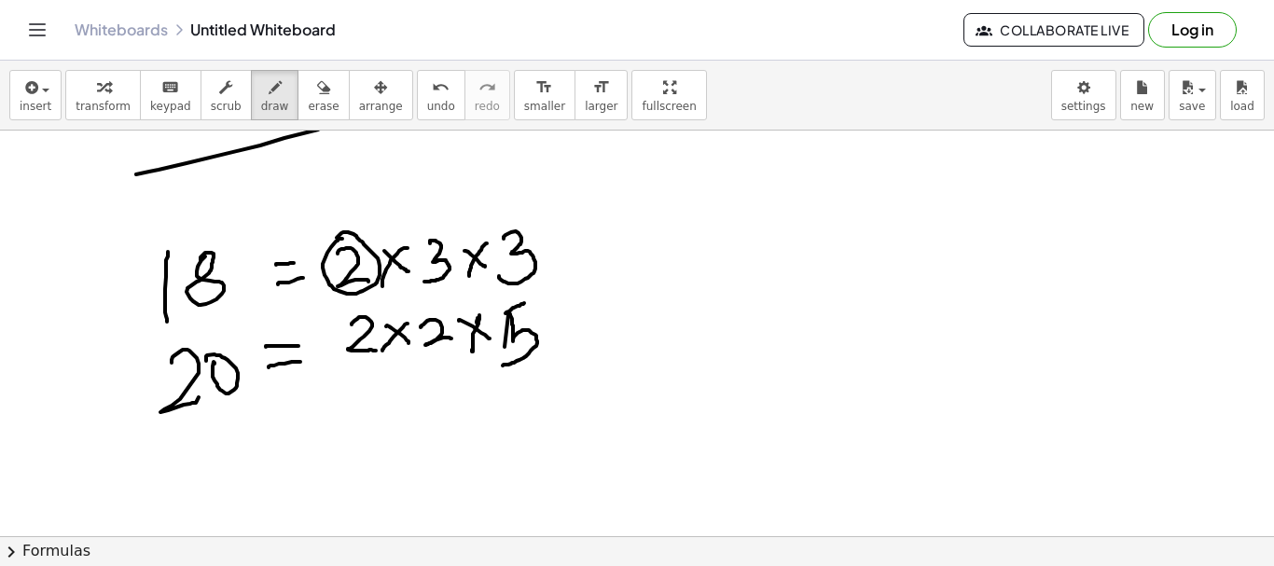
drag, startPoint x: 342, startPoint y: 239, endPoint x: 368, endPoint y: 331, distance: 95.7
drag, startPoint x: 659, startPoint y: 265, endPoint x: 696, endPoint y: 297, distance: 49.0
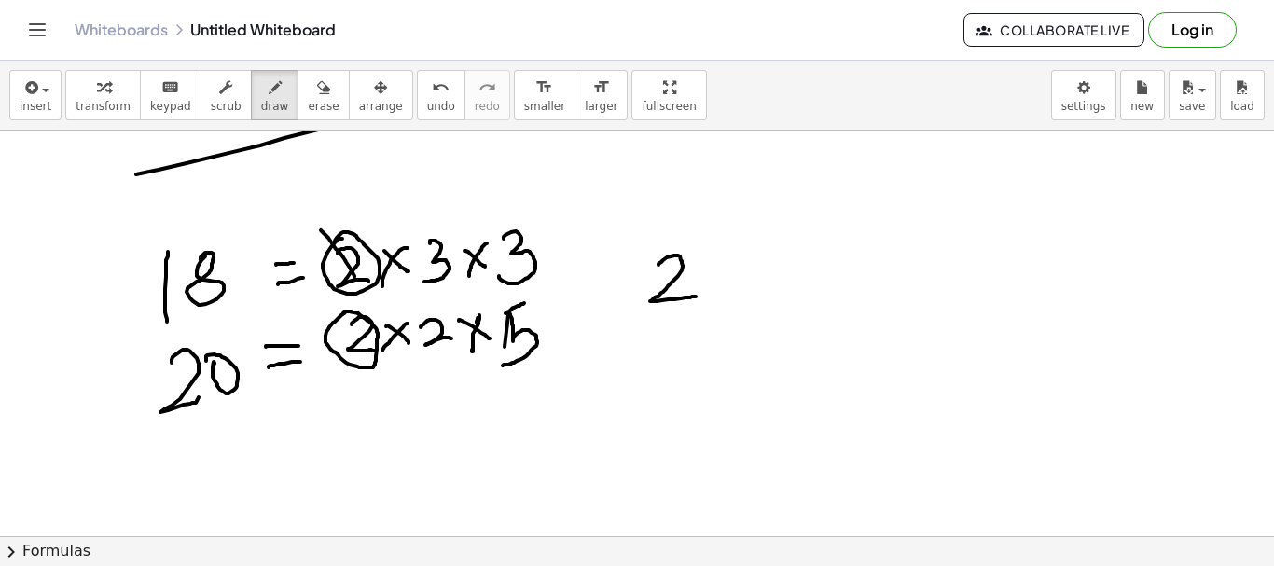
drag, startPoint x: 328, startPoint y: 238, endPoint x: 355, endPoint y: 277, distance: 47.1
drag, startPoint x: 341, startPoint y: 320, endPoint x: 471, endPoint y: 336, distance: 131.6
drag, startPoint x: 729, startPoint y: 259, endPoint x: 762, endPoint y: 270, distance: 35.1
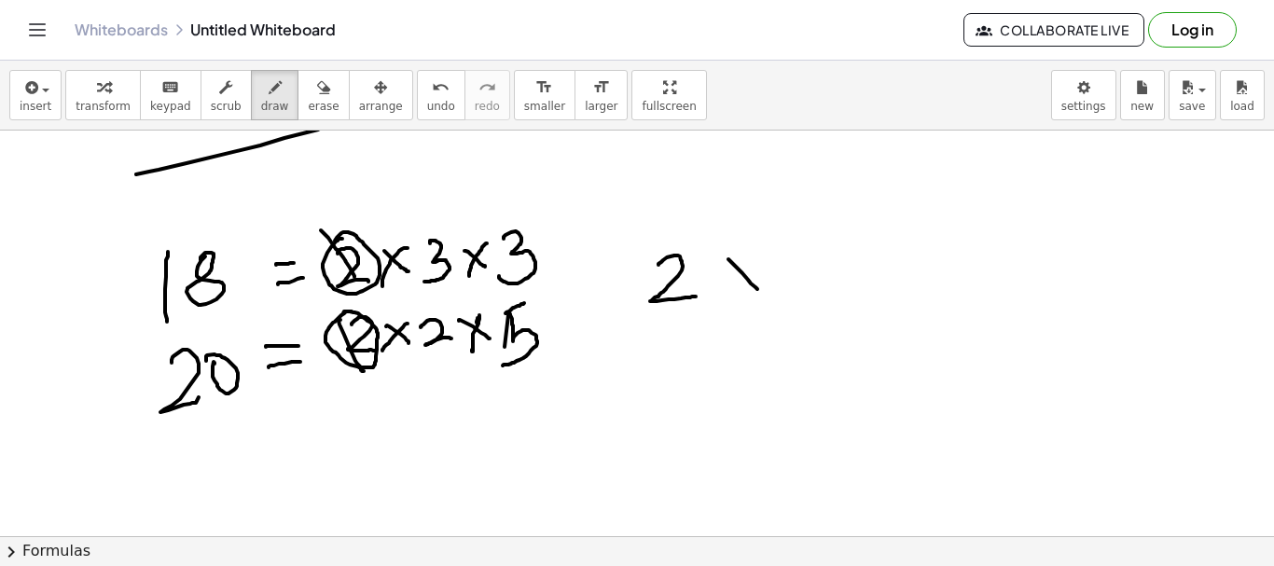
drag, startPoint x: 760, startPoint y: 260, endPoint x: 742, endPoint y: 293, distance: 37.6
drag, startPoint x: 789, startPoint y: 250, endPoint x: 847, endPoint y: 284, distance: 66.9
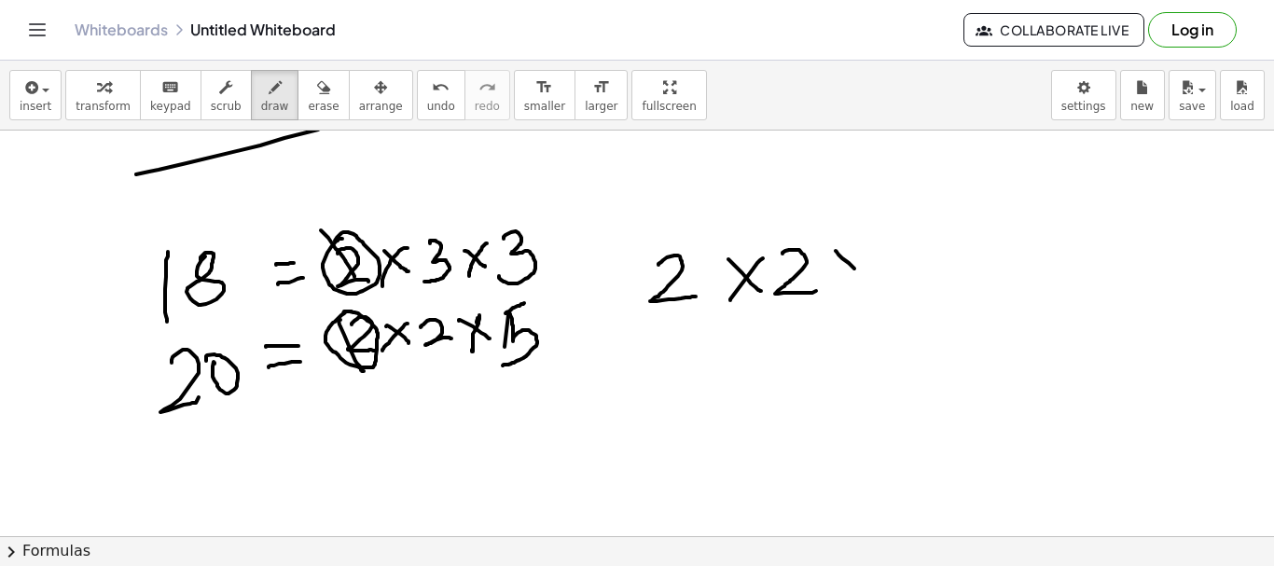
drag, startPoint x: 839, startPoint y: 255, endPoint x: 869, endPoint y: 258, distance: 31.0
drag, startPoint x: 865, startPoint y: 245, endPoint x: 838, endPoint y: 293, distance: 54.7
drag, startPoint x: 900, startPoint y: 244, endPoint x: 911, endPoint y: 271, distance: 28.4
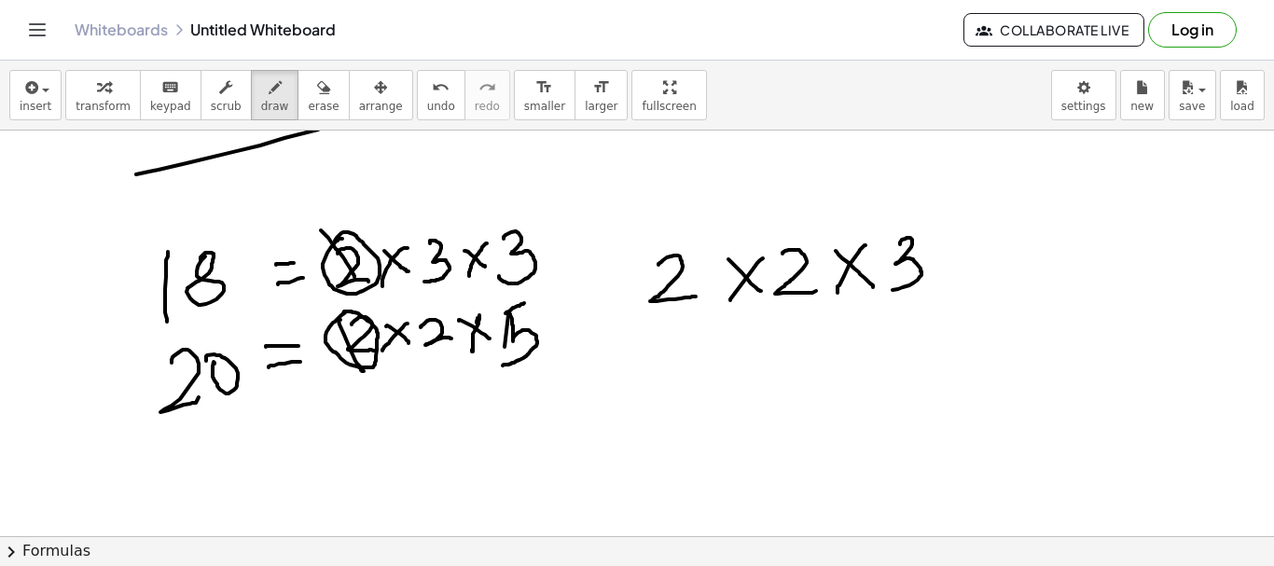
drag, startPoint x: 940, startPoint y: 238, endPoint x: 968, endPoint y: 274, distance: 45.9
drag, startPoint x: 960, startPoint y: 239, endPoint x: 1000, endPoint y: 257, distance: 43.9
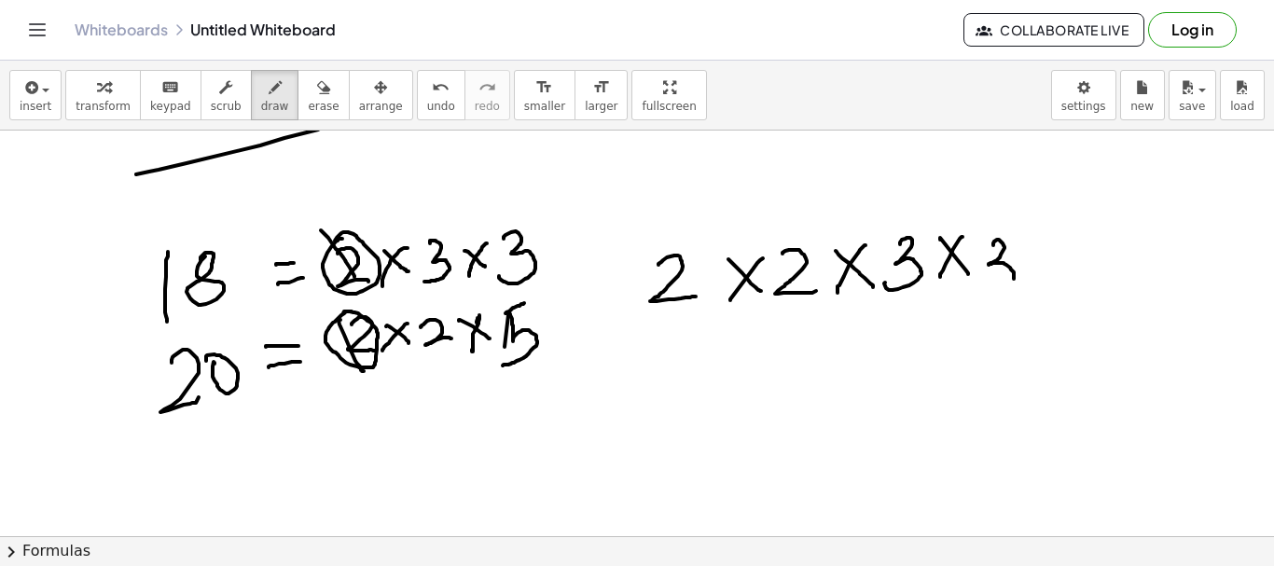
drag, startPoint x: 994, startPoint y: 245, endPoint x: 1033, endPoint y: 250, distance: 39.5
drag, startPoint x: 1043, startPoint y: 271, endPoint x: 1055, endPoint y: 282, distance: 15.9
drag, startPoint x: 1050, startPoint y: 246, endPoint x: 1023, endPoint y: 300, distance: 60.1
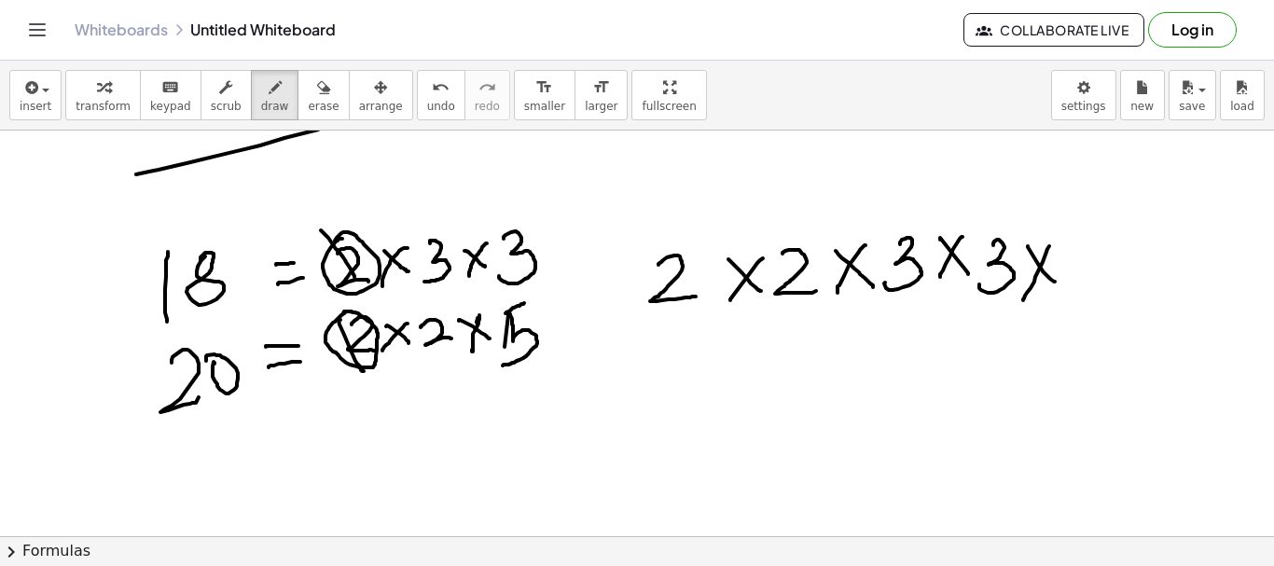
drag, startPoint x: 1079, startPoint y: 251, endPoint x: 1063, endPoint y: 315, distance: 66.5
drag, startPoint x: 672, startPoint y: 318, endPoint x: 777, endPoint y: 312, distance: 105.6
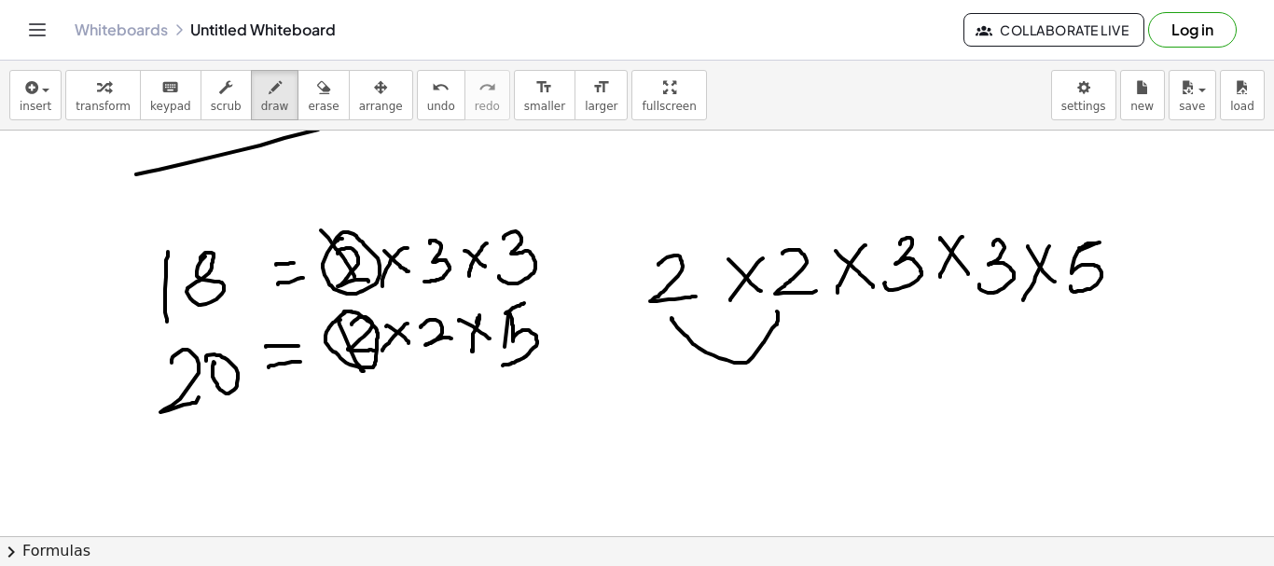
drag, startPoint x: 777, startPoint y: 314, endPoint x: 912, endPoint y: 303, distance: 135.7
drag, startPoint x: 911, startPoint y: 294, endPoint x: 1001, endPoint y: 295, distance: 90.5
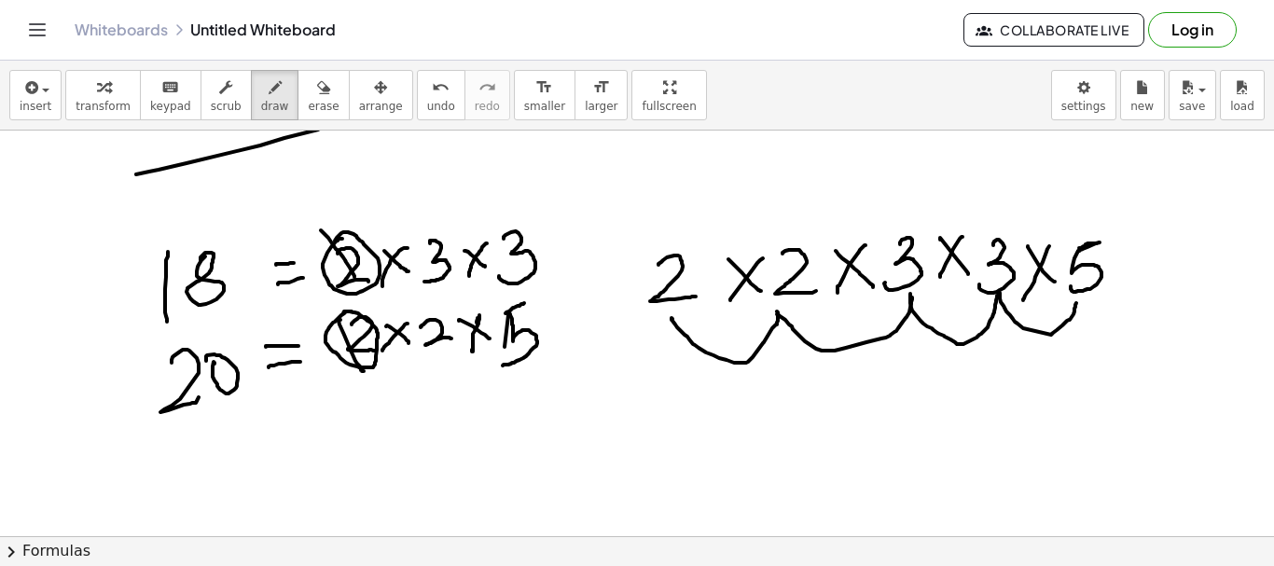
drag, startPoint x: 1000, startPoint y: 293, endPoint x: 1077, endPoint y: 303, distance: 77.2
drag, startPoint x: 786, startPoint y: 433, endPoint x: 784, endPoint y: 462, distance: 29.1
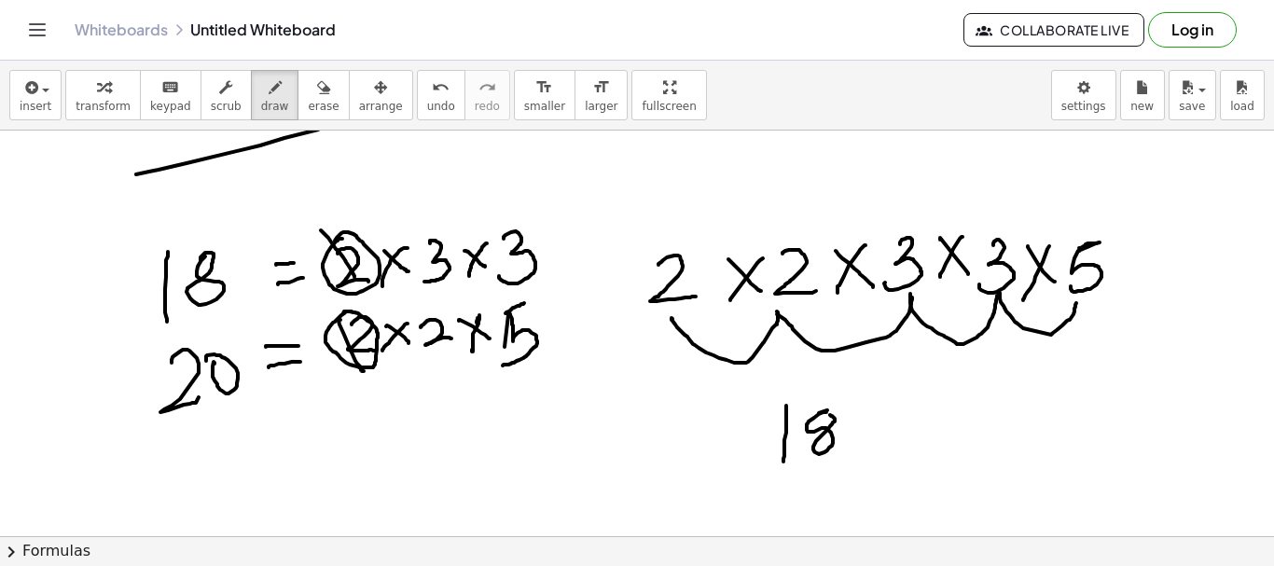
drag, startPoint x: 827, startPoint y: 412, endPoint x: 843, endPoint y: 408, distance: 17.4
drag, startPoint x: 627, startPoint y: 413, endPoint x: 649, endPoint y: 443, distance: 37.3
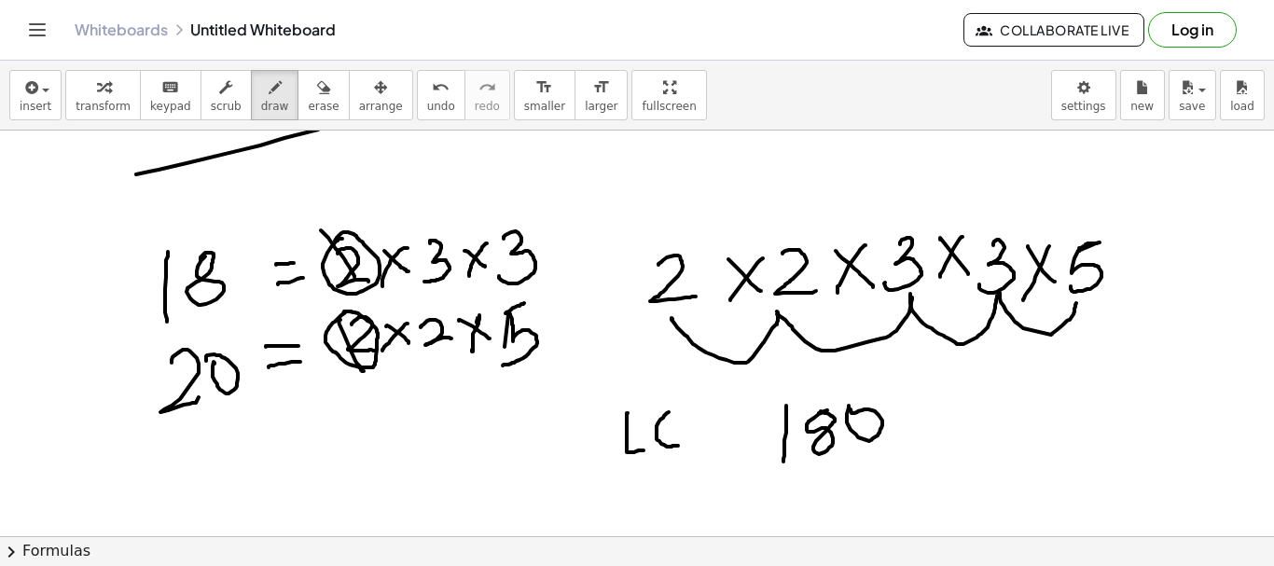
drag, startPoint x: 669, startPoint y: 412, endPoint x: 678, endPoint y: 446, distance: 34.9
drag, startPoint x: 697, startPoint y: 414, endPoint x: 752, endPoint y: 423, distance: 55.7
drag, startPoint x: 762, startPoint y: 424, endPoint x: 759, endPoint y: 410, distance: 13.4
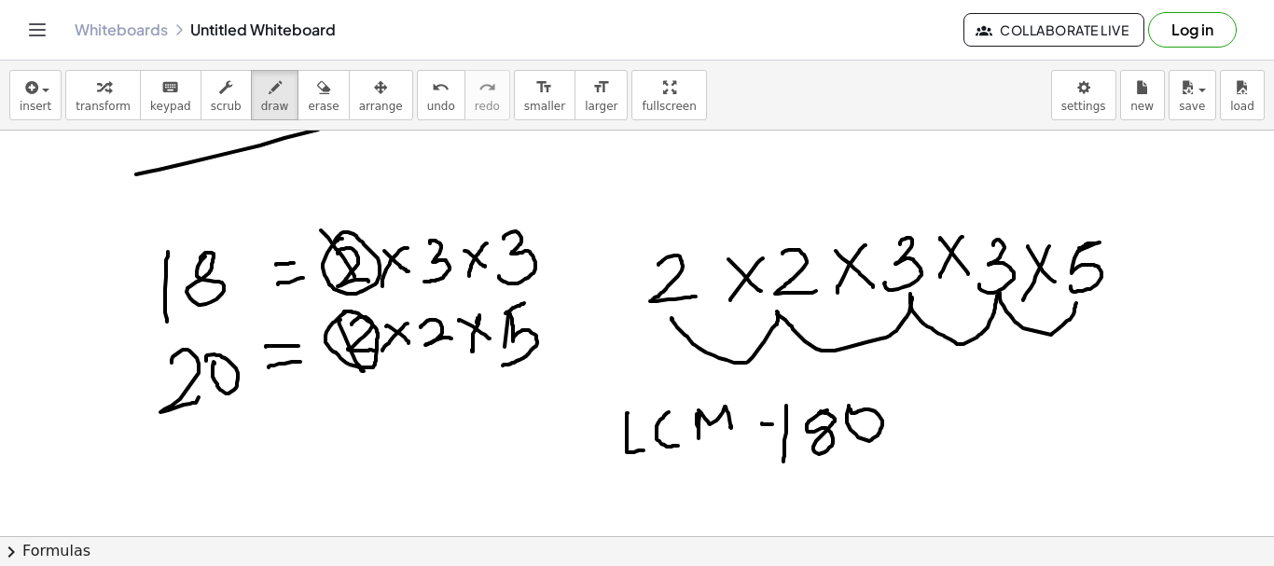
drag, startPoint x: 757, startPoint y: 408, endPoint x: 766, endPoint y: 413, distance: 10.9
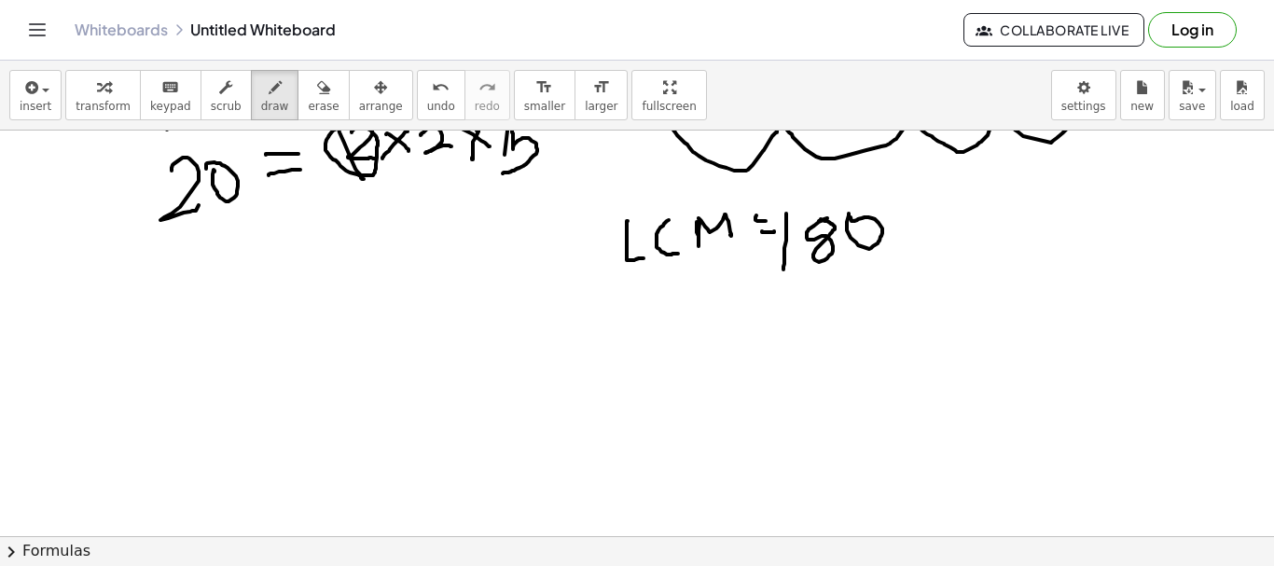
scroll to position [2029, 0]
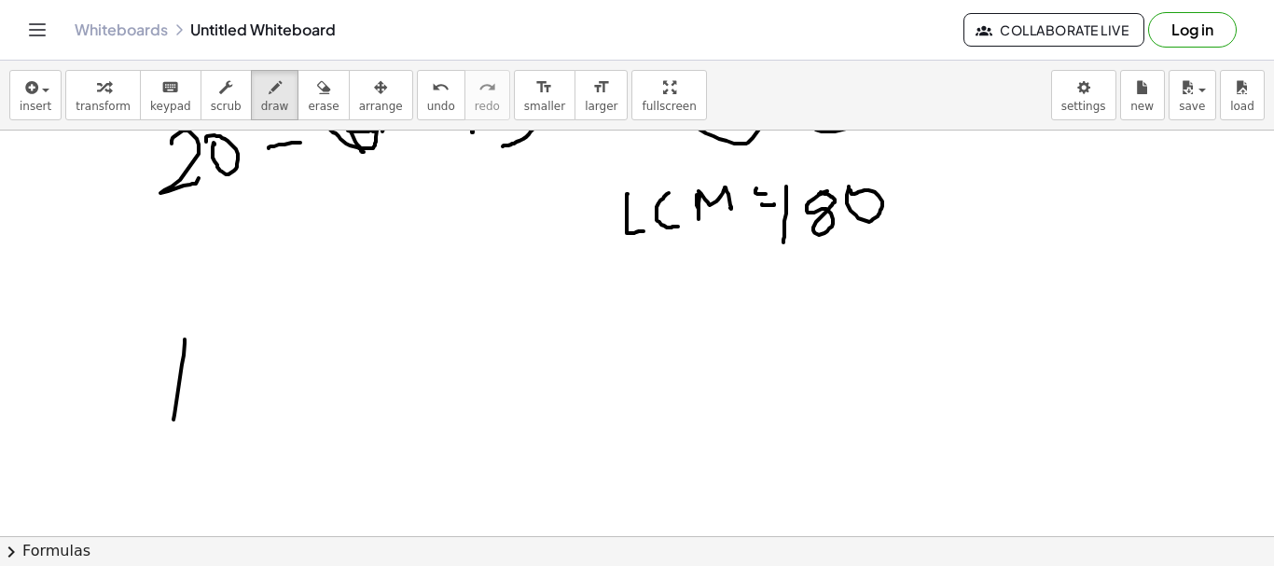
drag, startPoint x: 185, startPoint y: 340, endPoint x: 166, endPoint y: 397, distance: 60.8
drag, startPoint x: 163, startPoint y: 390, endPoint x: 205, endPoint y: 420, distance: 51.5
drag, startPoint x: 266, startPoint y: 339, endPoint x: 259, endPoint y: 389, distance: 50.8
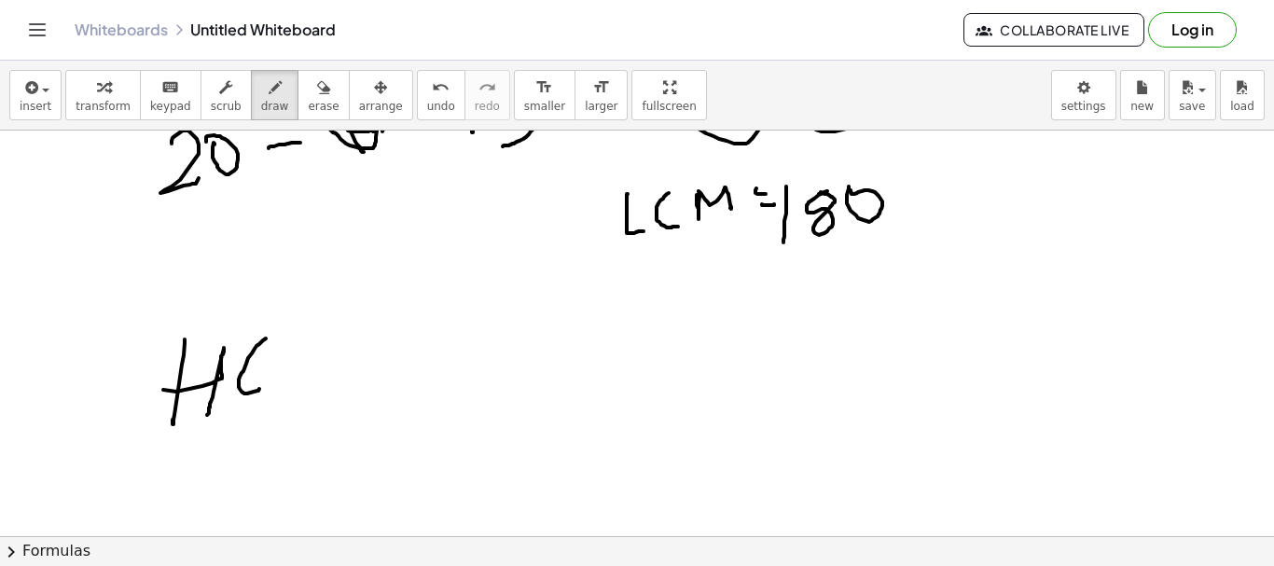
drag, startPoint x: 299, startPoint y: 335, endPoint x: 321, endPoint y: 334, distance: 21.5
drag, startPoint x: 293, startPoint y: 369, endPoint x: 370, endPoint y: 367, distance: 77.5
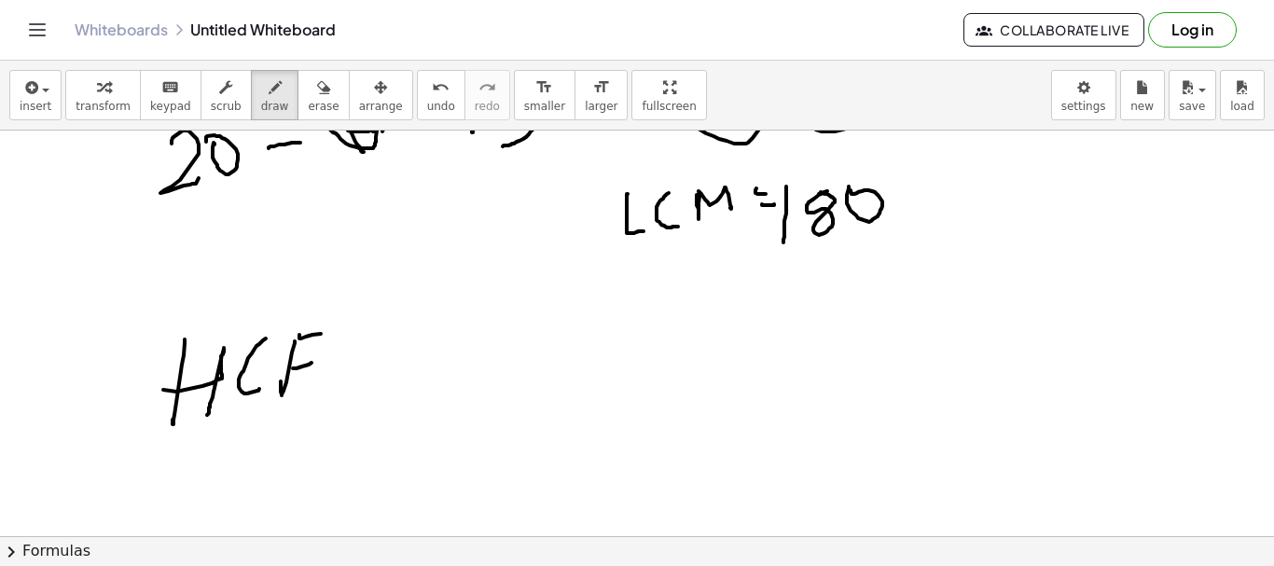
drag, startPoint x: 359, startPoint y: 371, endPoint x: 375, endPoint y: 367, distance: 16.5
drag, startPoint x: 361, startPoint y: 355, endPoint x: 381, endPoint y: 353, distance: 19.8
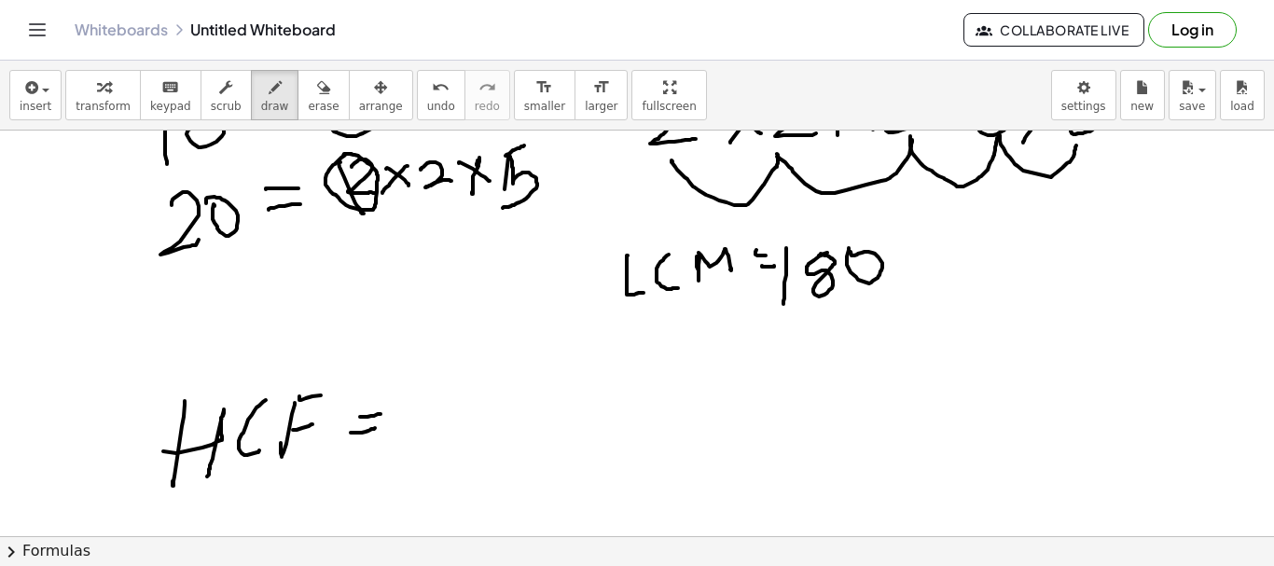
scroll to position [1936, 0]
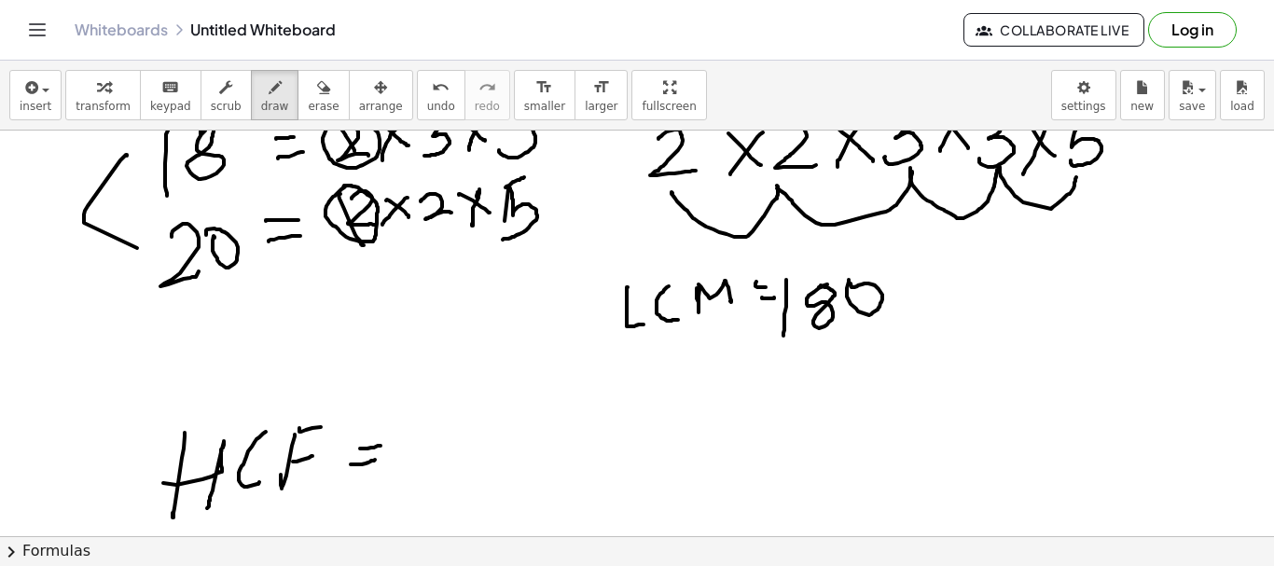
drag, startPoint x: 127, startPoint y: 155, endPoint x: 155, endPoint y: 278, distance: 126.3
drag, startPoint x: 429, startPoint y: 416, endPoint x: 472, endPoint y: 421, distance: 43.2
drag, startPoint x: 478, startPoint y: 414, endPoint x: 581, endPoint y: 428, distance: 104.5
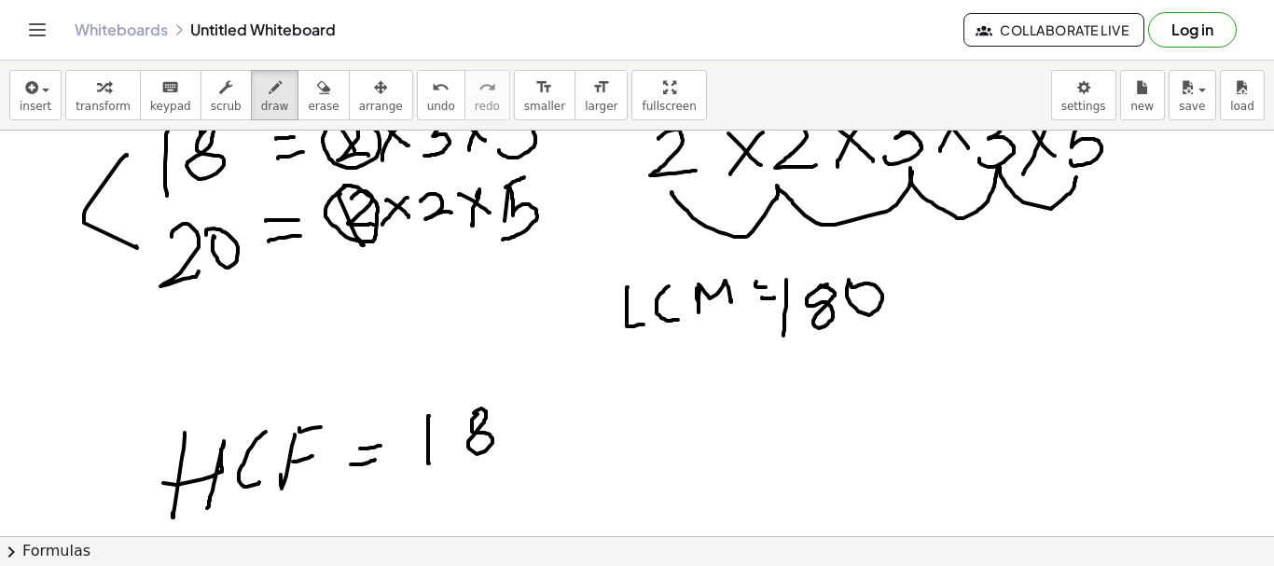
drag, startPoint x: 593, startPoint y: 412, endPoint x: 654, endPoint y: 409, distance: 60.8
drag, startPoint x: 649, startPoint y: 416, endPoint x: 639, endPoint y: 414, distance: 10.4
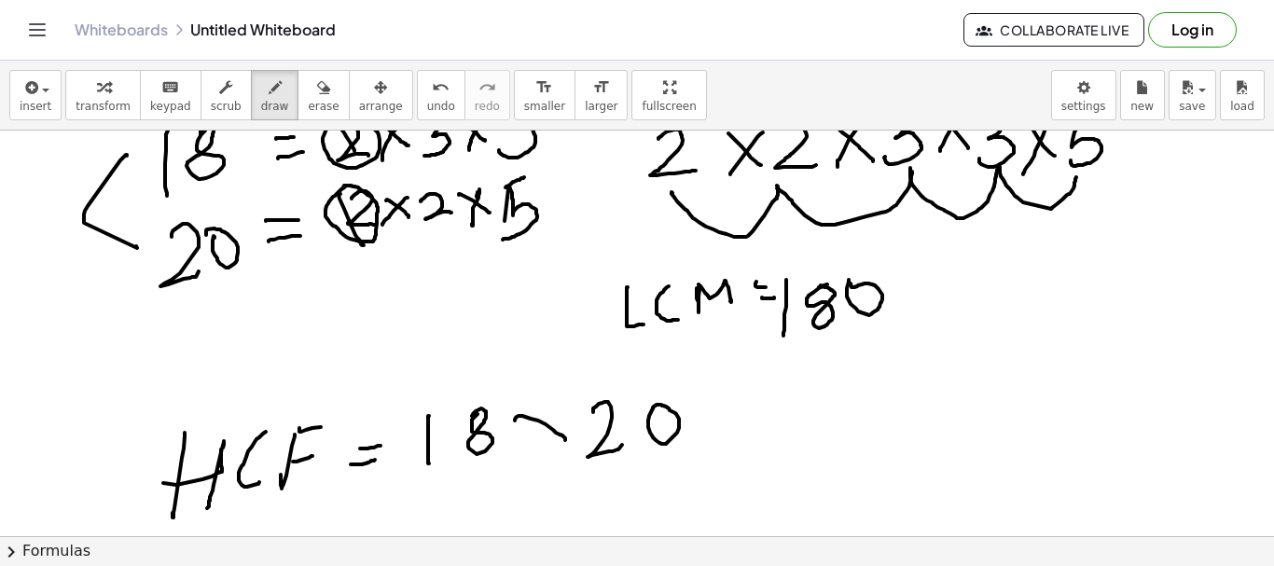
drag, startPoint x: 519, startPoint y: 416, endPoint x: 547, endPoint y: 413, distance: 28.1
drag, startPoint x: 552, startPoint y: 409, endPoint x: 532, endPoint y: 459, distance: 54.4
drag, startPoint x: 427, startPoint y: 487, endPoint x: 692, endPoint y: 452, distance: 267.2
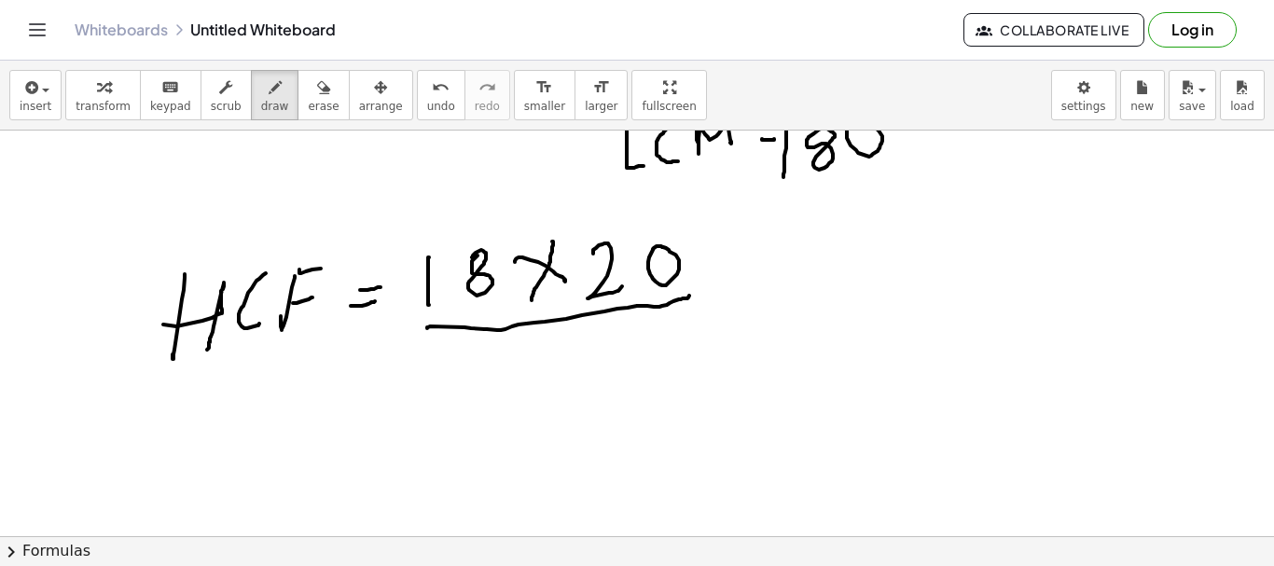
scroll to position [2122, 0]
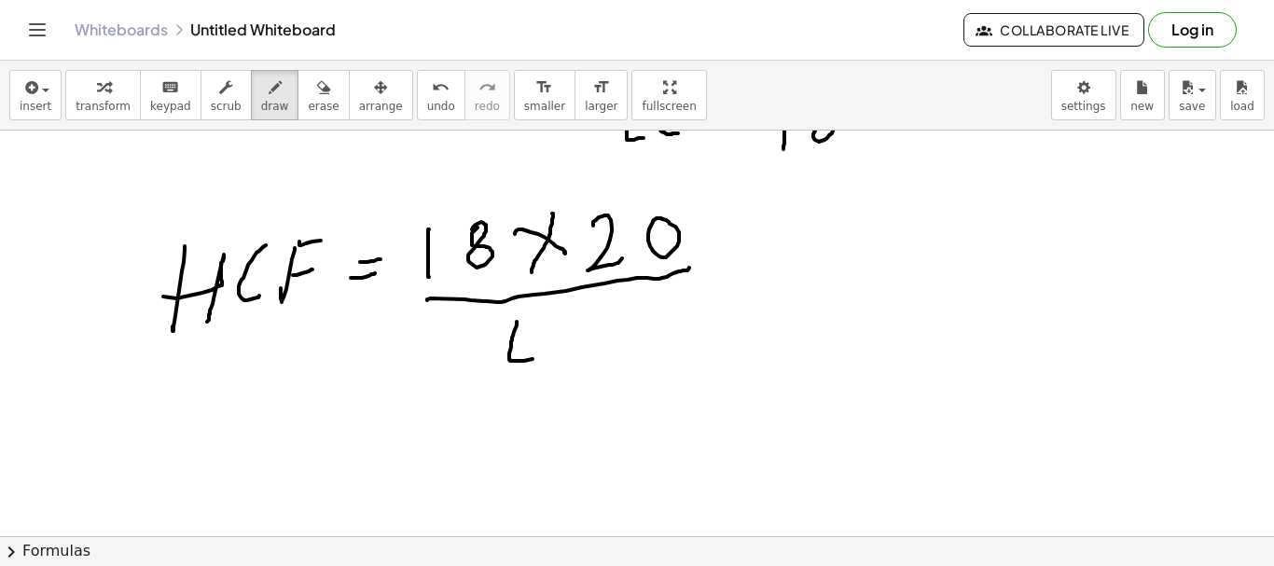
drag, startPoint x: 517, startPoint y: 326, endPoint x: 543, endPoint y: 356, distance: 40.4
drag, startPoint x: 582, startPoint y: 319, endPoint x: 588, endPoint y: 352, distance: 33.1
drag, startPoint x: 611, startPoint y: 314, endPoint x: 616, endPoint y: 323, distance: 9.6
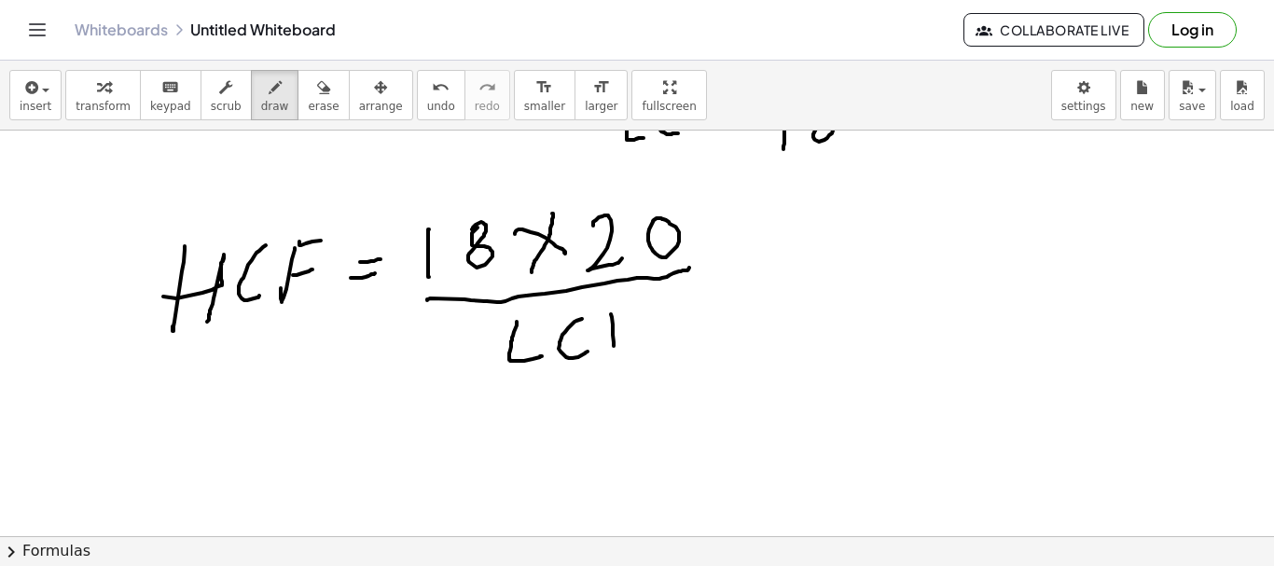
drag, startPoint x: 613, startPoint y: 317, endPoint x: 647, endPoint y: 345, distance: 43.7
drag, startPoint x: 735, startPoint y: 270, endPoint x: 744, endPoint y: 256, distance: 16.3
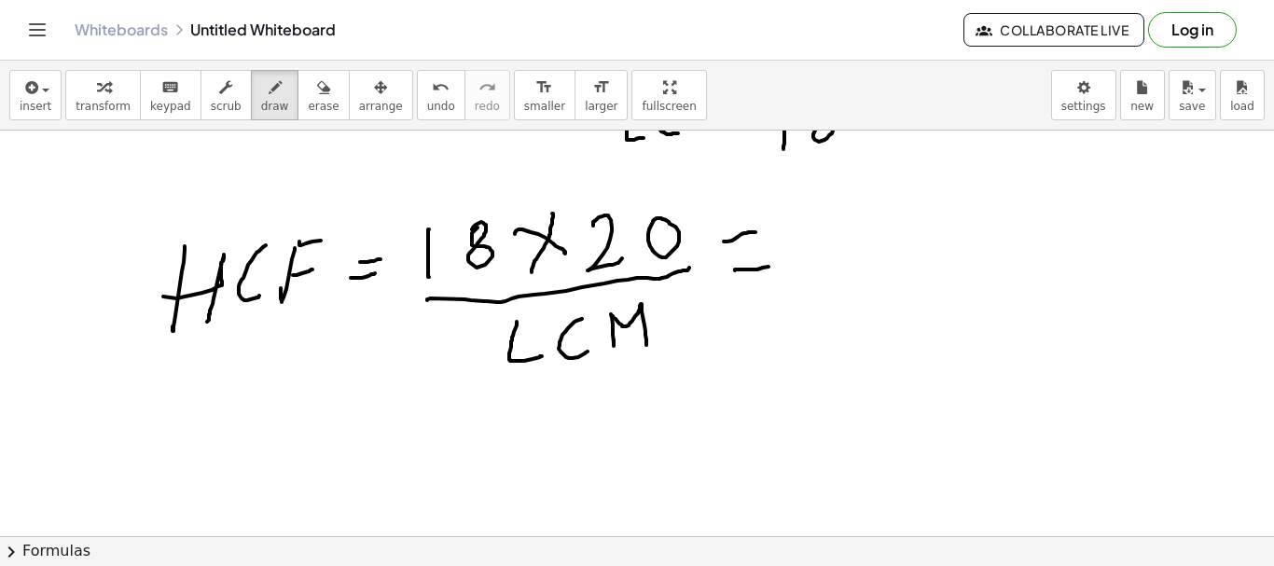
drag, startPoint x: 724, startPoint y: 242, endPoint x: 756, endPoint y: 232, distance: 33.1
drag, startPoint x: 462, startPoint y: 196, endPoint x: 841, endPoint y: 280, distance: 388.0
drag, startPoint x: 826, startPoint y: 223, endPoint x: 815, endPoint y: 277, distance: 55.1
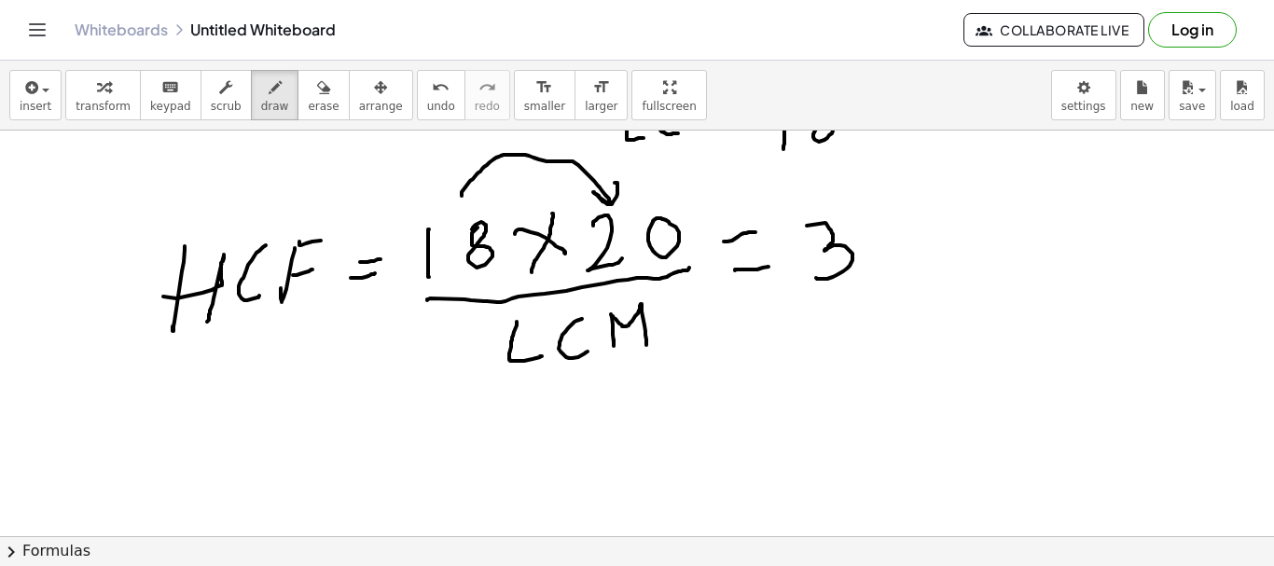
drag, startPoint x: 880, startPoint y: 214, endPoint x: 951, endPoint y: 291, distance: 105.0
drag, startPoint x: 661, startPoint y: 204, endPoint x: 925, endPoint y: 212, distance: 264.1
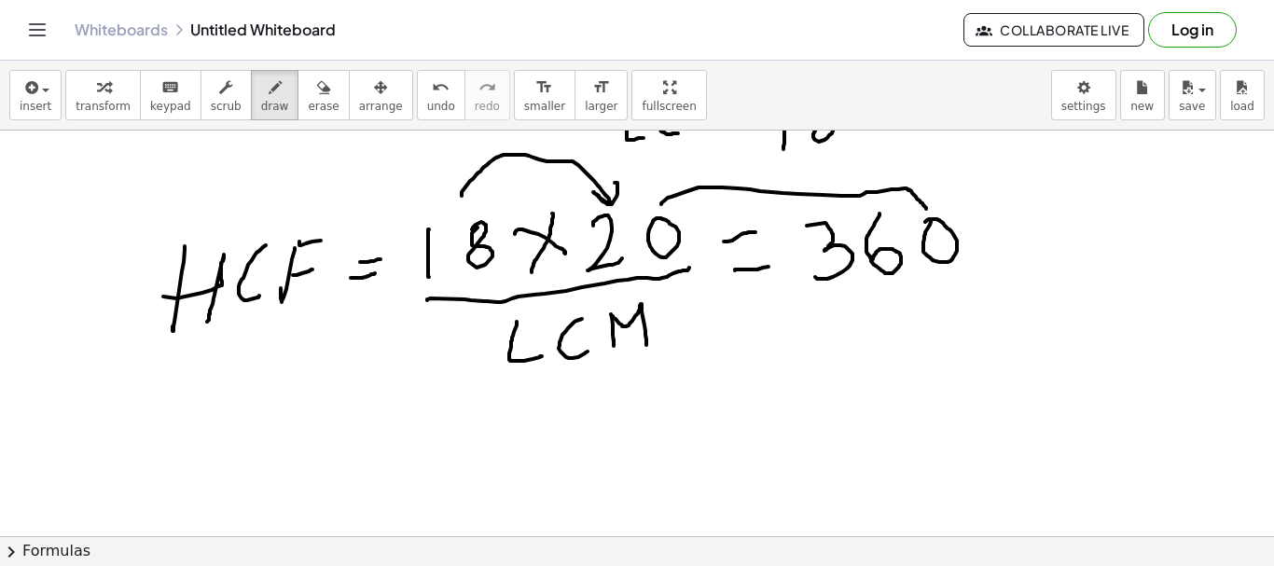
drag, startPoint x: 930, startPoint y: 225, endPoint x: 922, endPoint y: 257, distance: 32.8
drag, startPoint x: 798, startPoint y: 299, endPoint x: 949, endPoint y: 302, distance: 151.2
drag, startPoint x: 851, startPoint y: 315, endPoint x: 893, endPoint y: 315, distance: 42.0
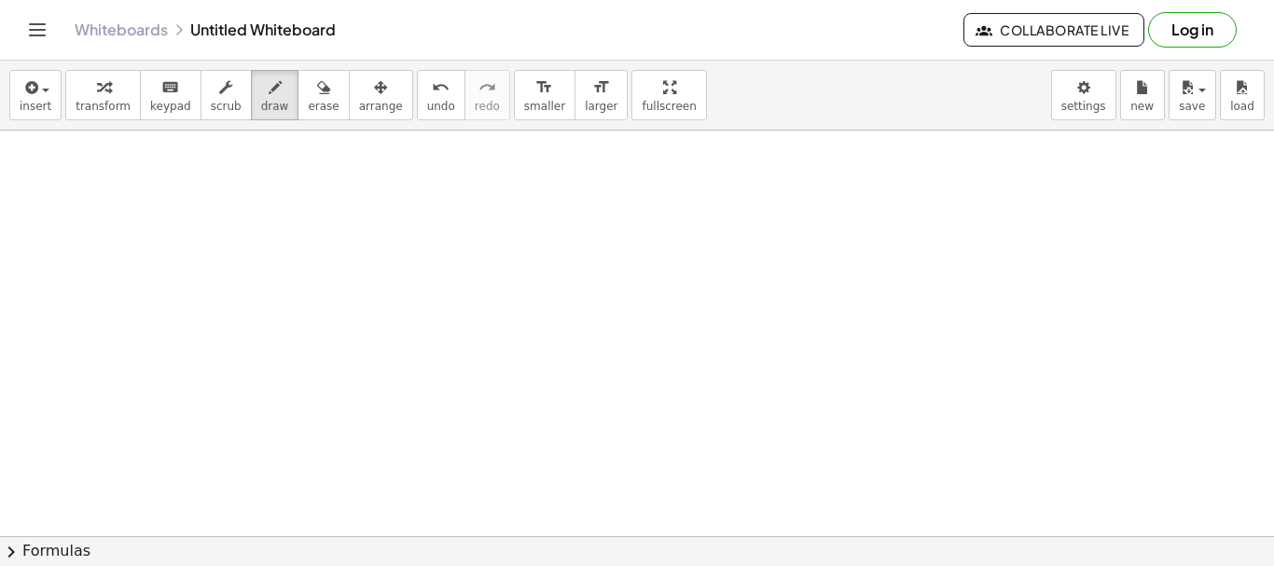
scroll to position [2435, 0]
drag, startPoint x: 667, startPoint y: 274, endPoint x: 709, endPoint y: 302, distance: 50.5
drag, startPoint x: 733, startPoint y: 265, endPoint x: 738, endPoint y: 301, distance: 36.7
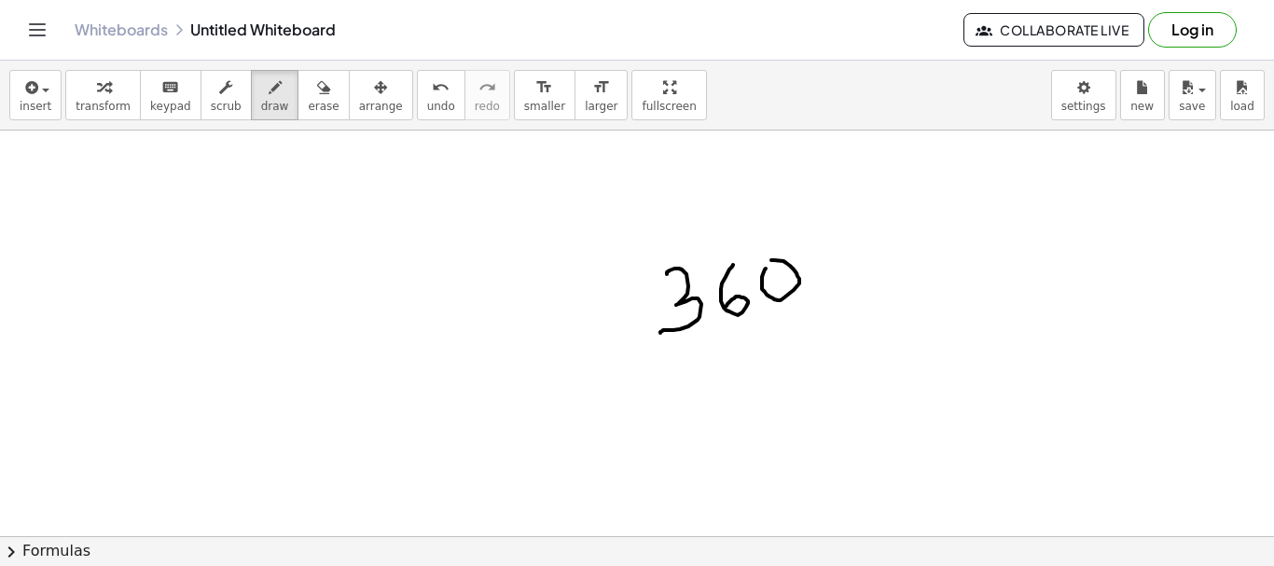
drag, startPoint x: 766, startPoint y: 269, endPoint x: 757, endPoint y: 285, distance: 18.4
drag, startPoint x: 661, startPoint y: 365, endPoint x: 739, endPoint y: 380, distance: 78.9
drag, startPoint x: 712, startPoint y: 379, endPoint x: 718, endPoint y: 421, distance: 42.5
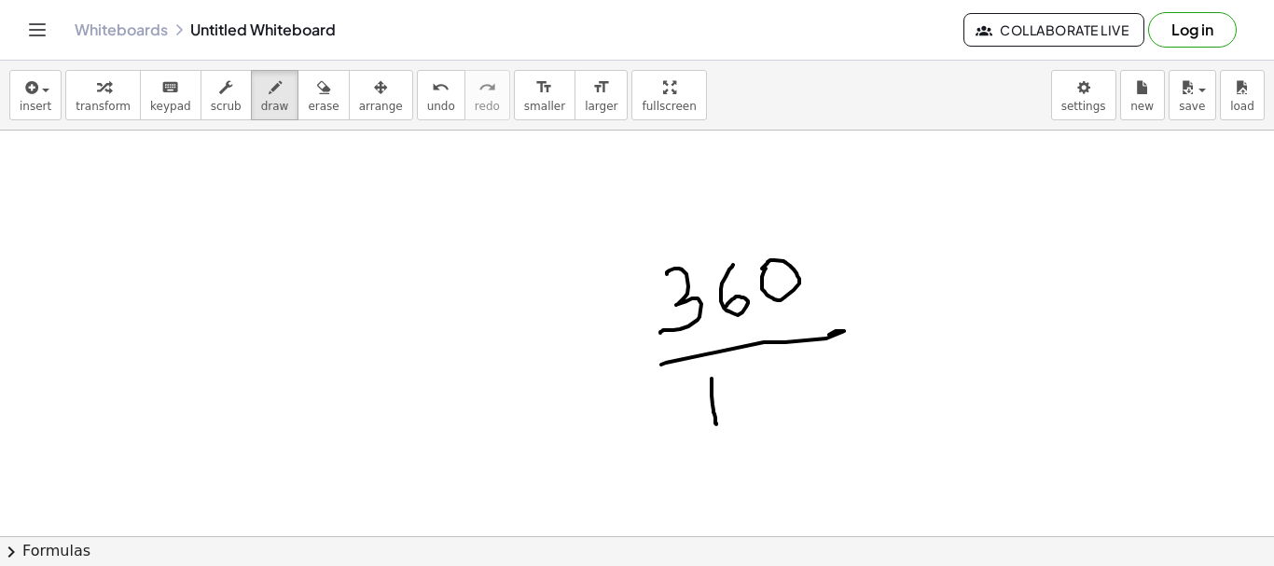
drag, startPoint x: 746, startPoint y: 375, endPoint x: 766, endPoint y: 393, distance: 26.4
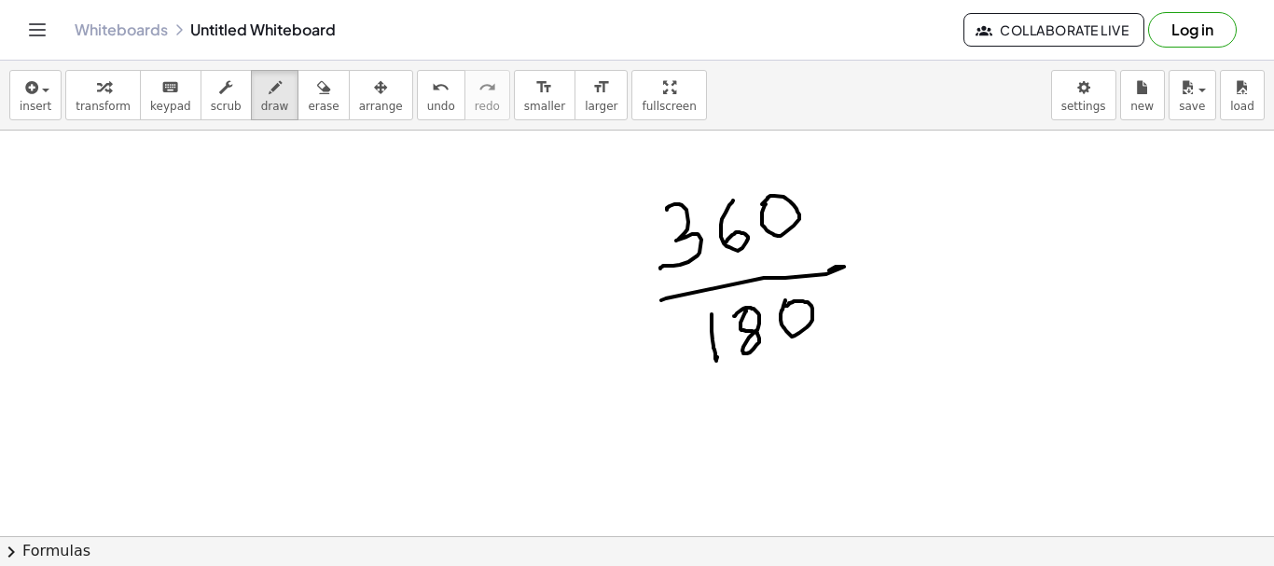
scroll to position [2528, 0]
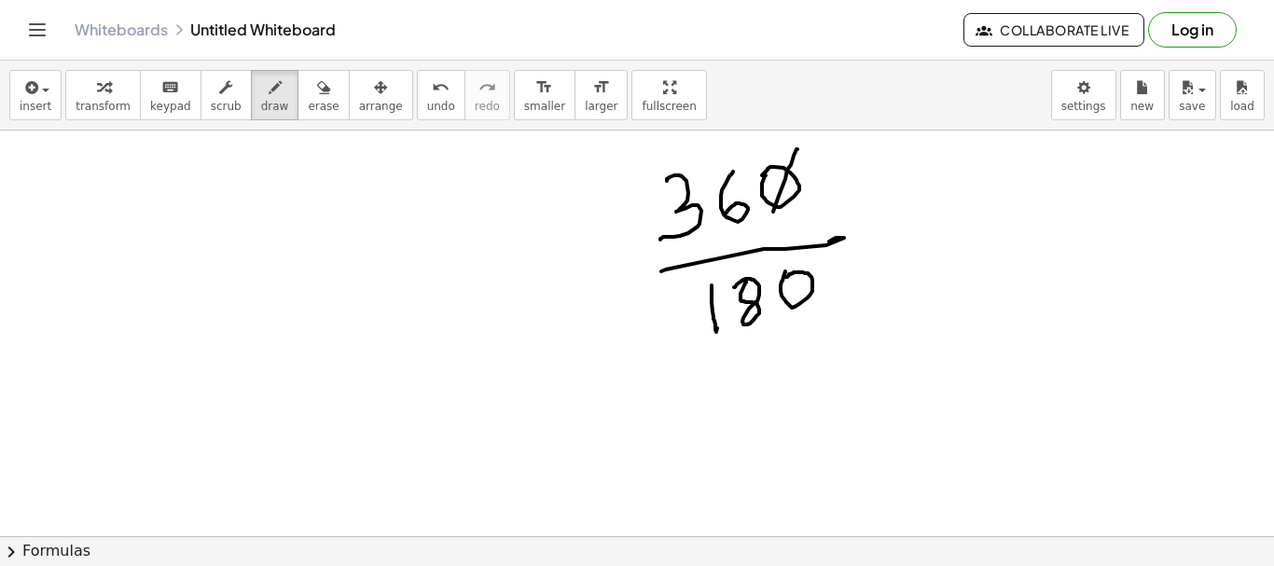
drag, startPoint x: 797, startPoint y: 149, endPoint x: 803, endPoint y: 256, distance: 106.6
drag, startPoint x: 801, startPoint y: 253, endPoint x: 931, endPoint y: 359, distance: 167.7
drag, startPoint x: 690, startPoint y: 299, endPoint x: 780, endPoint y: 366, distance: 111.4
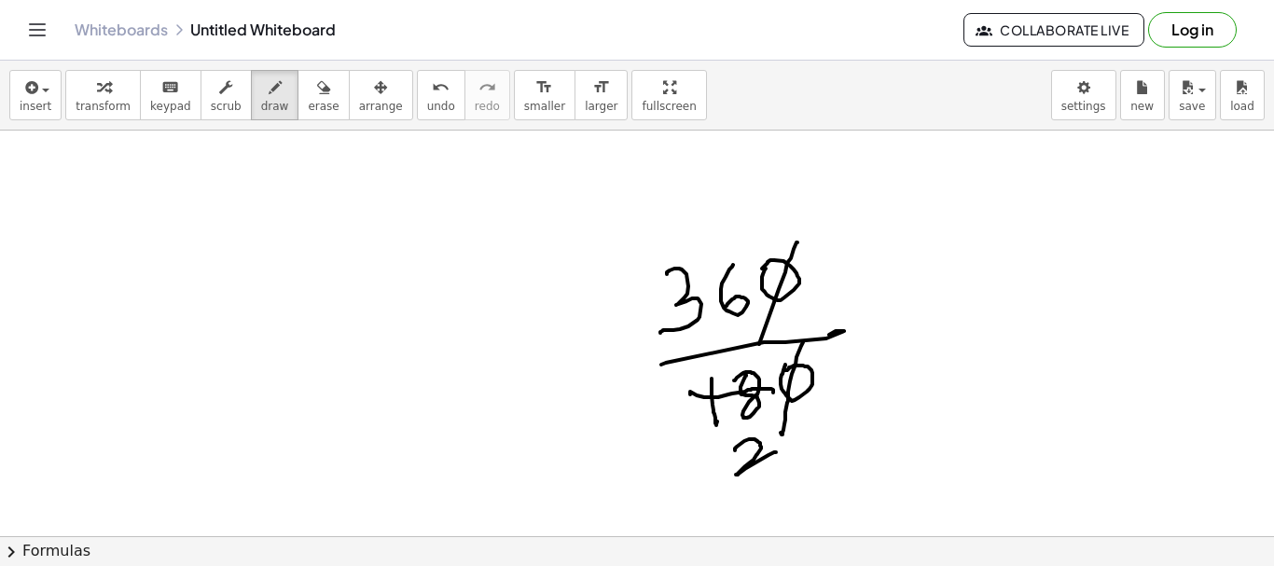
drag, startPoint x: 735, startPoint y: 450, endPoint x: 779, endPoint y: 451, distance: 43.9
drag, startPoint x: 634, startPoint y: 286, endPoint x: 781, endPoint y: 302, distance: 147.3
drag, startPoint x: 692, startPoint y: 189, endPoint x: 753, endPoint y: 289, distance: 116.8
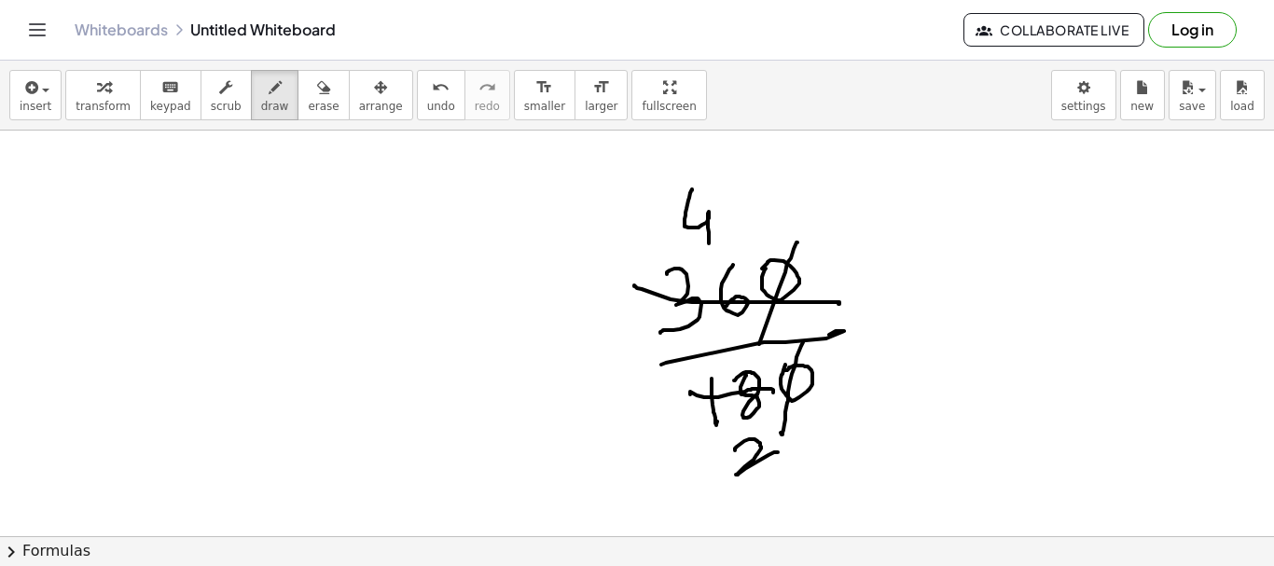
drag, startPoint x: 729, startPoint y: 442, endPoint x: 814, endPoint y: 460, distance: 86.7
drag, startPoint x: 816, startPoint y: 444, endPoint x: 865, endPoint y: 495, distance: 70.6
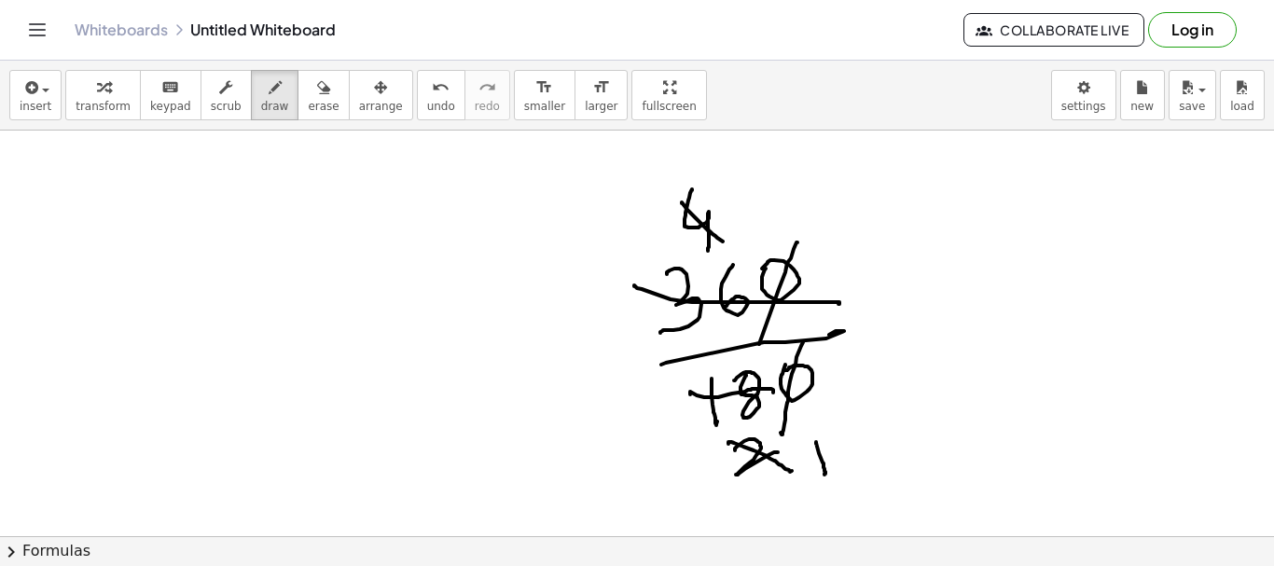
drag, startPoint x: 682, startPoint y: 202, endPoint x: 736, endPoint y: 229, distance: 60.1
drag, startPoint x: 742, startPoint y: 187, endPoint x: 824, endPoint y: 254, distance: 106.1
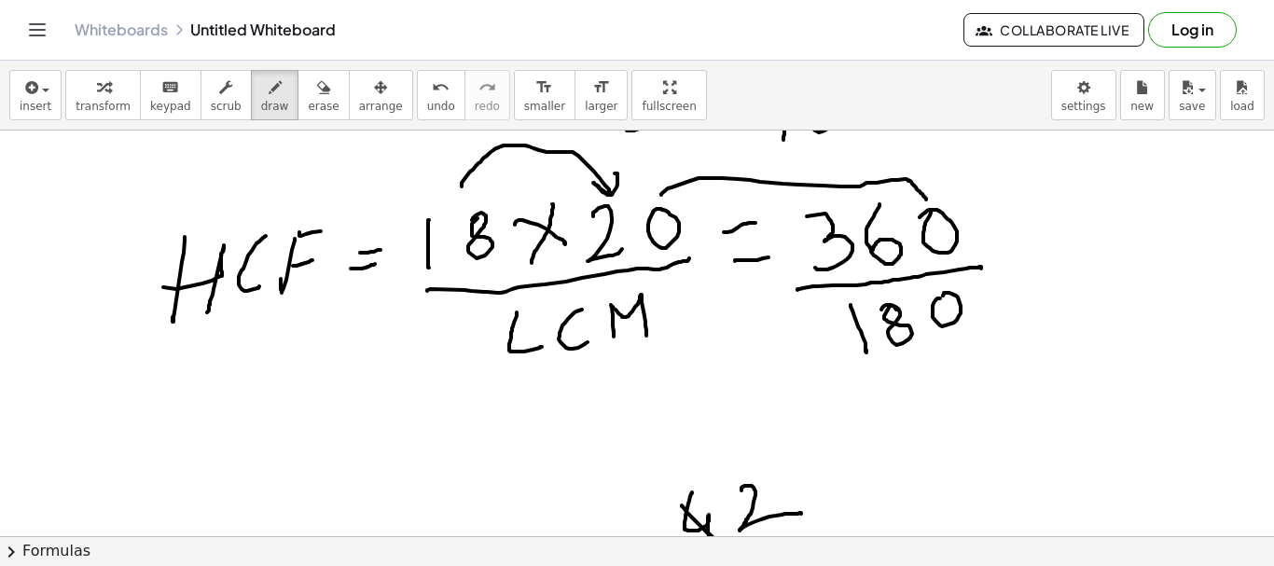
scroll to position [2248, 0]
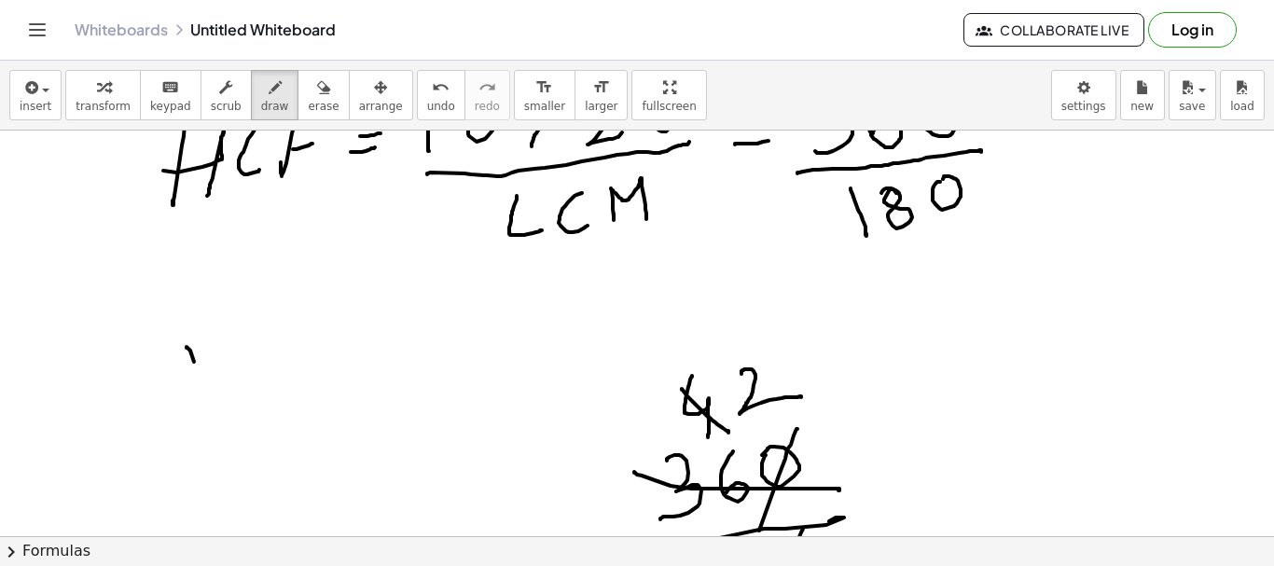
drag, startPoint x: 194, startPoint y: 362, endPoint x: 192, endPoint y: 401, distance: 39.2
drag, startPoint x: 189, startPoint y: 382, endPoint x: 227, endPoint y: 403, distance: 43.0
drag, startPoint x: 272, startPoint y: 336, endPoint x: 280, endPoint y: 379, distance: 43.6
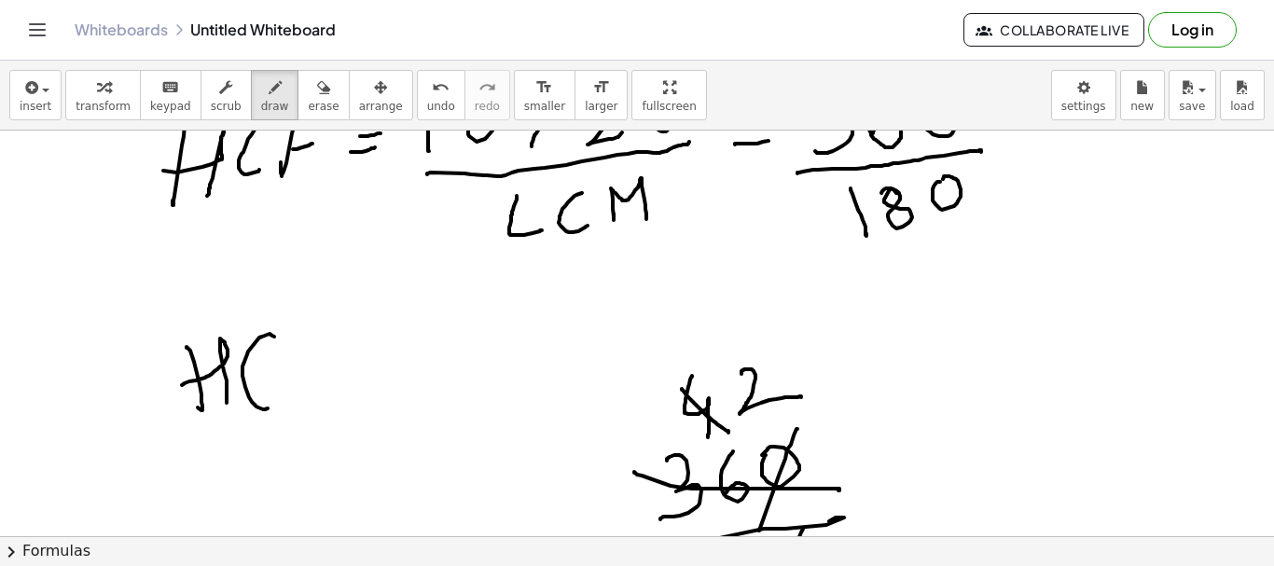
drag, startPoint x: 321, startPoint y: 368, endPoint x: 310, endPoint y: 327, distance: 42.5
drag, startPoint x: 312, startPoint y: 325, endPoint x: 320, endPoint y: 355, distance: 31.0
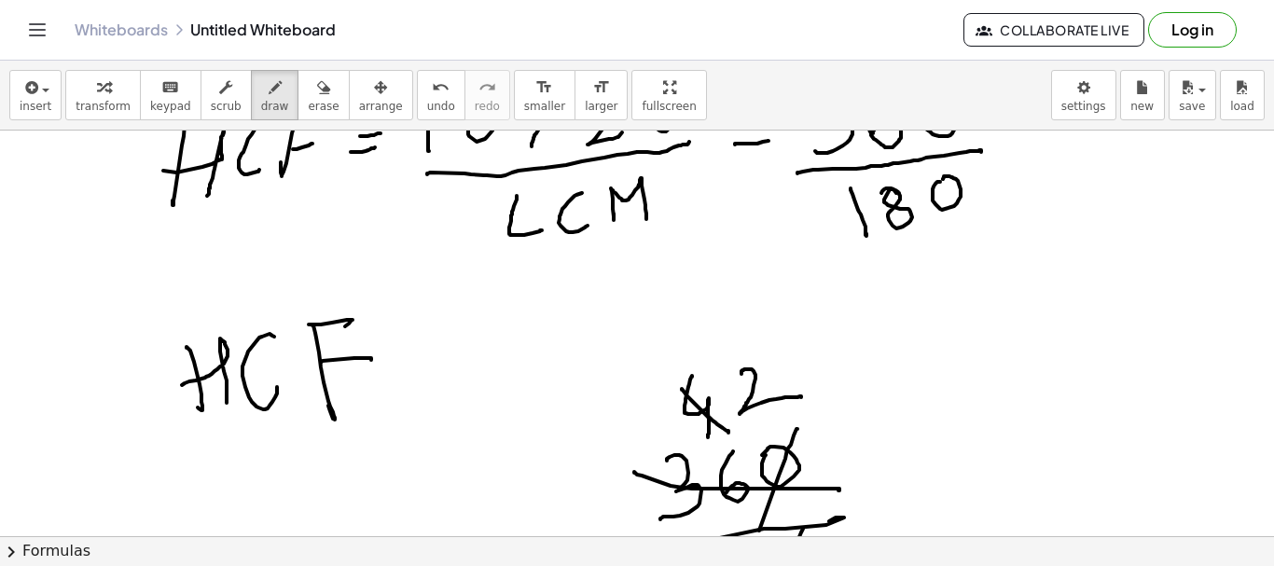
drag, startPoint x: 321, startPoint y: 363, endPoint x: 401, endPoint y: 375, distance: 81.1
drag, startPoint x: 403, startPoint y: 371, endPoint x: 382, endPoint y: 354, distance: 27.8
drag, startPoint x: 390, startPoint y: 341, endPoint x: 502, endPoint y: 340, distance: 112.0
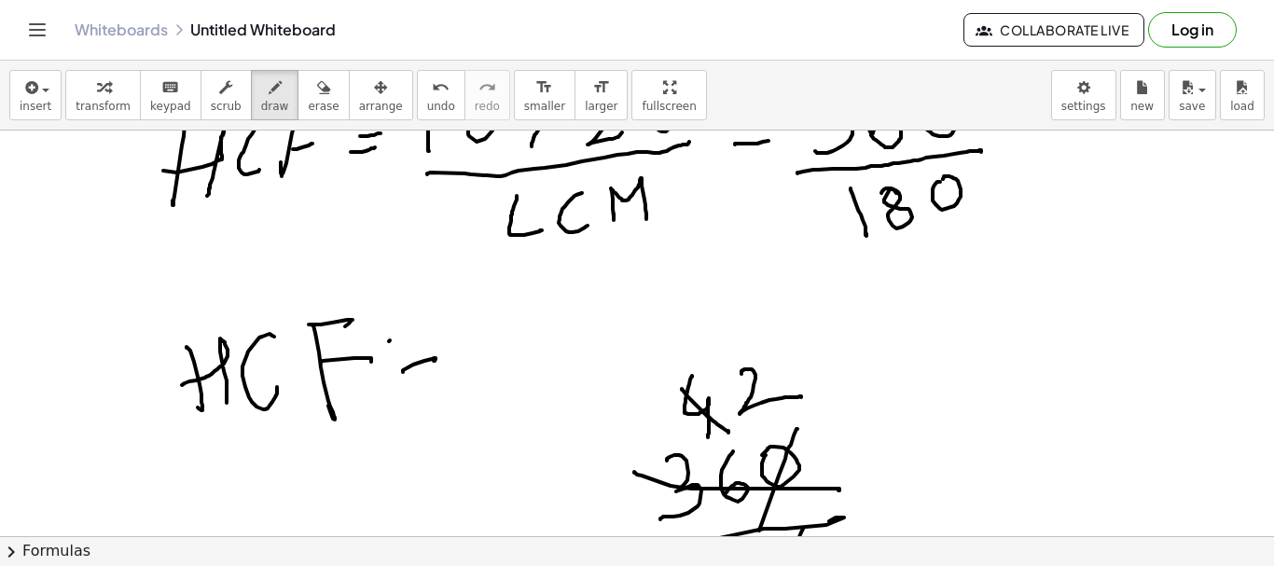
drag, startPoint x: 497, startPoint y: 320, endPoint x: 544, endPoint y: 378, distance: 74.3
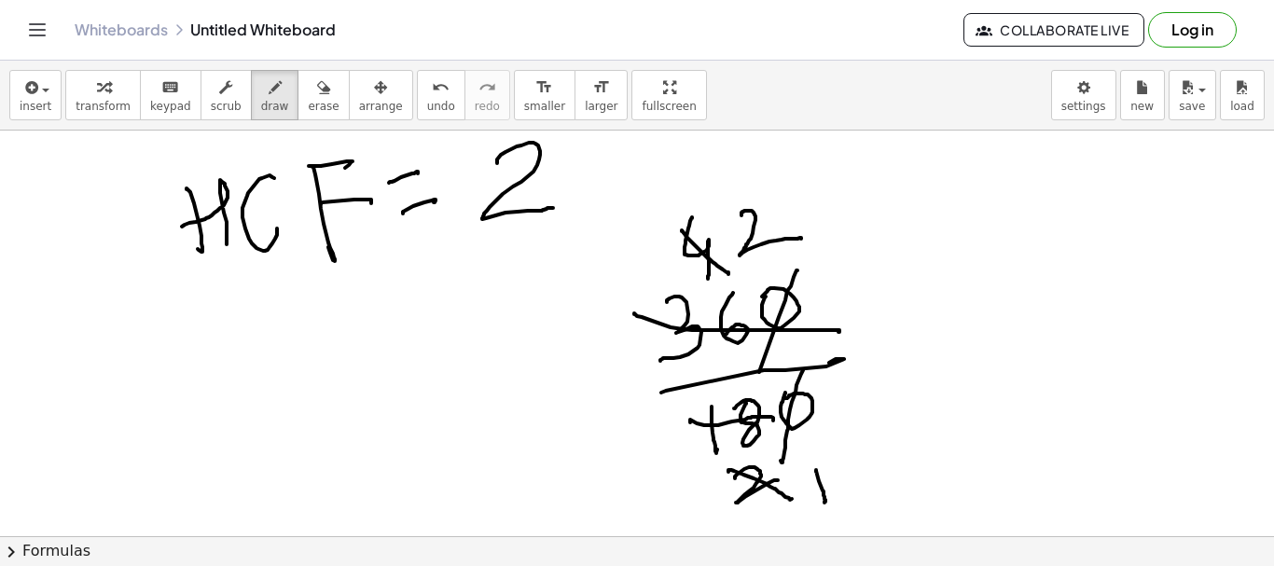
scroll to position [2435, 0]
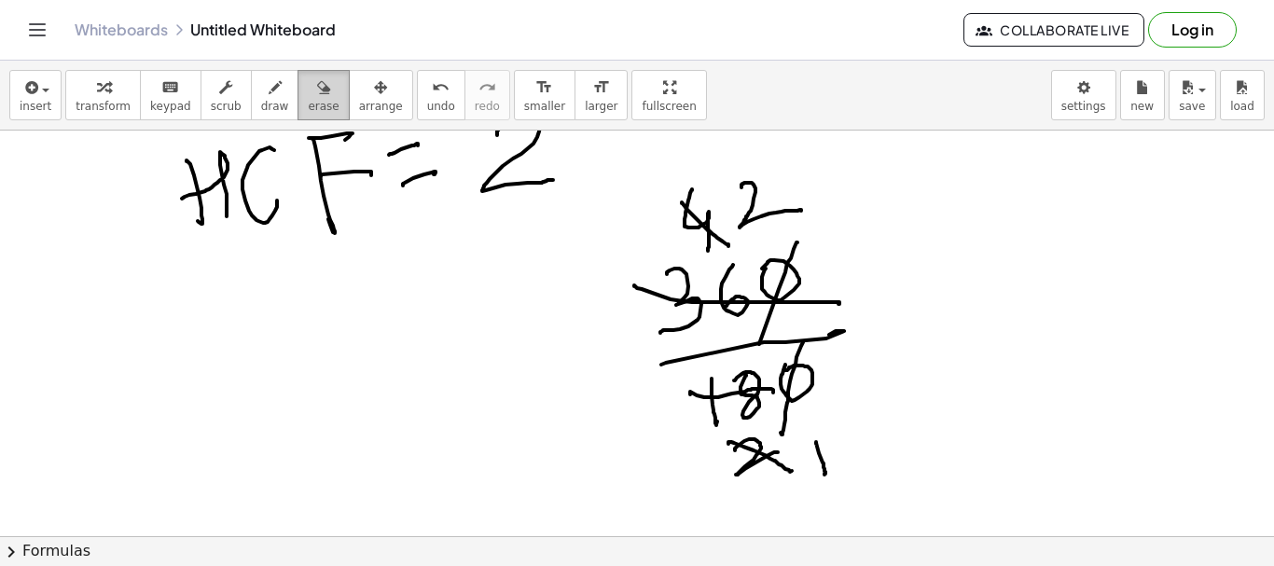
click at [308, 107] on span "erase" at bounding box center [323, 106] width 31 height 13
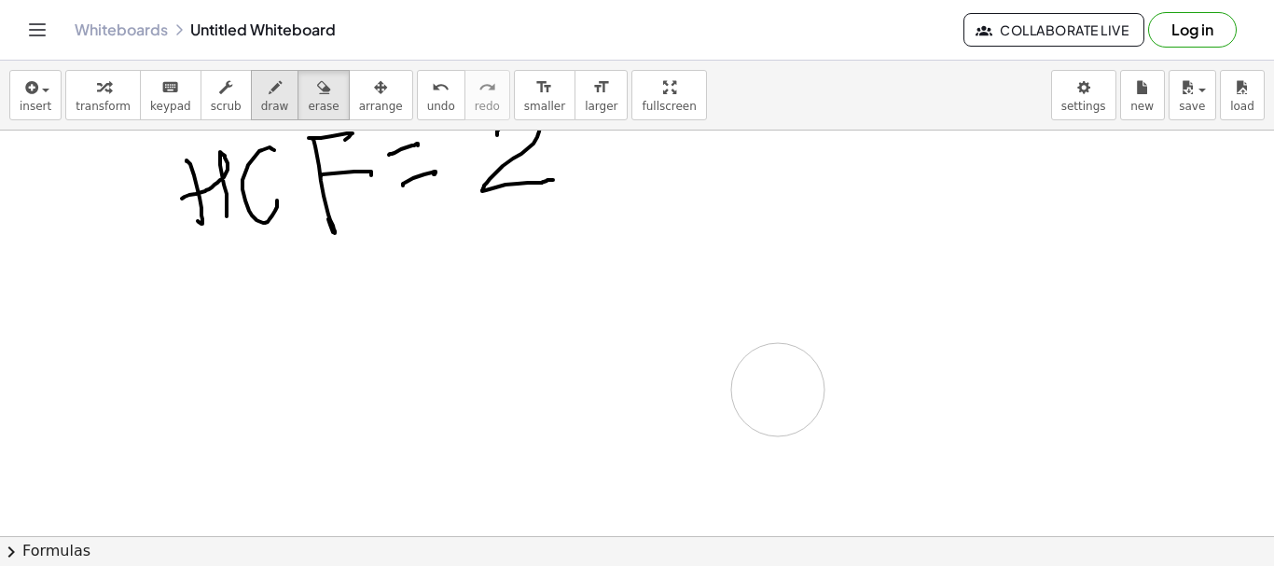
drag, startPoint x: 744, startPoint y: 197, endPoint x: 257, endPoint y: 101, distance: 497.3
click at [261, 100] on span "draw" at bounding box center [275, 106] width 28 height 13
click at [257, 98] on button "draw" at bounding box center [275, 95] width 49 height 50
drag, startPoint x: 798, startPoint y: 257, endPoint x: 835, endPoint y: 294, distance: 52.1
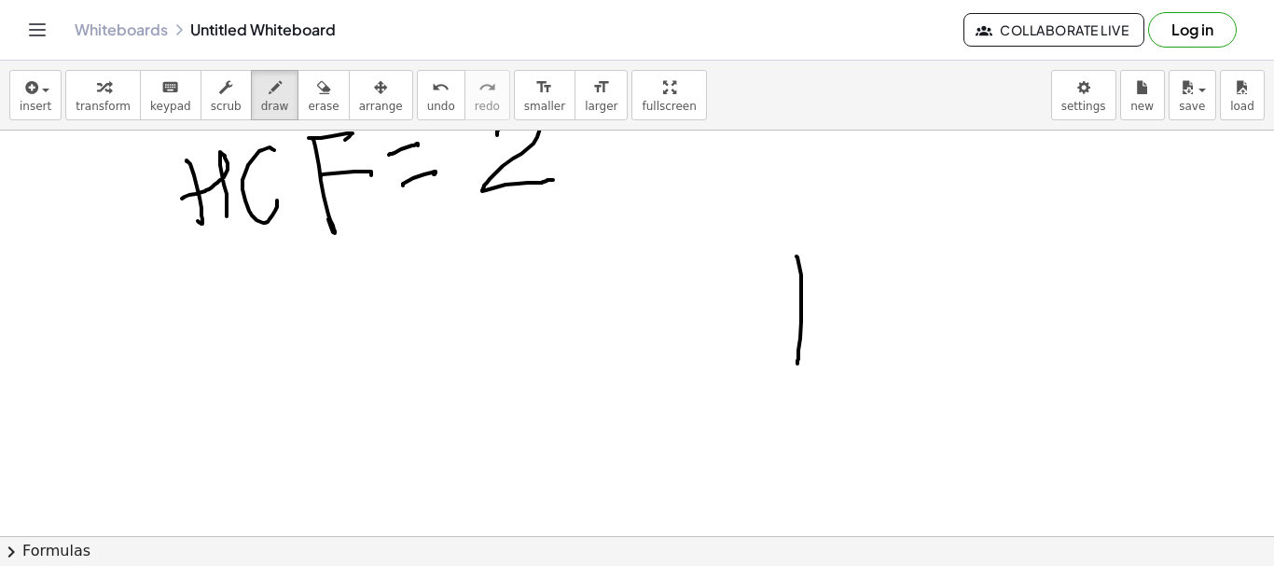
drag, startPoint x: 842, startPoint y: 262, endPoint x: 865, endPoint y: 268, distance: 24.0
drag, startPoint x: 879, startPoint y: 273, endPoint x: 886, endPoint y: 284, distance: 12.7
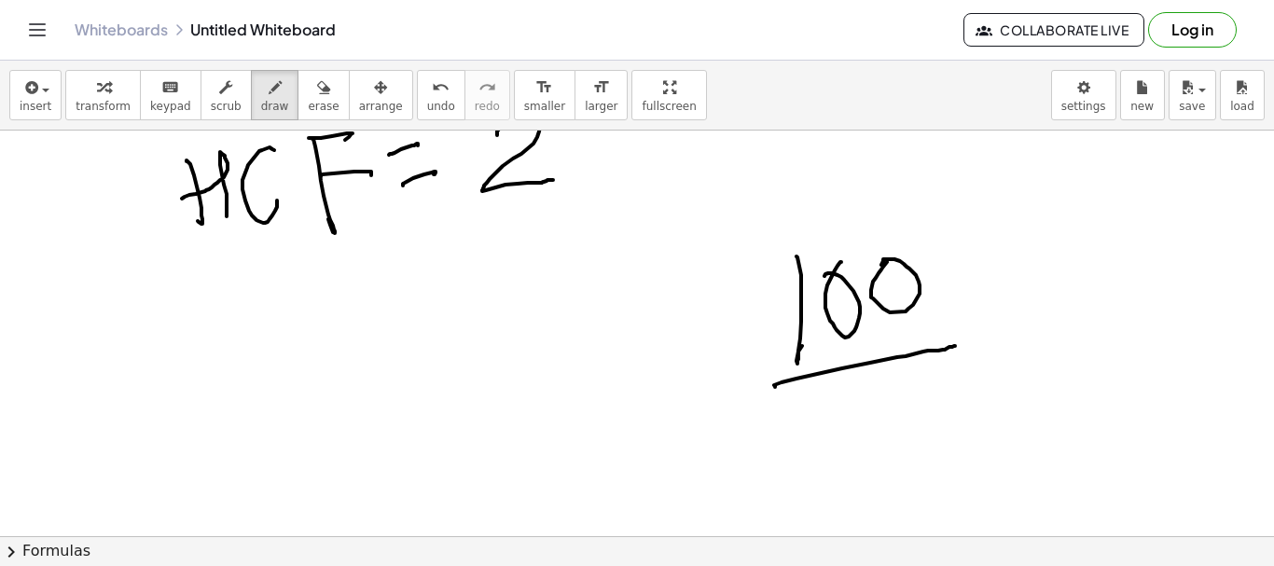
drag, startPoint x: 782, startPoint y: 383, endPoint x: 859, endPoint y: 409, distance: 81.7
drag, startPoint x: 861, startPoint y: 393, endPoint x: 906, endPoint y: 428, distance: 57.1
drag, startPoint x: 905, startPoint y: 404, endPoint x: 1066, endPoint y: 443, distance: 166.1
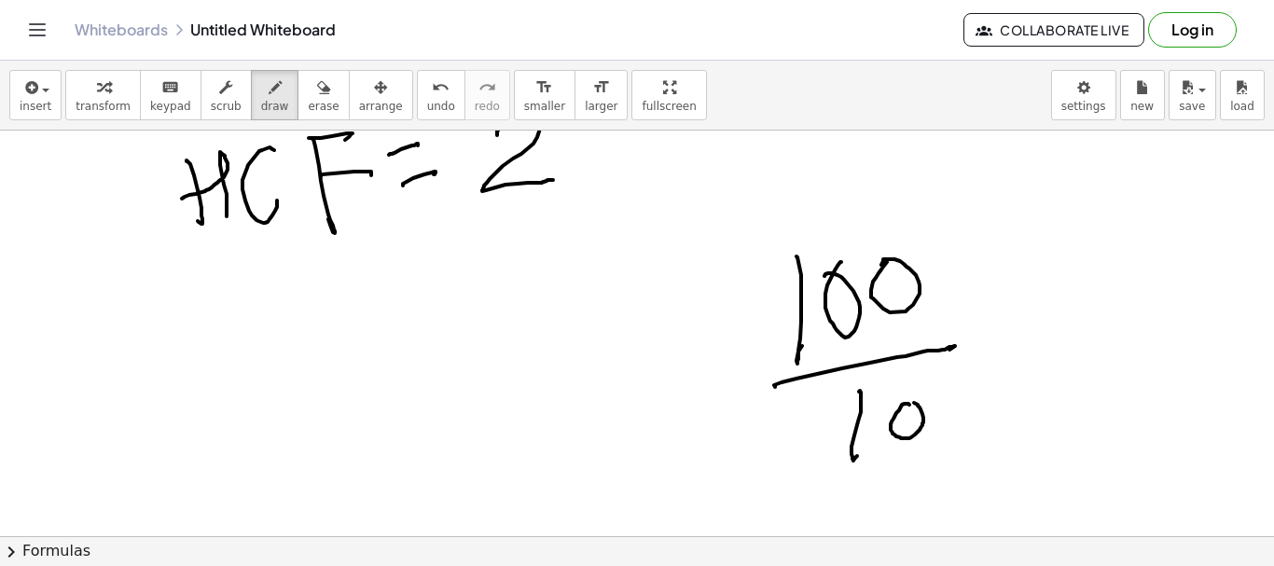
drag, startPoint x: 455, startPoint y: 353, endPoint x: 497, endPoint y: 372, distance: 46.3
drag, startPoint x: 488, startPoint y: 372, endPoint x: 503, endPoint y: 393, distance: 25.4
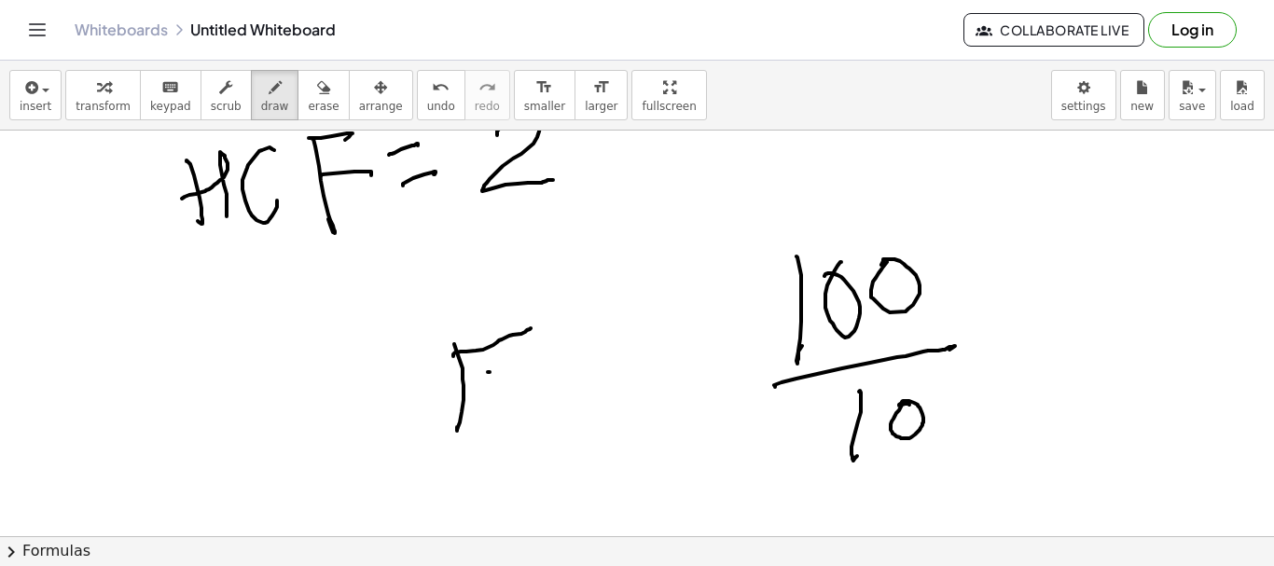
drag, startPoint x: 503, startPoint y: 383, endPoint x: 534, endPoint y: 376, distance: 31.5
drag, startPoint x: 538, startPoint y: 364, endPoint x: 523, endPoint y: 365, distance: 15.0
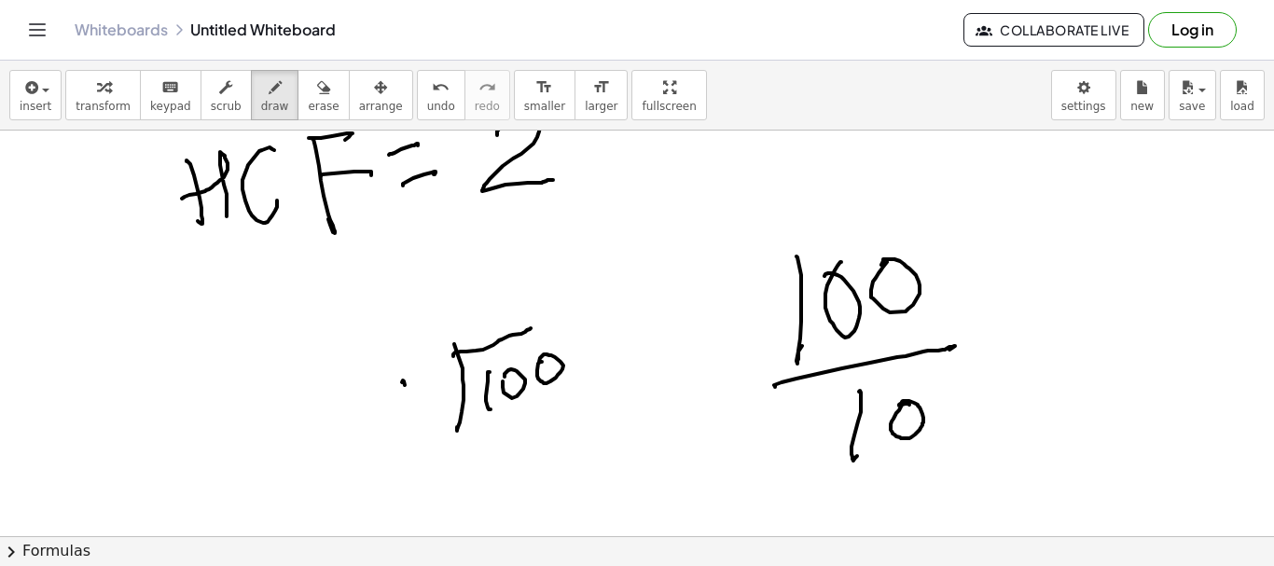
drag, startPoint x: 402, startPoint y: 383, endPoint x: 422, endPoint y: 390, distance: 21.0
drag, startPoint x: 475, startPoint y: 312, endPoint x: 487, endPoint y: 308, distance: 12.7
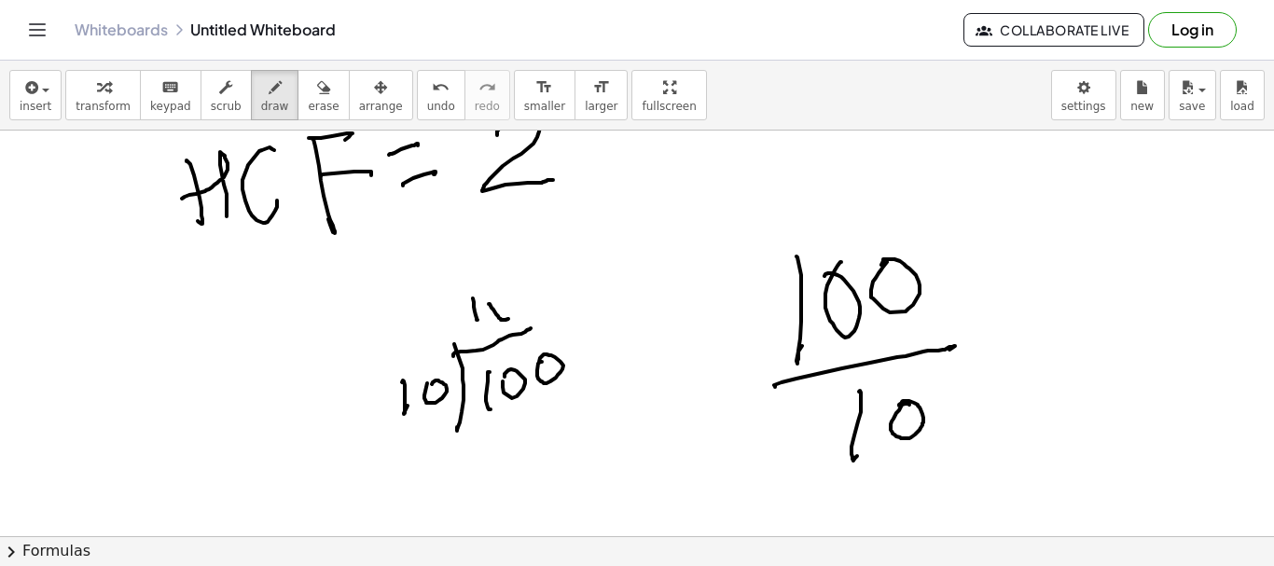
drag, startPoint x: 489, startPoint y: 304, endPoint x: 492, endPoint y: 325, distance: 20.7
drag, startPoint x: 493, startPoint y: 423, endPoint x: 517, endPoint y: 410, distance: 27.1
drag, startPoint x: 518, startPoint y: 412, endPoint x: 524, endPoint y: 421, distance: 10.6
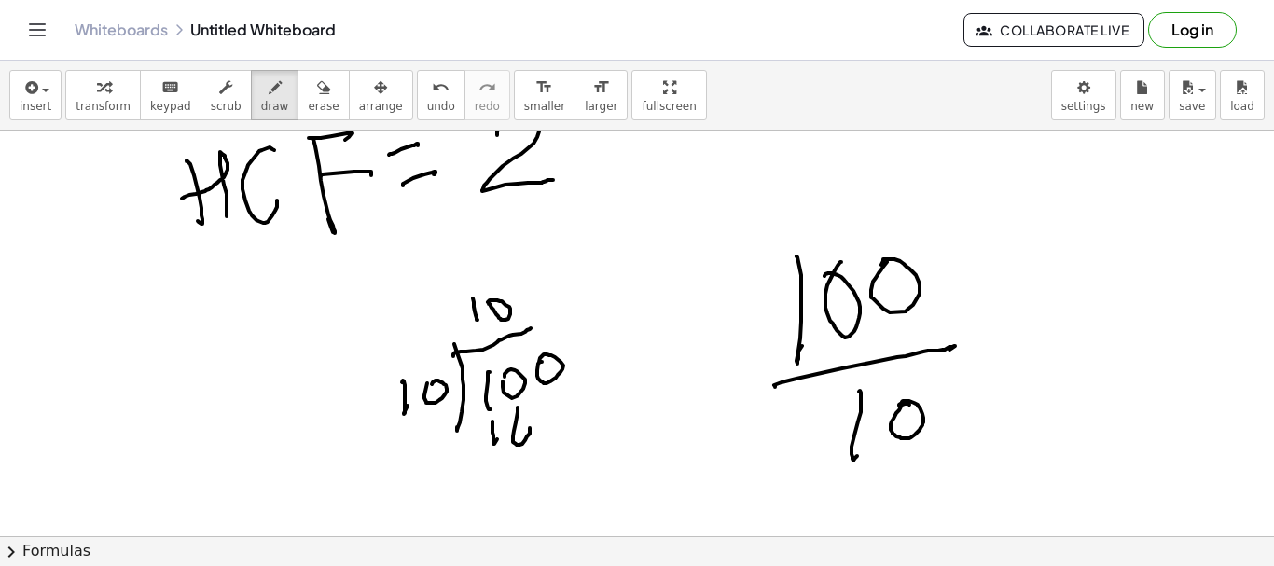
drag, startPoint x: 565, startPoint y: 397, endPoint x: 493, endPoint y: 474, distance: 105.6
drag, startPoint x: 474, startPoint y: 484, endPoint x: 544, endPoint y: 459, distance: 74.4
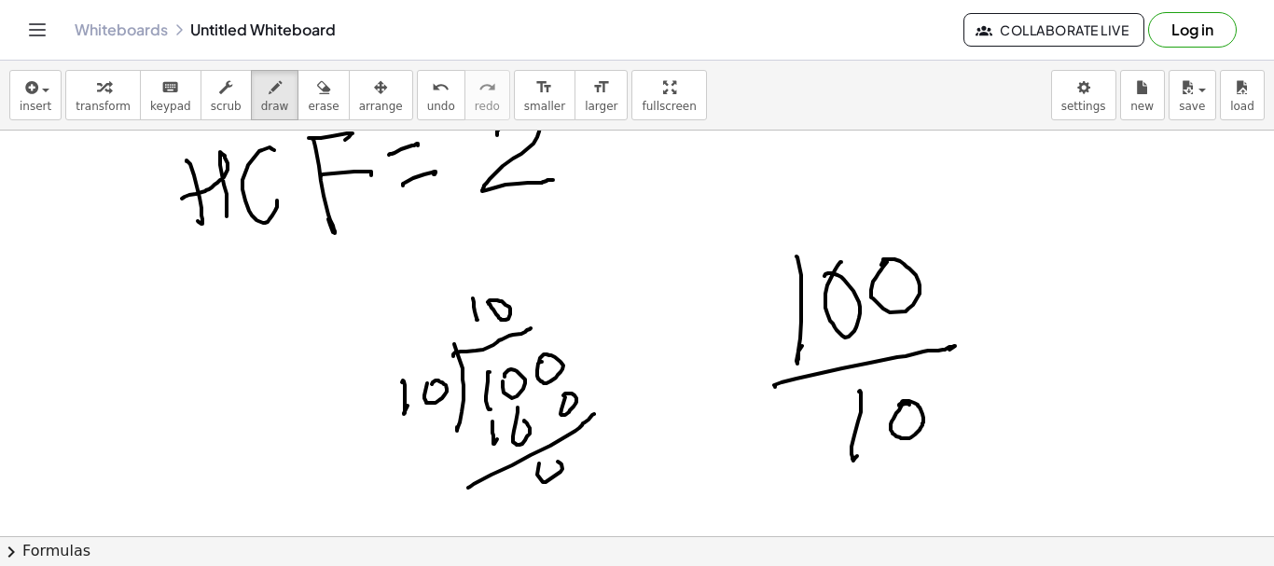
drag, startPoint x: 539, startPoint y: 464, endPoint x: 554, endPoint y: 478, distance: 20.5
drag, startPoint x: 551, startPoint y: 411, endPoint x: 572, endPoint y: 369, distance: 46.7
drag, startPoint x: 551, startPoint y: 295, endPoint x: 477, endPoint y: 475, distance: 194.9
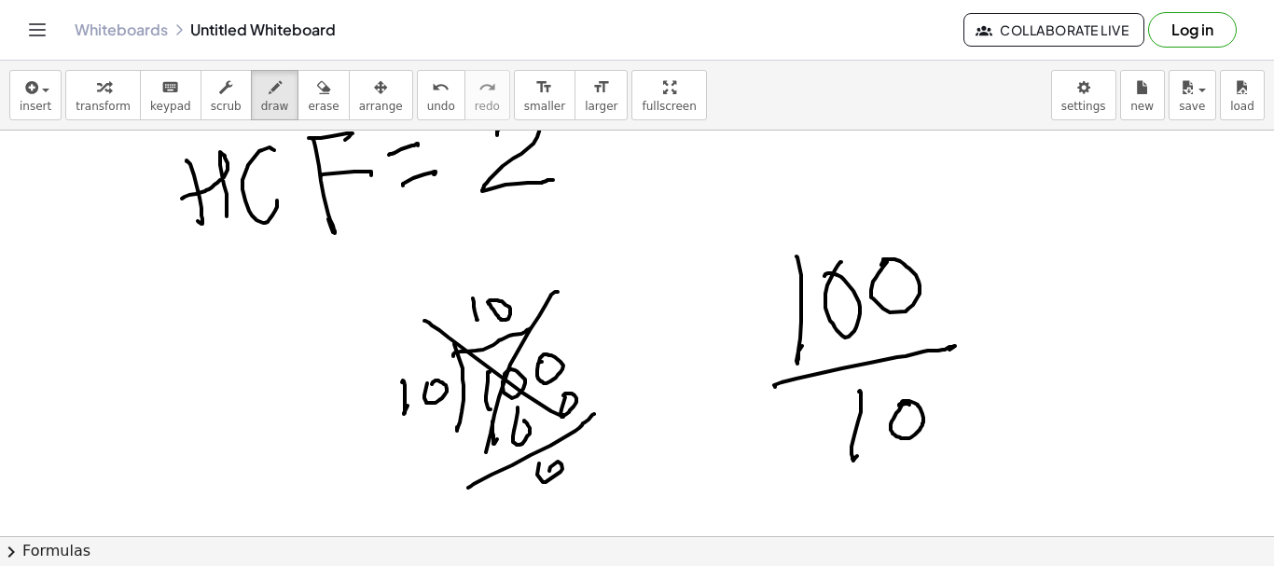
drag, startPoint x: 920, startPoint y: 228, endPoint x: 885, endPoint y: 338, distance: 115.4
drag, startPoint x: 916, startPoint y: 370, endPoint x: 880, endPoint y: 480, distance: 115.9
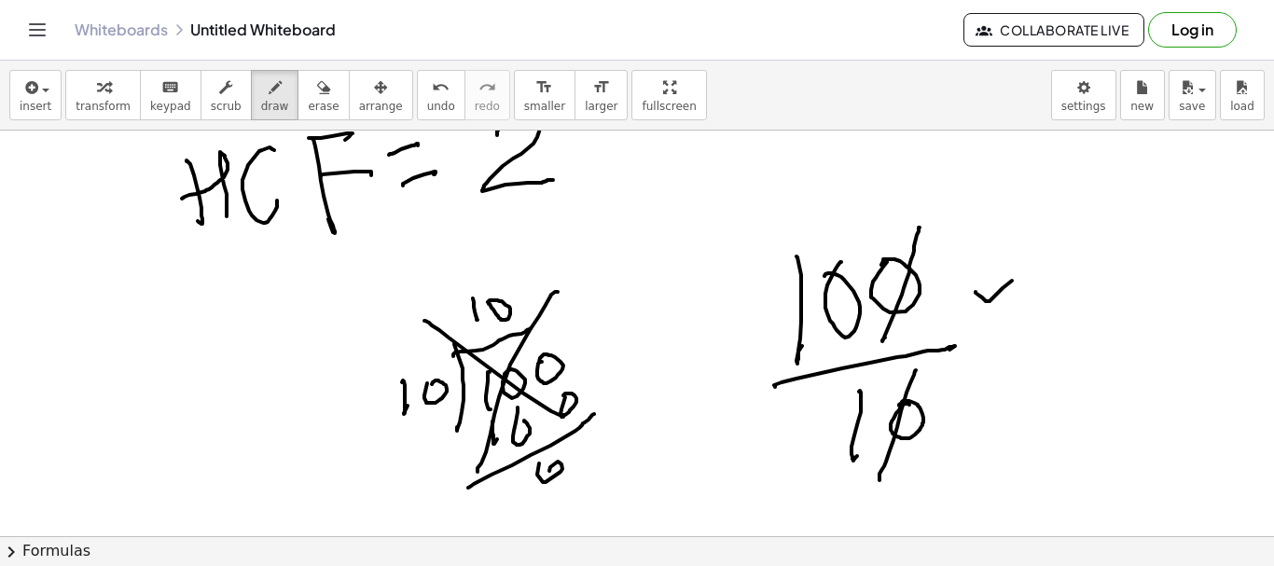
drag, startPoint x: 976, startPoint y: 292, endPoint x: 1054, endPoint y: 252, distance: 88.0
drag, startPoint x: 296, startPoint y: 95, endPoint x: 300, endPoint y: 109, distance: 14.8
click at [317, 95] on icon "button" at bounding box center [323, 88] width 13 height 22
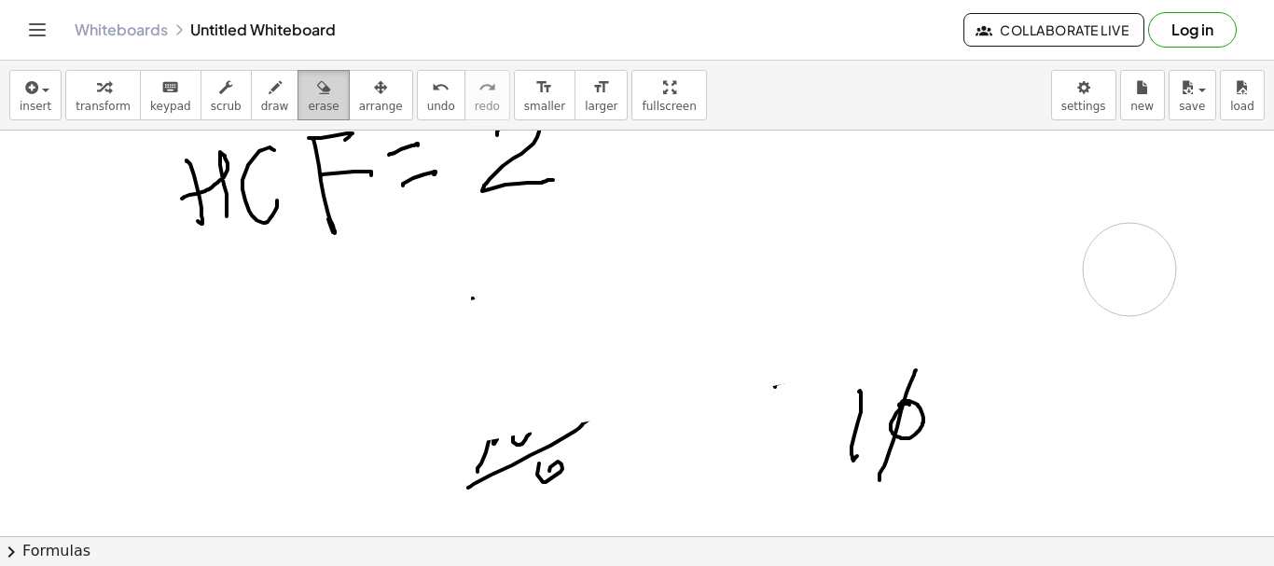
drag, startPoint x: 344, startPoint y: 376, endPoint x: 301, endPoint y: 91, distance: 287.8
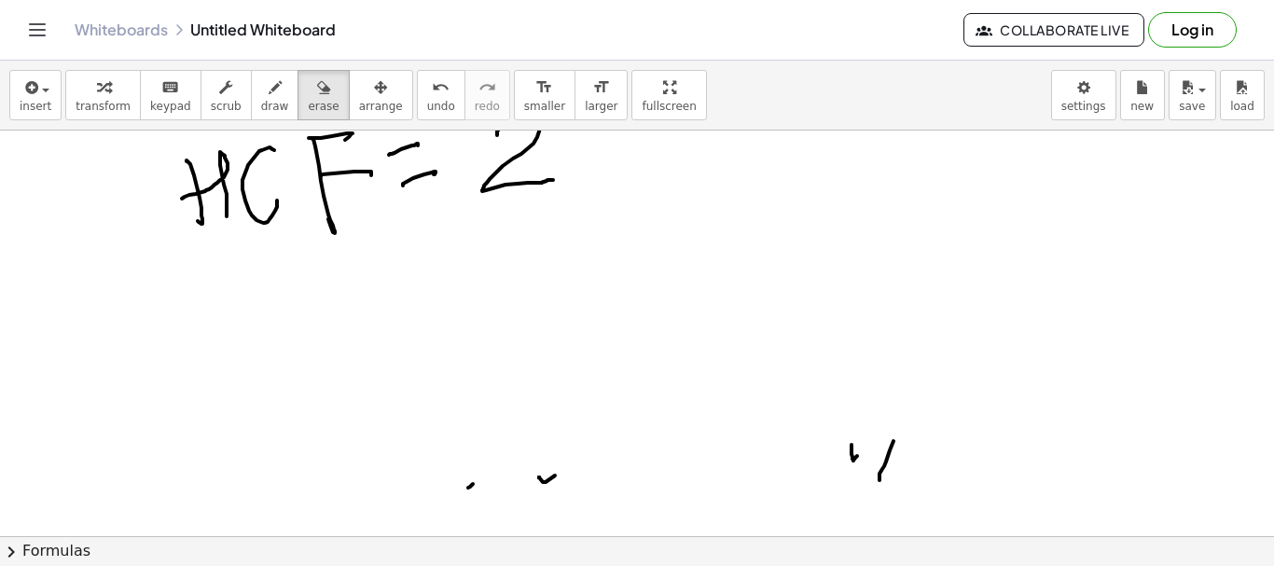
drag, startPoint x: 301, startPoint y: 91, endPoint x: 345, endPoint y: 164, distance: 85.0
click at [317, 91] on icon "button" at bounding box center [323, 88] width 13 height 22
drag, startPoint x: 424, startPoint y: 471, endPoint x: 257, endPoint y: 108, distance: 399.5
click at [269, 98] on icon "button" at bounding box center [275, 88] width 13 height 22
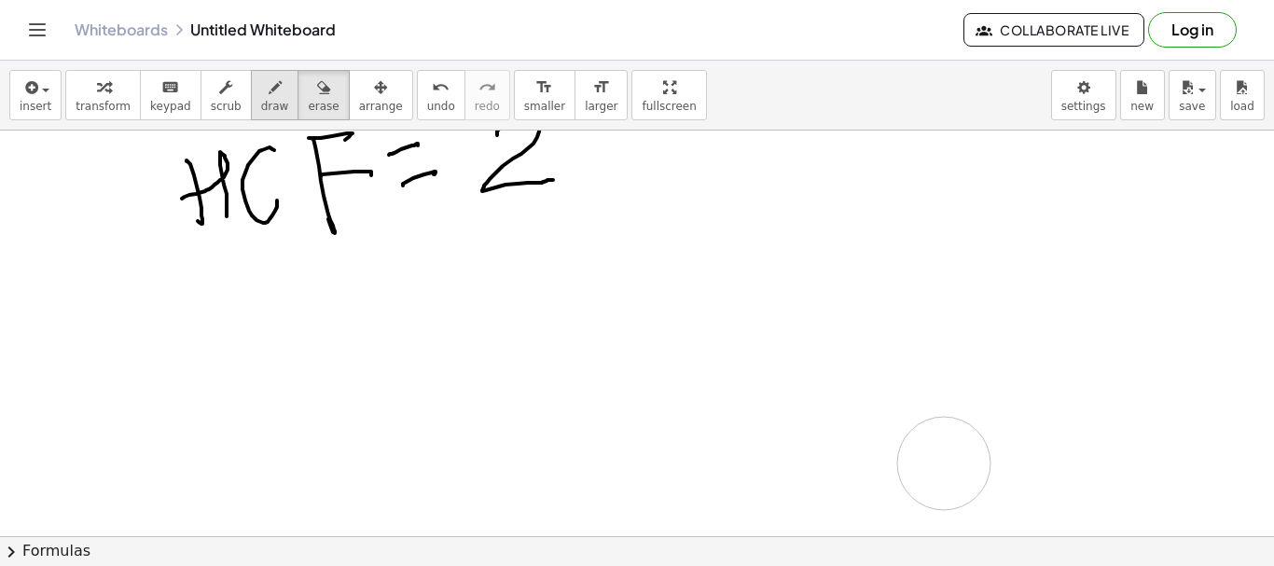
click at [269, 96] on icon "button" at bounding box center [275, 88] width 13 height 22
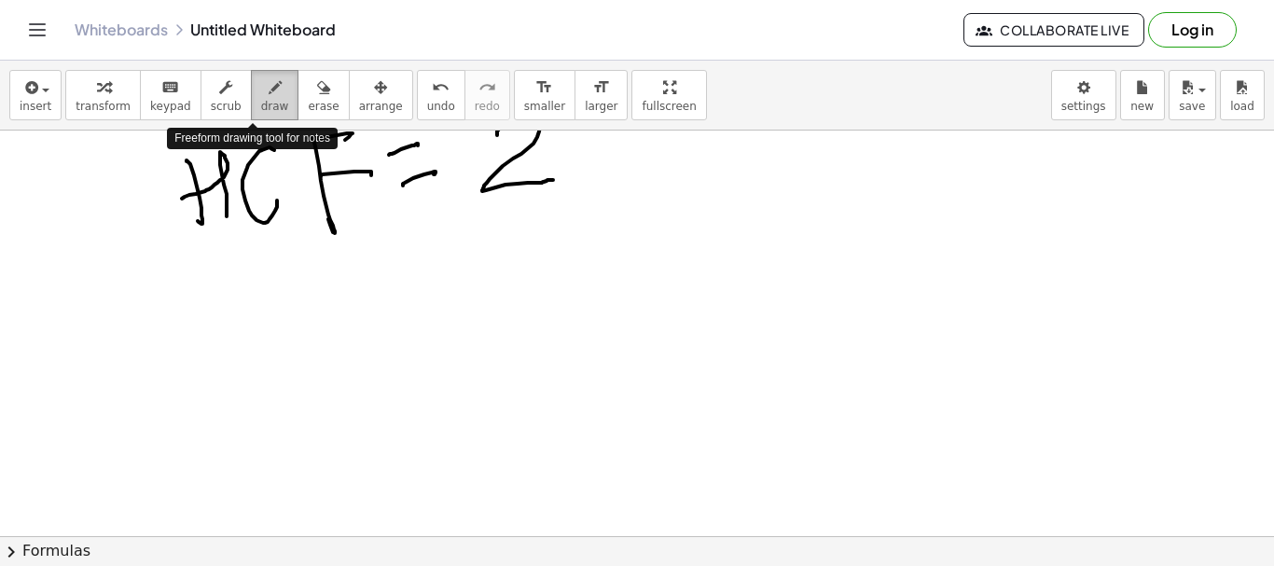
click at [269, 96] on icon "button" at bounding box center [275, 88] width 13 height 22
drag, startPoint x: 255, startPoint y: 96, endPoint x: 250, endPoint y: 105, distance: 10.4
click at [269, 98] on icon "button" at bounding box center [275, 88] width 13 height 22
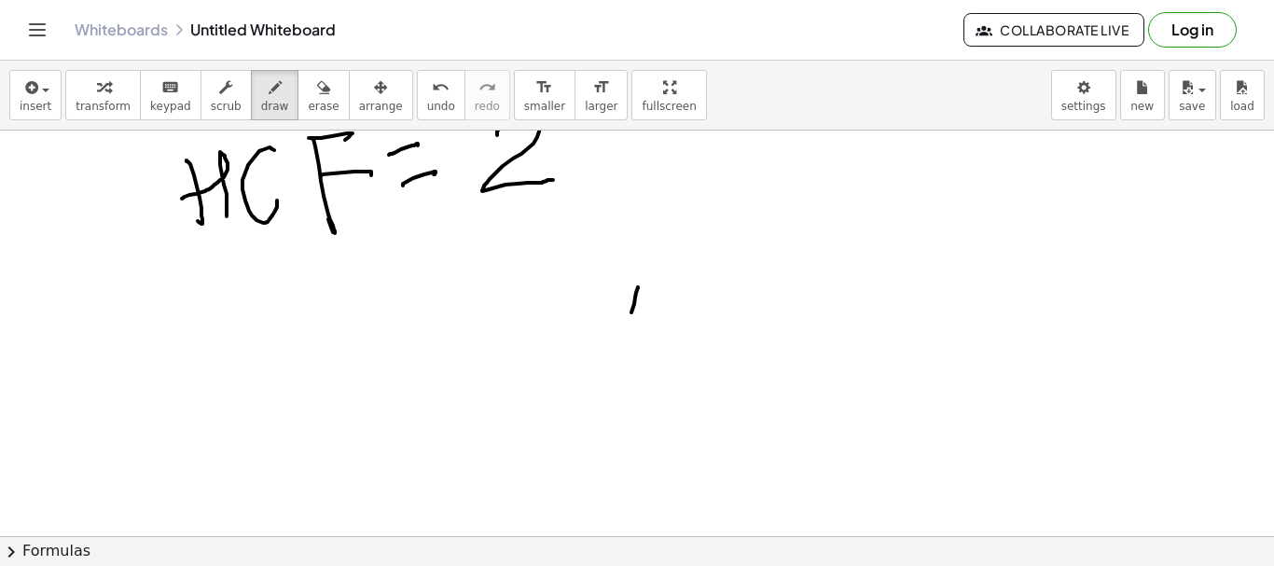
drag, startPoint x: 638, startPoint y: 287, endPoint x: 633, endPoint y: 336, distance: 48.8
drag, startPoint x: 668, startPoint y: 300, endPoint x: 715, endPoint y: 316, distance: 49.3
drag, startPoint x: 717, startPoint y: 305, endPoint x: 722, endPoint y: 324, distance: 19.2
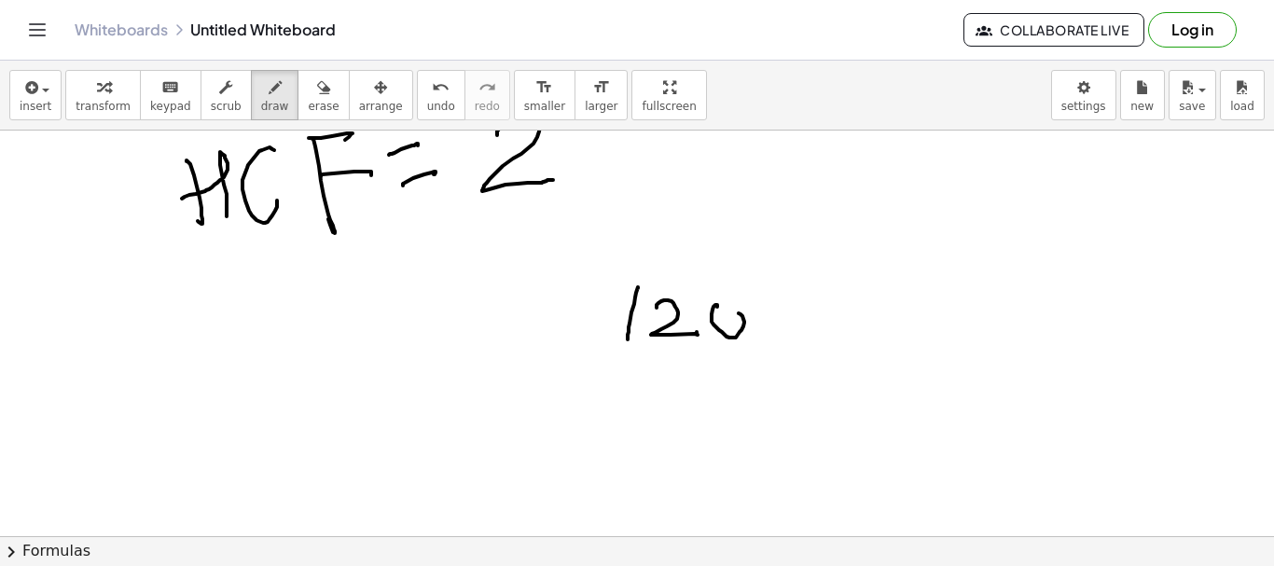
drag, startPoint x: 603, startPoint y: 368, endPoint x: 758, endPoint y: 362, distance: 155.0
drag, startPoint x: 658, startPoint y: 388, endPoint x: 701, endPoint y: 402, distance: 45.1
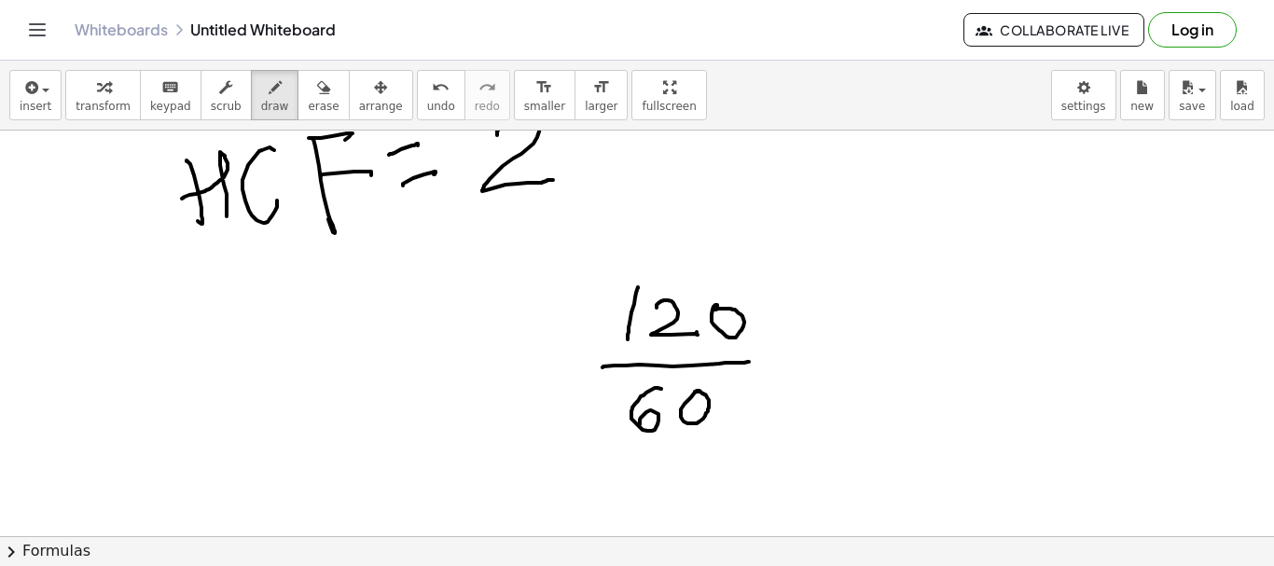
drag, startPoint x: 688, startPoint y: 401, endPoint x: 701, endPoint y: 399, distance: 13.2
drag, startPoint x: 745, startPoint y: 271, endPoint x: 705, endPoint y: 379, distance: 114.5
drag, startPoint x: 696, startPoint y: 386, endPoint x: 693, endPoint y: 435, distance: 48.6
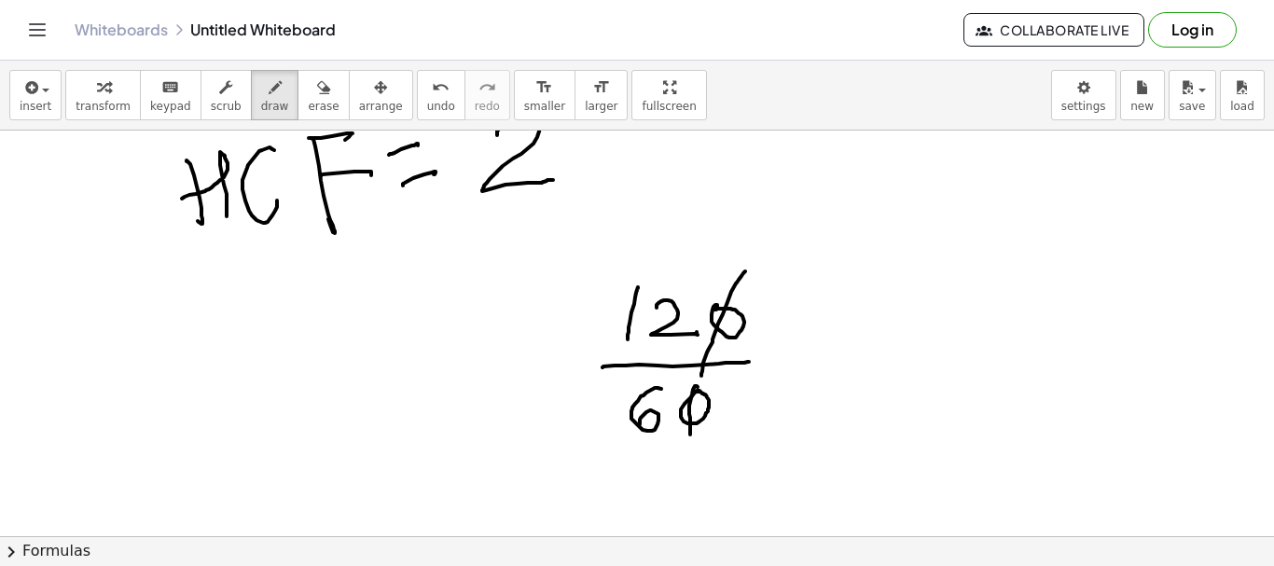
drag, startPoint x: 602, startPoint y: 427, endPoint x: 674, endPoint y: 386, distance: 82.7
drag, startPoint x: 620, startPoint y: 464, endPoint x: 622, endPoint y: 499, distance: 35.5
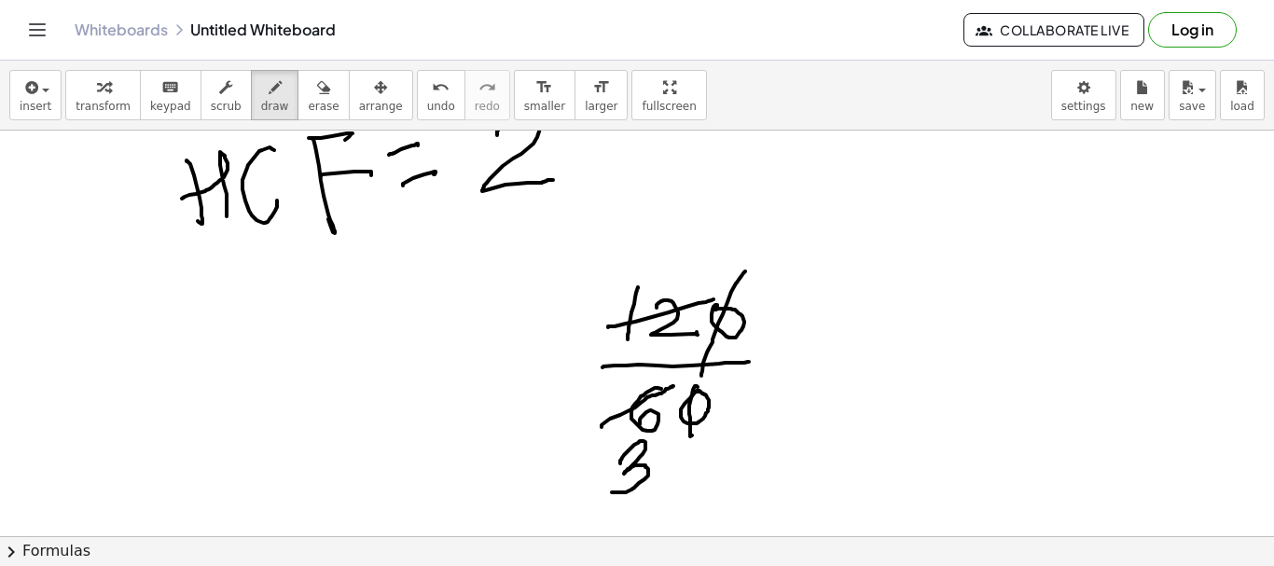
drag, startPoint x: 608, startPoint y: 327, endPoint x: 680, endPoint y: 266, distance: 94.0
drag, startPoint x: 680, startPoint y: 266, endPoint x: 662, endPoint y: 253, distance: 22.0
drag, startPoint x: 675, startPoint y: 211, endPoint x: 683, endPoint y: 278, distance: 67.7
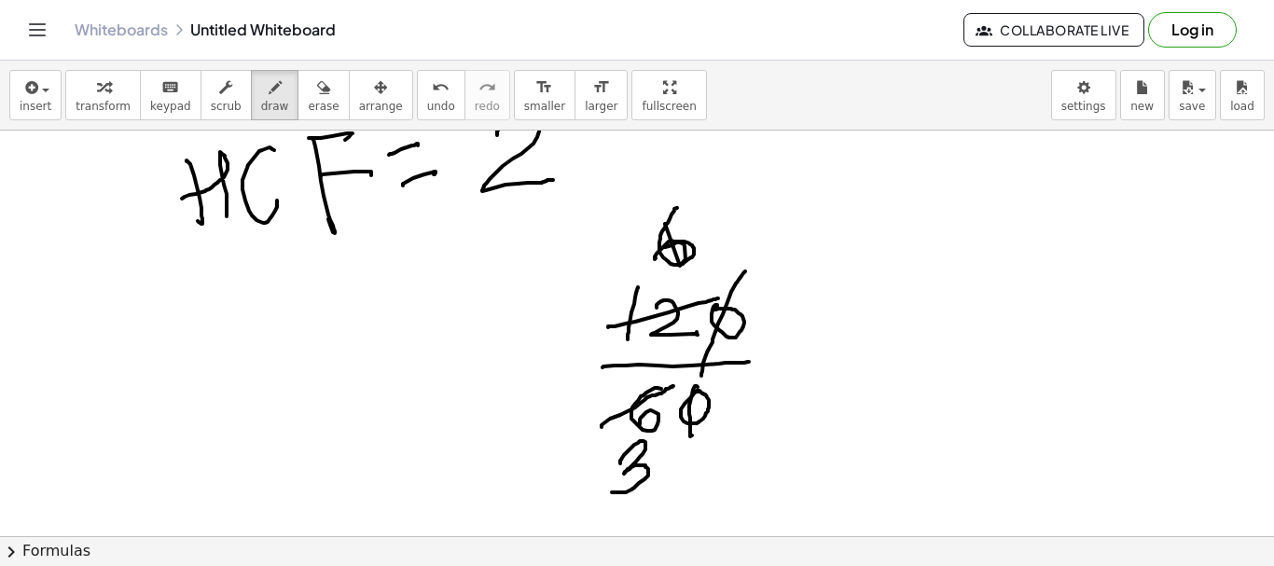
drag, startPoint x: 637, startPoint y: 453, endPoint x: 668, endPoint y: 480, distance: 40.4
drag, startPoint x: 677, startPoint y: 466, endPoint x: 682, endPoint y: 494, distance: 29.3
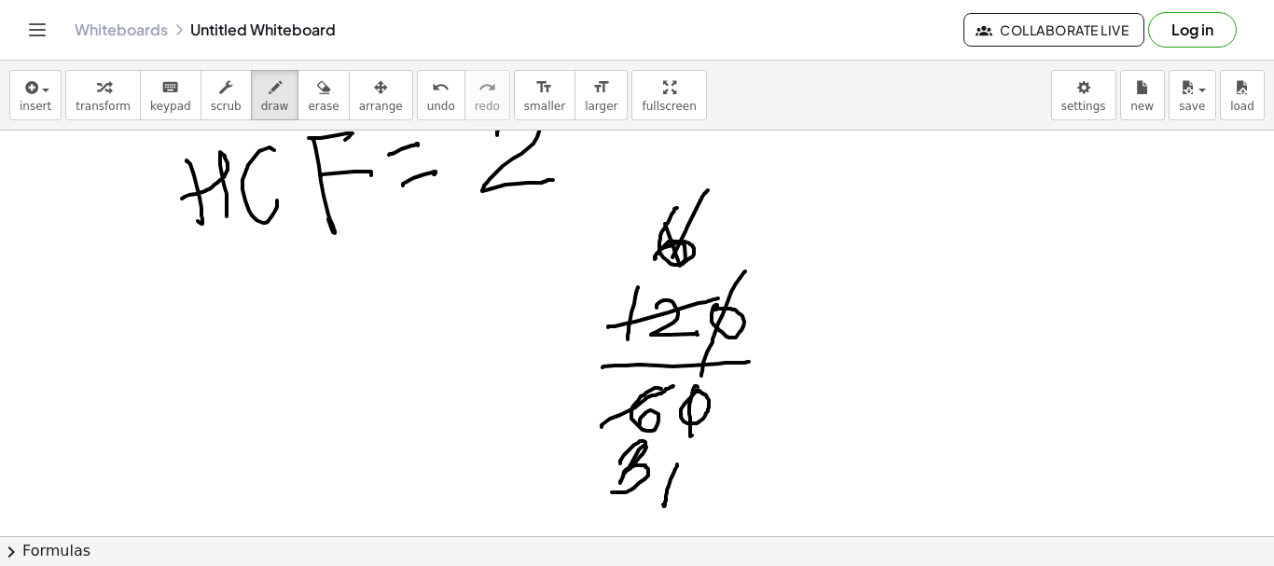
drag, startPoint x: 686, startPoint y: 231, endPoint x: 745, endPoint y: 251, distance: 62.8
drag, startPoint x: 721, startPoint y: 231, endPoint x: 798, endPoint y: 327, distance: 122.8
drag, startPoint x: 892, startPoint y: 298, endPoint x: 904, endPoint y: 339, distance: 42.8
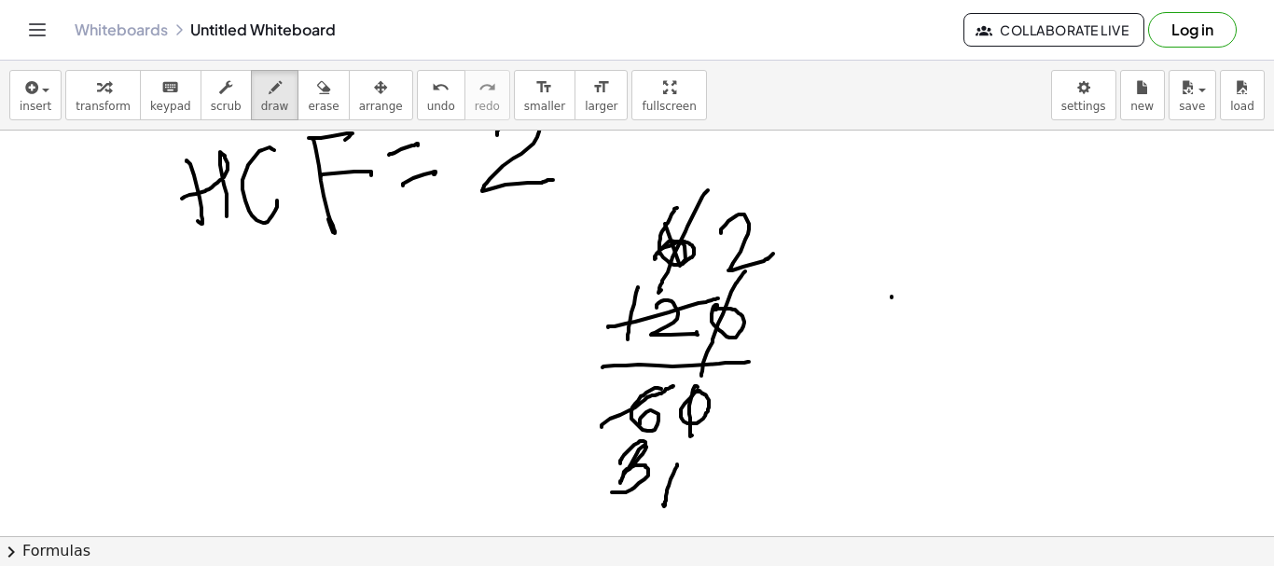
drag, startPoint x: 929, startPoint y: 318, endPoint x: 967, endPoint y: 292, distance: 45.6
drag, startPoint x: 967, startPoint y: 292, endPoint x: 967, endPoint y: 373, distance: 81.2
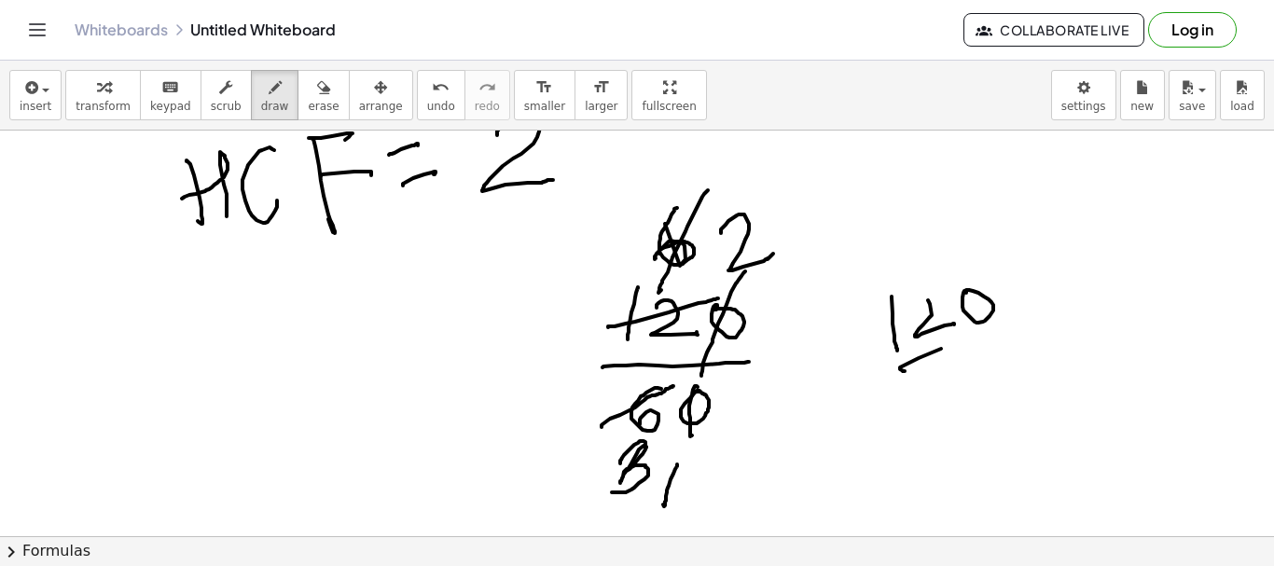
drag, startPoint x: 903, startPoint y: 371, endPoint x: 984, endPoint y: 353, distance: 83.3
drag, startPoint x: 957, startPoint y: 364, endPoint x: 988, endPoint y: 384, distance: 37.0
drag, startPoint x: 992, startPoint y: 366, endPoint x: 1042, endPoint y: 324, distance: 65.6
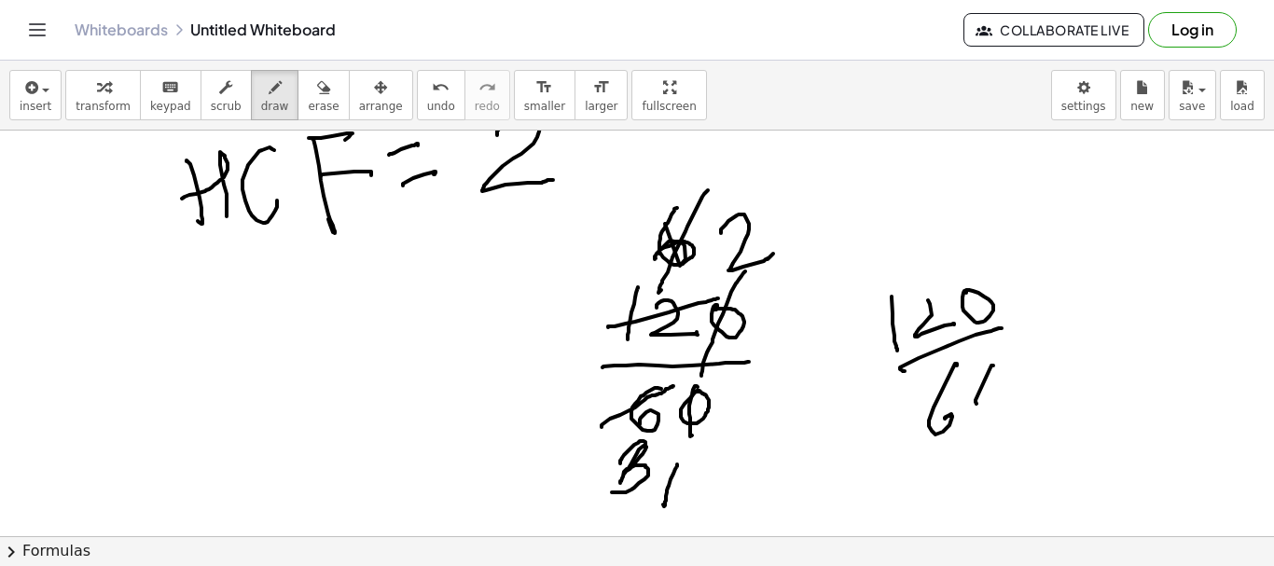
drag, startPoint x: 1036, startPoint y: 314, endPoint x: 1050, endPoint y: 313, distance: 15.0
drag, startPoint x: 1054, startPoint y: 323, endPoint x: 1074, endPoint y: 320, distance: 19.8
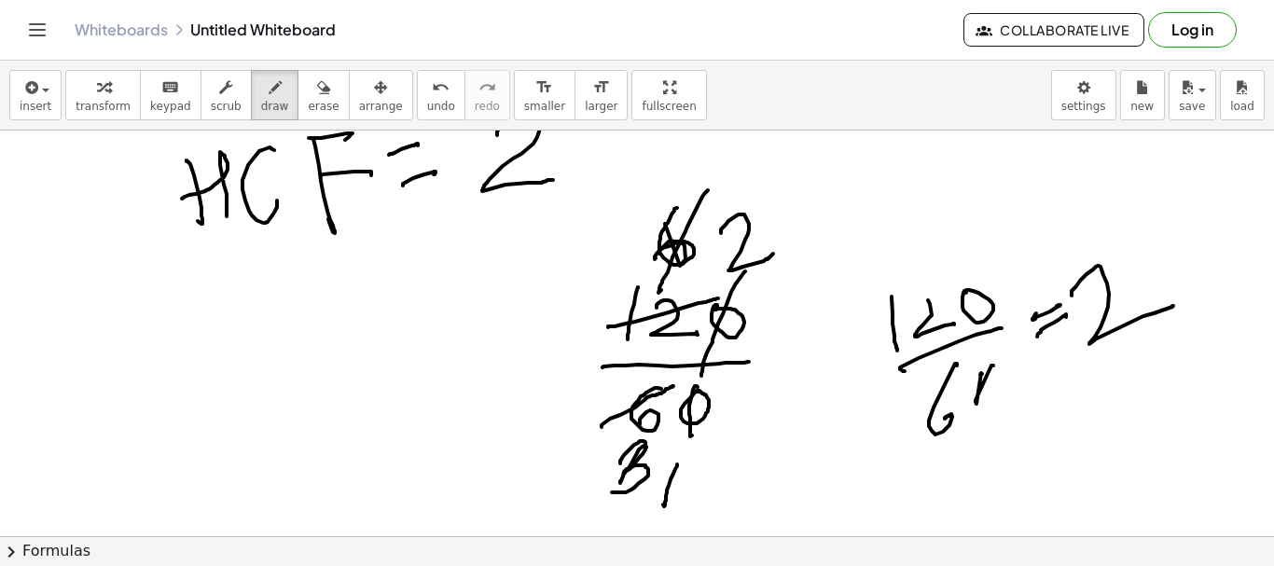
drag, startPoint x: 1077, startPoint y: 286, endPoint x: 1063, endPoint y: 381, distance: 95.3
drag, startPoint x: 992, startPoint y: 373, endPoint x: 1011, endPoint y: 404, distance: 36.5
drag, startPoint x: 253, startPoint y: 368, endPoint x: 248, endPoint y: 424, distance: 57.1
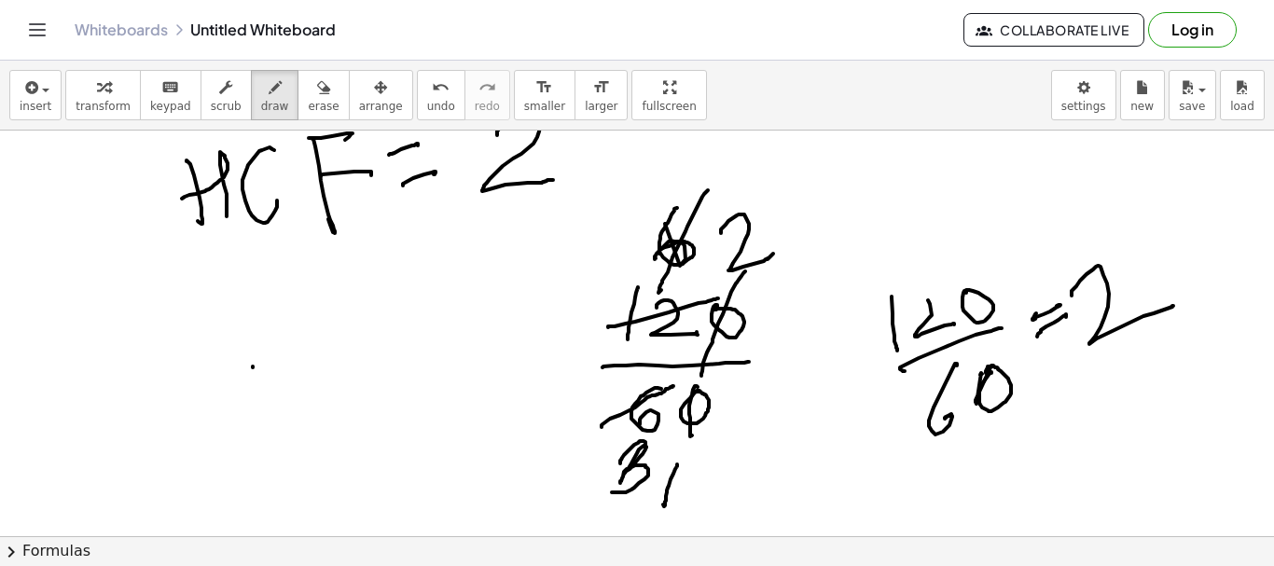
drag, startPoint x: 254, startPoint y: 377, endPoint x: 209, endPoint y: 415, distance: 58.9
drag, startPoint x: 205, startPoint y: 408, endPoint x: 271, endPoint y: 414, distance: 65.6
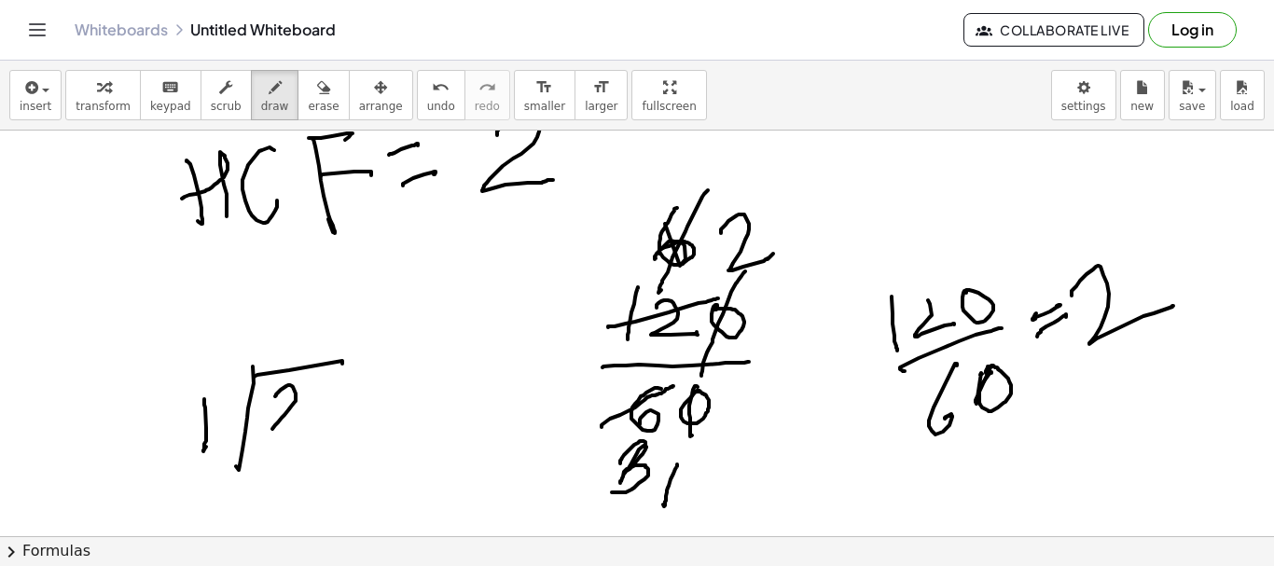
drag, startPoint x: 284, startPoint y: 388, endPoint x: 325, endPoint y: 405, distance: 44.4
drag, startPoint x: 197, startPoint y: 466, endPoint x: 212, endPoint y: 463, distance: 15.4
drag, startPoint x: 770, startPoint y: 268, endPoint x: 746, endPoint y: 282, distance: 27.2
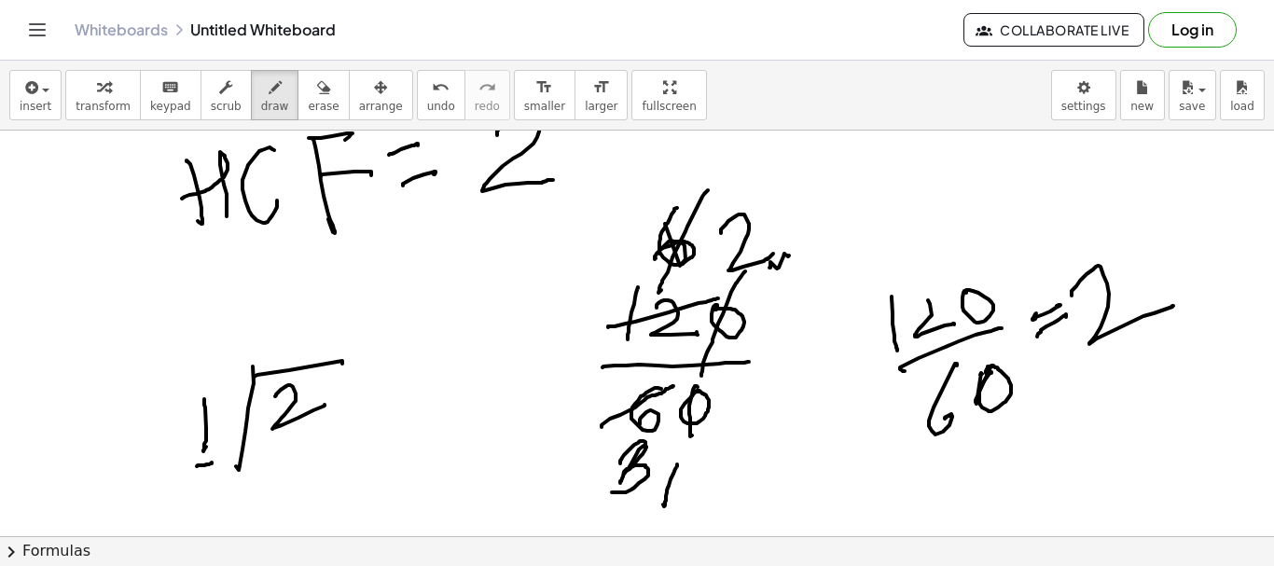
drag, startPoint x: 305, startPoint y: 434, endPoint x: 331, endPoint y: 431, distance: 26.3
drag, startPoint x: 268, startPoint y: 324, endPoint x: 281, endPoint y: 339, distance: 19.8
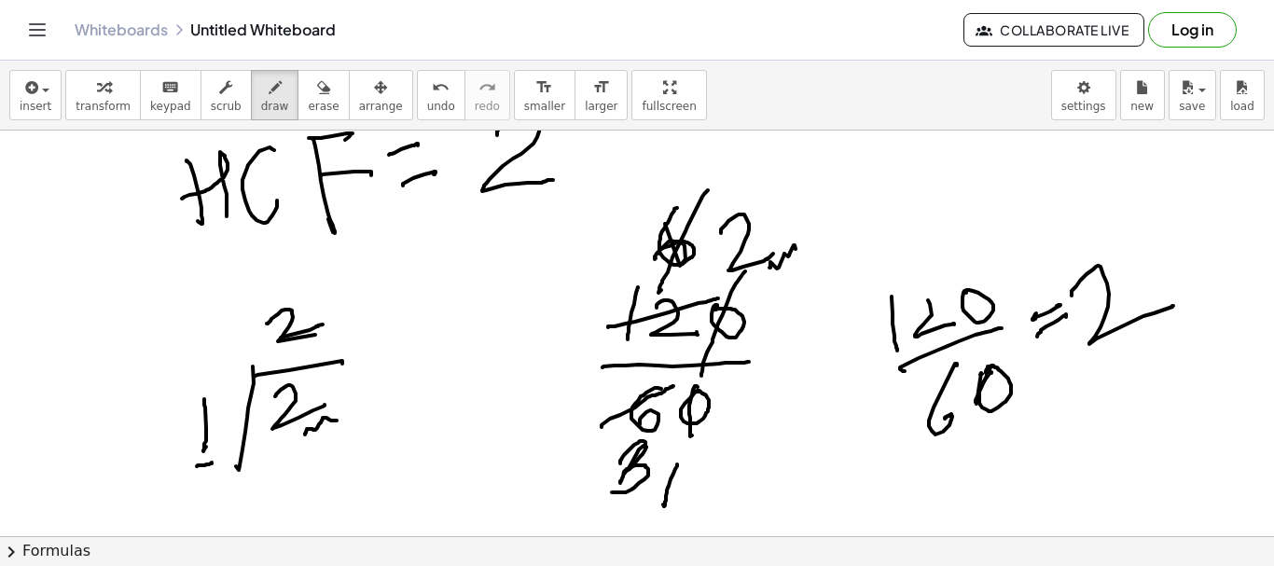
drag, startPoint x: 281, startPoint y: 339, endPoint x: 323, endPoint y: 327, distance: 43.4
drag, startPoint x: 309, startPoint y: 442, endPoint x: 320, endPoint y: 478, distance: 37.2
drag, startPoint x: 299, startPoint y: 488, endPoint x: 347, endPoint y: 496, distance: 49.2
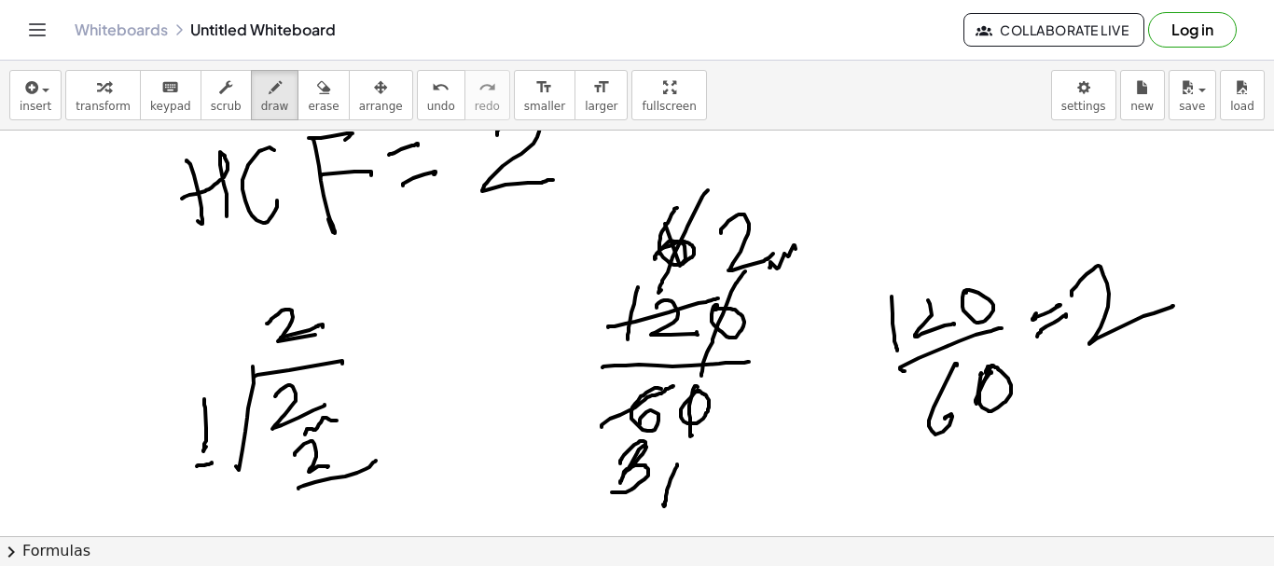
drag, startPoint x: 334, startPoint y: 497, endPoint x: 375, endPoint y: 512, distance: 43.7
drag, startPoint x: 313, startPoint y: 281, endPoint x: 1071, endPoint y: 446, distance: 776.2
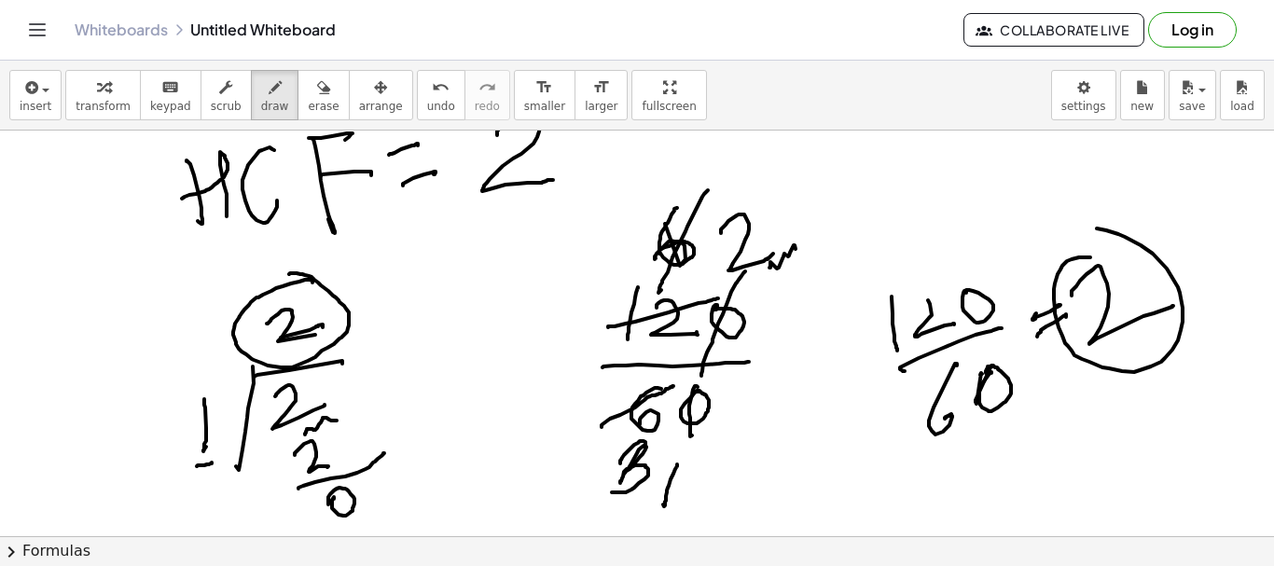
drag, startPoint x: 1061, startPoint y: 270, endPoint x: 1027, endPoint y: 555, distance: 287.4
click at [308, 104] on span "erase" at bounding box center [323, 106] width 31 height 13
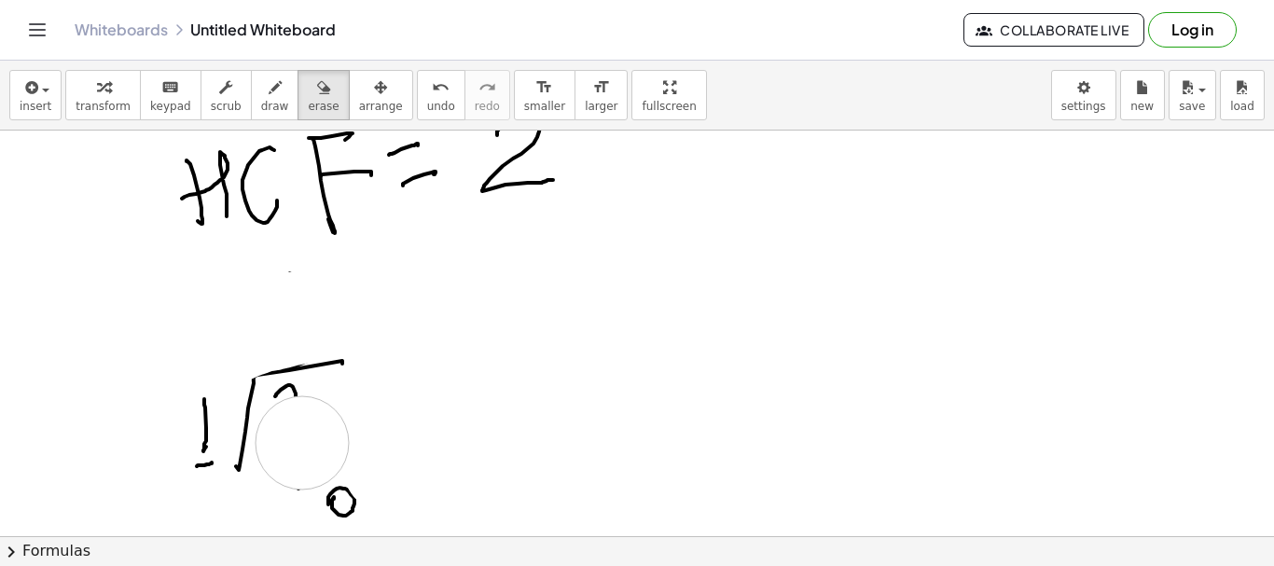
drag, startPoint x: 160, startPoint y: 364, endPoint x: 302, endPoint y: 443, distance: 163.3
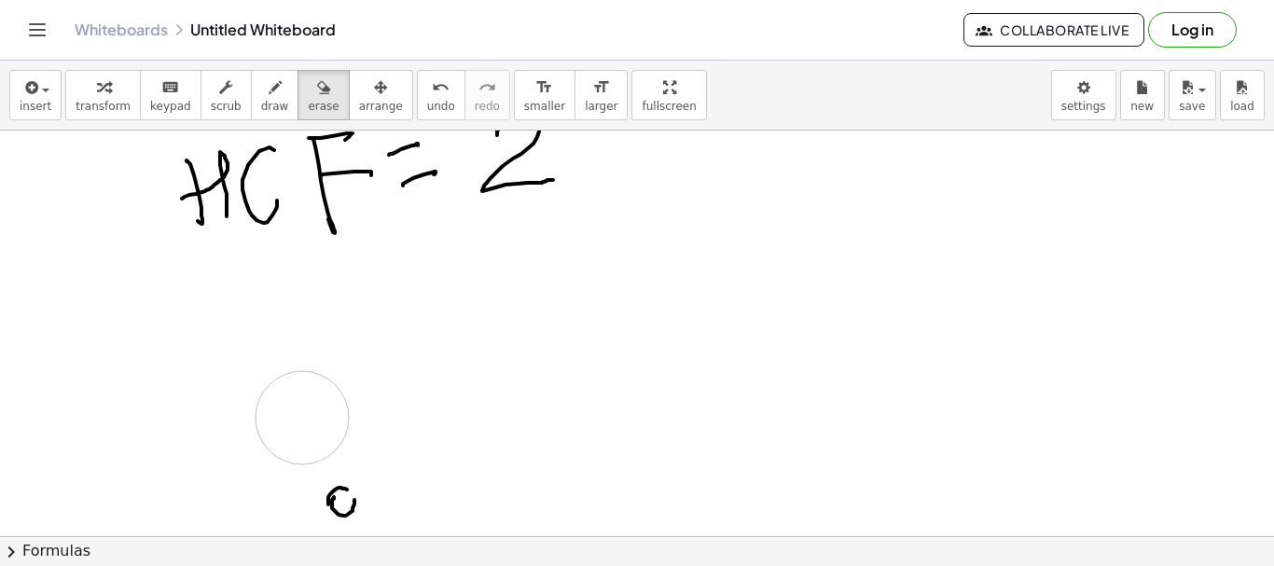
drag, startPoint x: 327, startPoint y: 501, endPoint x: 364, endPoint y: 506, distance: 36.7
click at [261, 101] on span "draw" at bounding box center [275, 106] width 28 height 13
drag, startPoint x: 740, startPoint y: 240, endPoint x: 744, endPoint y: 283, distance: 43.2
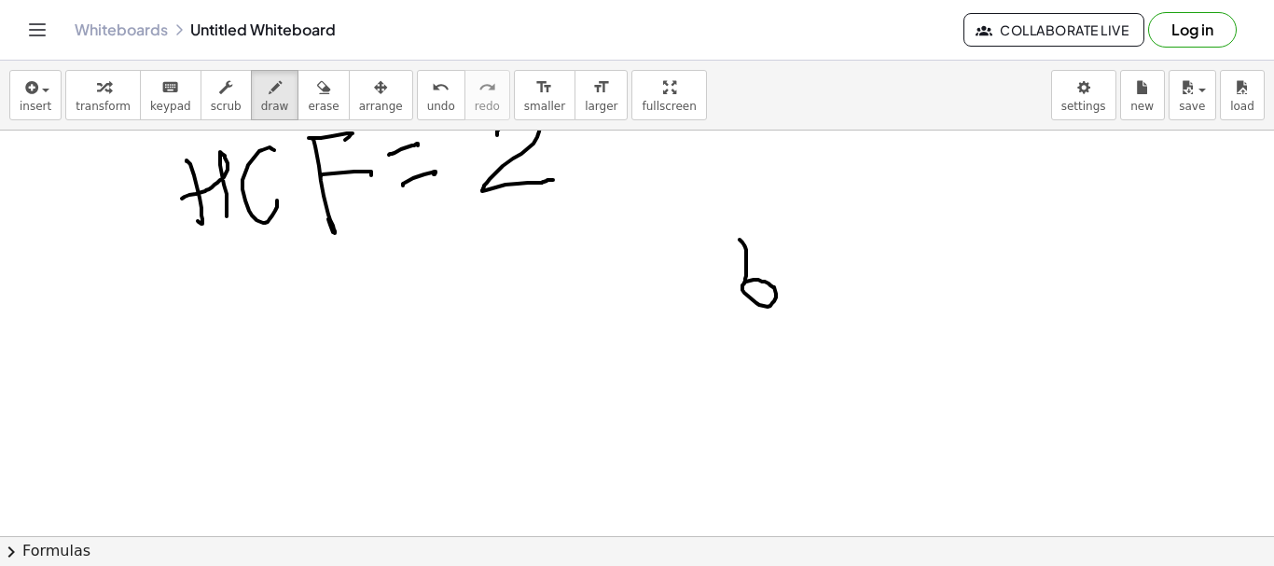
drag, startPoint x: 818, startPoint y: 237, endPoint x: 759, endPoint y: 355, distance: 131.4
drag, startPoint x: 730, startPoint y: 348, endPoint x: 874, endPoint y: 308, distance: 149.2
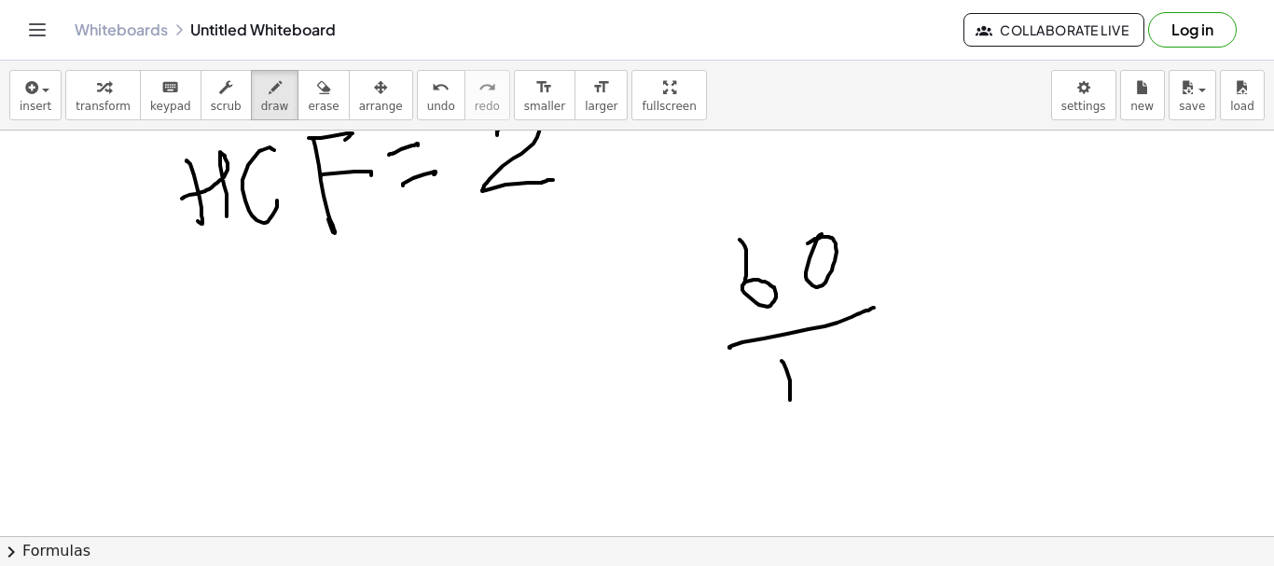
drag, startPoint x: 782, startPoint y: 361, endPoint x: 801, endPoint y: 381, distance: 27.7
drag, startPoint x: 811, startPoint y: 363, endPoint x: 852, endPoint y: 362, distance: 41.1
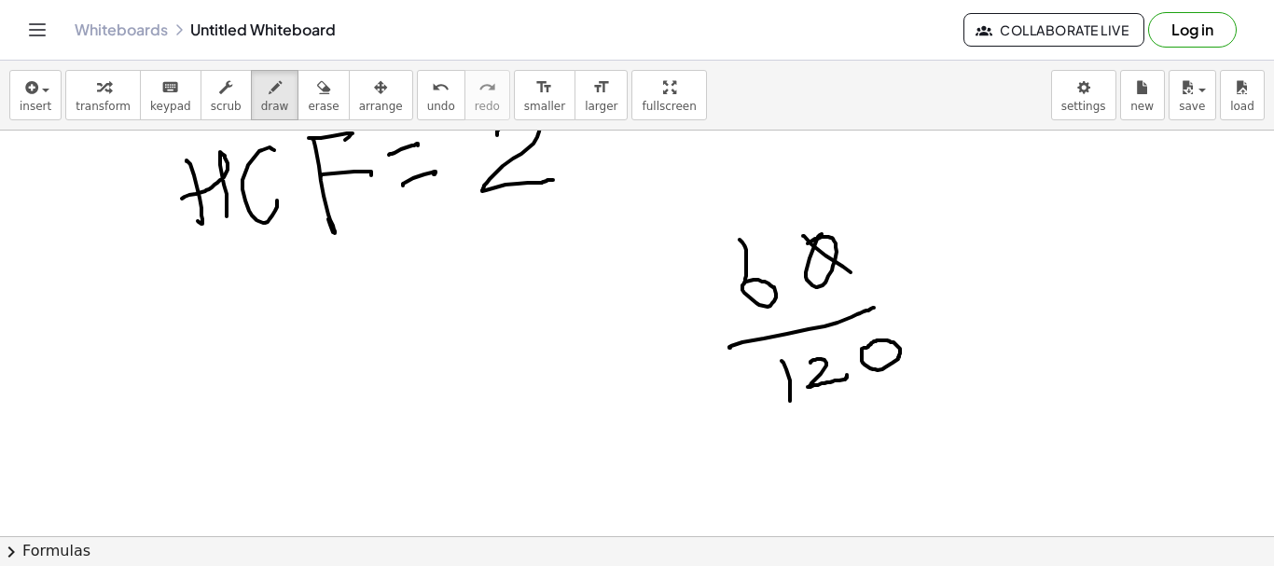
drag, startPoint x: 803, startPoint y: 236, endPoint x: 860, endPoint y: 337, distance: 115.7
drag, startPoint x: 870, startPoint y: 342, endPoint x: 913, endPoint y: 369, distance: 50.2
drag, startPoint x: 702, startPoint y: 306, endPoint x: 714, endPoint y: 263, distance: 44.6
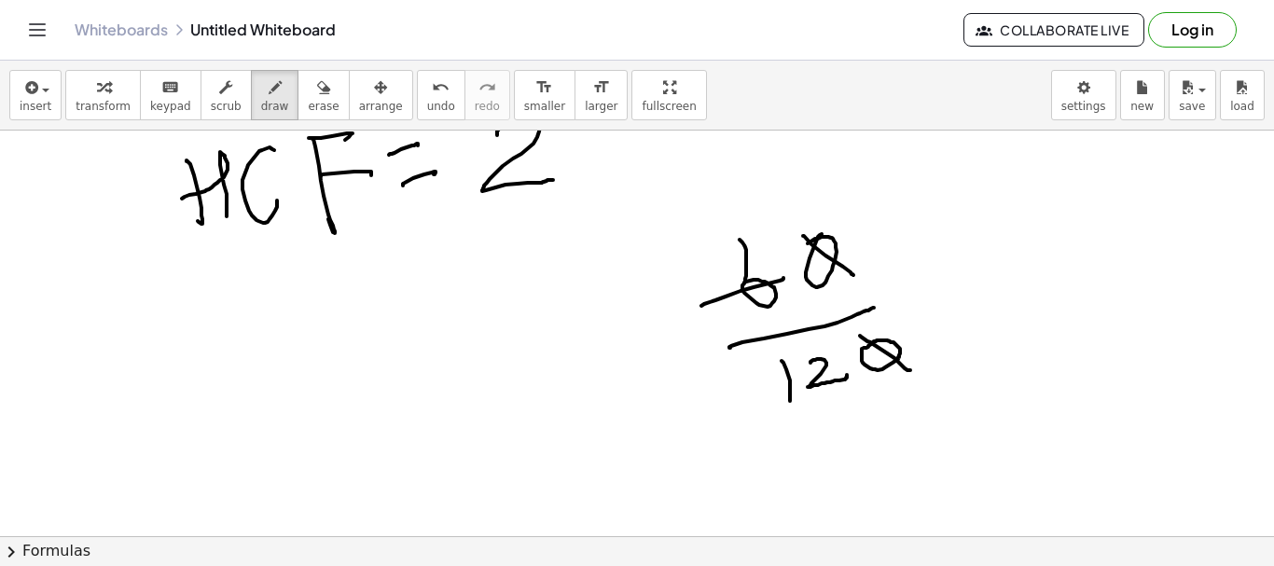
drag, startPoint x: 658, startPoint y: 215, endPoint x: 708, endPoint y: 341, distance: 135.6
drag, startPoint x: 774, startPoint y: 378, endPoint x: 842, endPoint y: 399, distance: 70.5
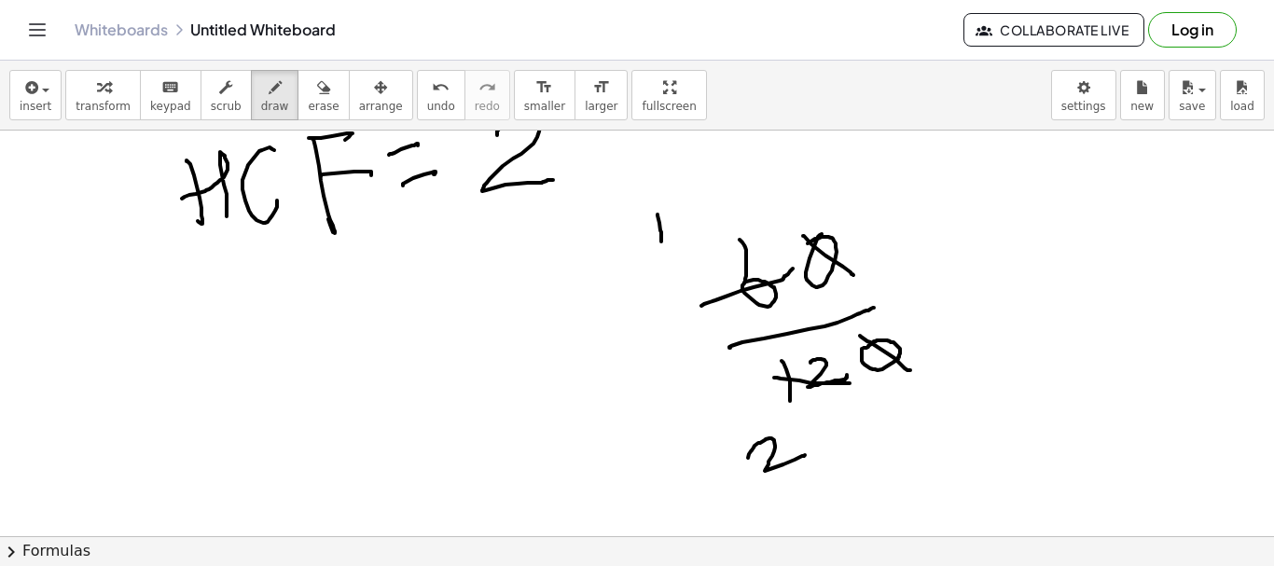
drag, startPoint x: 748, startPoint y: 458, endPoint x: 807, endPoint y: 456, distance: 58.8
drag, startPoint x: 296, startPoint y: 340, endPoint x: 299, endPoint y: 392, distance: 52.3
drag, startPoint x: 293, startPoint y: 345, endPoint x: 387, endPoint y: 325, distance: 96.4
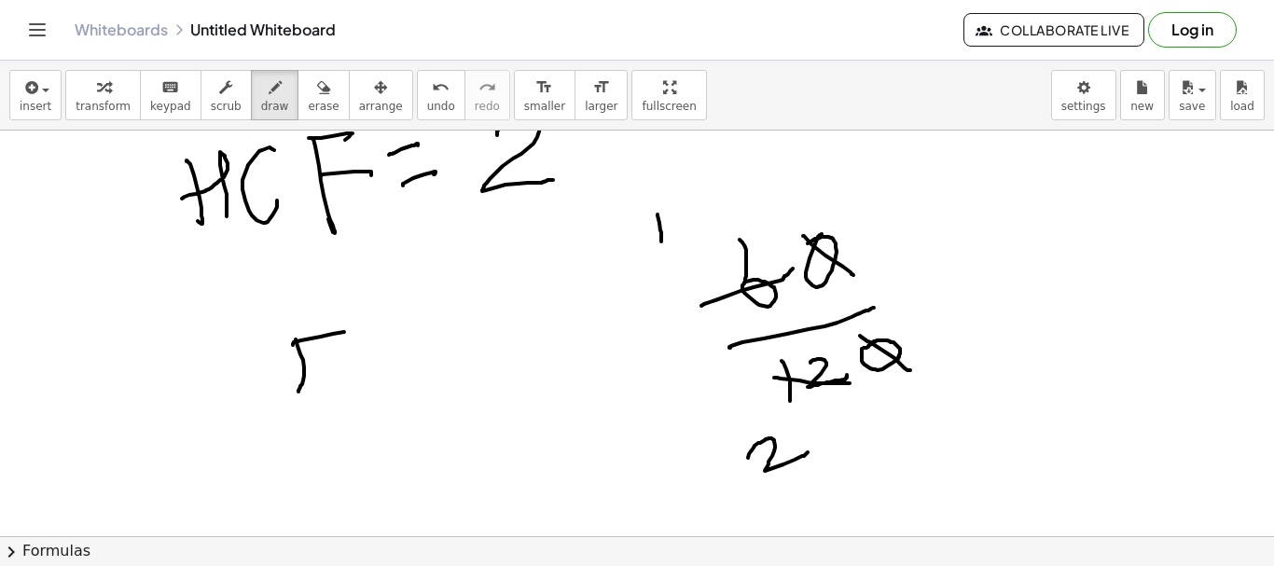
drag, startPoint x: 253, startPoint y: 365, endPoint x: 293, endPoint y: 383, distance: 44.2
drag, startPoint x: 341, startPoint y: 349, endPoint x: 377, endPoint y: 390, distance: 54.2
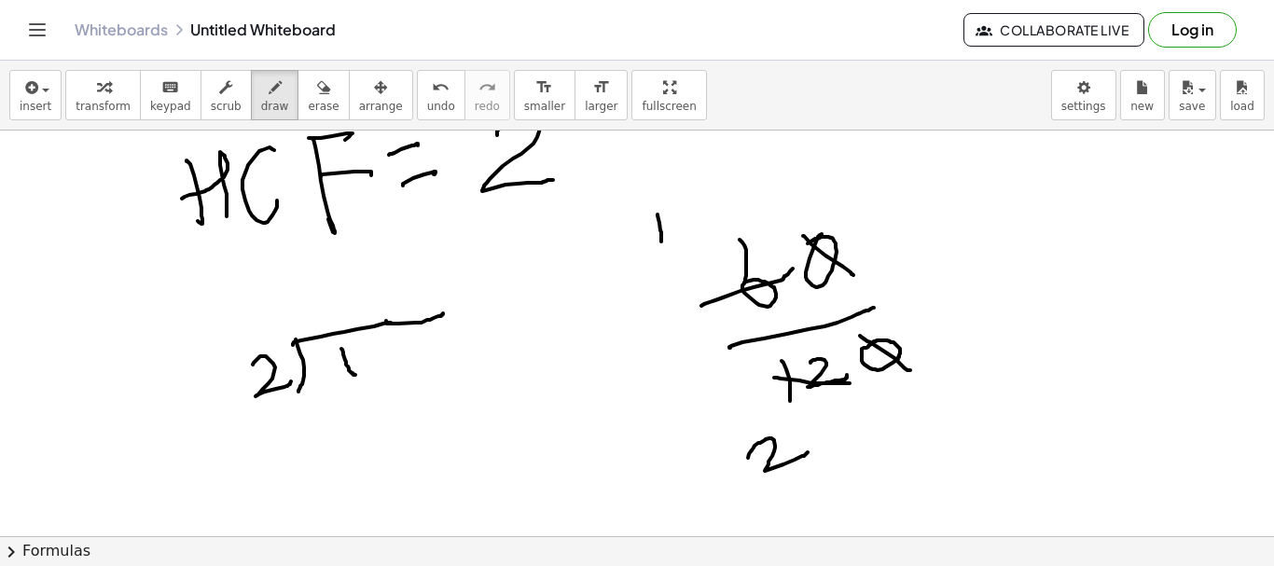
drag, startPoint x: 386, startPoint y: 321, endPoint x: 375, endPoint y: 314, distance: 13.0
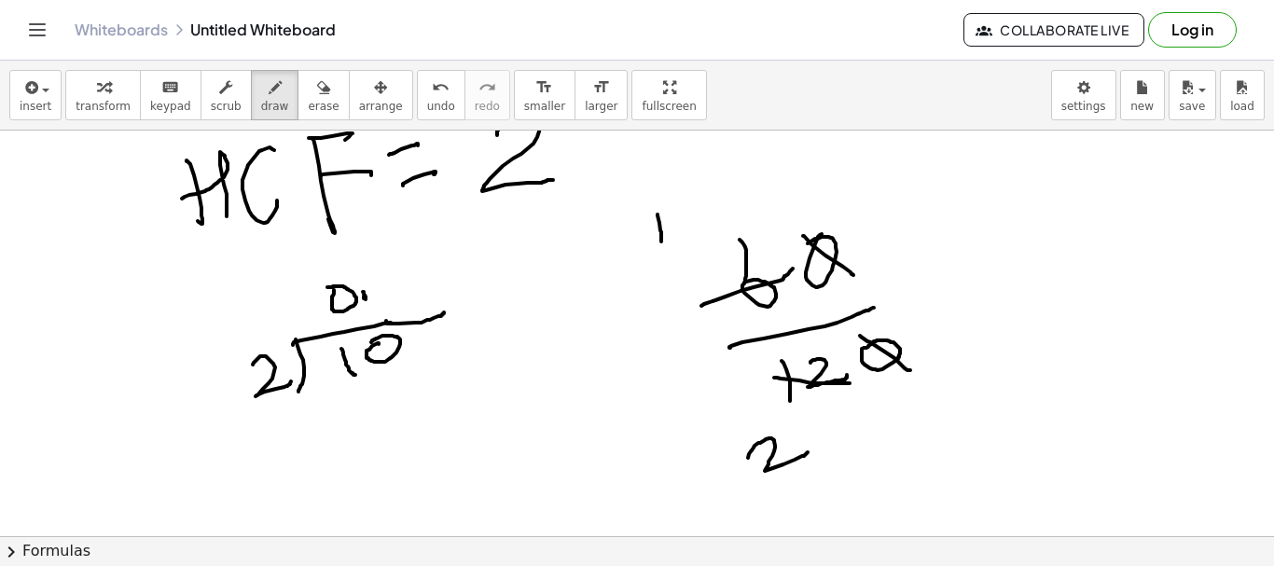
drag, startPoint x: 379, startPoint y: 344, endPoint x: 408, endPoint y: 340, distance: 29.3
drag, startPoint x: 392, startPoint y: 283, endPoint x: 394, endPoint y: 373, distance: 90.5
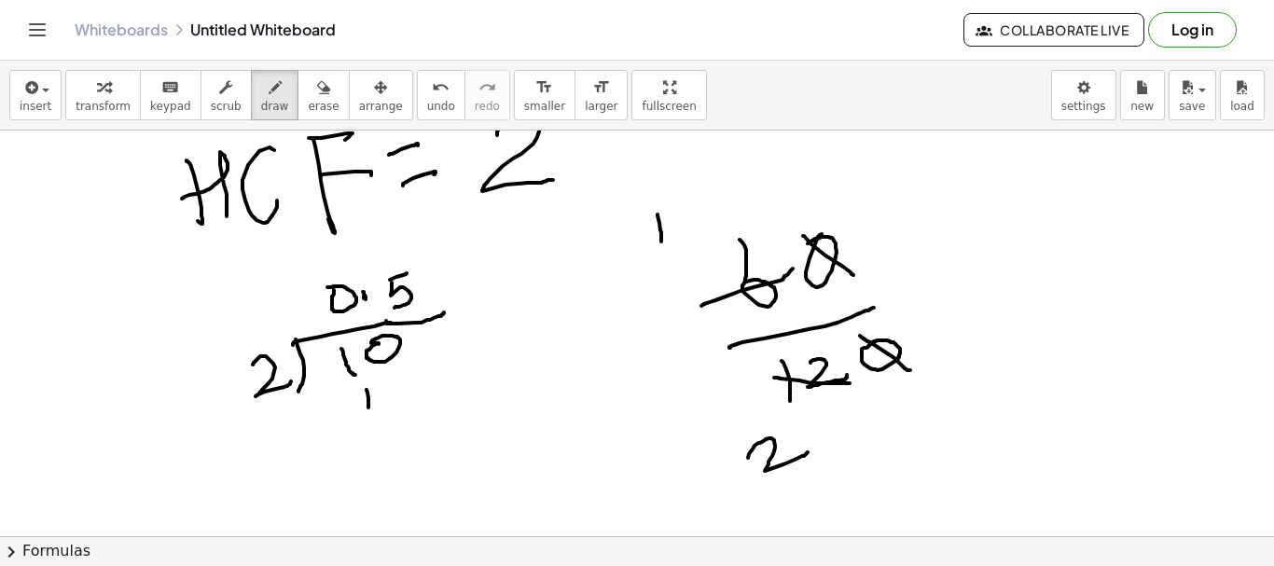
drag, startPoint x: 367, startPoint y: 390, endPoint x: 385, endPoint y: 391, distance: 18.7
drag, startPoint x: 398, startPoint y: 377, endPoint x: 340, endPoint y: 462, distance: 103.3
drag, startPoint x: 340, startPoint y: 462, endPoint x: 416, endPoint y: 425, distance: 84.7
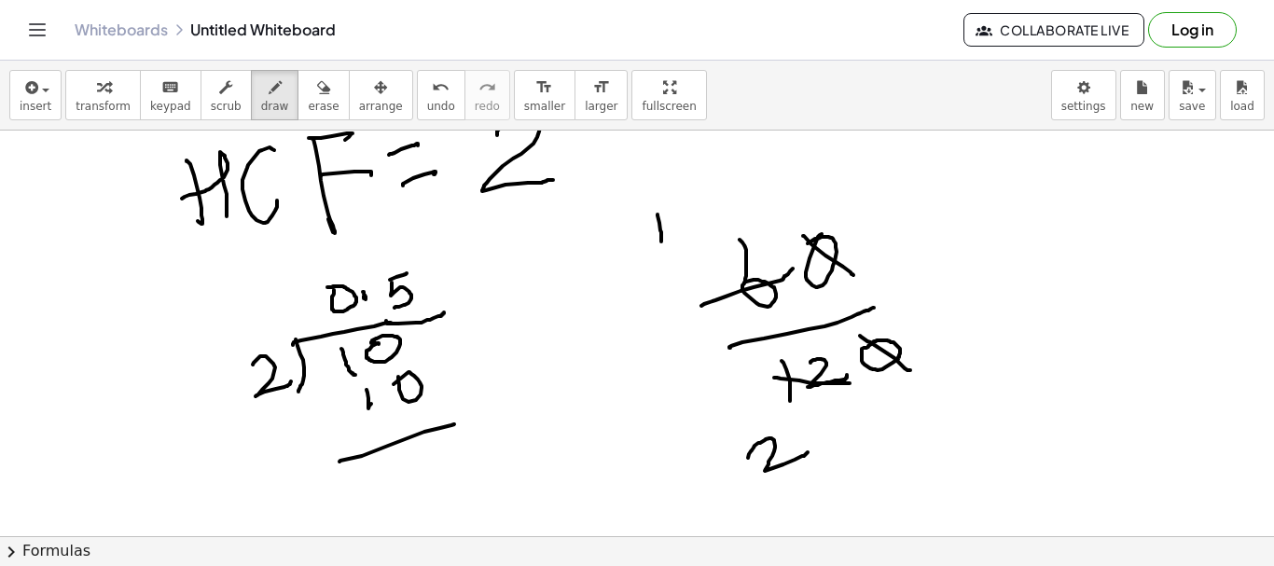
drag, startPoint x: 335, startPoint y: 415, endPoint x: 352, endPoint y: 418, distance: 17.0
drag, startPoint x: 1014, startPoint y: 314, endPoint x: 1009, endPoint y: 363, distance: 48.7
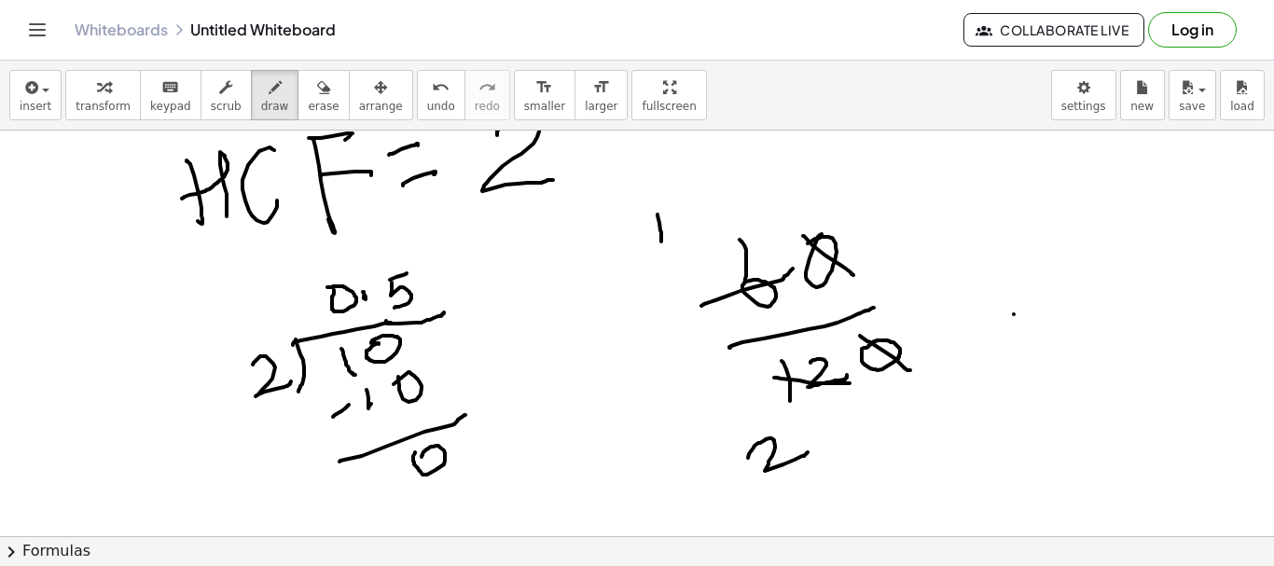
drag, startPoint x: 979, startPoint y: 386, endPoint x: 1030, endPoint y: 376, distance: 52.3
drag, startPoint x: 1002, startPoint y: 402, endPoint x: 1040, endPoint y: 425, distance: 44.8
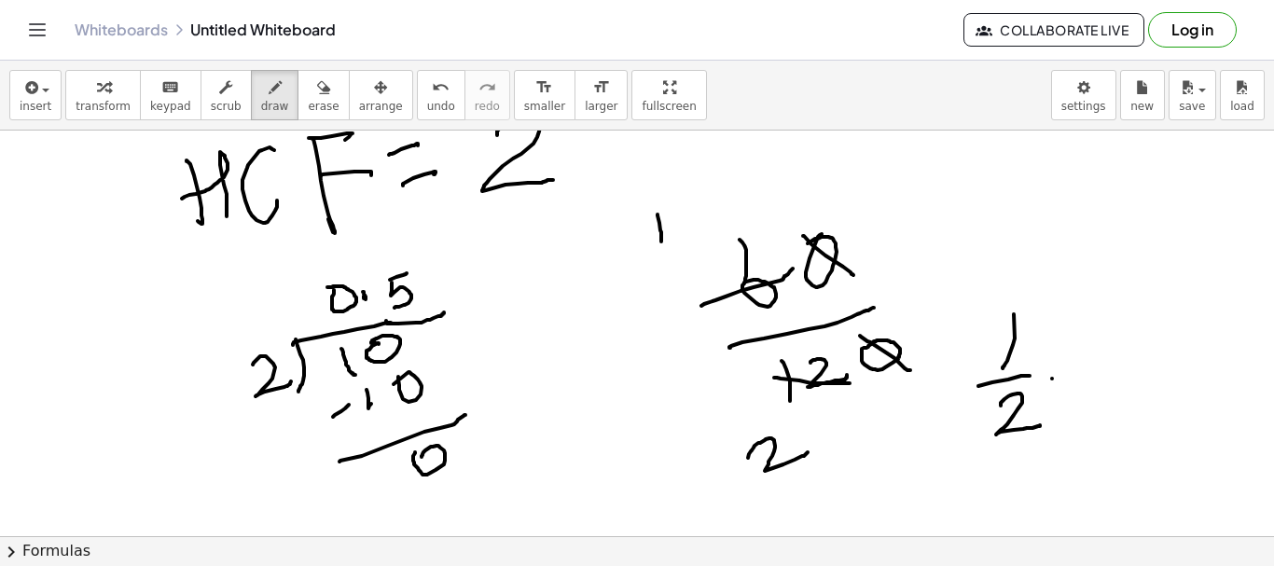
drag, startPoint x: 1052, startPoint y: 379, endPoint x: 1064, endPoint y: 365, distance: 17.9
drag, startPoint x: 1053, startPoint y: 360, endPoint x: 1122, endPoint y: 360, distance: 69.0
drag, startPoint x: 1120, startPoint y: 343, endPoint x: 1157, endPoint y: 348, distance: 37.6
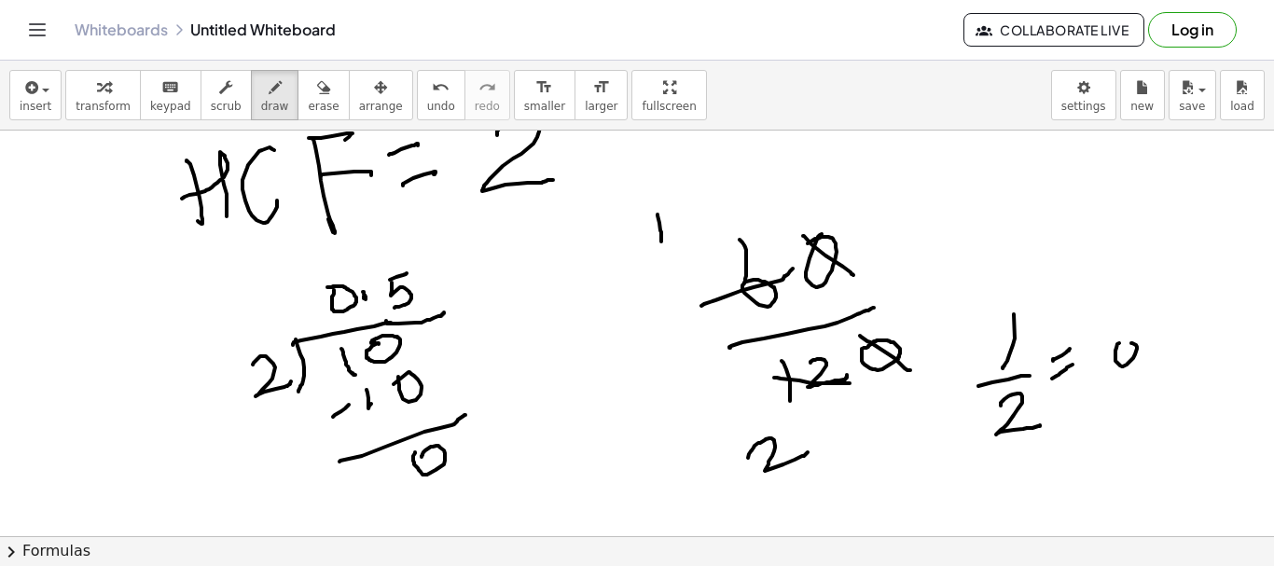
drag, startPoint x: 1184, startPoint y: 326, endPoint x: 1186, endPoint y: 349, distance: 23.4
drag, startPoint x: 1186, startPoint y: 324, endPoint x: 1197, endPoint y: 315, distance: 14.0
